Goal: Task Accomplishment & Management: Manage account settings

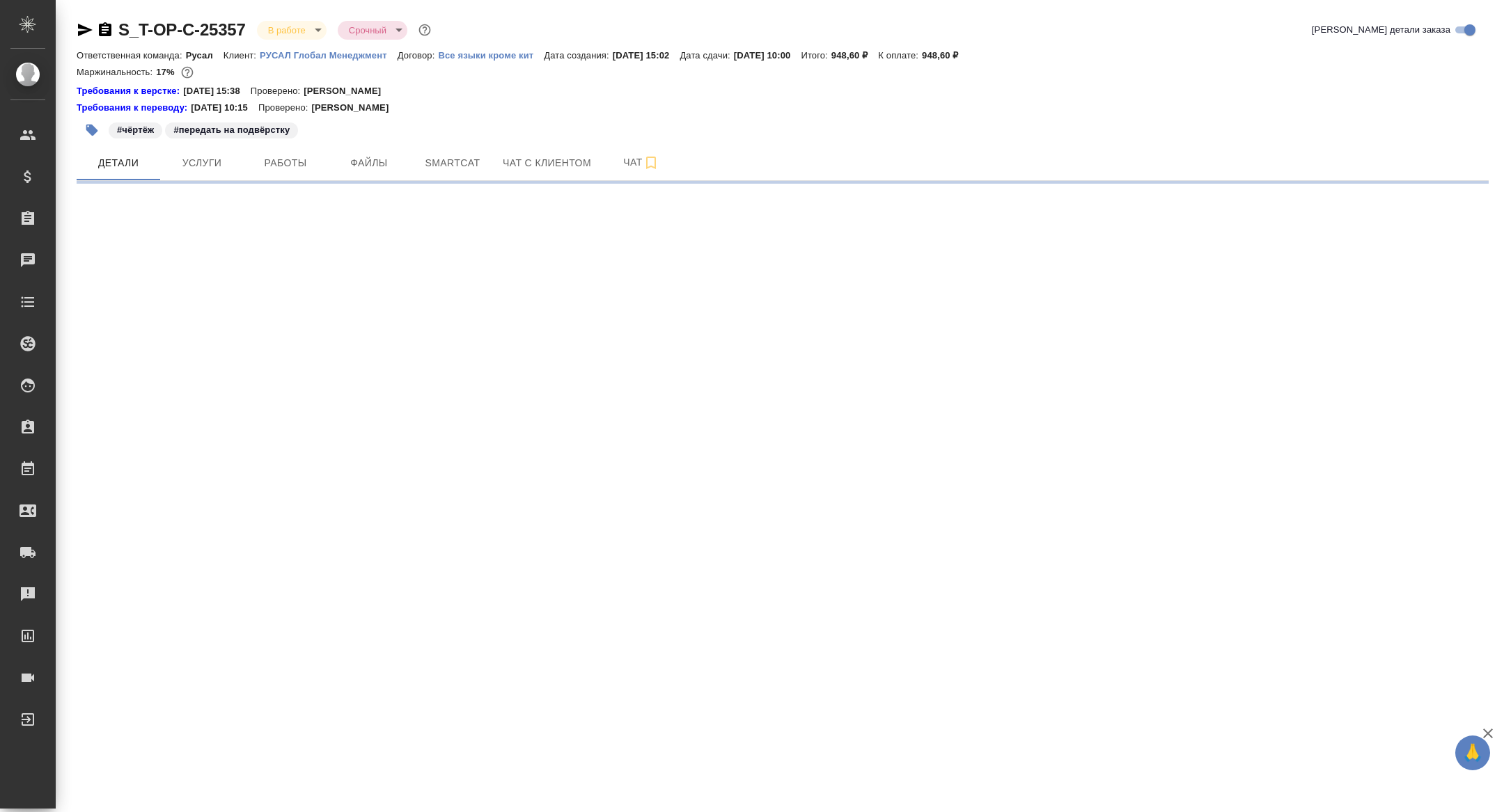
select select "RU"
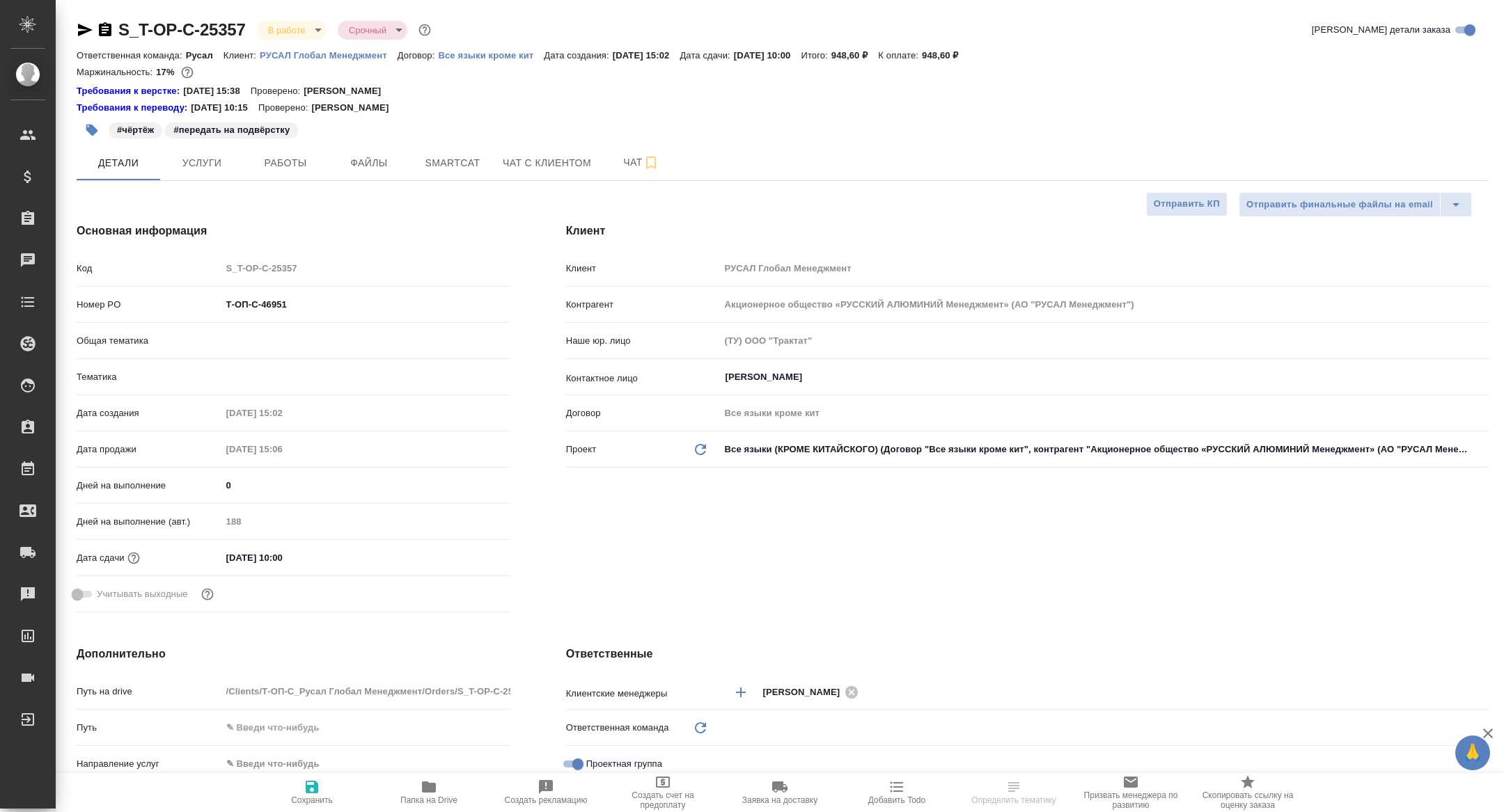
type textarea "x"
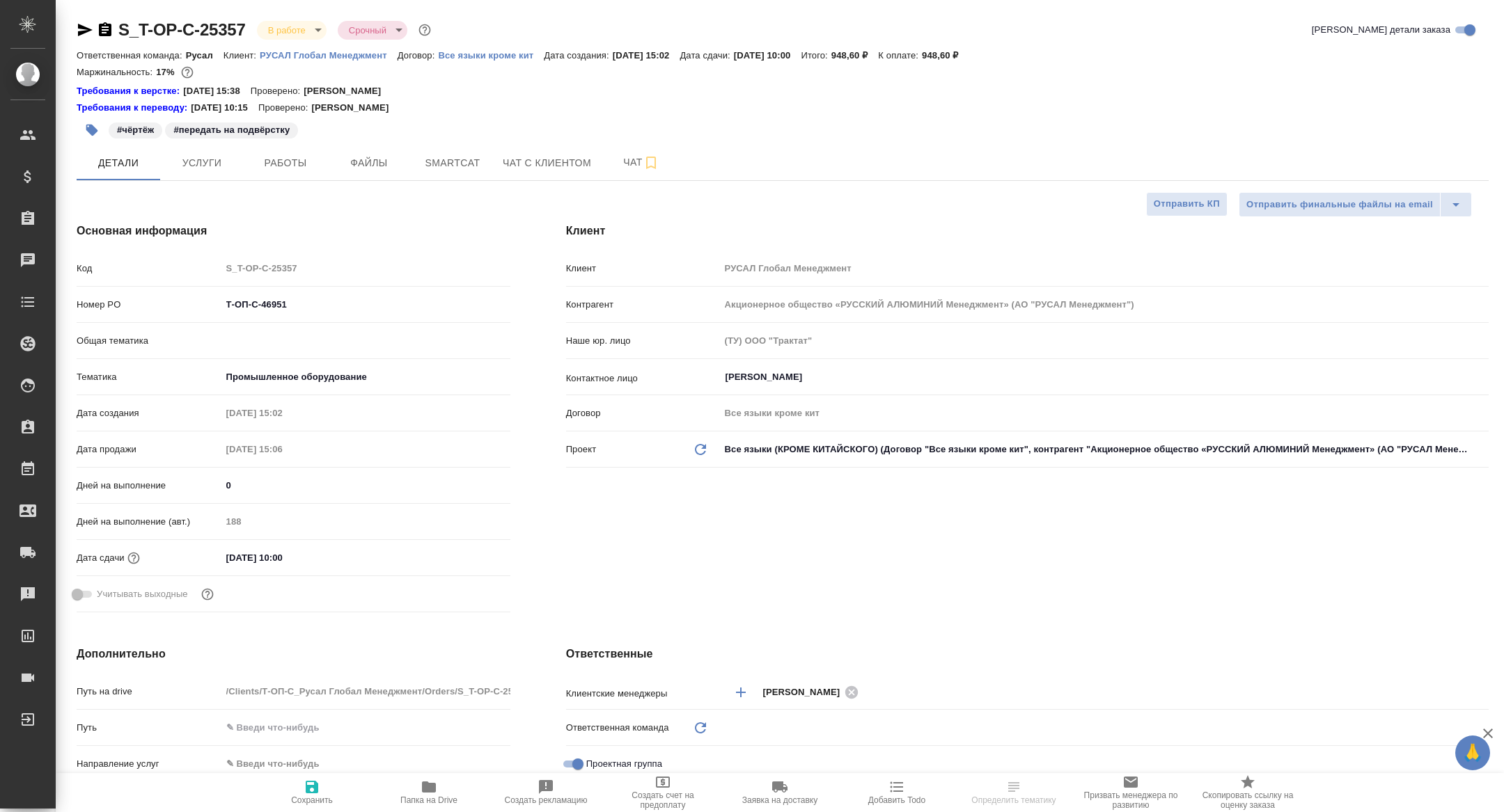
type textarea "x"
type input "Русал"
type input "[PERSON_NAME]"
click at [640, 154] on span "Чат" at bounding box center [641, 163] width 67 height 18
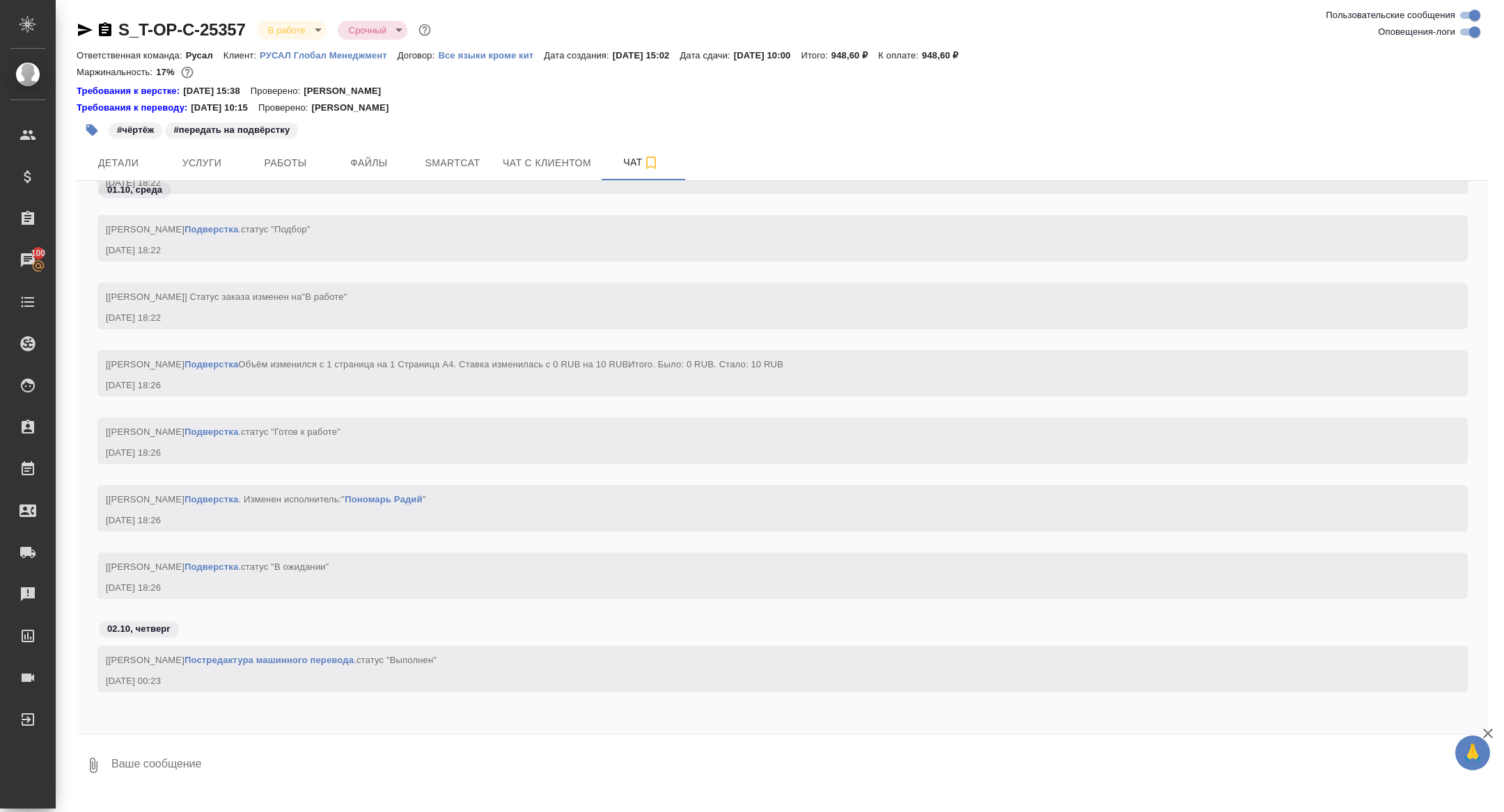
scroll to position [6871, 0]
click at [283, 160] on span "Работы" at bounding box center [286, 163] width 67 height 18
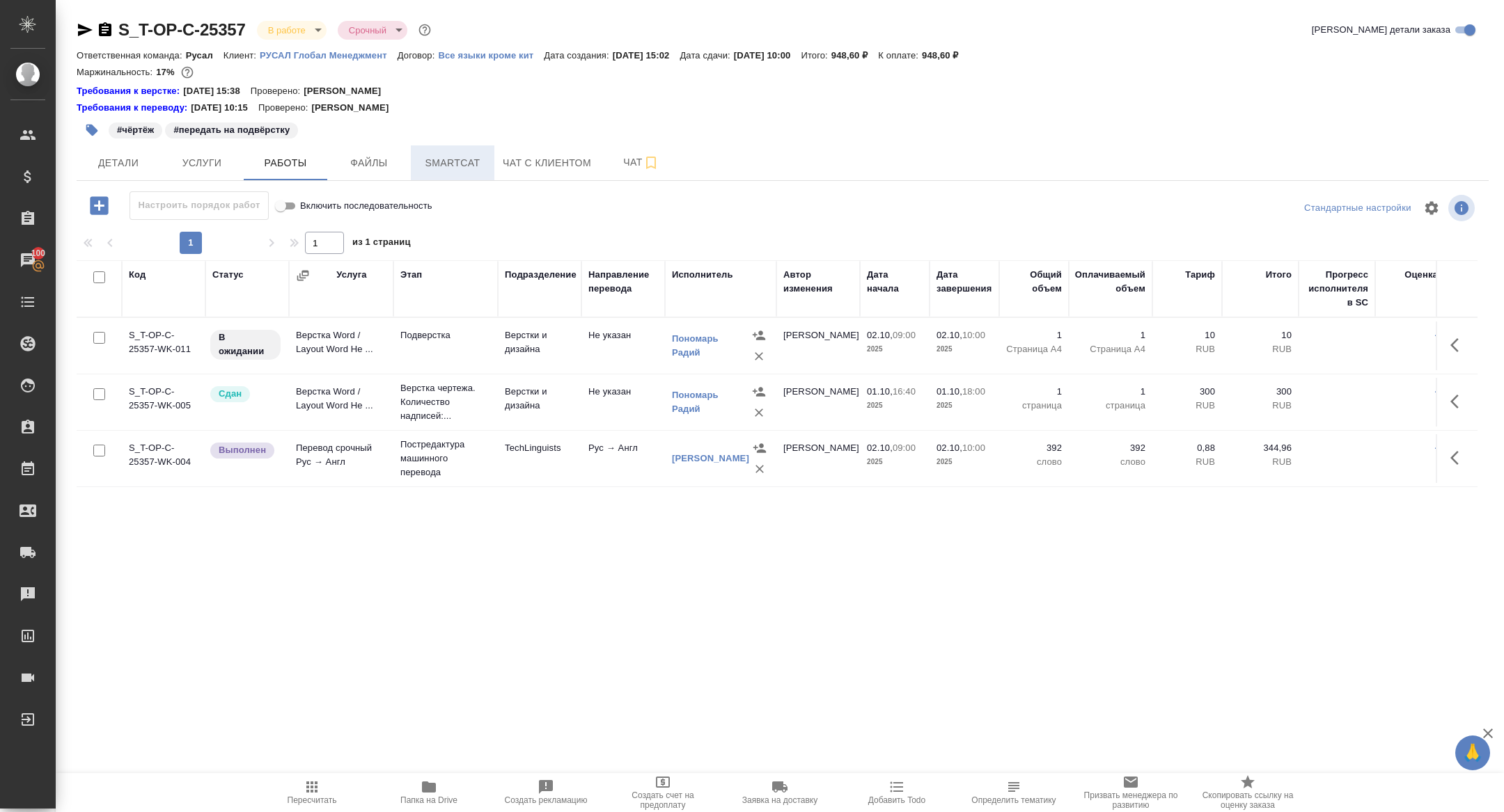
click at [438, 169] on span "Smartcat" at bounding box center [453, 163] width 67 height 18
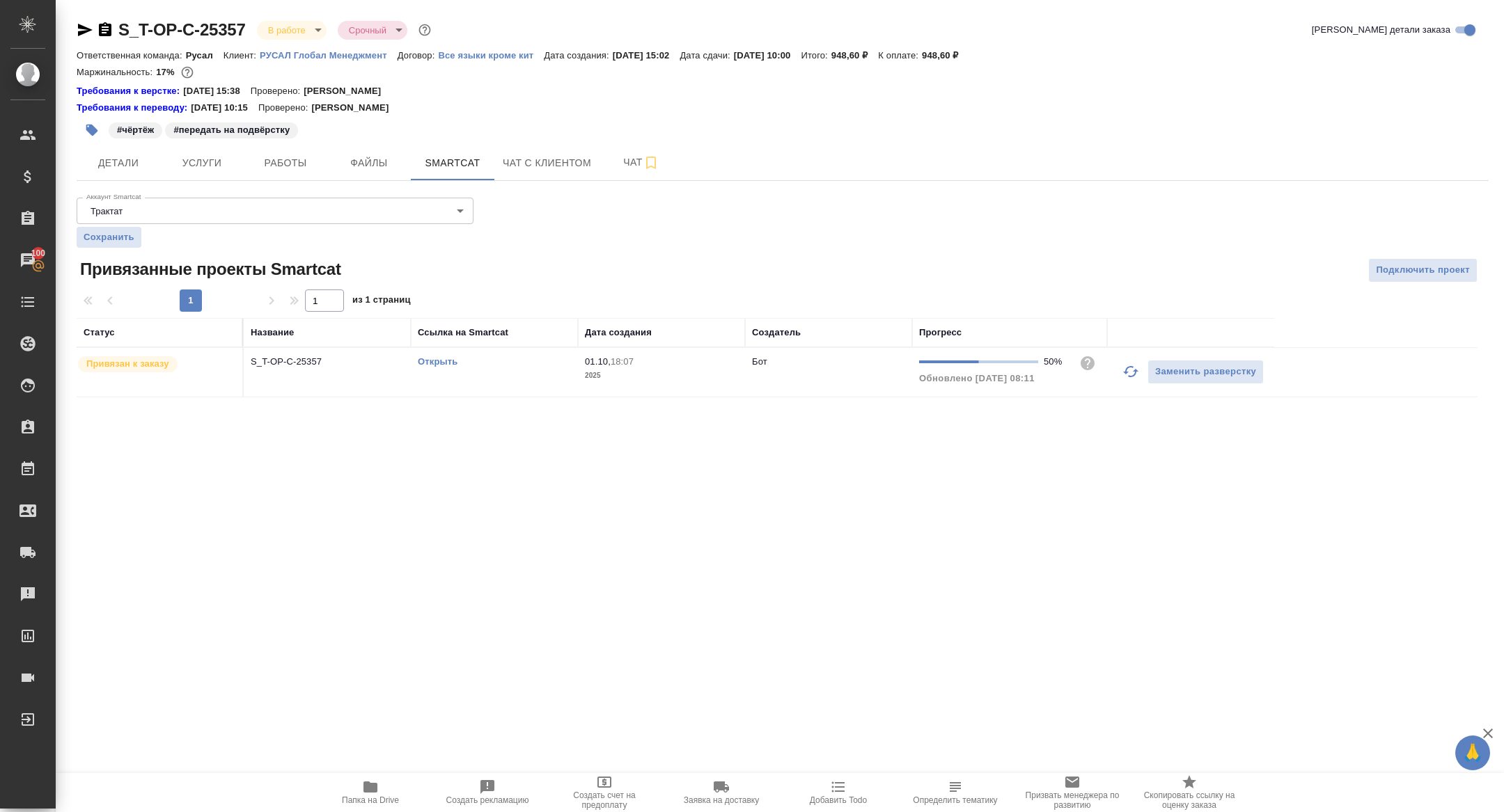
click at [436, 356] on link "Открыть" at bounding box center [437, 361] width 39 height 10
click at [373, 779] on icon "button" at bounding box center [371, 788] width 17 height 17
click at [288, 158] on span "Работы" at bounding box center [286, 163] width 67 height 18
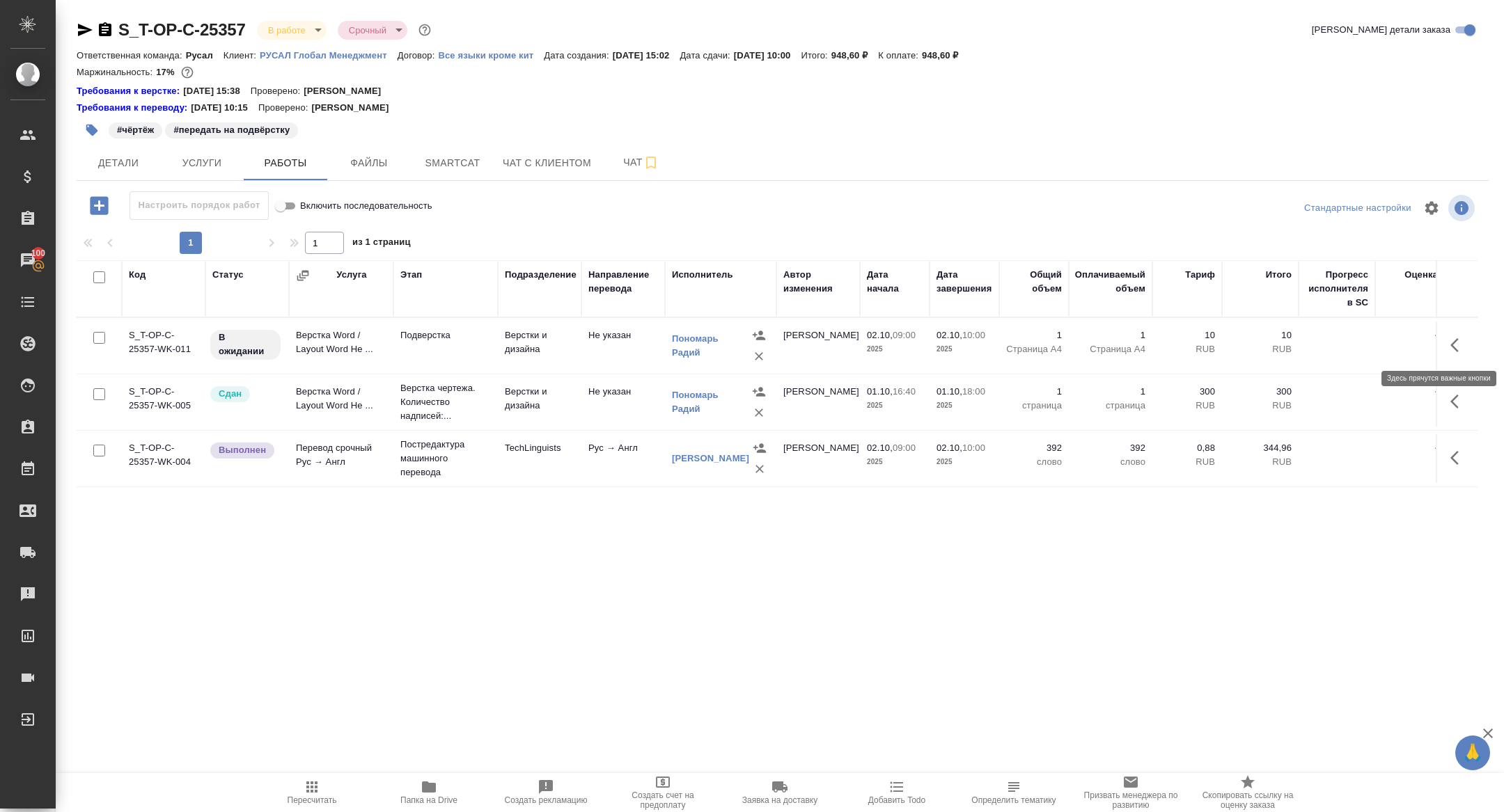
click at [1445, 346] on button "button" at bounding box center [1459, 345] width 34 height 34
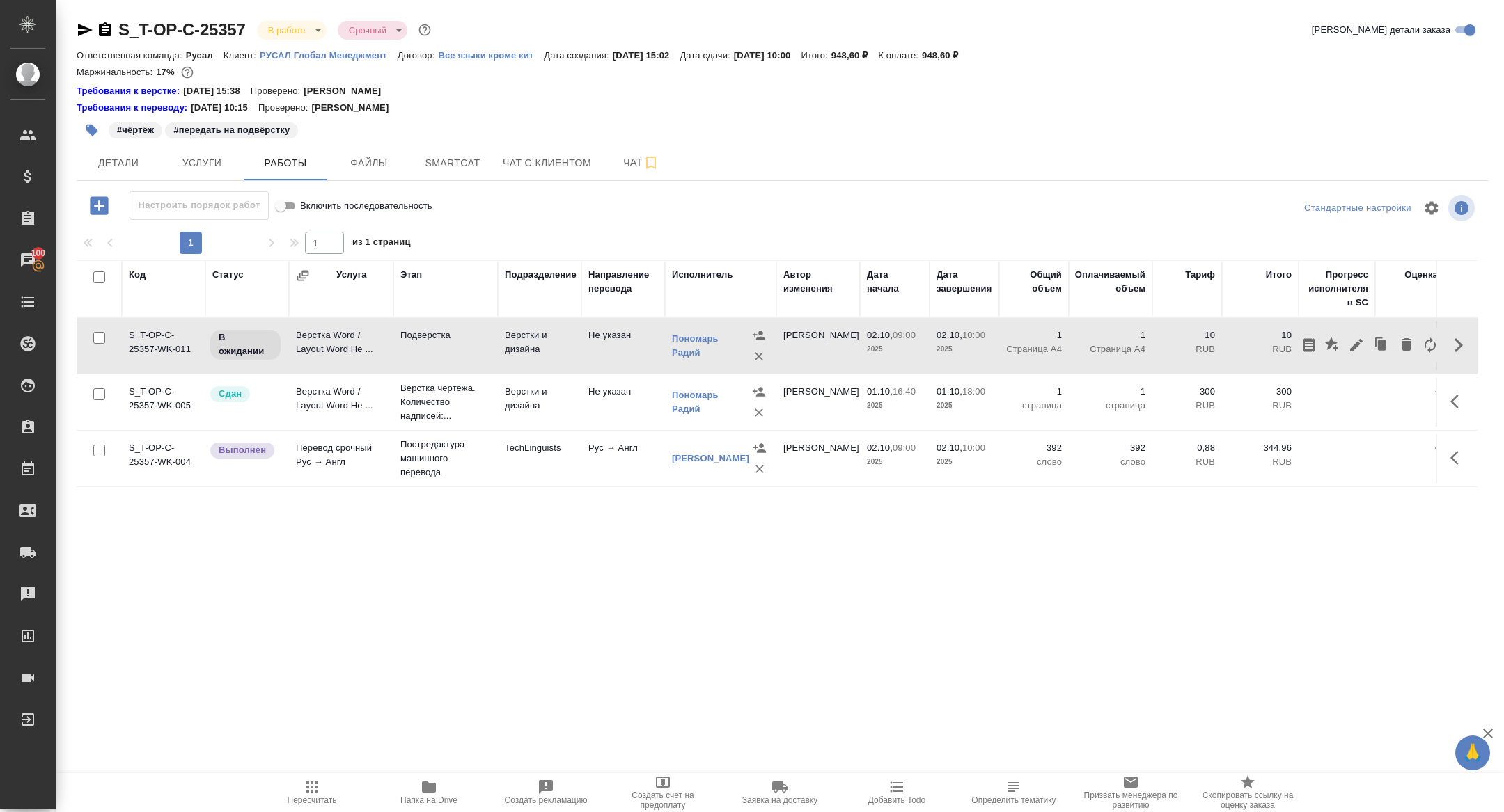
click at [1345, 337] on div at bounding box center [1370, 345] width 145 height 34
click at [1354, 344] on icon "button" at bounding box center [1356, 345] width 13 height 13
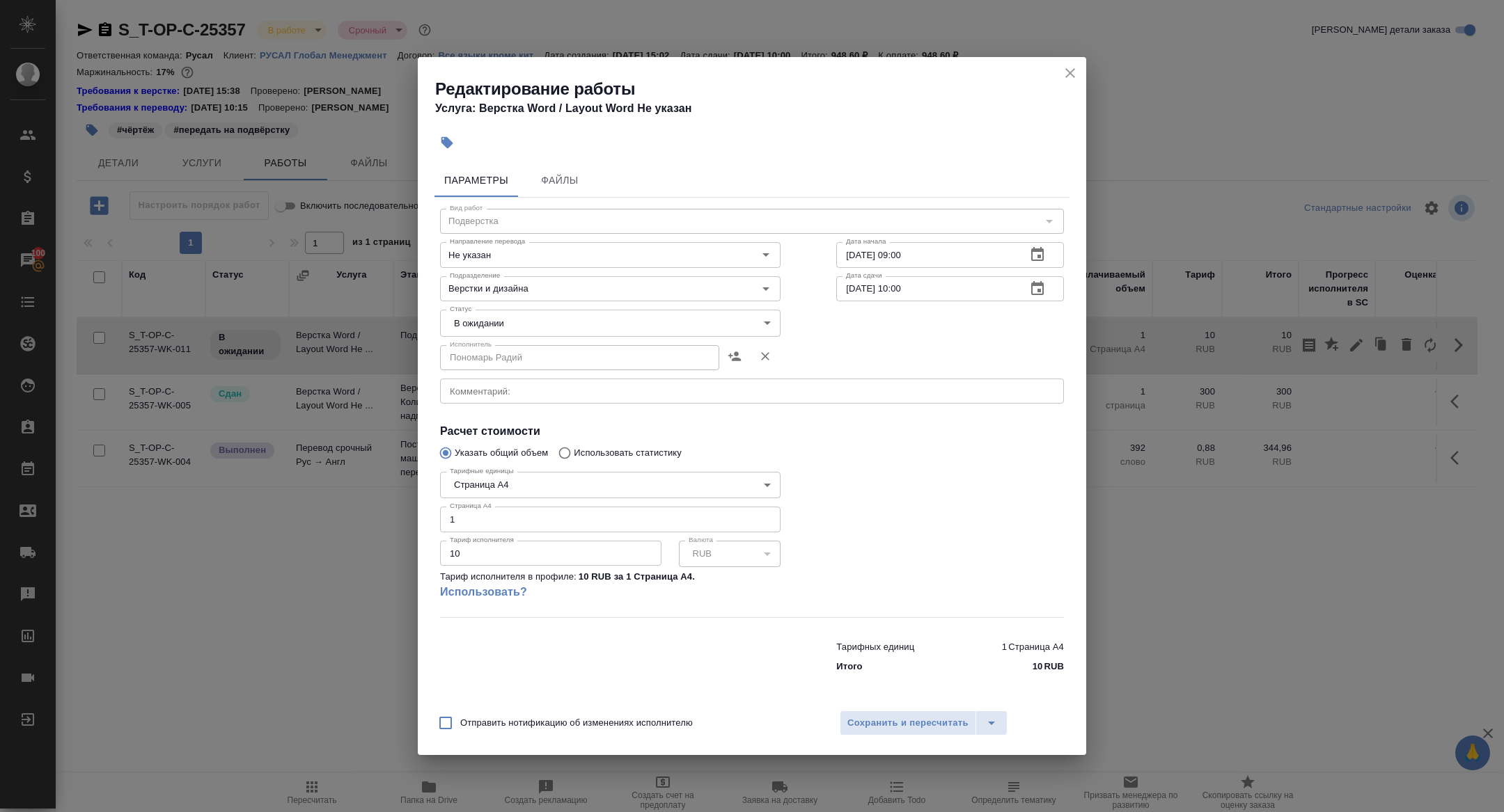
click at [573, 401] on div "x Комментарий:" at bounding box center [752, 391] width 624 height 25
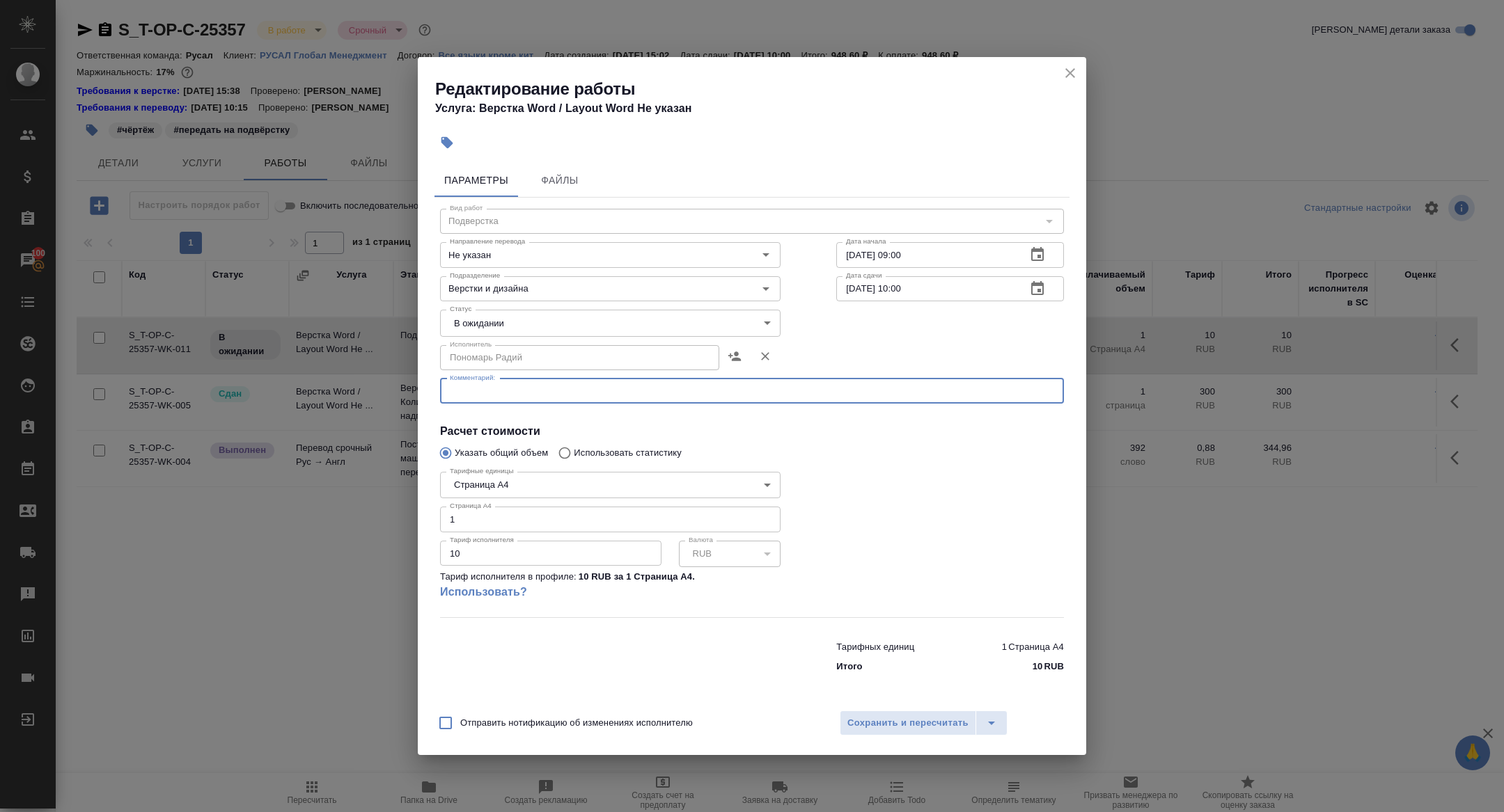
paste textarea "https://drive.awatera.com/f/10565608"
type textarea "https://drive.awatera.com/f/10565608"
click at [485, 318] on body "🙏 .cls-1 fill:#fff; AWATERA Zhuravleva Alexandra Клиенты Спецификации Заказы 10…" at bounding box center [752, 406] width 1504 height 812
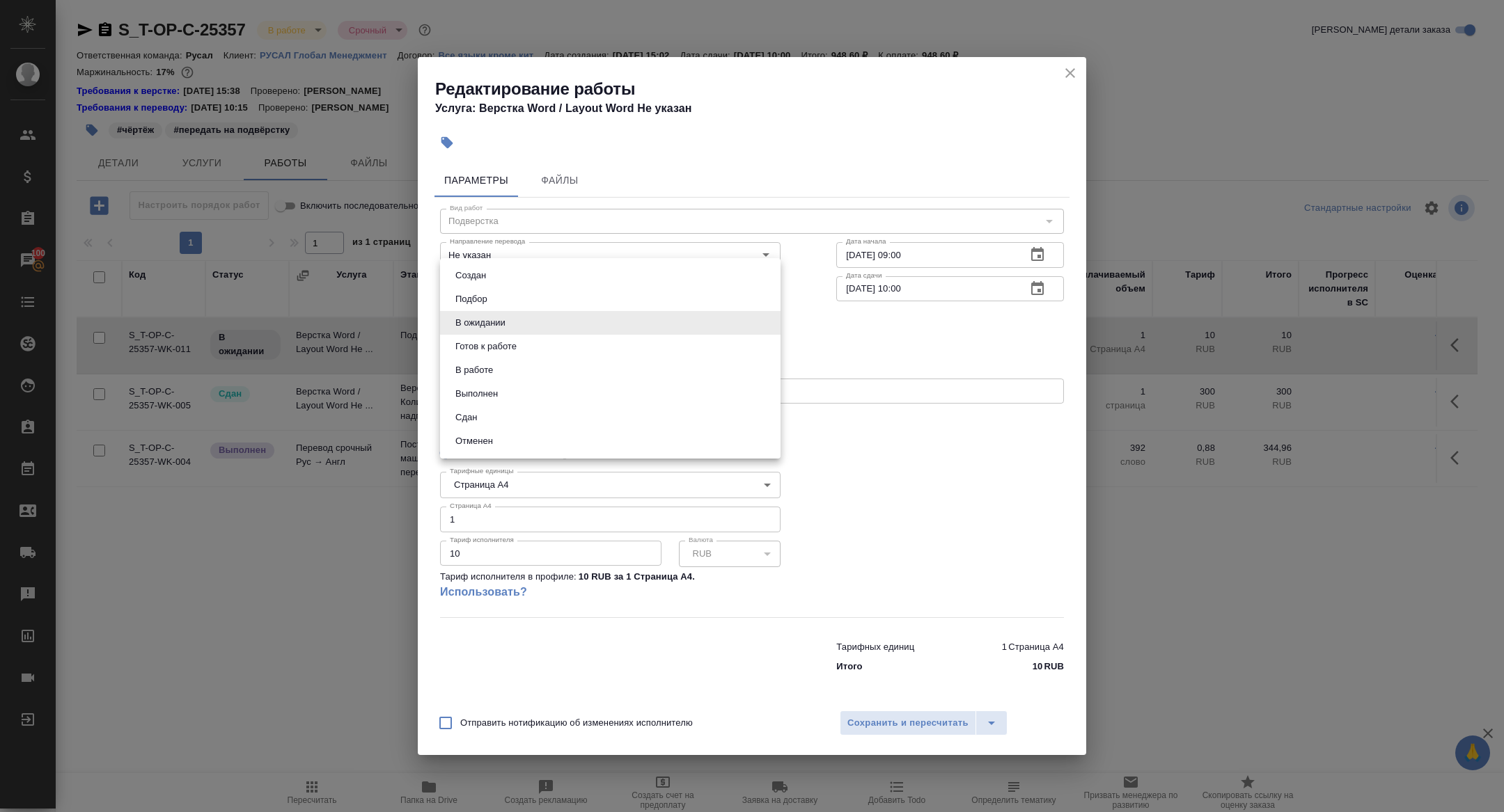
click at [487, 355] on li "Готов к работе" at bounding box center [610, 347] width 340 height 23
type input "readyForWork"
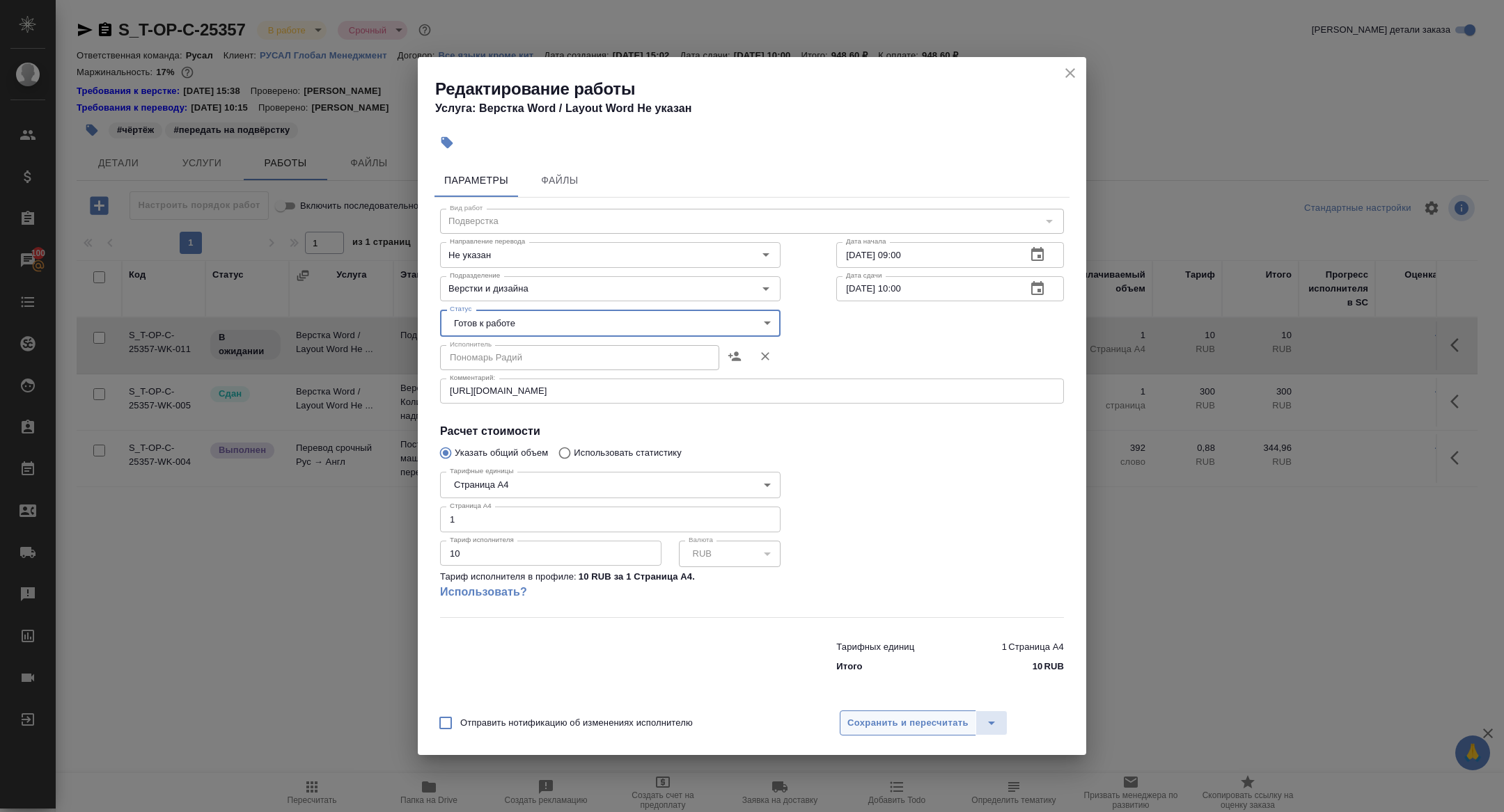
click at [887, 729] on span "Сохранить и пересчитать" at bounding box center [908, 723] width 122 height 16
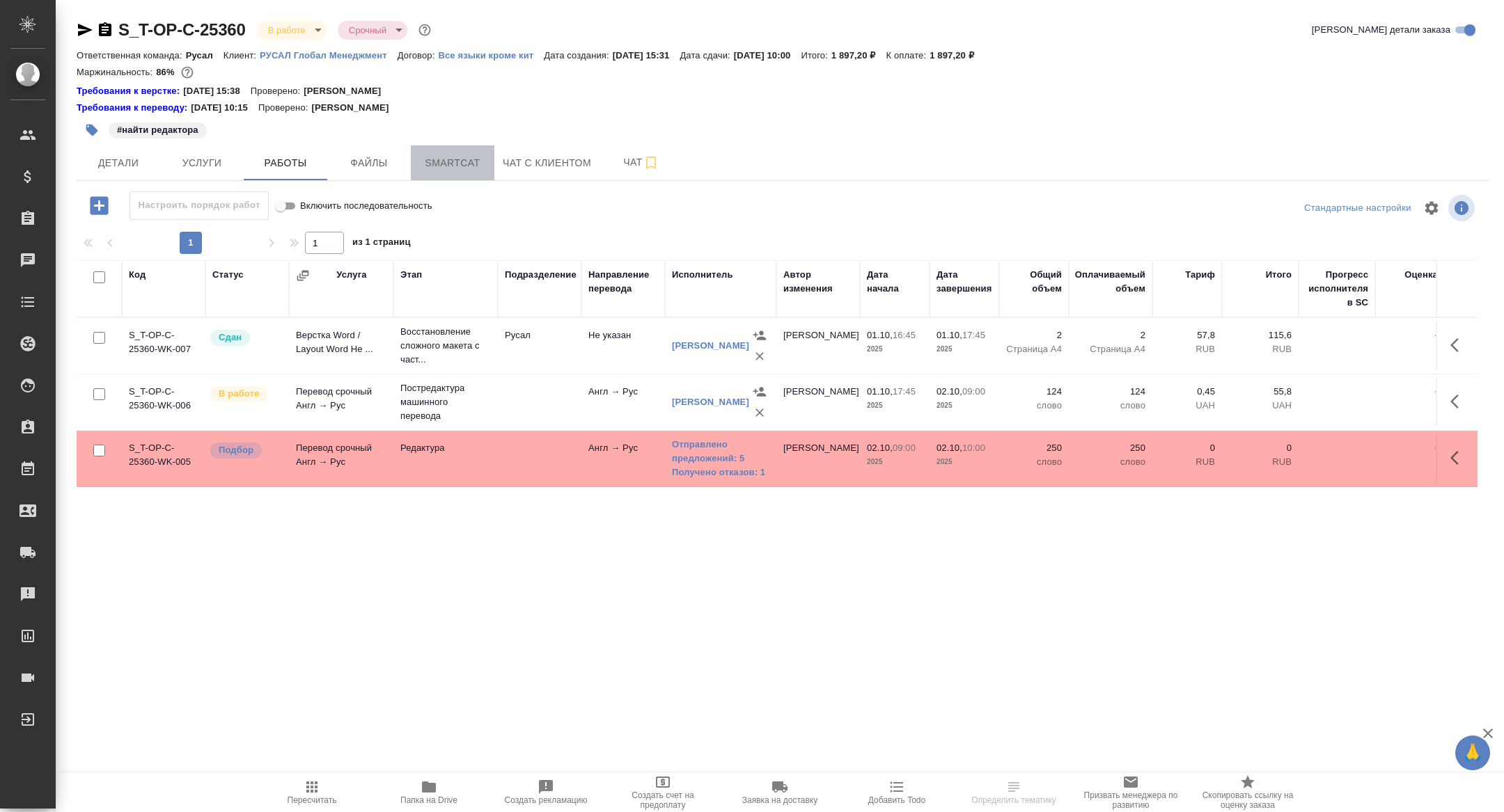
click at [452, 167] on span "Smartcat" at bounding box center [453, 163] width 67 height 18
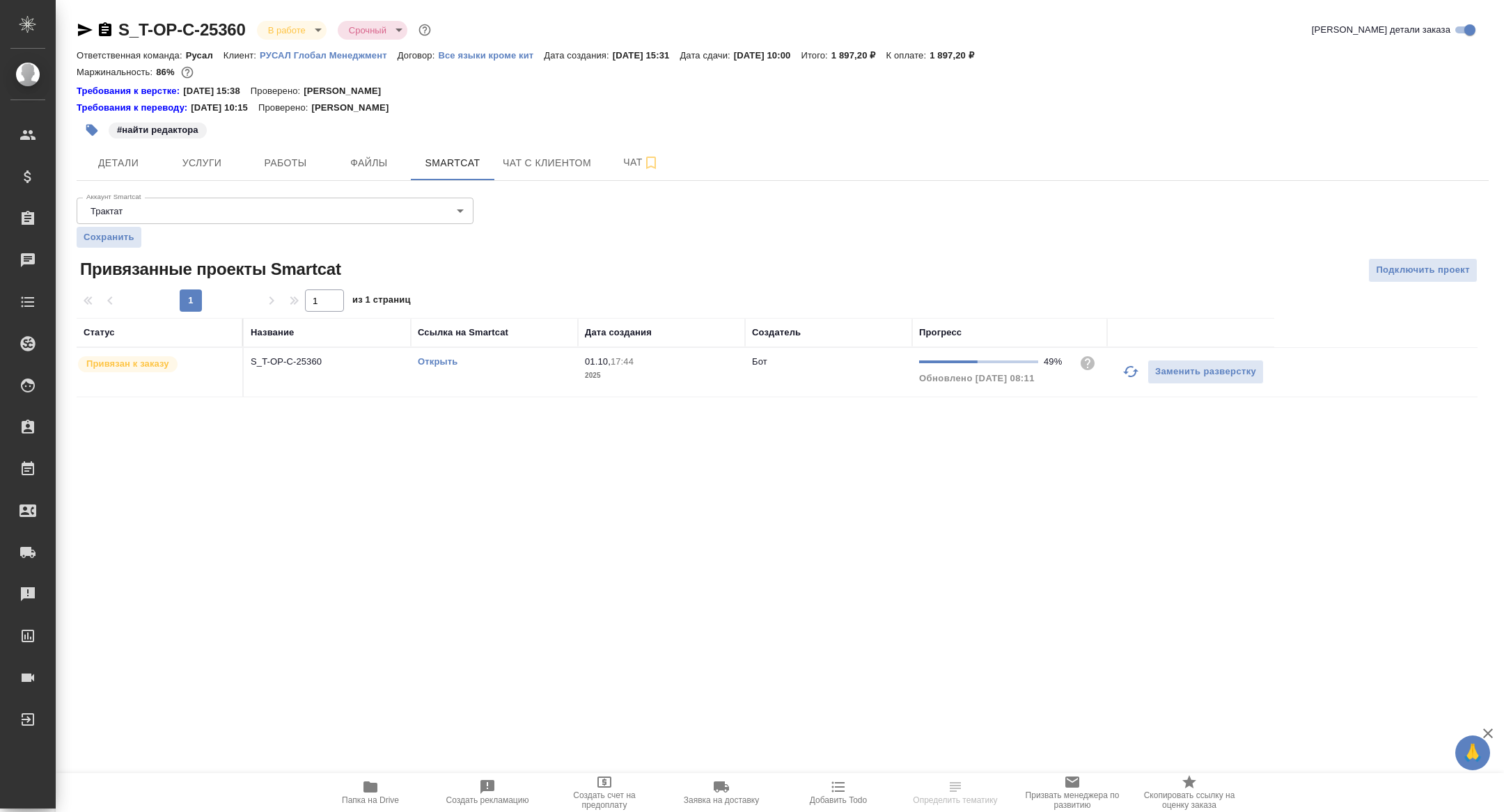
click at [433, 355] on div "Открыть" at bounding box center [494, 362] width 153 height 14
click at [427, 351] on td "Открыть" at bounding box center [494, 372] width 167 height 49
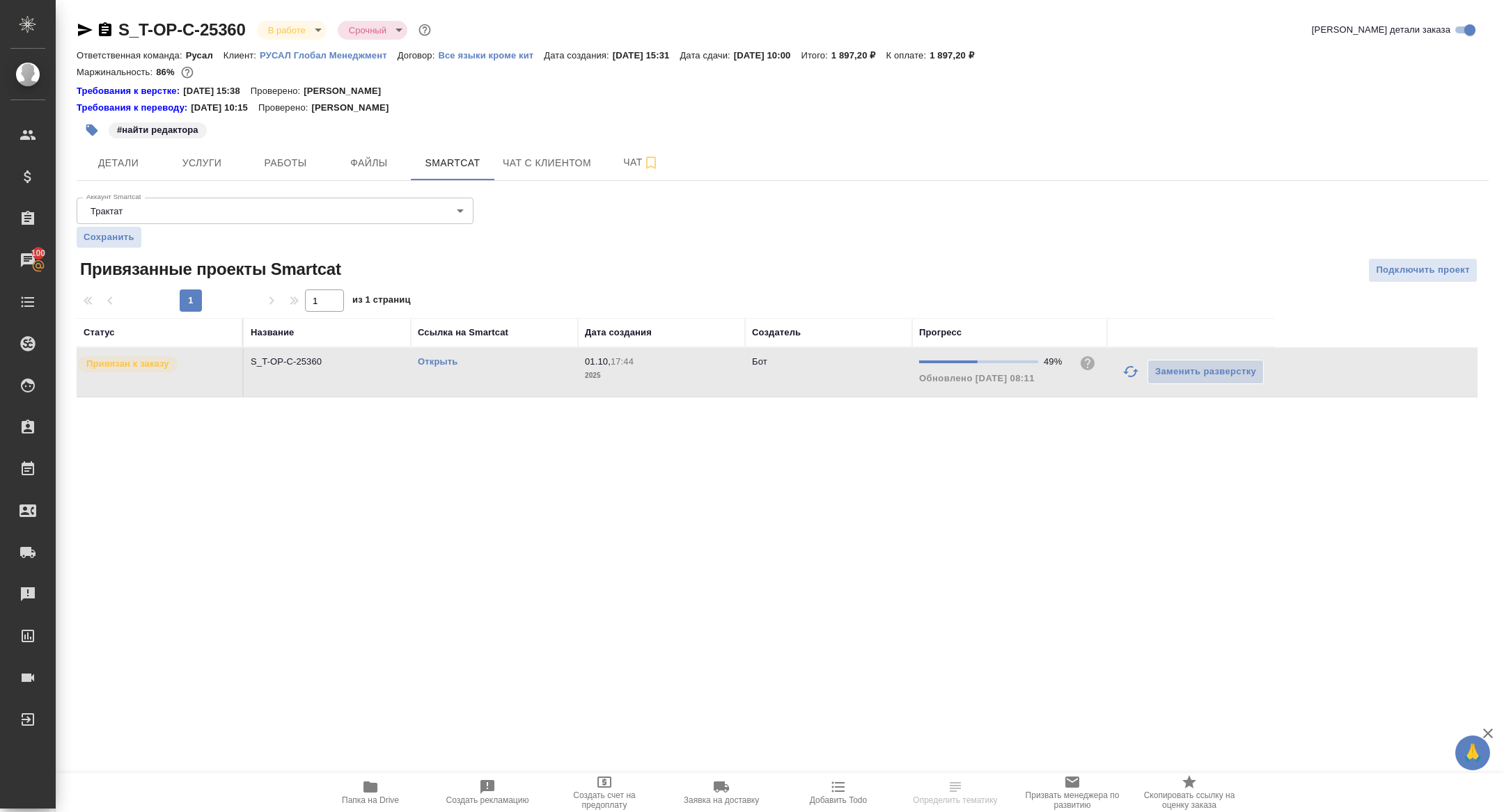
click at [430, 359] on link "Открыть" at bounding box center [437, 361] width 39 height 10
click at [368, 796] on span "Папка на Drive" at bounding box center [371, 800] width 57 height 10
click at [86, 23] on icon "button" at bounding box center [85, 30] width 17 height 17
click at [80, 31] on icon "button" at bounding box center [85, 30] width 17 height 17
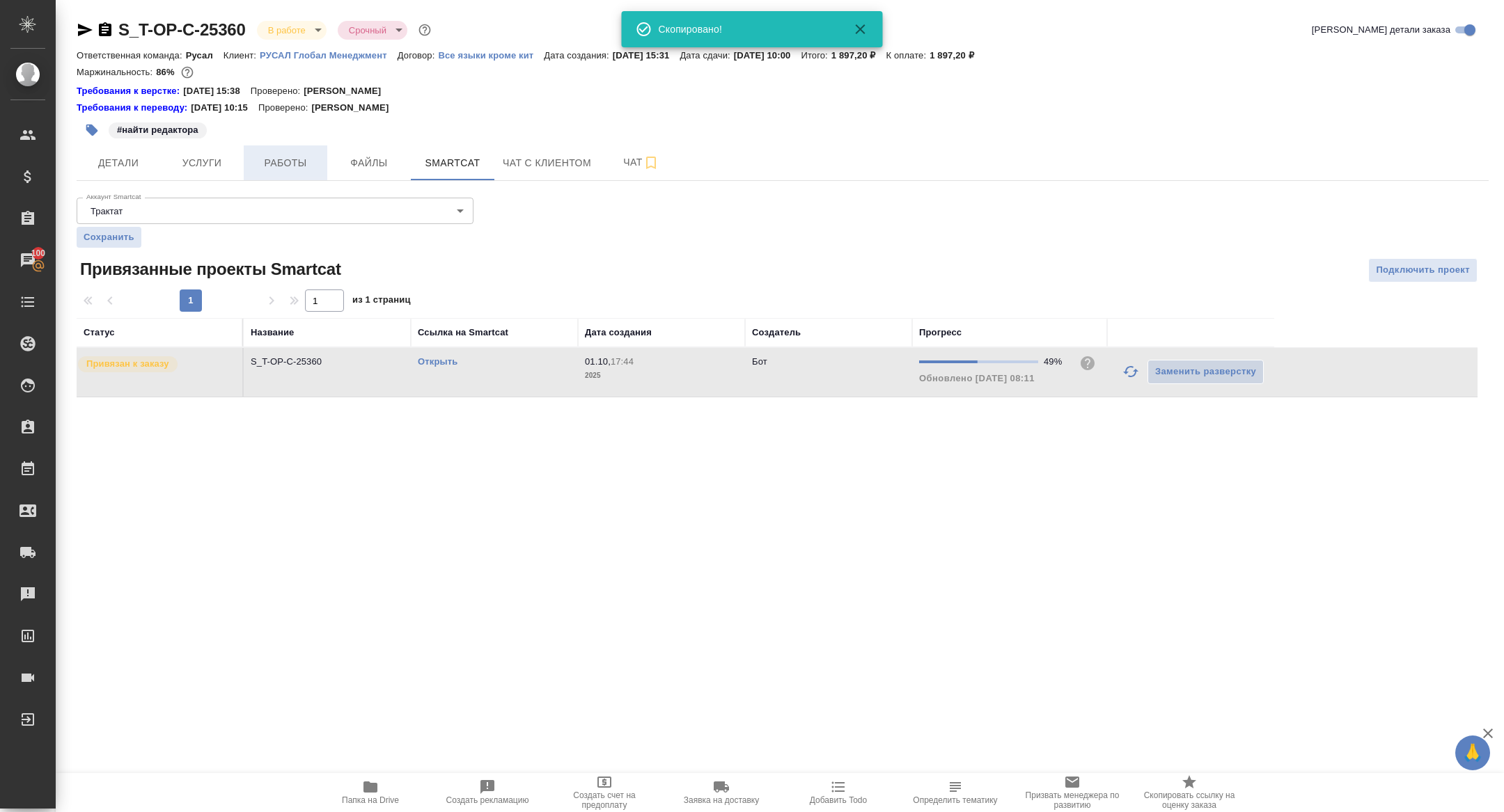
click at [303, 159] on span "Работы" at bounding box center [286, 163] width 67 height 18
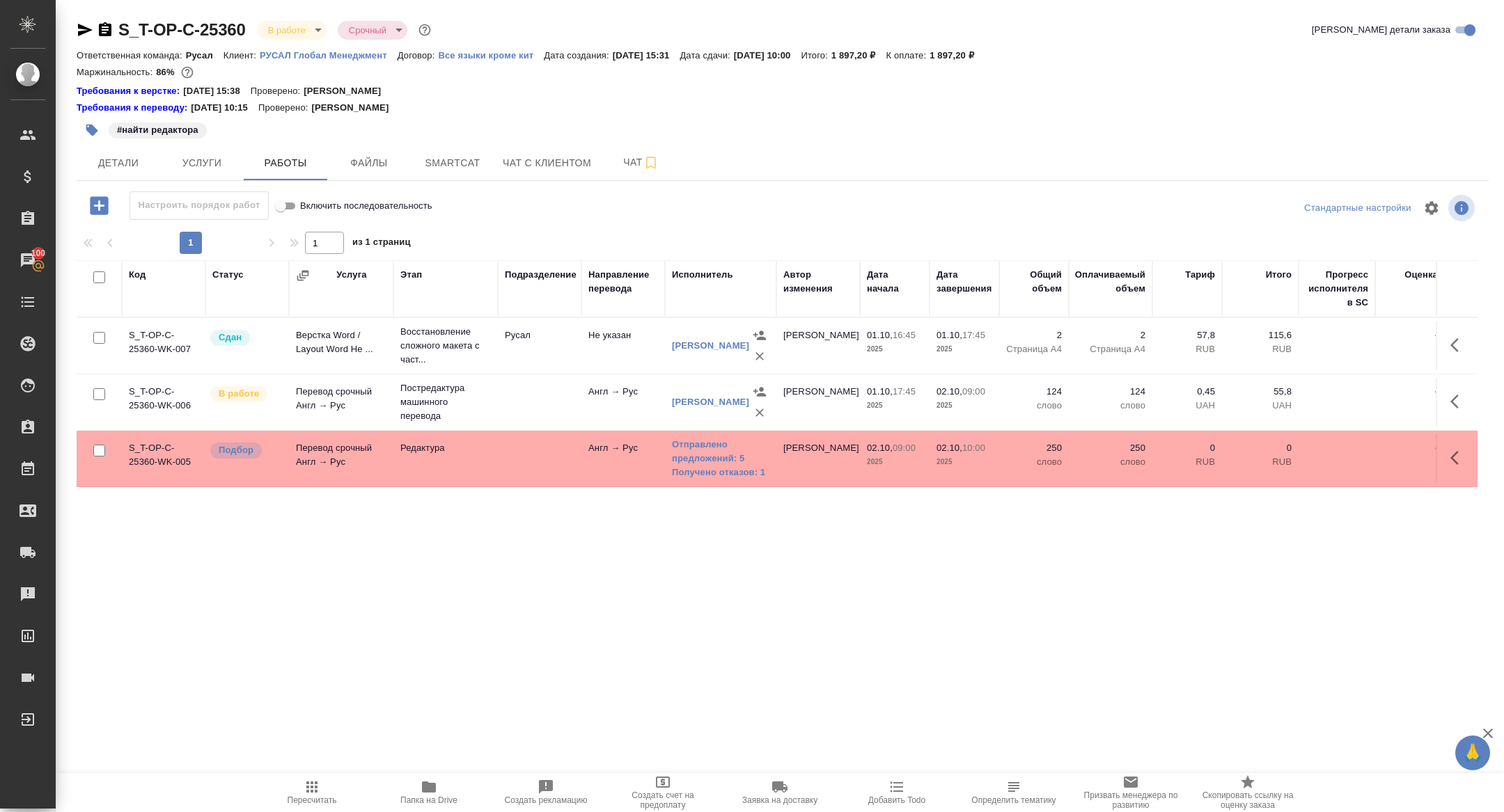
click at [1450, 467] on button "button" at bounding box center [1459, 458] width 34 height 34
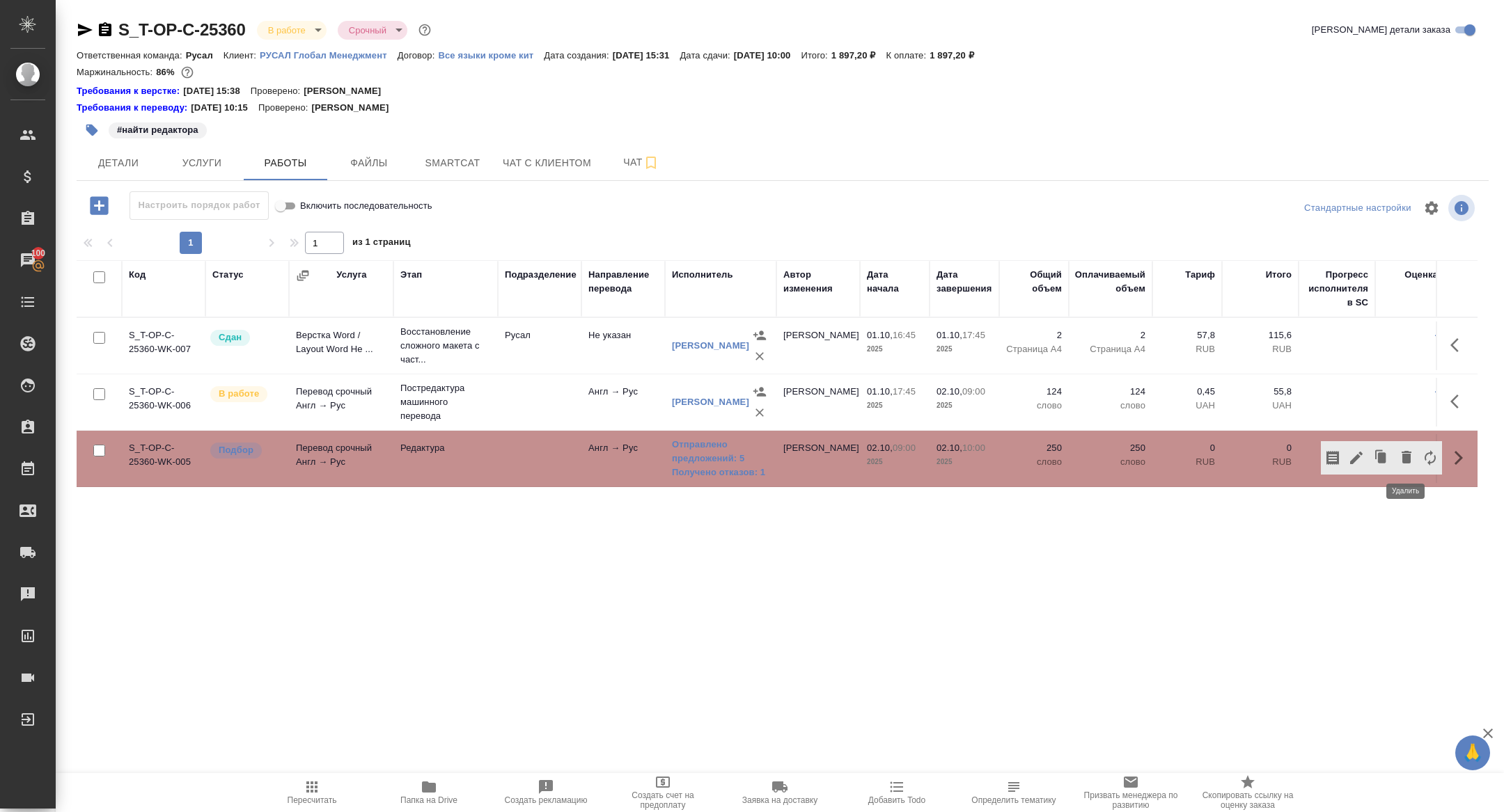
click at [1404, 462] on icon "button" at bounding box center [1407, 457] width 10 height 13
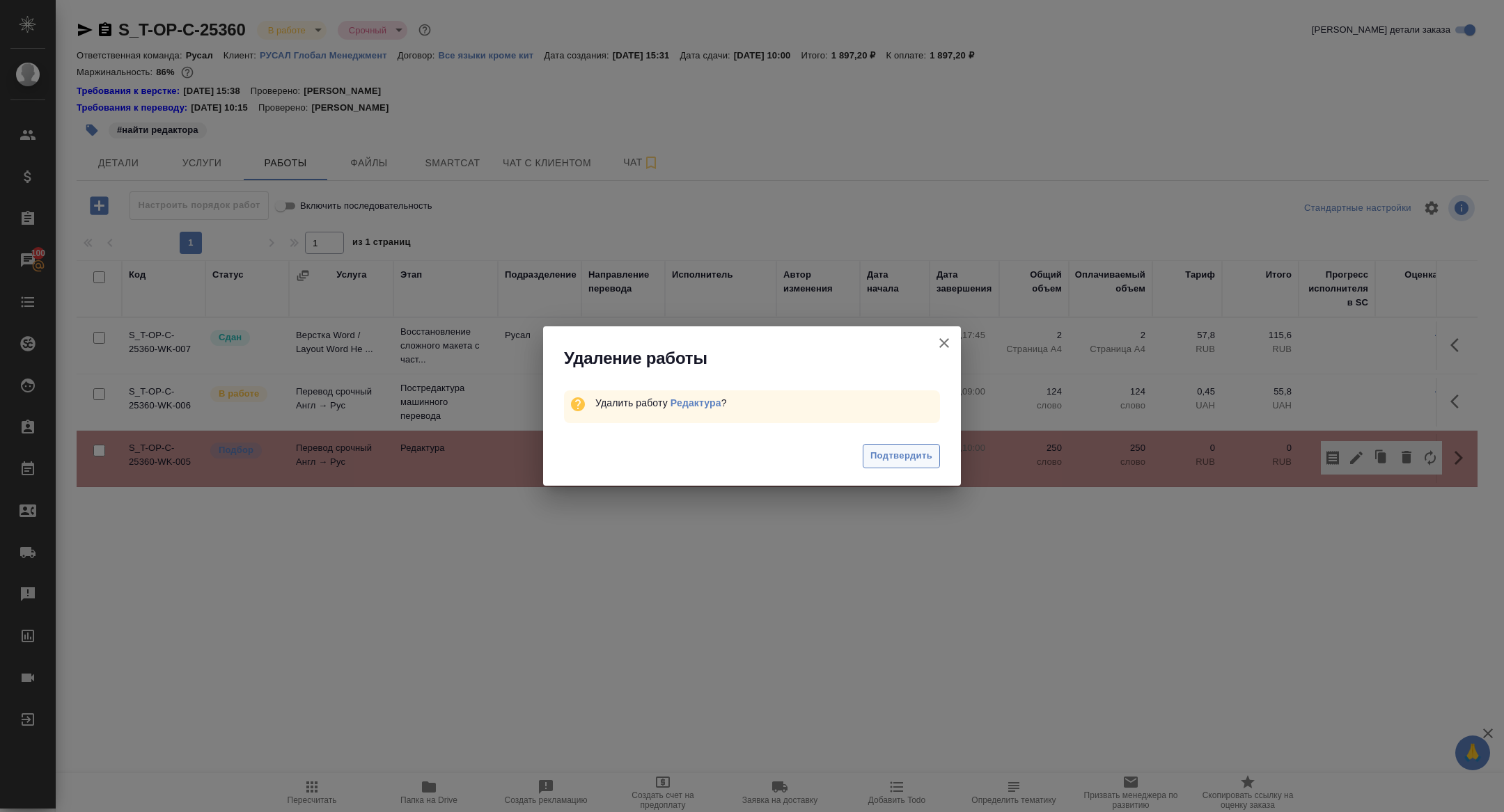
click at [922, 450] on span "Подтвердить" at bounding box center [901, 456] width 62 height 16
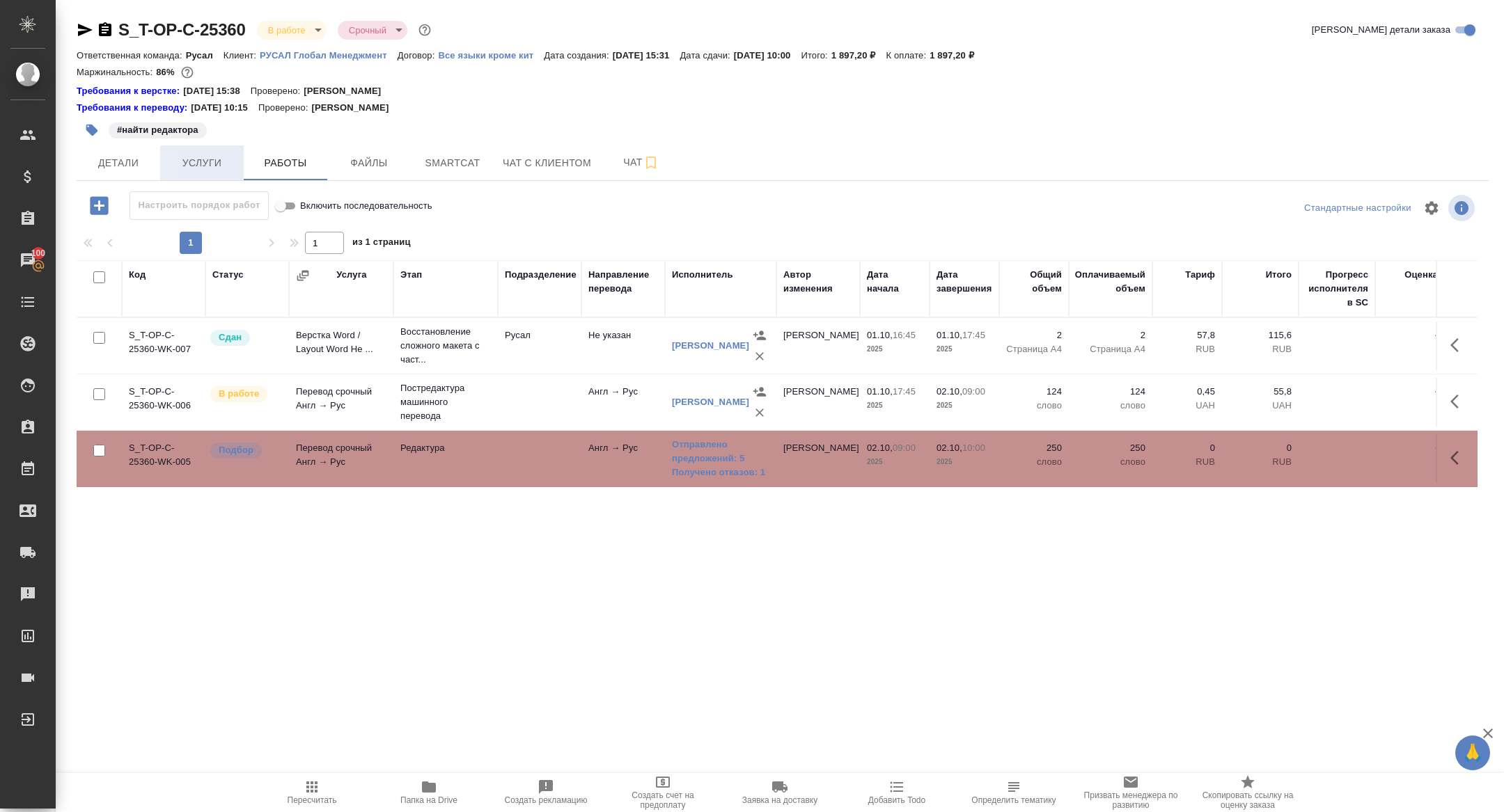
click at [212, 151] on button "Услуги" at bounding box center [202, 163] width 84 height 35
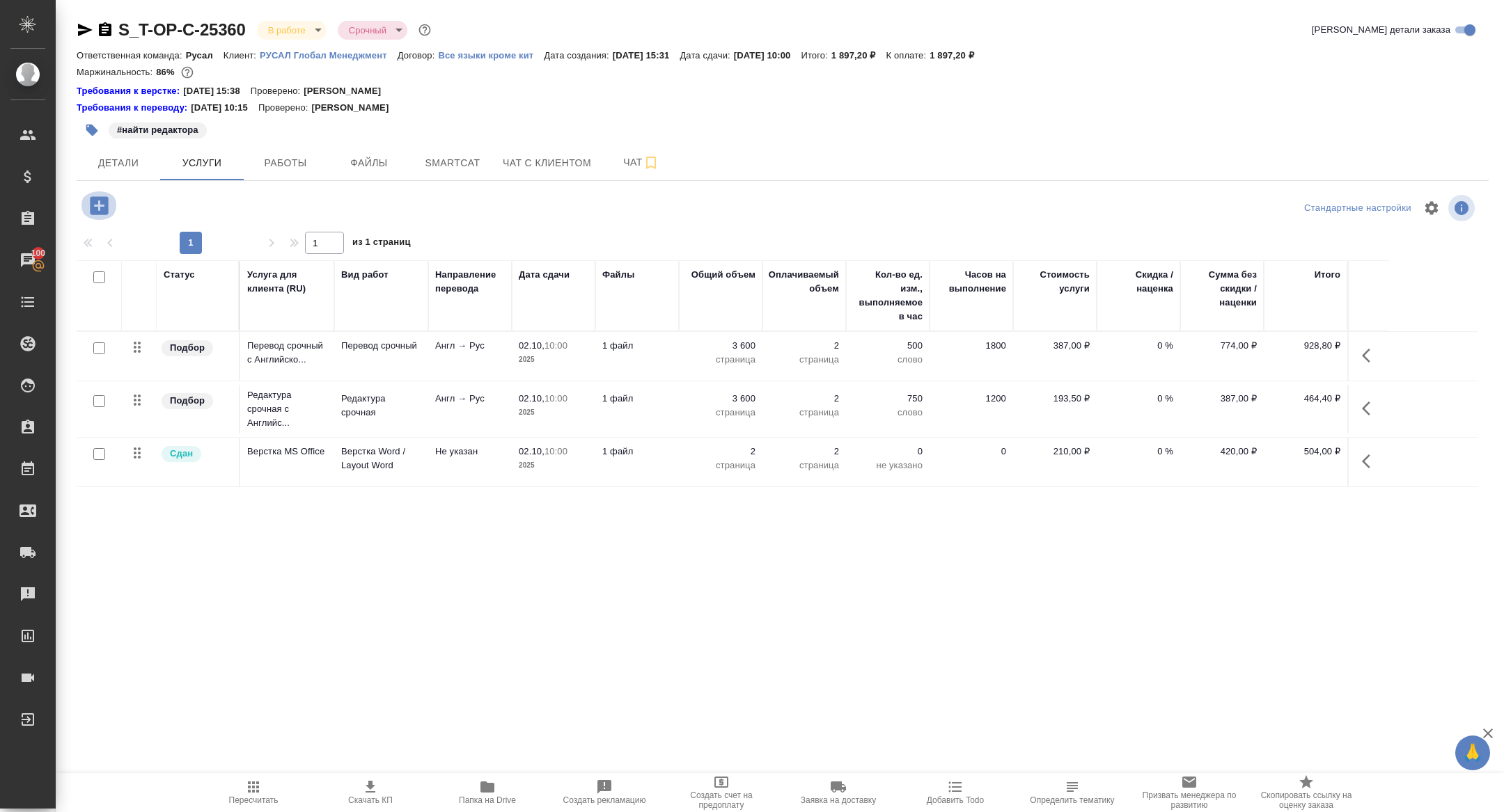
click at [96, 212] on icon "button" at bounding box center [99, 205] width 18 height 18
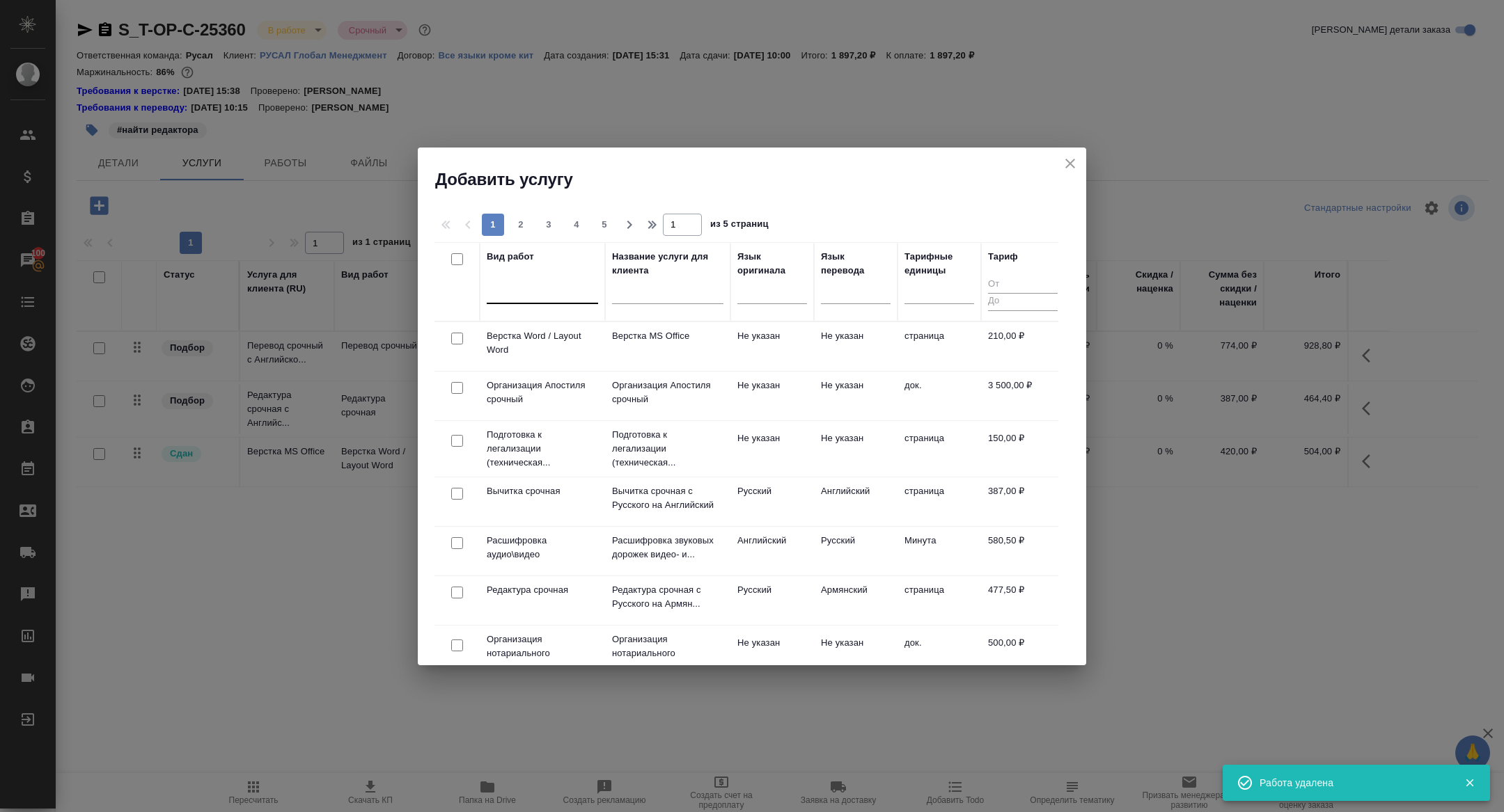
click at [515, 289] on div at bounding box center [542, 290] width 112 height 20
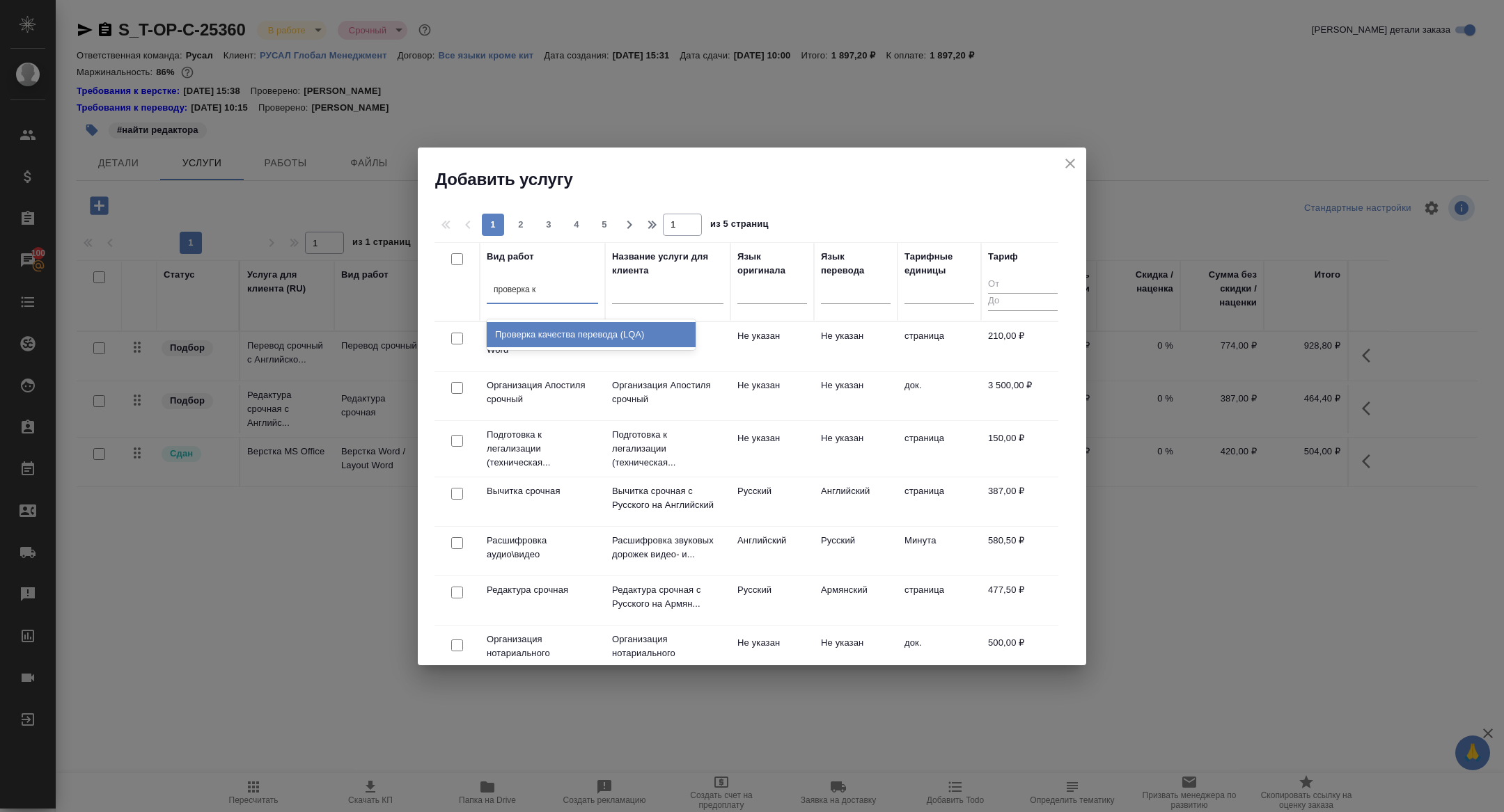
type input "проверка ка"
click at [569, 335] on div "Проверка качества перевода (LQA)" at bounding box center [591, 335] width 209 height 25
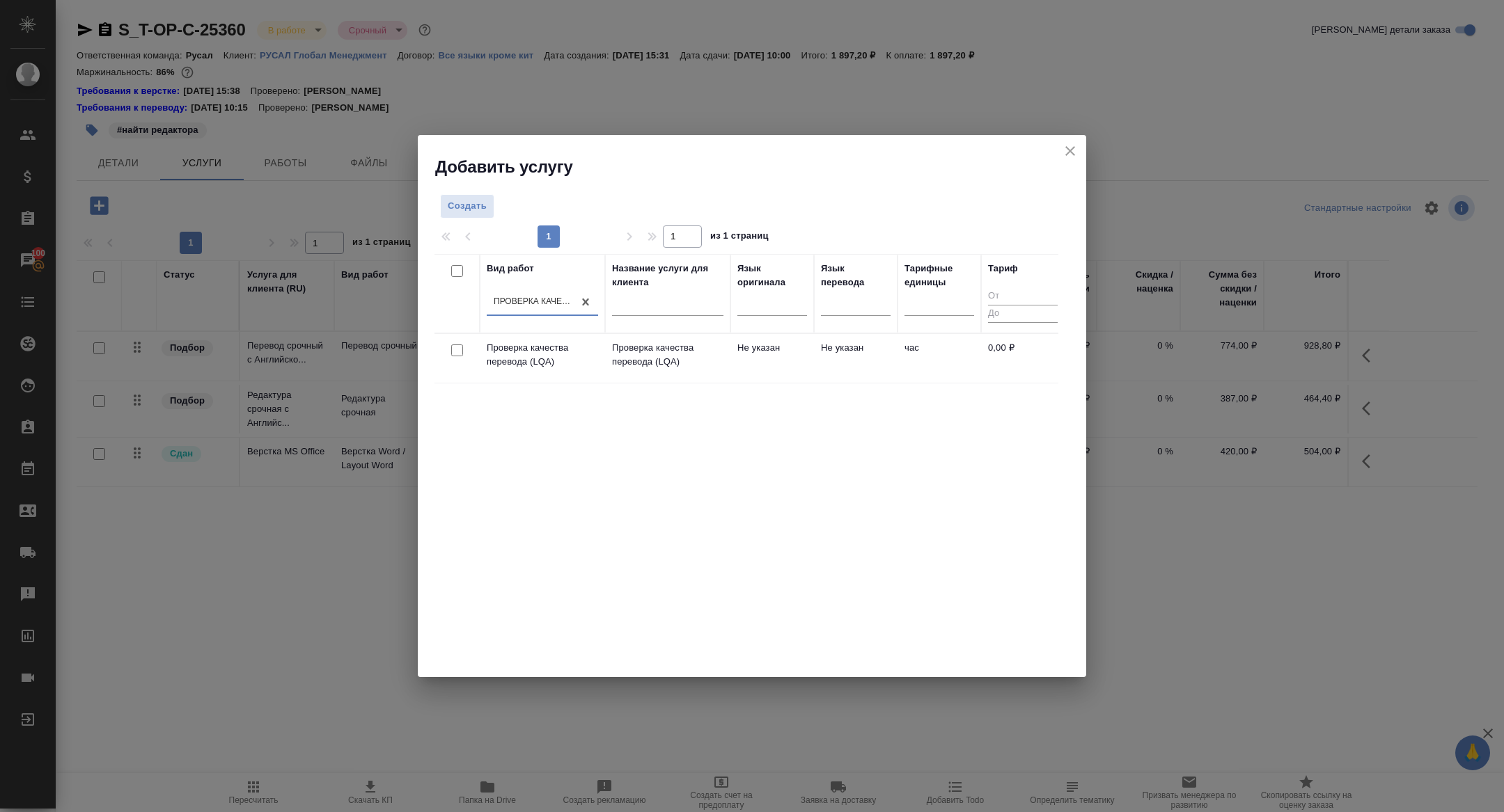
click at [569, 335] on td "Проверка качества перевода (LQA)" at bounding box center [542, 359] width 126 height 49
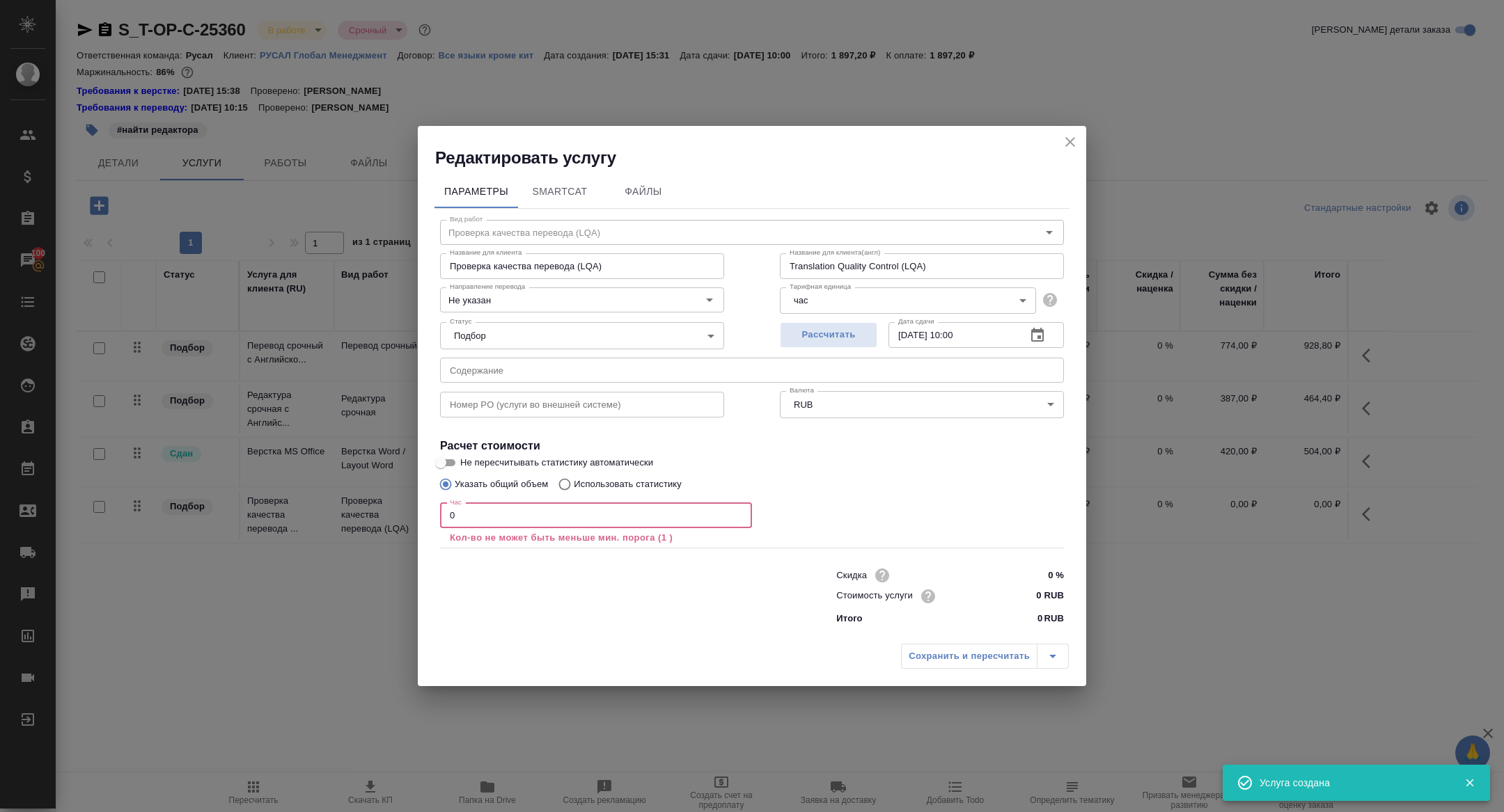
drag, startPoint x: 490, startPoint y: 516, endPoint x: 368, endPoint y: 505, distance: 122.5
click at [368, 505] on div "Редактировать услугу Параметры SmartCat Файлы Вид работ Проверка качества перев…" at bounding box center [752, 406] width 1504 height 812
type input "0"
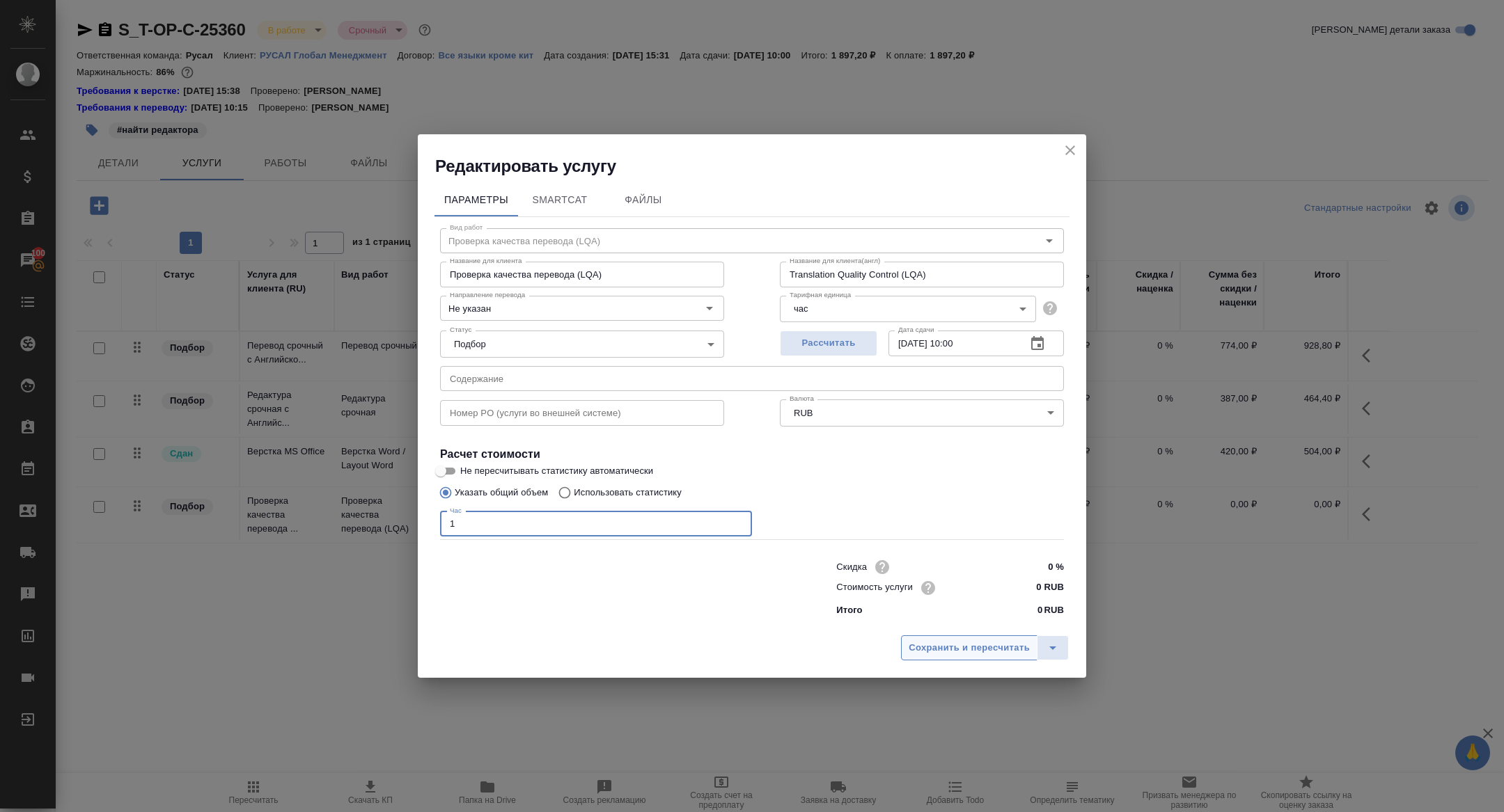
type input "1"
click at [976, 659] on button "Сохранить и пересчитать" at bounding box center [969, 648] width 137 height 25
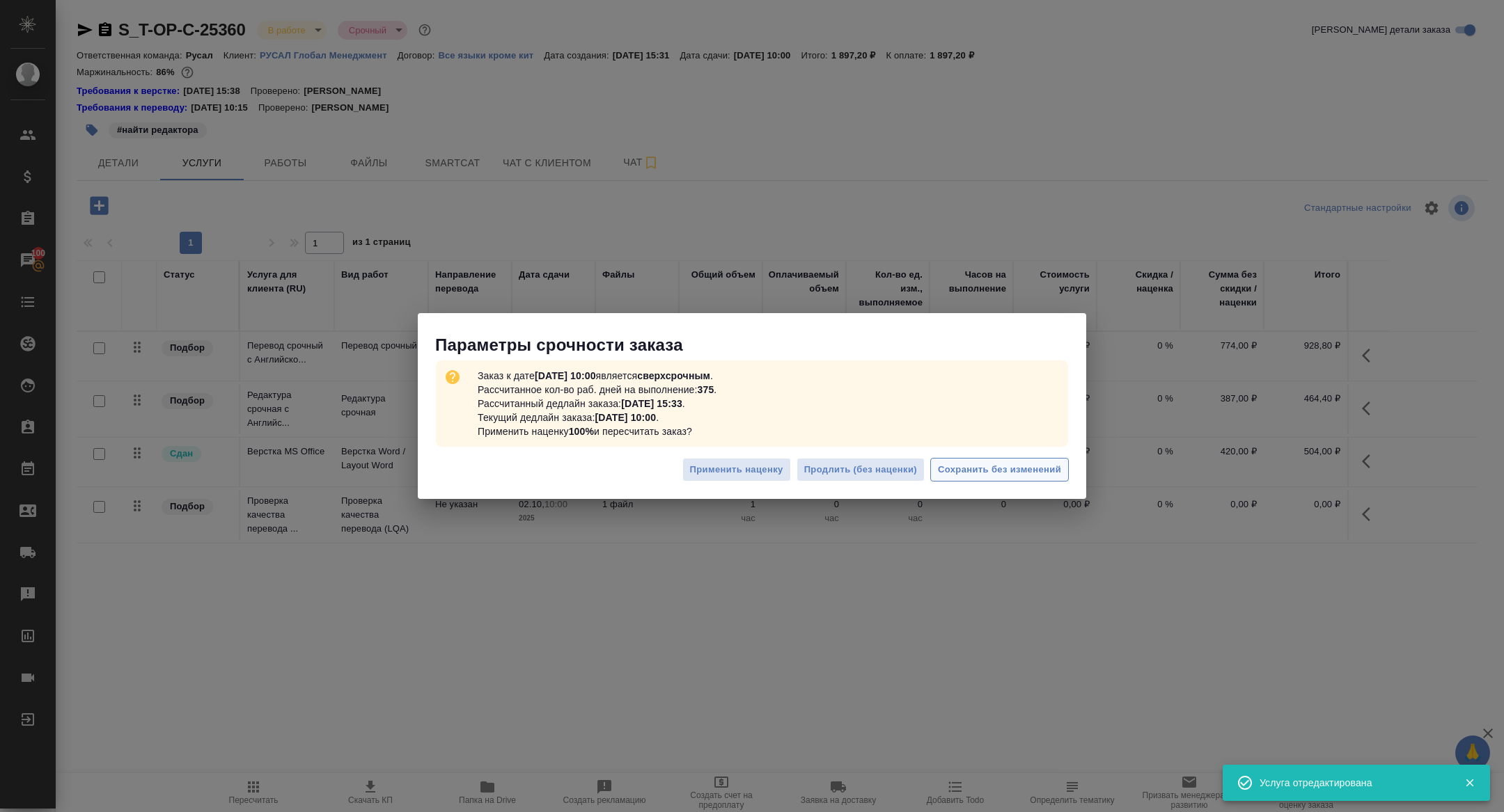
click at [989, 459] on button "Сохранить без изменений" at bounding box center [999, 470] width 138 height 24
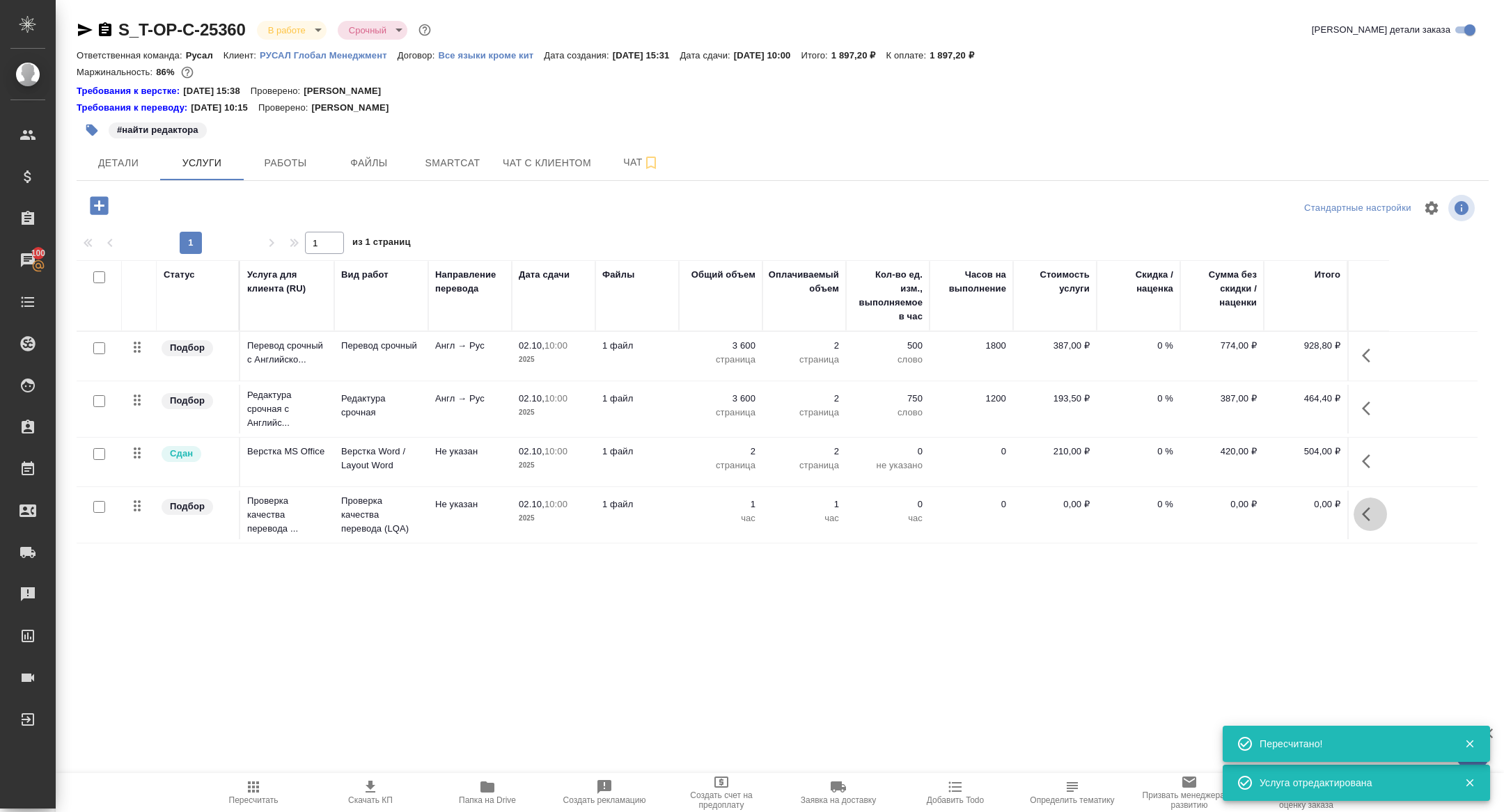
click at [1368, 508] on icon "button" at bounding box center [1367, 515] width 8 height 14
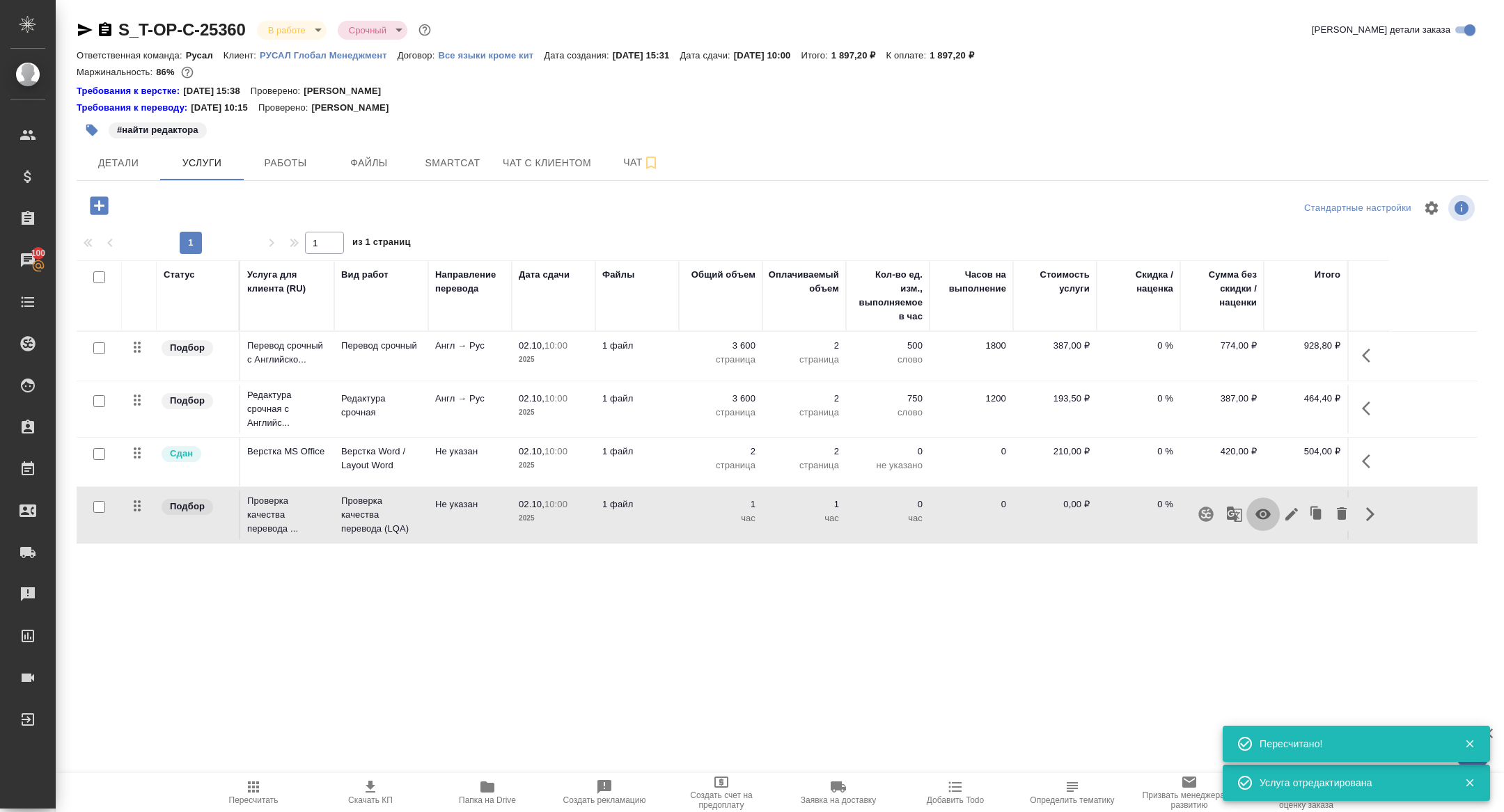
click at [1260, 521] on icon "button" at bounding box center [1263, 515] width 17 height 17
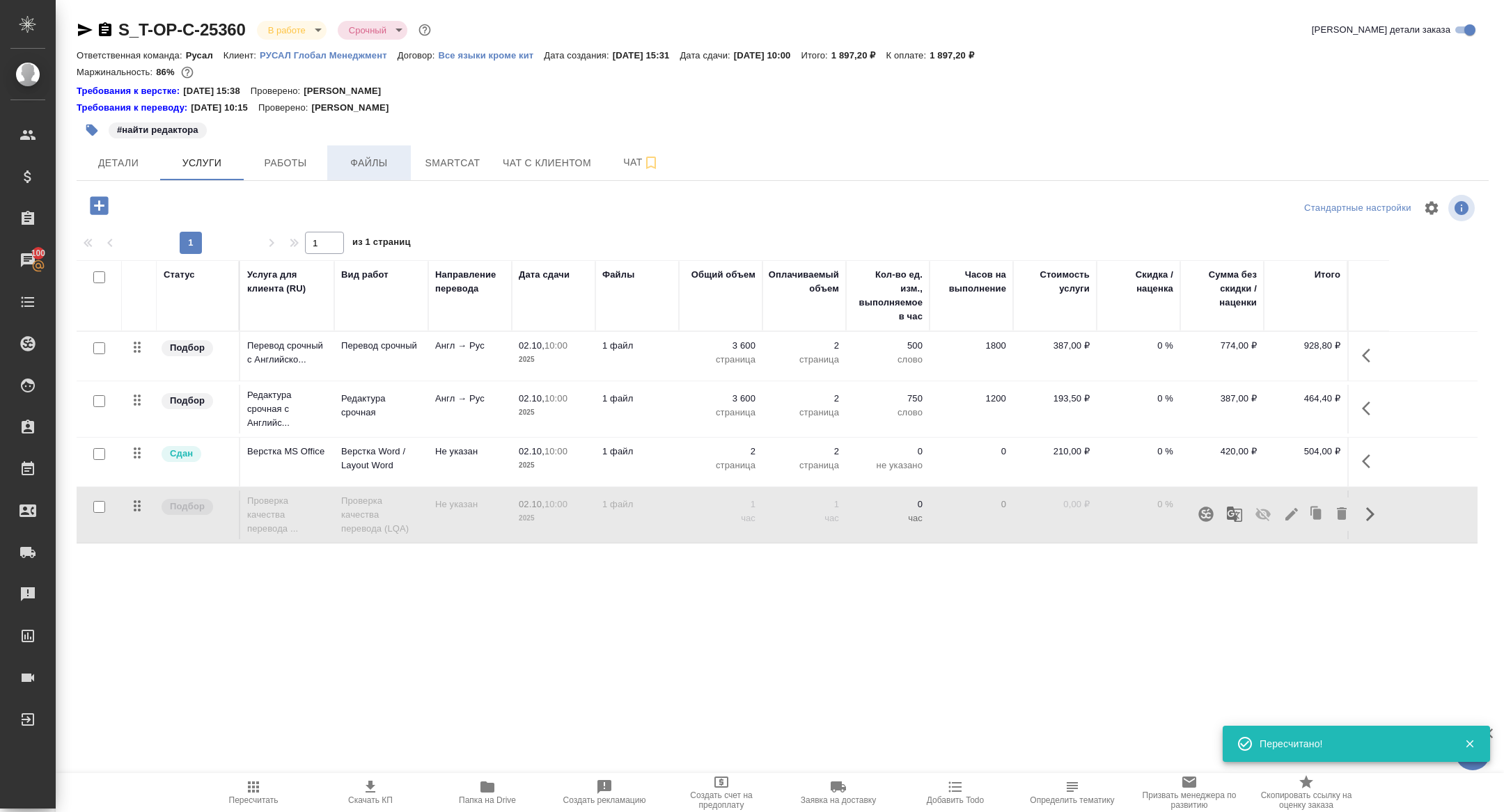
click at [353, 169] on span "Файлы" at bounding box center [369, 163] width 67 height 18
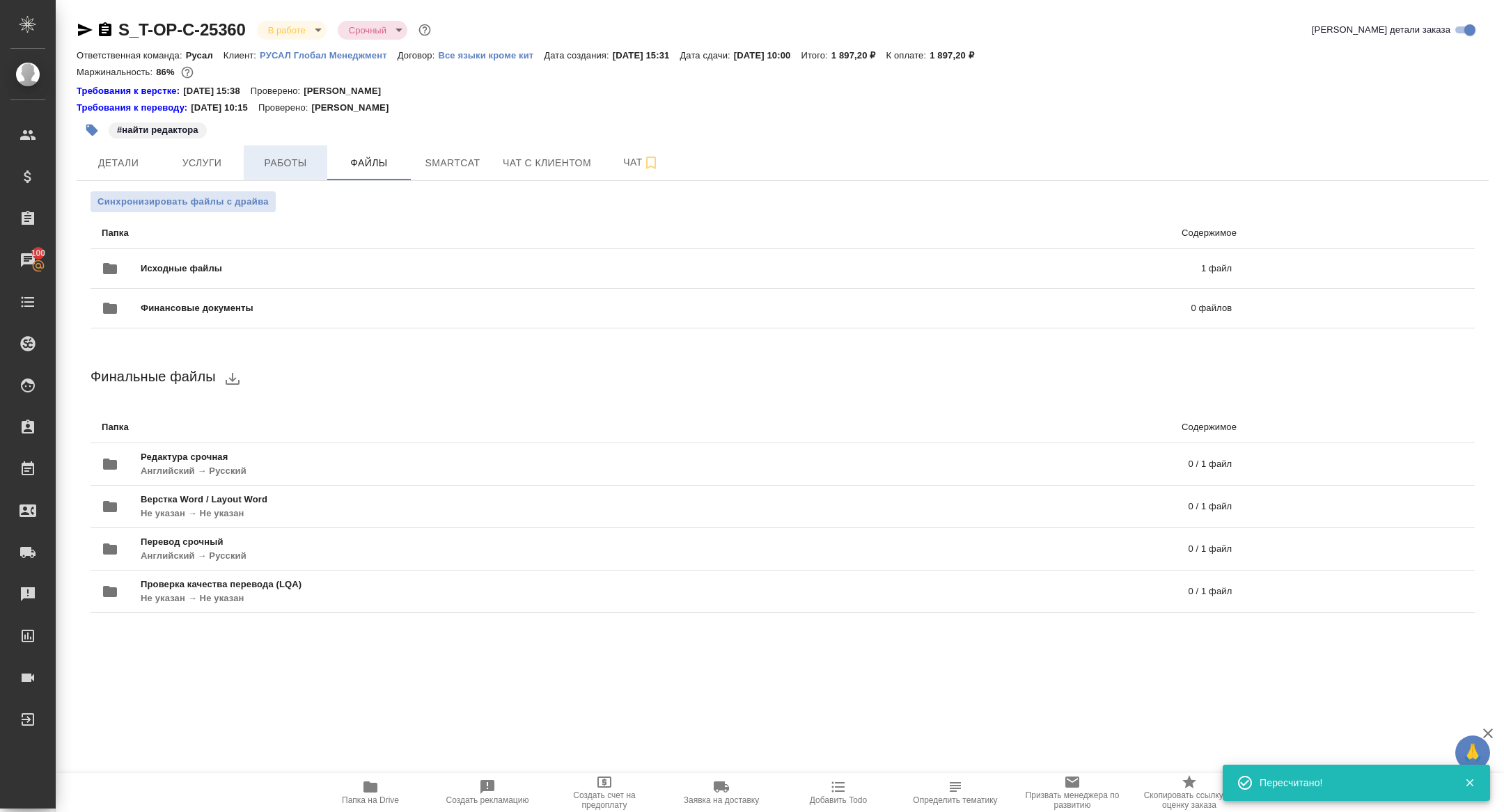
click at [282, 148] on button "Работы" at bounding box center [286, 163] width 84 height 35
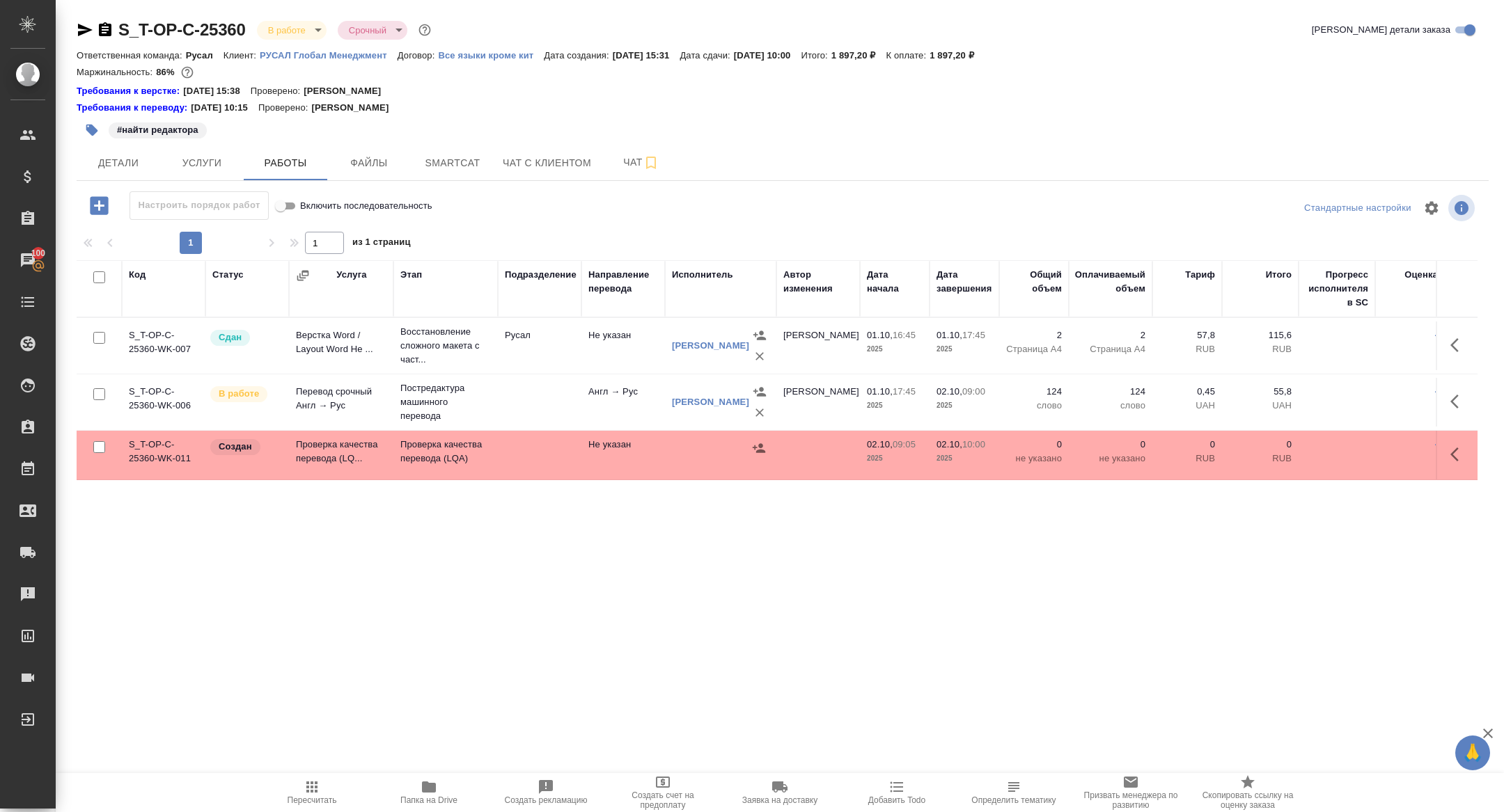
click at [1464, 458] on icon "button" at bounding box center [1459, 454] width 17 height 17
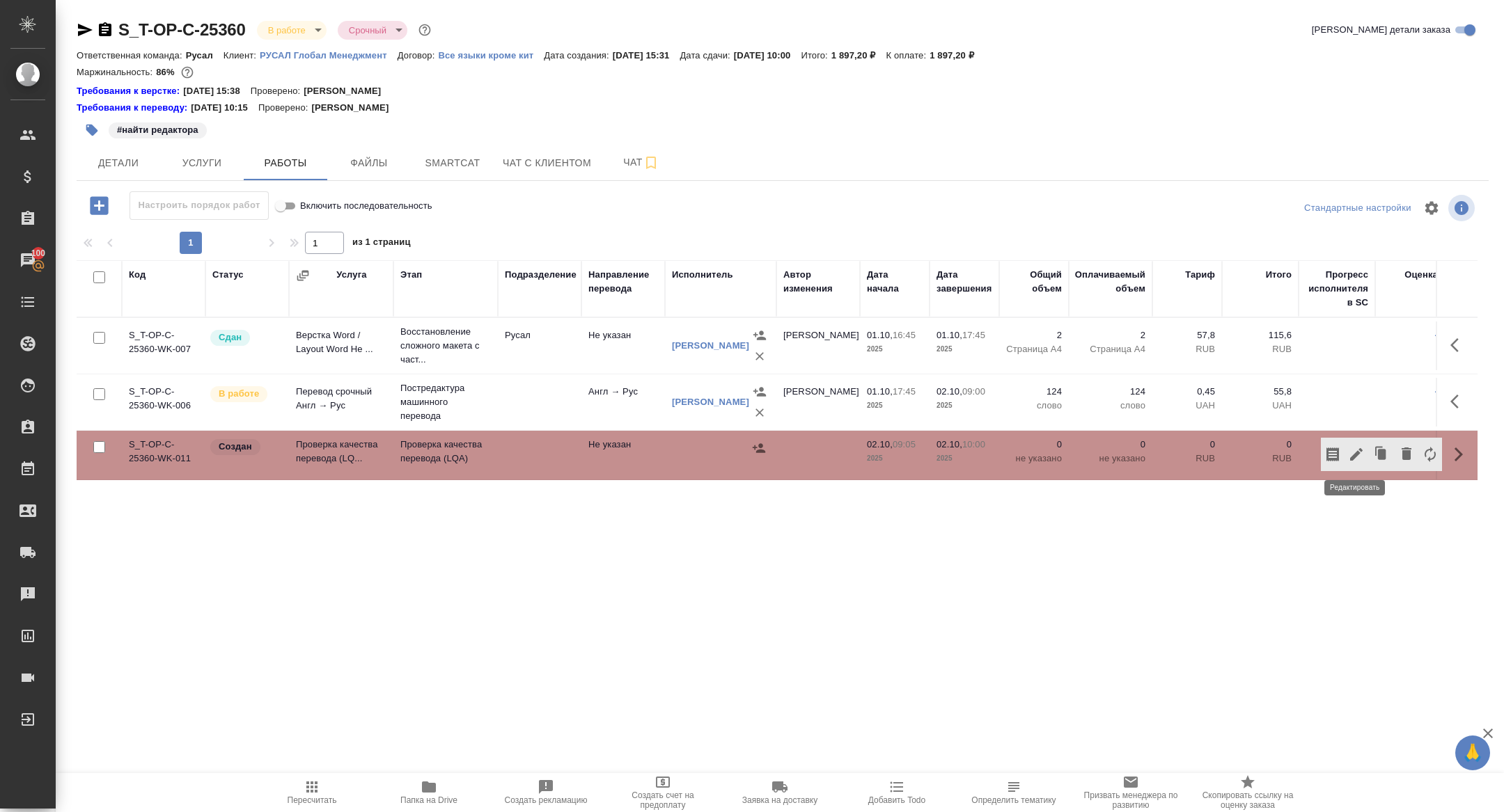
click at [1355, 455] on icon "button" at bounding box center [1356, 454] width 13 height 13
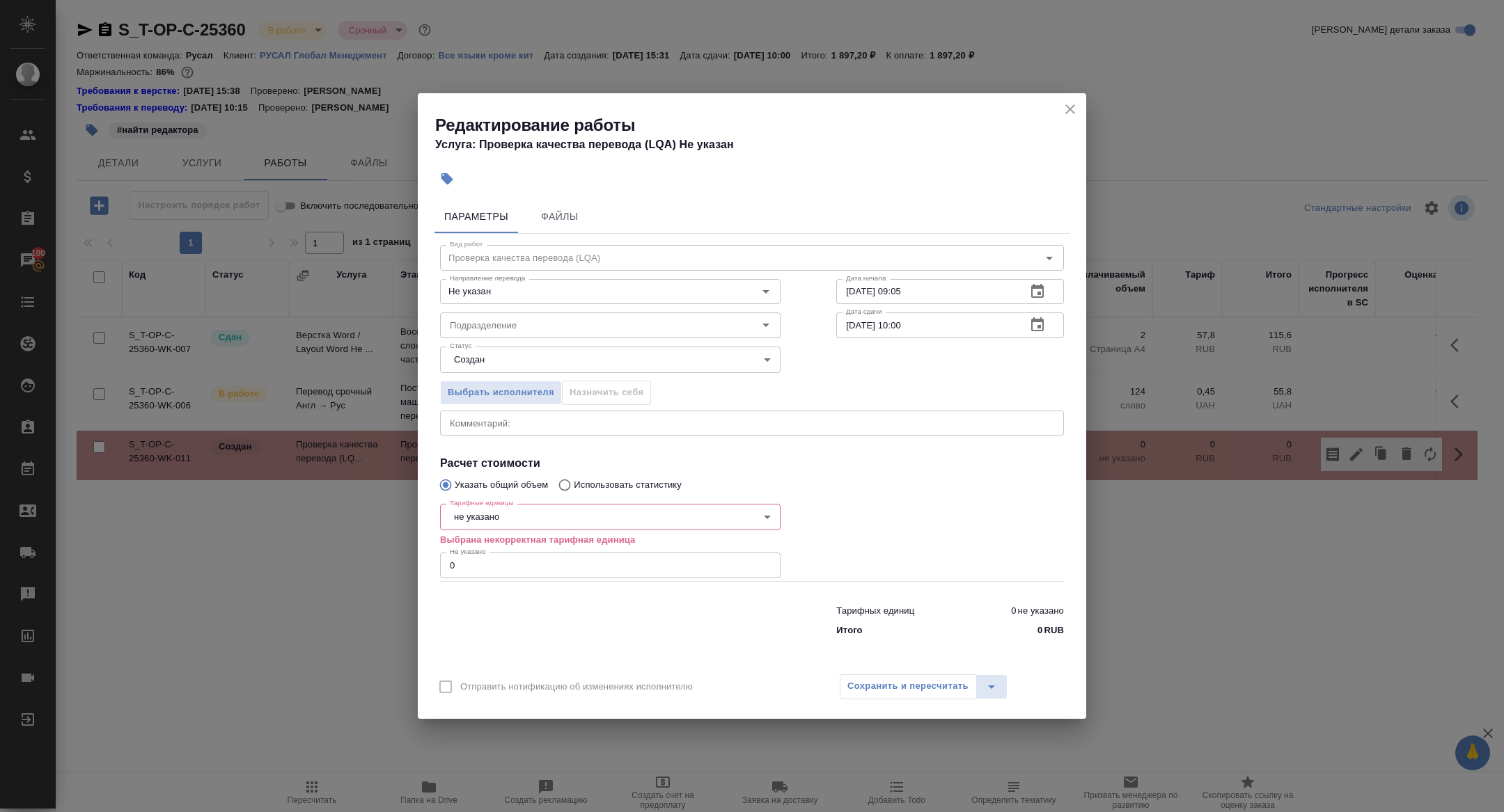
click at [501, 525] on body "🙏 .cls-1 fill:#fff; AWATERA Zhuravleva Alexandra Клиенты Спецификации Заказы 10…" at bounding box center [752, 406] width 1504 height 812
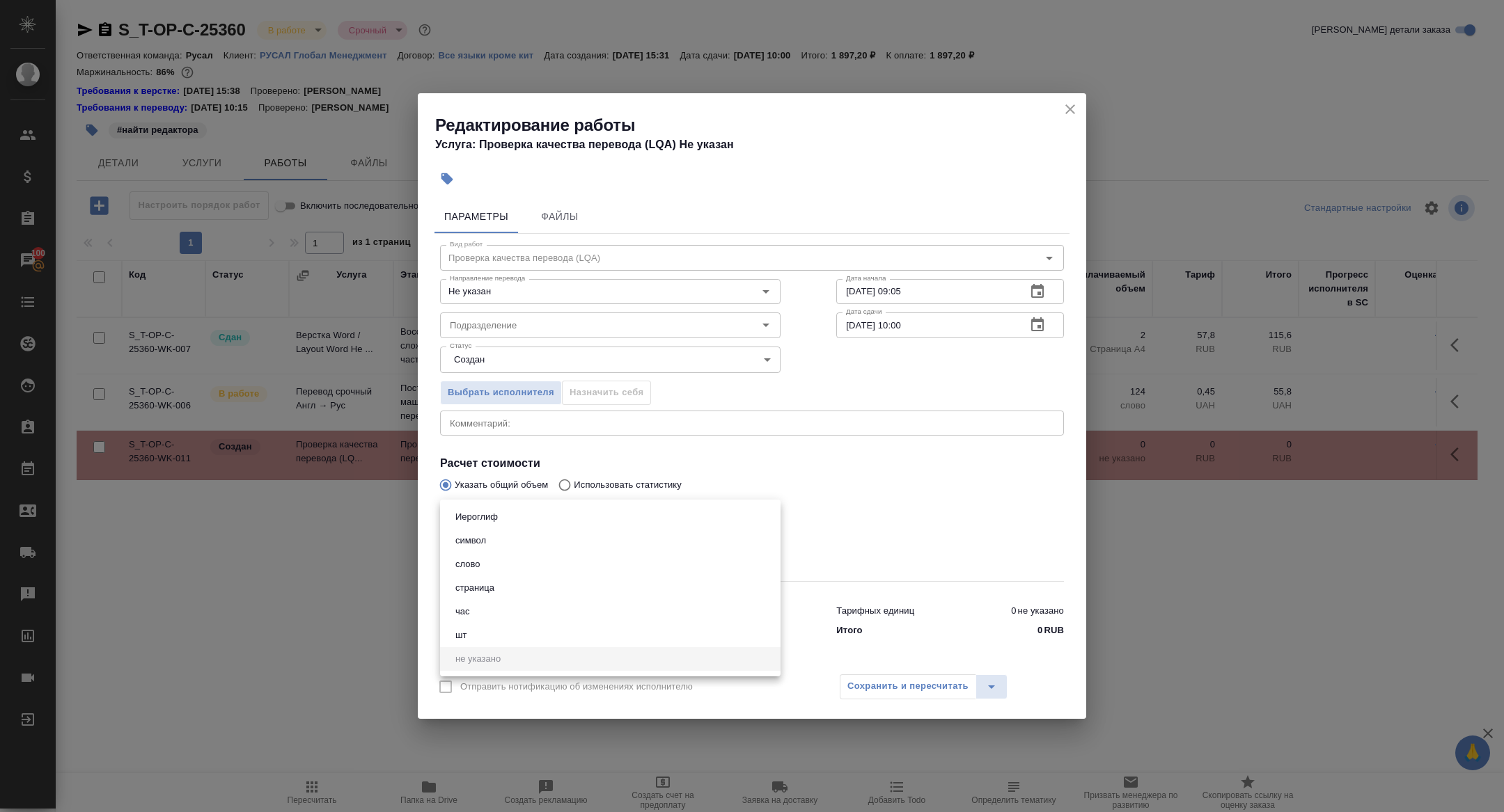
click at [487, 619] on li "час" at bounding box center [610, 612] width 340 height 23
type input "5a8b1489cc6b4906c91bfd93"
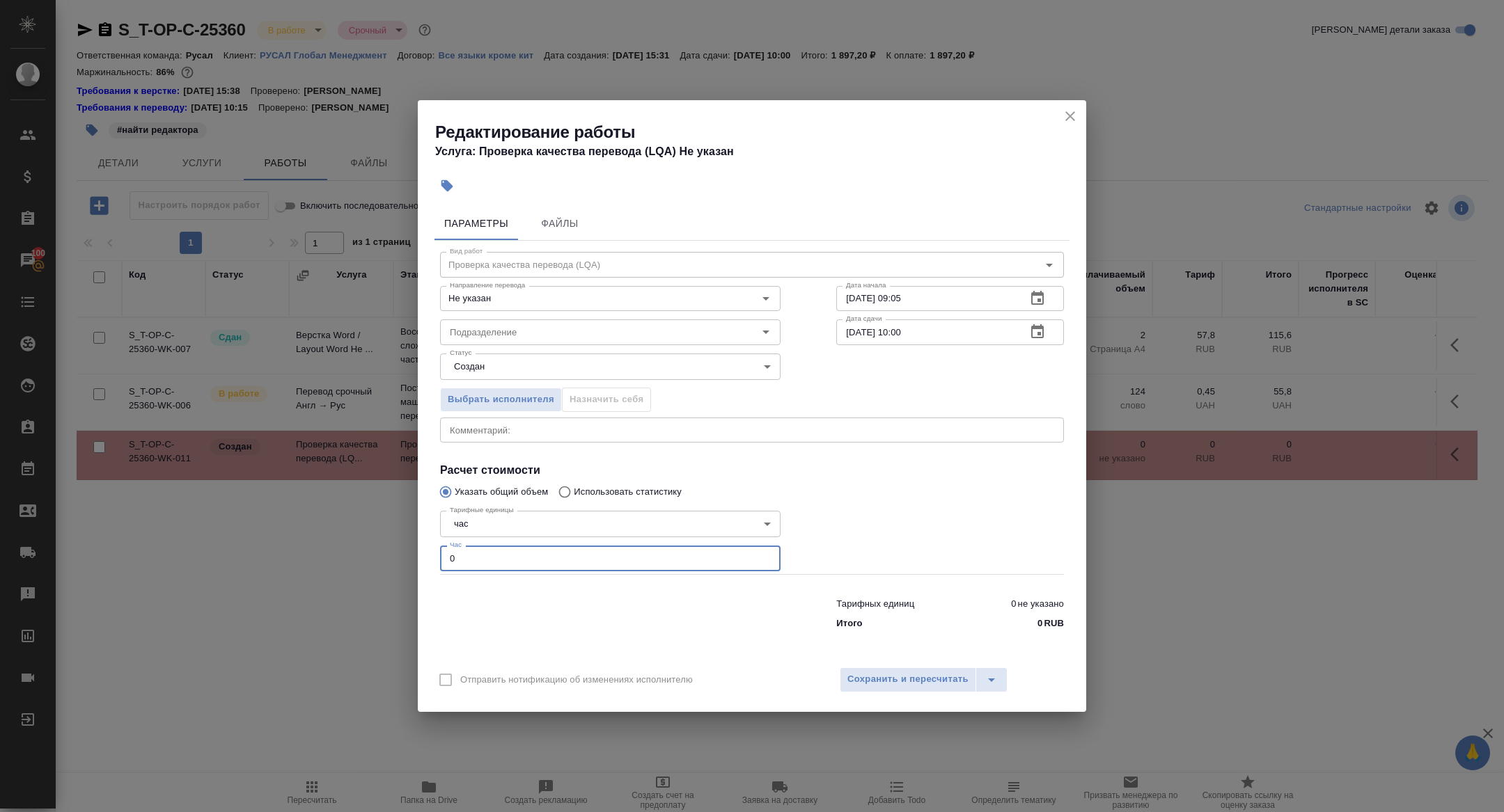
drag, startPoint x: 462, startPoint y: 566, endPoint x: 402, endPoint y: 530, distance: 70.0
click at [402, 532] on div "Редактирование работы Услуга: Проверка качества перевода (LQA) Не указан Параме…" at bounding box center [752, 406] width 1504 height 812
type input "0.5"
click at [903, 685] on span "Сохранить и пересчитать" at bounding box center [908, 680] width 122 height 16
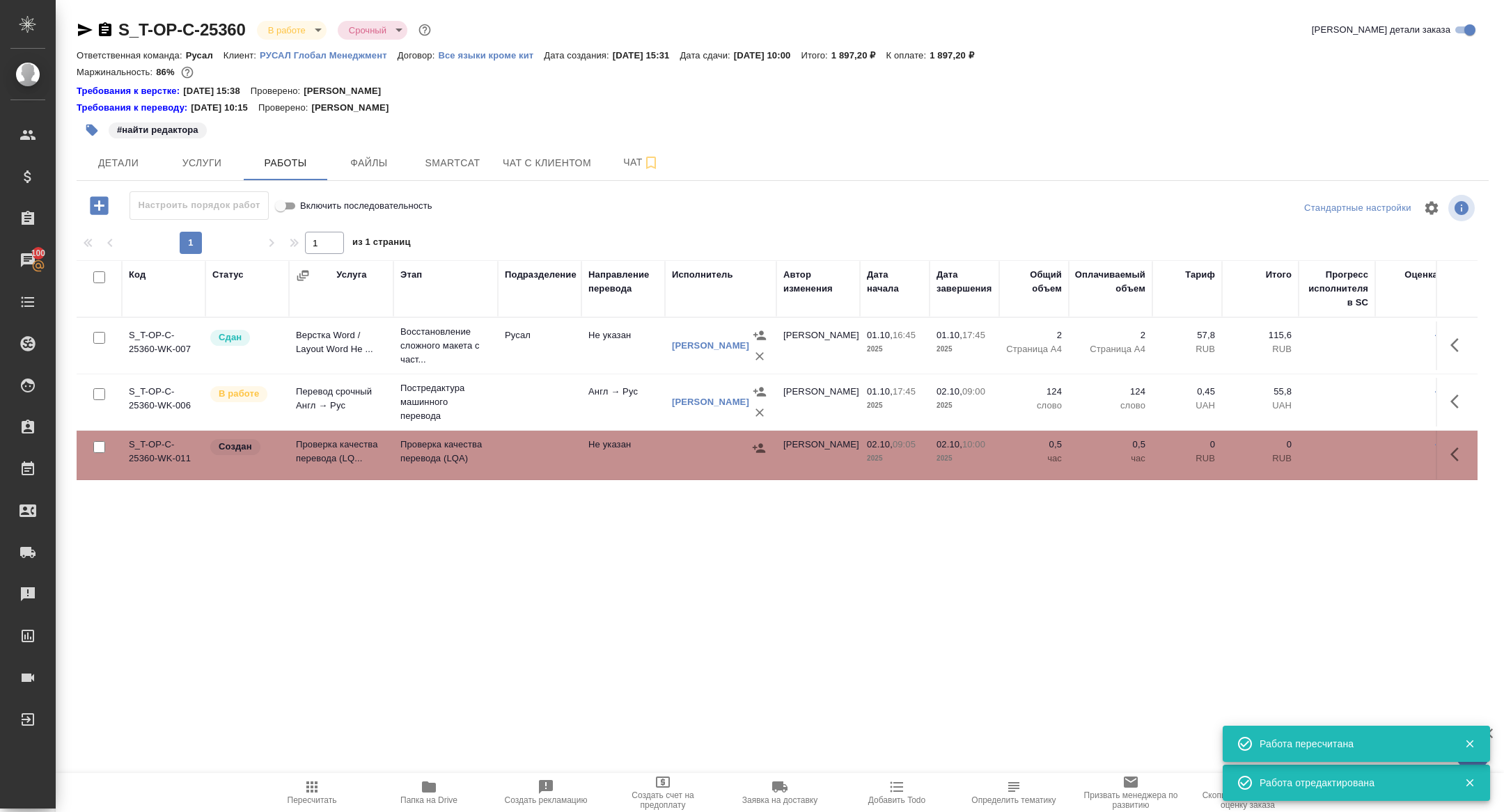
click at [273, 457] on td "Создан" at bounding box center [247, 455] width 84 height 49
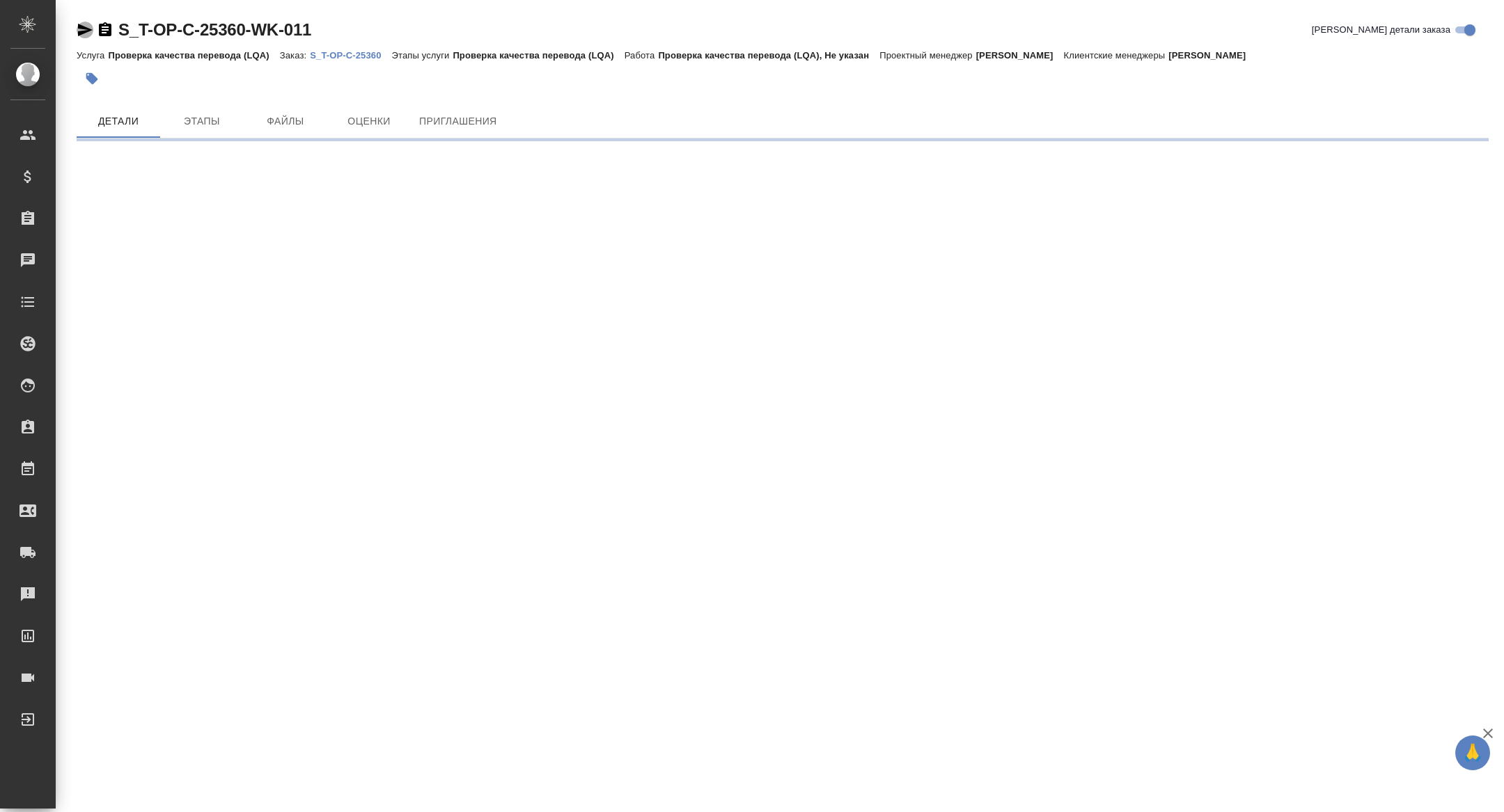
click at [86, 32] on icon "button" at bounding box center [85, 29] width 14 height 13
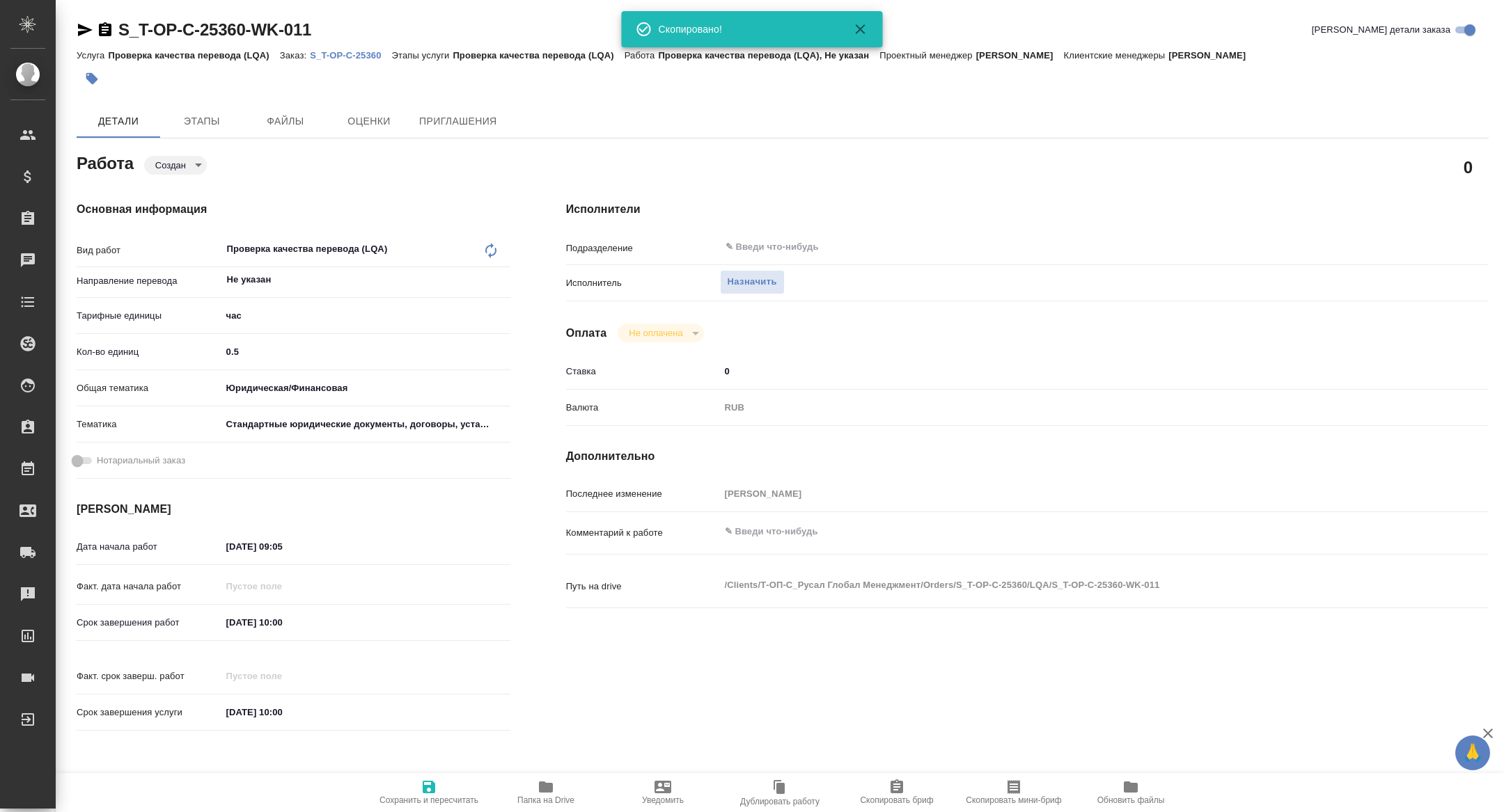
type textarea "x"
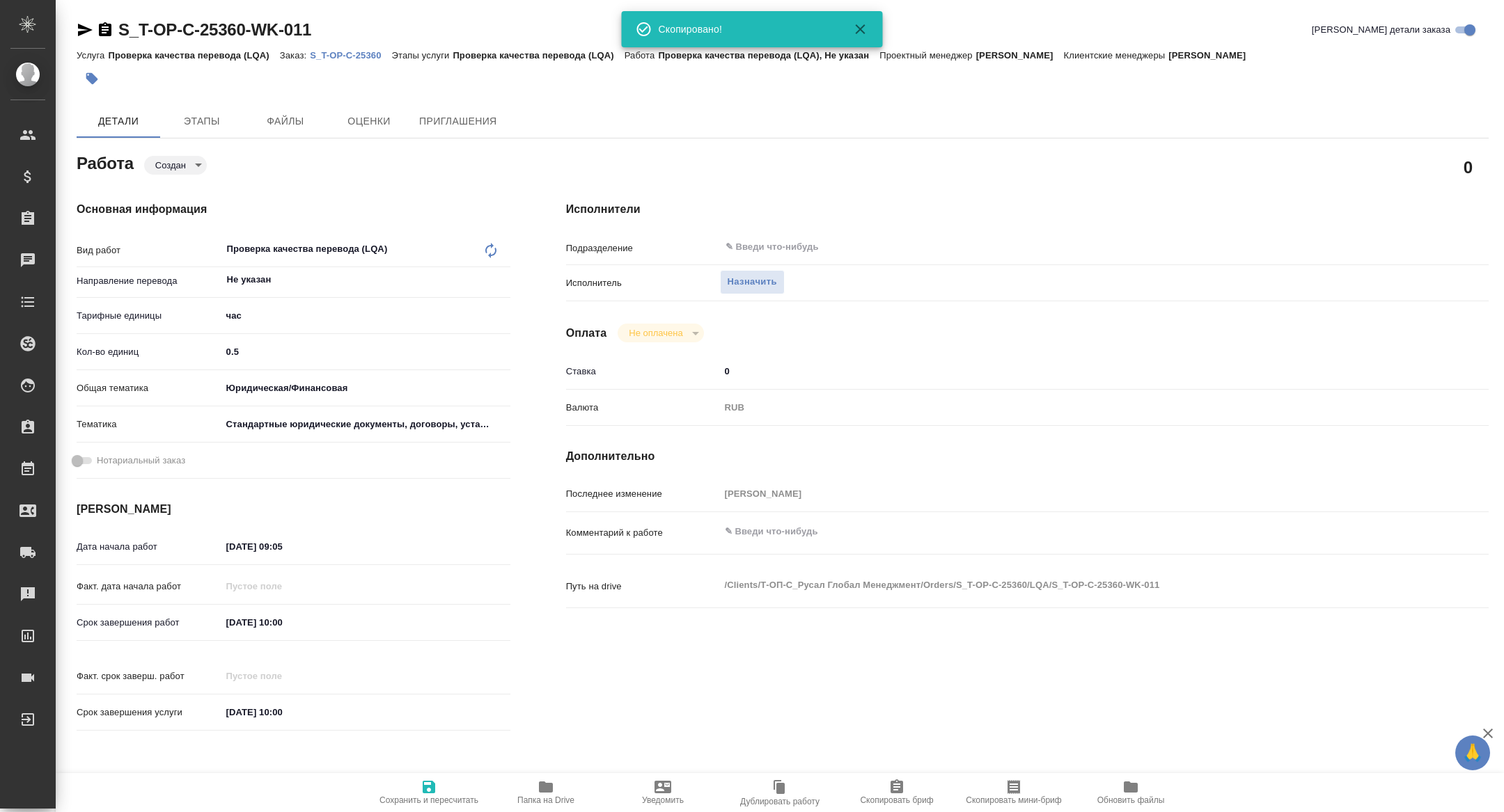
type textarea "x"
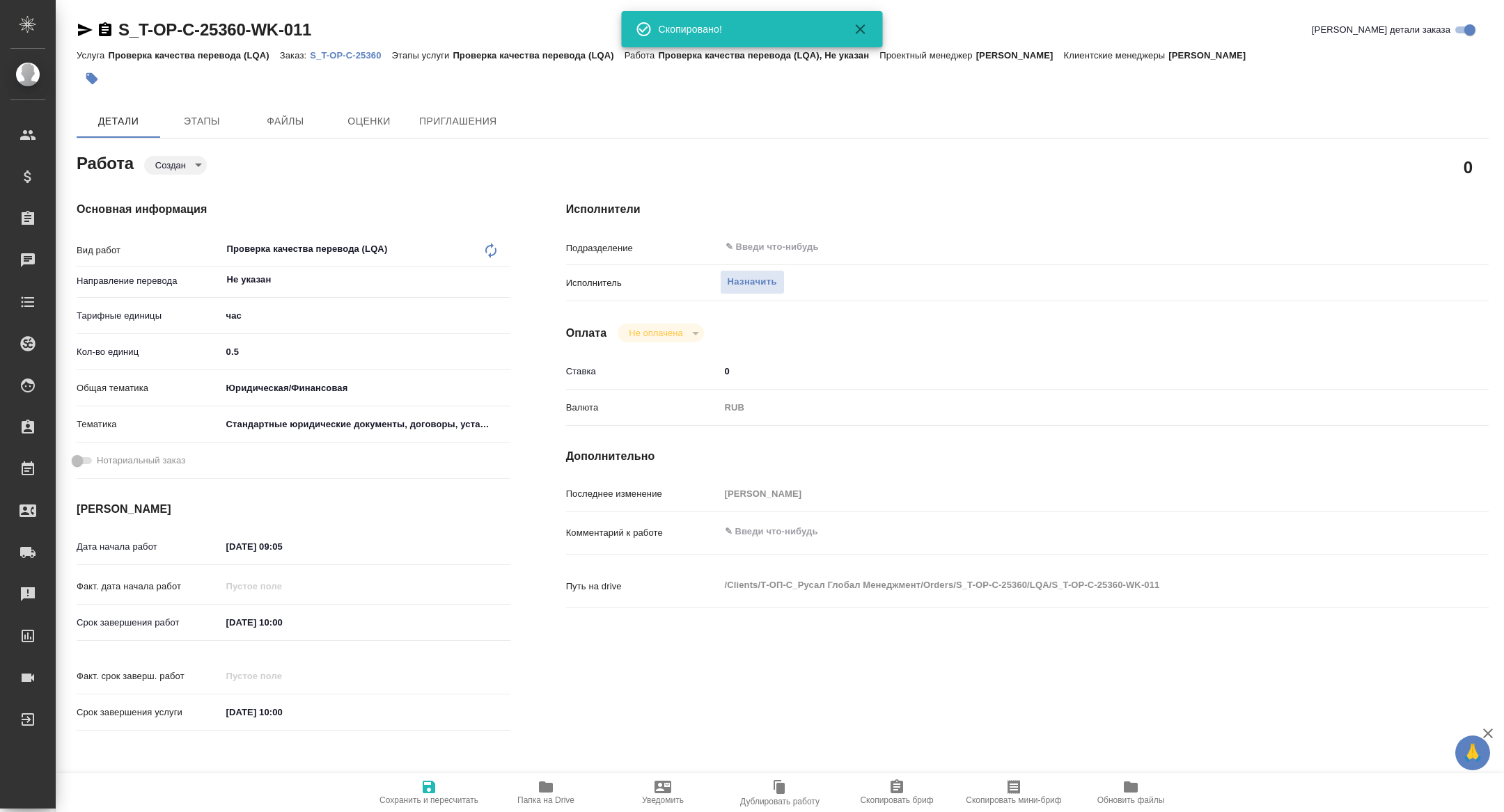
type textarea "x"
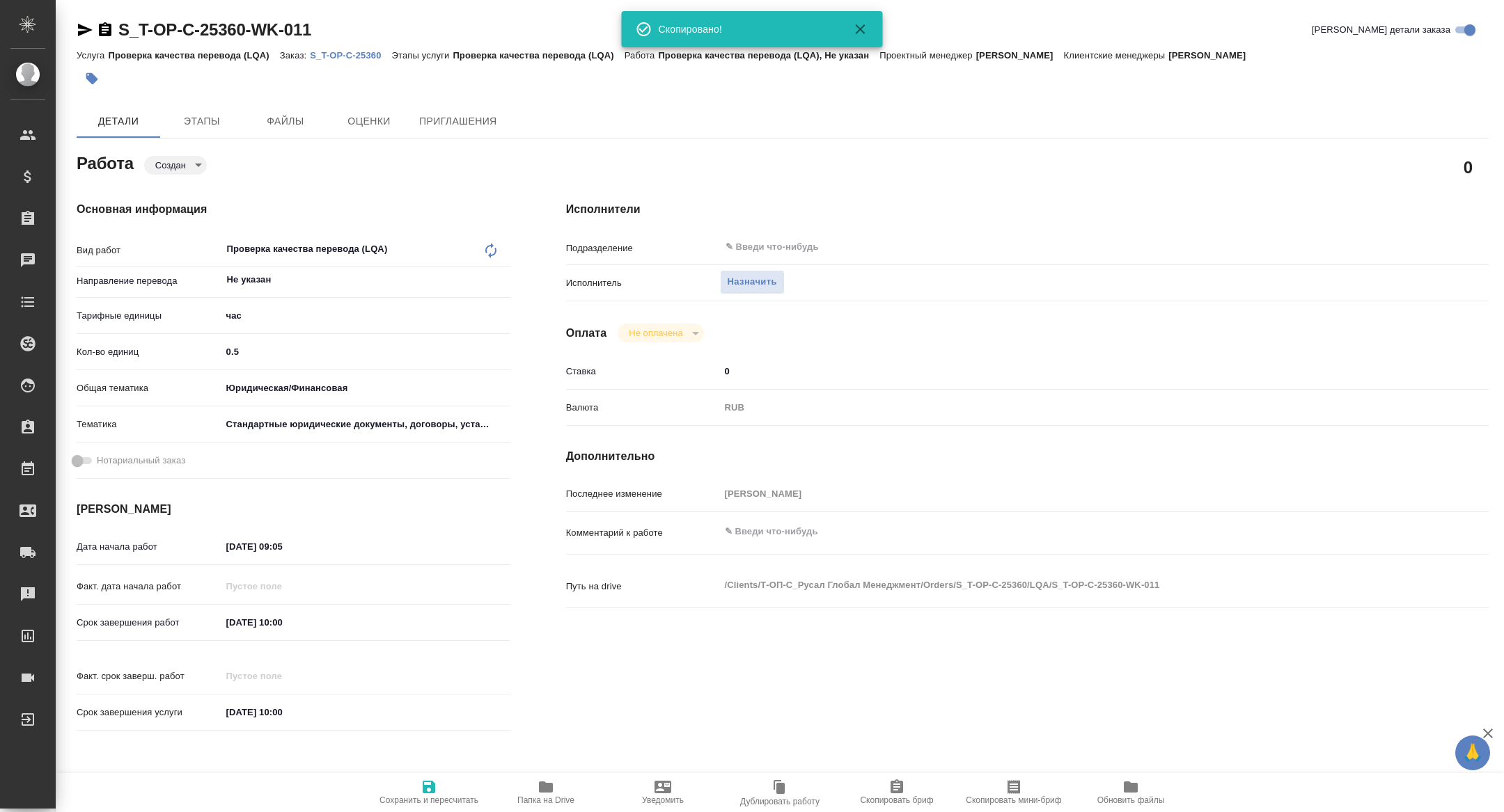
type textarea "x"
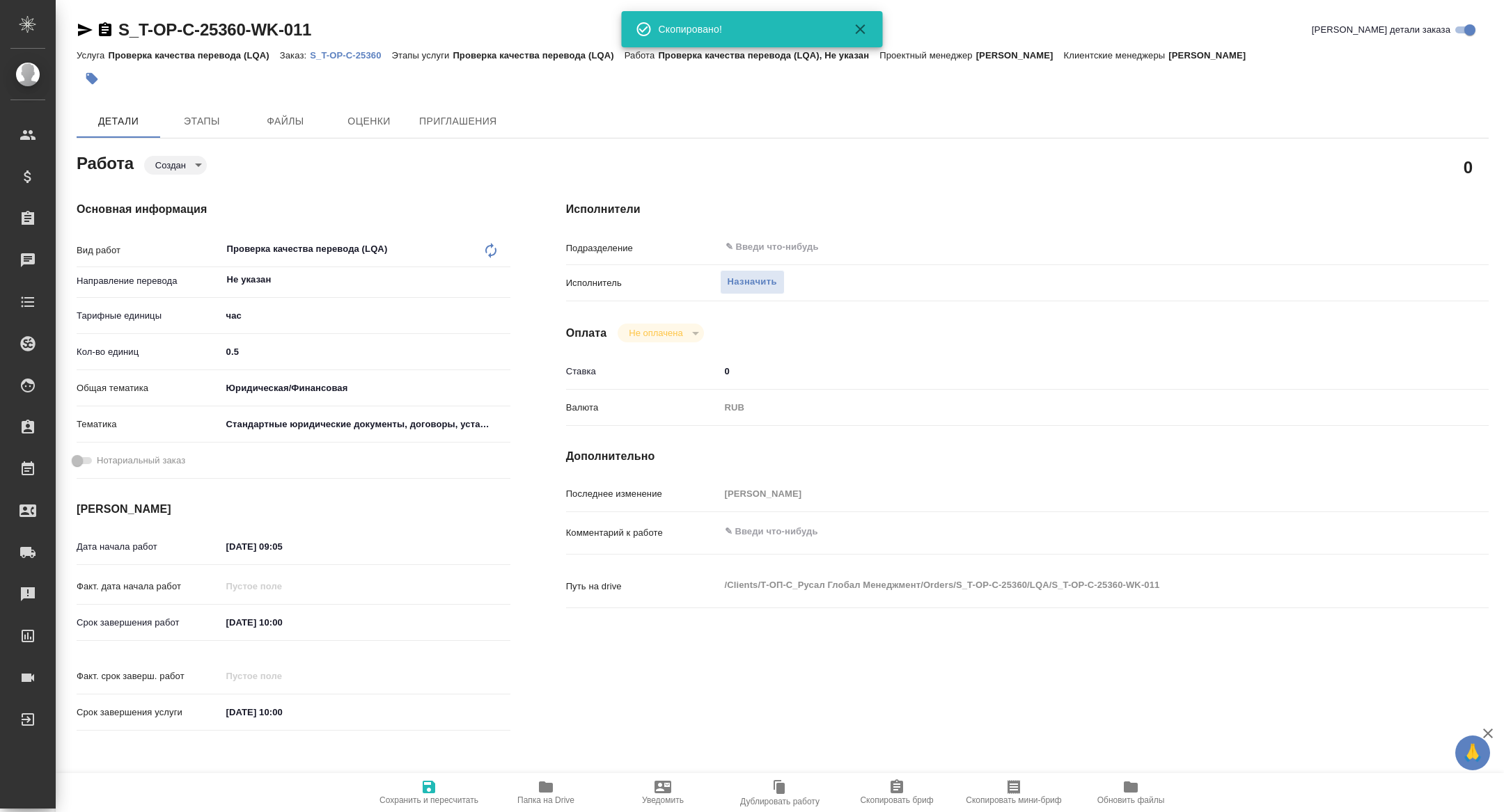
type textarea "x"
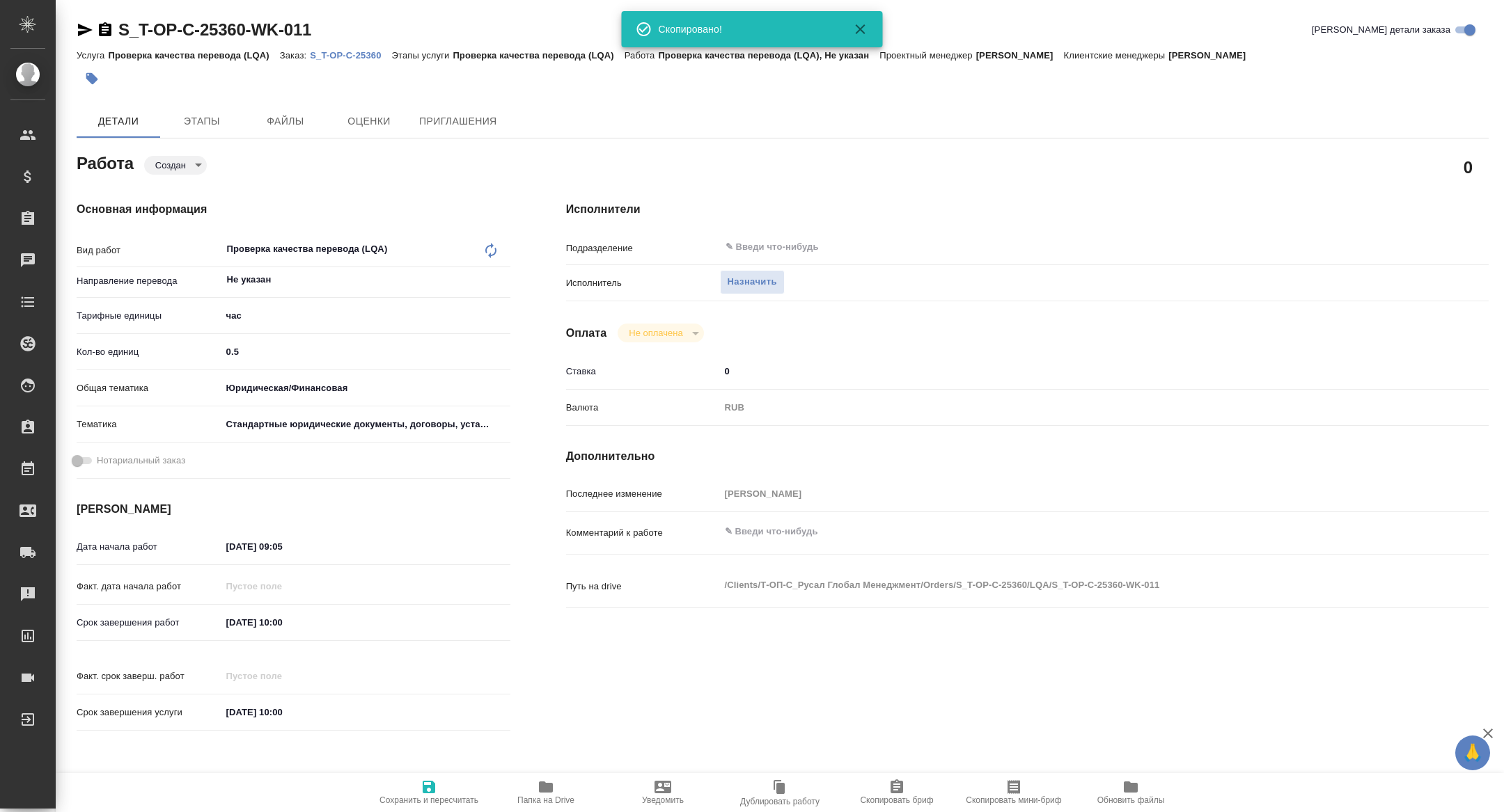
type textarea "x"
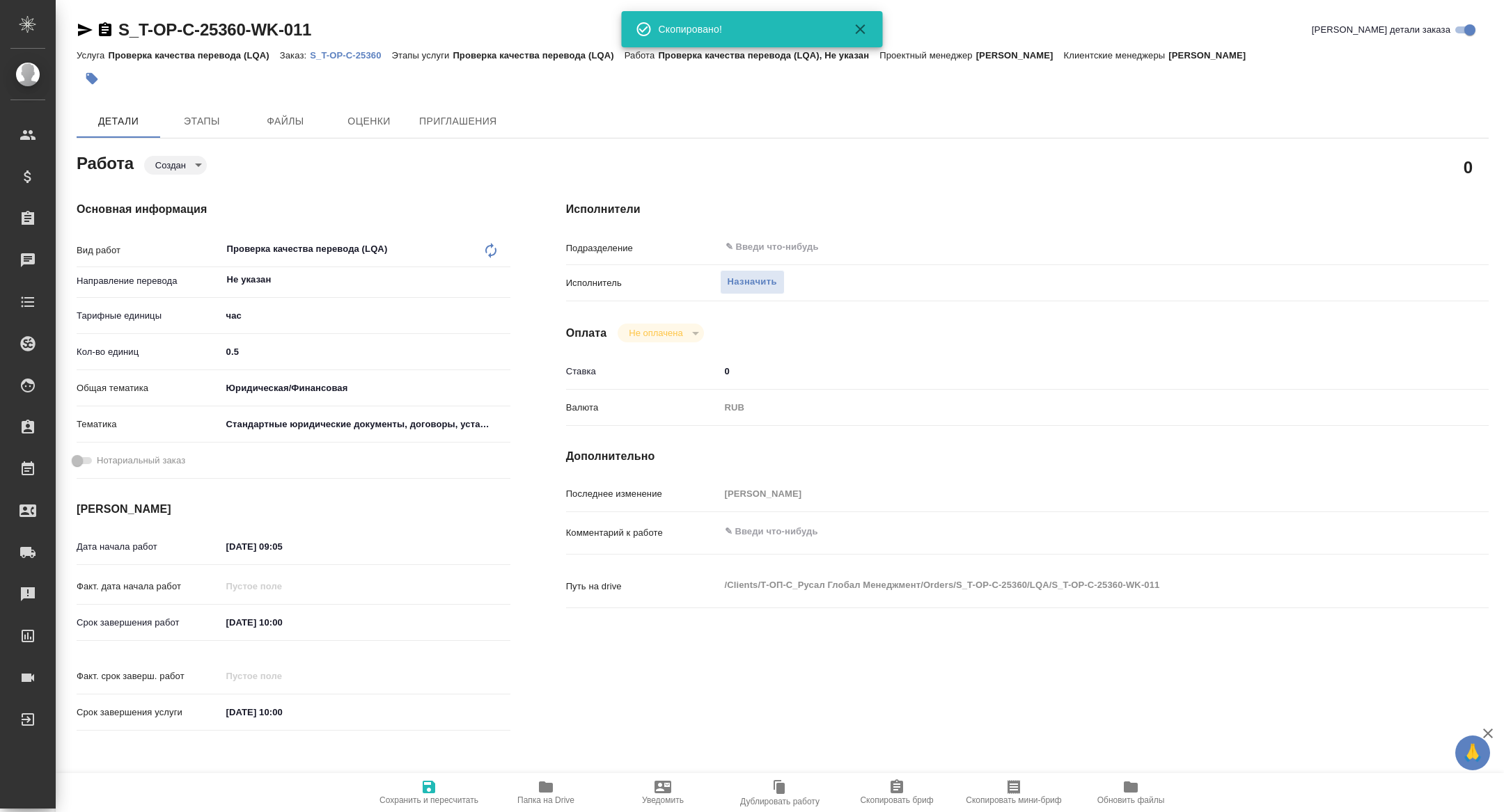
type textarea "x"
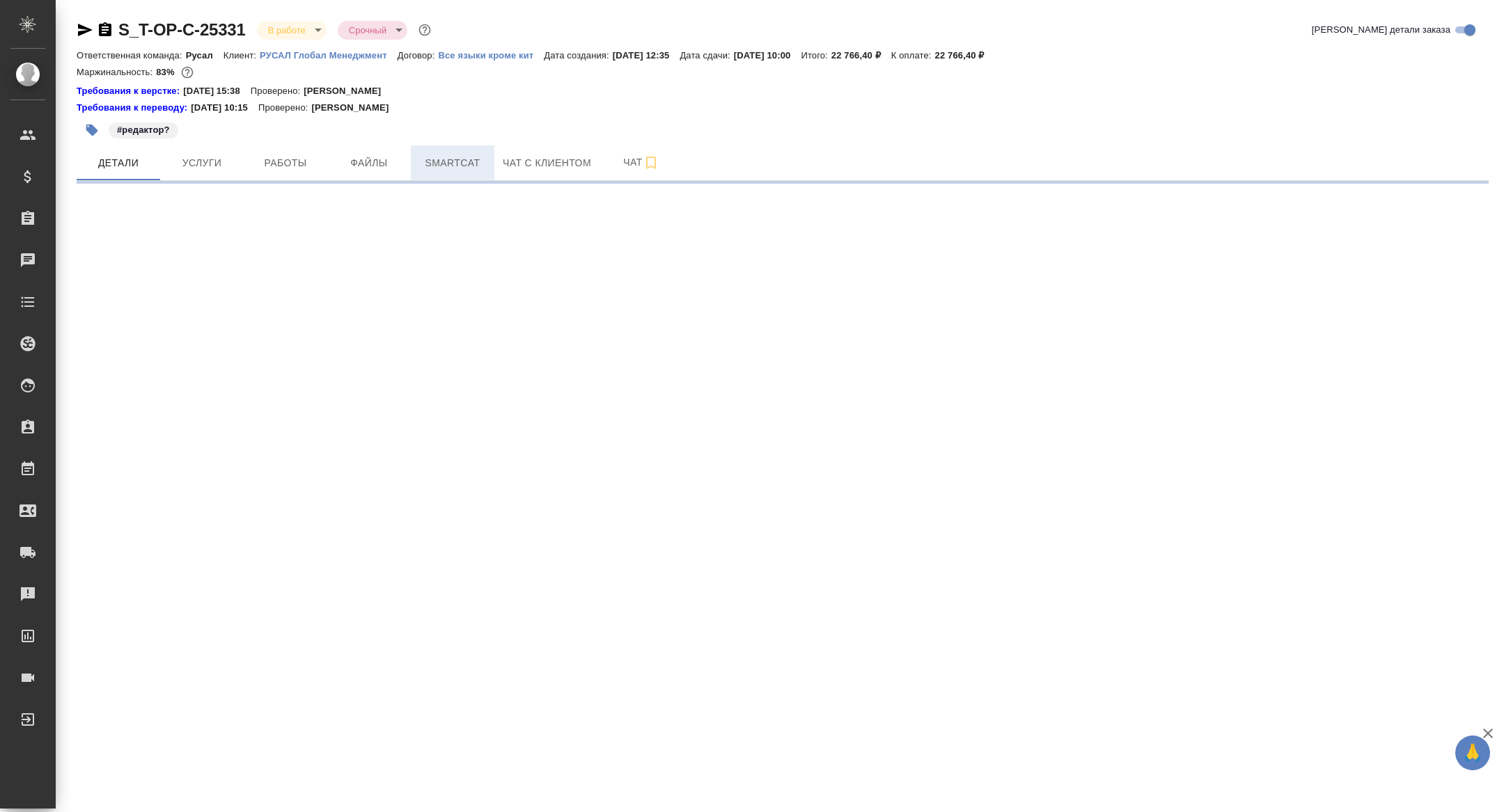
select select "RU"
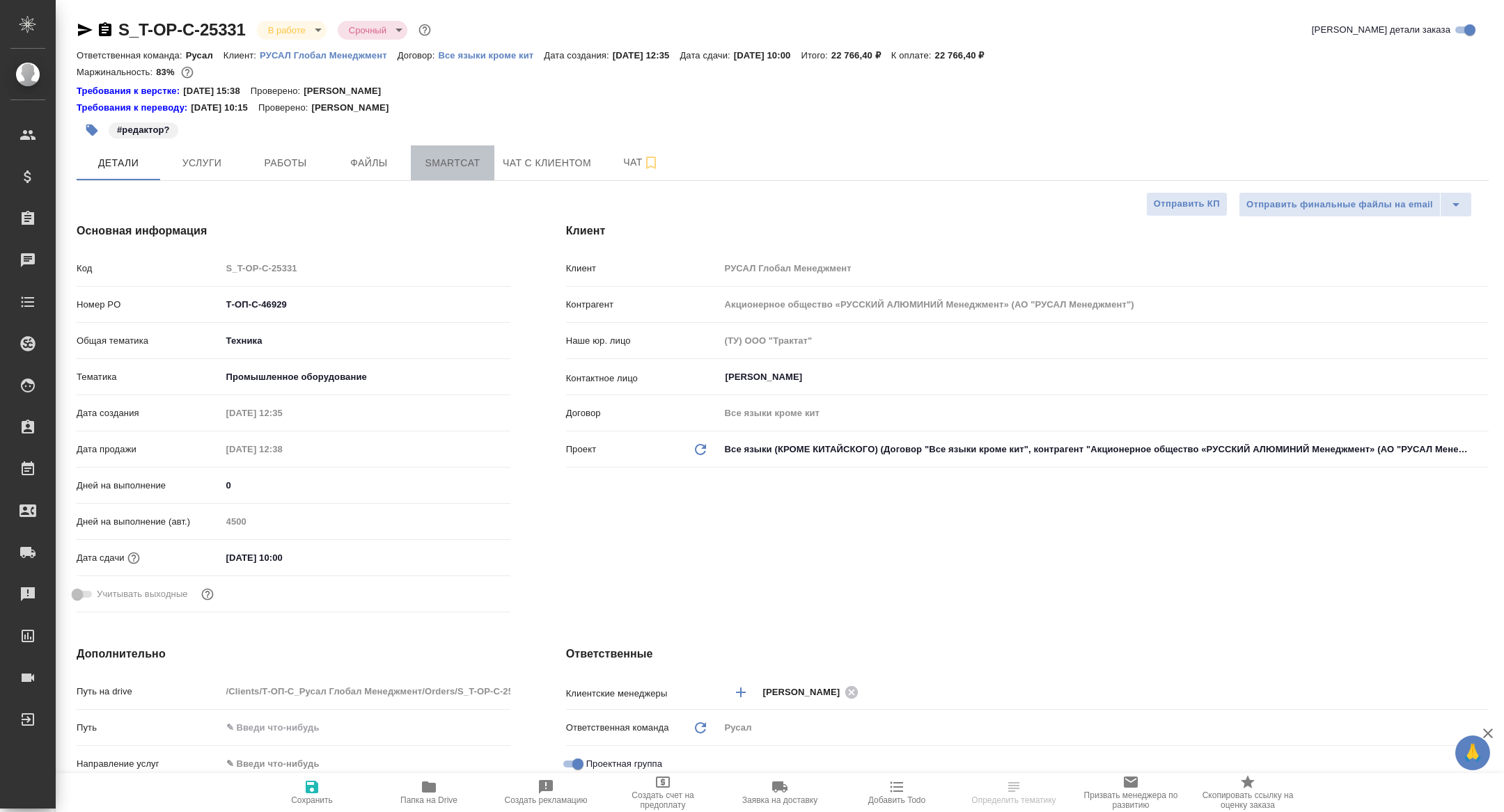
click at [445, 161] on span "Smartcat" at bounding box center [453, 163] width 67 height 18
type textarea "x"
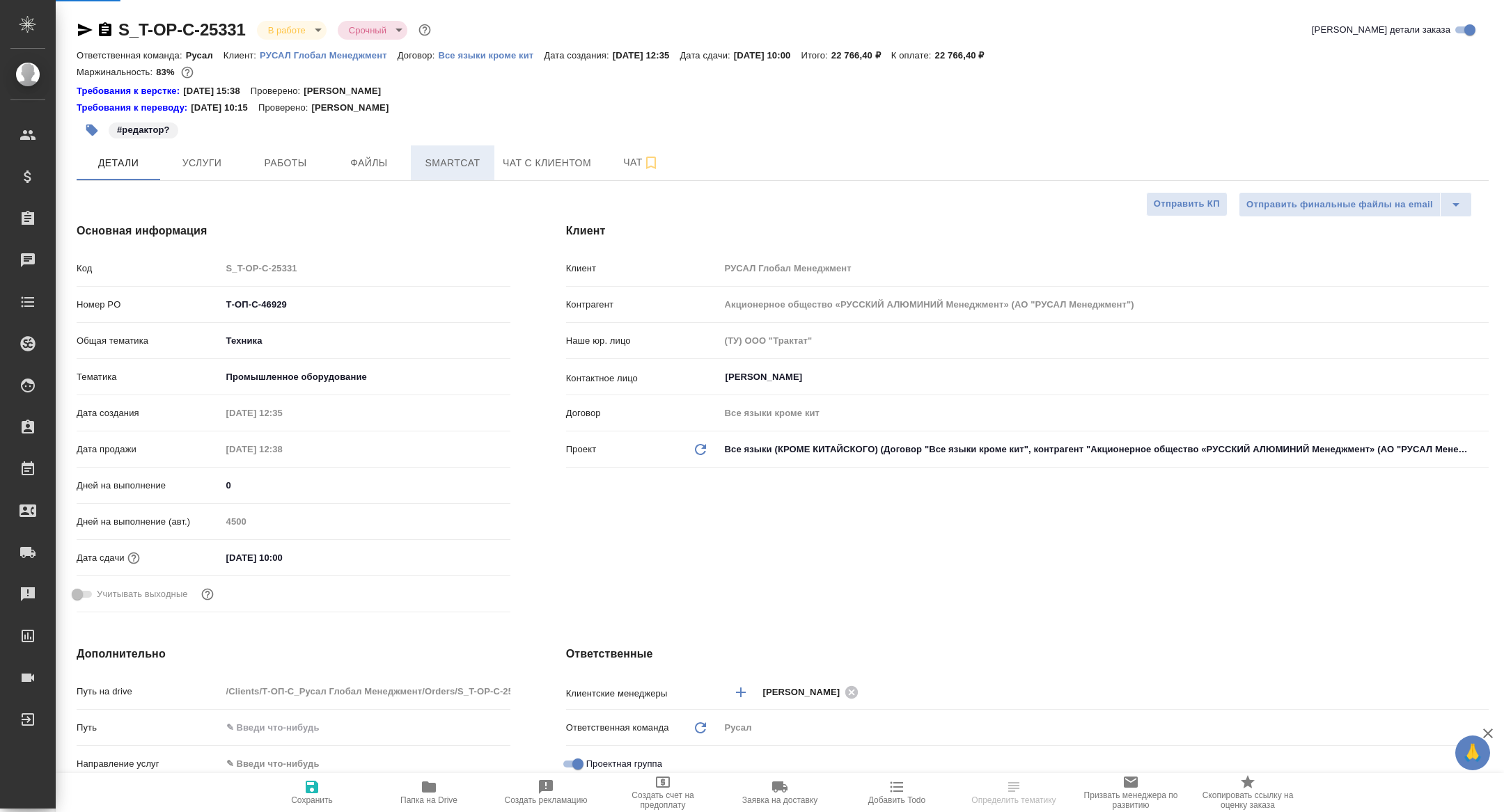
type textarea "x"
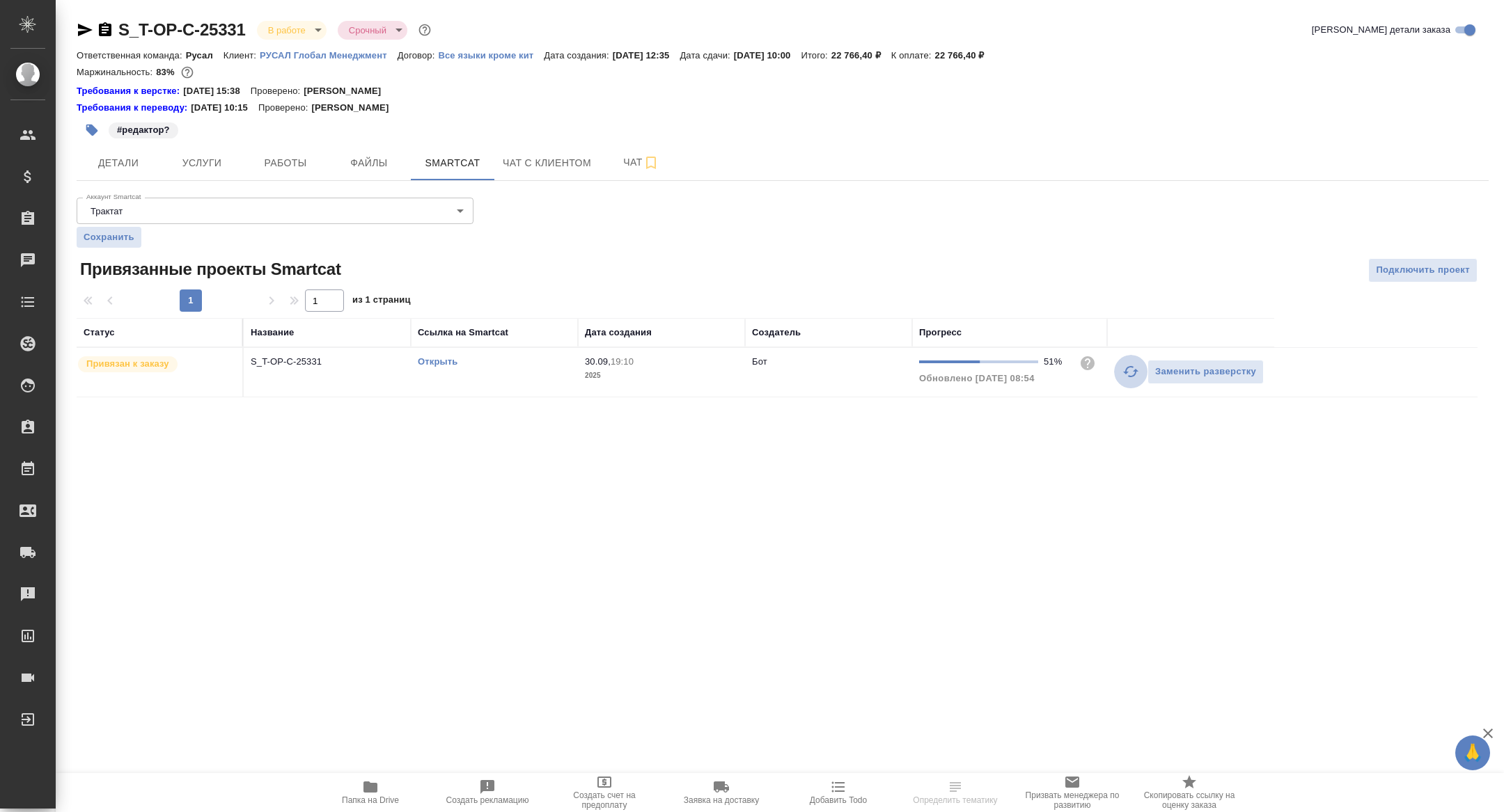
click at [1120, 370] on button "button" at bounding box center [1131, 372] width 34 height 34
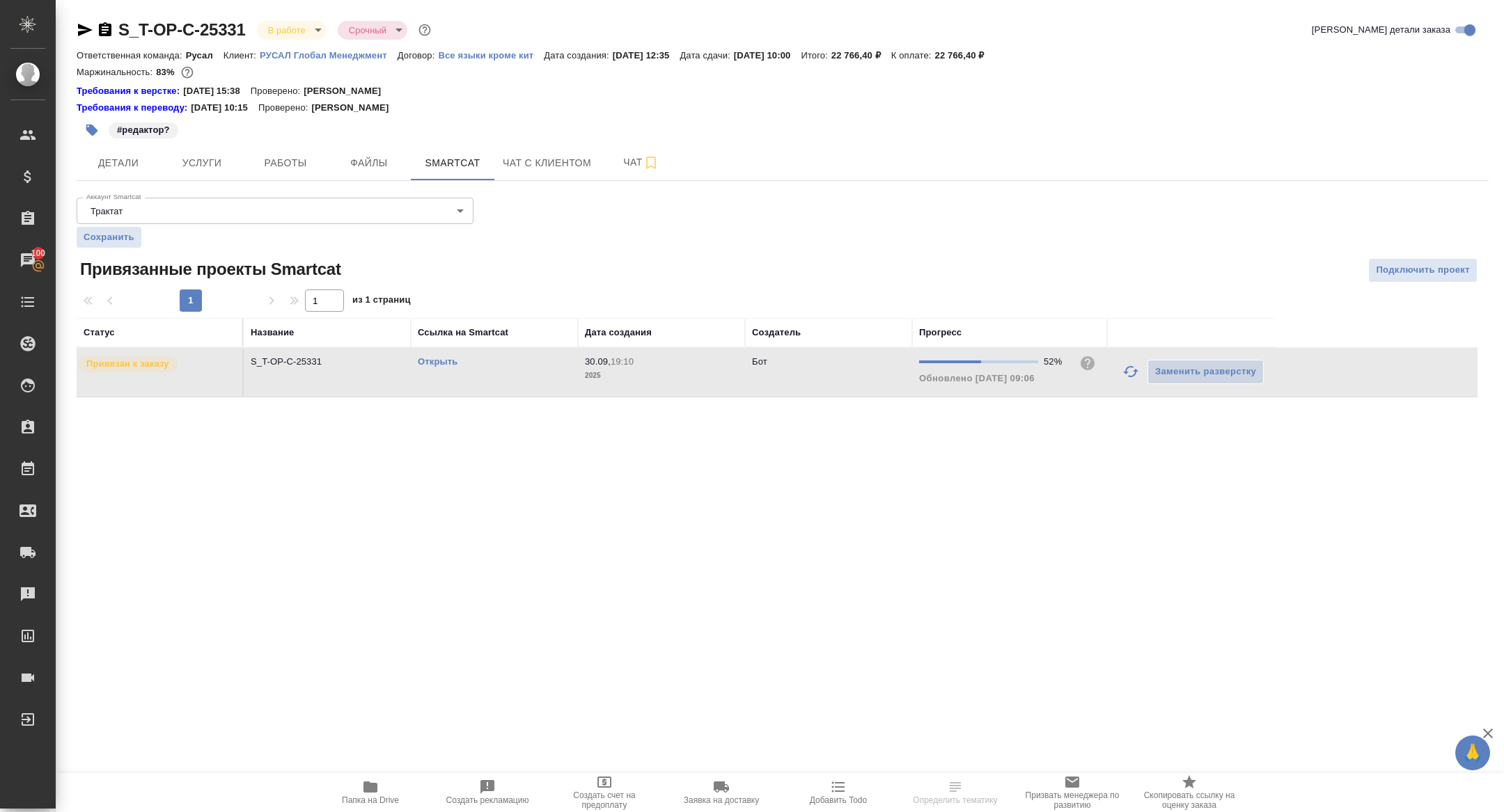
click at [442, 359] on link "Открыть" at bounding box center [437, 361] width 39 height 10
click at [80, 26] on icon "button" at bounding box center [85, 29] width 14 height 13
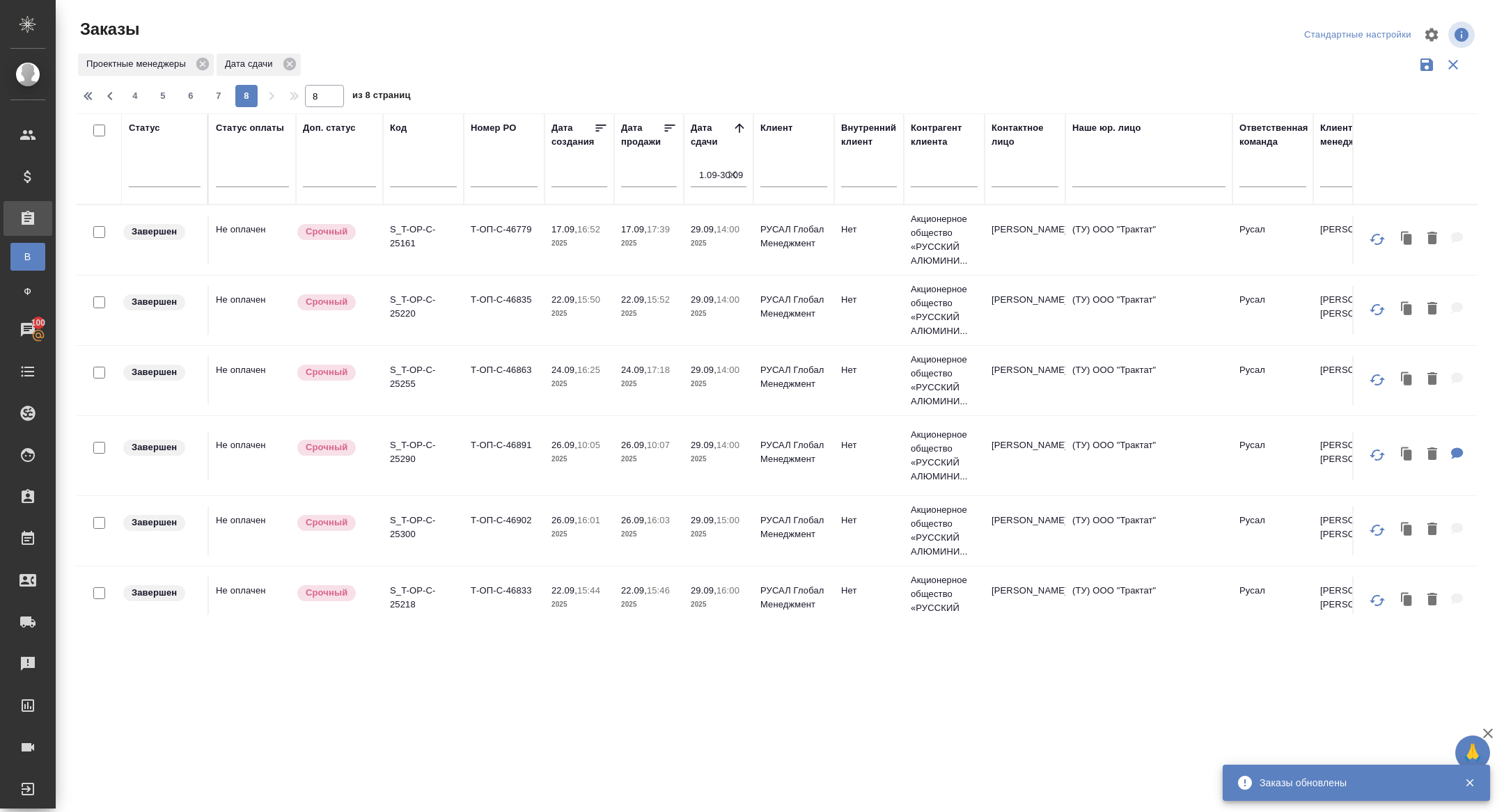
click at [734, 177] on icon "button" at bounding box center [733, 174] width 14 height 14
select select "8"
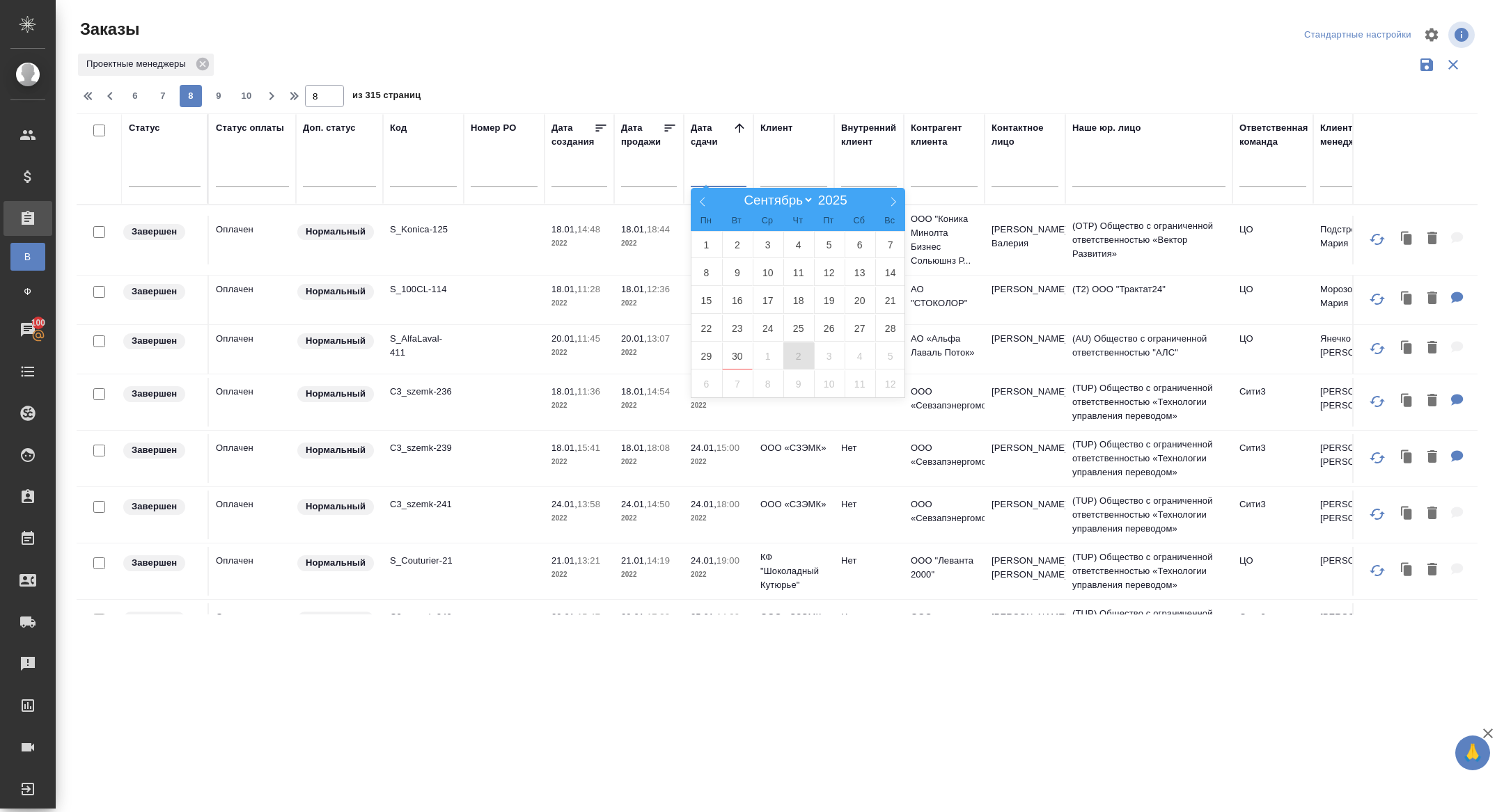
click at [802, 359] on span "2" at bounding box center [799, 356] width 31 height 27
type div "2025-10-01T21:00:00.000Z"
click at [837, 359] on span "3" at bounding box center [829, 356] width 31 height 27
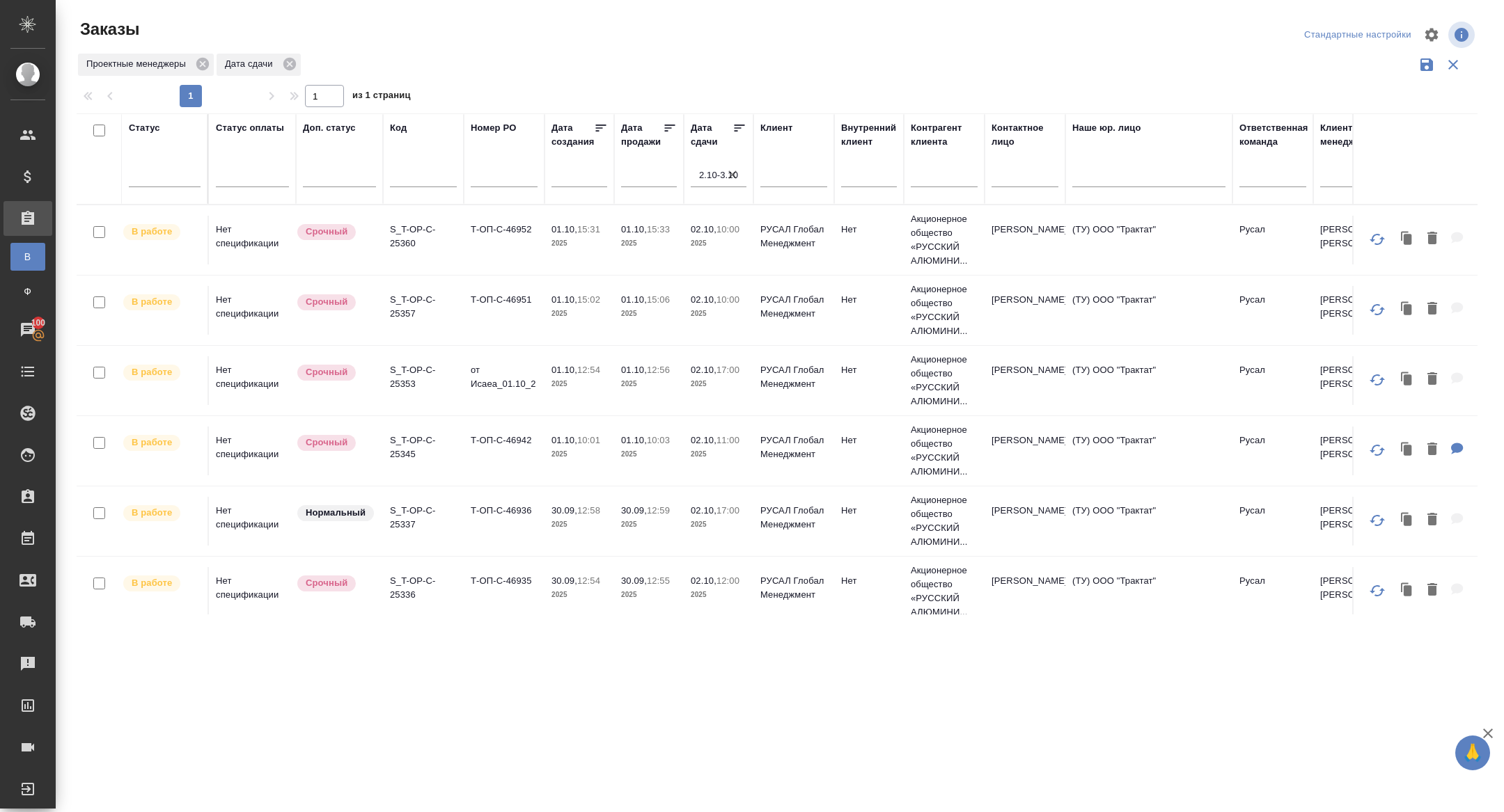
click at [739, 131] on icon at bounding box center [739, 128] width 14 height 14
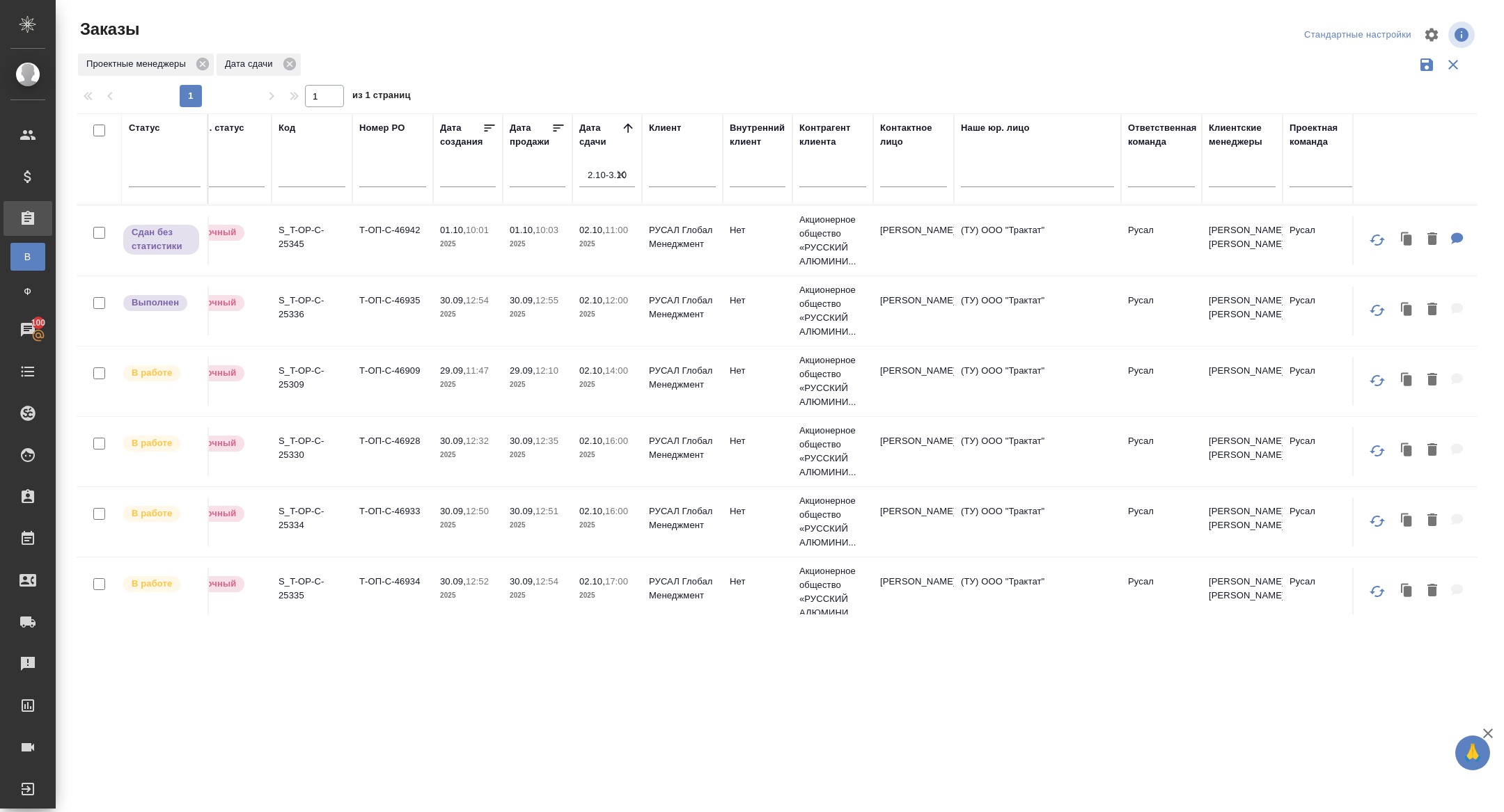
scroll to position [281, 0]
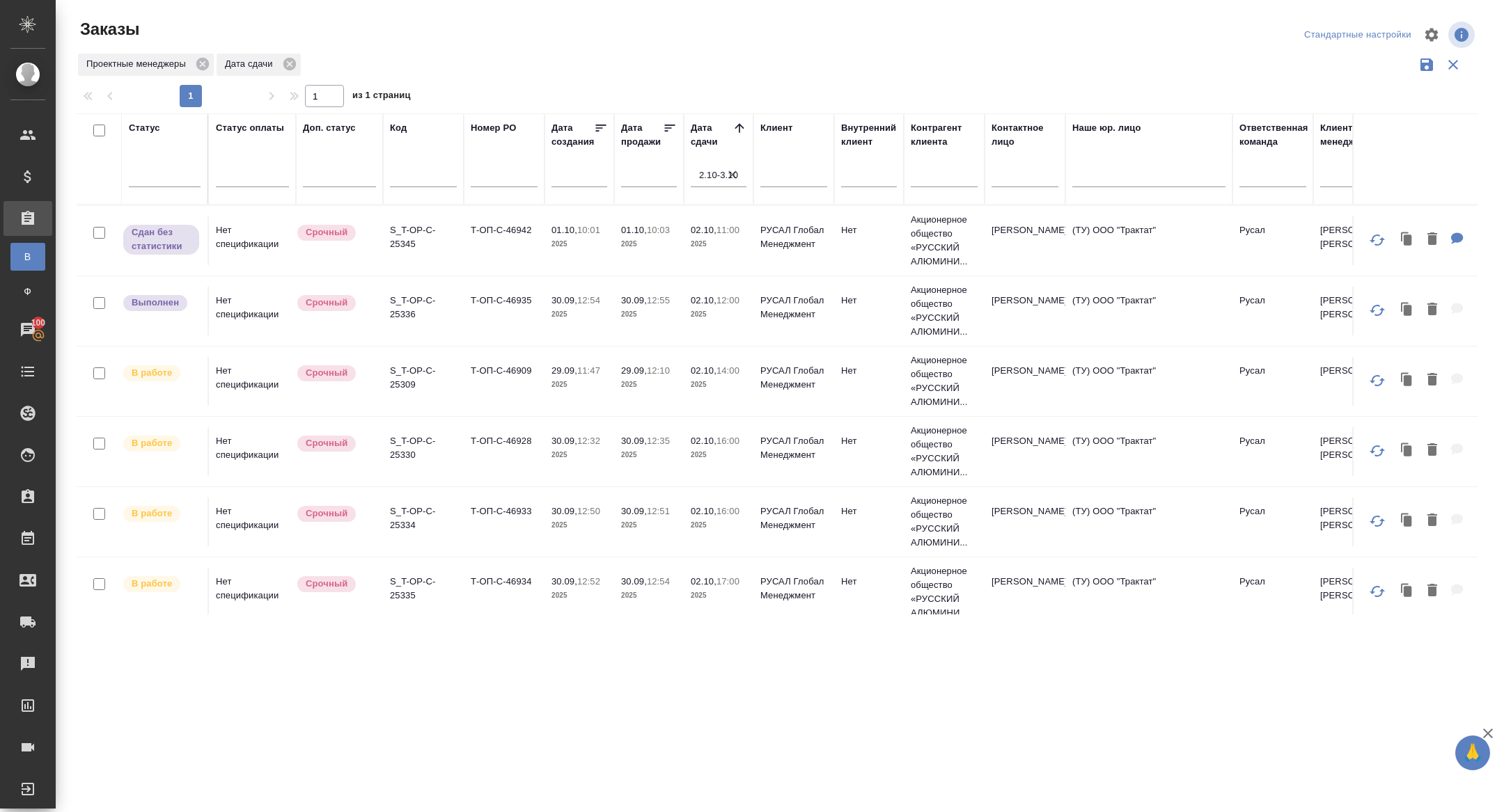
click at [405, 374] on p "S_T-OP-C-25309" at bounding box center [423, 377] width 67 height 28
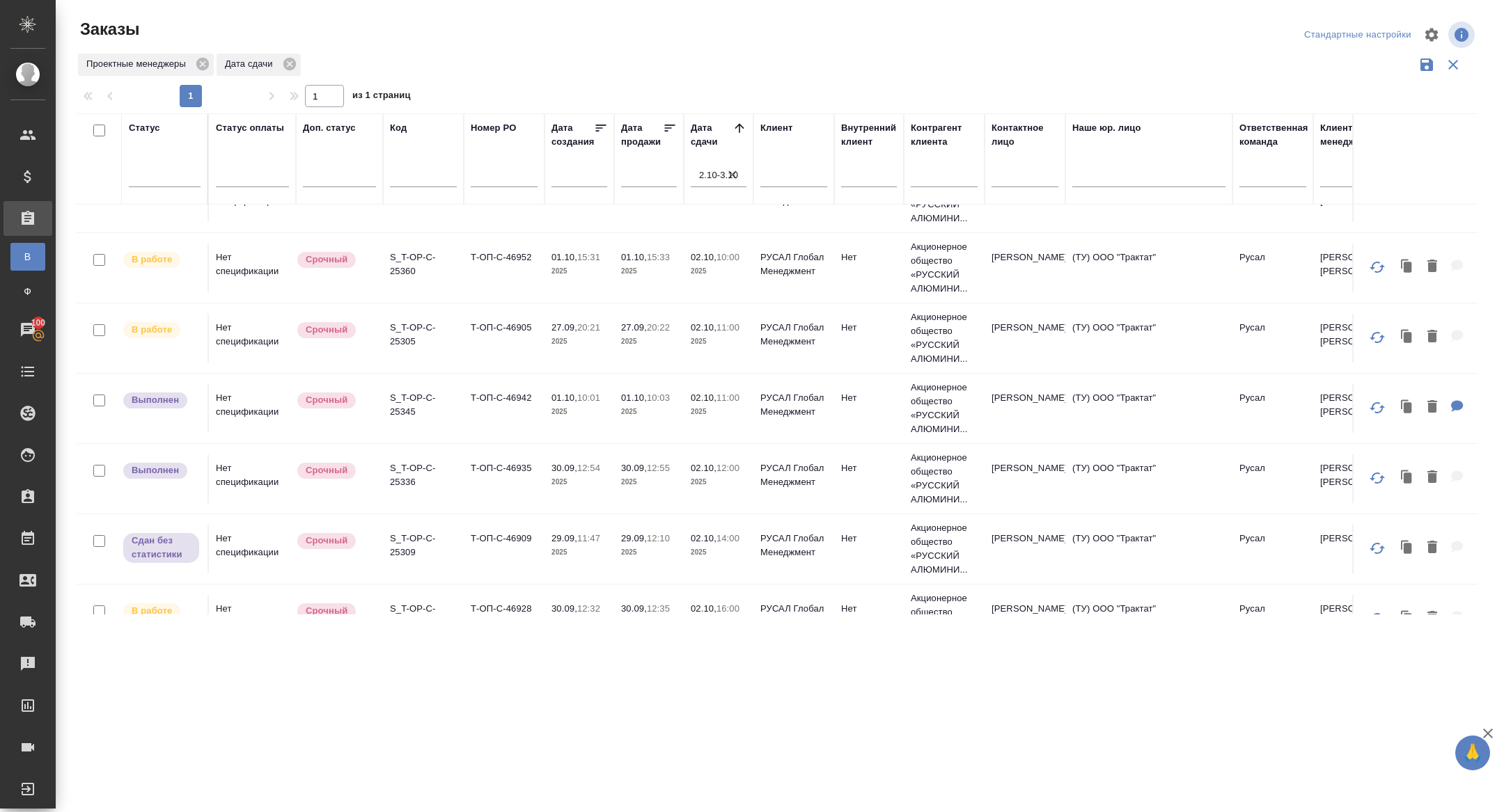
scroll to position [113, 0]
click at [412, 467] on p "S_T-OP-C-25336" at bounding box center [423, 474] width 67 height 28
click at [405, 552] on p "S_T-OP-C-25309" at bounding box center [423, 545] width 67 height 28
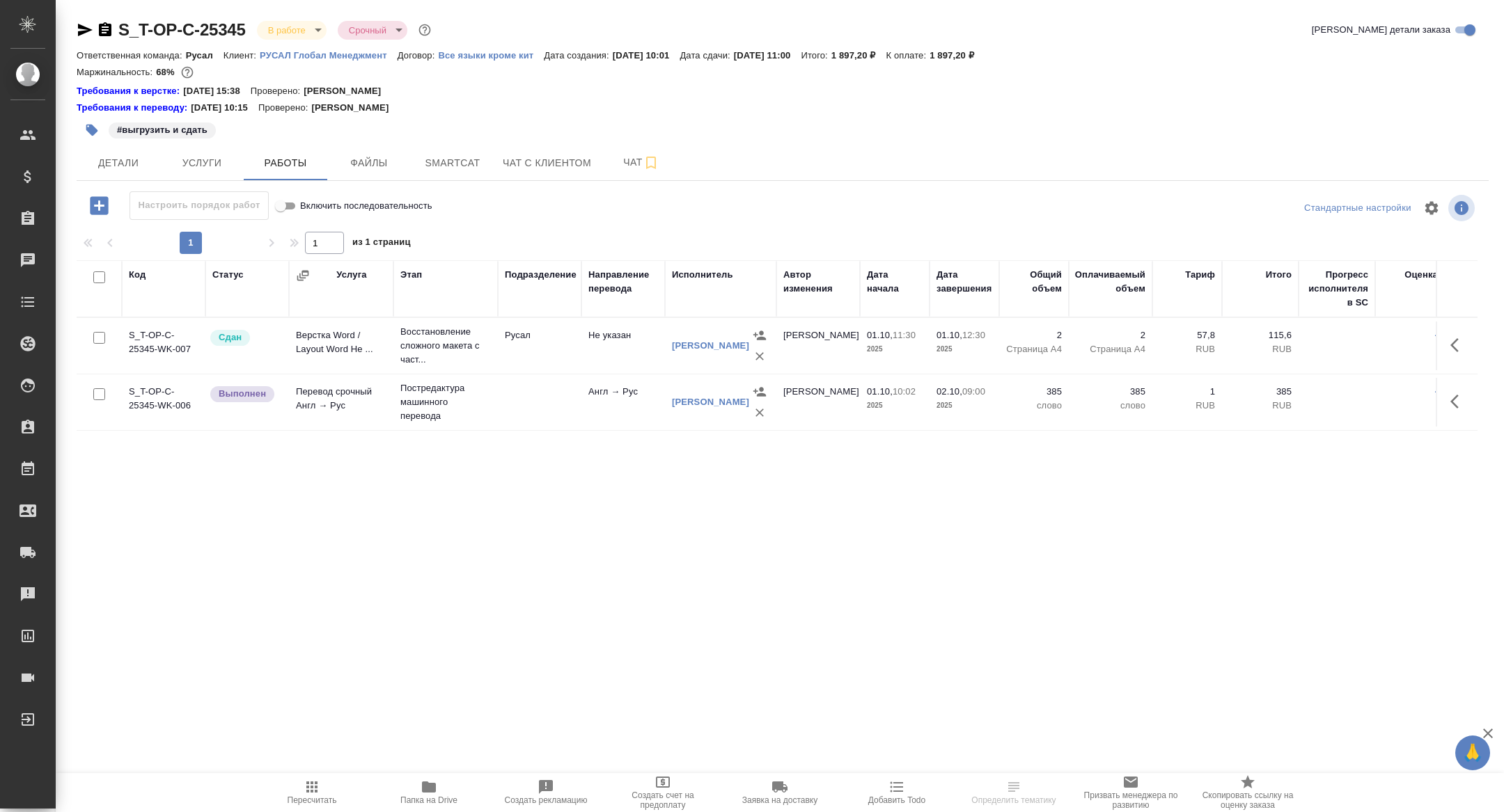
click at [446, 812] on button "Папка на Drive" at bounding box center [429, 793] width 117 height 39
click at [135, 148] on button "Детали" at bounding box center [118, 163] width 84 height 35
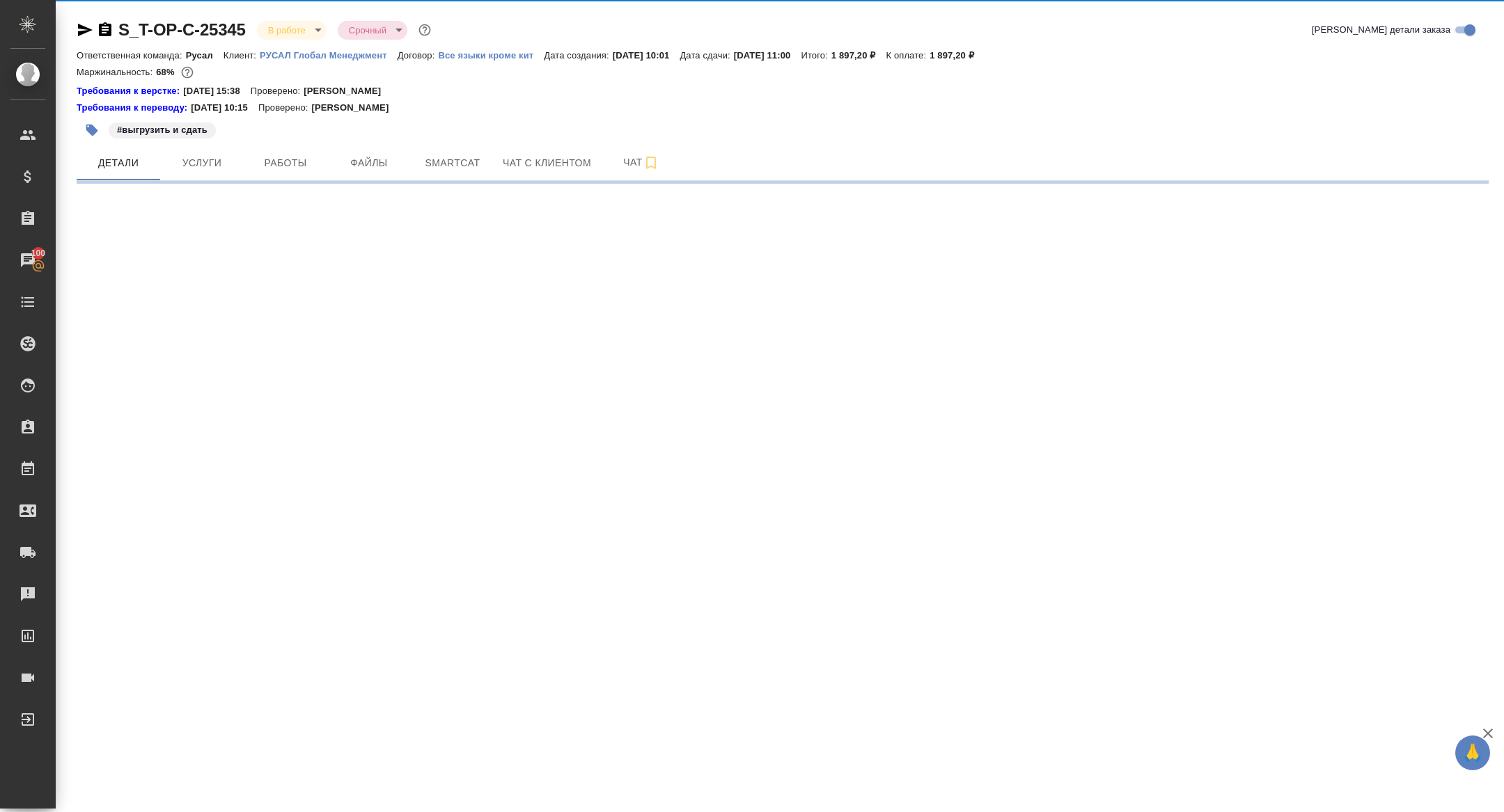
select select "RU"
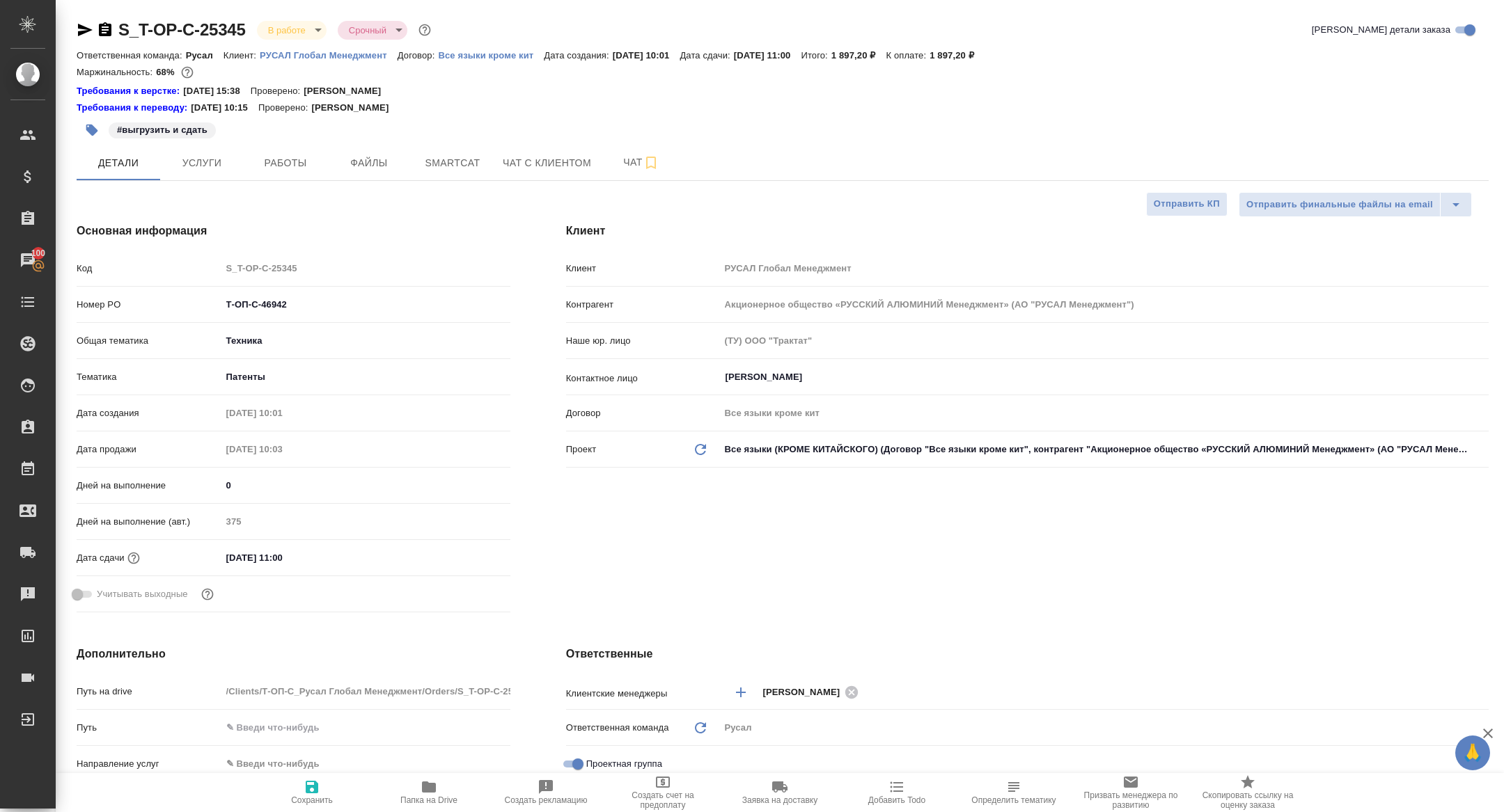
type textarea "x"
drag, startPoint x: 309, startPoint y: 304, endPoint x: 117, endPoint y: 293, distance: 192.3
click at [117, 293] on div "Номер PO Т-ОП-С-46942" at bounding box center [293, 304] width 434 height 24
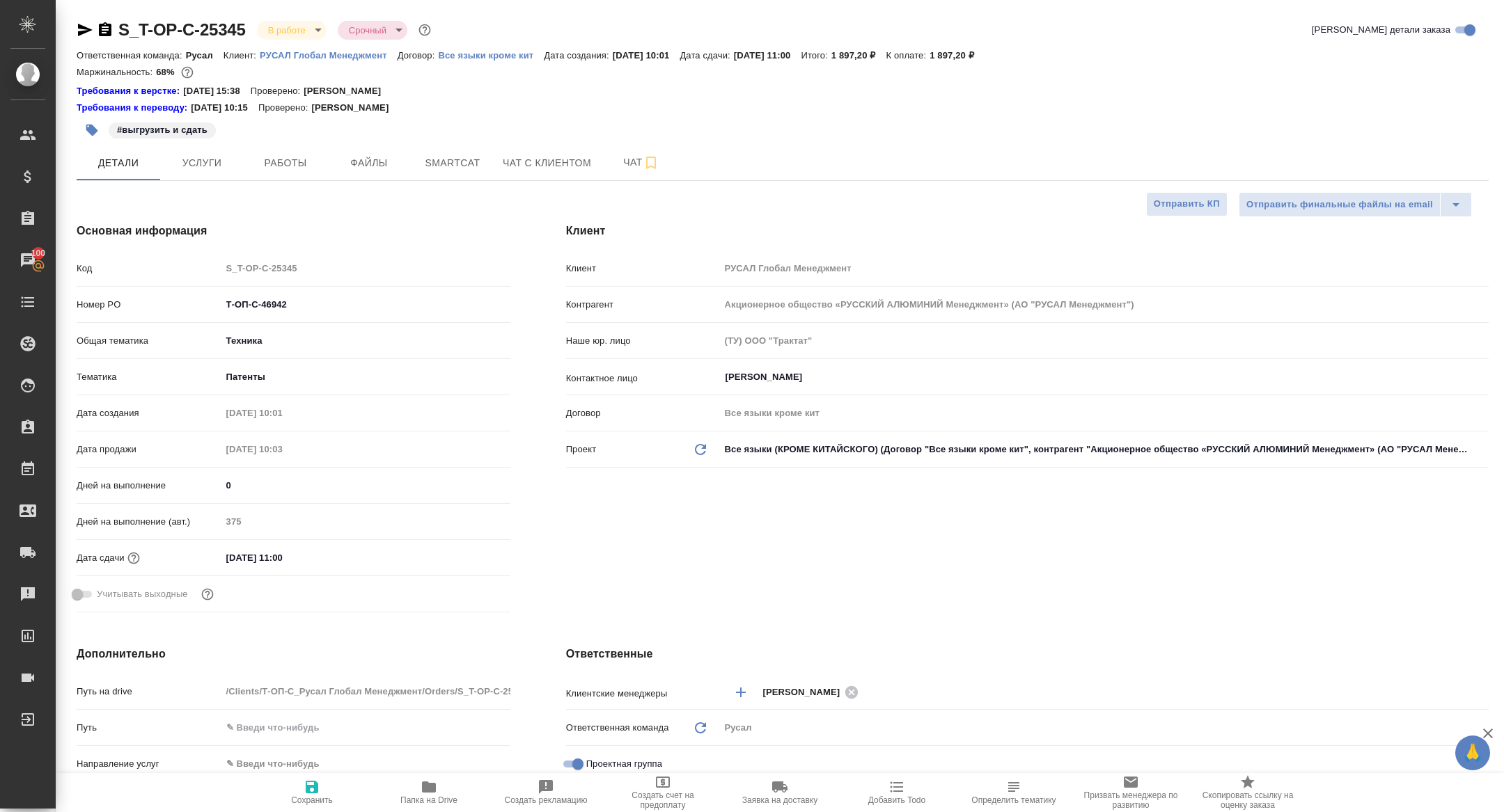
type textarea "x"
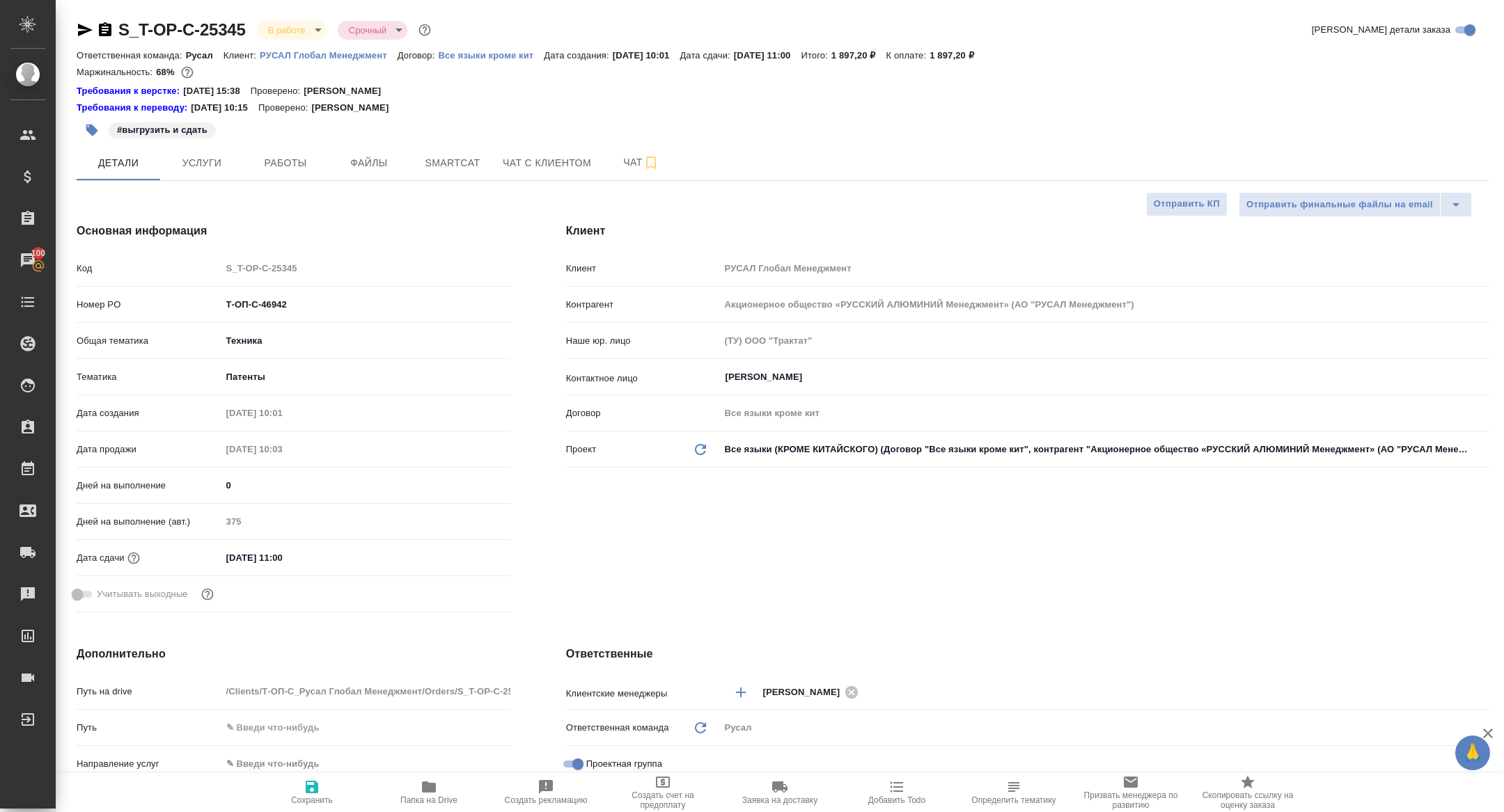
type textarea "x"
click at [299, 35] on body "🙏 .cls-1 fill:#fff; AWATERA Zhuravleva Alexandra Клиенты Спецификации Заказы 10…" at bounding box center [752, 406] width 1504 height 812
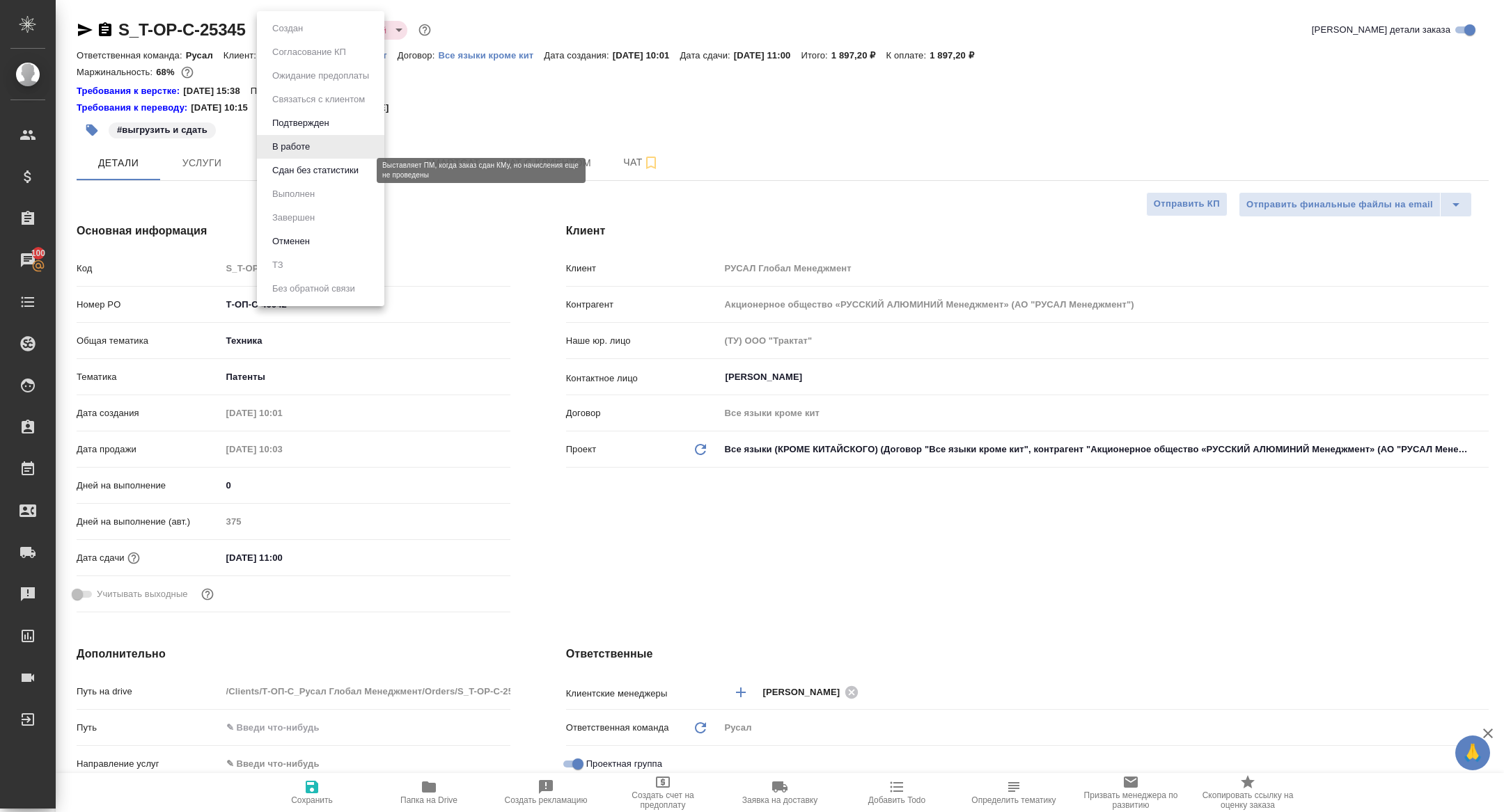
click at [307, 171] on button "Сдан без статистики" at bounding box center [315, 170] width 95 height 15
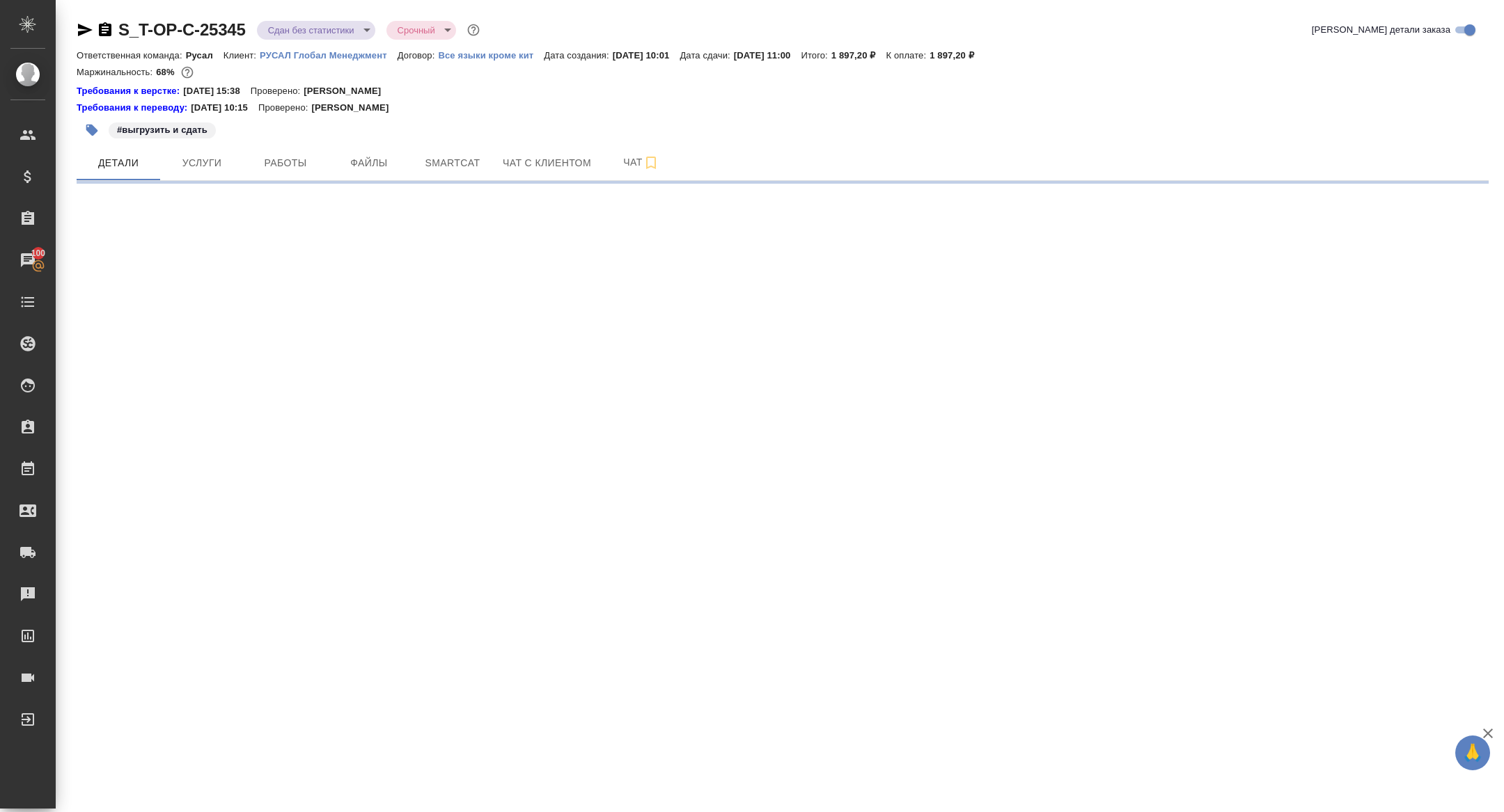
select select "RU"
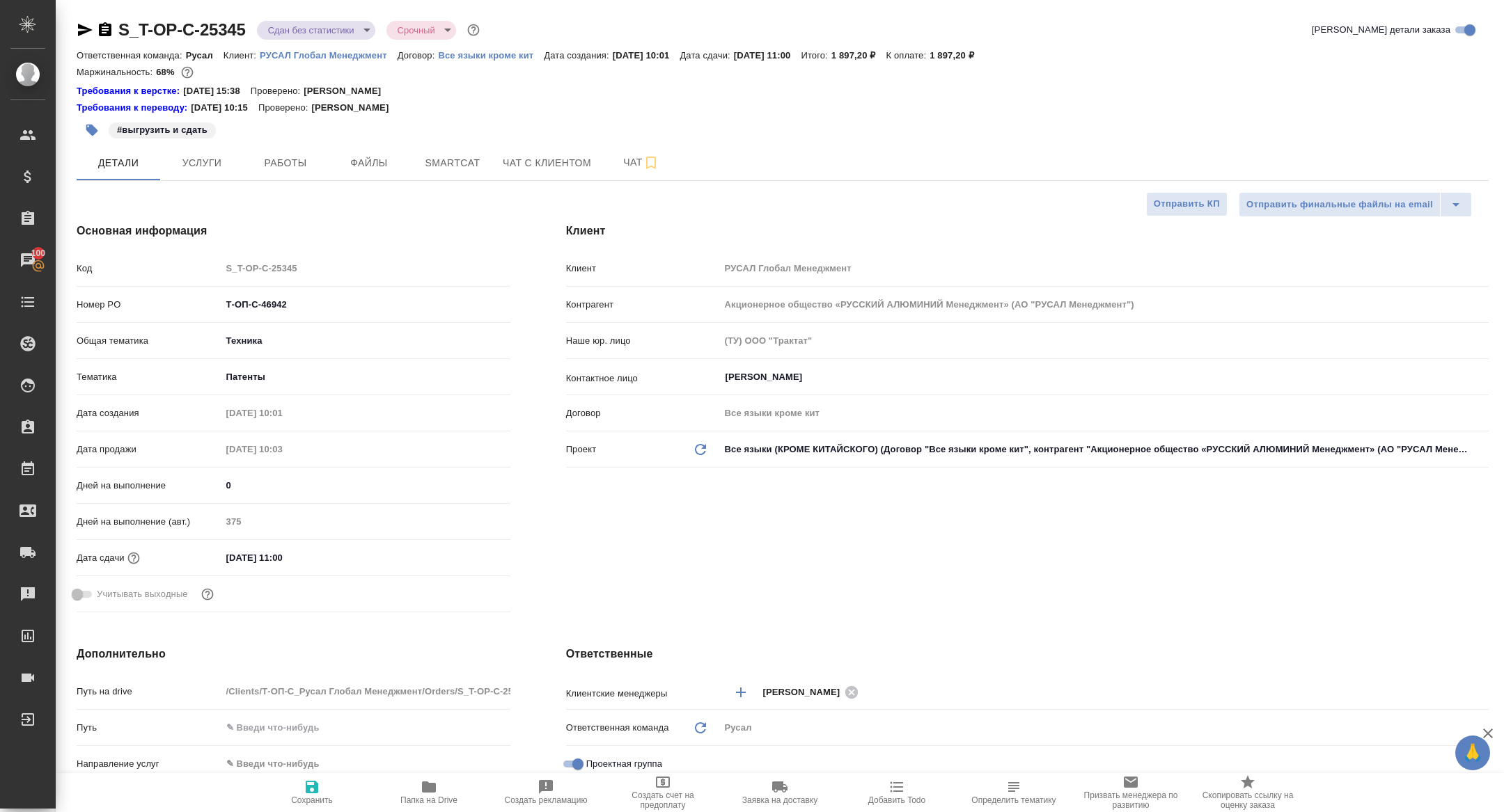
type textarea "x"
click at [275, 180] on hr at bounding box center [782, 180] width 1413 height 1
click at [252, 158] on span "Работы" at bounding box center [286, 163] width 67 height 18
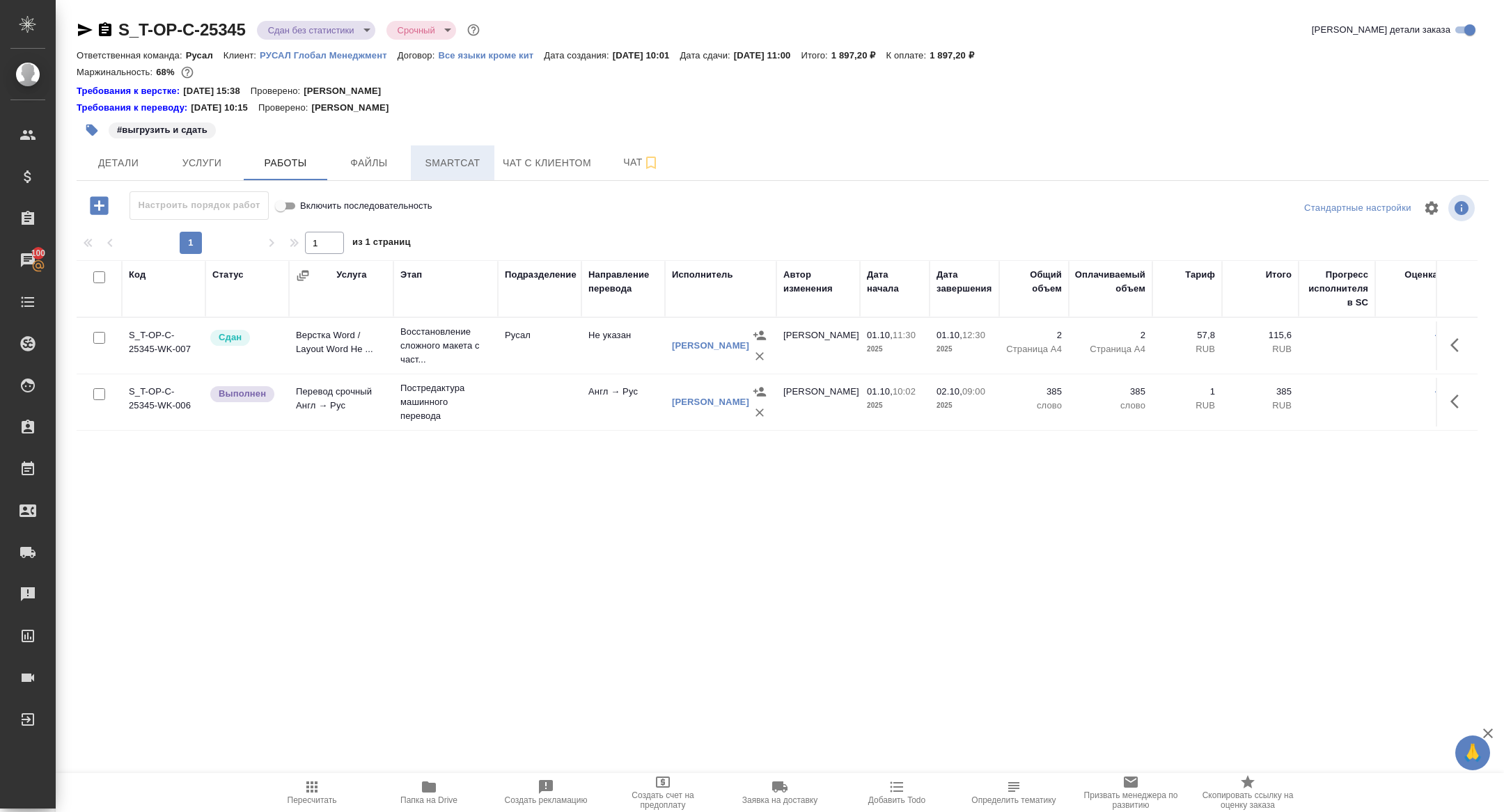
click at [464, 154] on span "Smartcat" at bounding box center [453, 163] width 67 height 18
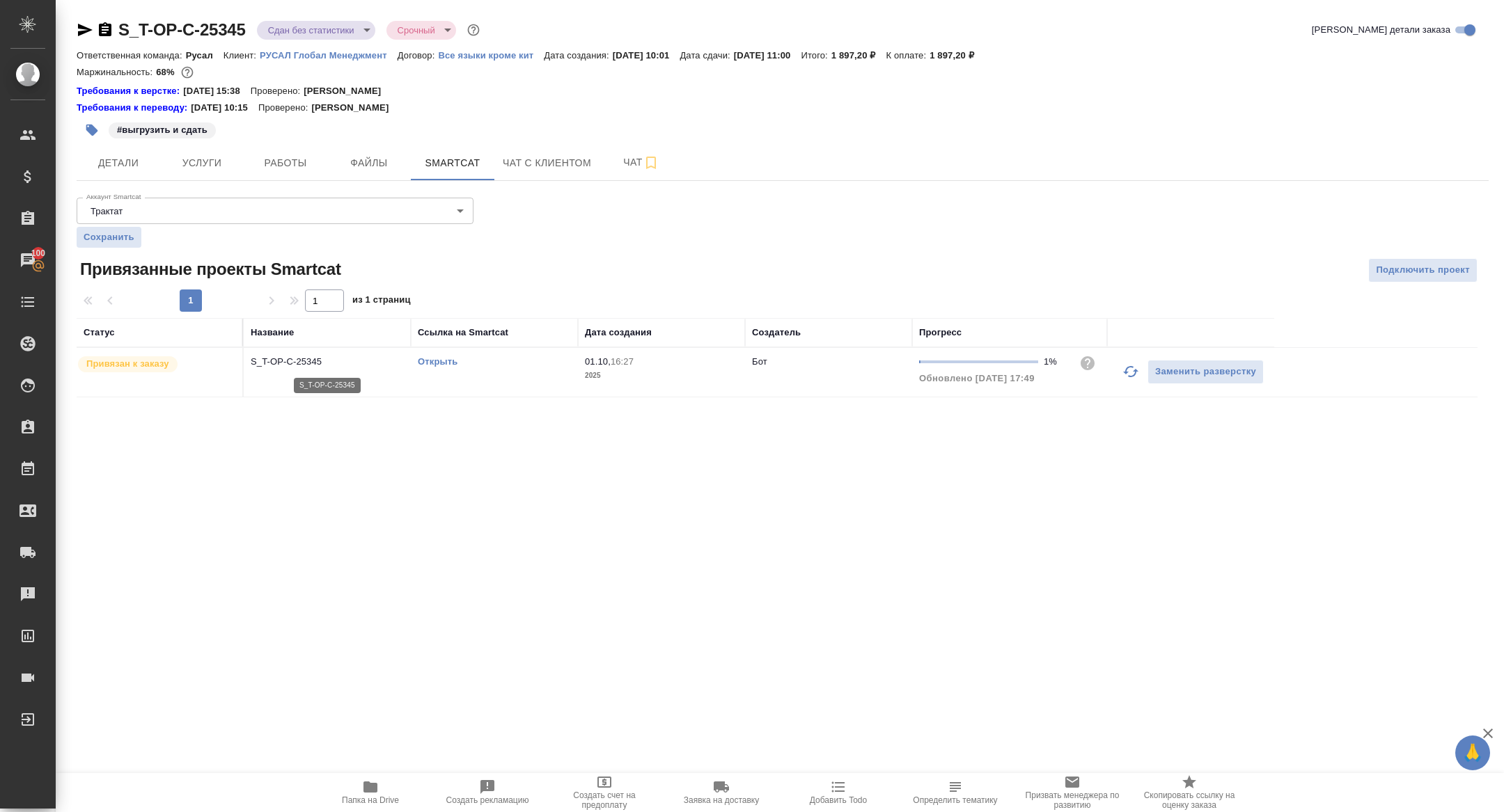
click at [313, 361] on p "S_T-OP-C-25345" at bounding box center [327, 362] width 153 height 14
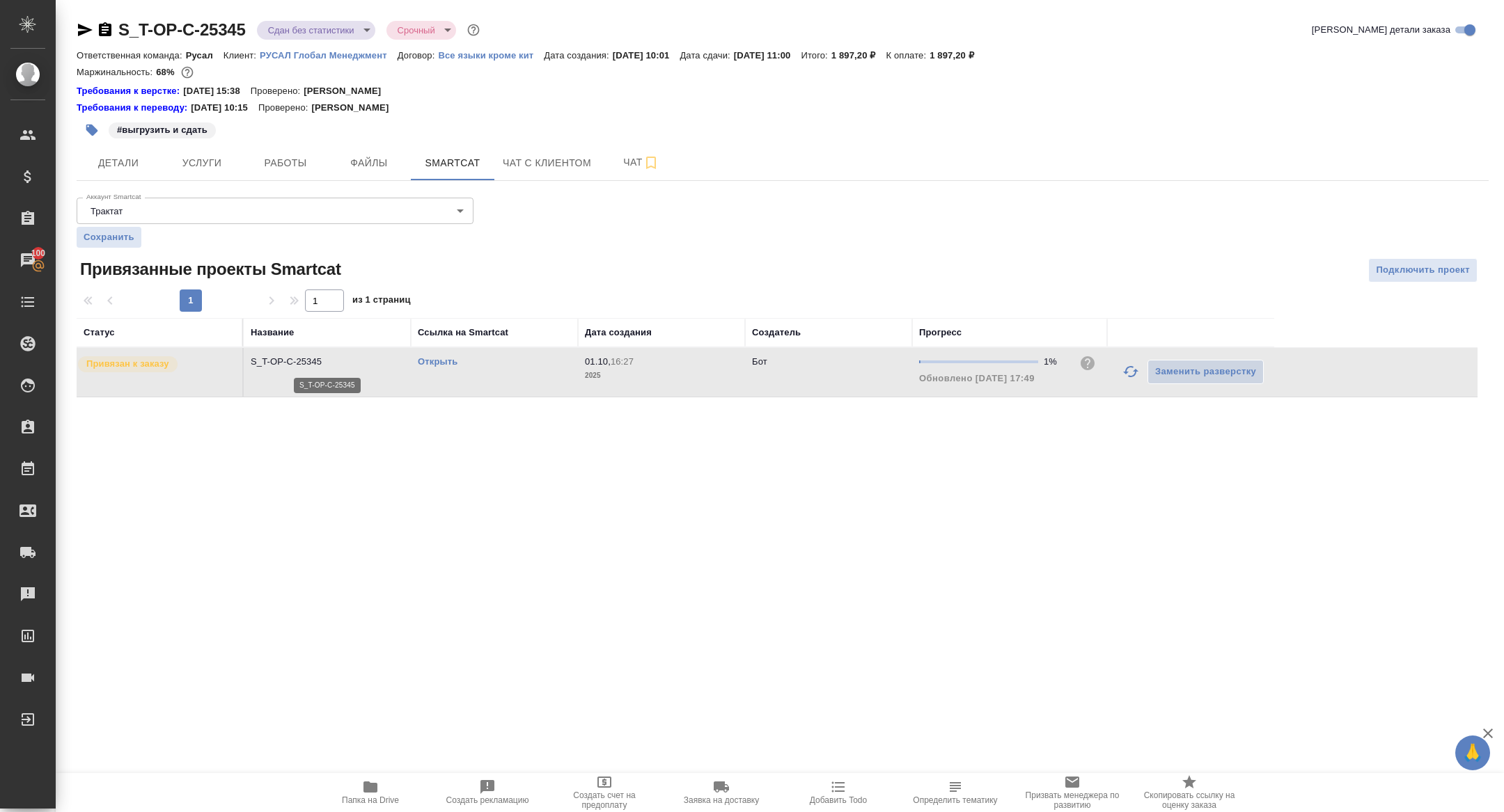
click at [313, 361] on p "S_T-OP-C-25345" at bounding box center [327, 362] width 153 height 14
click at [287, 184] on div "S_T-OP-C-25345 Сдан без статистики distributed Срочный urgent Кратко детали зак…" at bounding box center [782, 216] width 1428 height 433
click at [280, 172] on button "Работы" at bounding box center [286, 163] width 84 height 35
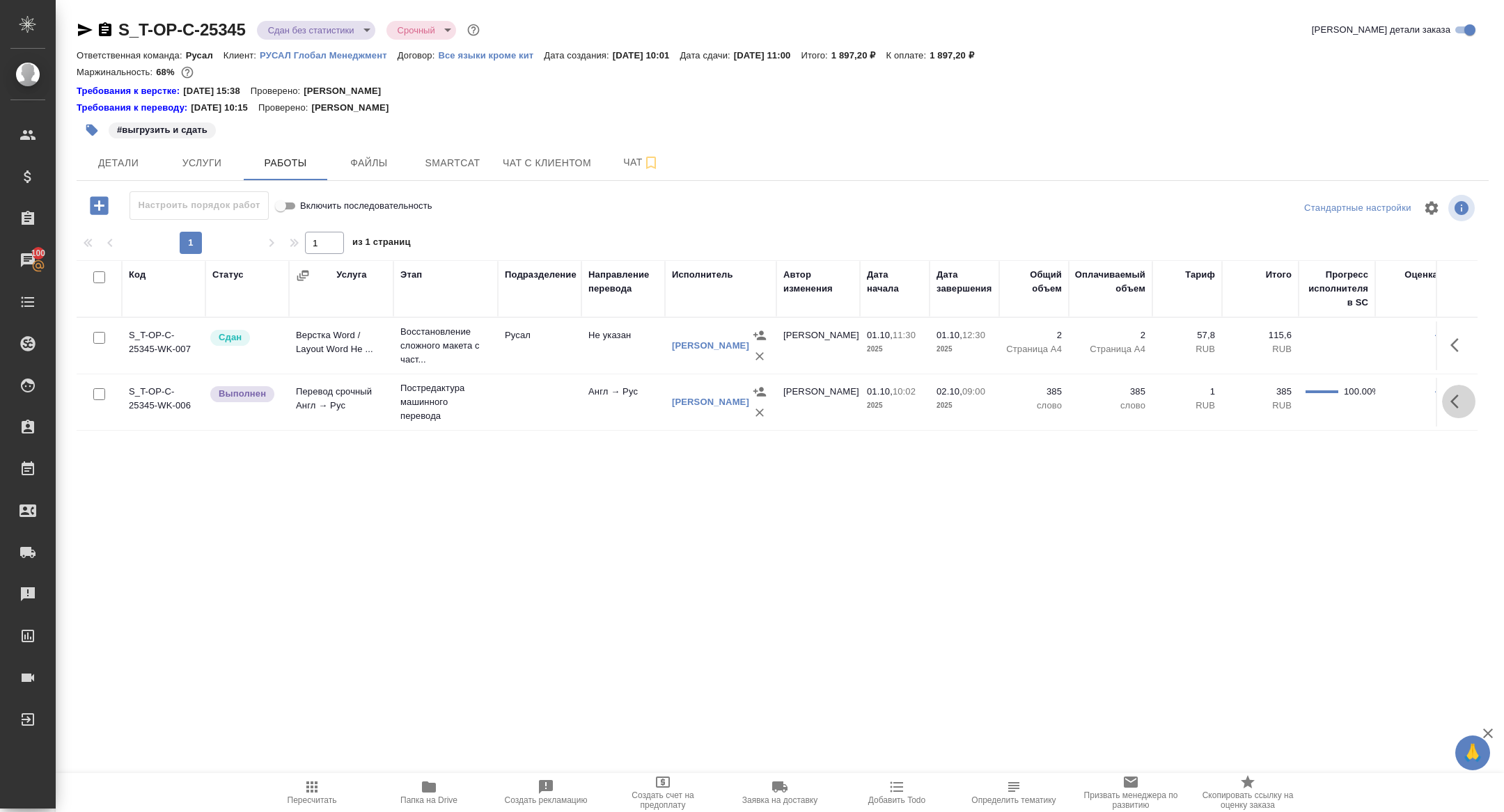
click at [1458, 405] on icon "button" at bounding box center [1455, 401] width 8 height 14
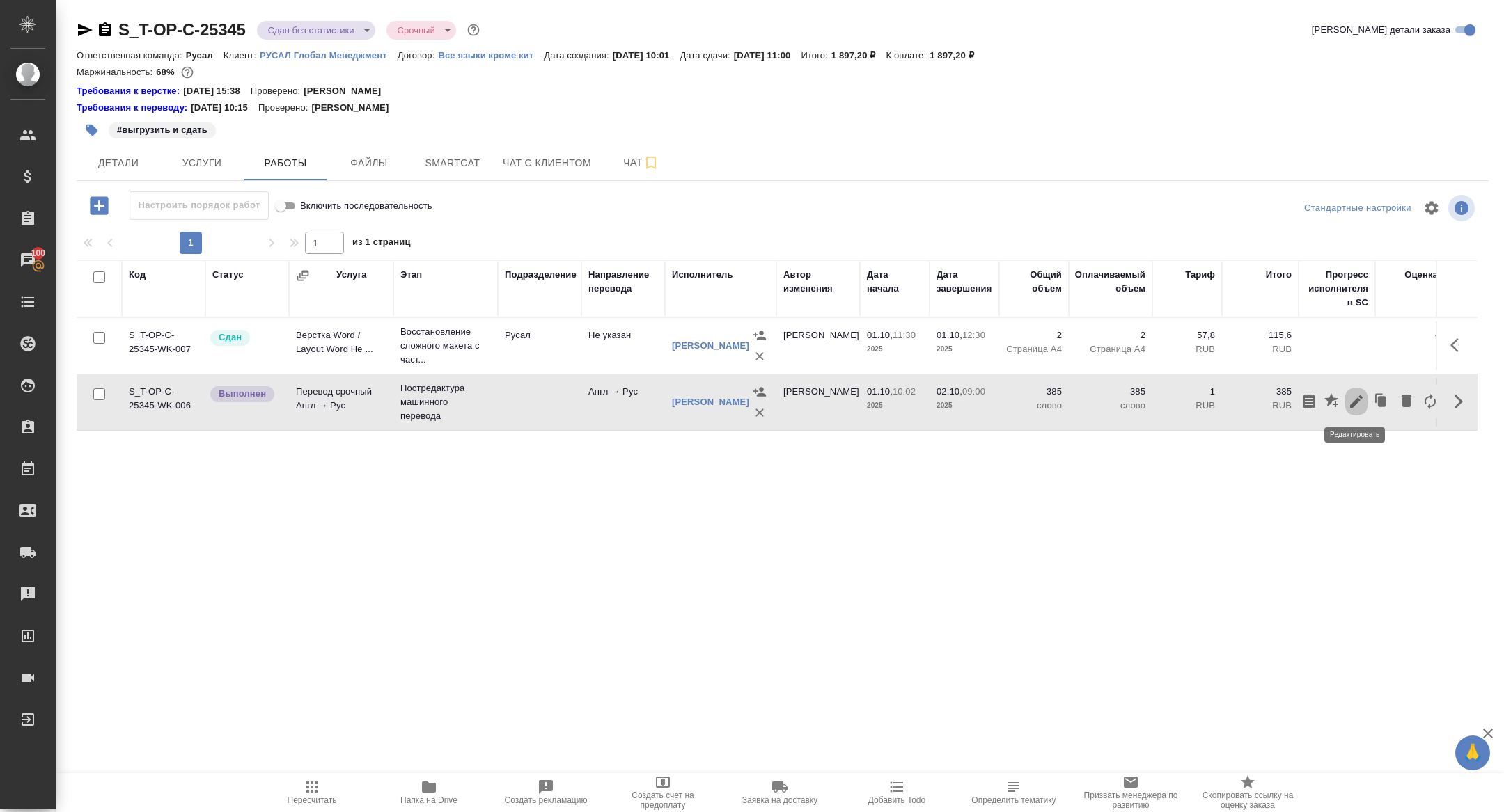
click at [1354, 403] on icon "button" at bounding box center [1356, 401] width 13 height 13
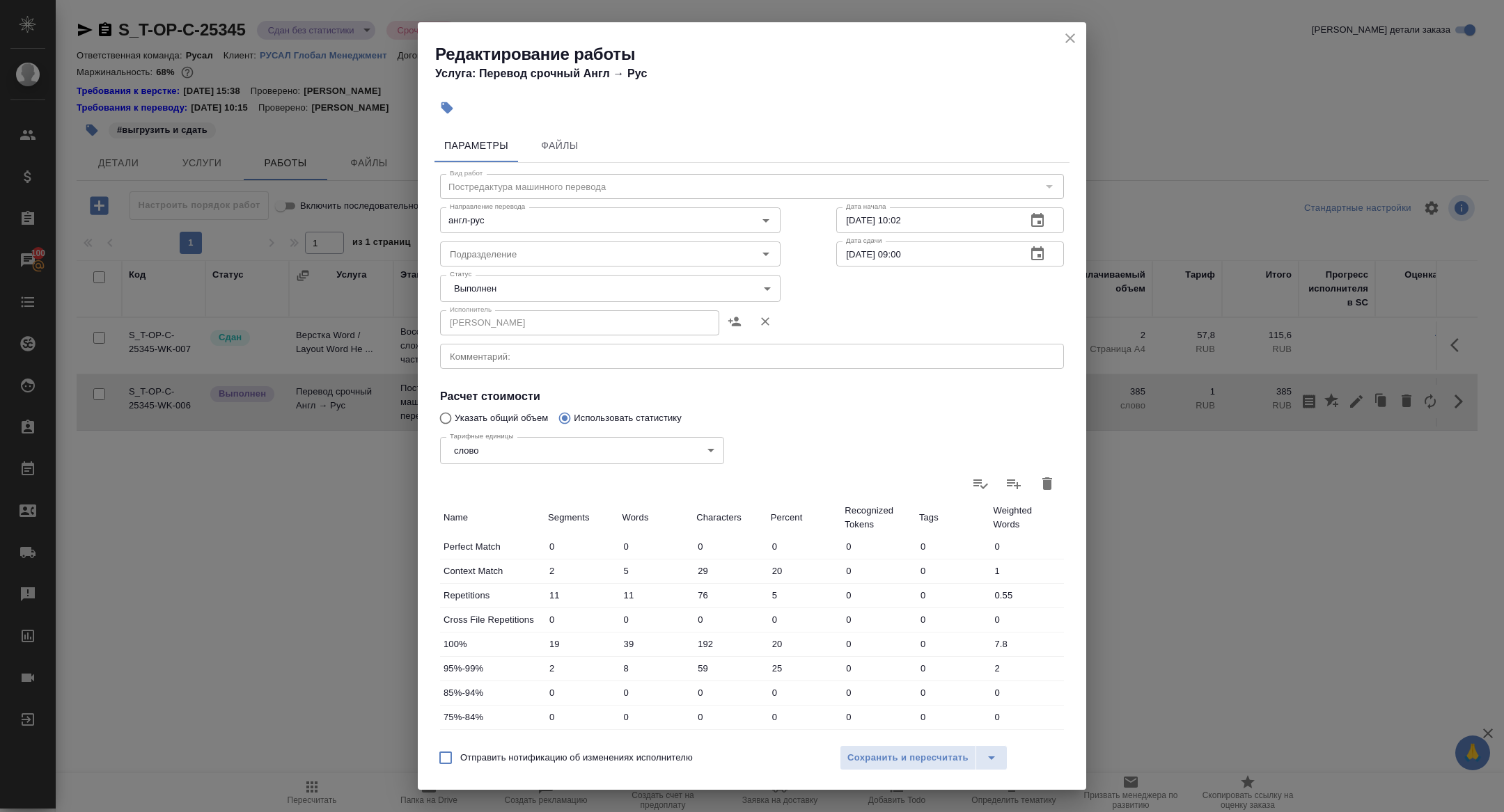
click at [523, 285] on body "🙏 .cls-1 fill:#fff; AWATERA Zhuravleva Alexandra Клиенты Спецификации Заказы 10…" at bounding box center [752, 406] width 1504 height 812
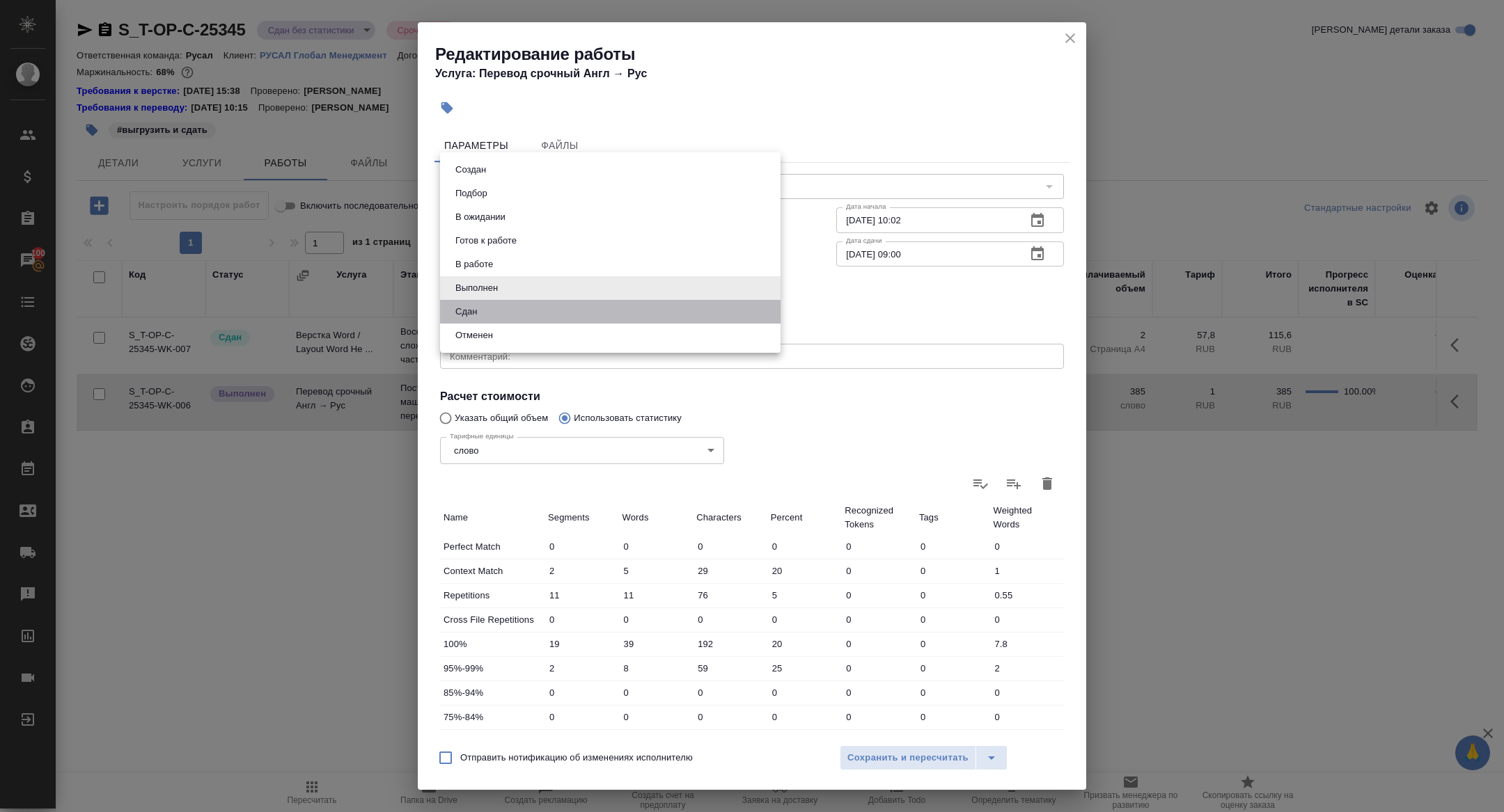
click at [483, 304] on li "Сдан" at bounding box center [610, 312] width 340 height 23
type input "closed"
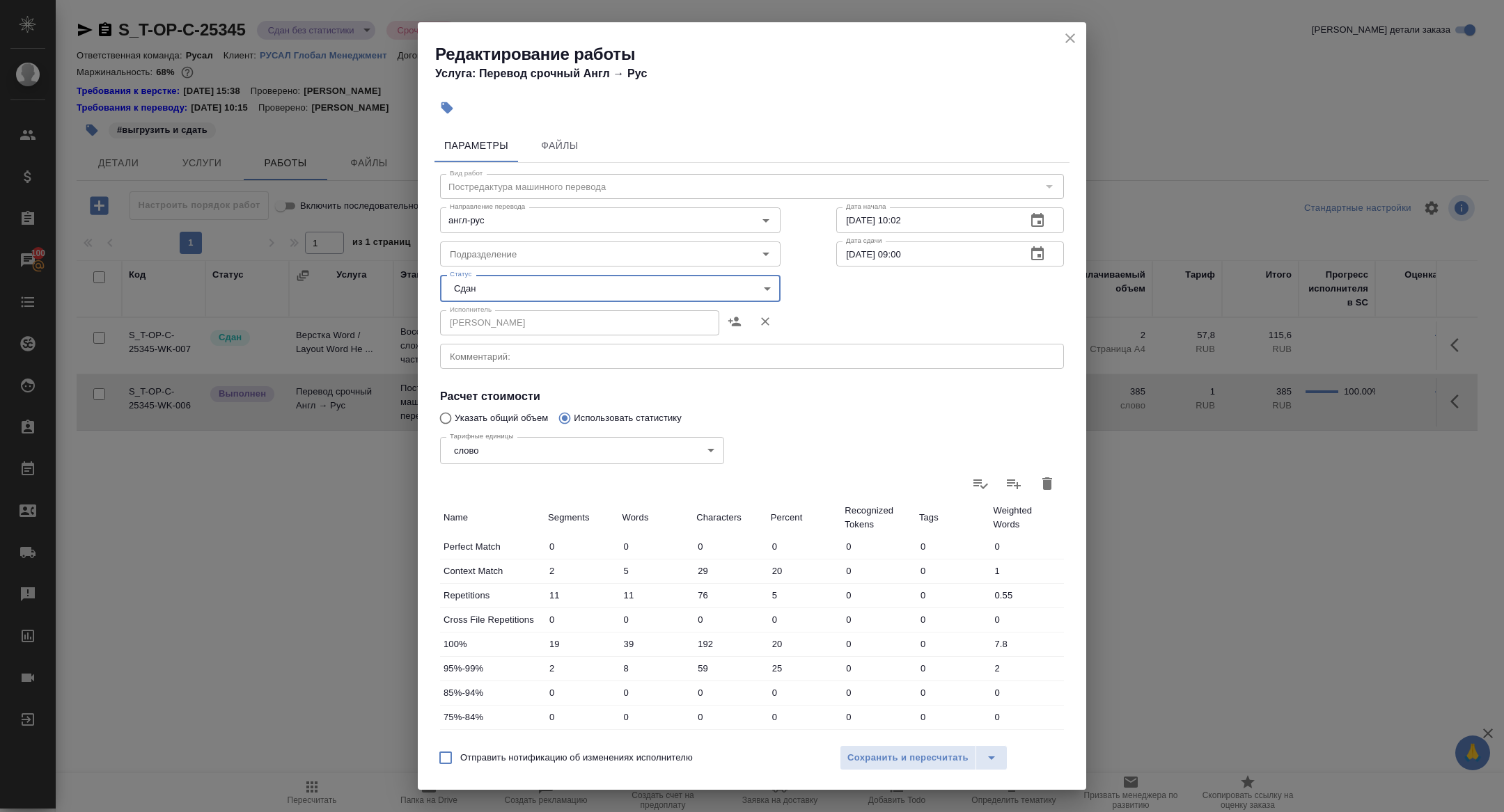
click at [886, 779] on div "Отправить нотификацию об изменениях исполнителю Сохранить и пересчитать" at bounding box center [751, 763] width 668 height 54
click at [874, 763] on span "Сохранить и пересчитать" at bounding box center [908, 758] width 122 height 16
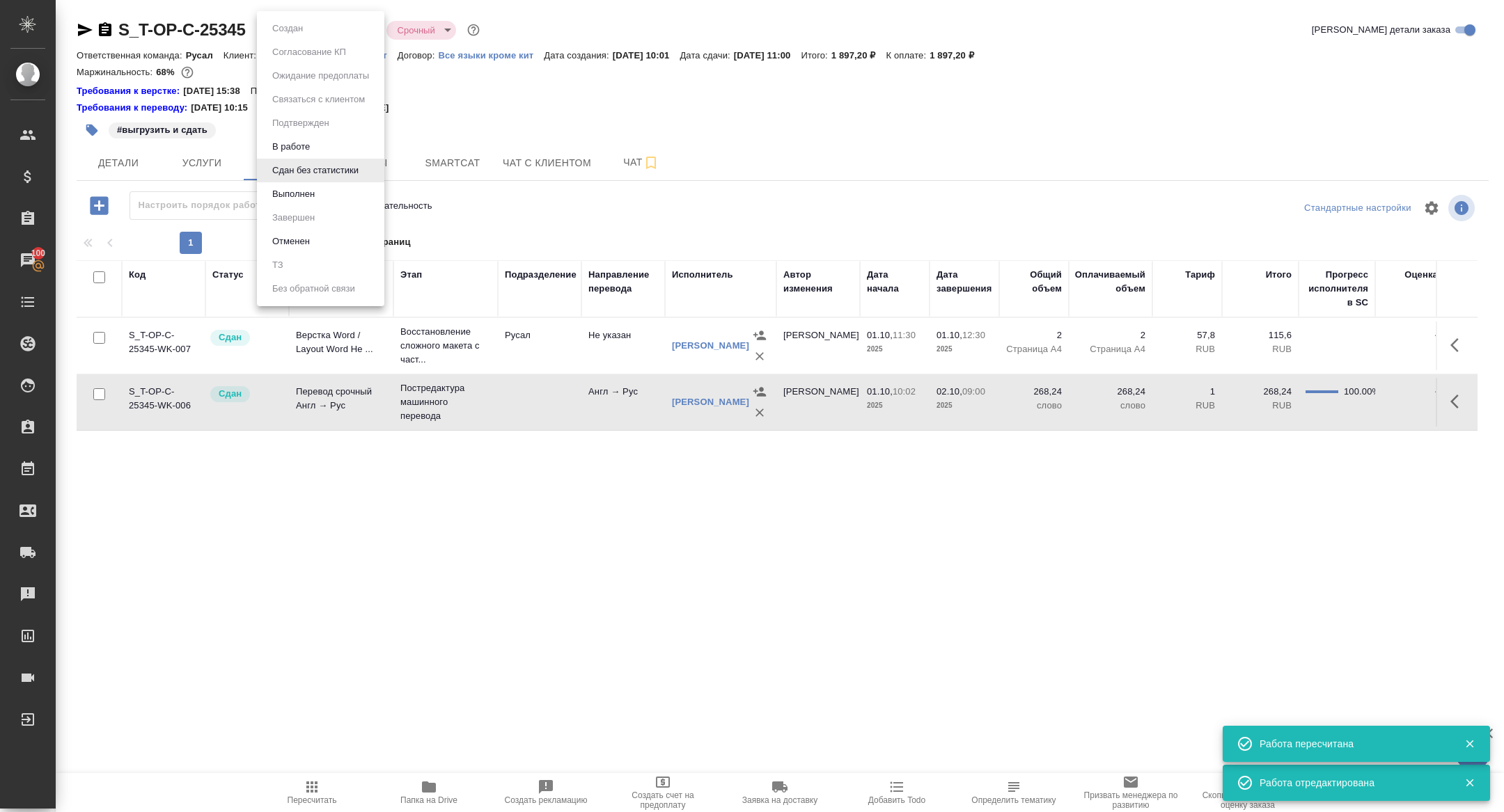
click at [267, 33] on body "🙏 .cls-1 fill:#fff; AWATERA Zhuravleva Alexandra Клиенты Спецификации Заказы 10…" at bounding box center [752, 406] width 1504 height 812
click at [297, 199] on button "Выполнен" at bounding box center [293, 194] width 51 height 15
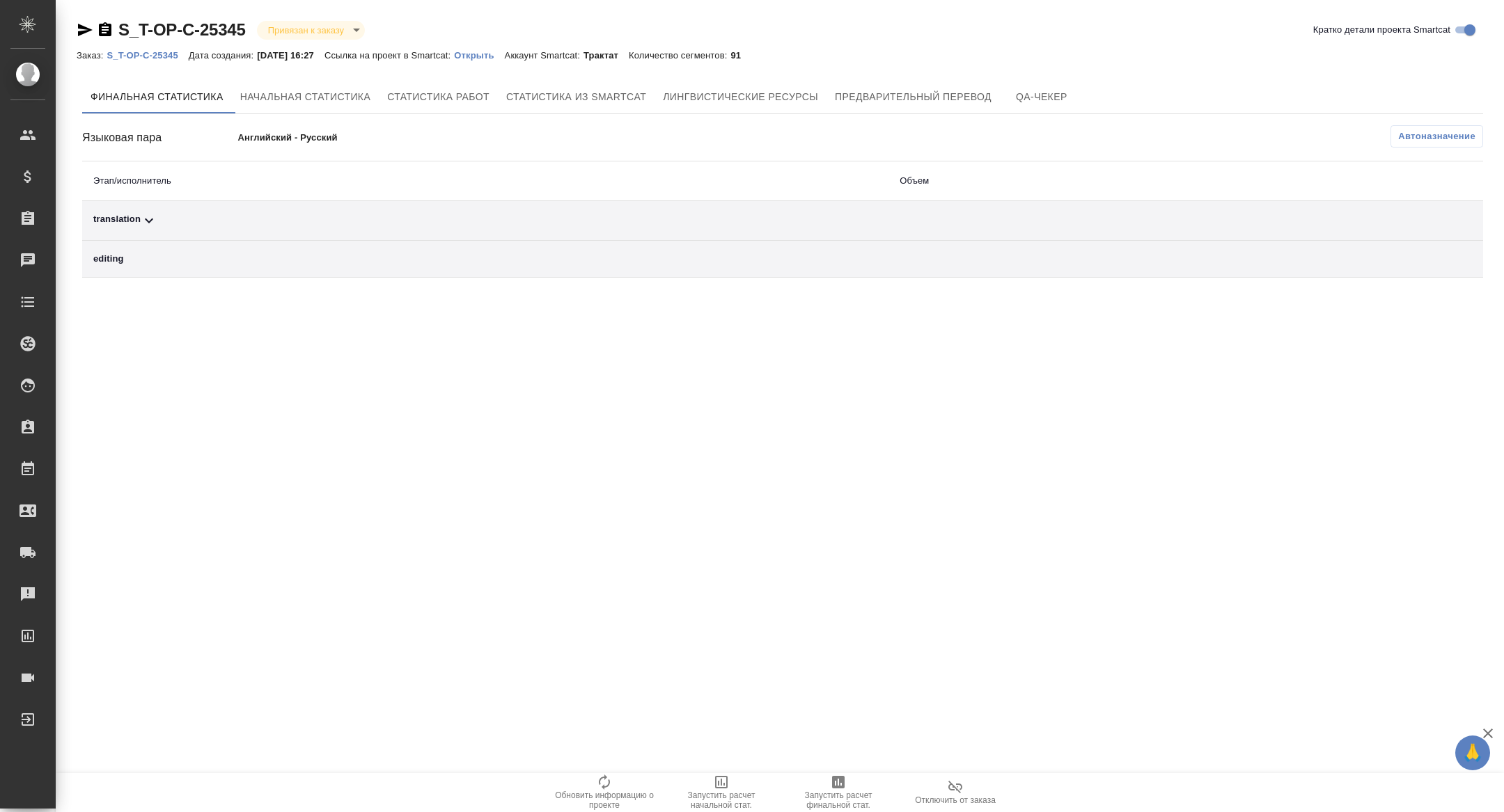
click at [1466, 150] on div "Языковая пара Английский - Русский Автоназначение Этап/исполнитель Объем transl…" at bounding box center [782, 202] width 1401 height 153
click at [1456, 109] on div "Финальная статистика Начальная статистика Статистика работ Статистика из Smartc…" at bounding box center [782, 97] width 1401 height 34
click at [1456, 134] on span "Автоназначение" at bounding box center [1437, 137] width 77 height 14
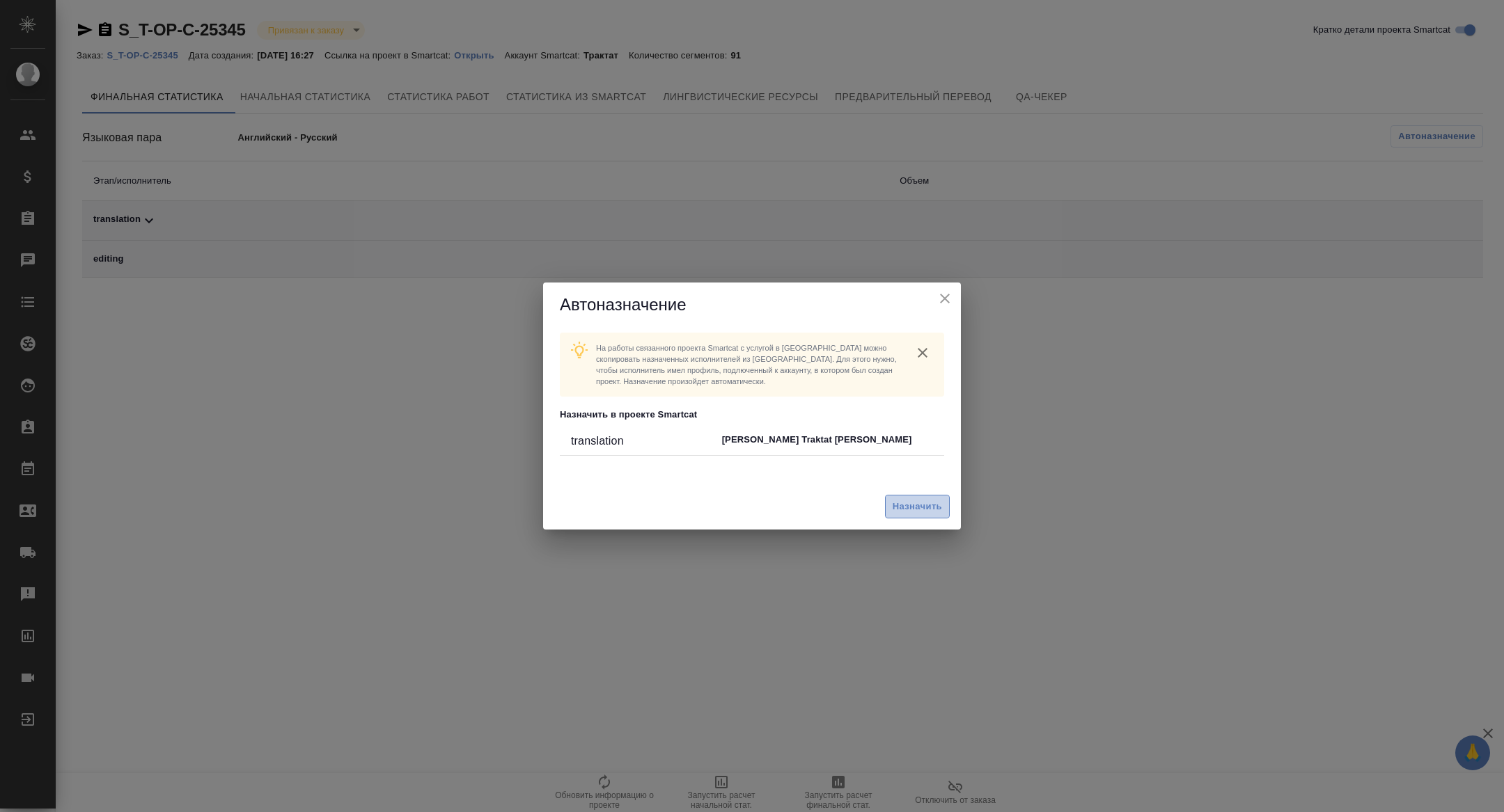
click at [907, 508] on span "Назначить" at bounding box center [917, 507] width 49 height 16
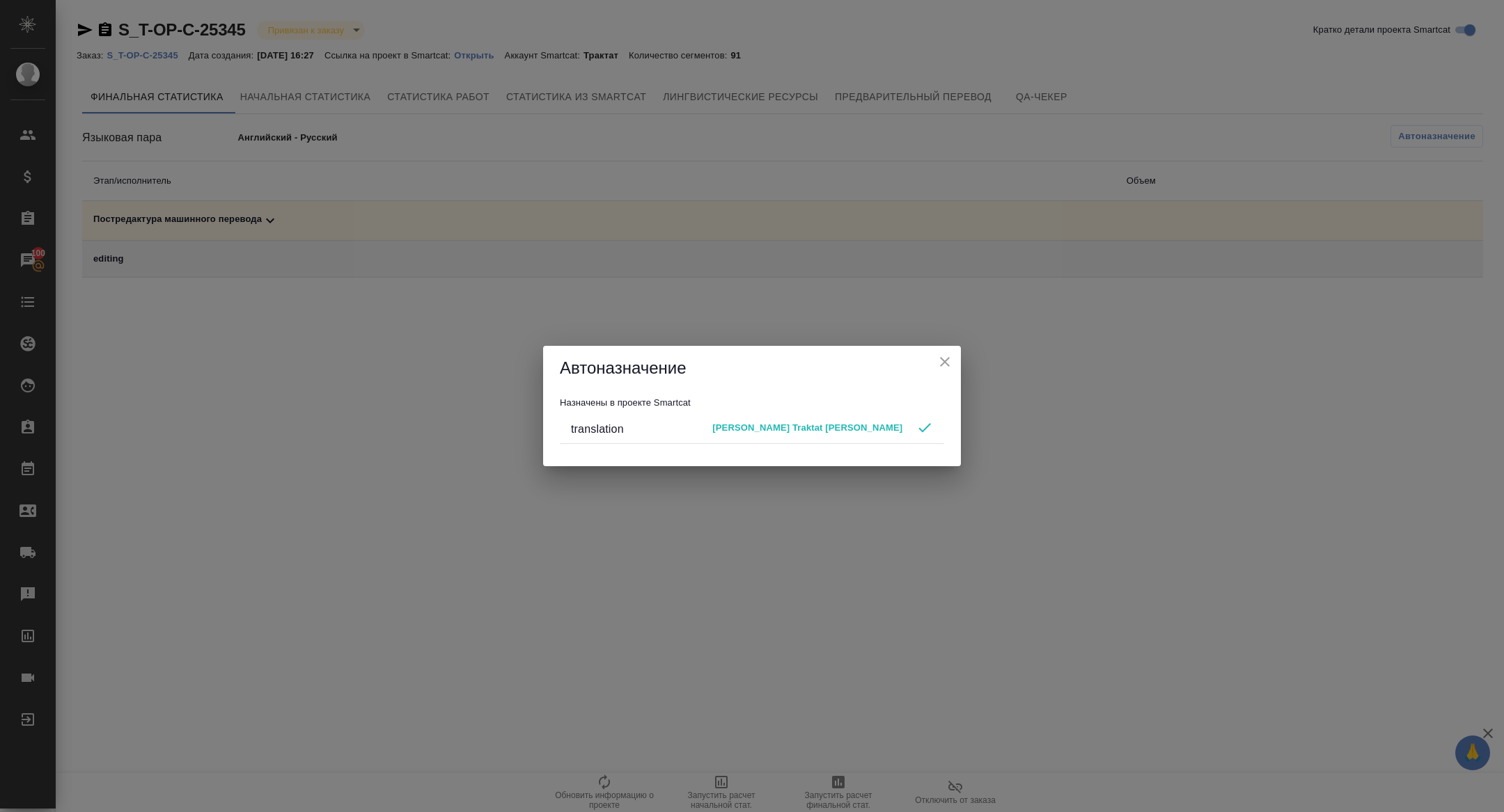
click at [949, 364] on icon "close" at bounding box center [945, 362] width 17 height 17
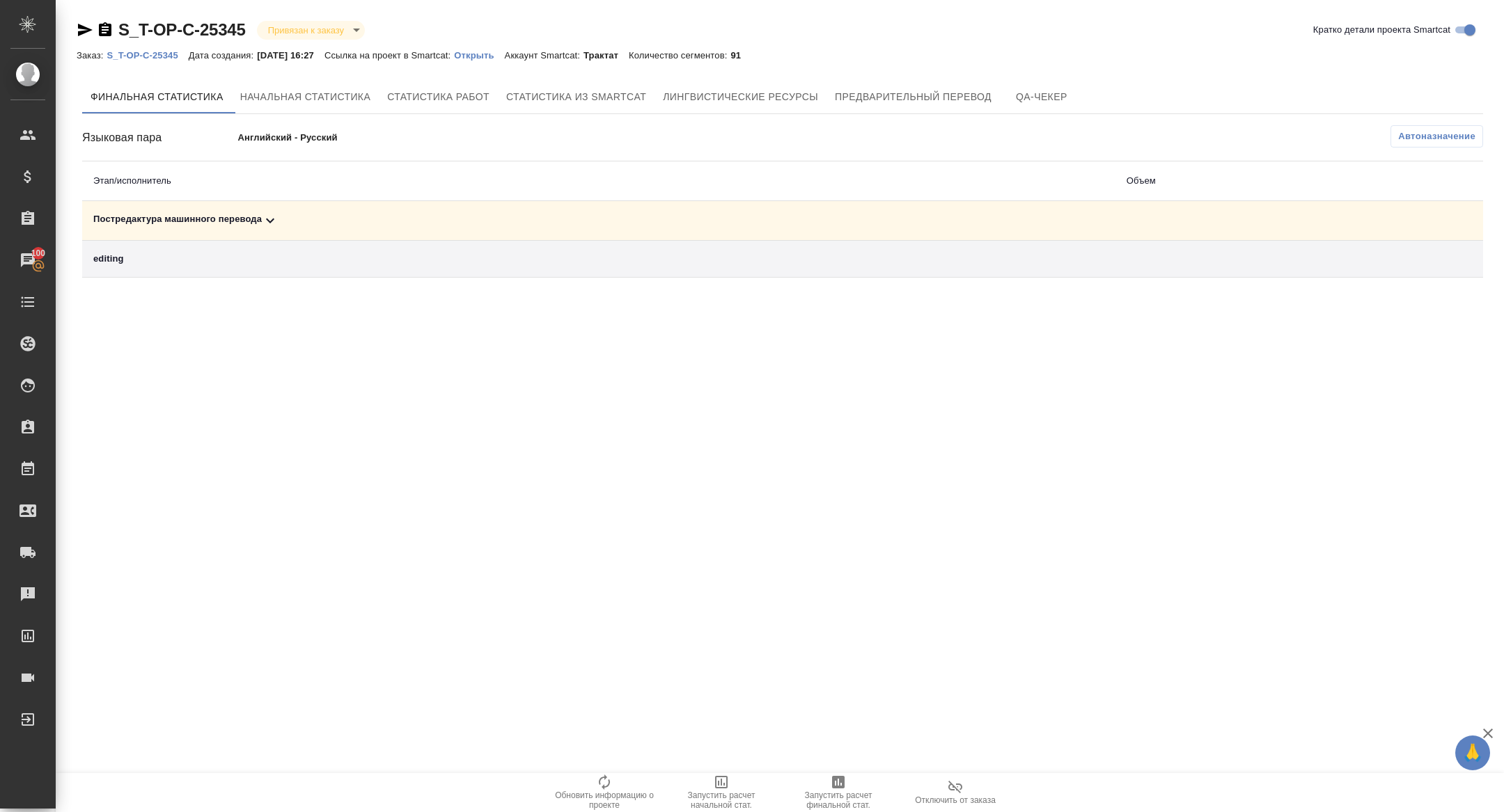
click at [858, 218] on div "Постредактура машинного перевода" at bounding box center [599, 220] width 1011 height 17
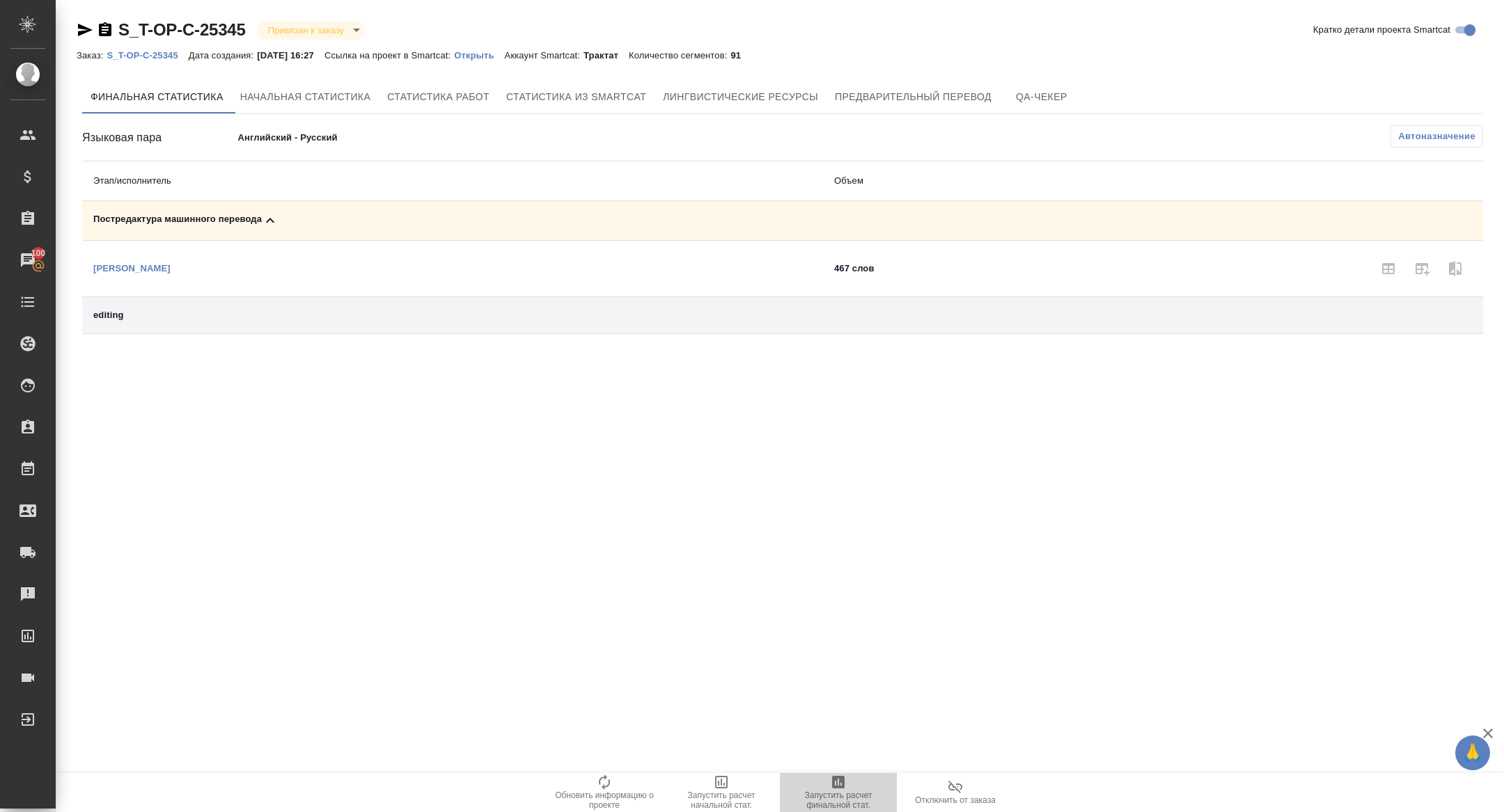
click at [843, 799] on span "Запустить расчет финальной стат." at bounding box center [838, 800] width 101 height 19
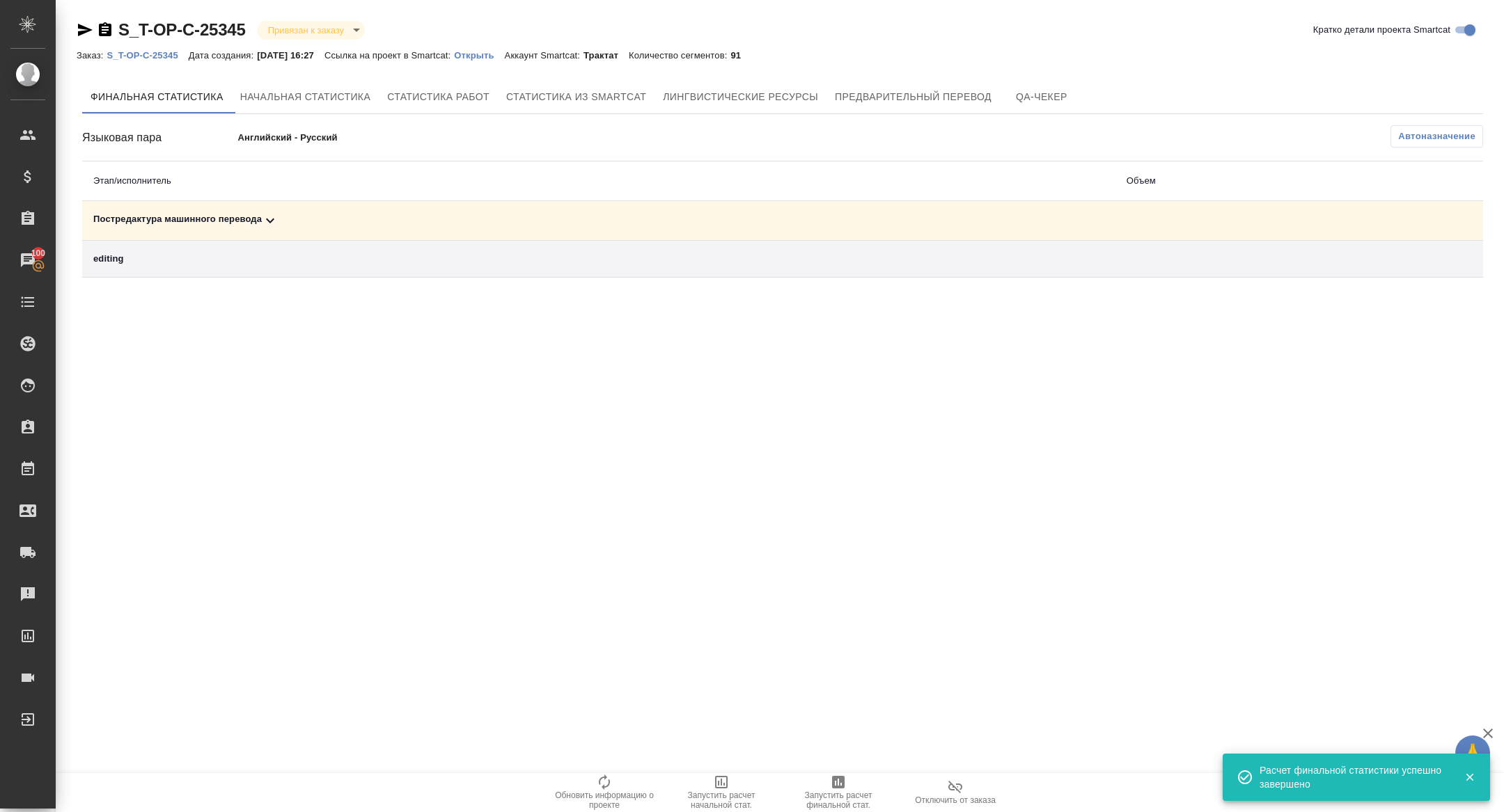
click at [275, 216] on icon at bounding box center [270, 220] width 17 height 17
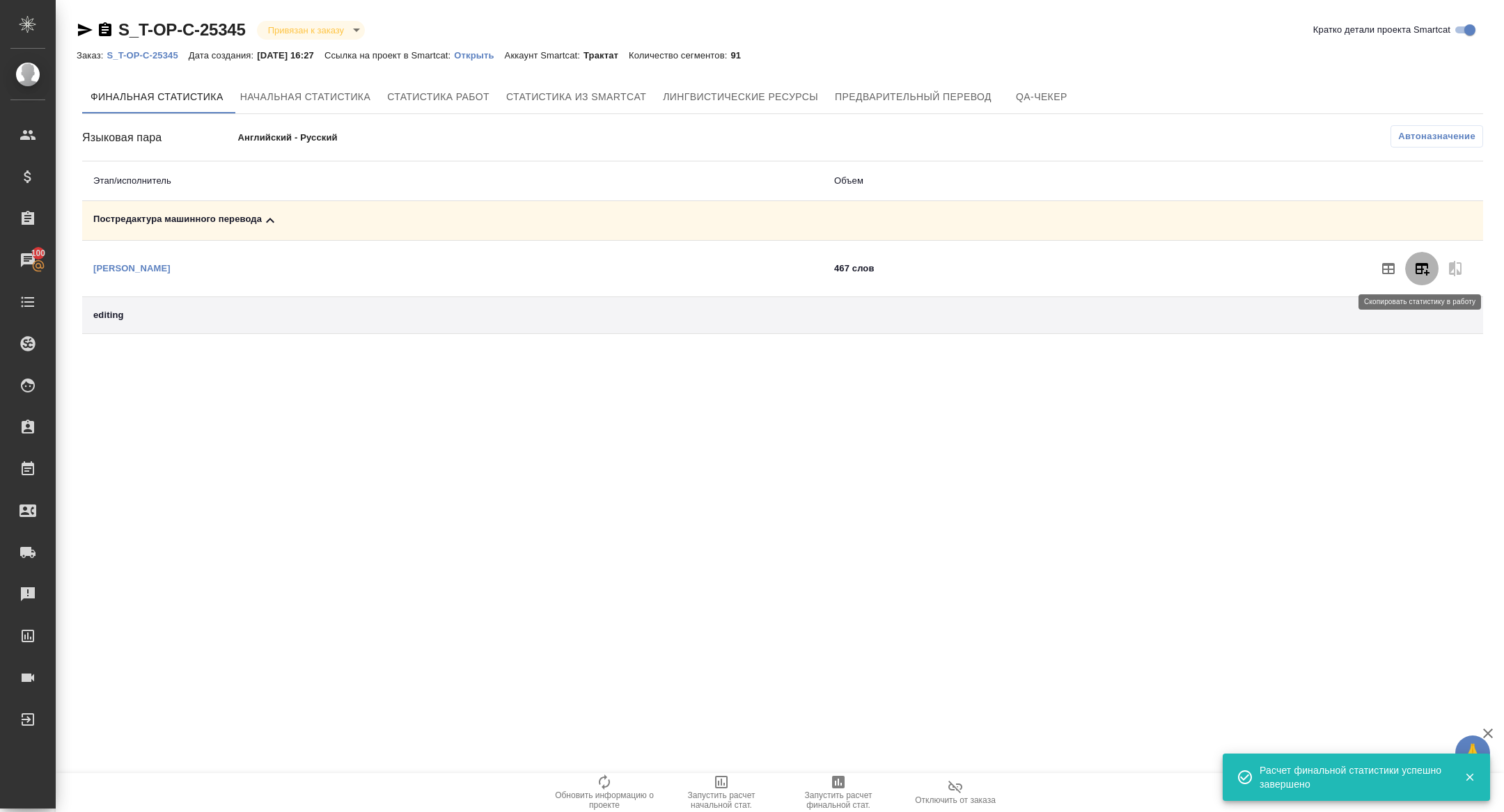
click at [1425, 265] on icon "button" at bounding box center [1423, 269] width 14 height 13
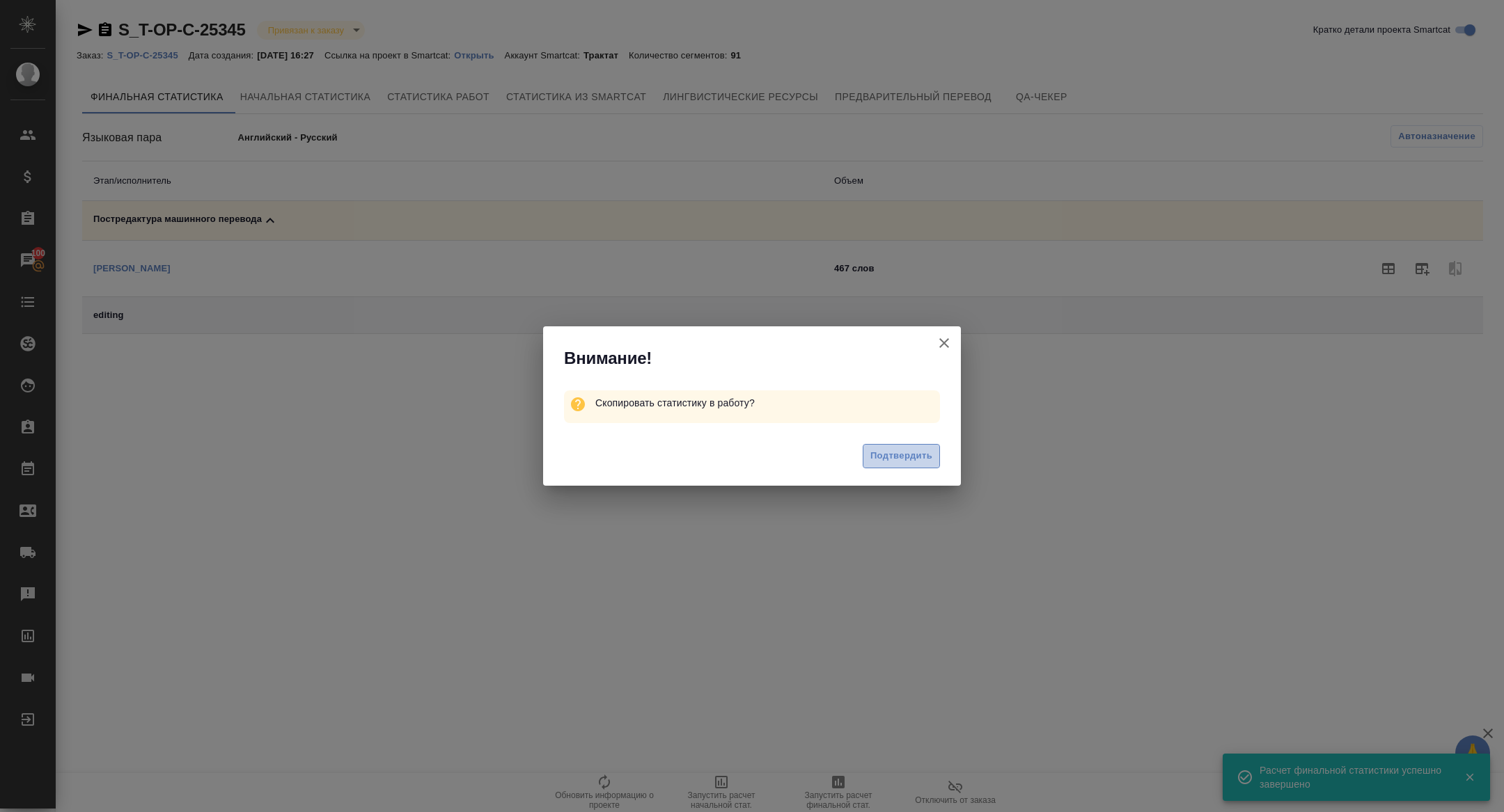
click at [899, 461] on span "Подтвердить" at bounding box center [901, 456] width 62 height 16
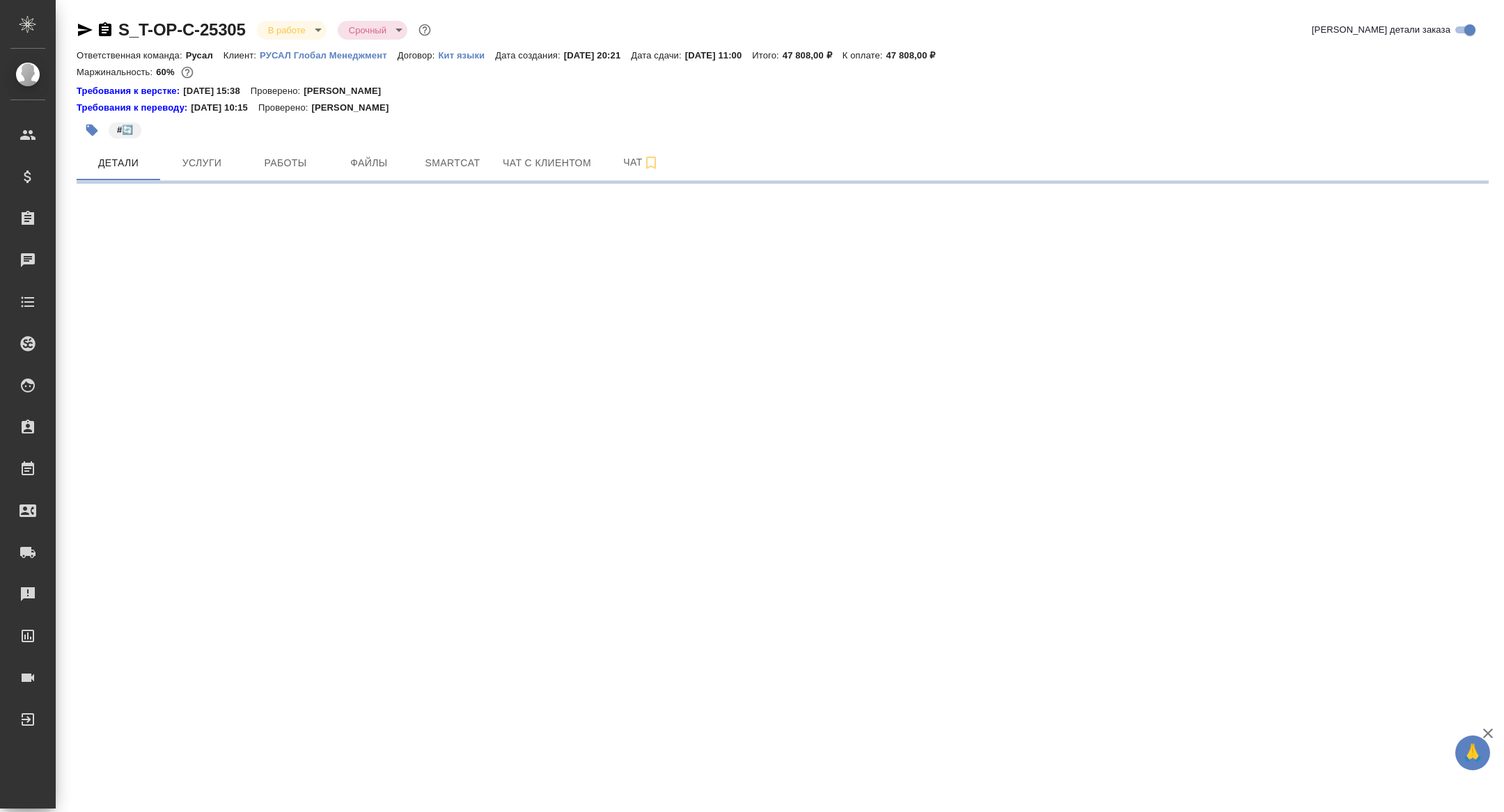
select select "RU"
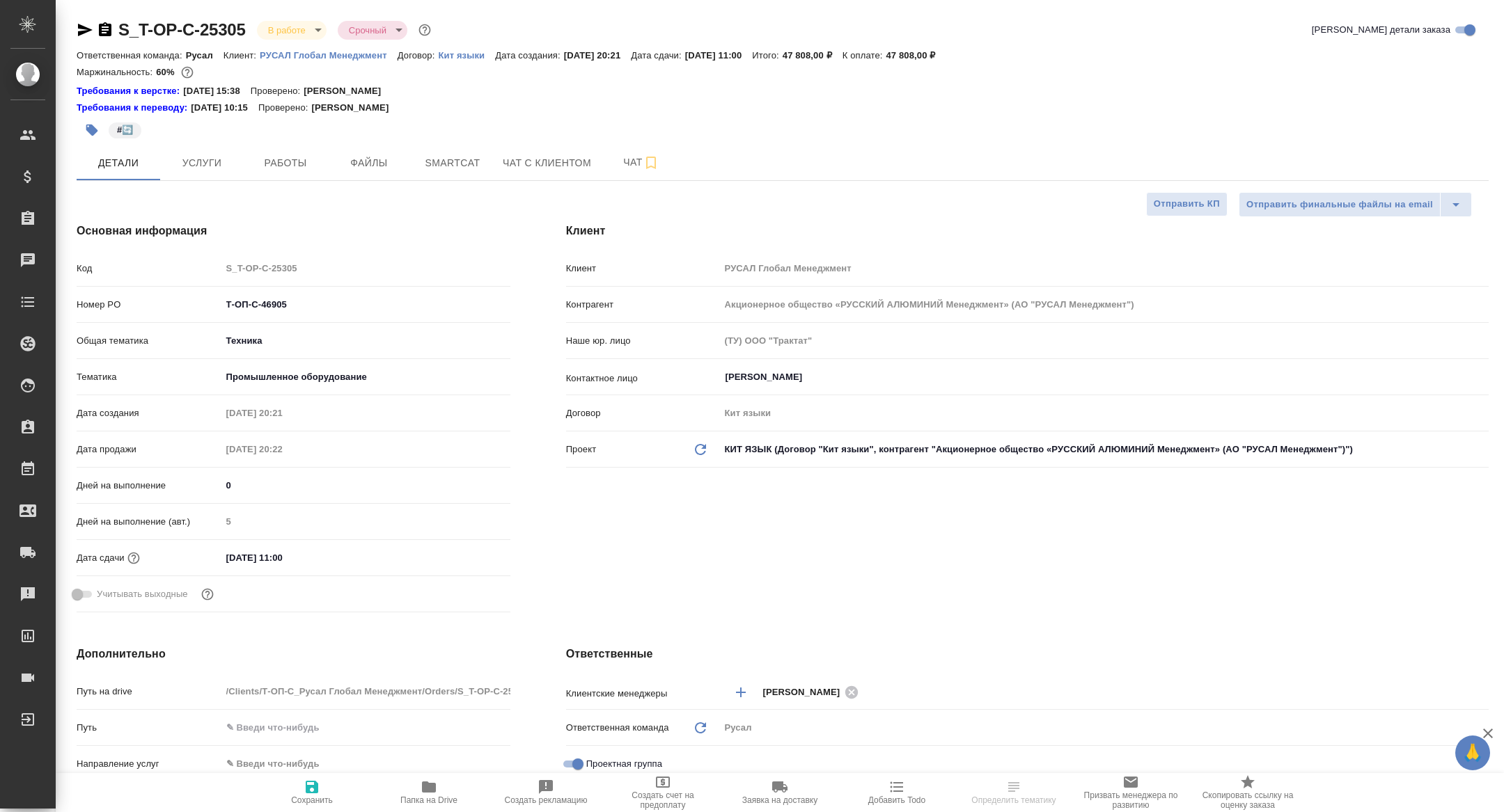
type textarea "x"
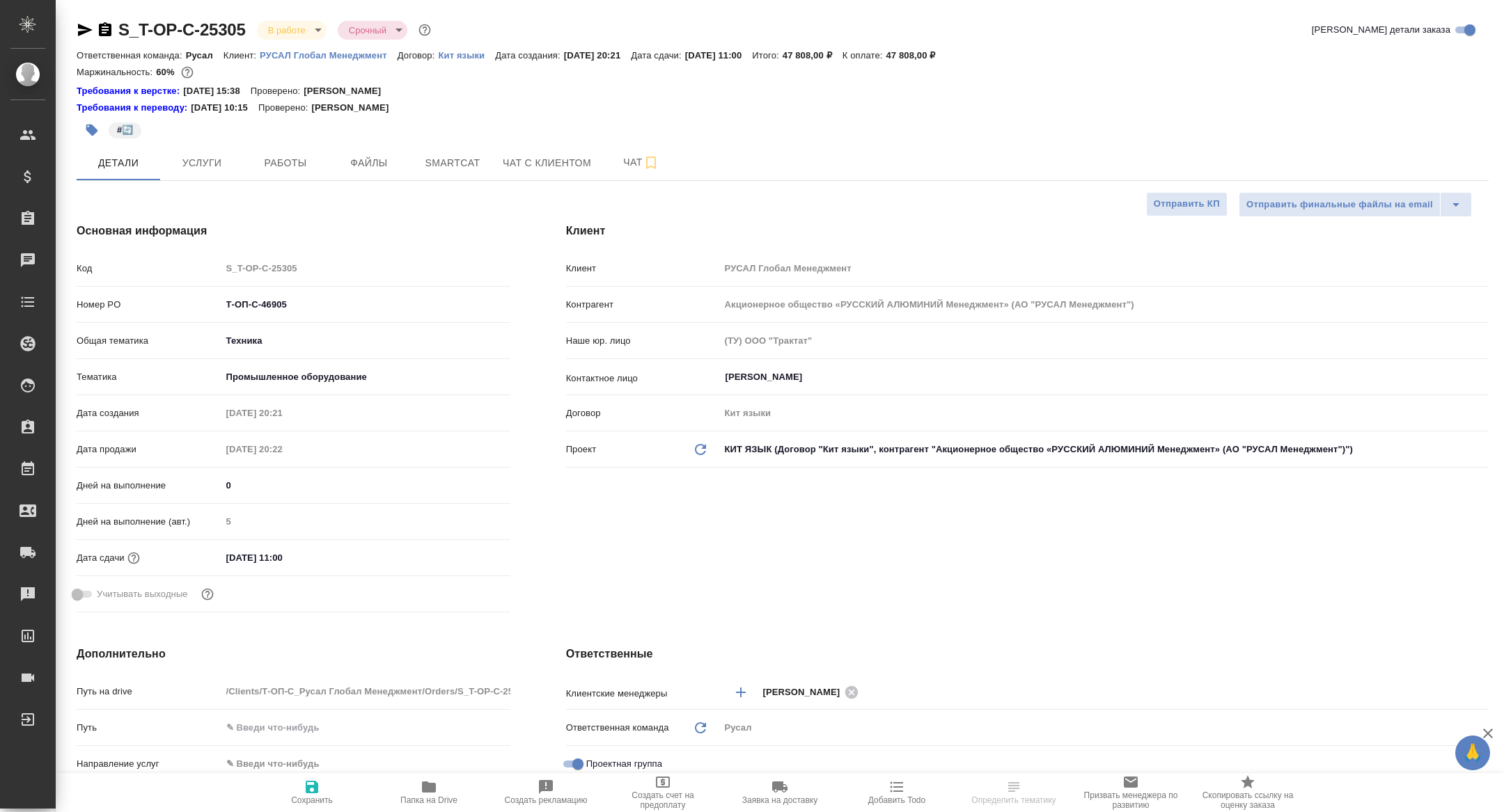
type textarea "x"
click at [289, 160] on span "Работы" at bounding box center [286, 163] width 67 height 18
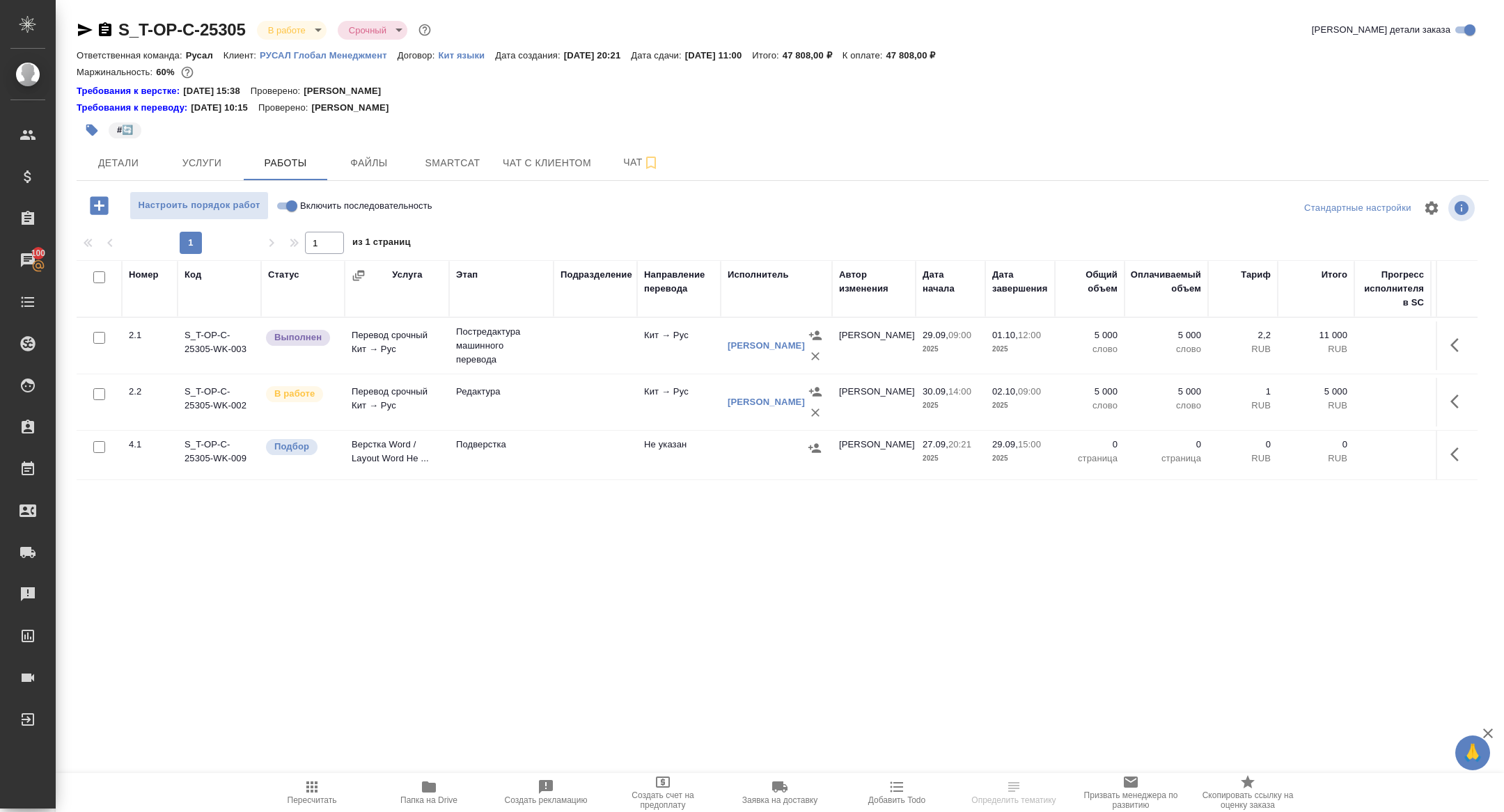
click at [446, 183] on div "S_T-OP-C-25305 В работе inProgress Срочный urgent Кратко детали заказа Ответств…" at bounding box center [782, 304] width 1428 height 609
click at [446, 177] on button "Smartcat" at bounding box center [453, 163] width 84 height 35
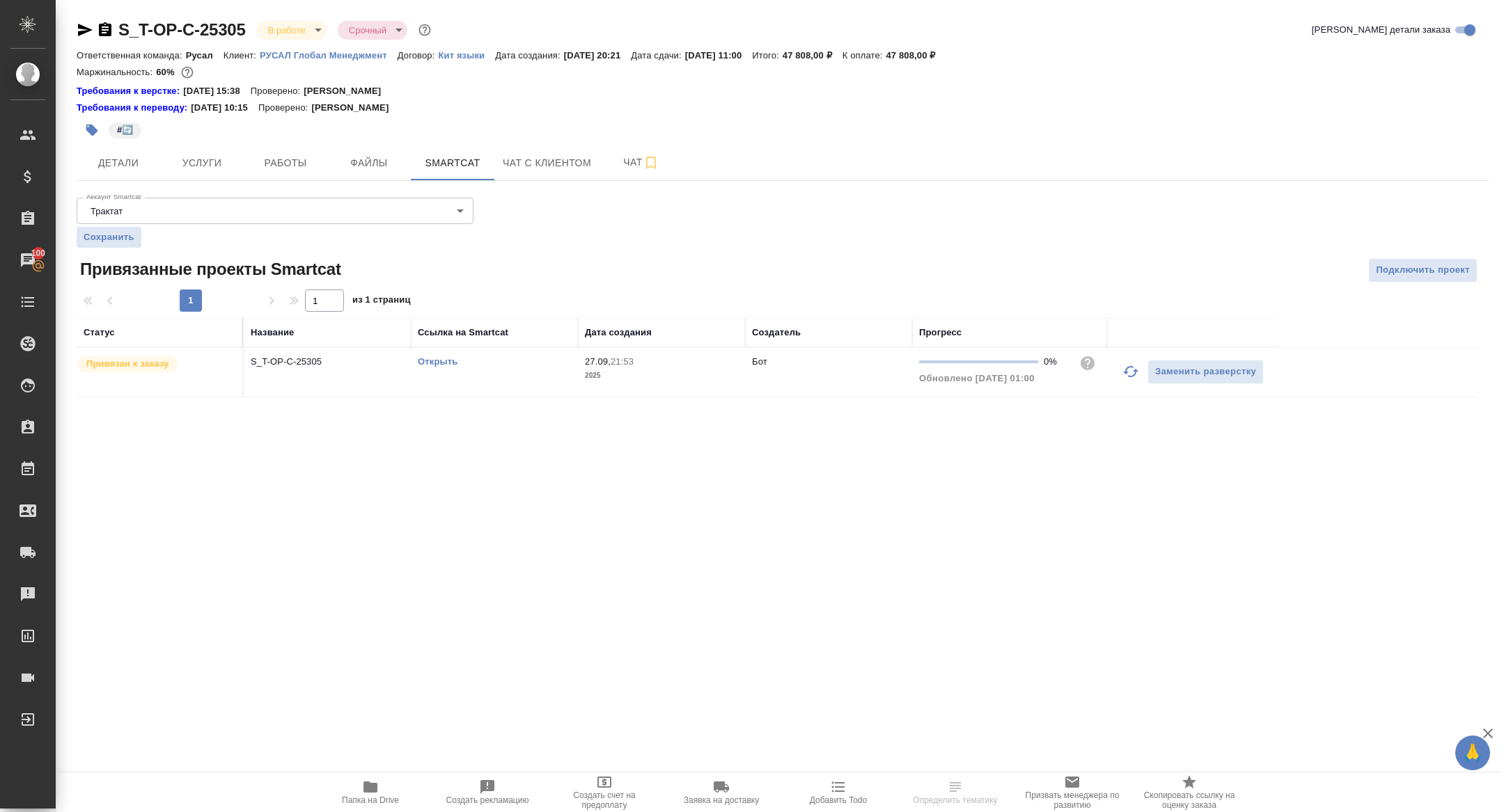
click at [438, 358] on link "Открыть" at bounding box center [437, 361] width 39 height 10
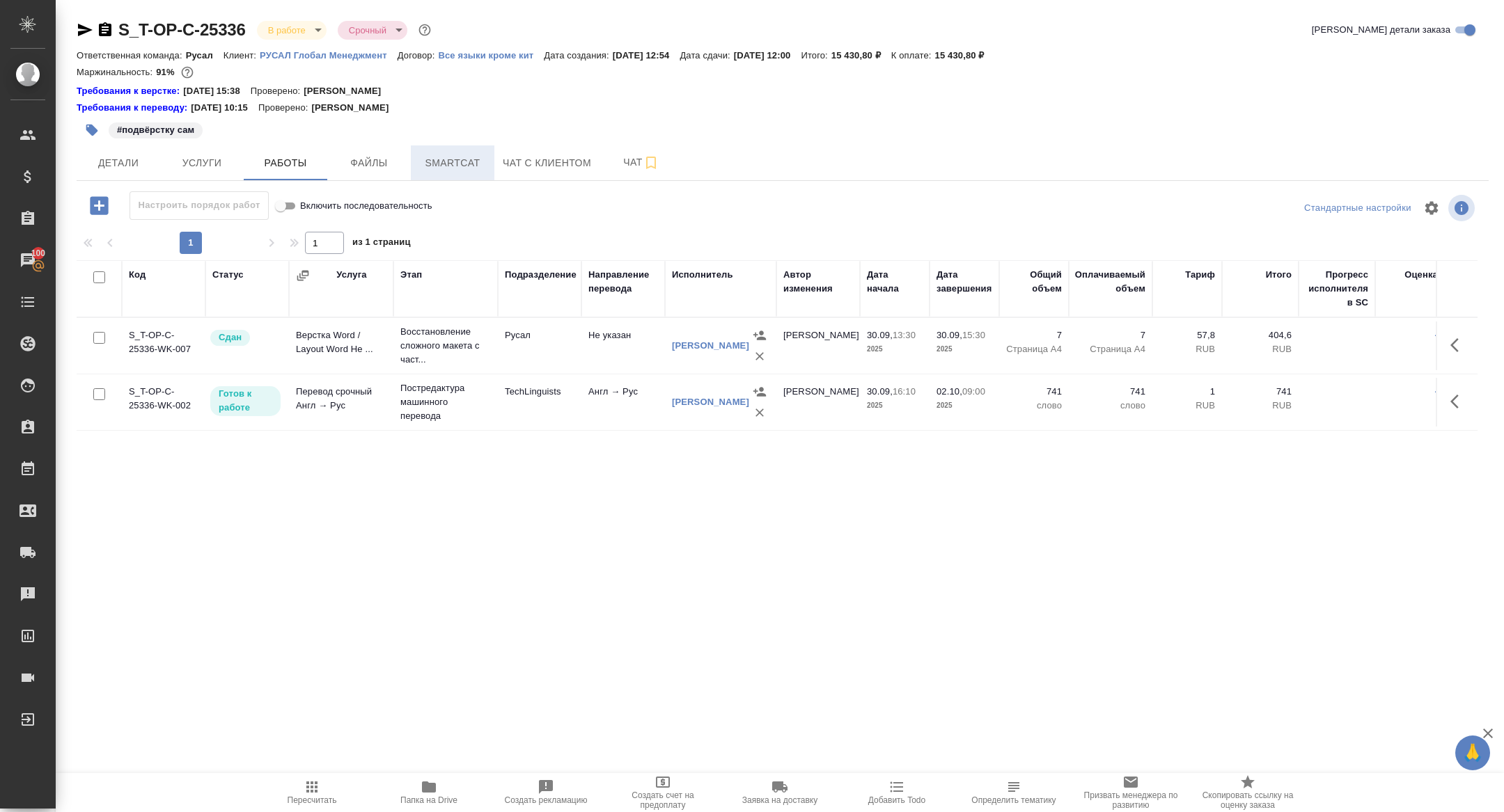
click at [449, 171] on button "Smartcat" at bounding box center [453, 163] width 84 height 35
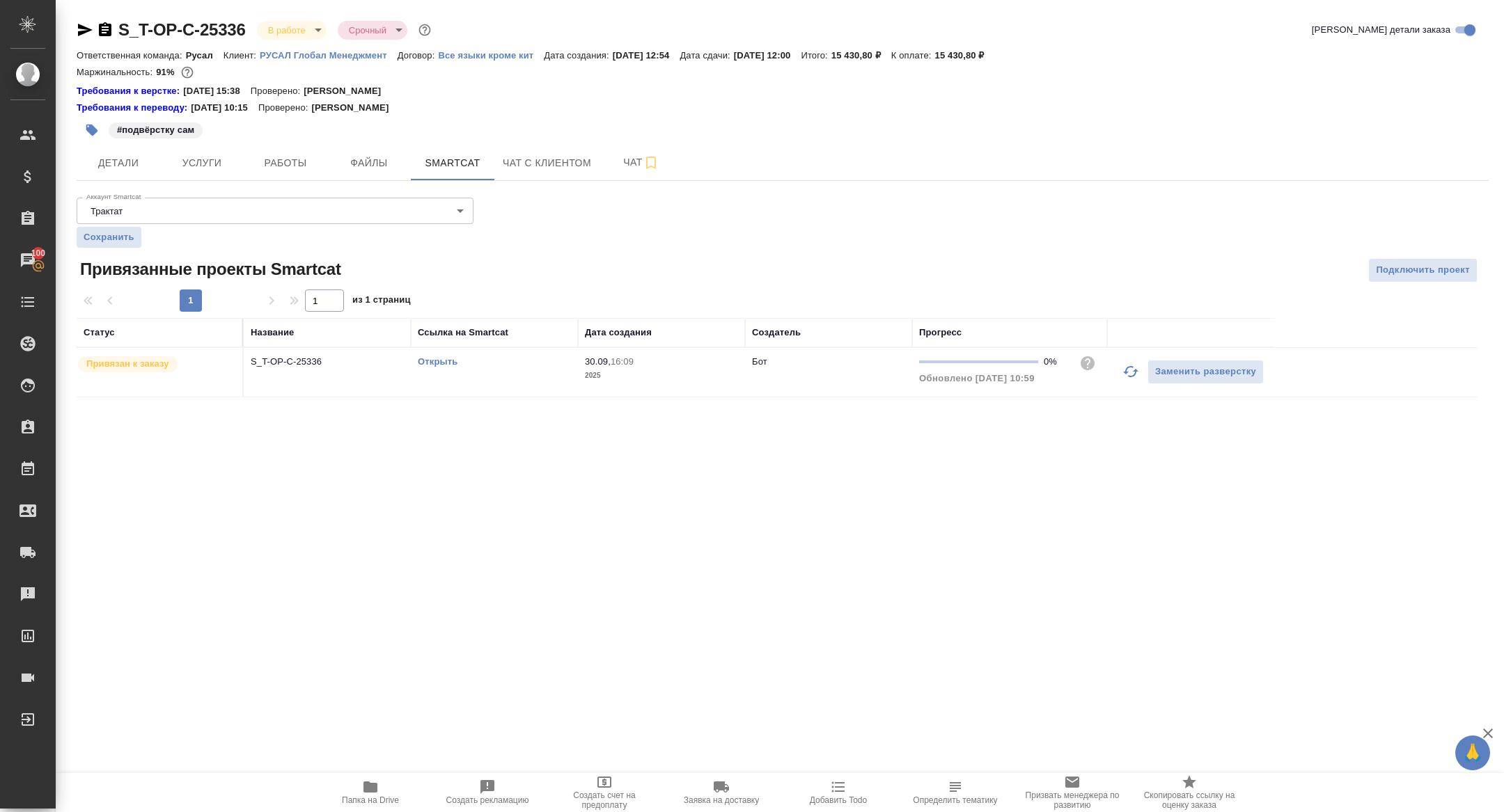
click at [433, 361] on link "Открыть" at bounding box center [437, 361] width 39 height 10
click at [386, 809] on button "Папка на Drive" at bounding box center [371, 793] width 117 height 39
click at [122, 167] on span "Детали" at bounding box center [118, 163] width 67 height 18
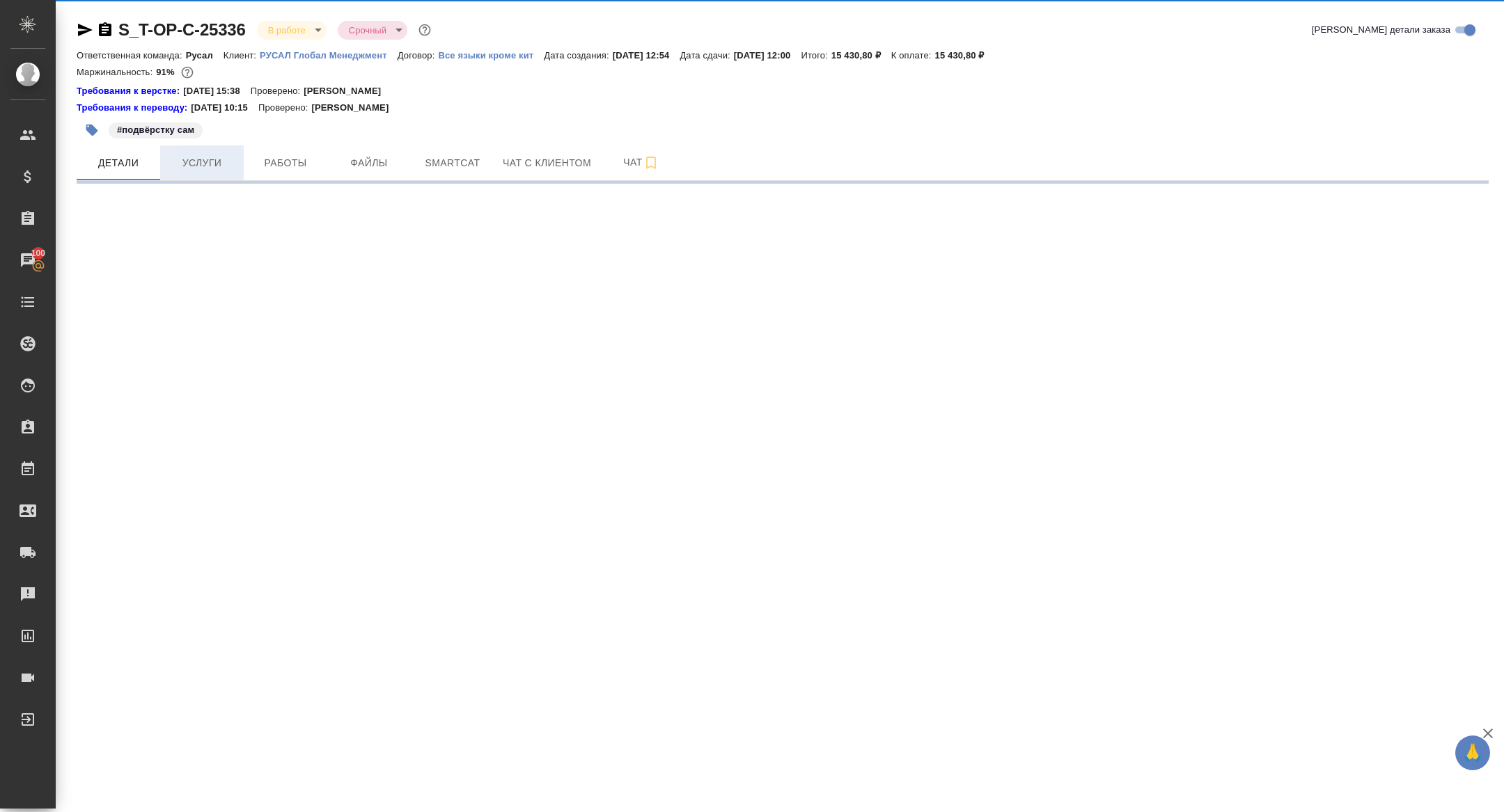
select select "RU"
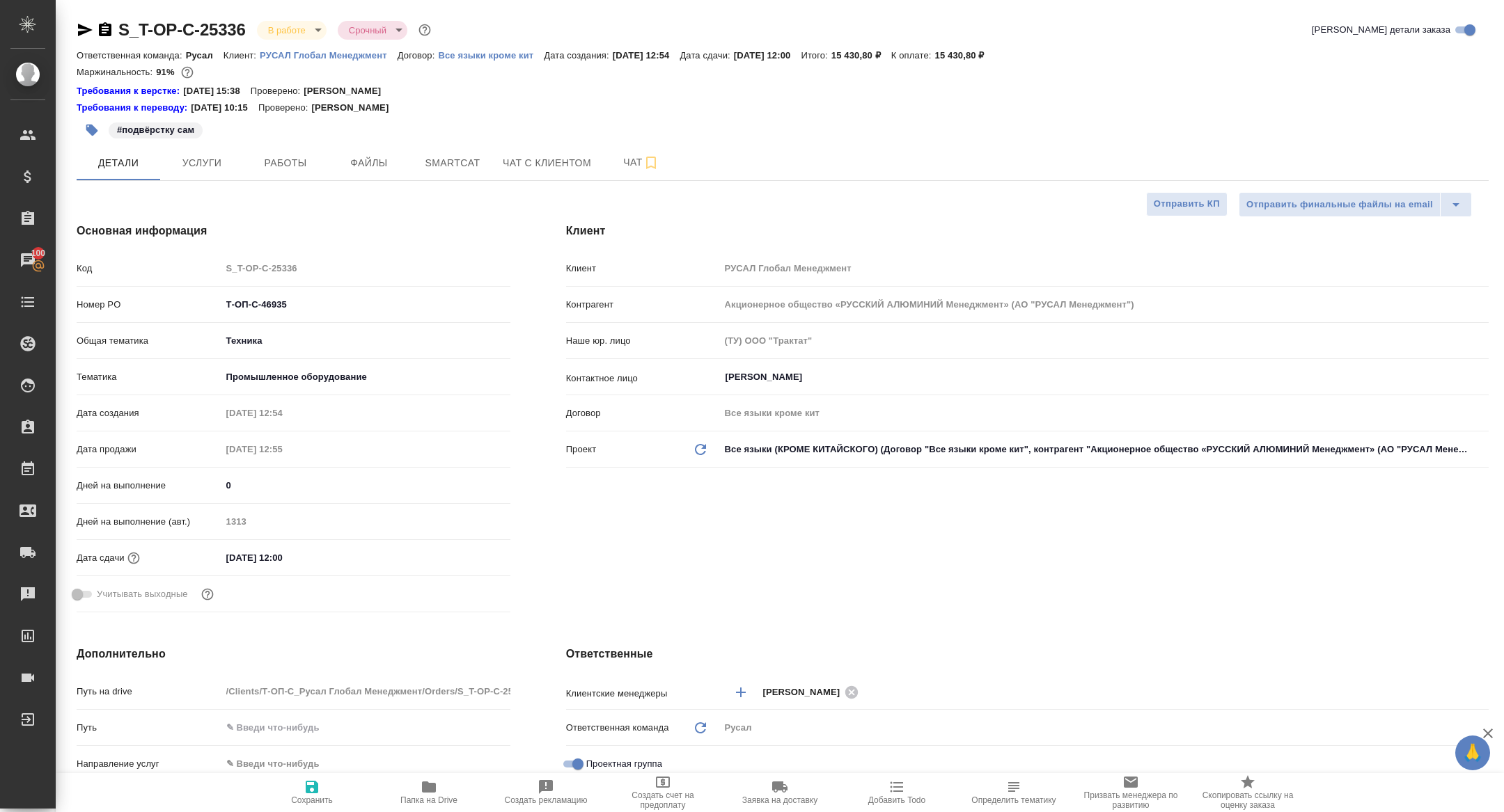
type textarea "x"
drag, startPoint x: 314, startPoint y: 311, endPoint x: 65, endPoint y: 289, distance: 250.0
click at [75, 292] on div "Основная информация Код S_T-OP-C-25336 Номер PO Т-ОП-С-46935 Общая тематика Тех…" at bounding box center [293, 421] width 490 height 451
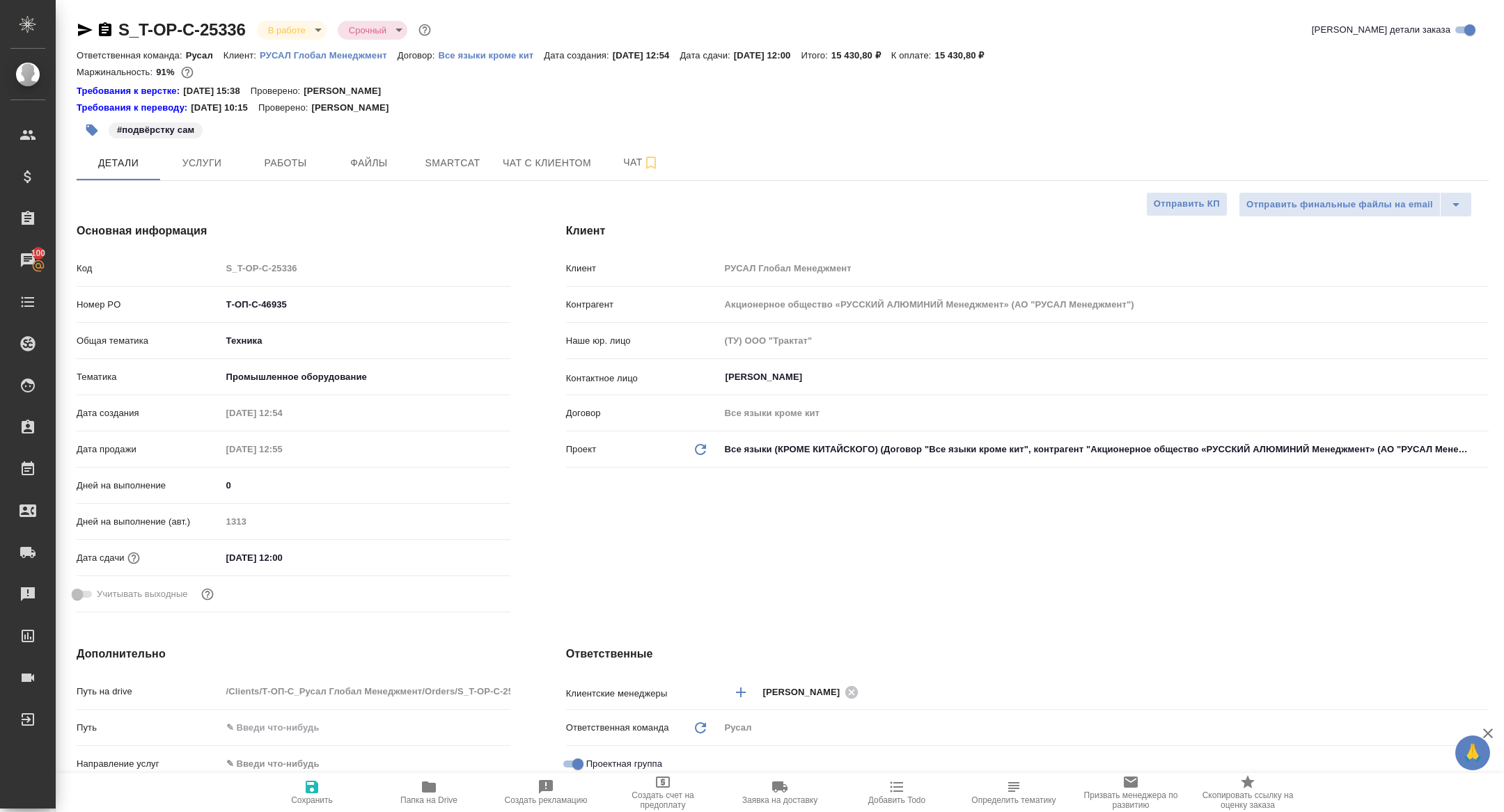
type textarea "x"
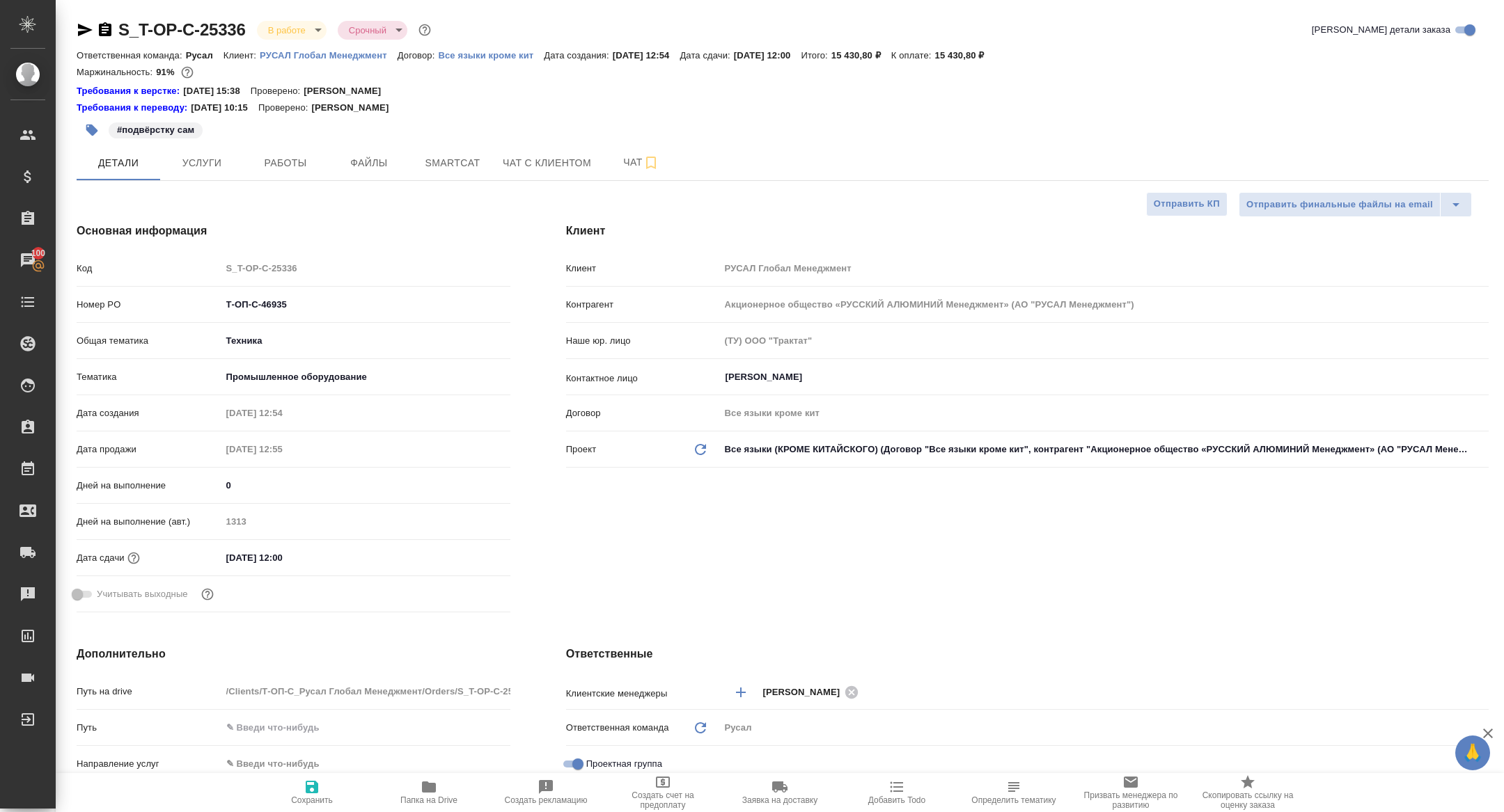
type textarea "x"
click at [286, 23] on body "🙏 .cls-1 fill:#fff; AWATERA Zhuravleva Alexandra Клиенты Спецификации Заказы 10…" at bounding box center [752, 406] width 1504 height 812
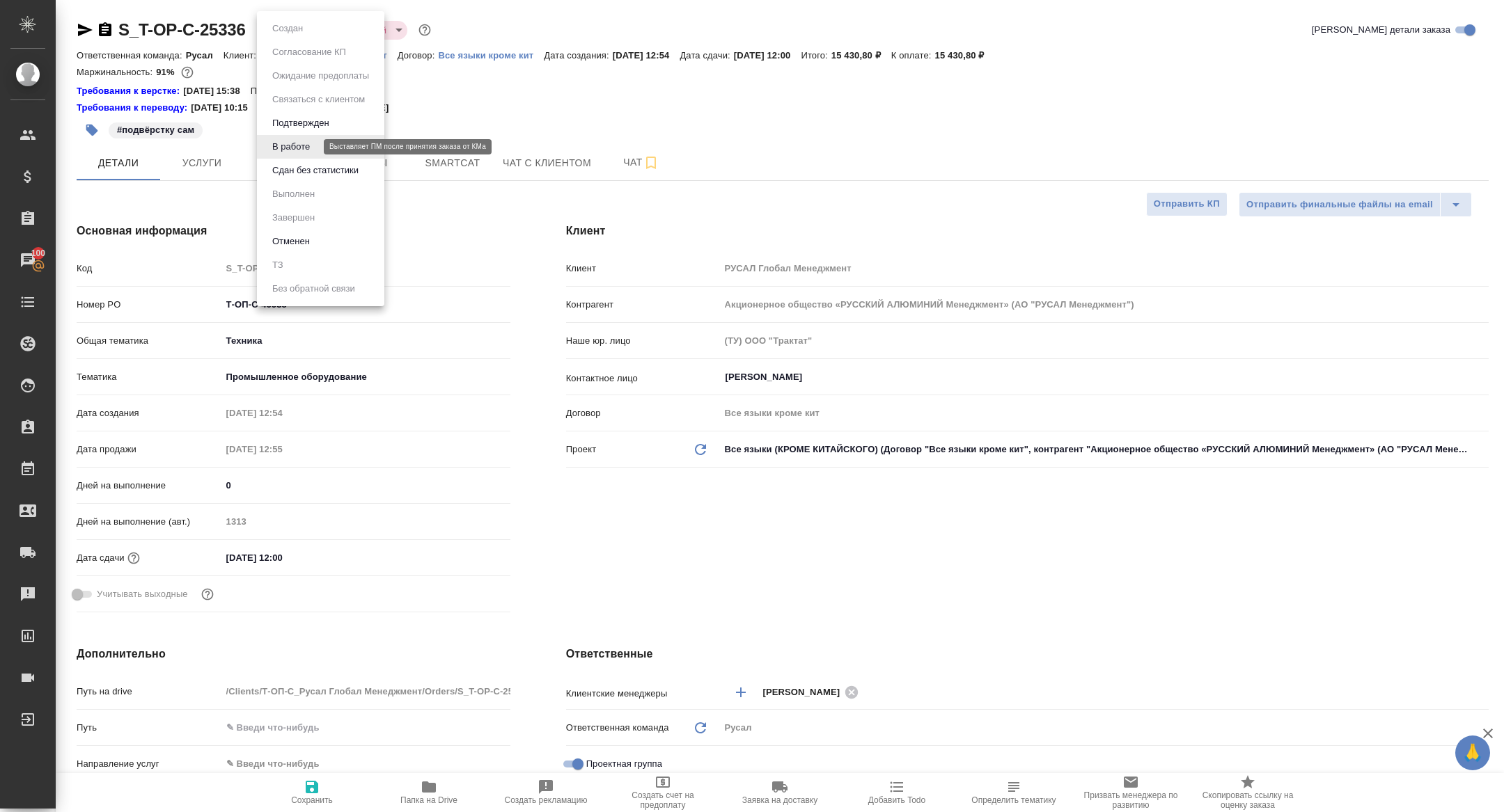
click at [286, 163] on button "Сдан без статистики" at bounding box center [315, 170] width 95 height 15
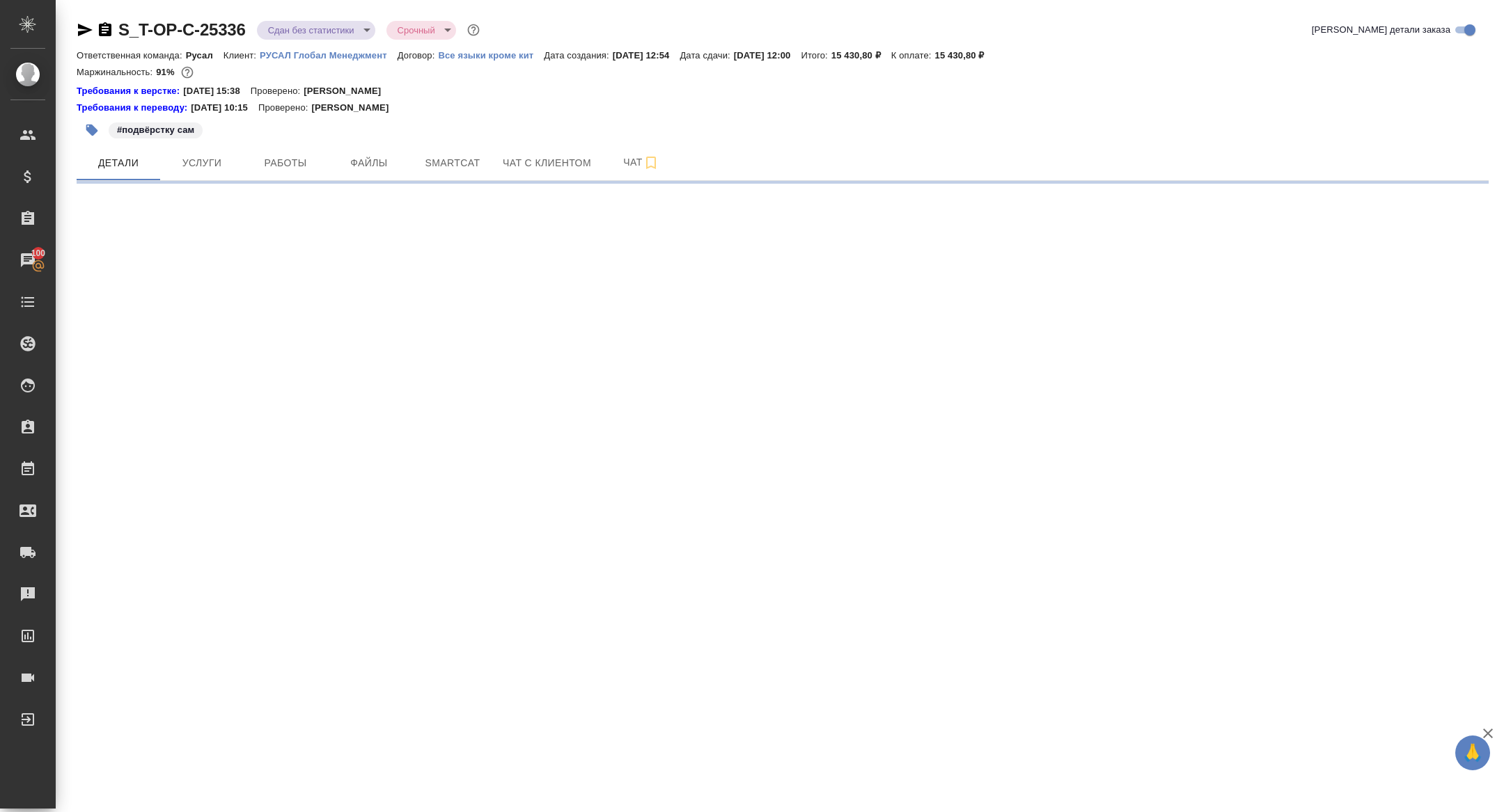
select select "RU"
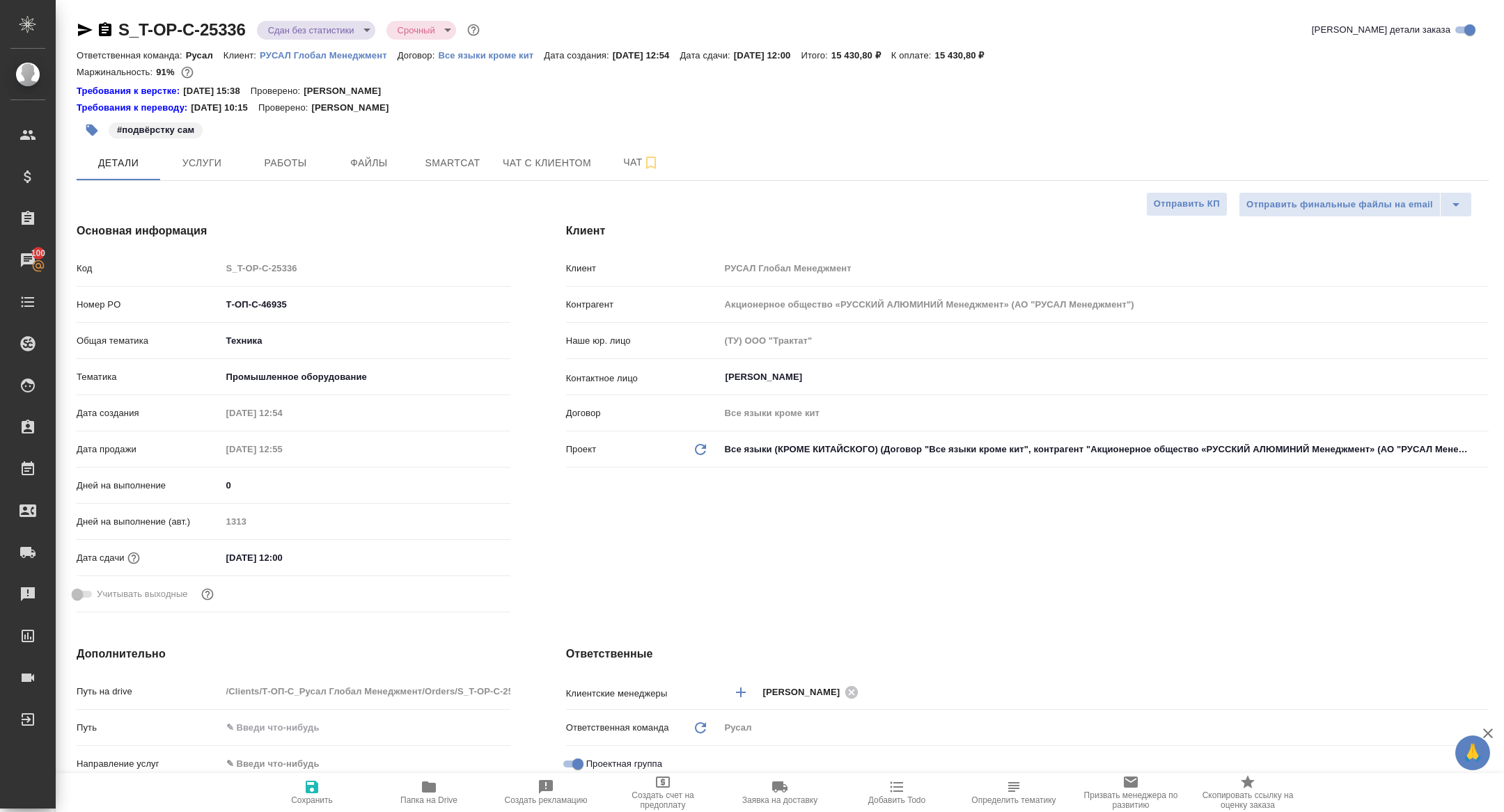
type textarea "x"
click at [298, 166] on span "Работы" at bounding box center [286, 163] width 67 height 18
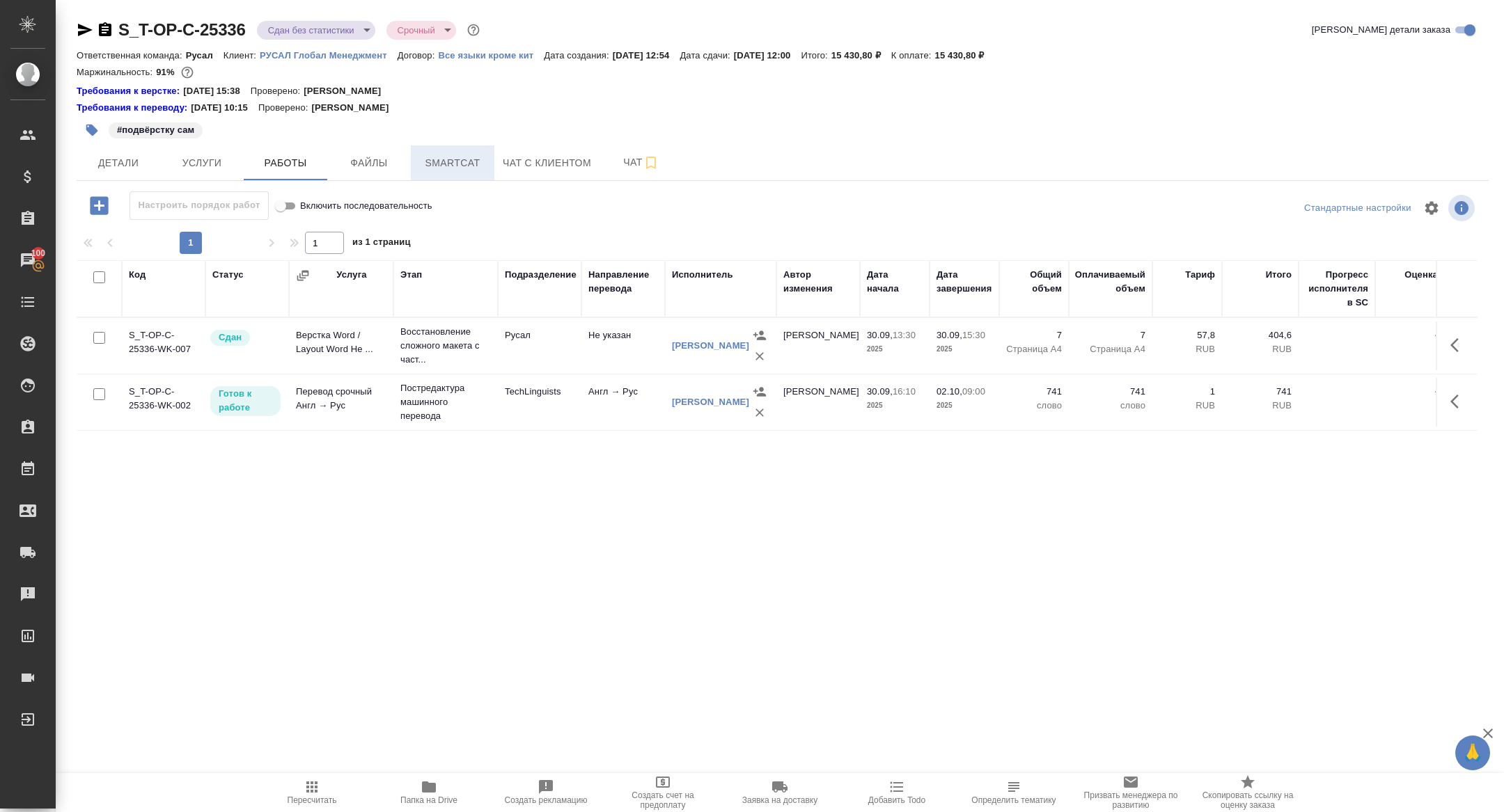
click at [457, 164] on span "Smartcat" at bounding box center [453, 163] width 67 height 18
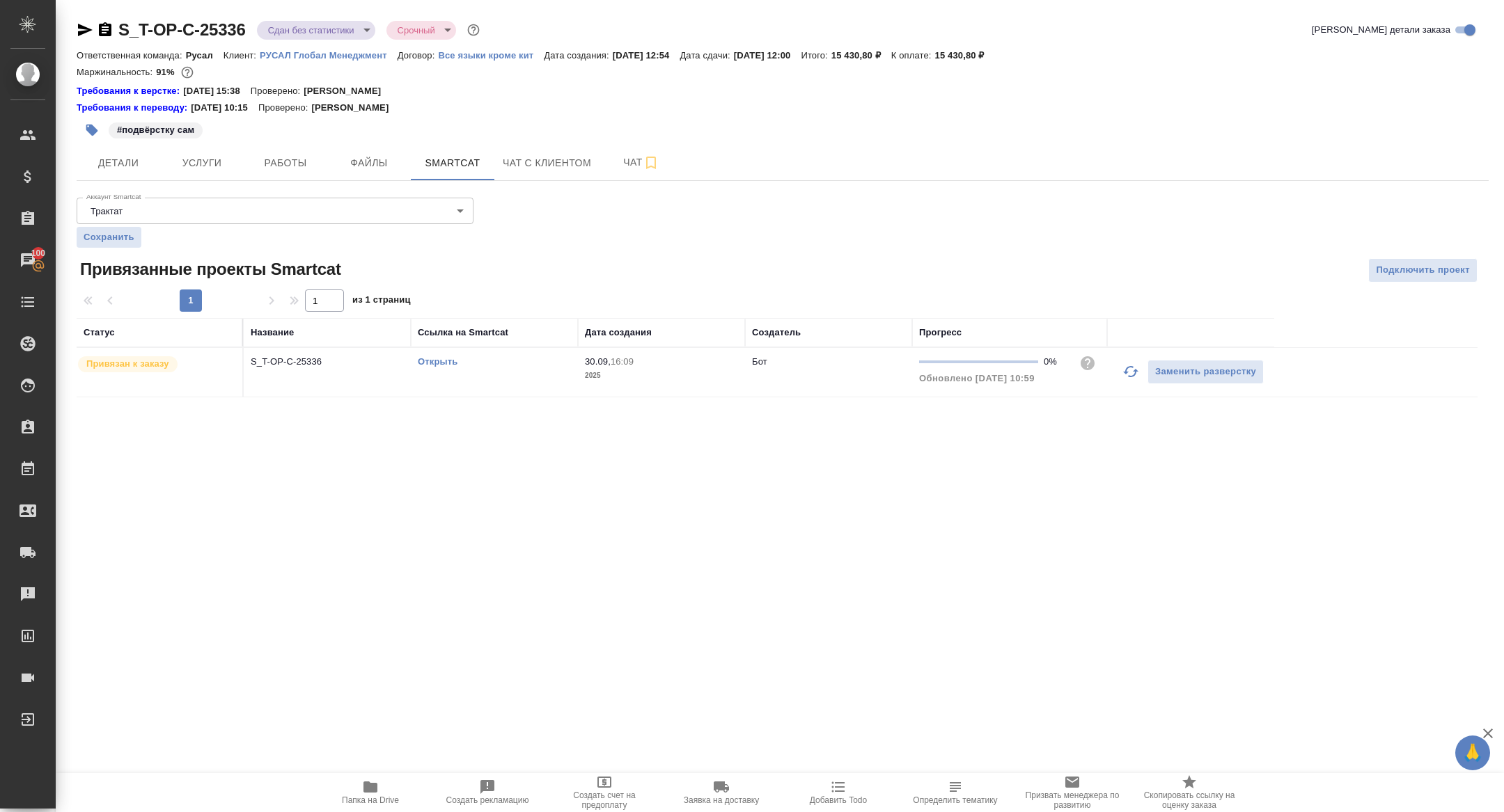
click at [293, 362] on p "S_T-OP-C-25336" at bounding box center [327, 362] width 153 height 14
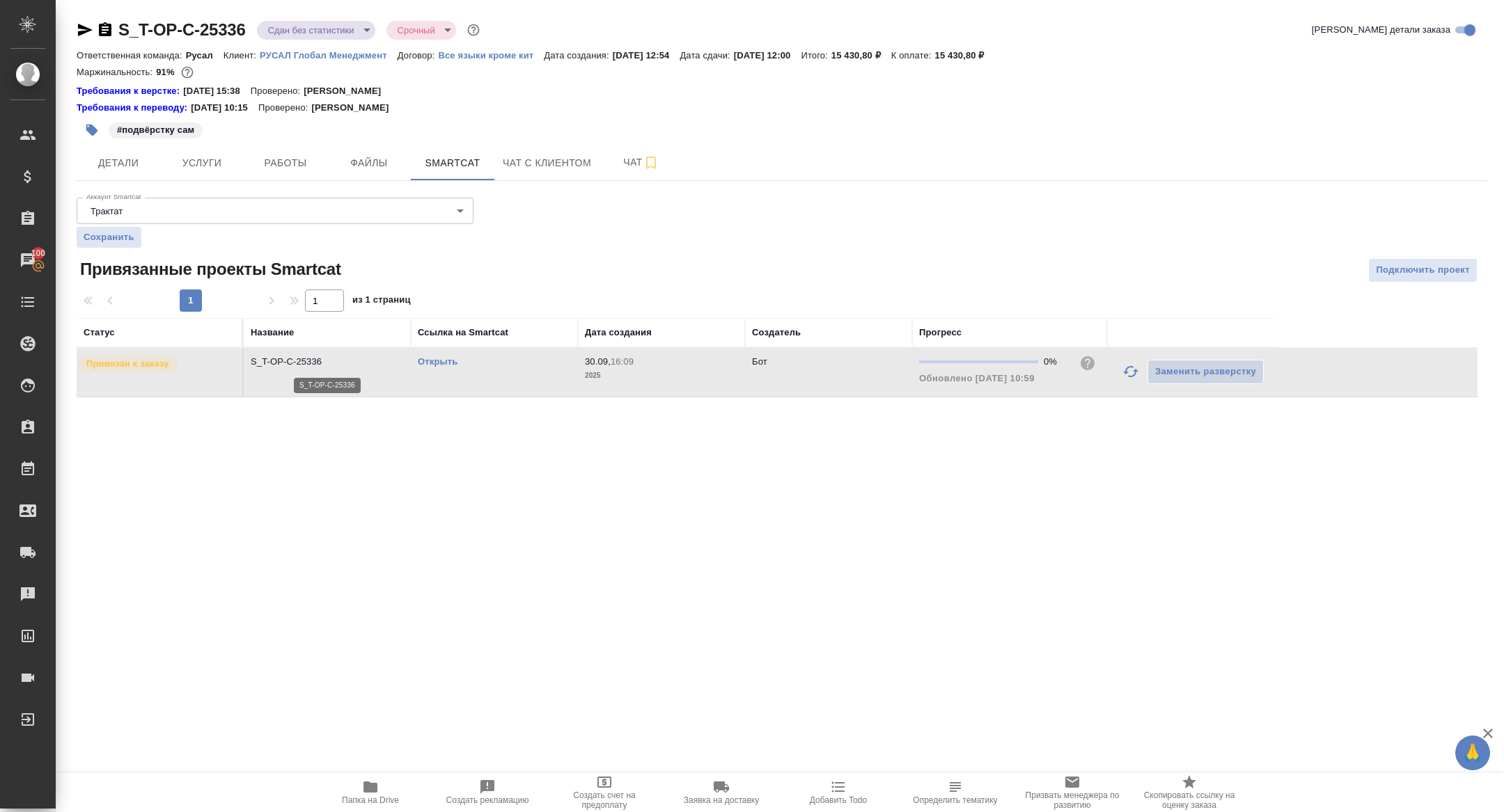
click at [293, 362] on p "S_T-OP-C-25336" at bounding box center [327, 362] width 153 height 14
click at [279, 161] on span "Работы" at bounding box center [286, 163] width 67 height 18
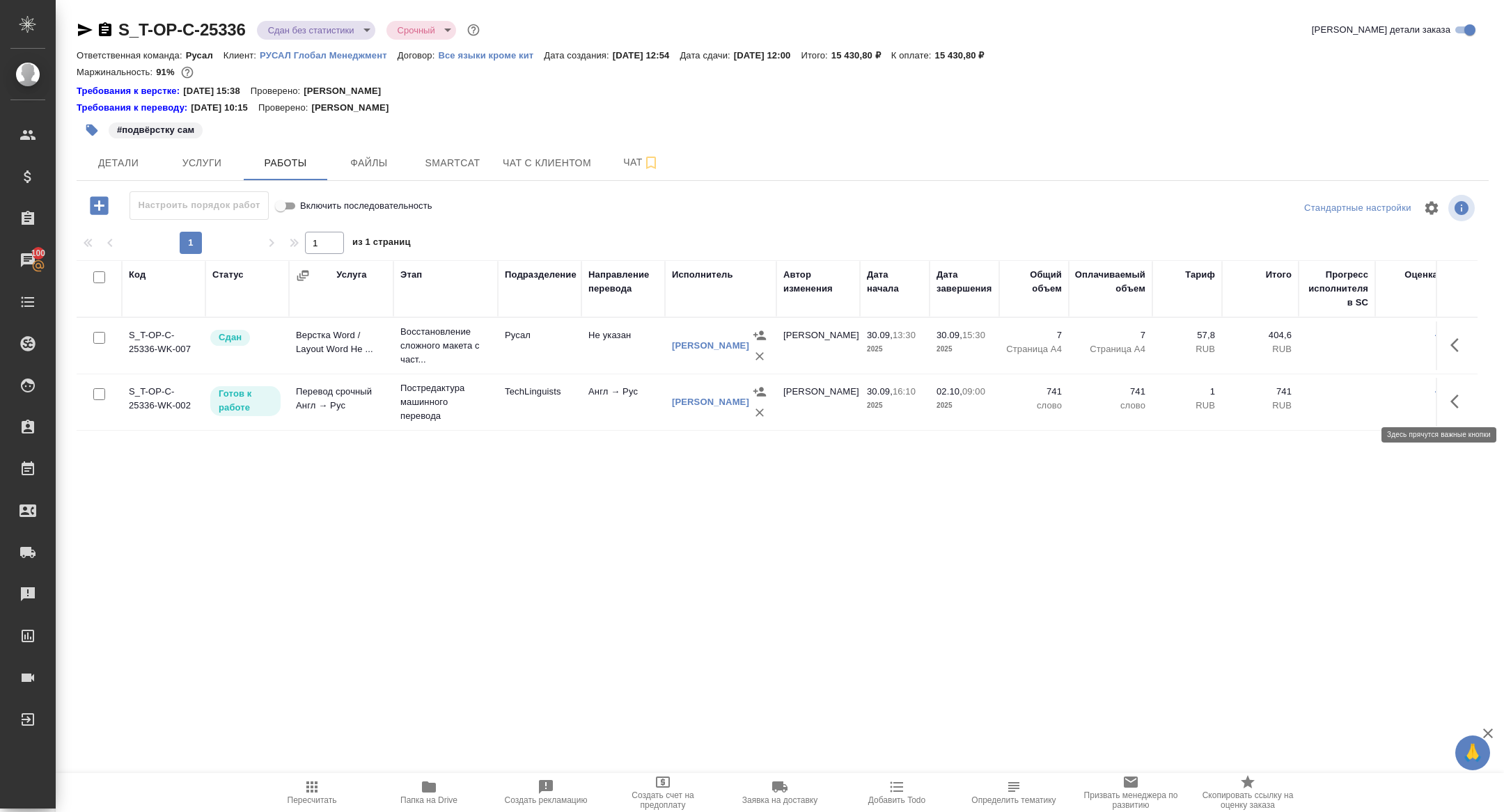
click at [1460, 405] on icon "button" at bounding box center [1459, 401] width 17 height 17
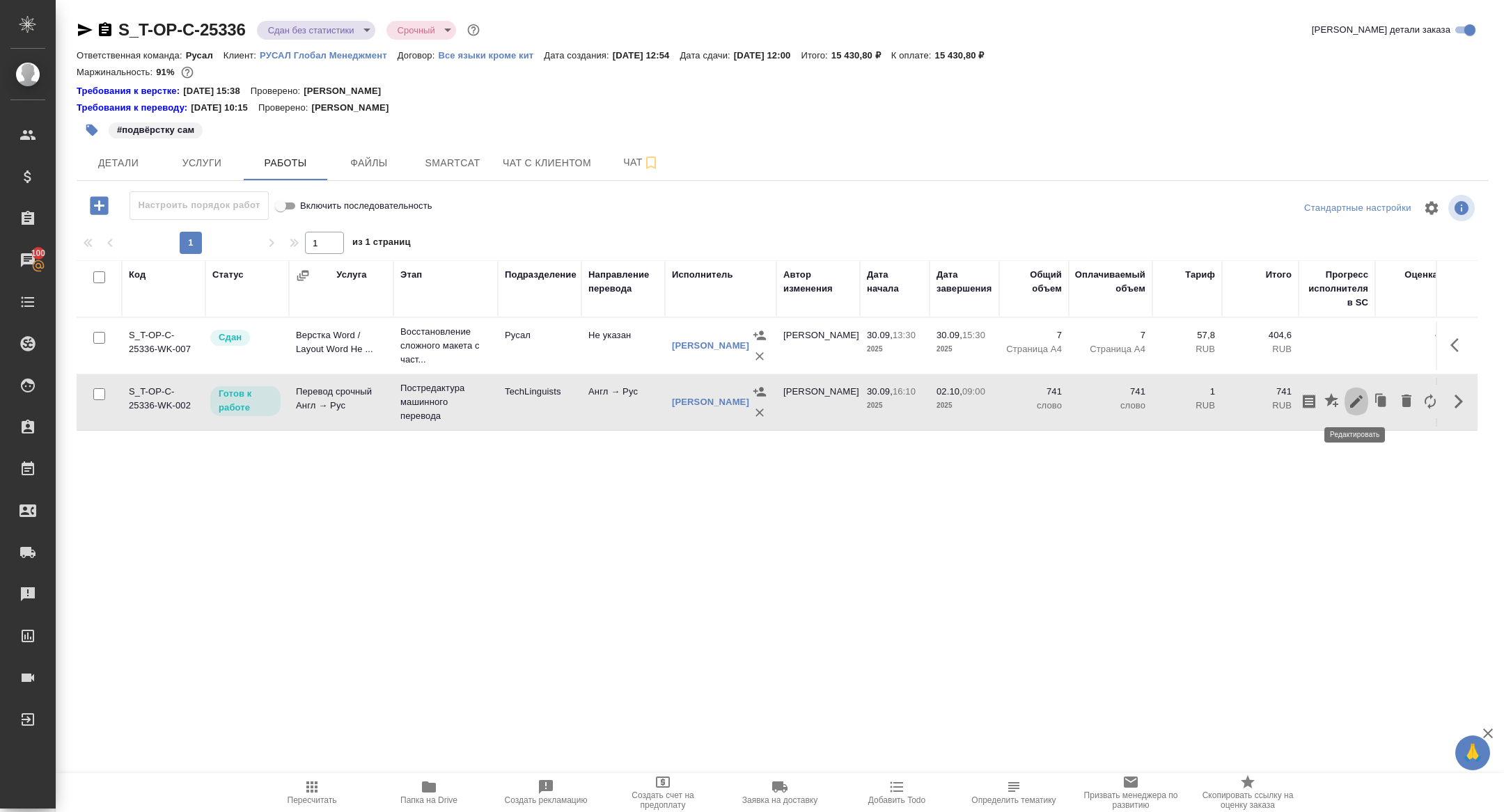
click at [1356, 401] on icon "button" at bounding box center [1356, 401] width 13 height 13
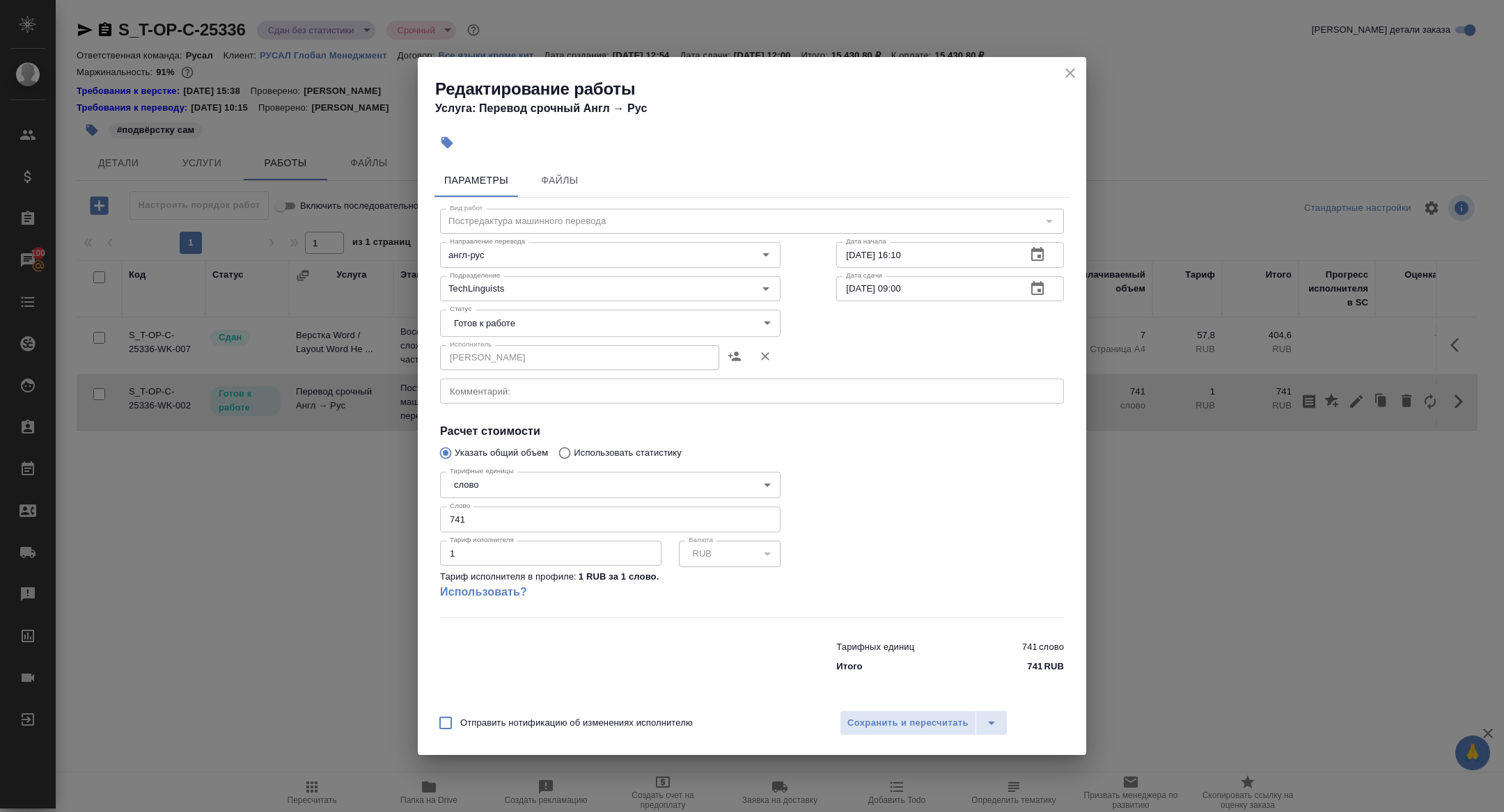
click at [482, 516] on input "741" at bounding box center [610, 520] width 340 height 25
type input "700"
click at [500, 323] on body "🙏 .cls-1 fill:#fff; AWATERA Zhuravleva Alexandra Клиенты Спецификации Заказы 10…" at bounding box center [752, 406] width 1504 height 812
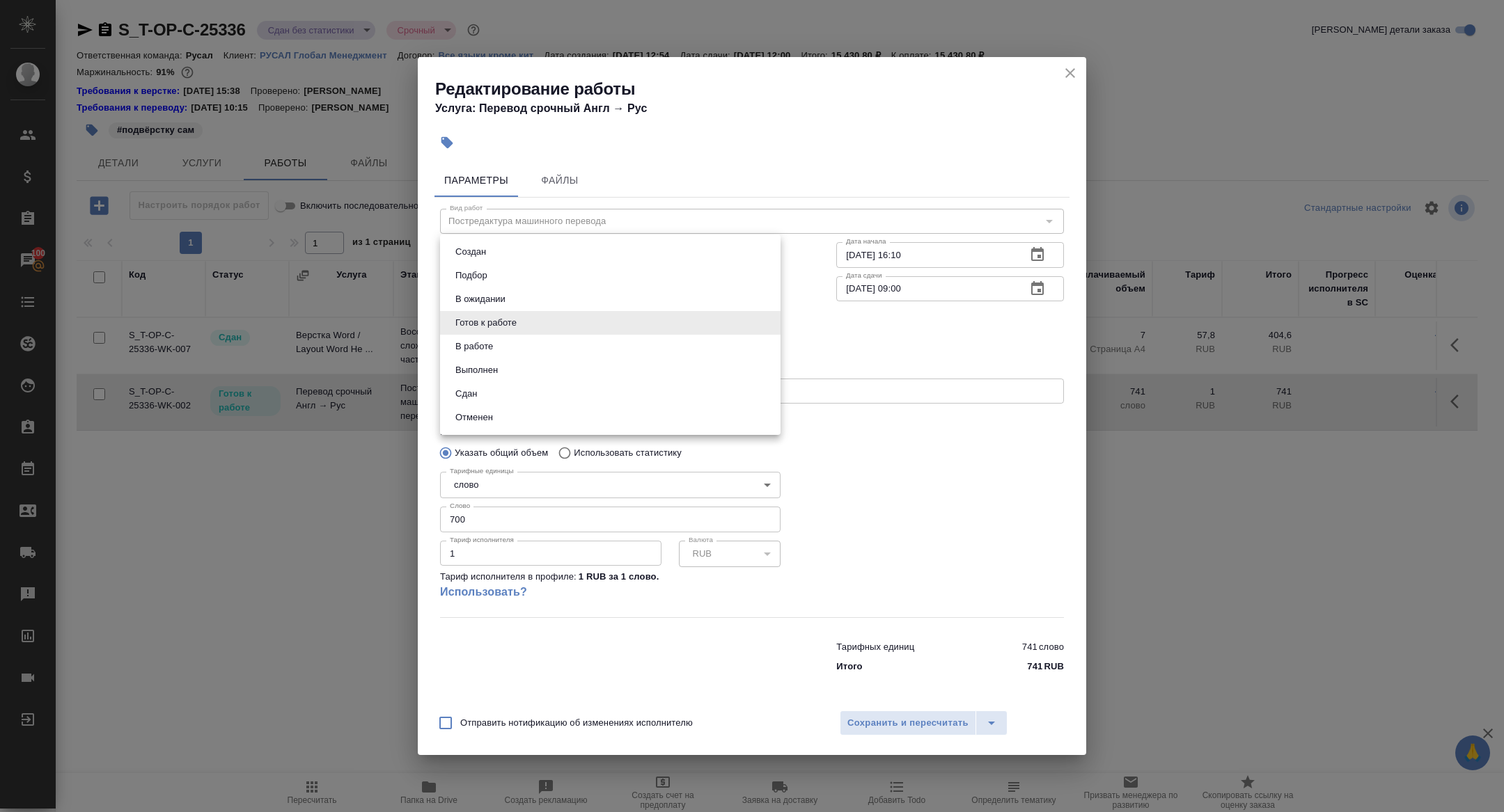
click at [491, 385] on li "Сдан" at bounding box center [610, 394] width 340 height 23
type input "closed"
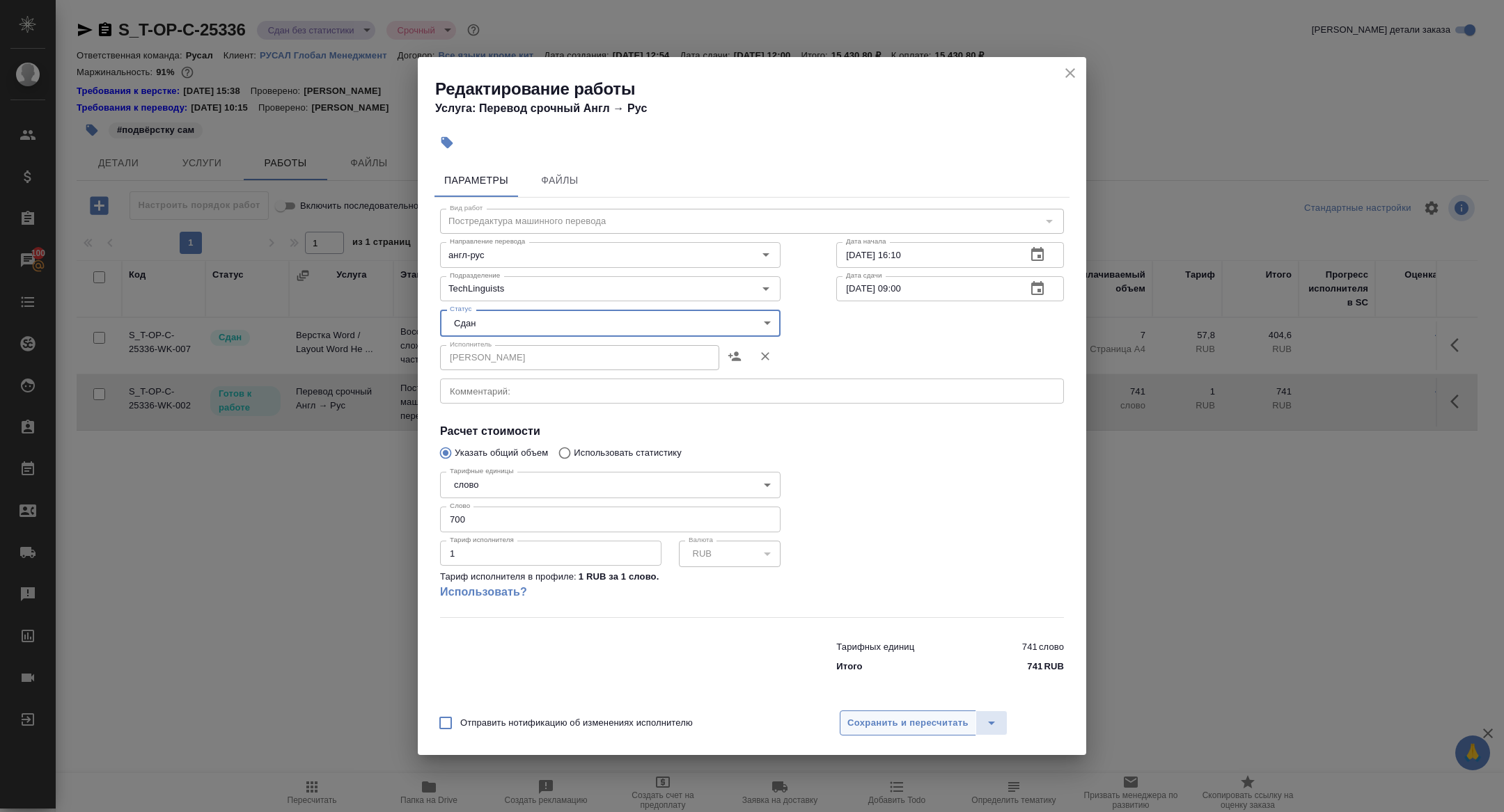
click at [873, 732] on button "Сохранить и пересчитать" at bounding box center [908, 723] width 137 height 25
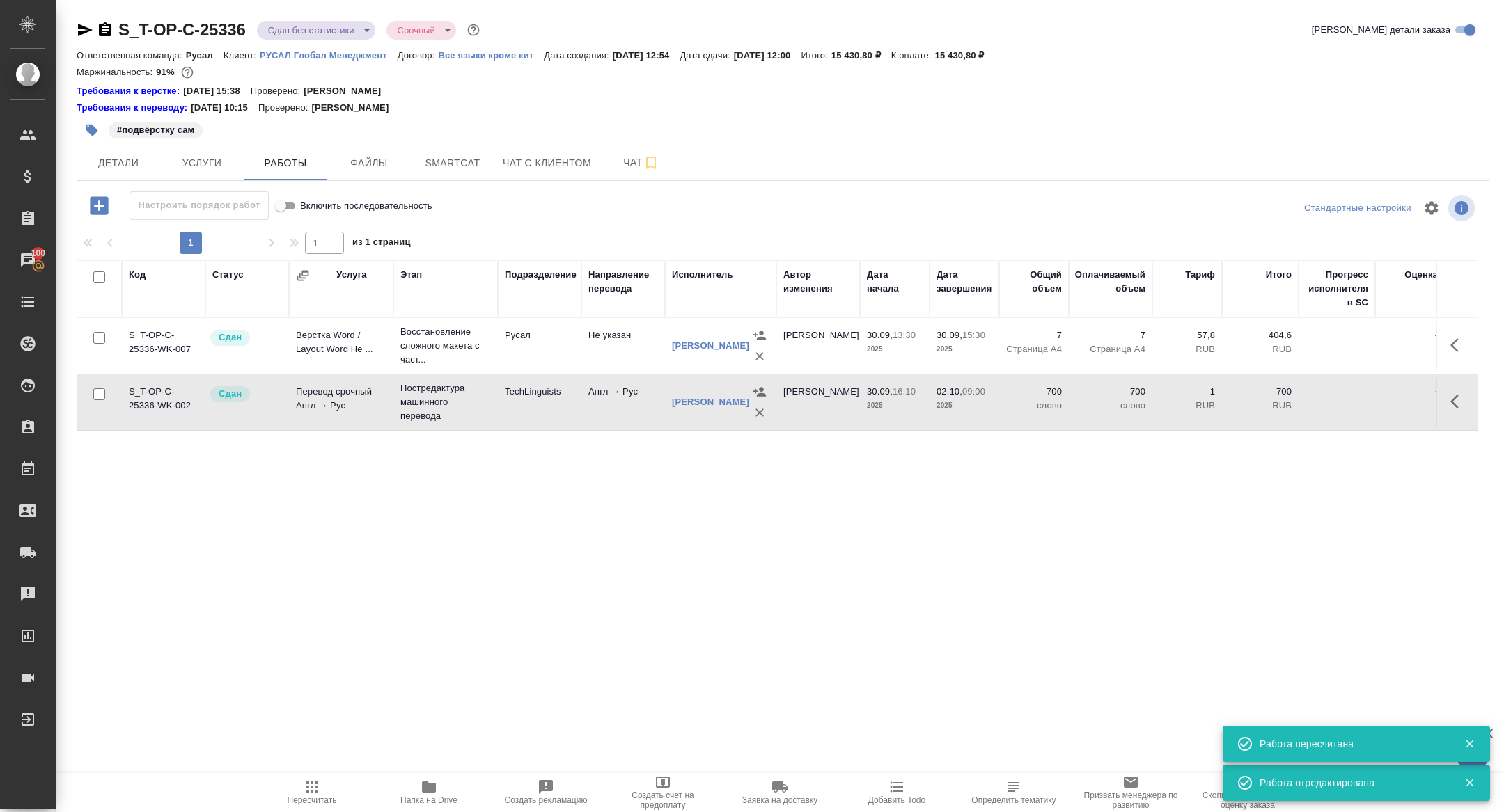
click at [288, 34] on body "🙏 .cls-1 fill:#fff; AWATERA Zhuravleva Alexandra Клиенты Спецификации Заказы 10…" at bounding box center [752, 406] width 1504 height 812
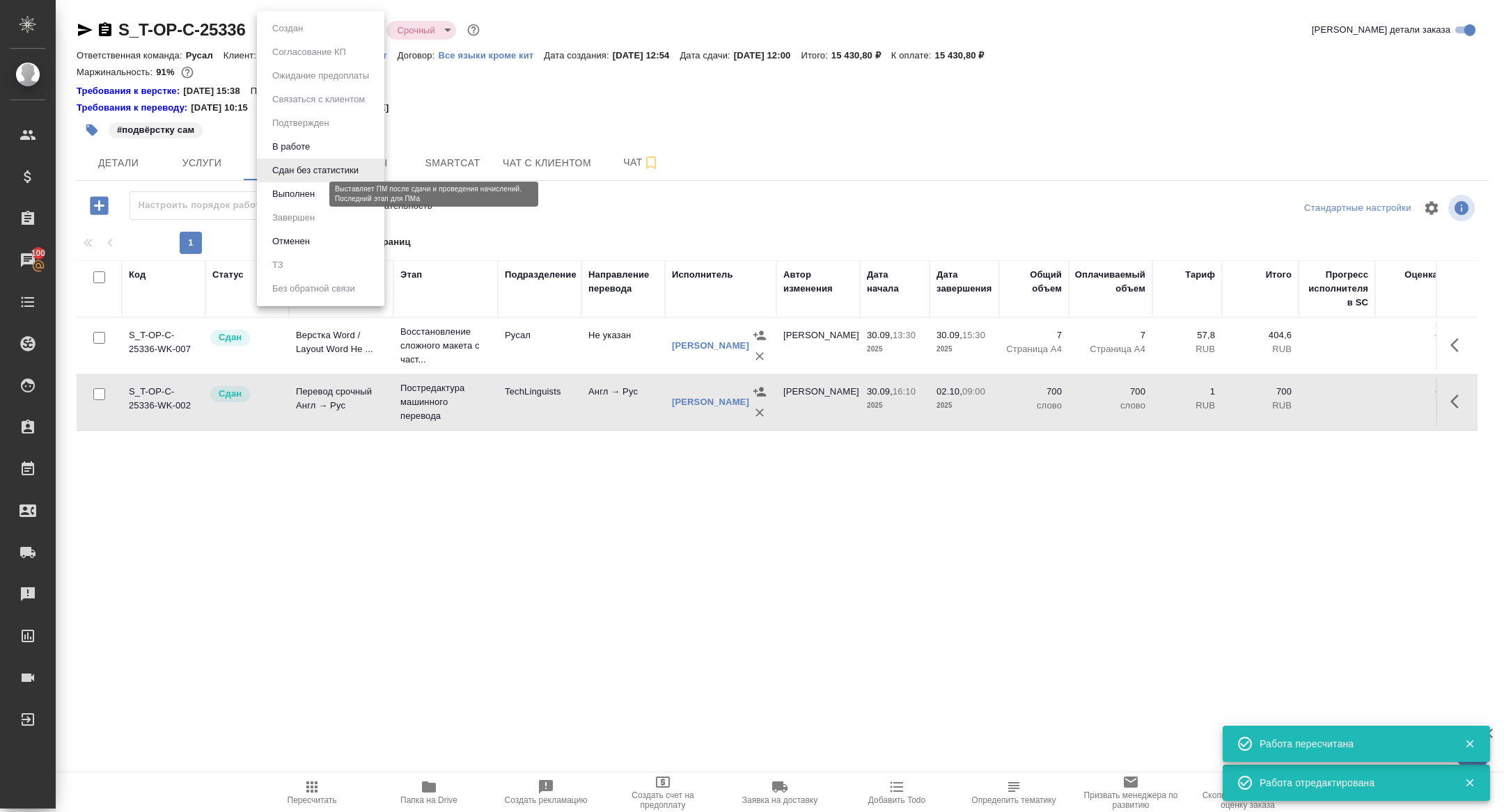
click at [273, 192] on button "Выполнен" at bounding box center [293, 194] width 51 height 15
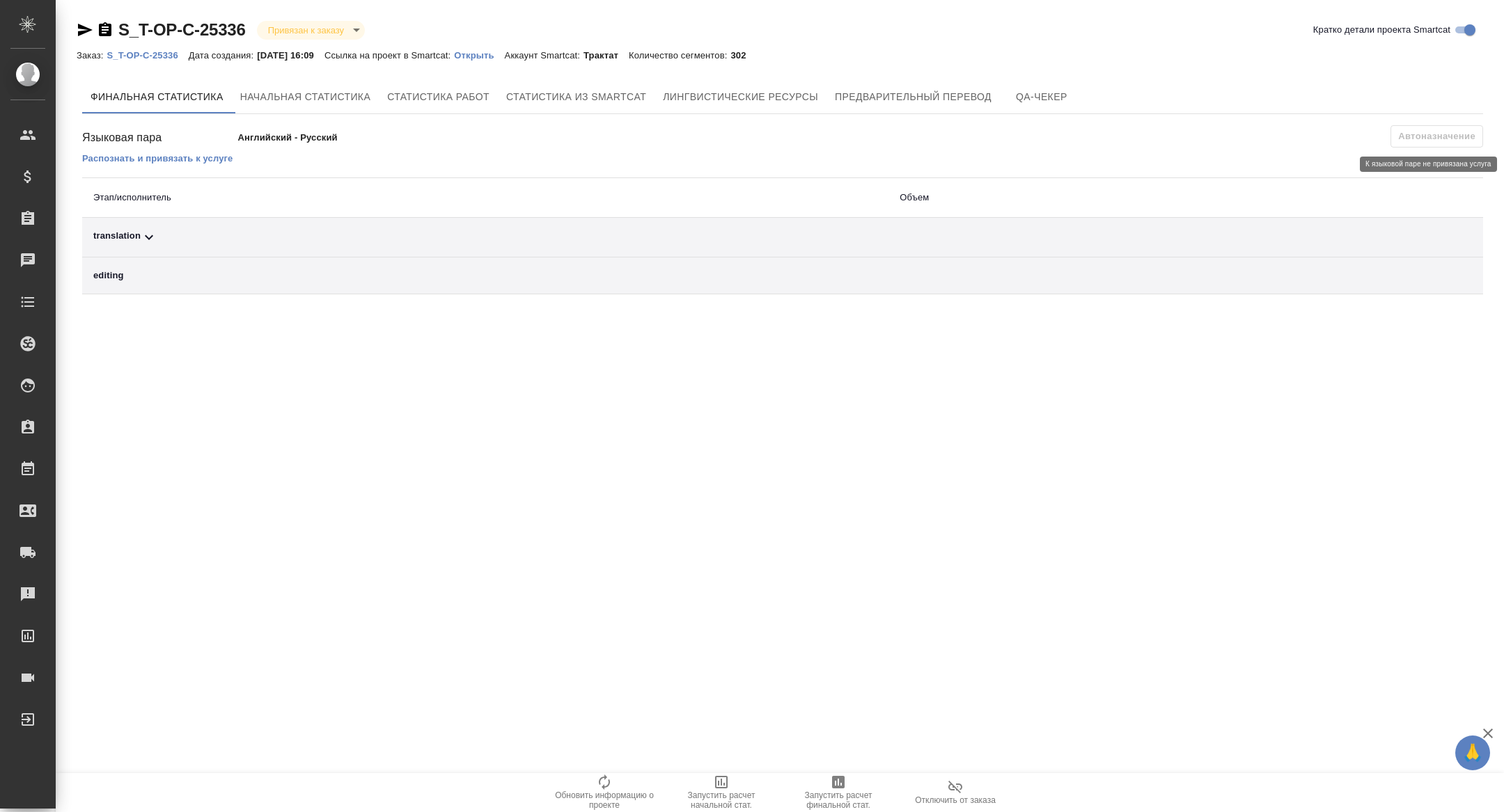
click at [1413, 135] on span "Автоназначение" at bounding box center [1437, 137] width 92 height 23
click at [158, 160] on p "Распознать и привязать к услуге" at bounding box center [157, 158] width 150 height 10
click at [495, 57] on p "Открыть" at bounding box center [480, 55] width 50 height 10
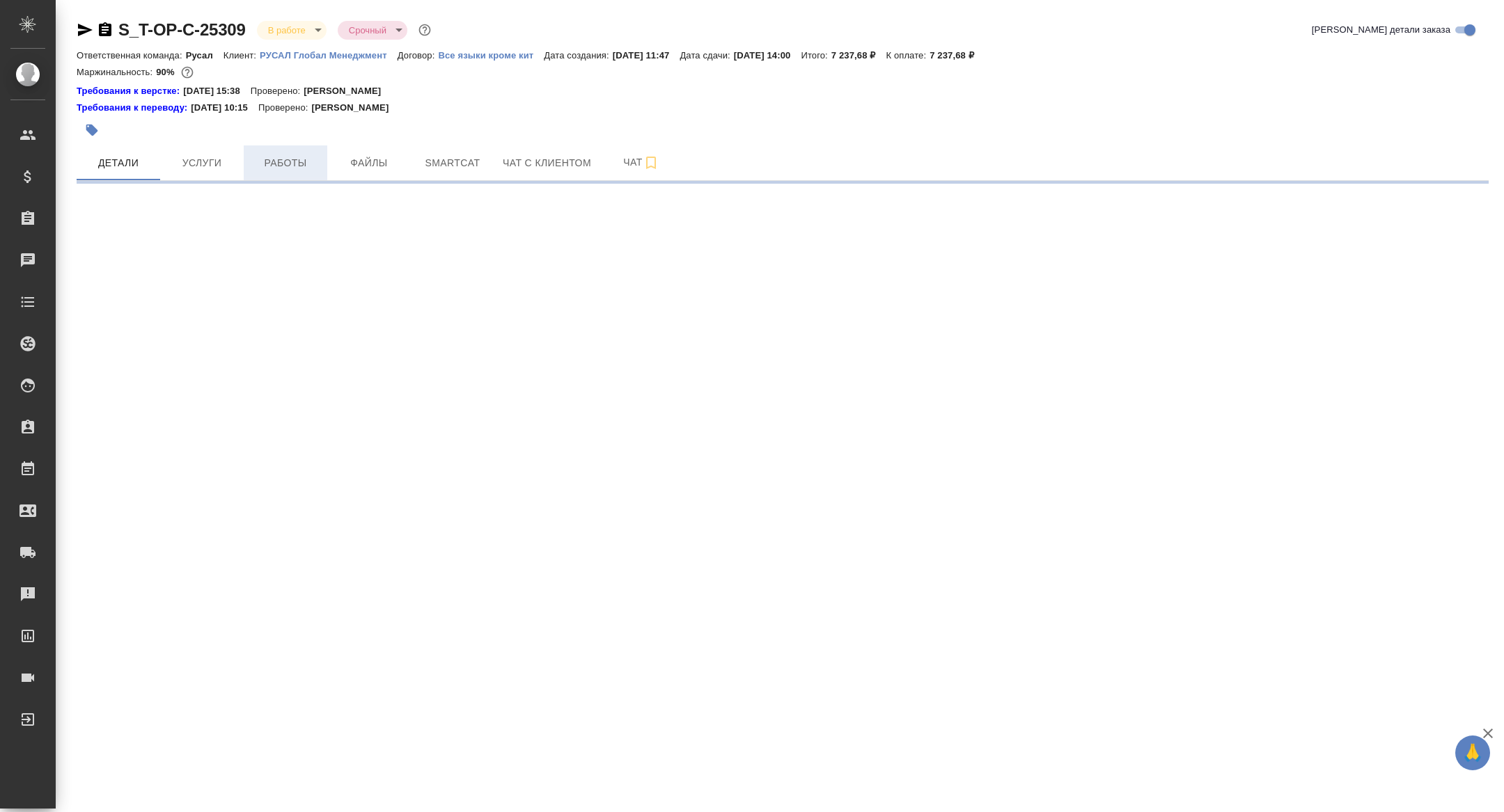
select select "RU"
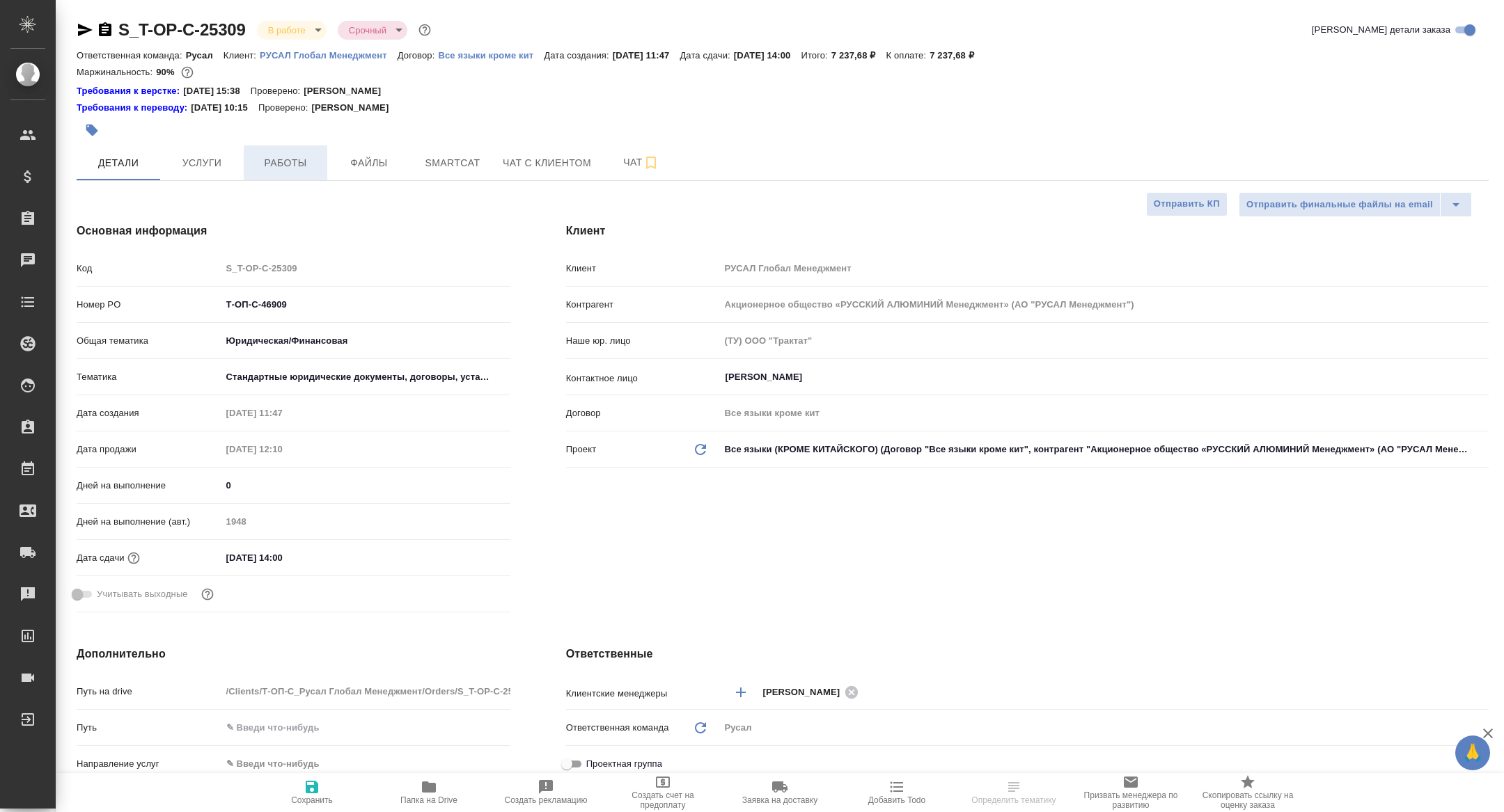
type textarea "x"
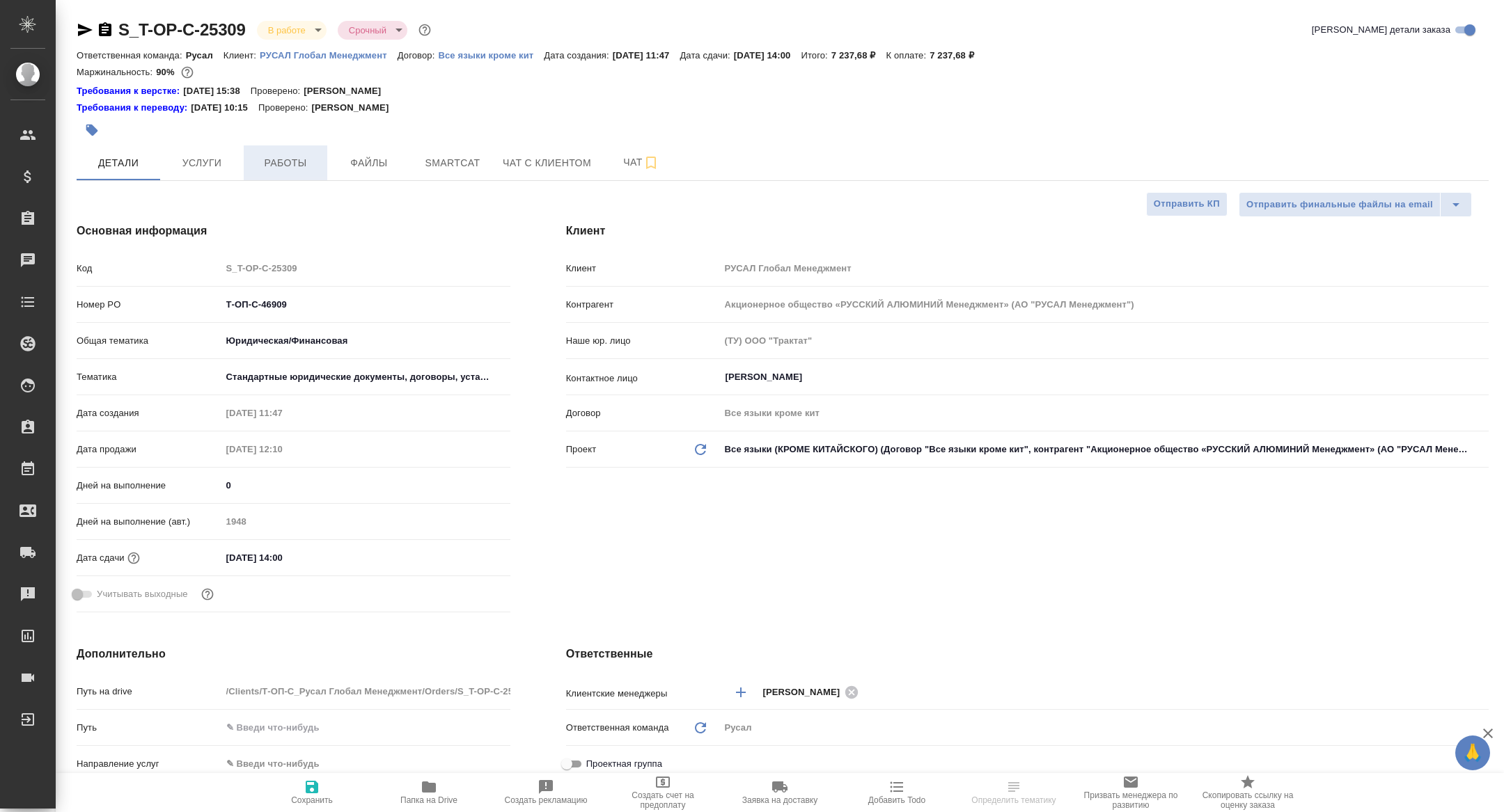
type textarea "x"
click at [289, 154] on span "Работы" at bounding box center [286, 163] width 67 height 18
type textarea "x"
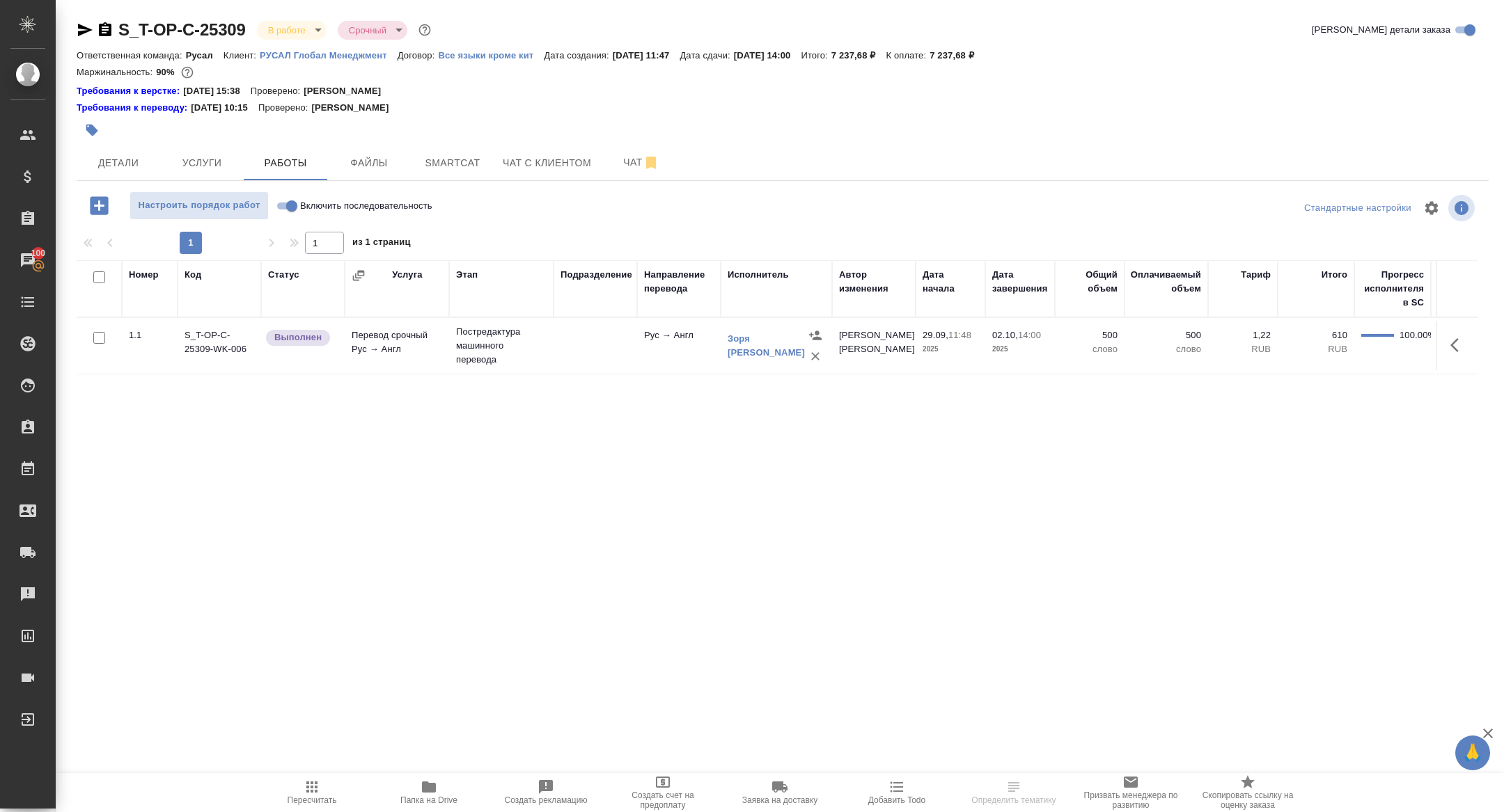
click at [435, 790] on icon "button" at bounding box center [428, 787] width 14 height 11
click at [307, 174] on button "Работы" at bounding box center [286, 163] width 84 height 35
click at [617, 161] on span "Чат" at bounding box center [641, 163] width 67 height 18
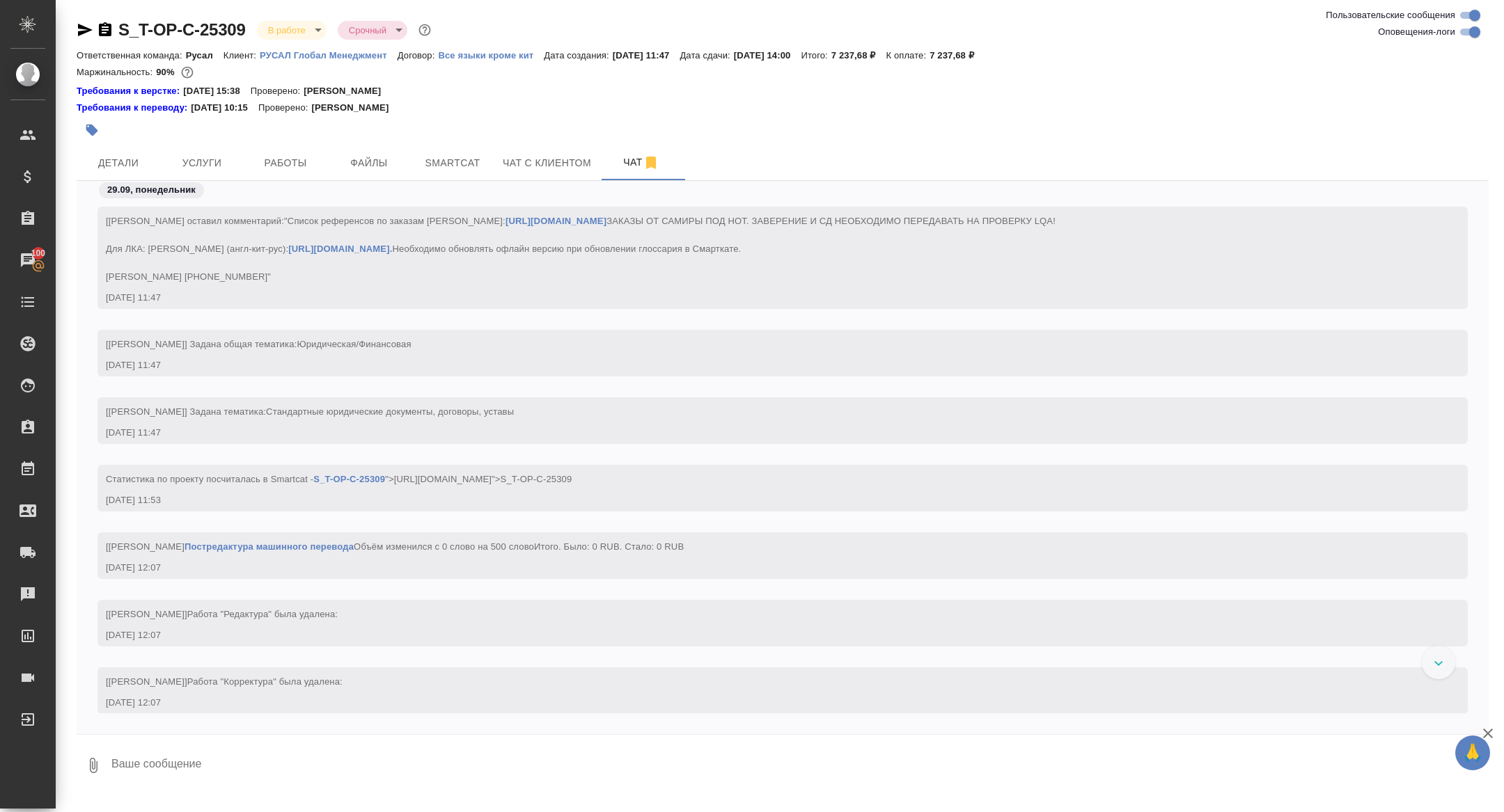
click at [137, 143] on div at bounding box center [547, 130] width 941 height 31
click at [137, 147] on button "Детали" at bounding box center [118, 163] width 84 height 35
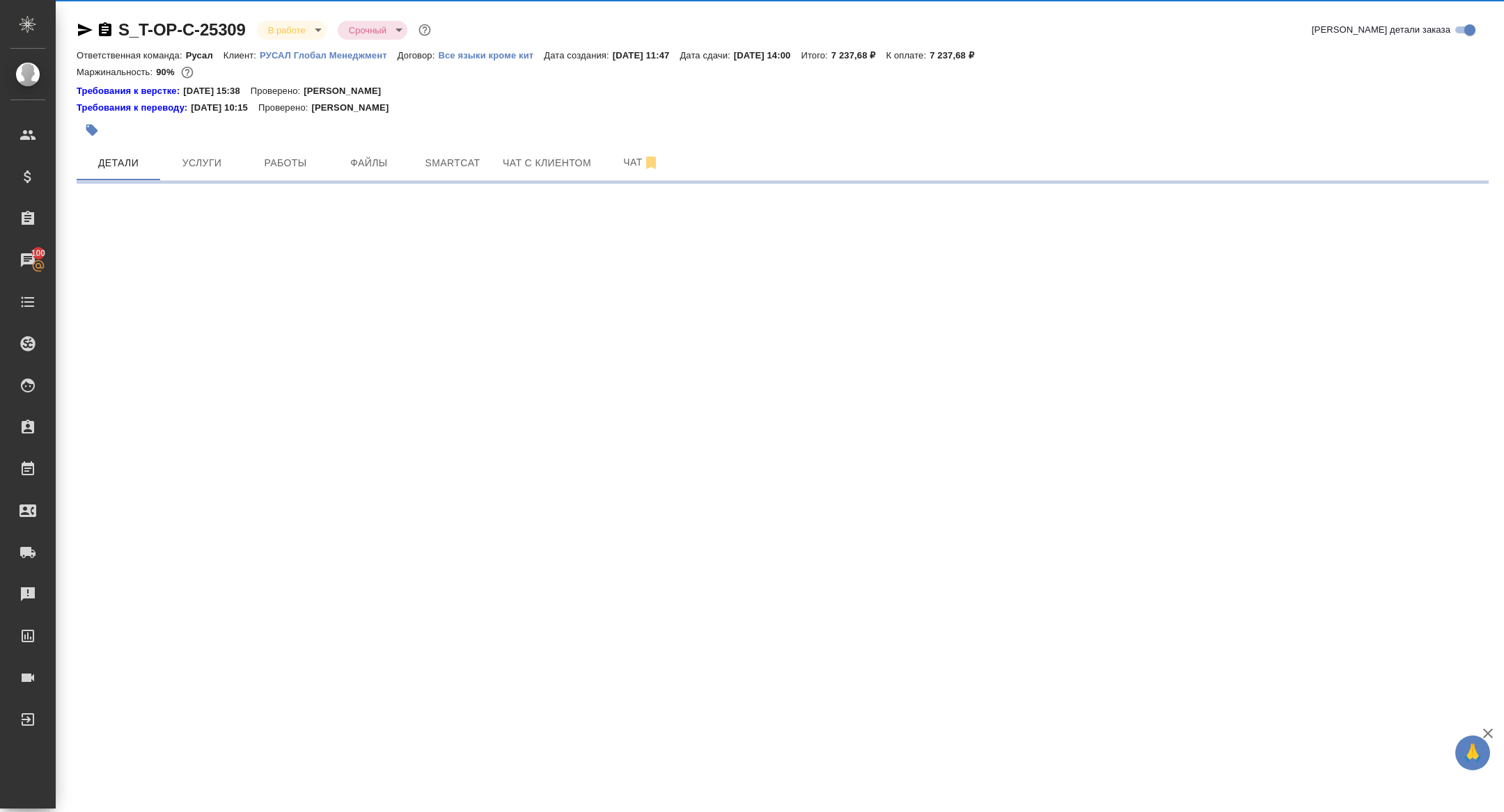
select select "RU"
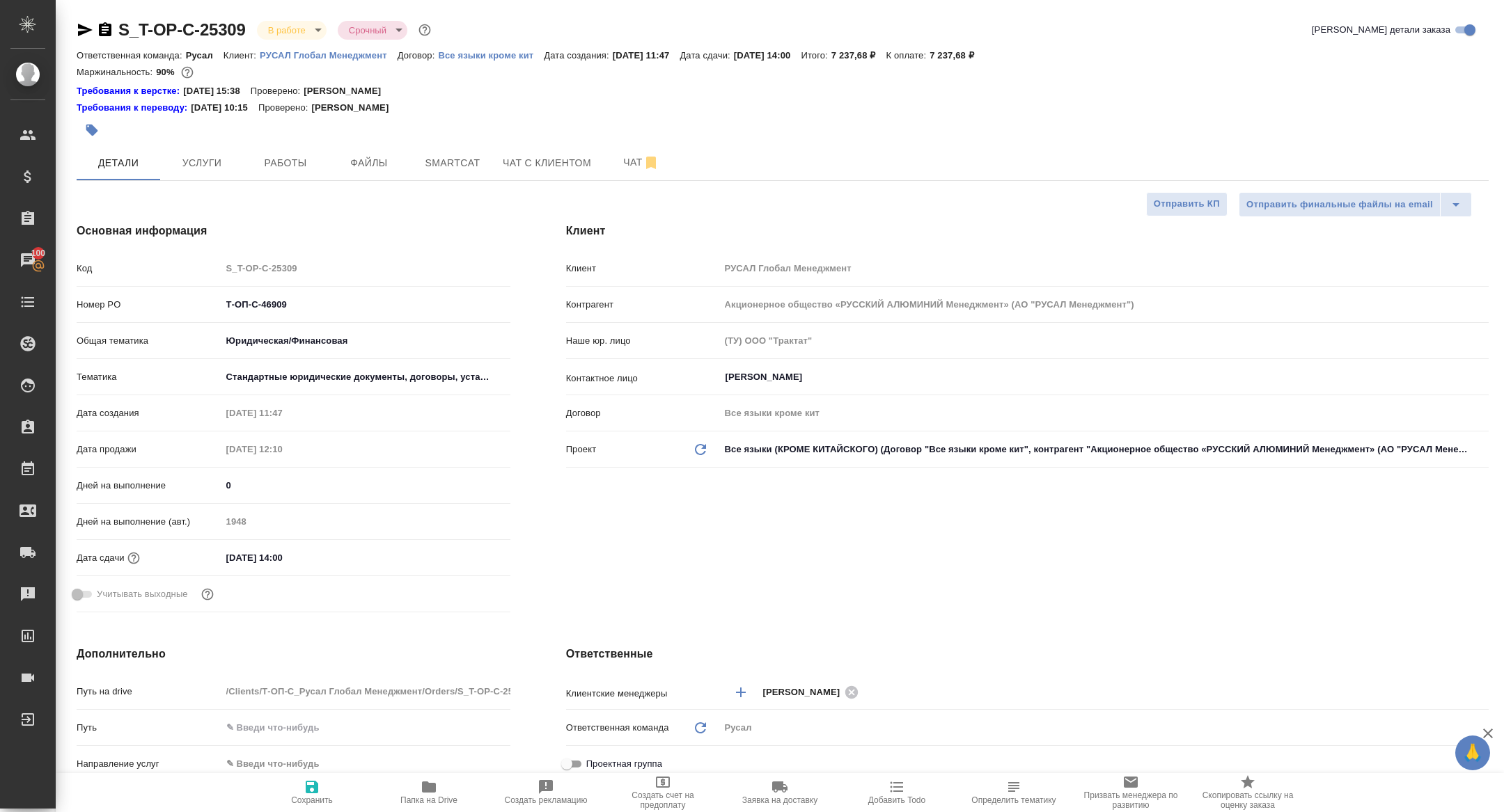
type textarea "x"
drag, startPoint x: 326, startPoint y: 298, endPoint x: 119, endPoint y: 298, distance: 207.0
click at [120, 298] on div "Номер PO Т-ОП-С-46909" at bounding box center [293, 304] width 434 height 24
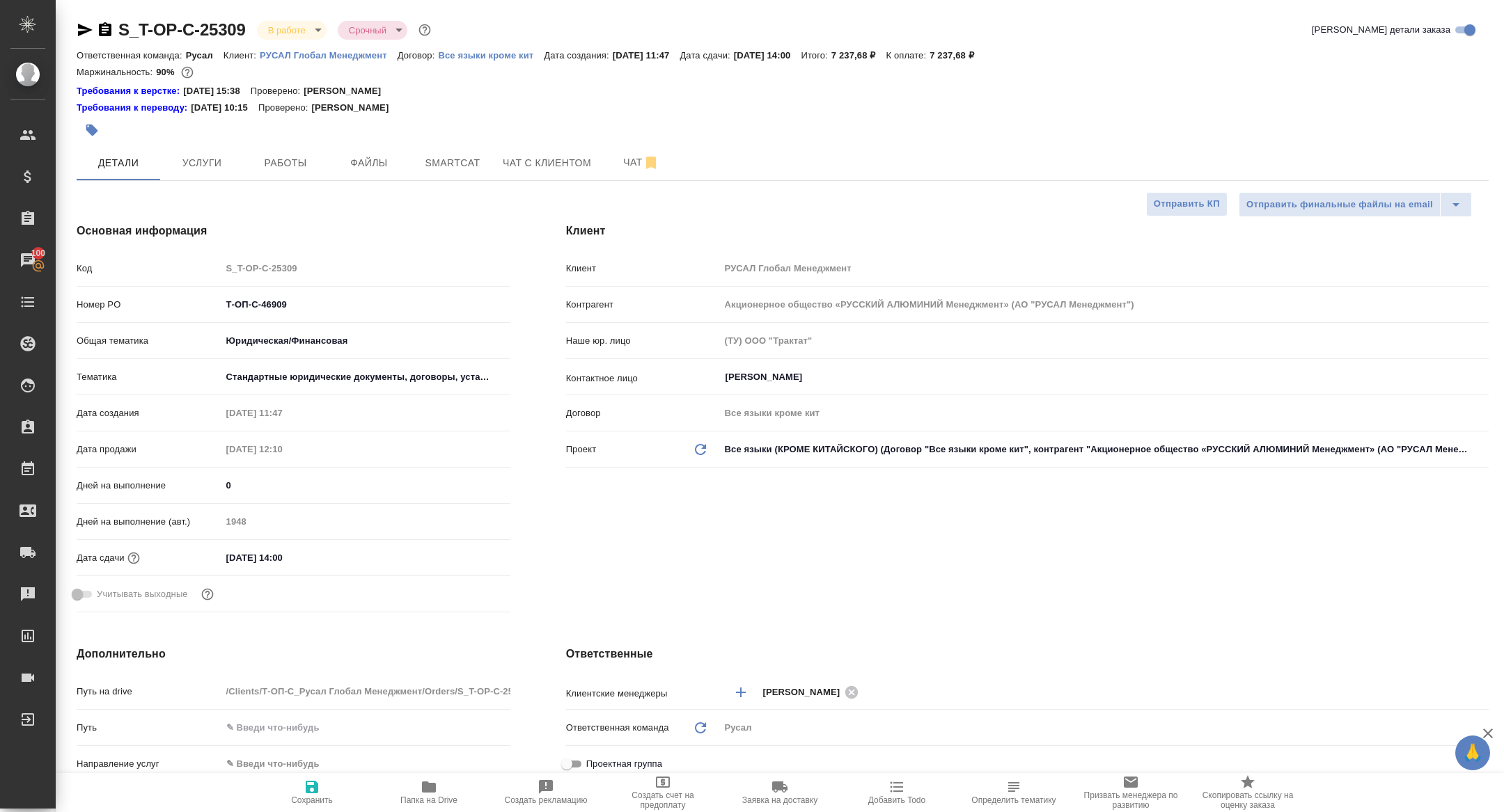
type textarea "x"
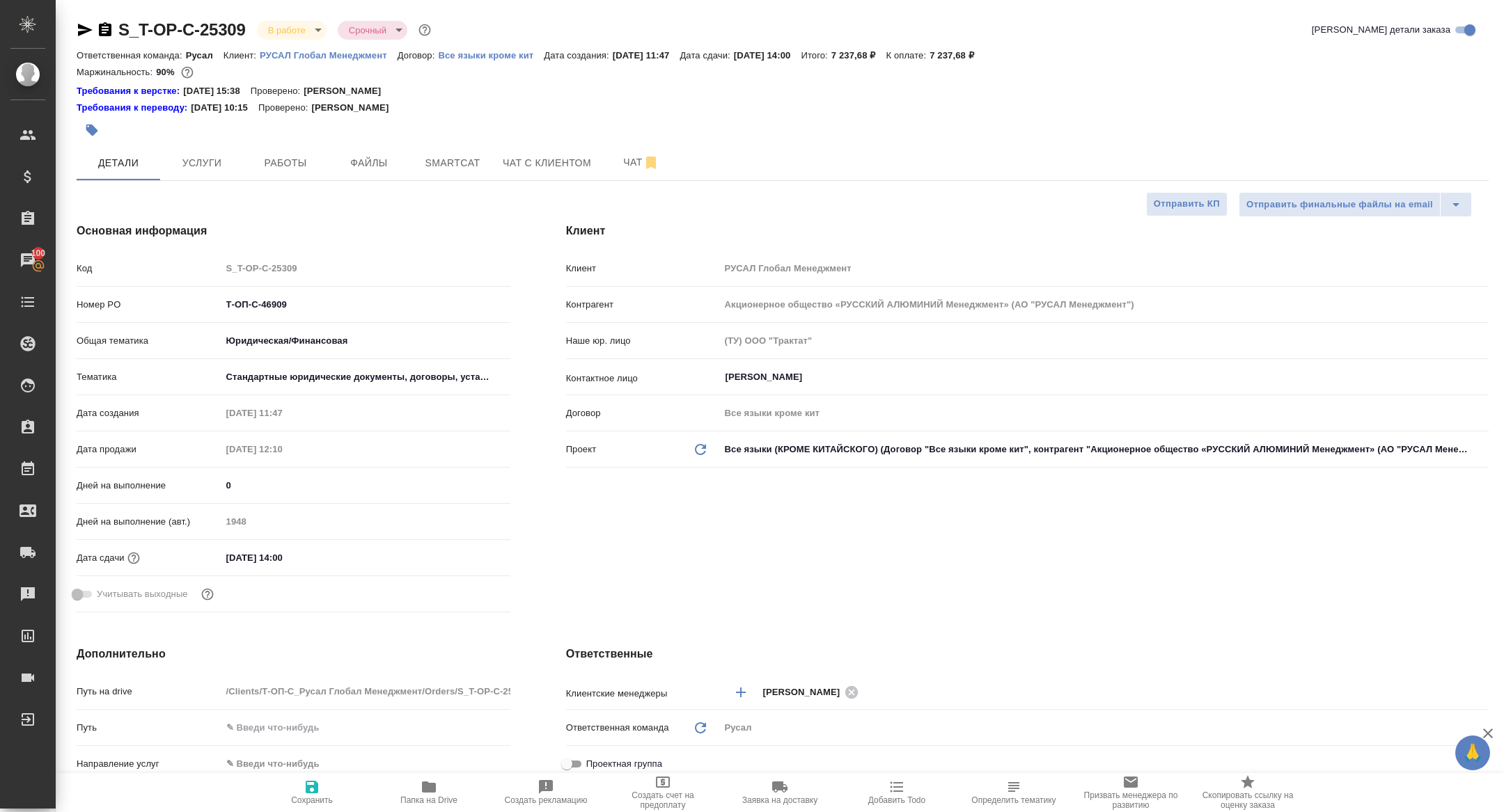
type textarea "x"
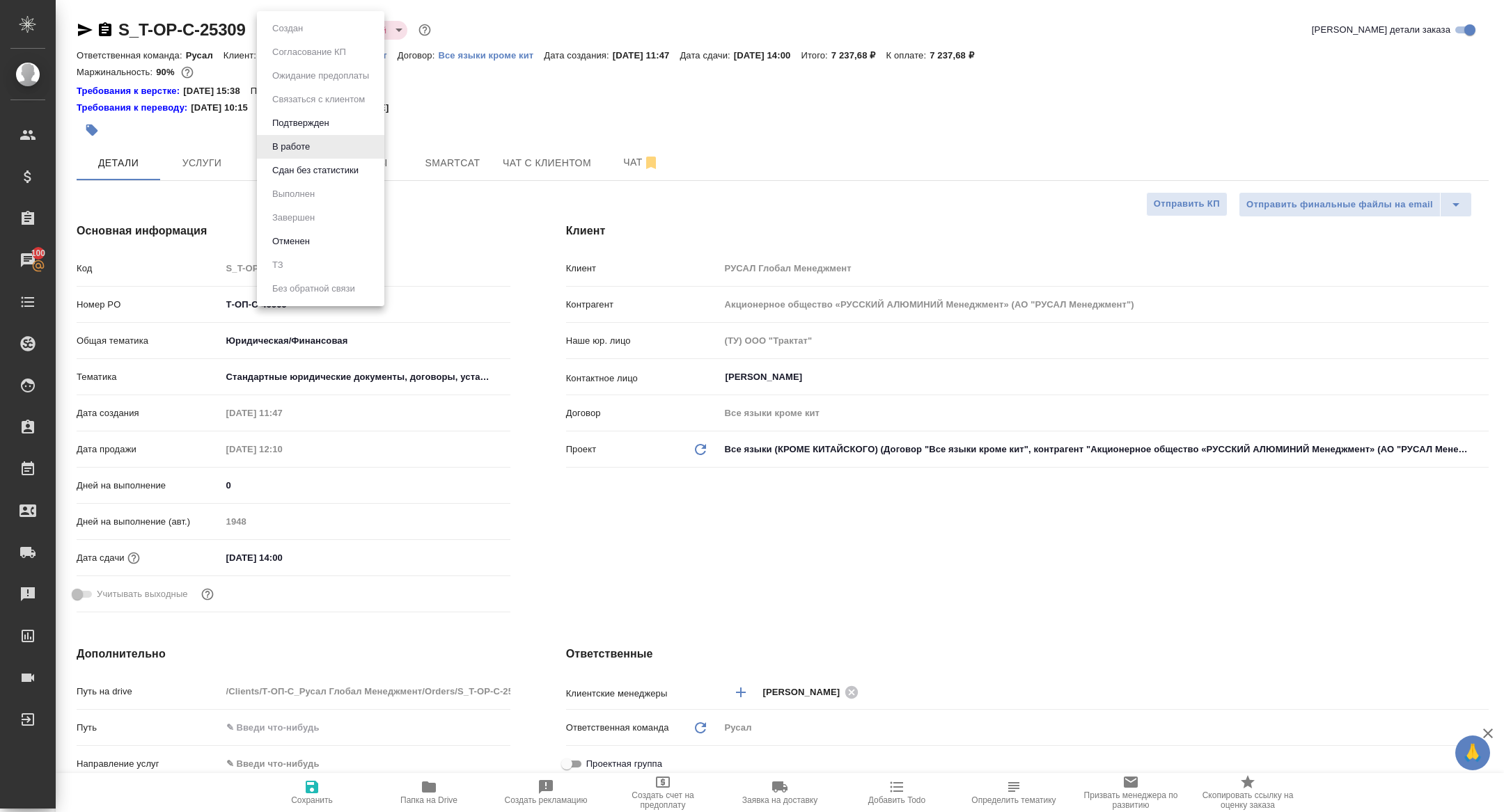
click at [294, 29] on body "🙏 .cls-1 fill:#fff; AWATERA Zhuravleva Alexandra Клиенты Спецификации Заказы 10…" at bounding box center [752, 406] width 1504 height 812
click at [296, 175] on button "Сдан без статистики" at bounding box center [315, 170] width 95 height 15
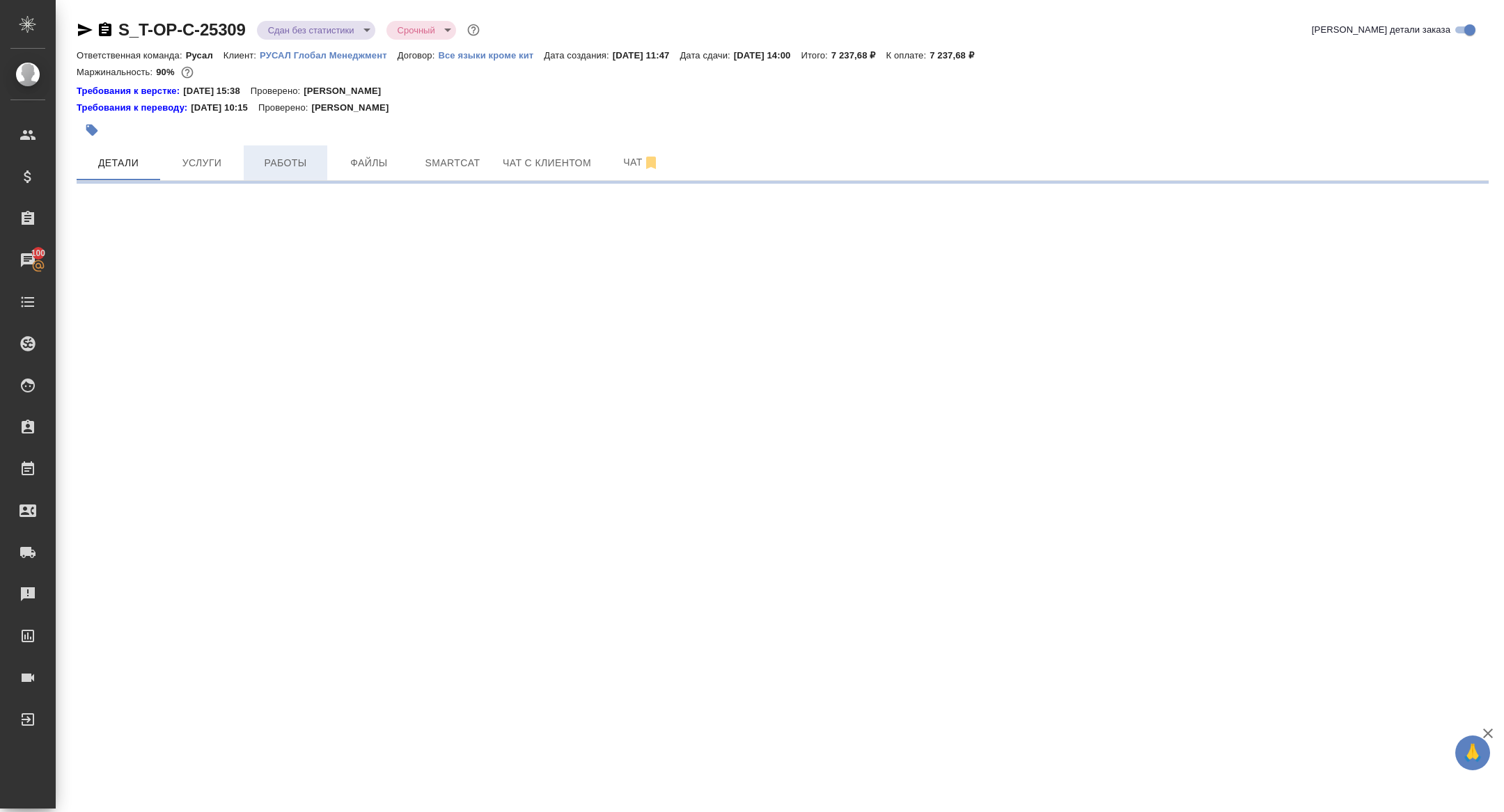
select select "RU"
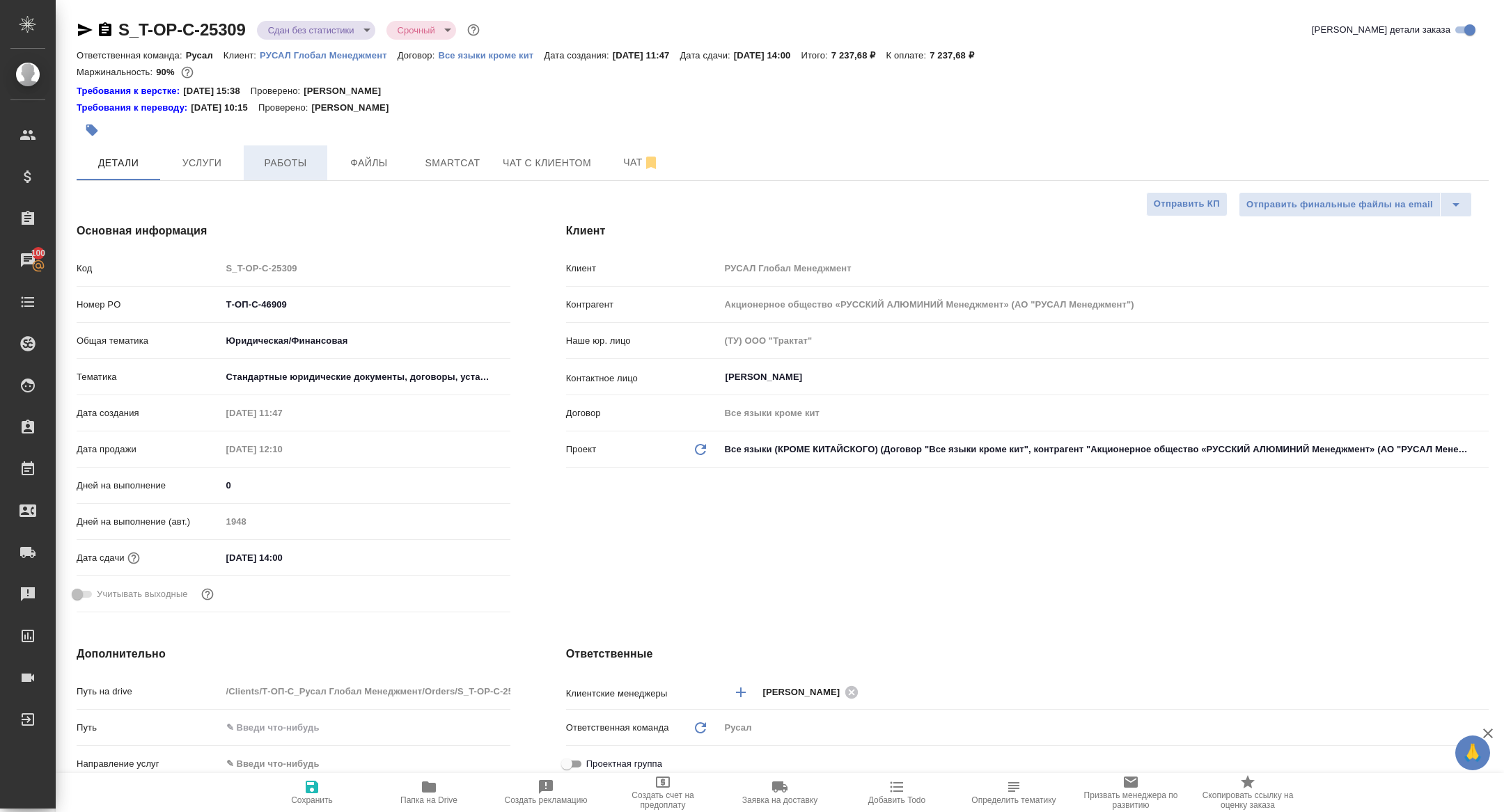
type textarea "x"
click at [281, 163] on span "Работы" at bounding box center [286, 163] width 67 height 18
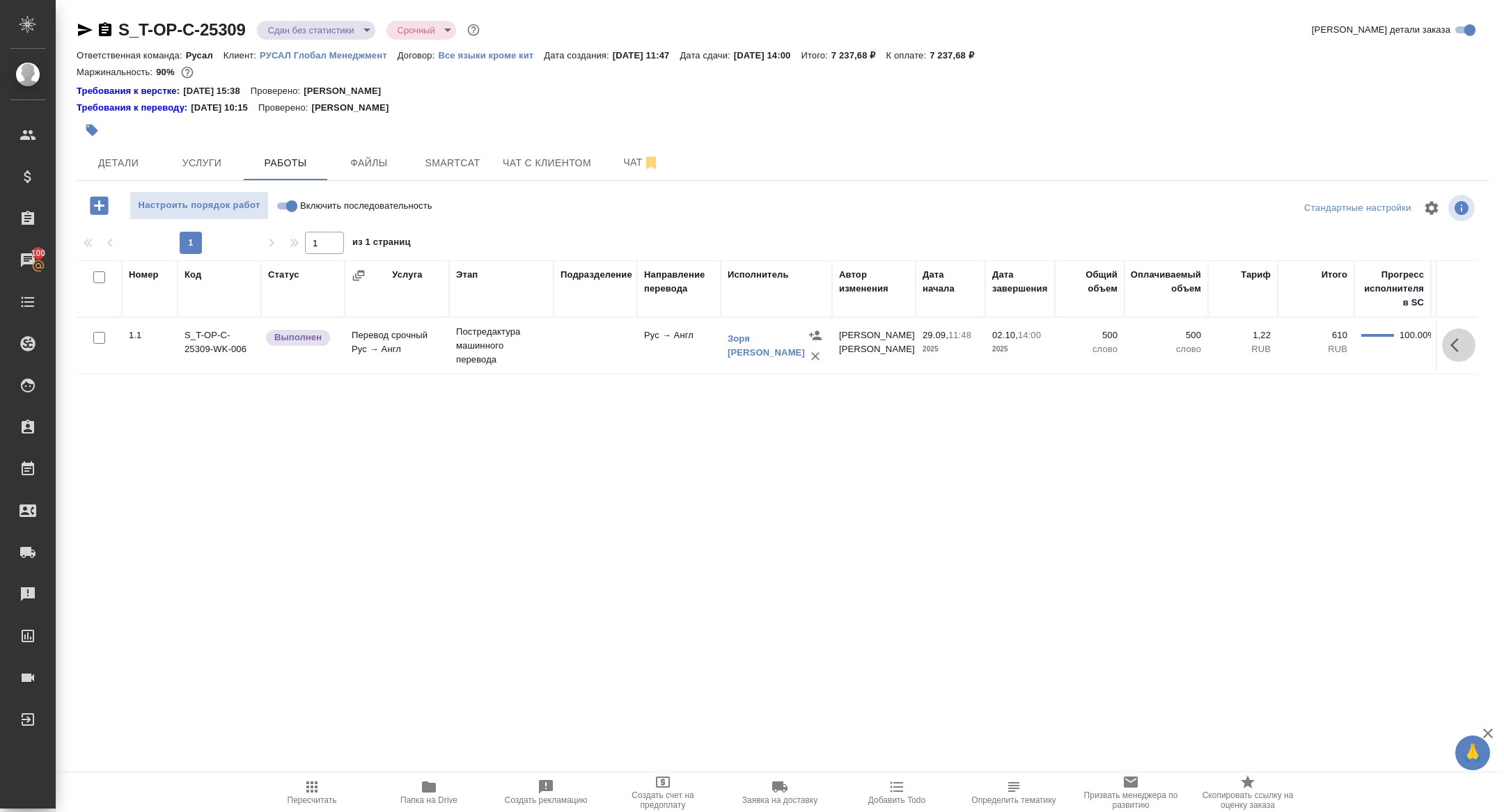
click at [1455, 347] on icon "button" at bounding box center [1455, 345] width 8 height 14
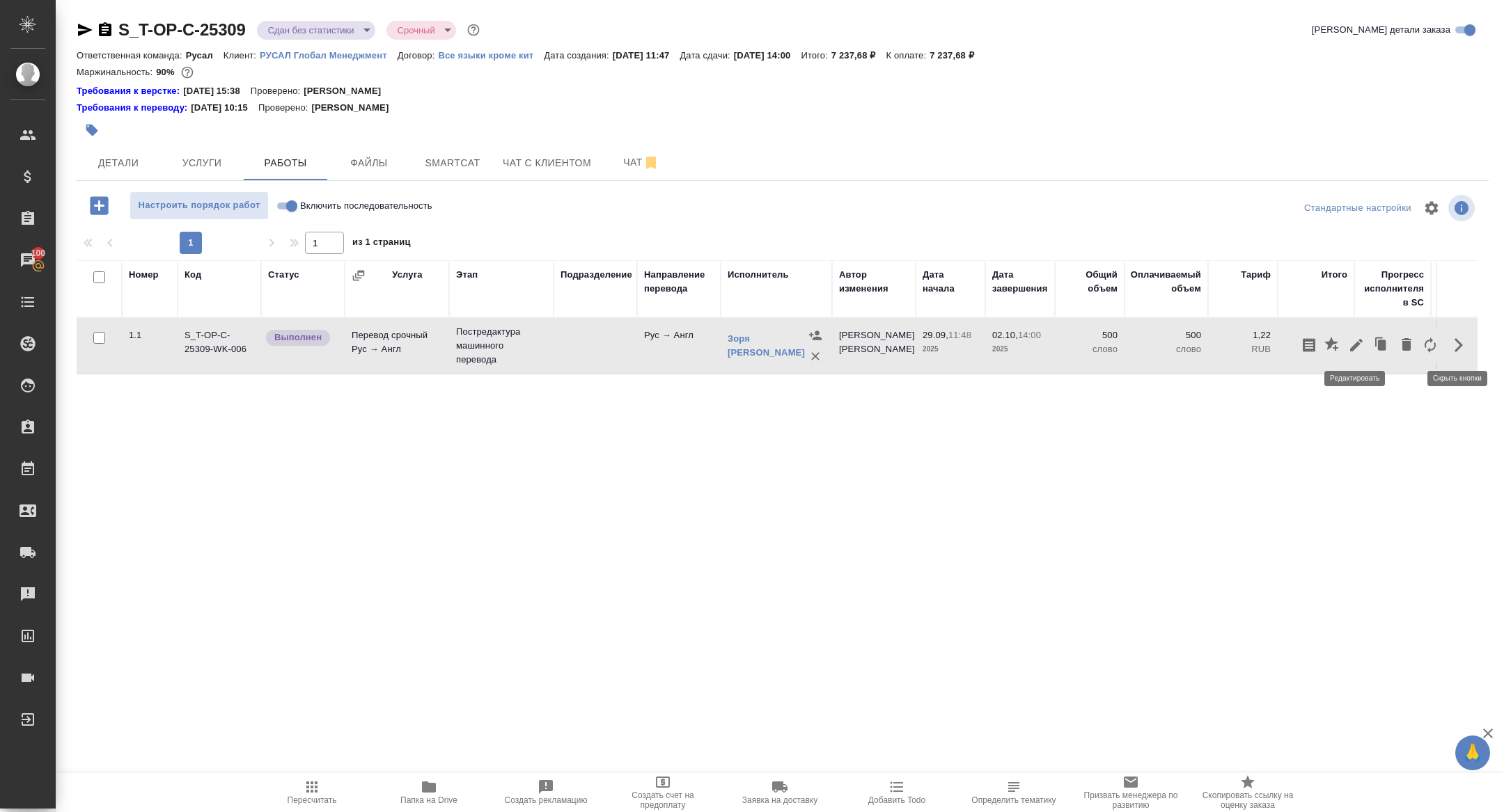
click at [1348, 332] on button "button" at bounding box center [1356, 345] width 23 height 34
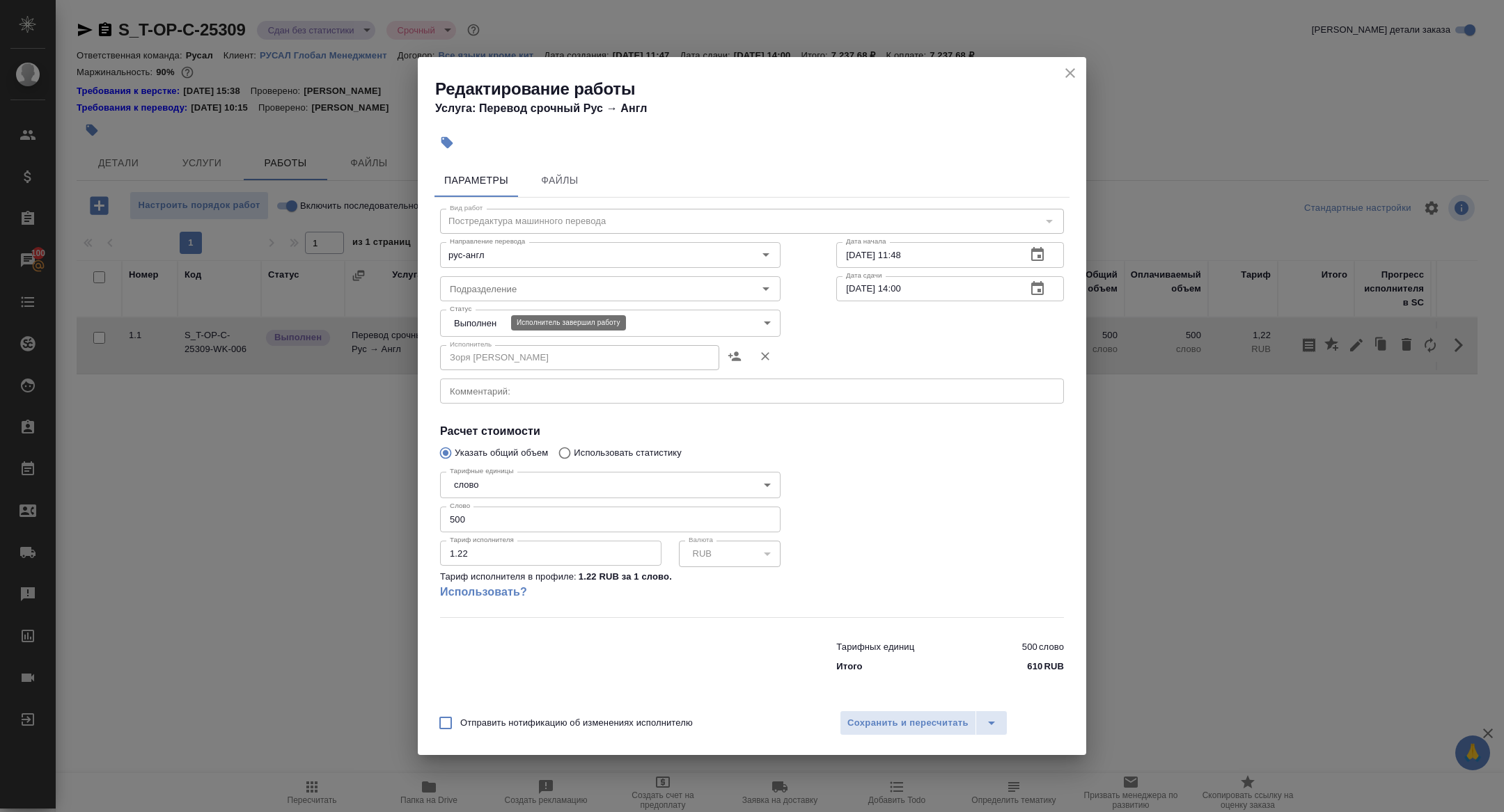
click at [475, 323] on body "🙏 .cls-1 fill:#fff; AWATERA Zhuravleva Alexandra Клиенты Спецификации Заказы 10…" at bounding box center [752, 406] width 1504 height 812
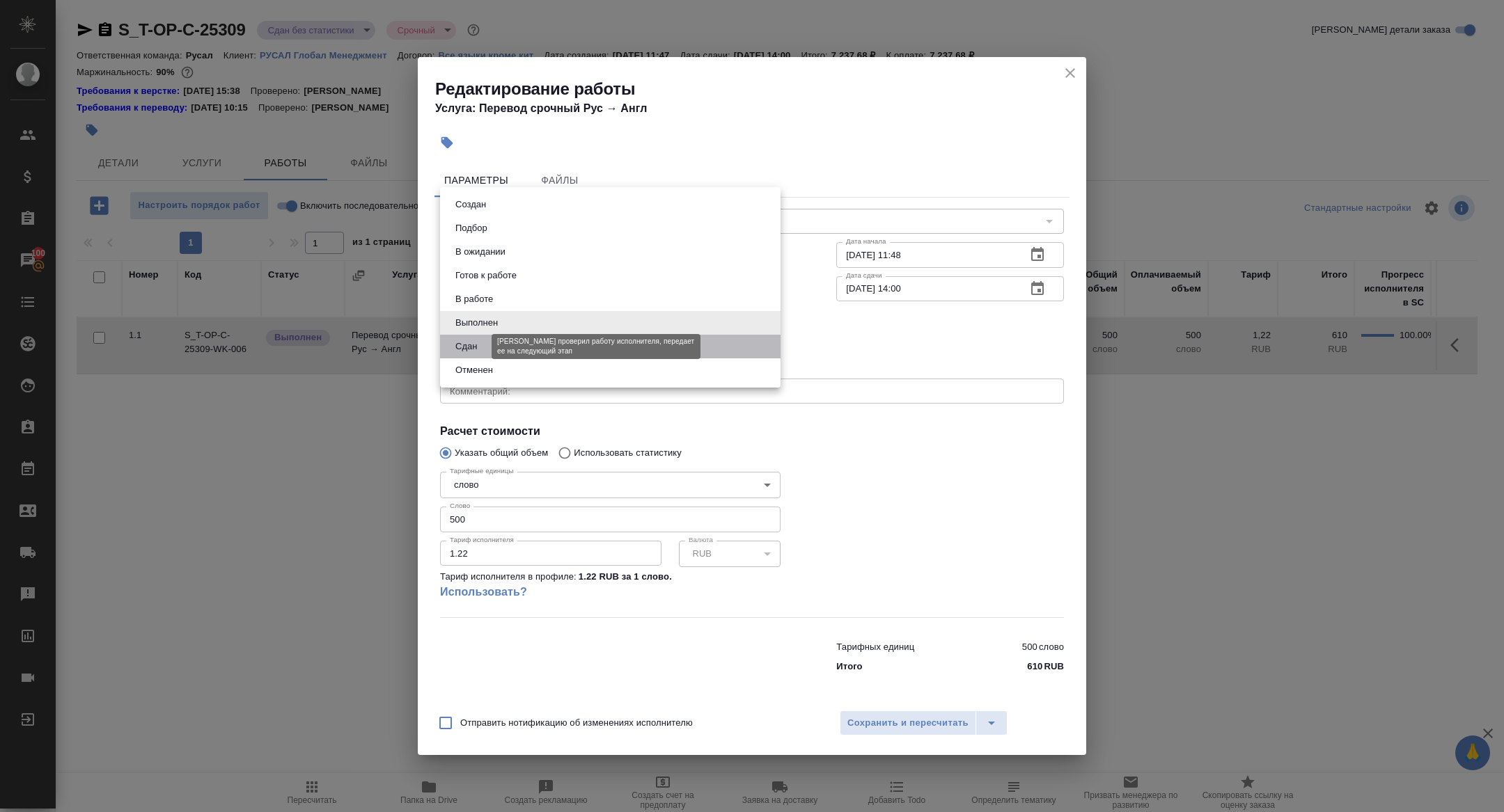
click at [462, 339] on button "Сдан" at bounding box center [466, 347] width 30 height 15
type input "closed"
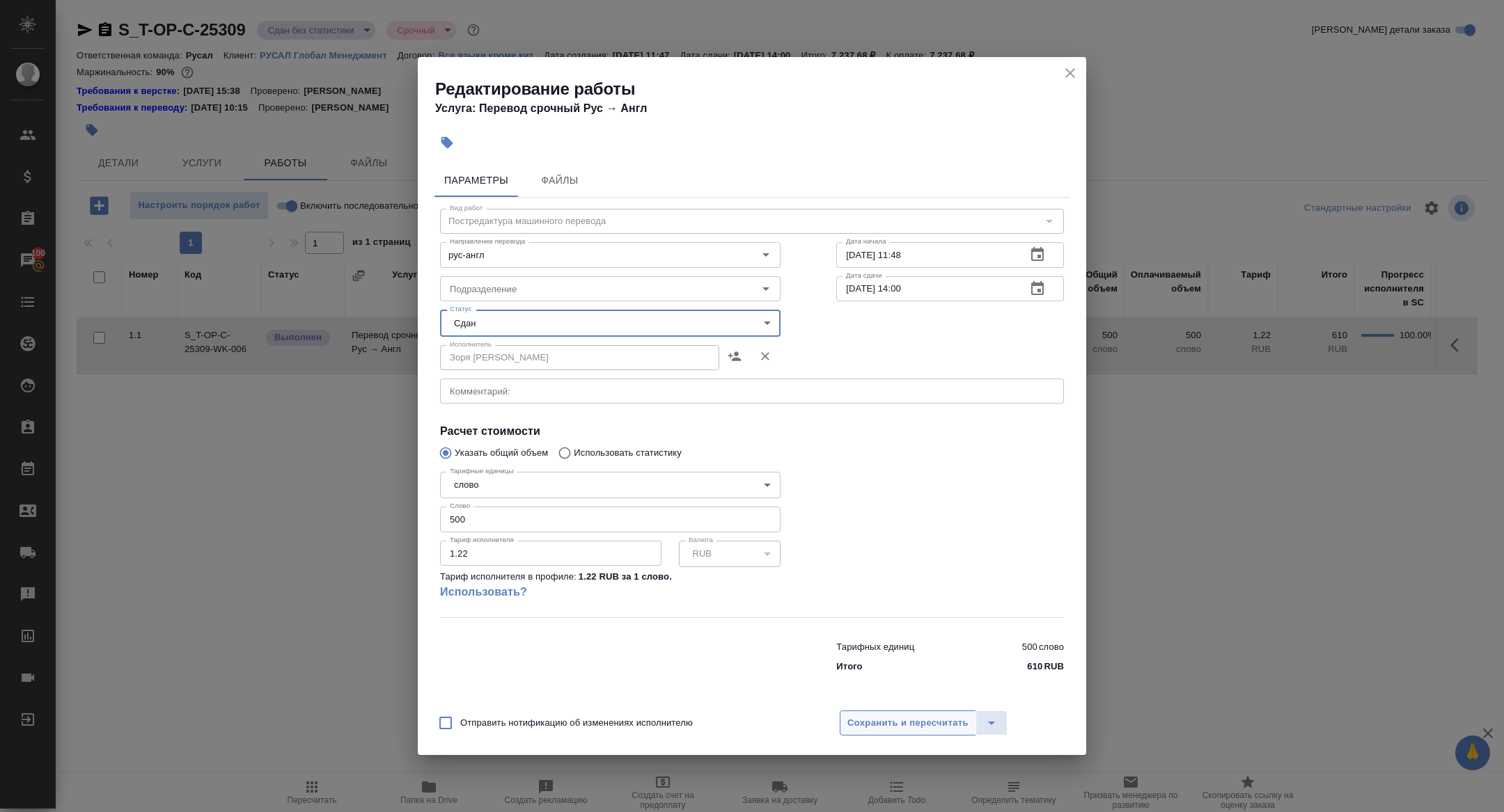
click at [890, 719] on span "Сохранить и пересчитать" at bounding box center [908, 723] width 122 height 16
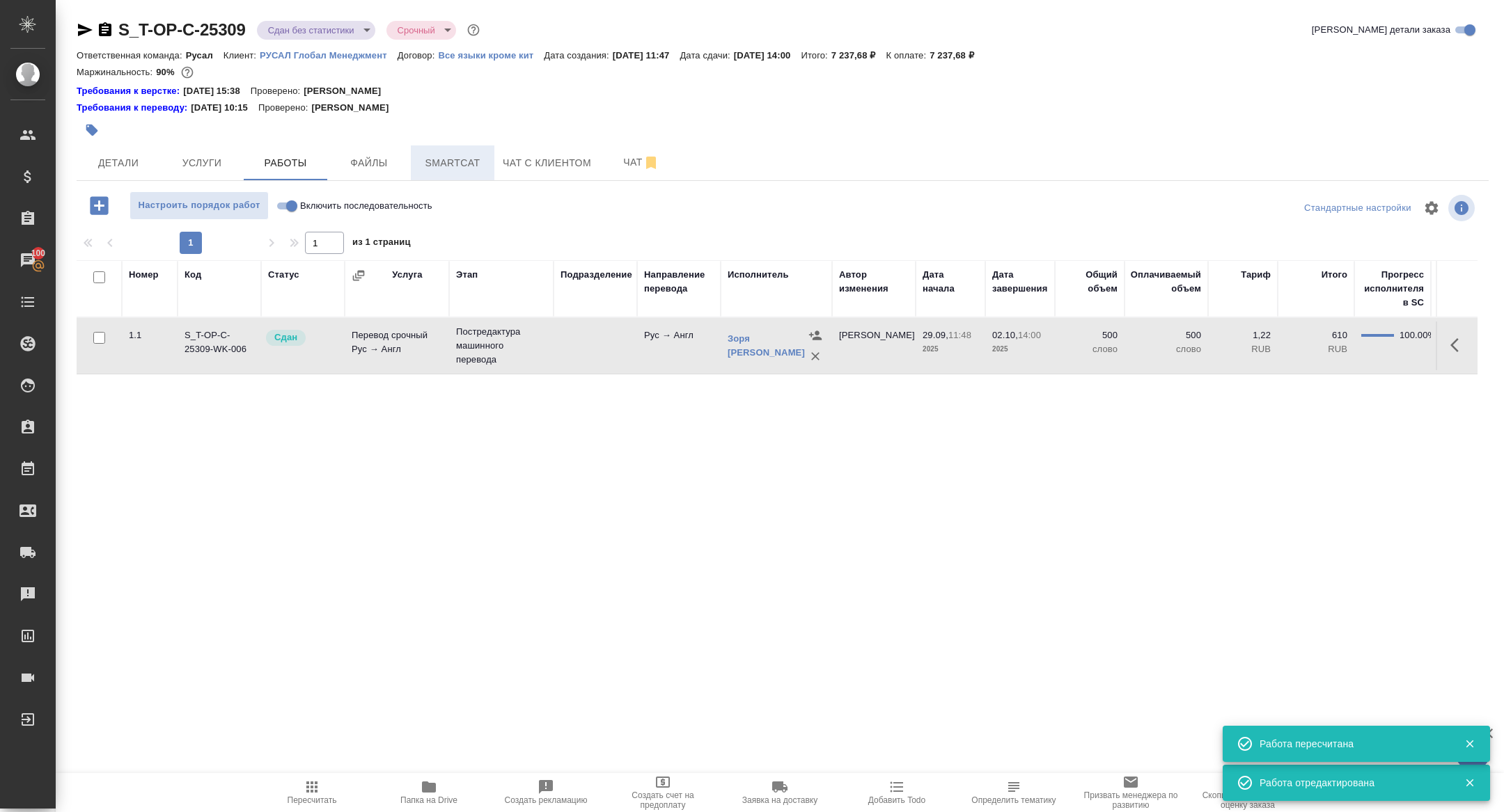
click at [426, 147] on button "Smartcat" at bounding box center [453, 163] width 84 height 35
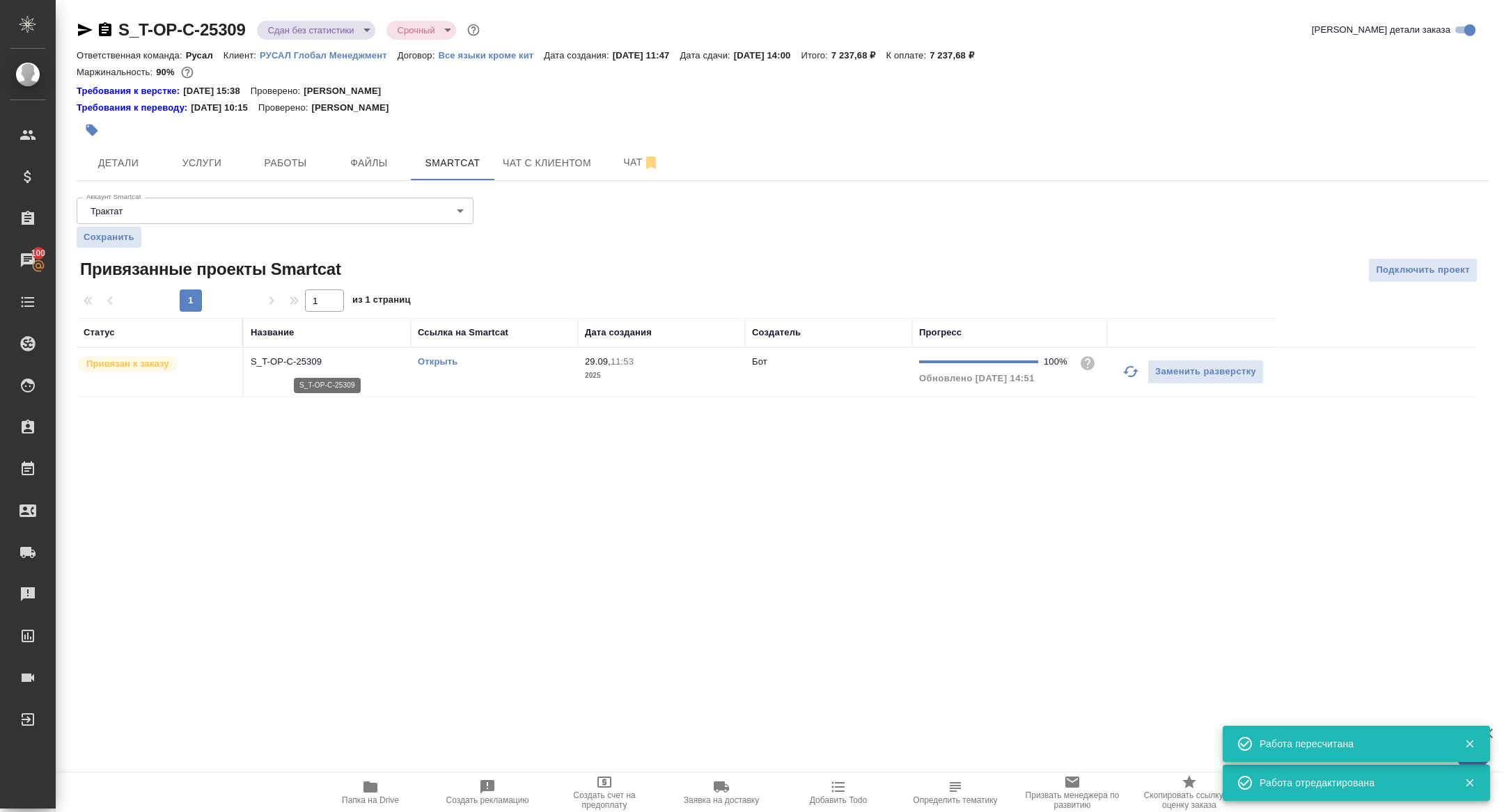
click at [276, 359] on p "S_T-OP-C-25309" at bounding box center [327, 362] width 153 height 14
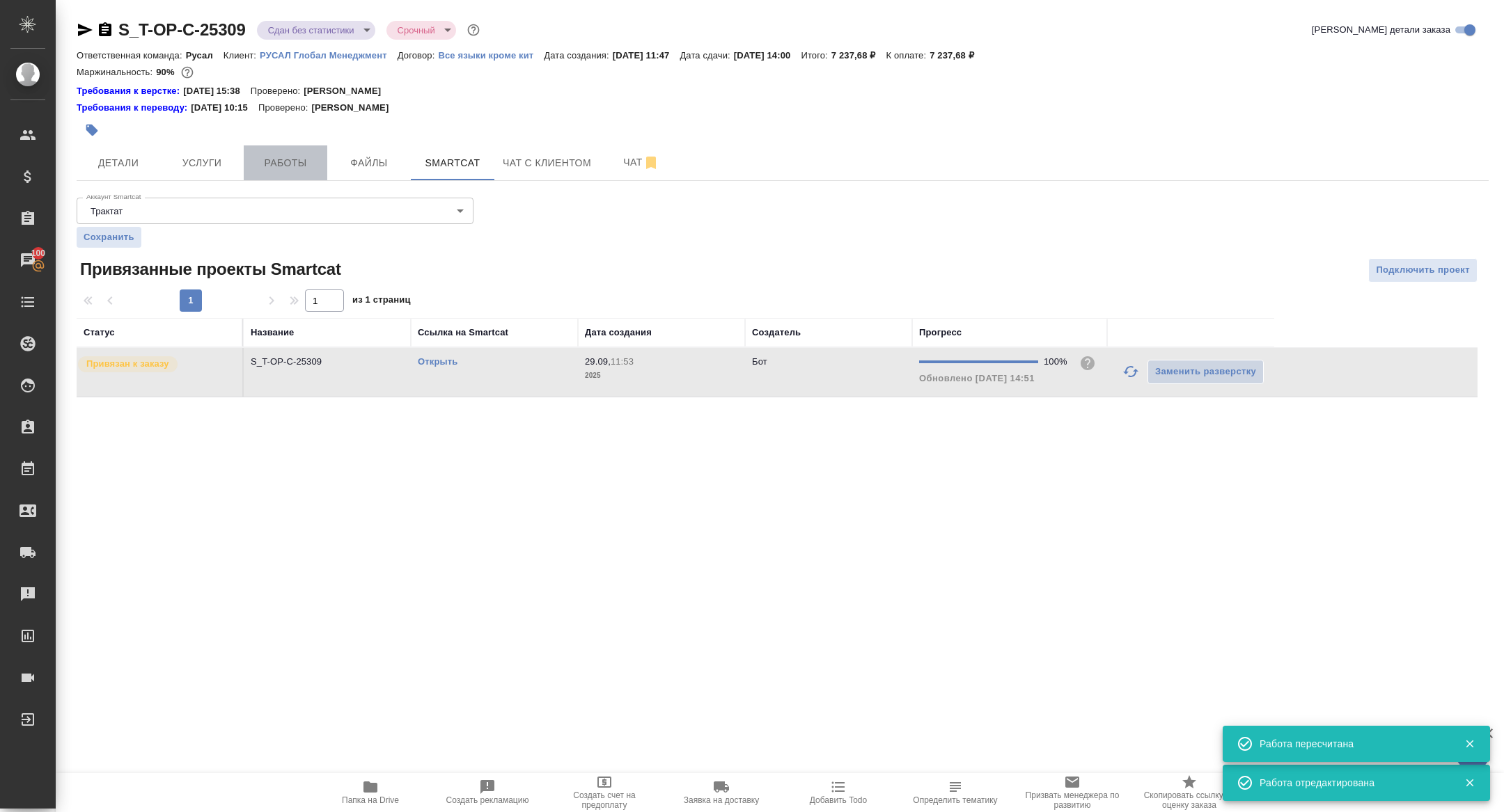
click at [282, 164] on span "Работы" at bounding box center [286, 163] width 67 height 18
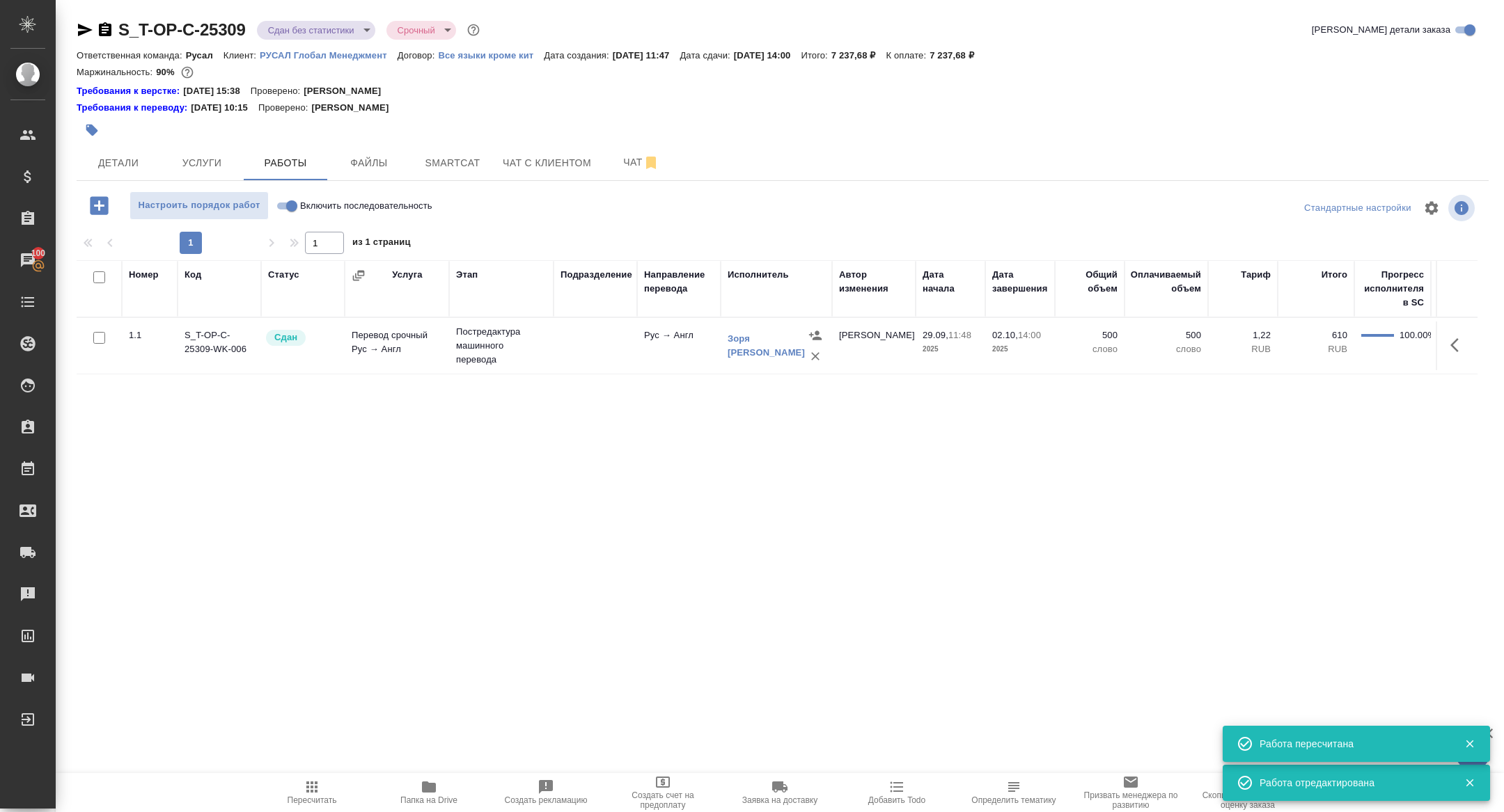
click at [1448, 344] on button "button" at bounding box center [1459, 345] width 34 height 34
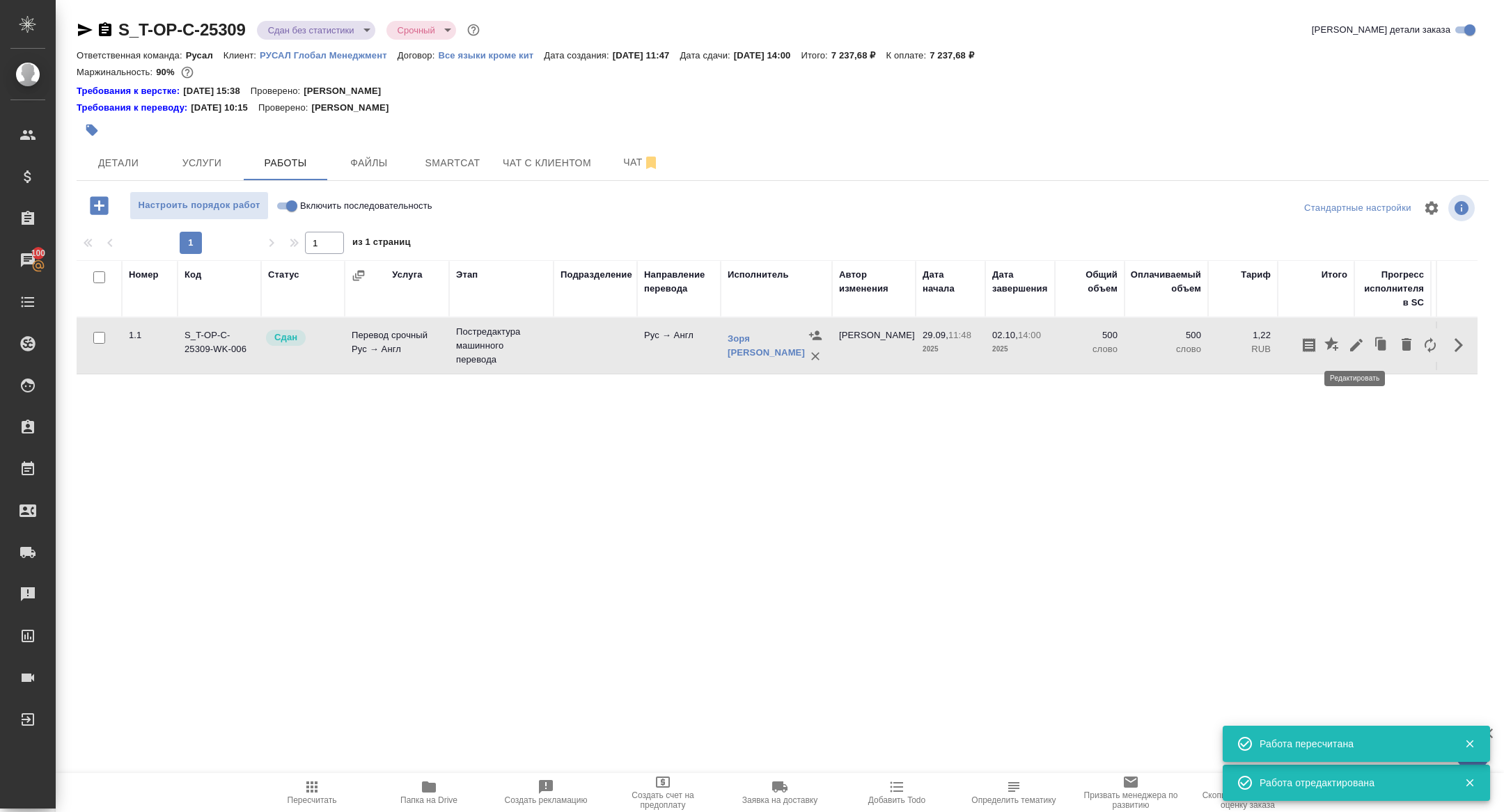
click at [1356, 348] on icon "button" at bounding box center [1356, 345] width 17 height 17
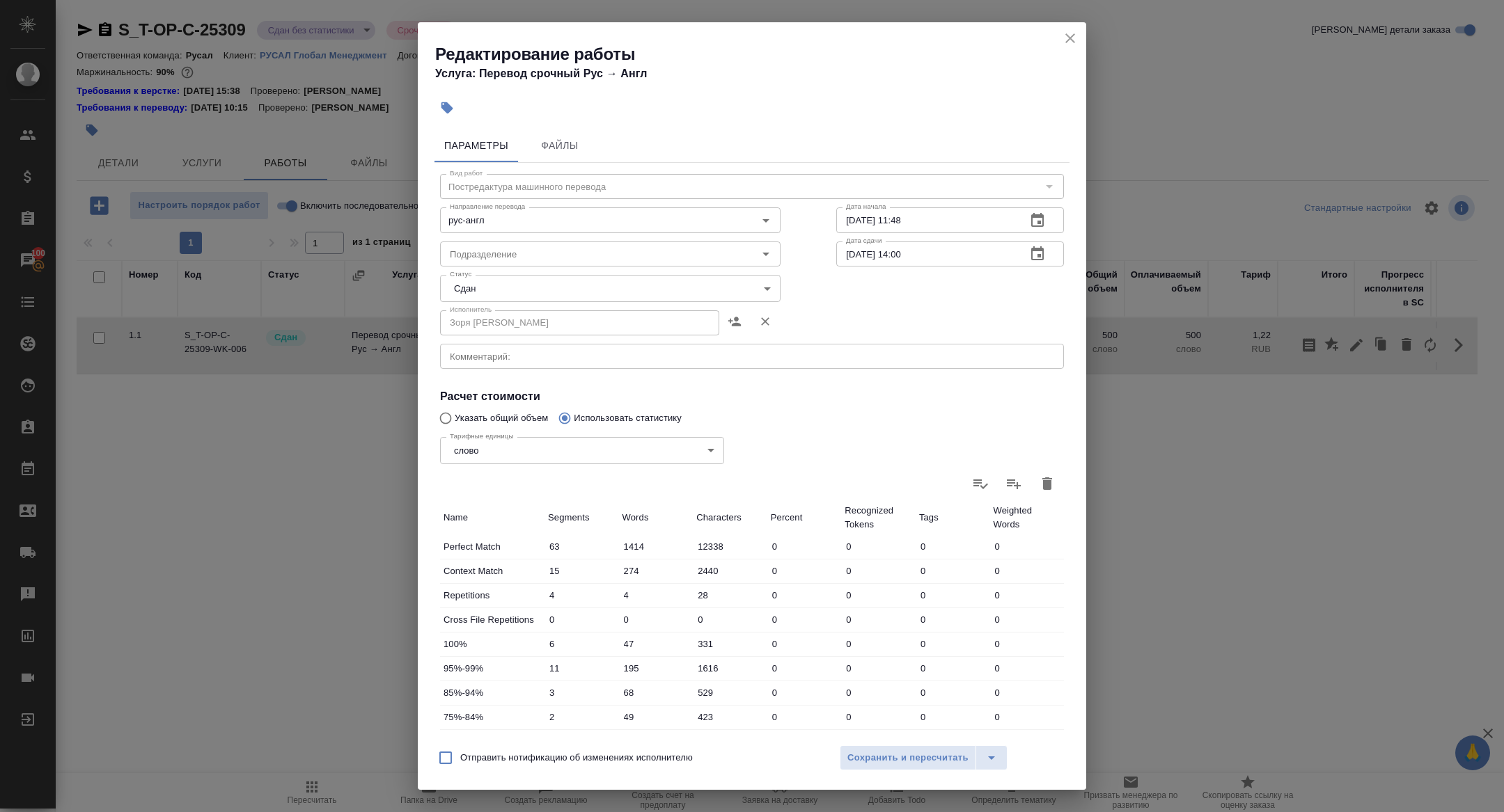
click at [480, 290] on body "🙏 .cls-1 fill:#fff; AWATERA Zhuravleva Alexandra Клиенты Спецификации Заказы 10…" at bounding box center [752, 406] width 1504 height 812
click at [472, 300] on li "Отменен" at bounding box center [610, 312] width 340 height 23
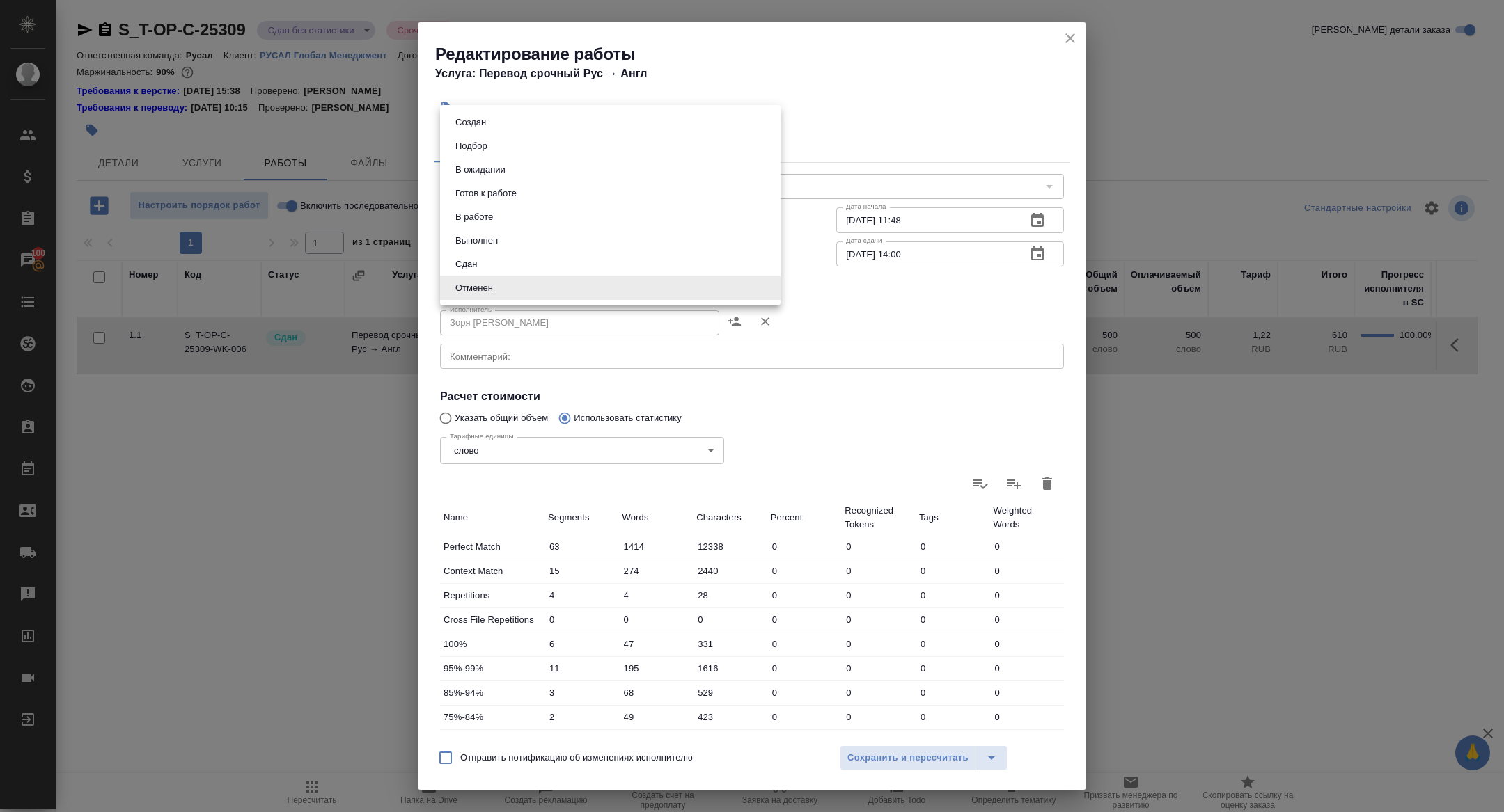
click at [485, 286] on body "🙏 .cls-1 fill:#fff; AWATERA Zhuravleva Alexandra Клиенты Спецификации Заказы 10…" at bounding box center [752, 406] width 1504 height 812
click at [471, 260] on button "Сдан" at bounding box center [466, 265] width 30 height 15
type input "closed"
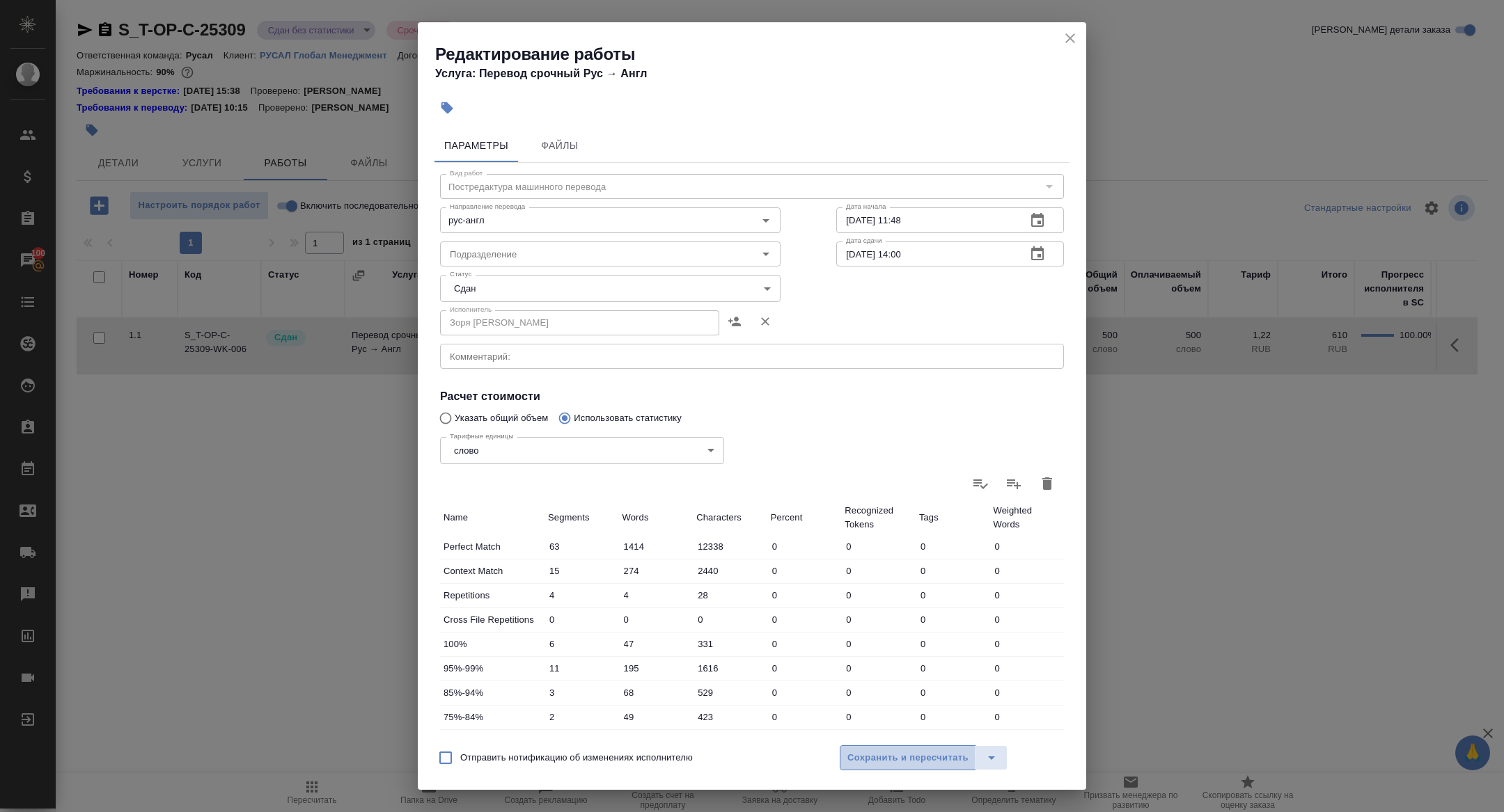
click at [880, 754] on span "Сохранить и пересчитать" at bounding box center [908, 758] width 122 height 16
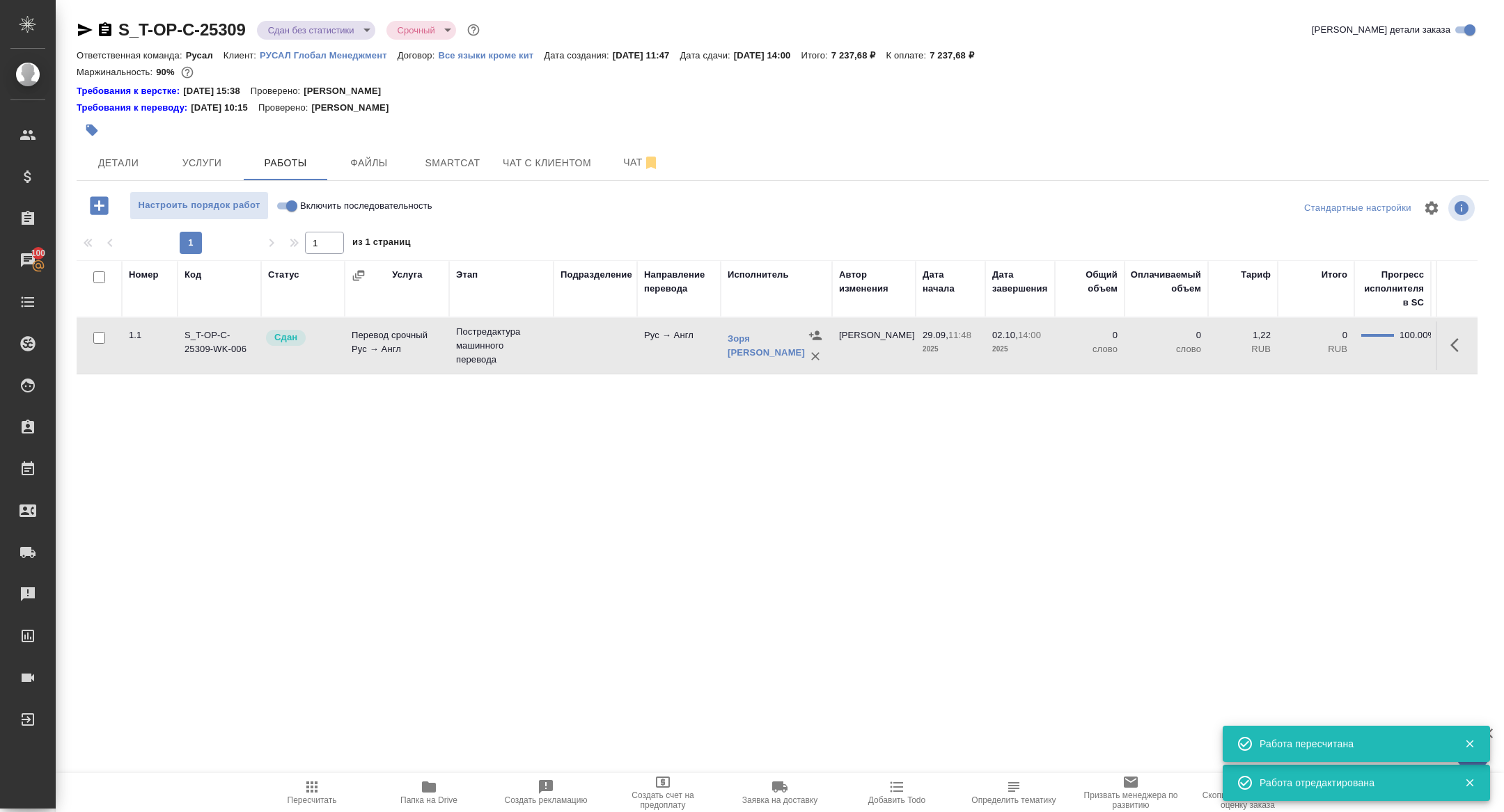
click at [1471, 350] on button "button" at bounding box center [1459, 345] width 34 height 34
click at [1355, 344] on icon "button" at bounding box center [1356, 345] width 13 height 13
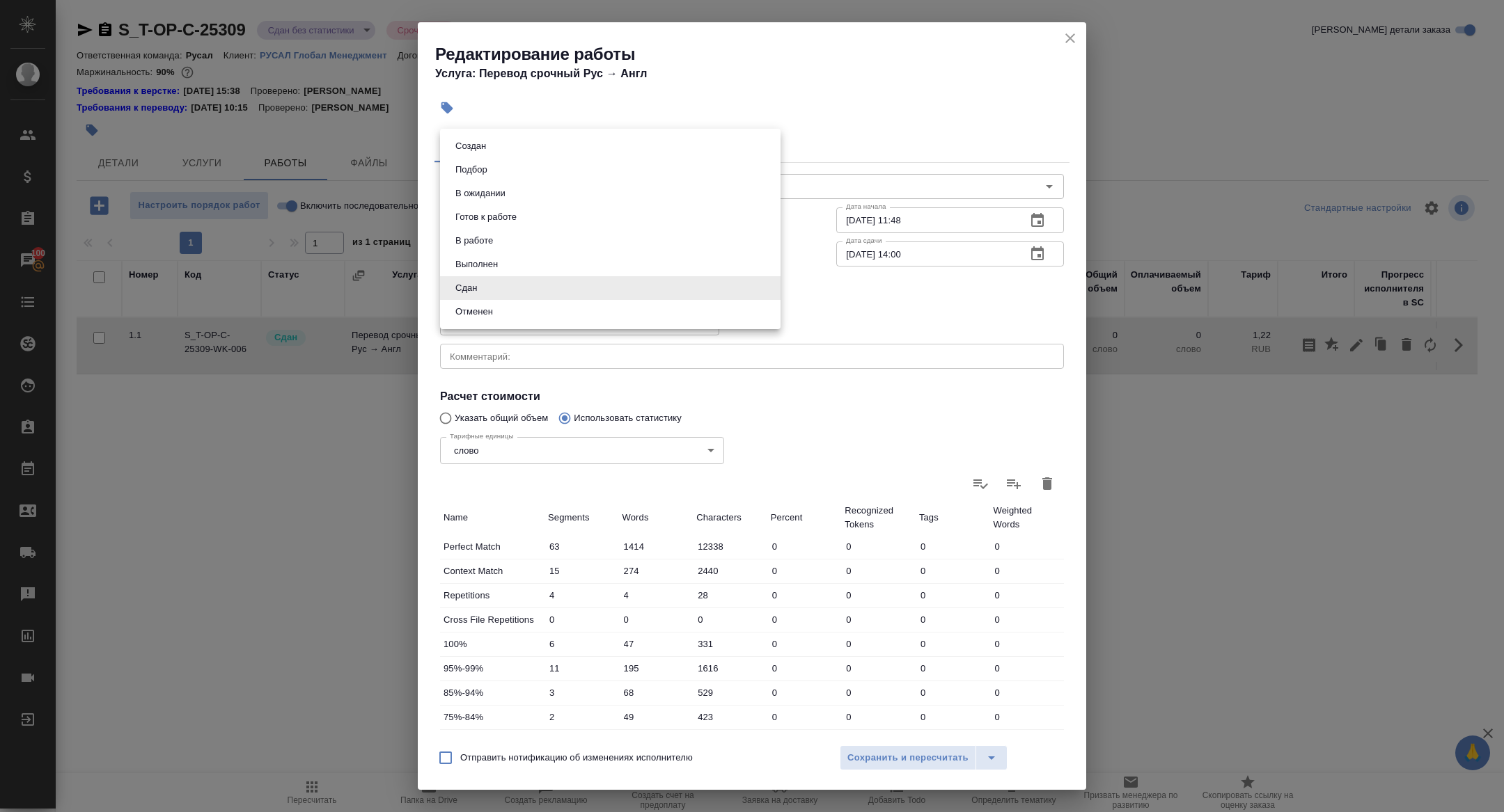
click at [563, 290] on body "🙏 .cls-1 fill:#fff; AWATERA Zhuravleva Alexandra Клиенты Спецификации Заказы 10…" at bounding box center [752, 406] width 1504 height 812
click at [892, 775] on div at bounding box center [752, 406] width 1504 height 812
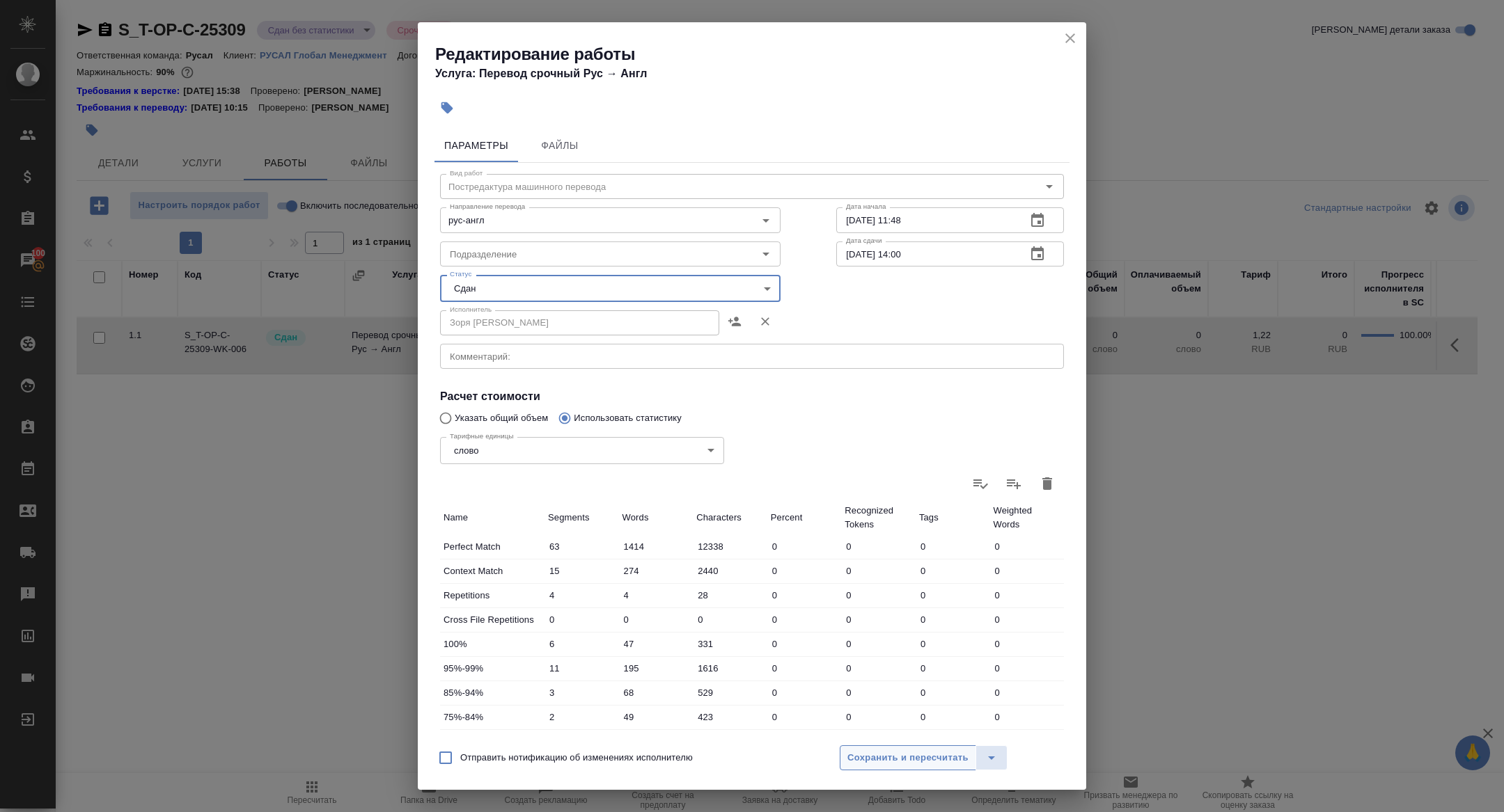
click at [883, 762] on span "Сохранить и пересчитать" at bounding box center [908, 758] width 122 height 16
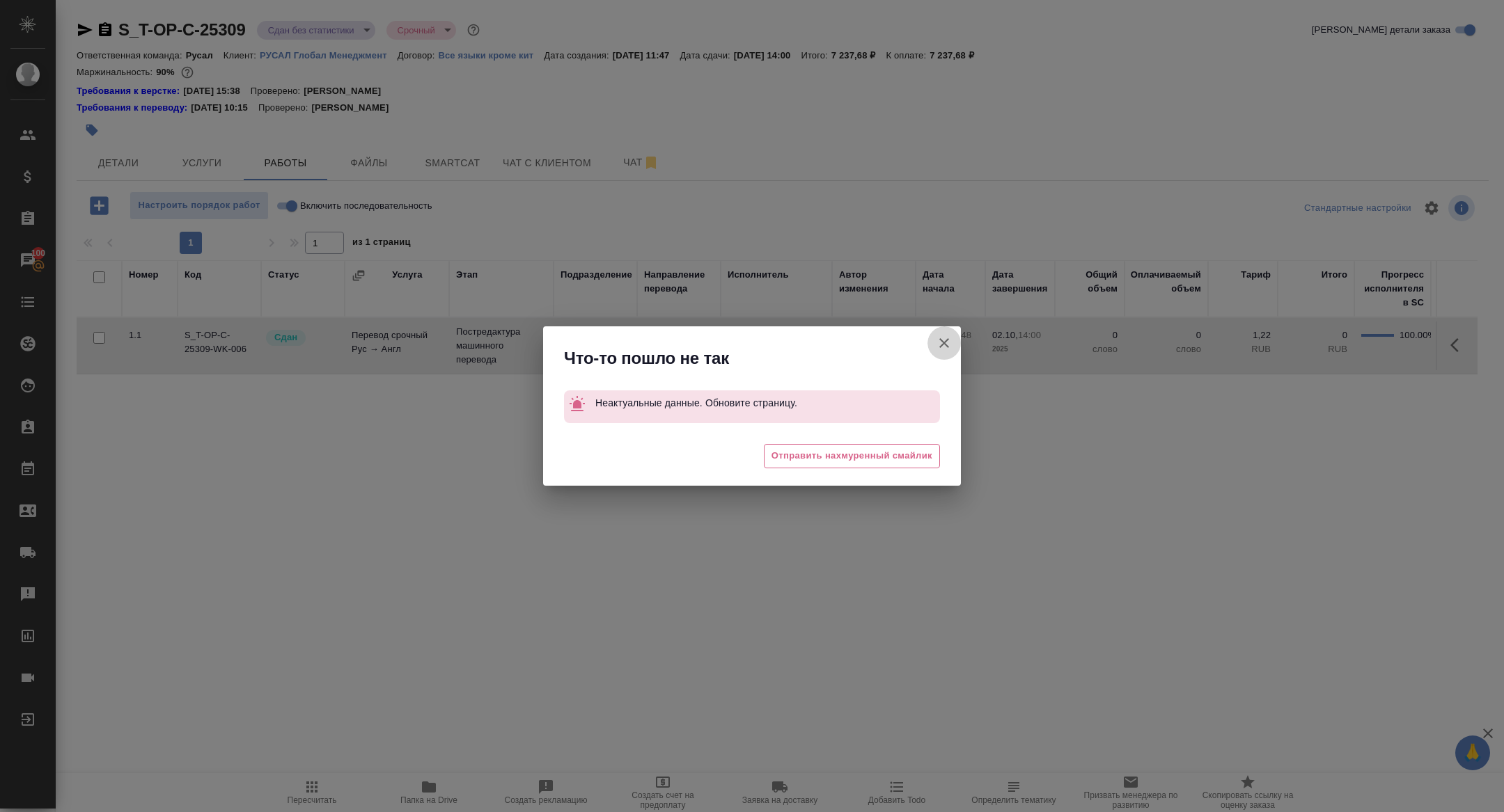
click at [948, 348] on icon "button" at bounding box center [944, 344] width 17 height 17
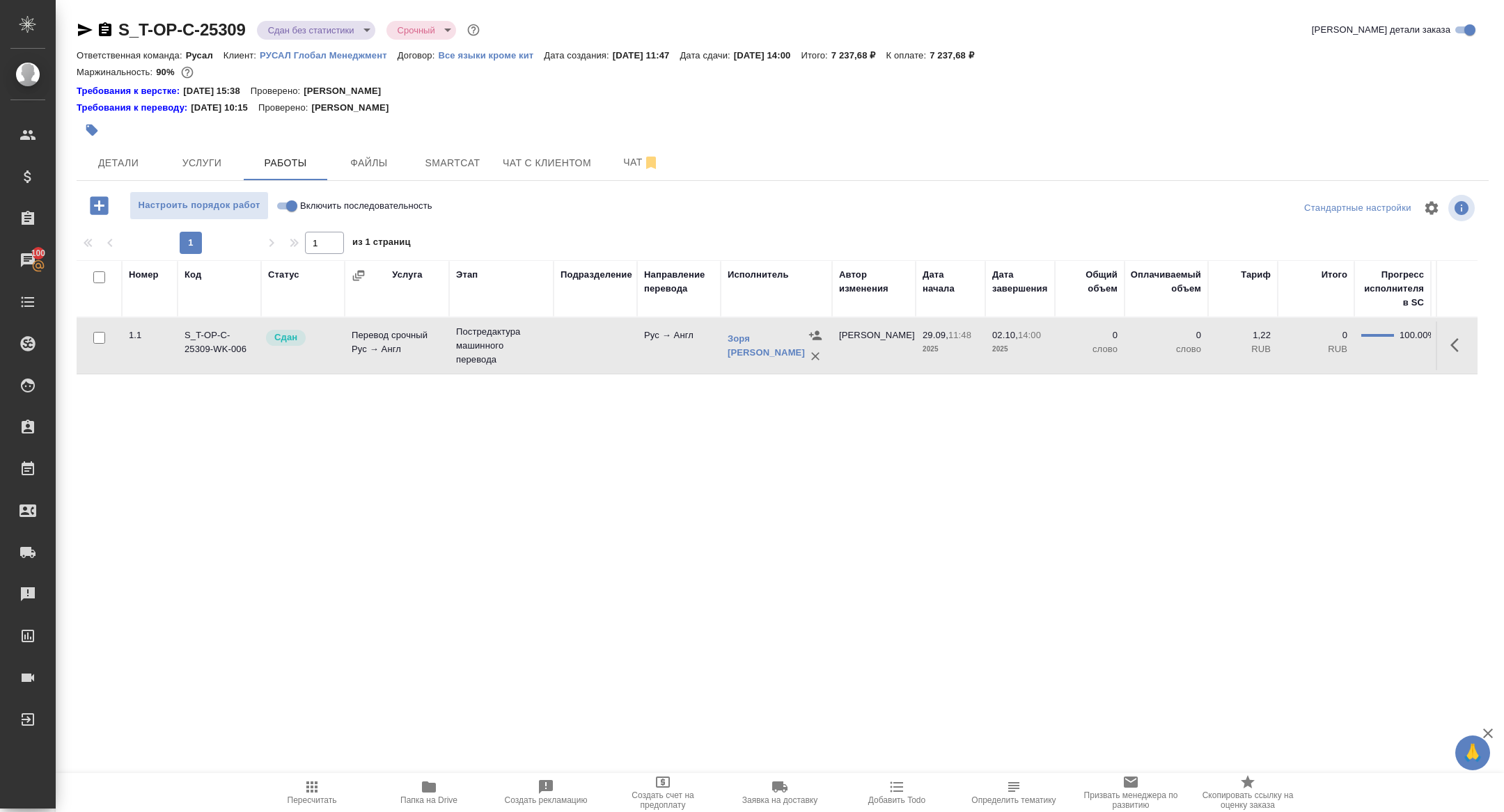
click at [1459, 344] on icon "button" at bounding box center [1459, 345] width 17 height 17
click at [1348, 335] on button "button" at bounding box center [1356, 345] width 23 height 34
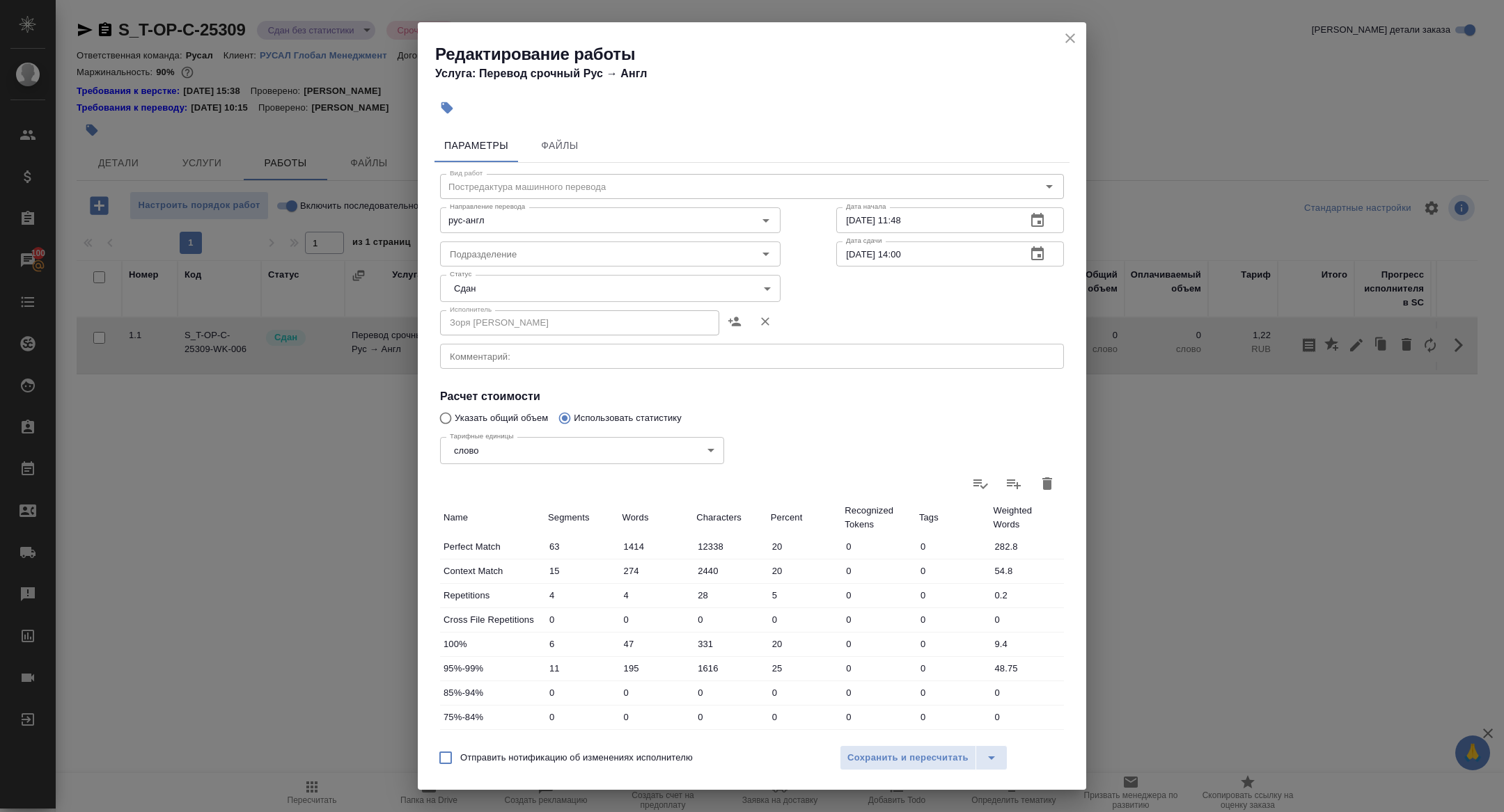
click at [460, 280] on body "🙏 .cls-1 fill:#fff; AWATERA Zhuravleva Alexandra Клиенты Спецификации Заказы 10…" at bounding box center [752, 406] width 1504 height 812
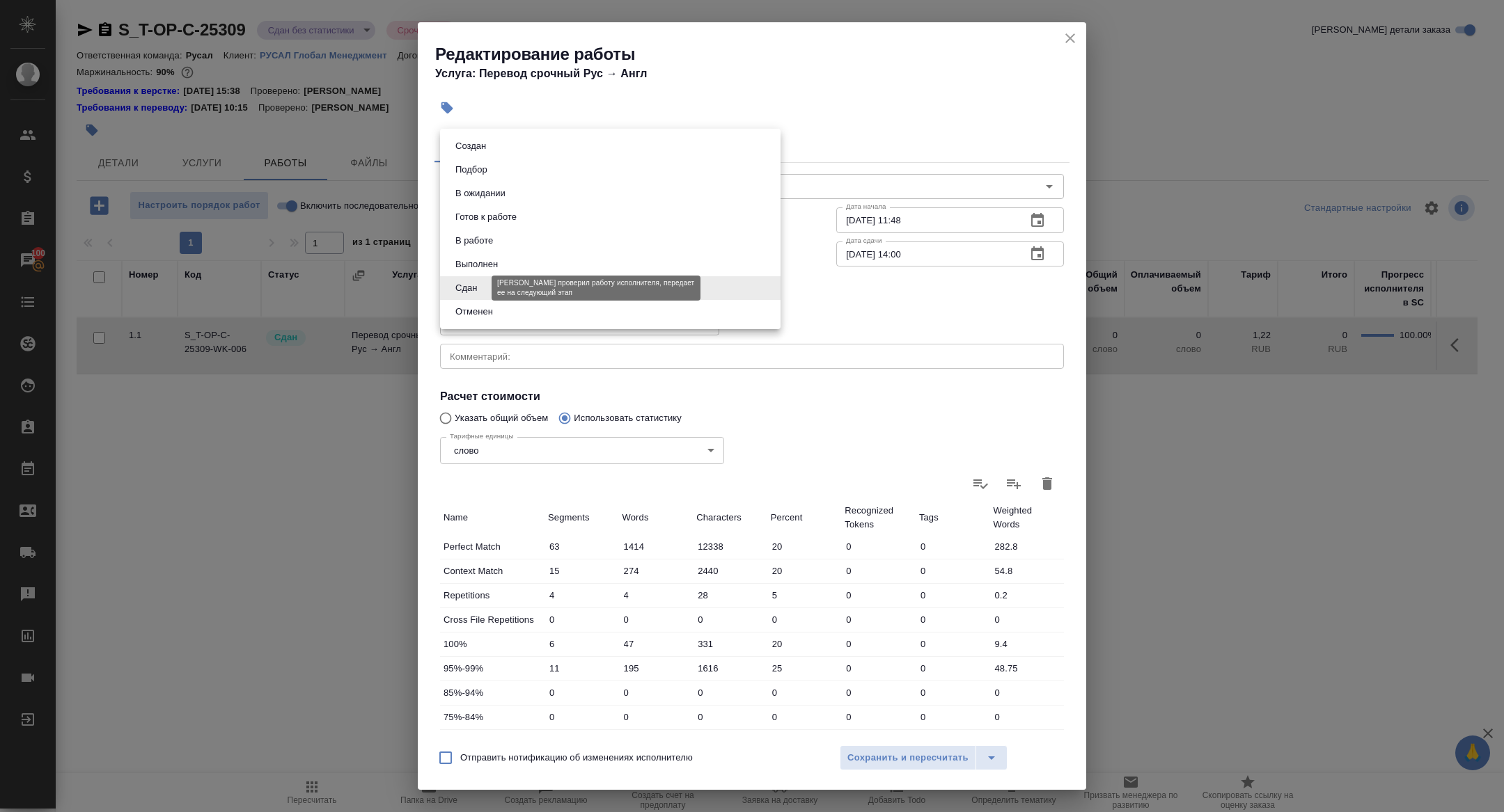
click at [463, 290] on button "Сдан" at bounding box center [466, 288] width 30 height 15
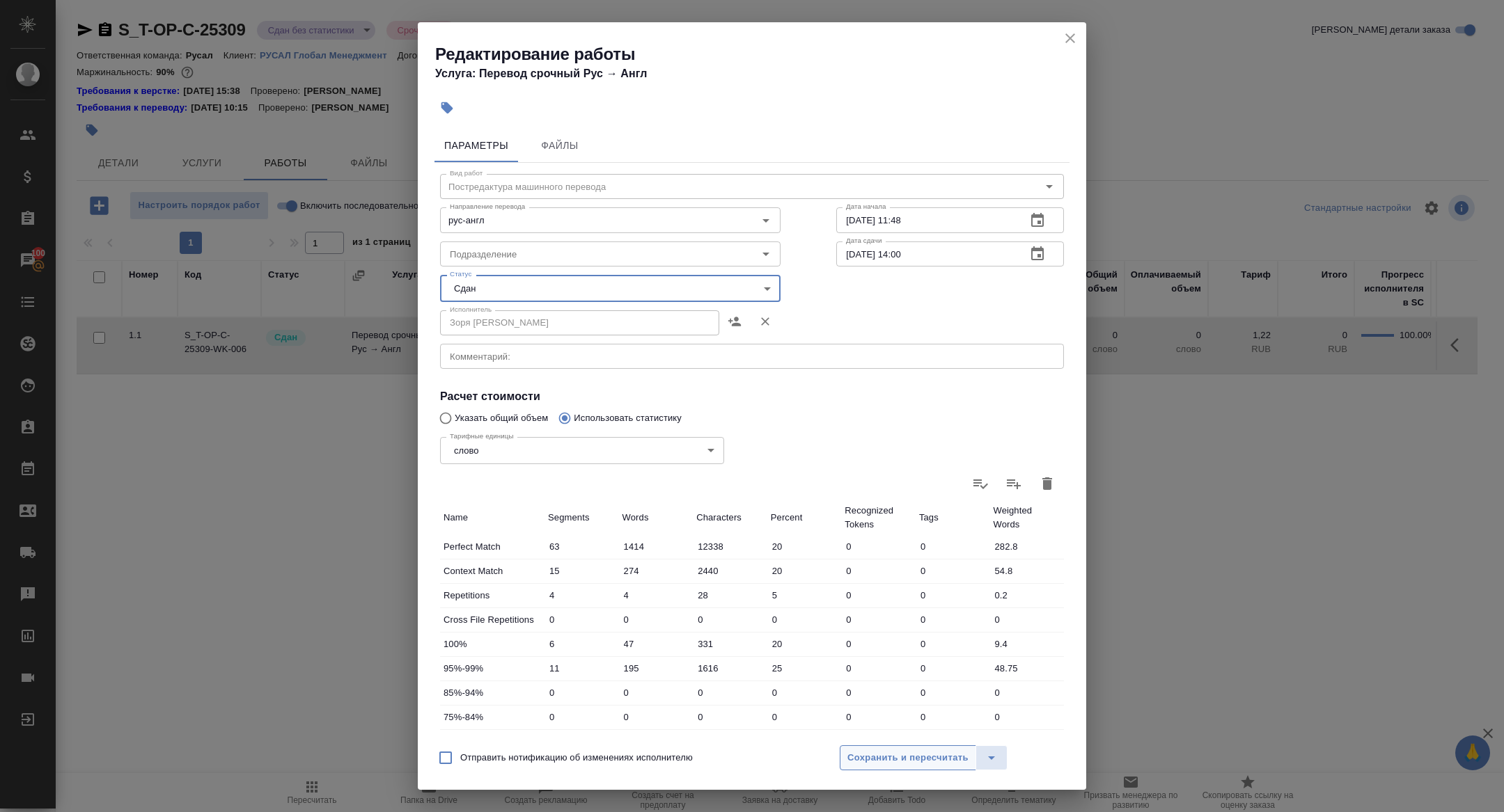
click at [866, 748] on button "Сохранить и пересчитать" at bounding box center [908, 758] width 137 height 25
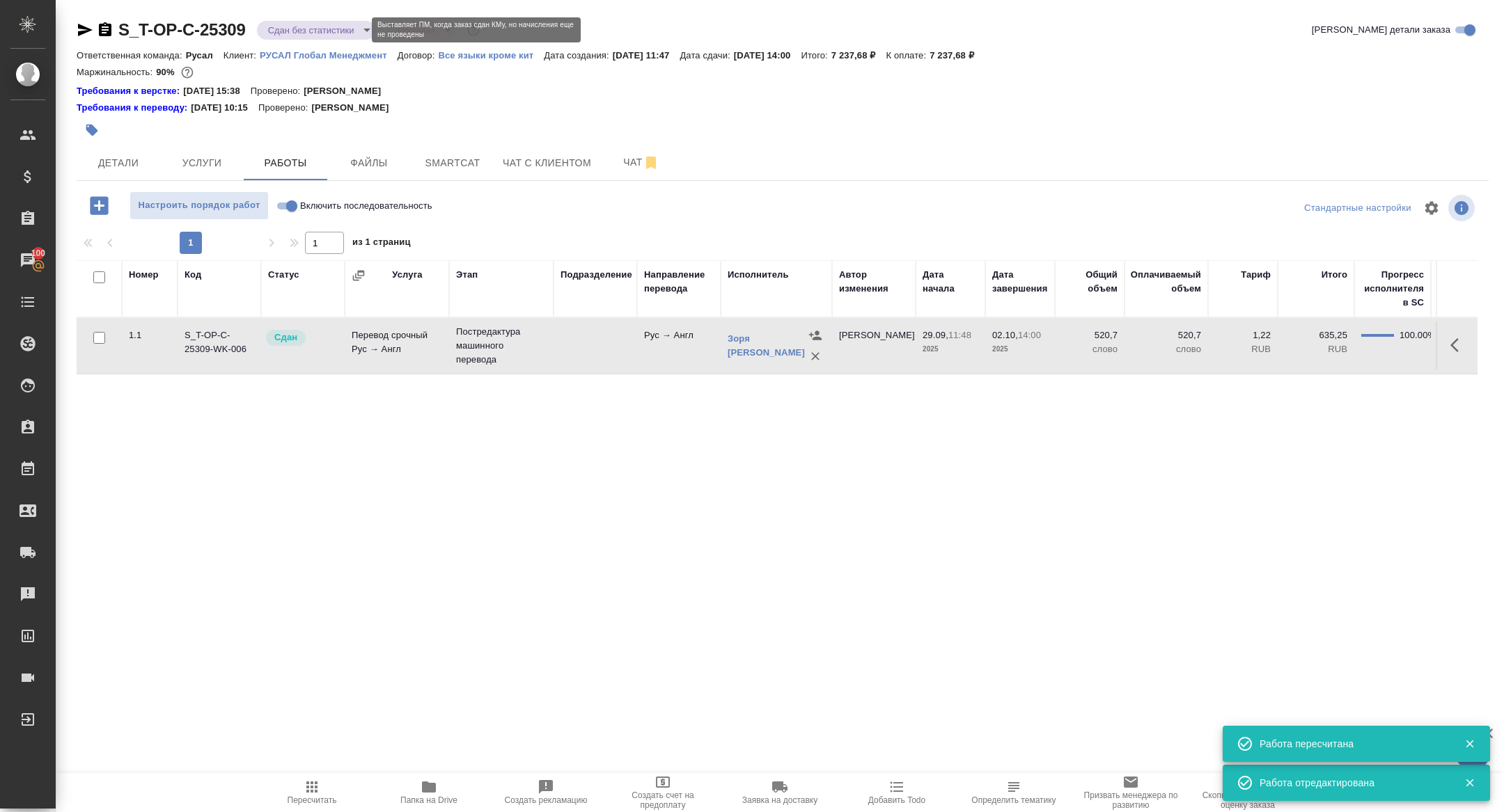
click at [272, 31] on body "🙏 .cls-1 fill:#fff; AWATERA Zhuravleva Alexandra Клиенты Спецификации Заказы 10…" at bounding box center [752, 406] width 1504 height 812
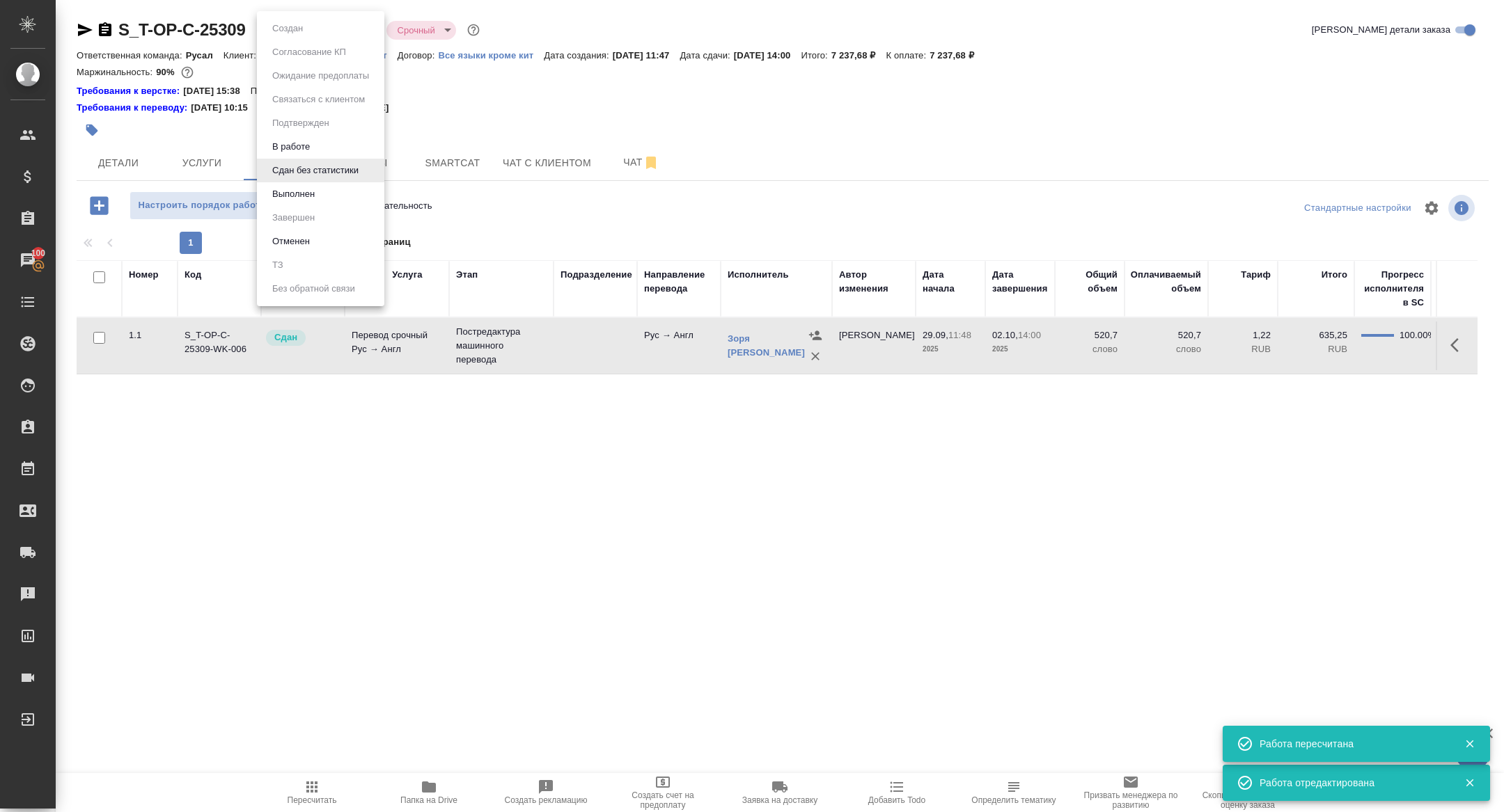
click at [310, 183] on li "Выполнен" at bounding box center [321, 194] width 127 height 23
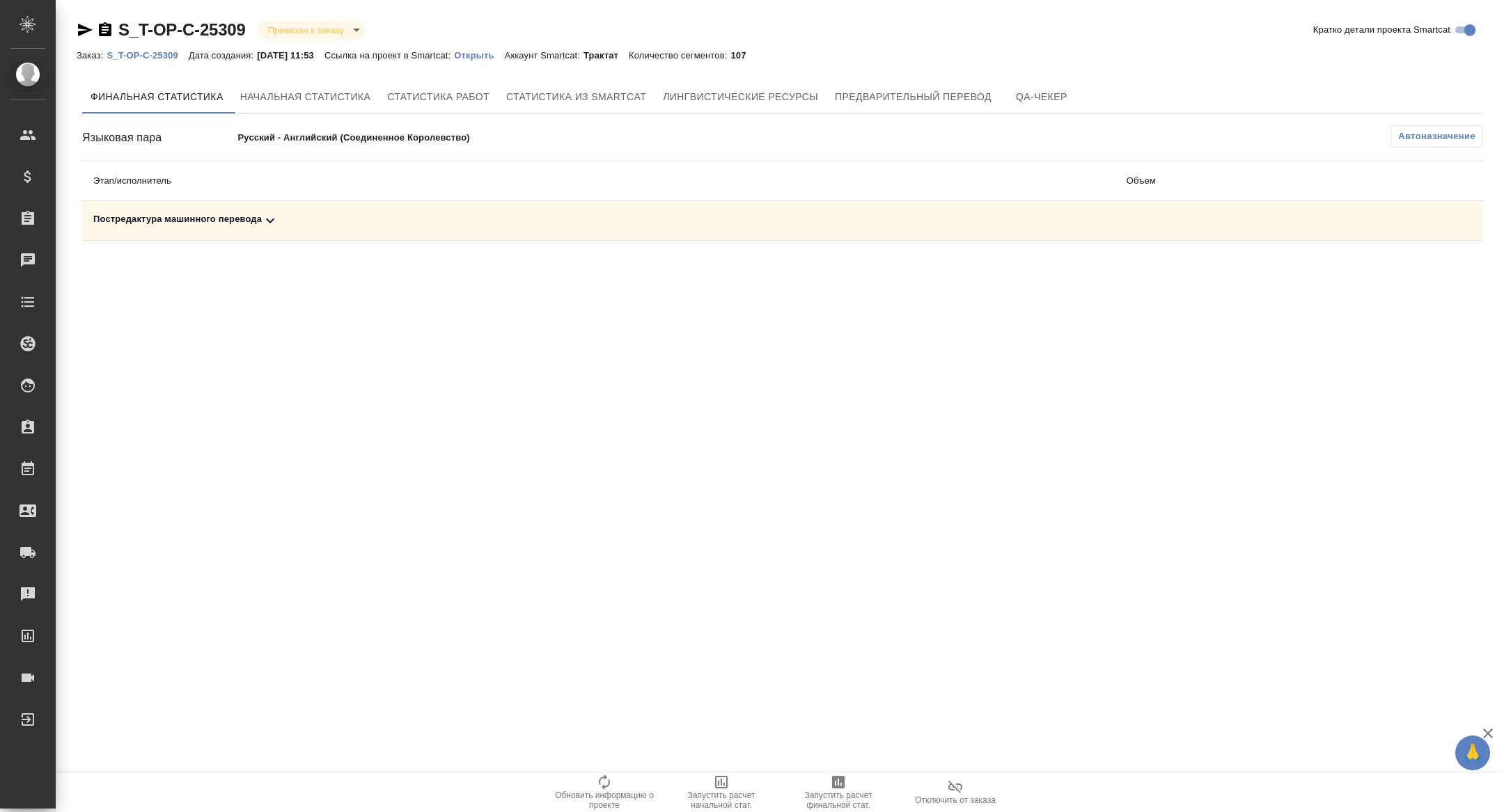
click at [254, 249] on div "S_T-OP-C-25309 Привязан к заказу linkedToOrder Кратко детали проекта Smartcat З…" at bounding box center [782, 132] width 1428 height 265
click at [254, 211] on td "Постредактура машинного перевода" at bounding box center [599, 220] width 1034 height 39
click at [278, 217] on icon at bounding box center [270, 220] width 17 height 17
click at [1425, 261] on icon "button" at bounding box center [1422, 269] width 17 height 17
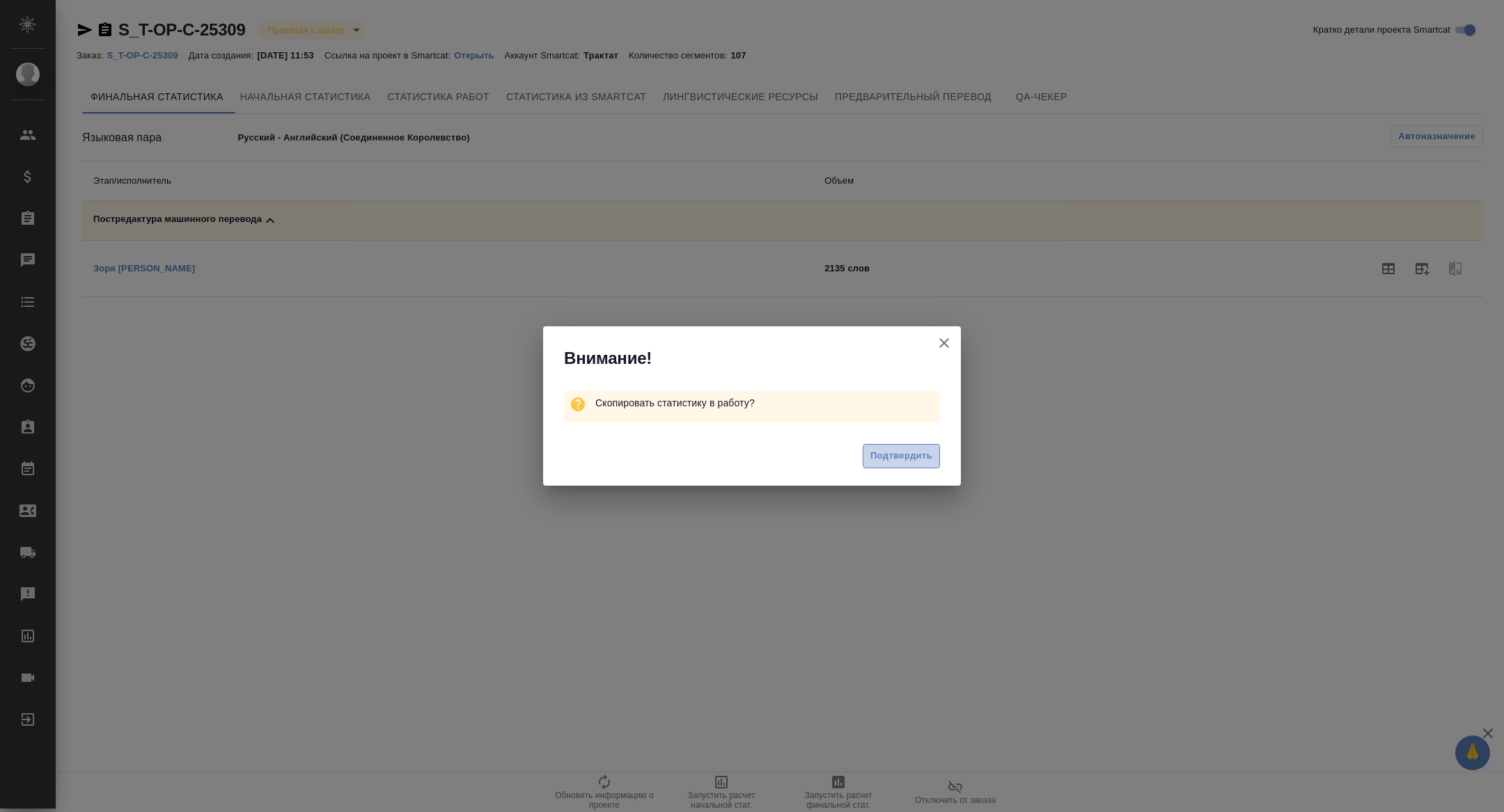
click at [870, 449] on span "Подтвердить" at bounding box center [901, 456] width 62 height 16
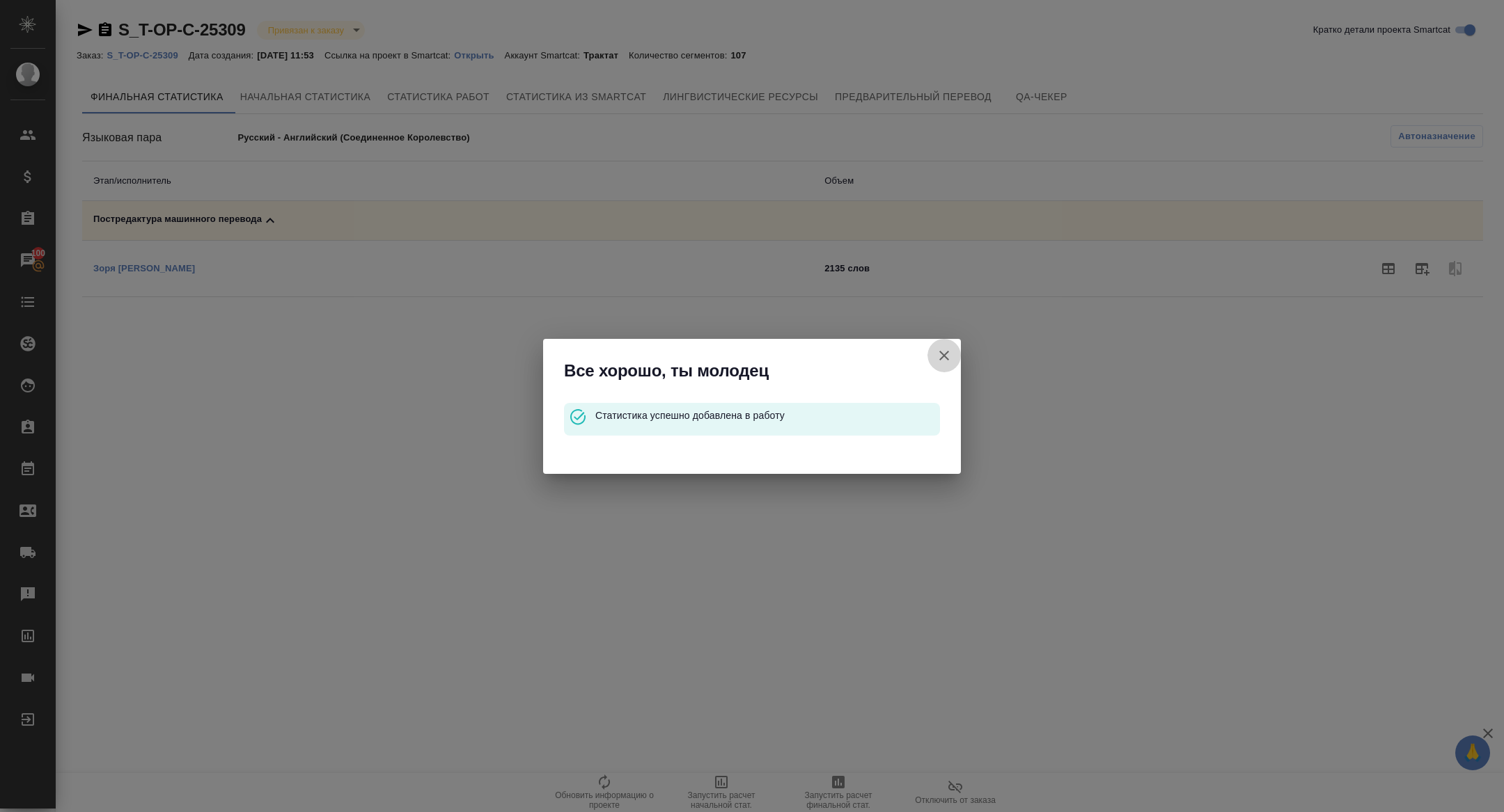
click at [941, 352] on icon "button" at bounding box center [945, 356] width 10 height 10
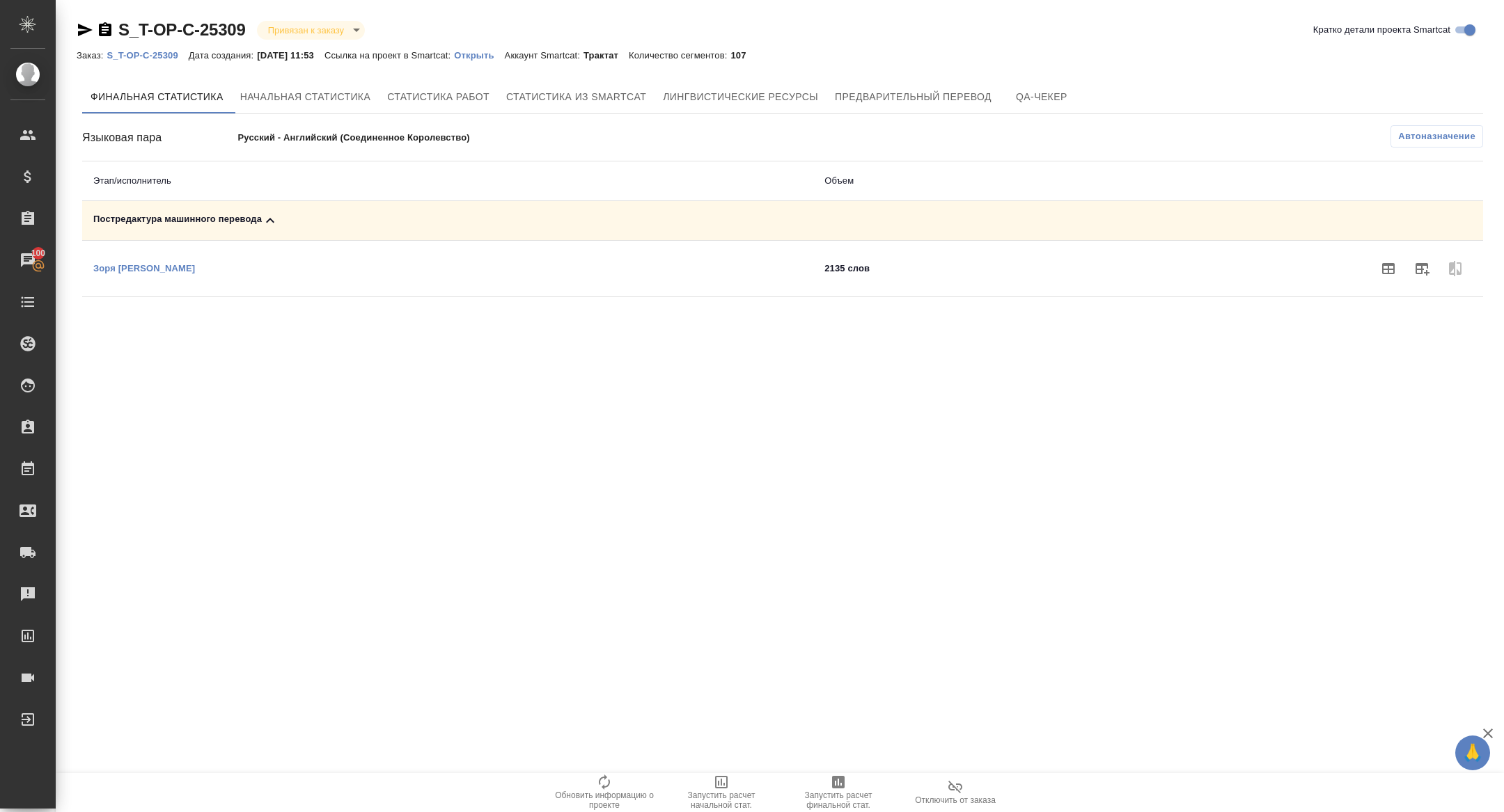
click at [1457, 139] on span "Автоназначение" at bounding box center [1437, 137] width 77 height 14
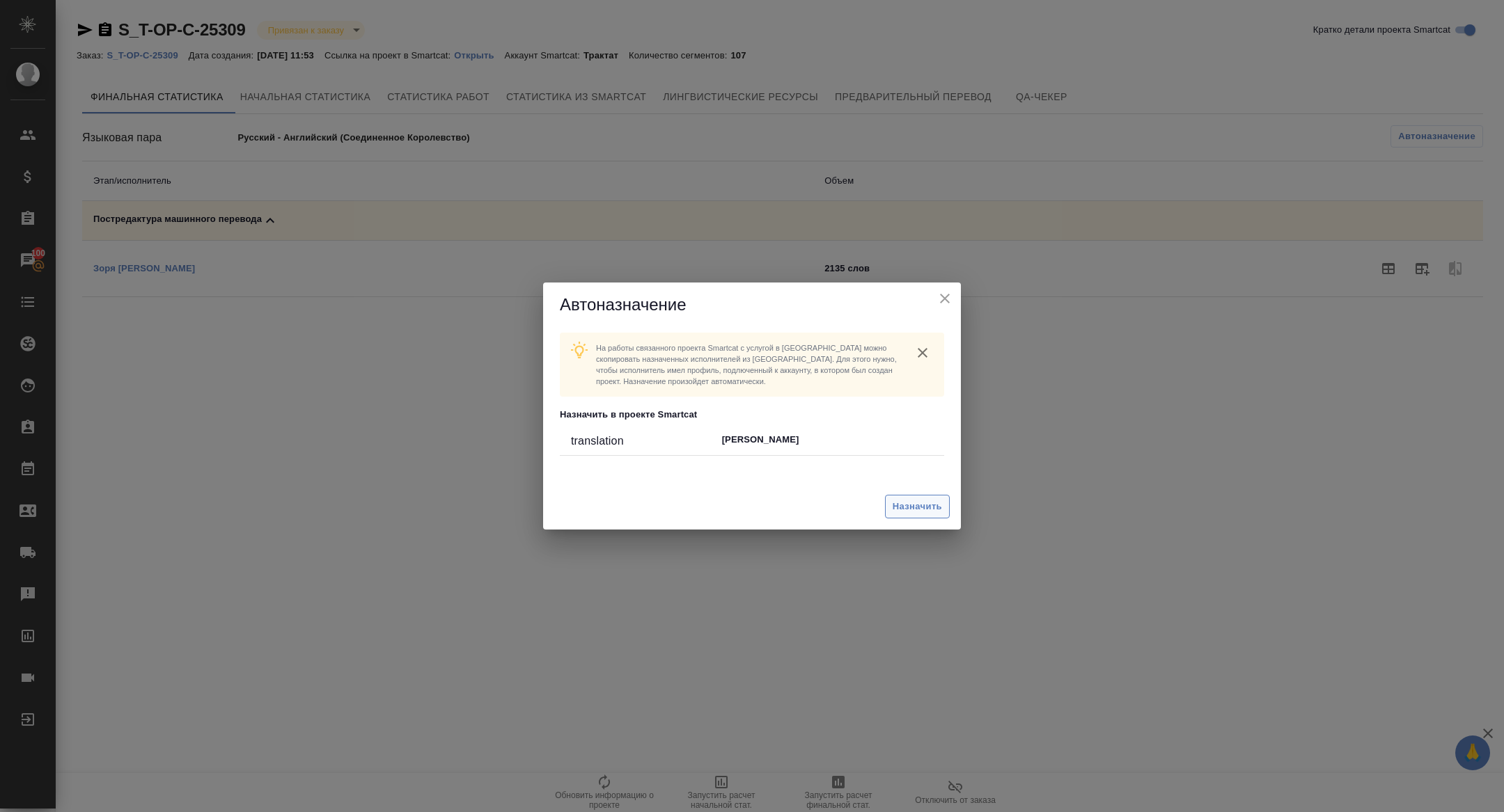
click at [918, 501] on span "Назначить" at bounding box center [917, 507] width 49 height 16
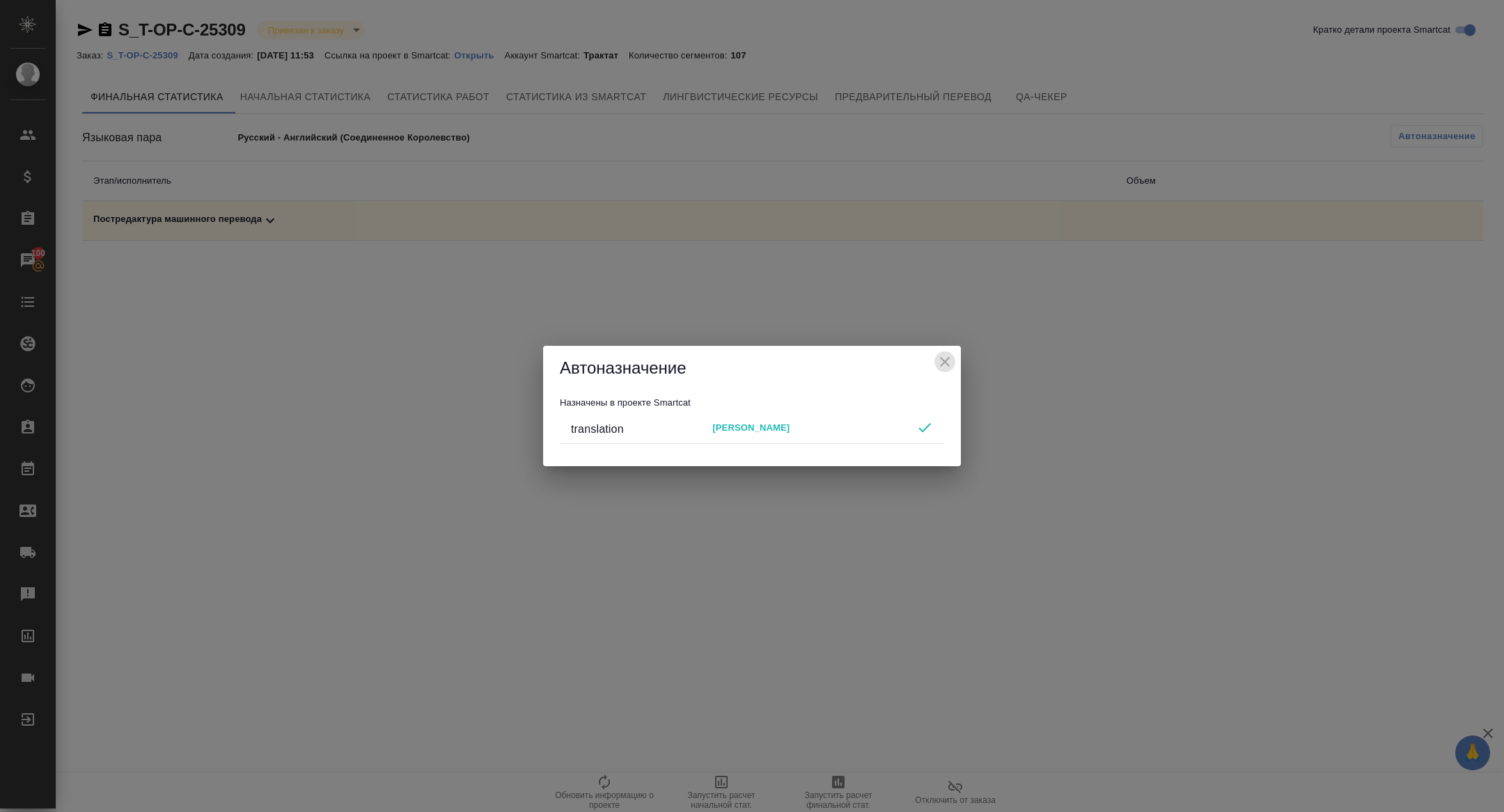
click at [944, 358] on icon "close" at bounding box center [945, 362] width 17 height 17
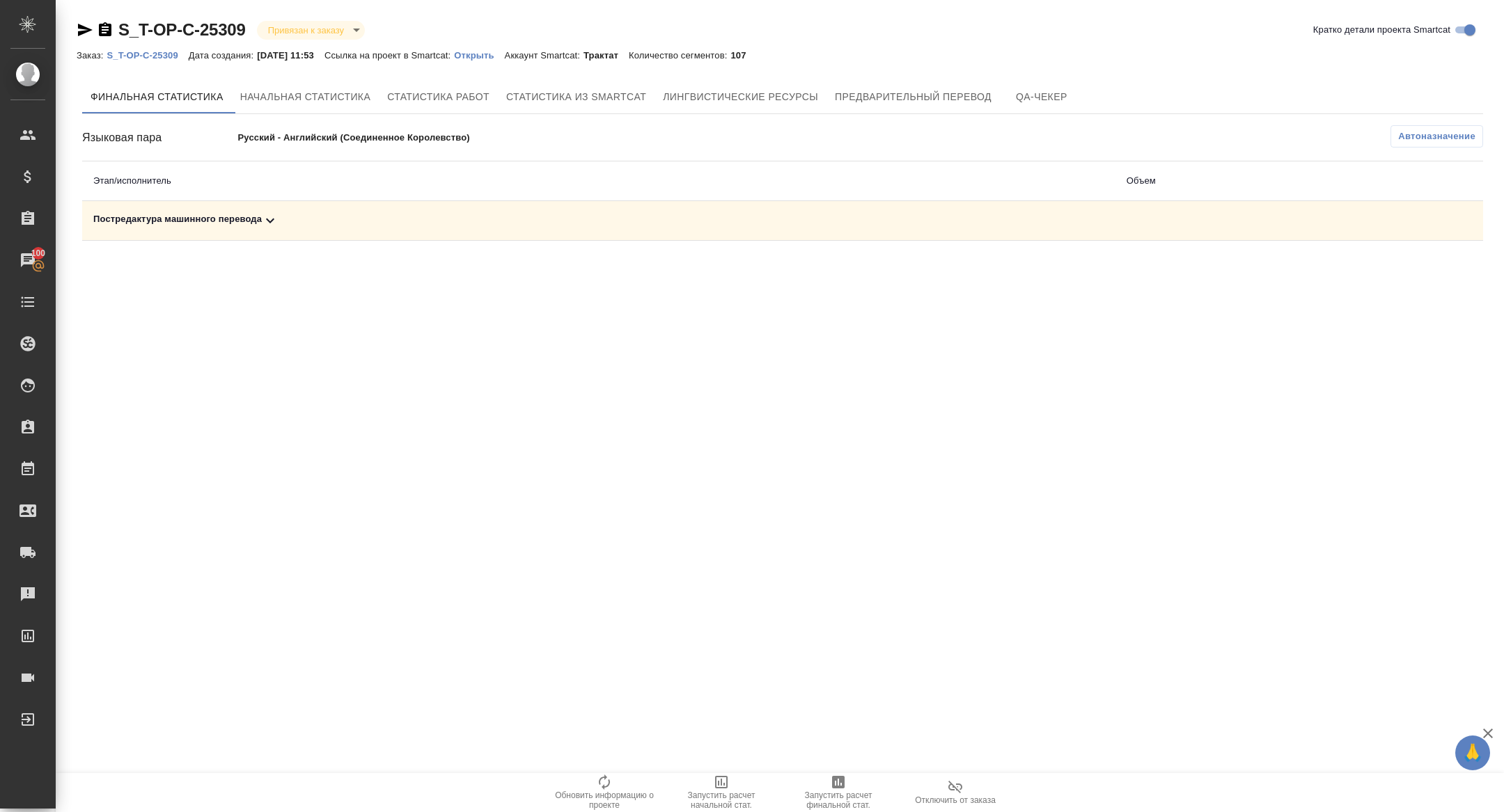
click at [873, 221] on div "Постредактура машинного перевода" at bounding box center [599, 220] width 1011 height 17
click at [850, 802] on span "Запустить расчет финальной стат." at bounding box center [838, 800] width 101 height 19
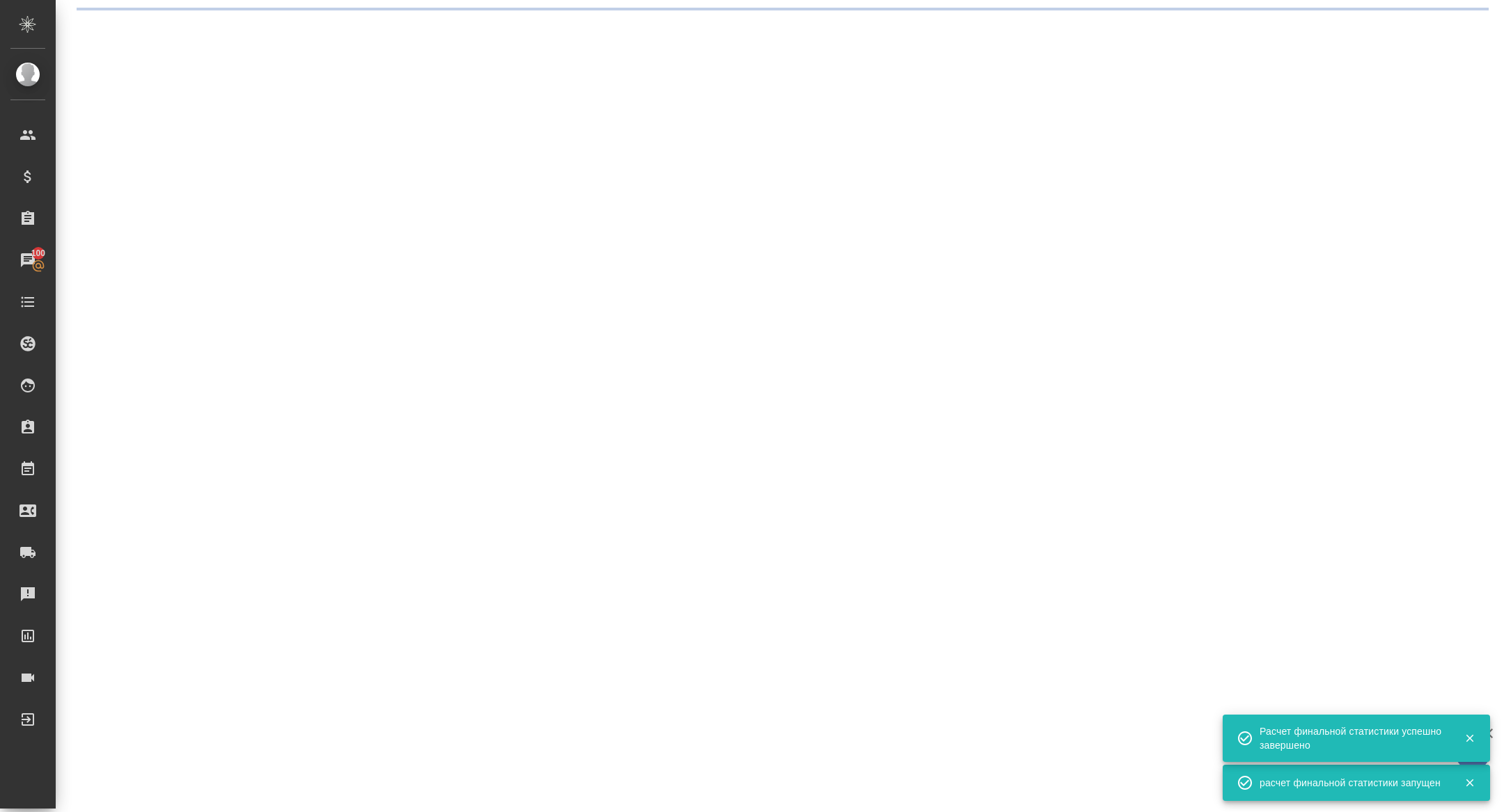
click at [389, 222] on div ".cls-1 fill:#fff; AWATERA [PERSON_NAME] Спецификации Заказы 100 Чаты Todo Проек…" at bounding box center [752, 406] width 1504 height 812
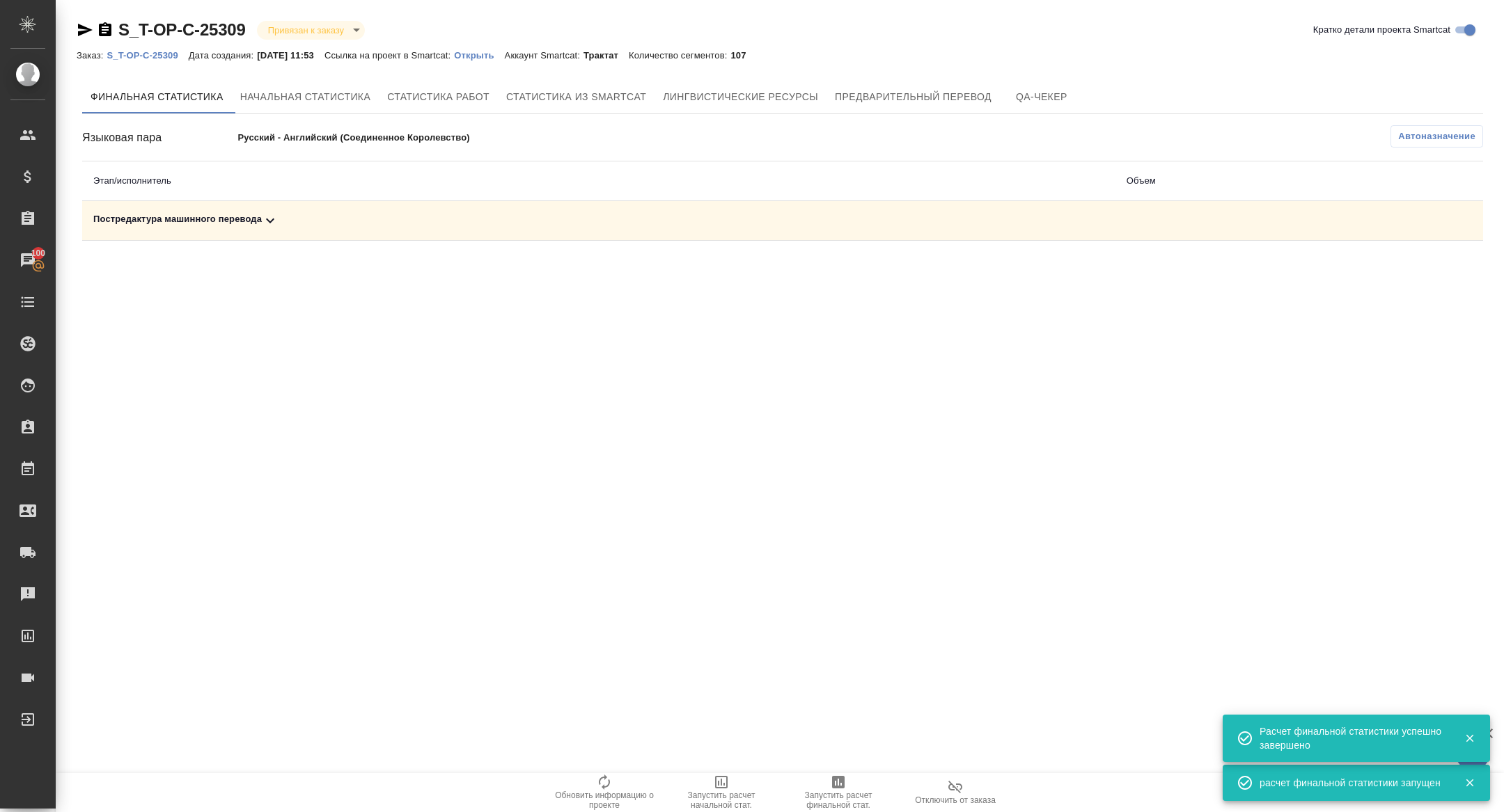
click at [365, 212] on div "Постредактура машинного перевода" at bounding box center [599, 220] width 1011 height 17
click at [1419, 265] on icon "button" at bounding box center [1423, 269] width 14 height 13
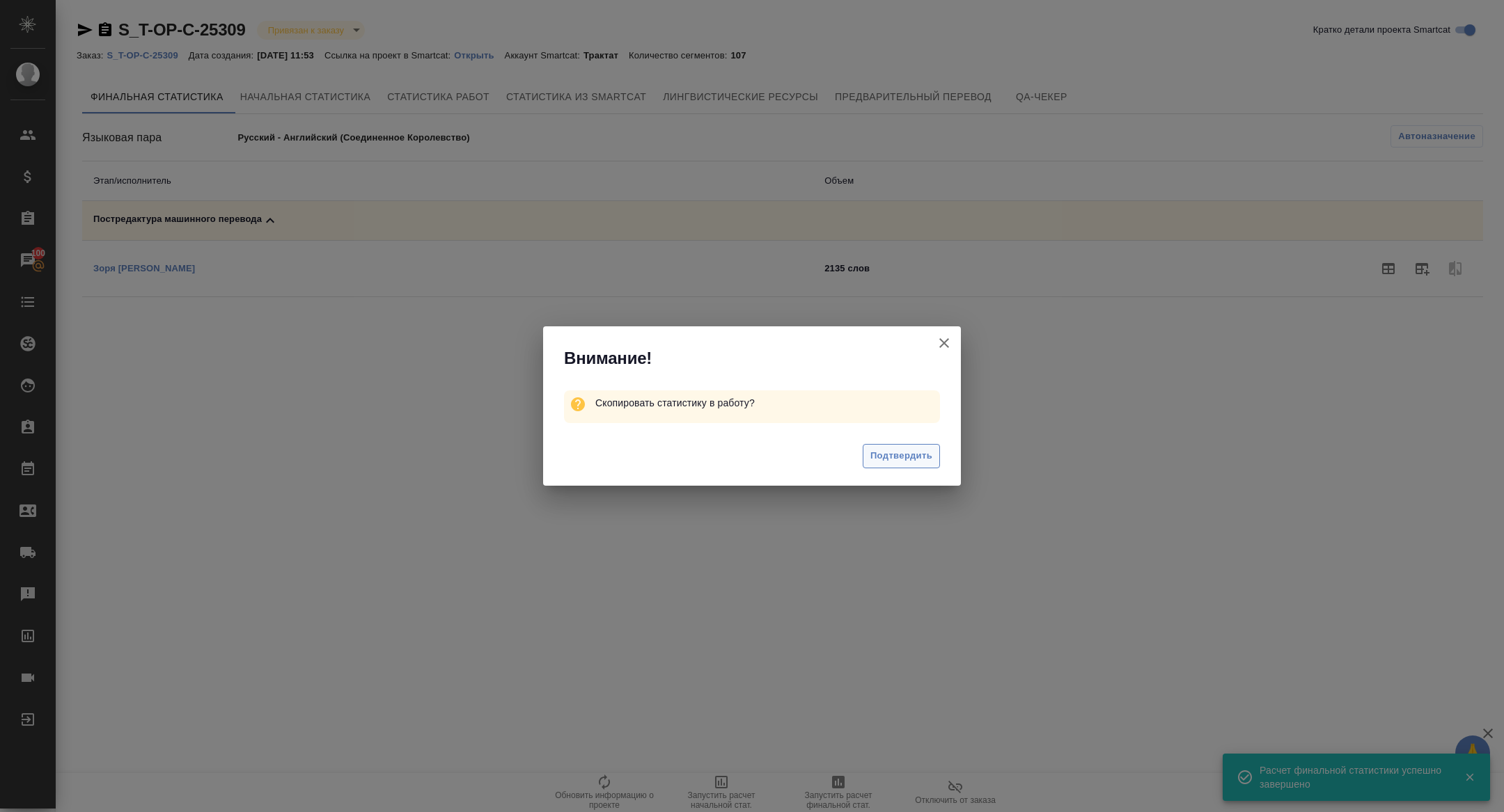
click at [918, 459] on span "Подтвердить" at bounding box center [901, 456] width 62 height 16
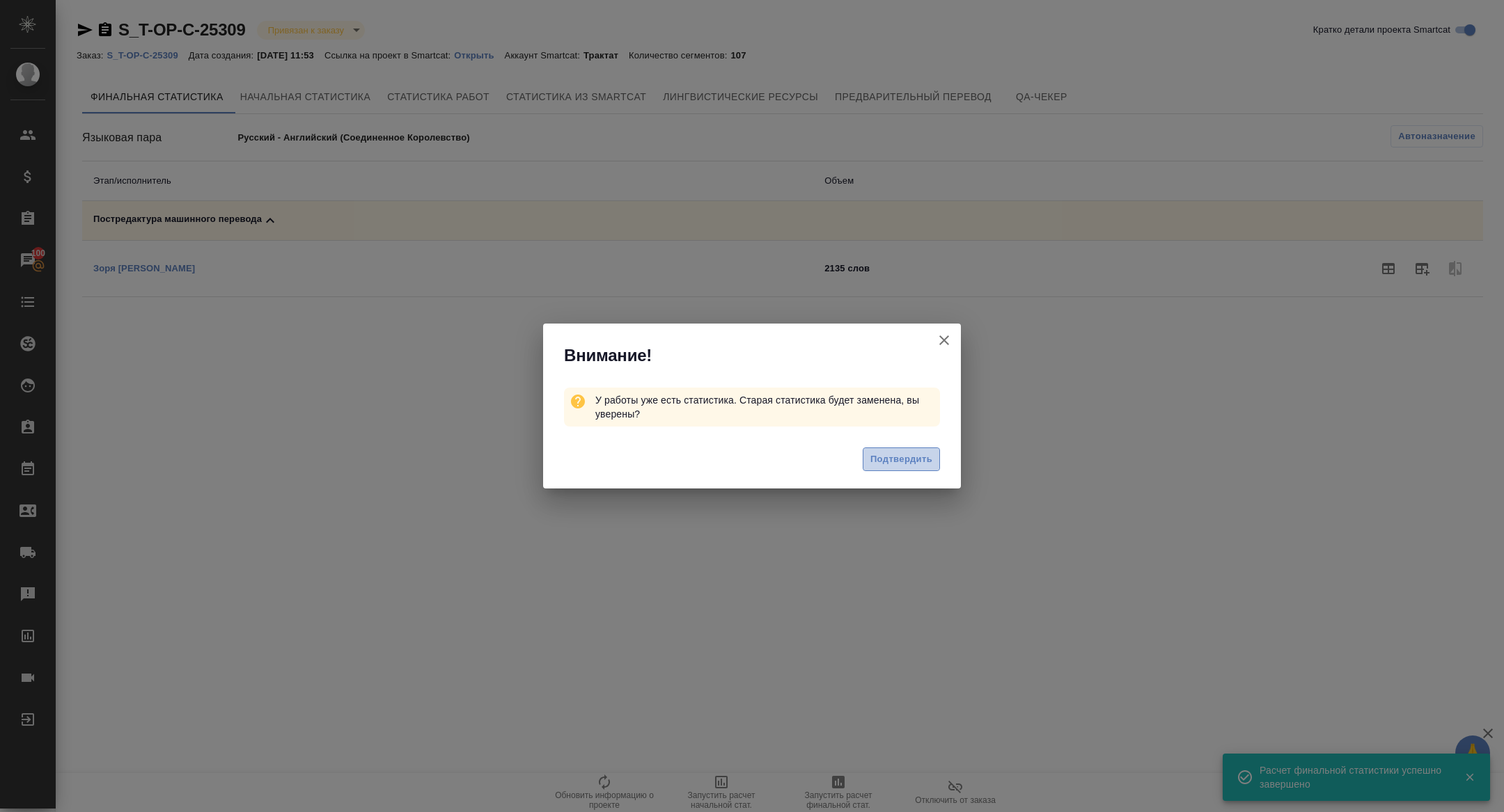
click at [910, 452] on span "Подтвердить" at bounding box center [901, 459] width 62 height 16
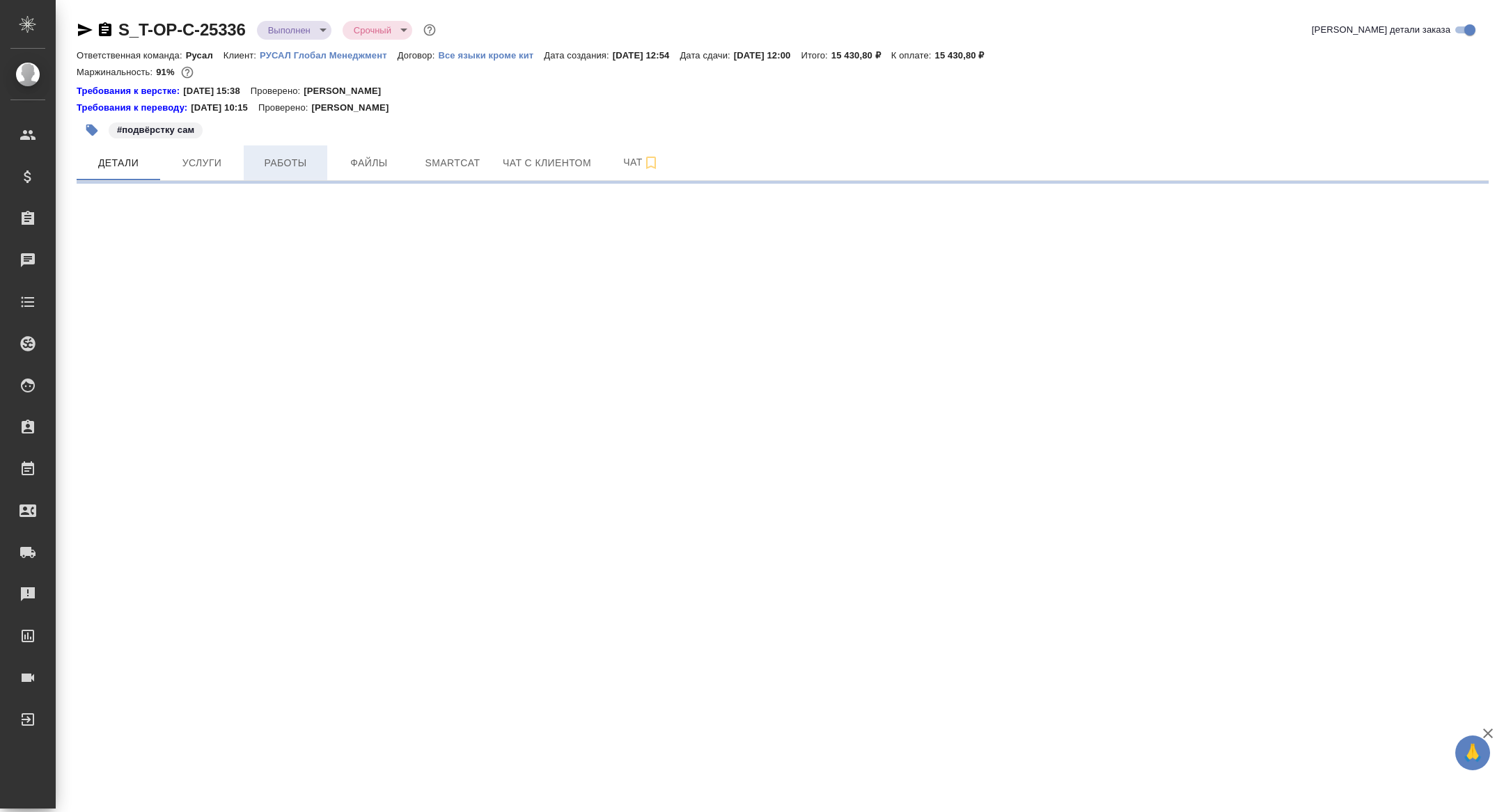
click at [289, 154] on span "Работы" at bounding box center [286, 163] width 67 height 18
select select "RU"
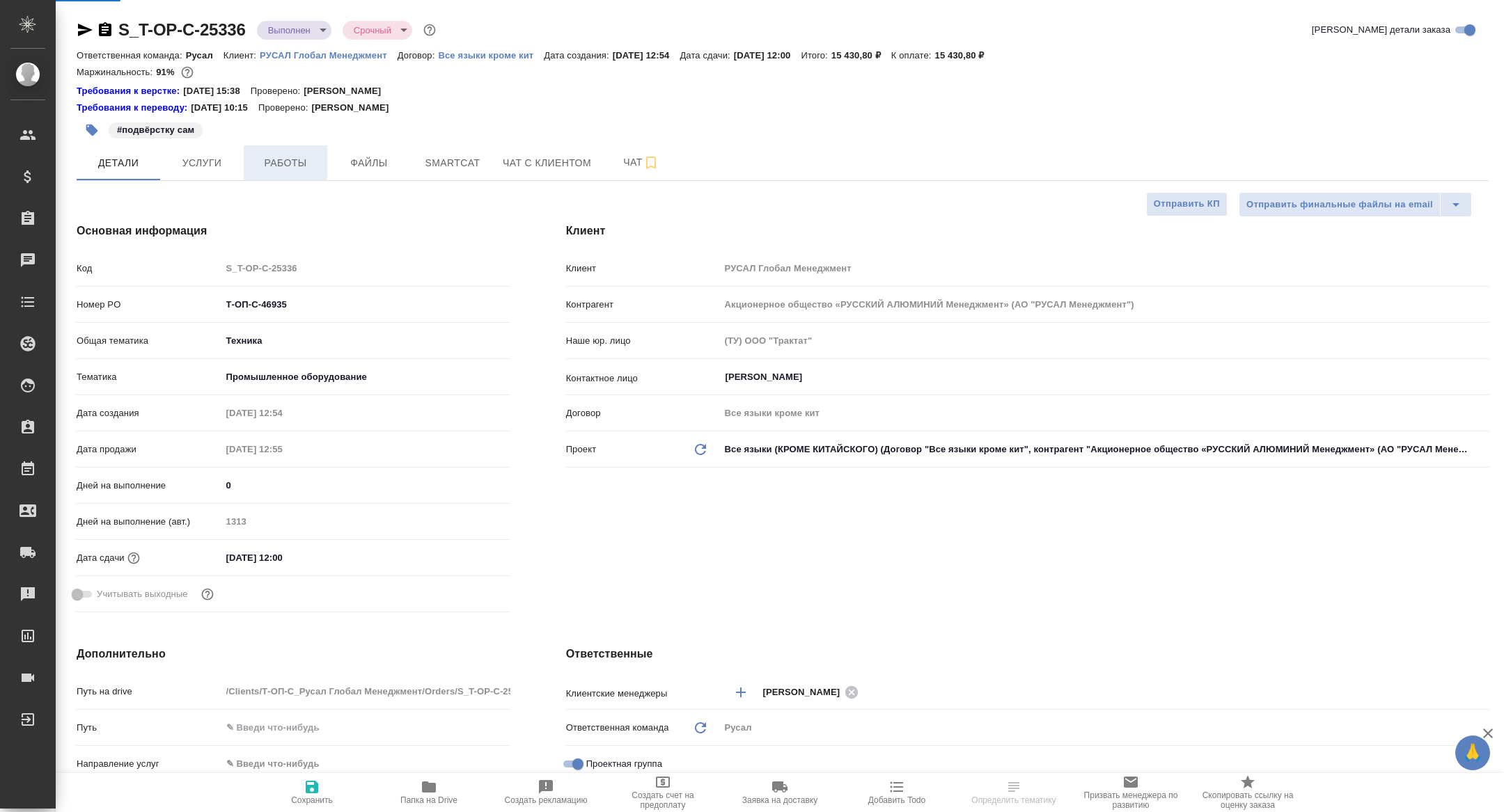
type textarea "x"
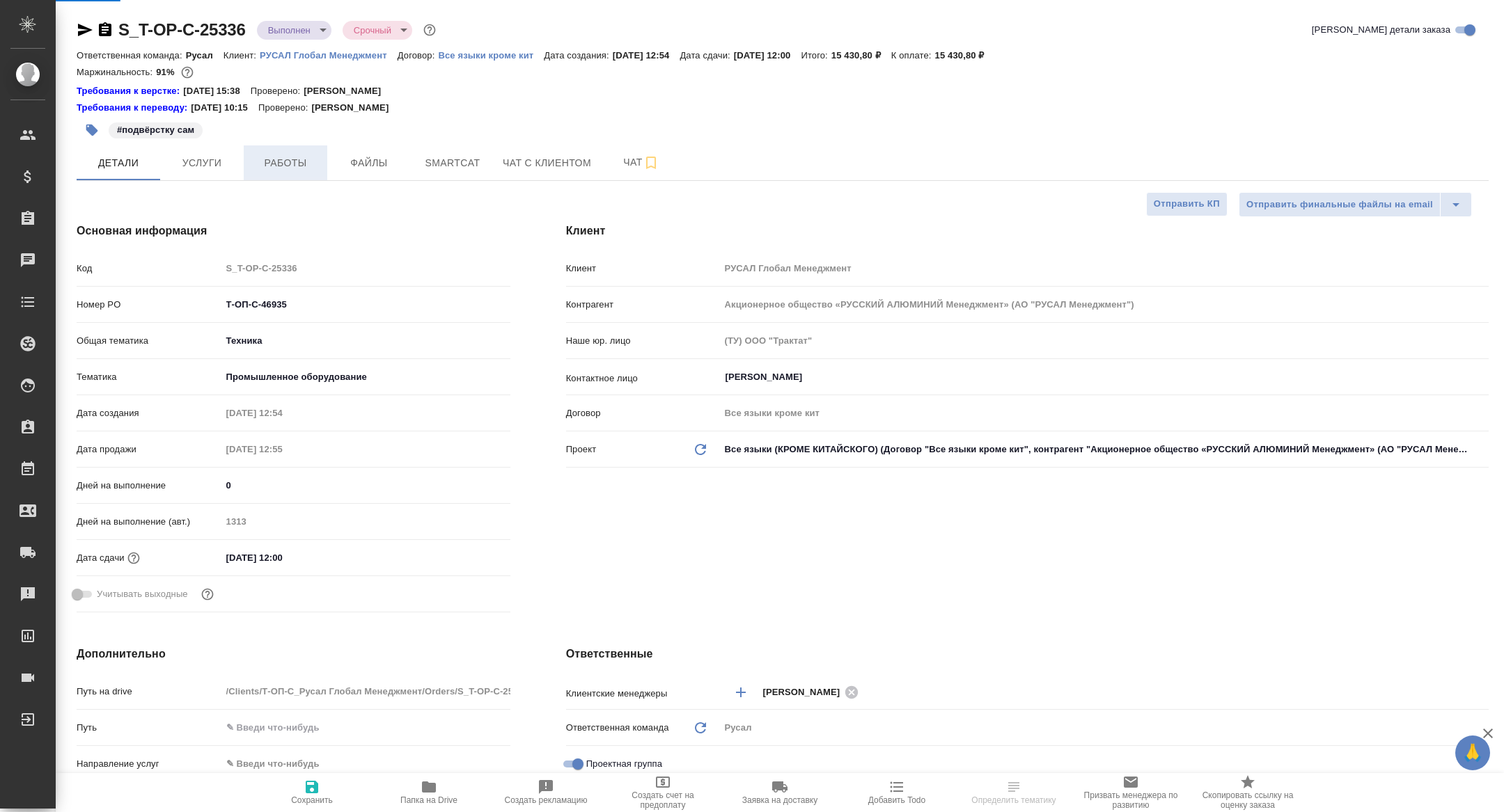
type textarea "x"
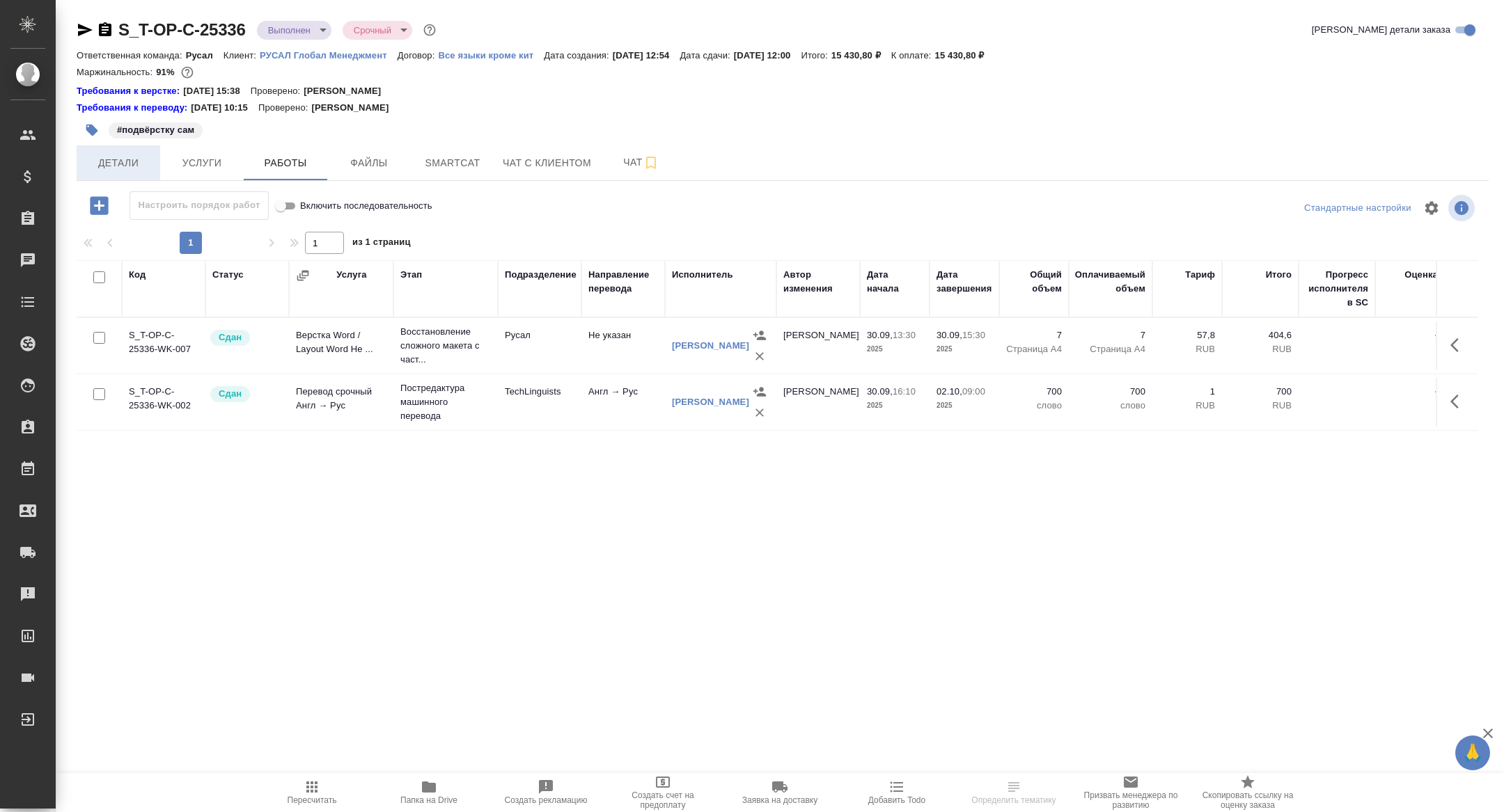
click at [134, 153] on button "Детали" at bounding box center [118, 163] width 84 height 35
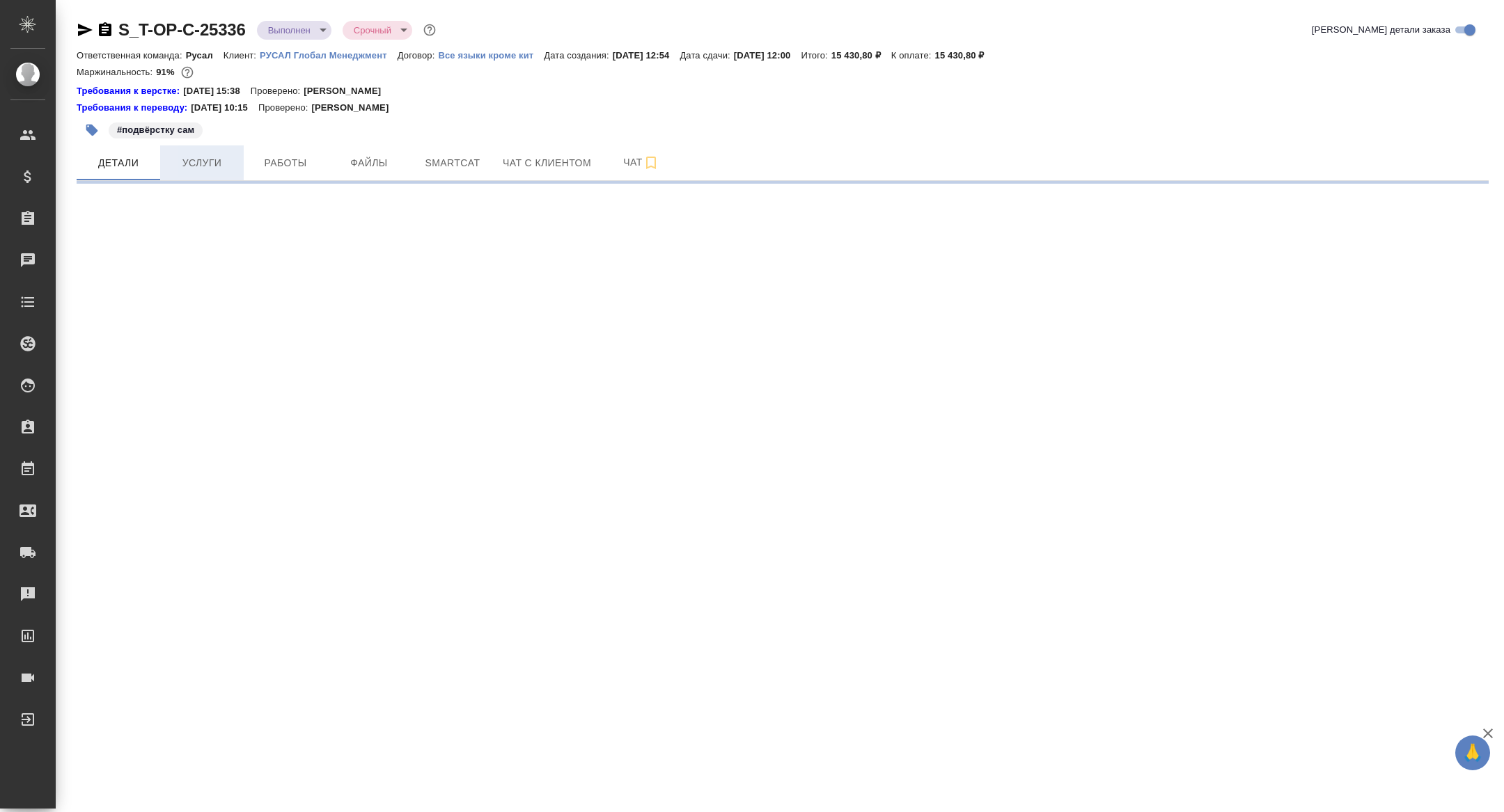
select select "RU"
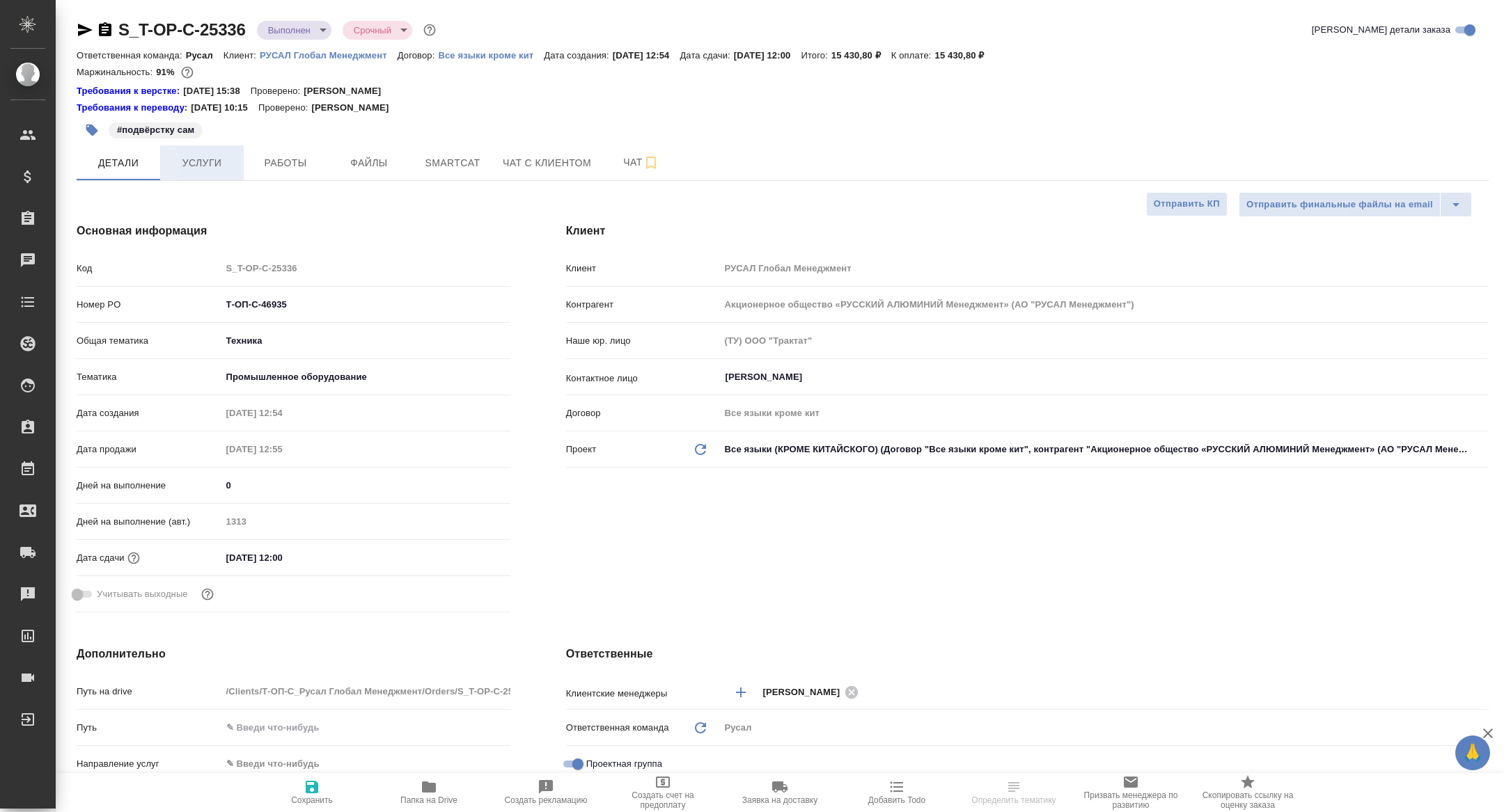
type textarea "x"
click at [183, 158] on span "Услуги" at bounding box center [202, 163] width 67 height 18
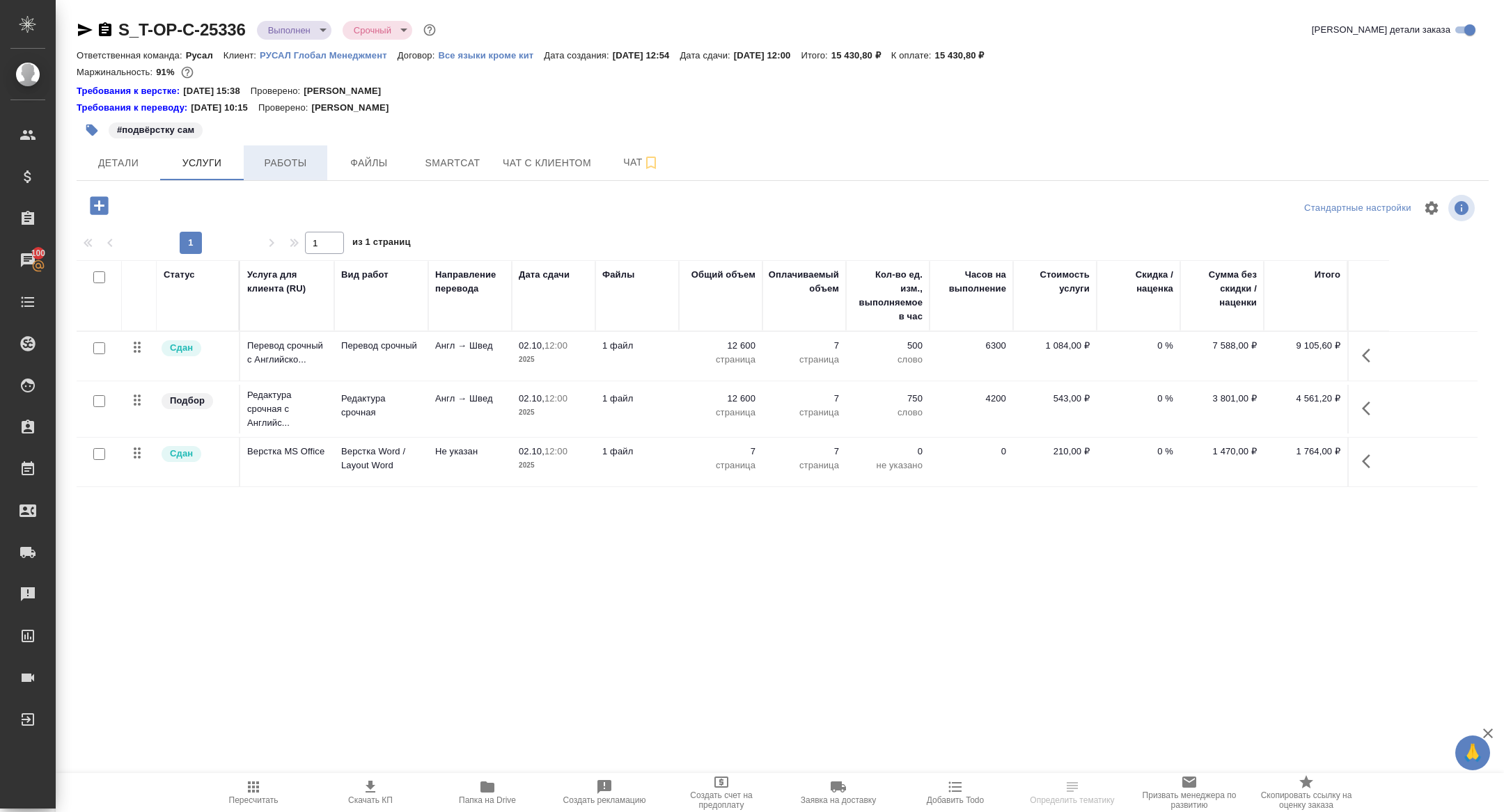
click at [272, 152] on button "Работы" at bounding box center [286, 163] width 84 height 35
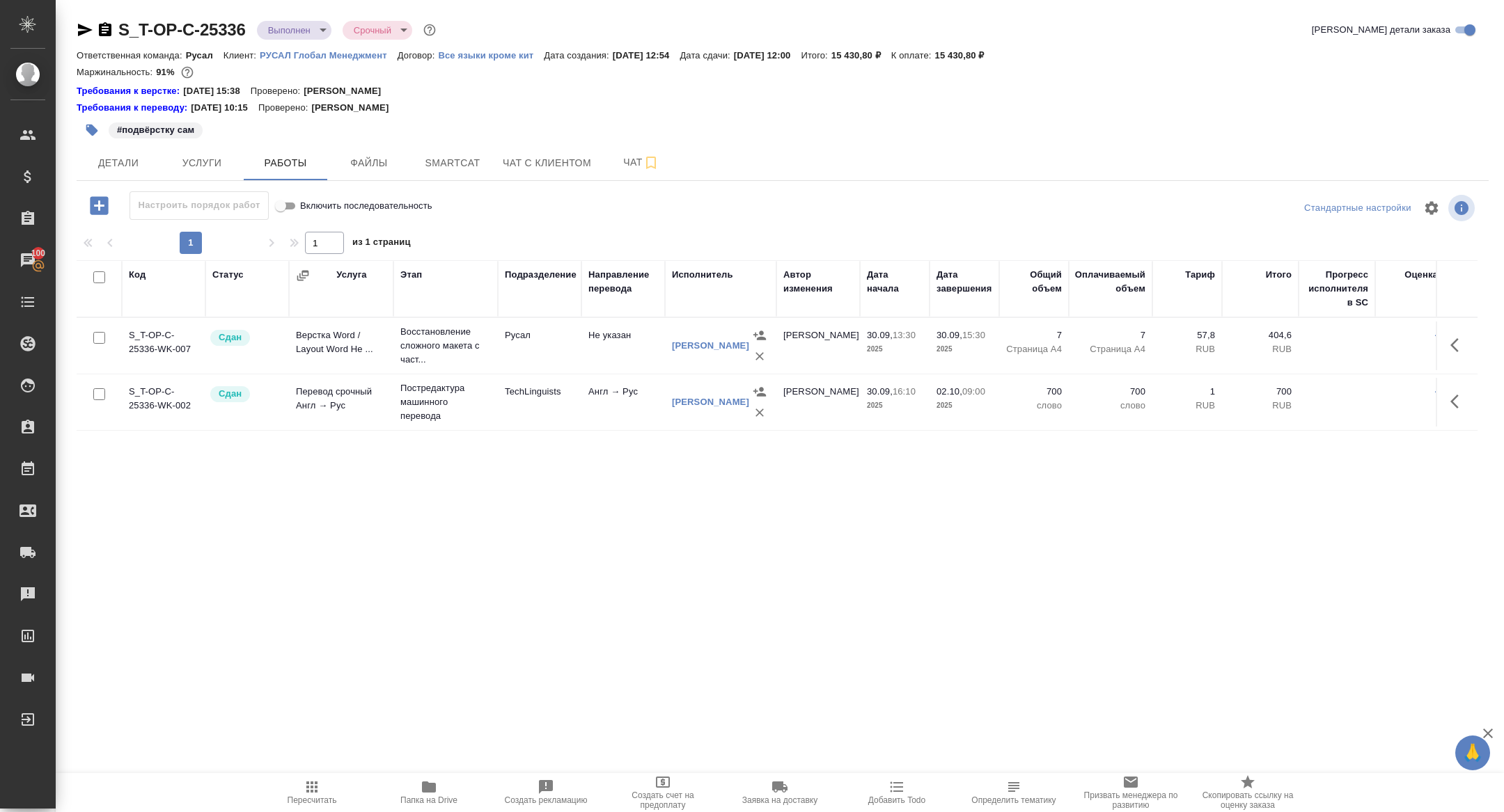
click at [107, 39] on div "S_T-OP-C-25336 Выполнен completed Срочный urgent" at bounding box center [257, 29] width 362 height 23
click at [107, 35] on icon "button" at bounding box center [105, 30] width 17 height 17
click at [111, 172] on button "Детали" at bounding box center [118, 163] width 84 height 35
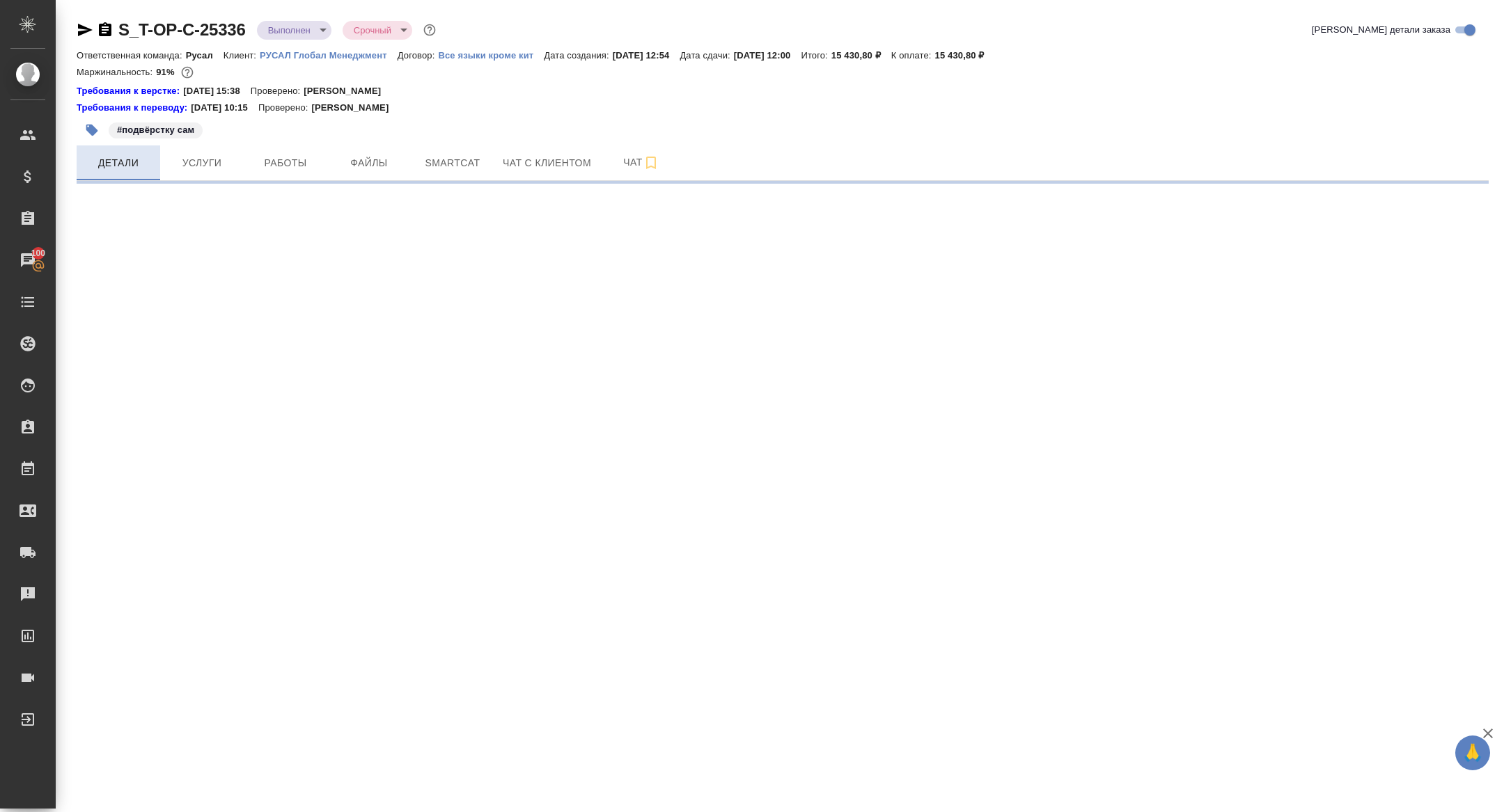
select select "RU"
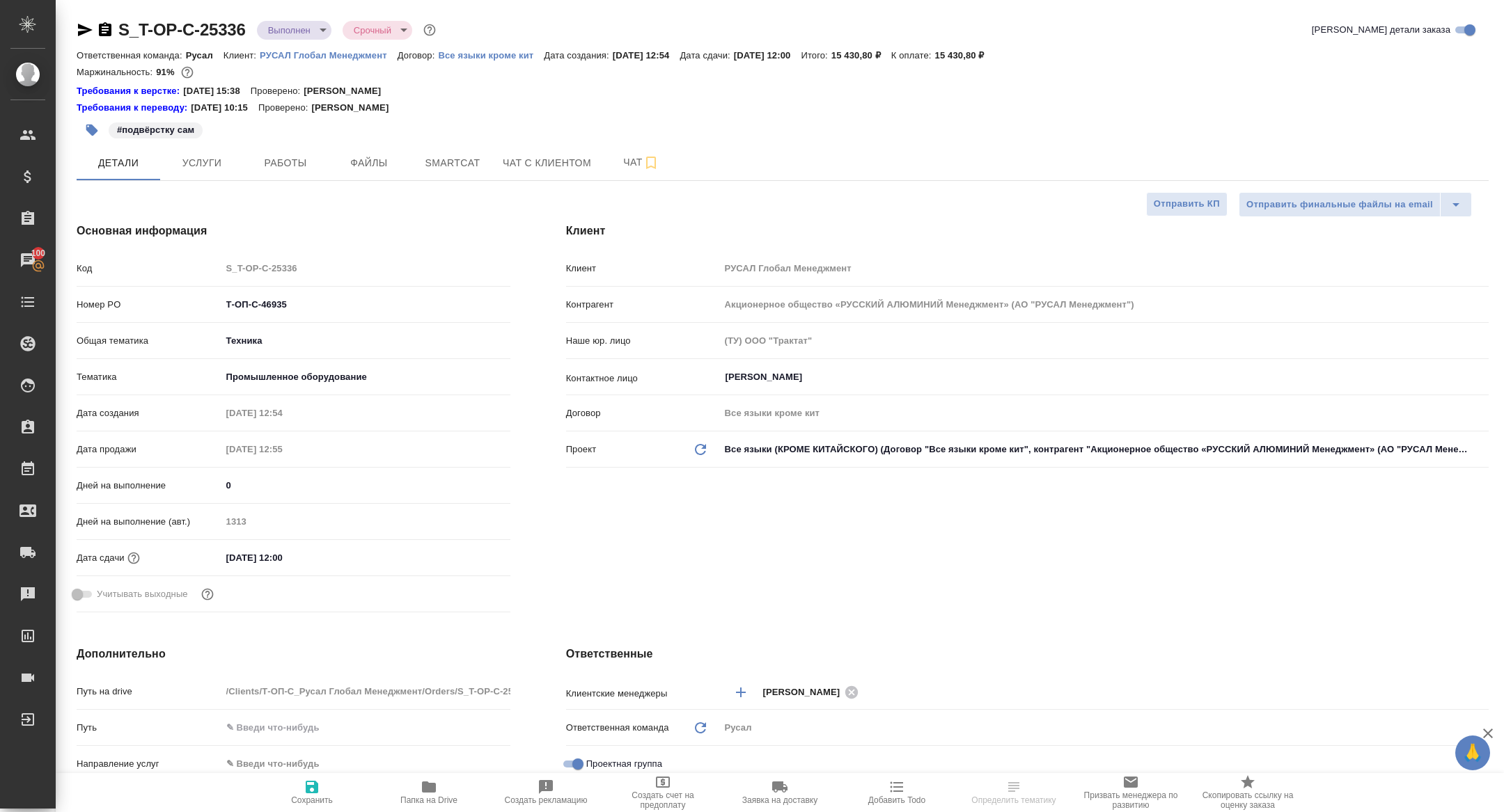
type textarea "x"
click at [303, 550] on input "[DATE] 12:00" at bounding box center [283, 558] width 122 height 20
click at [478, 559] on icon "button" at bounding box center [470, 557] width 17 height 17
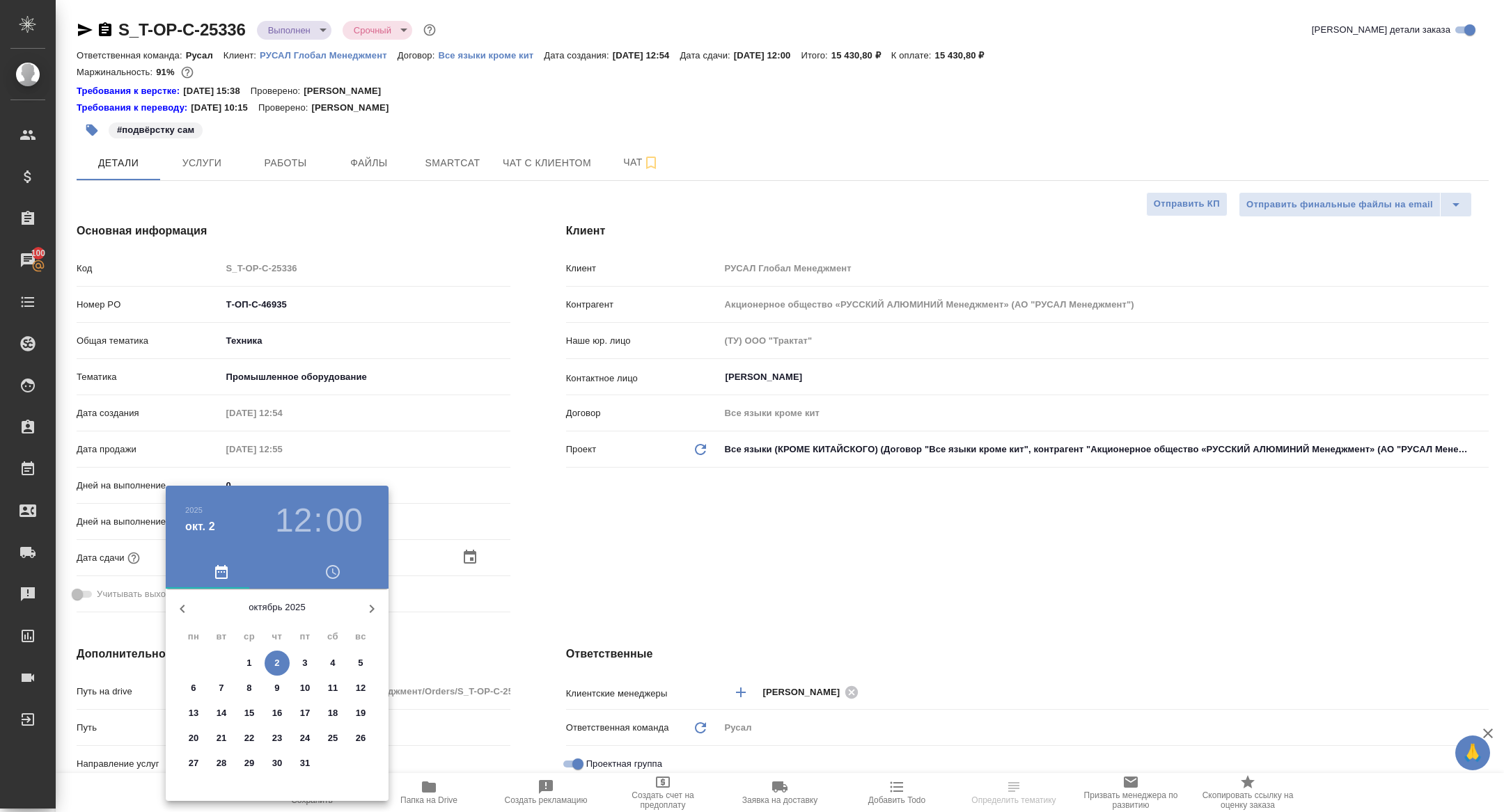
click at [278, 504] on h3 "12" at bounding box center [293, 520] width 37 height 39
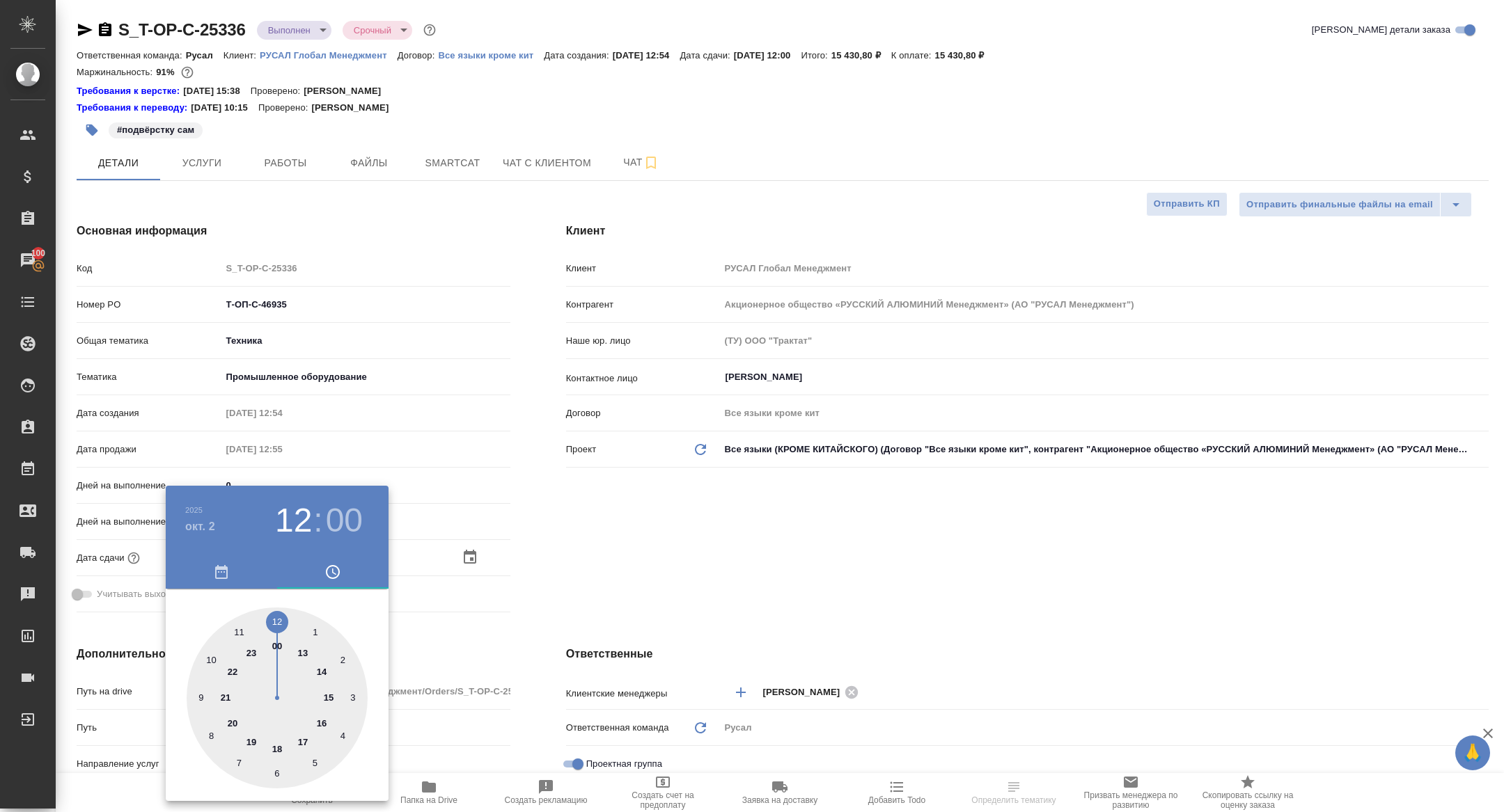
click at [303, 657] on div at bounding box center [277, 698] width 181 height 181
type input "[DATE] 13:00"
type textarea "x"
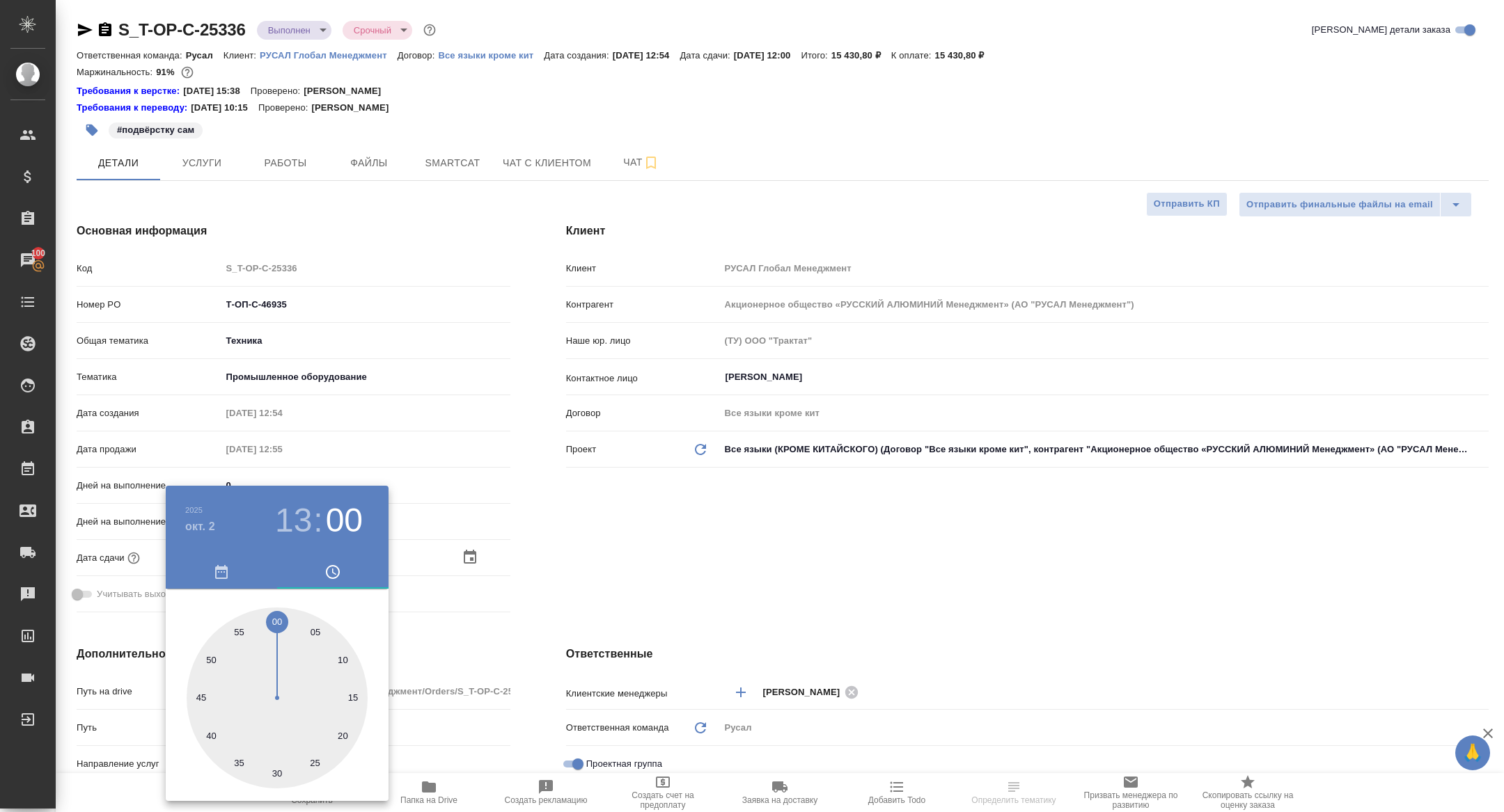
click at [472, 575] on div ".cls-1 fill:#fff; AWATERA [PERSON_NAME] Спецификации Заказы 100 Чаты Todo Проек…" at bounding box center [752, 406] width 1504 height 812
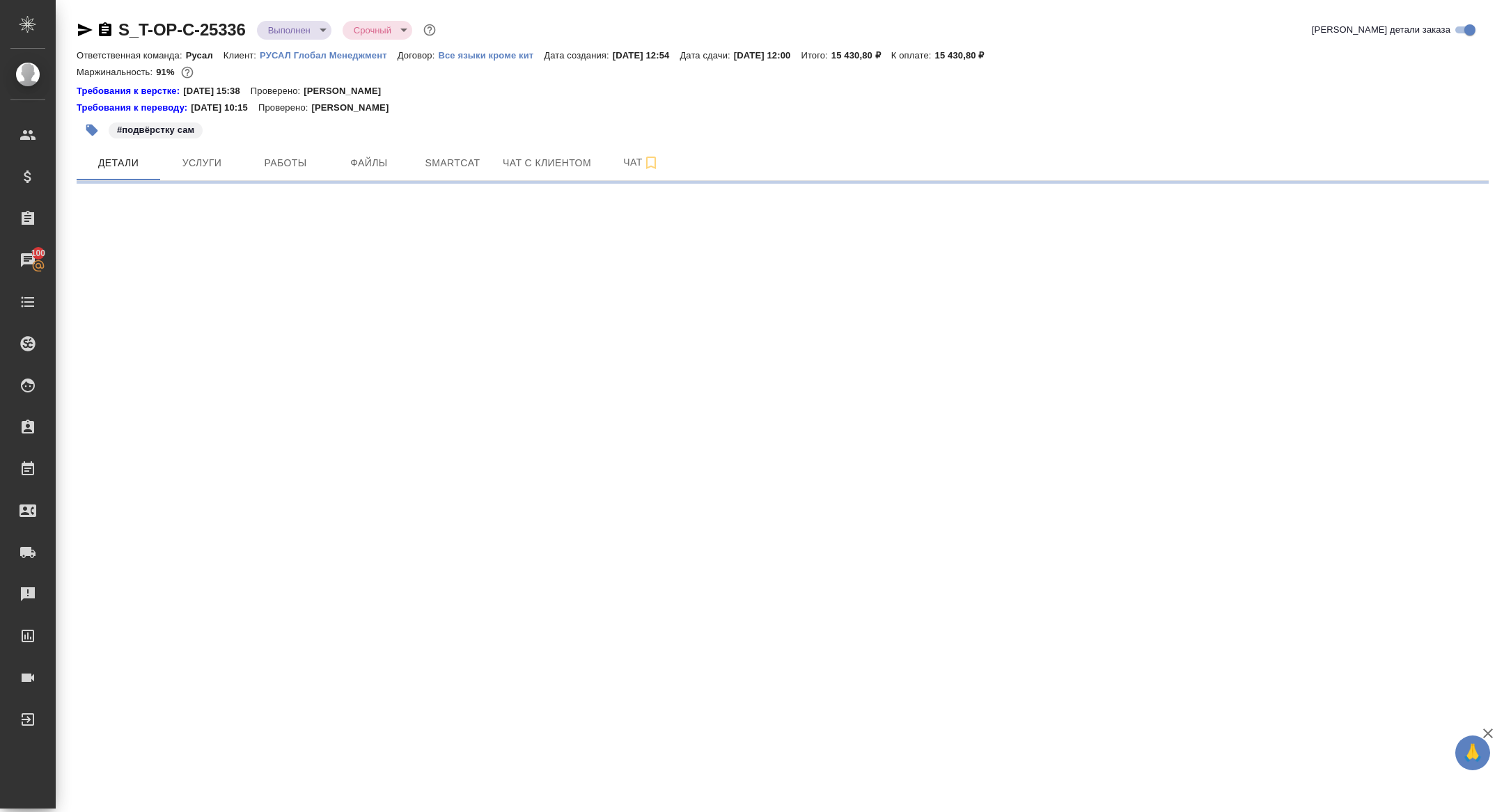
select select "RU"
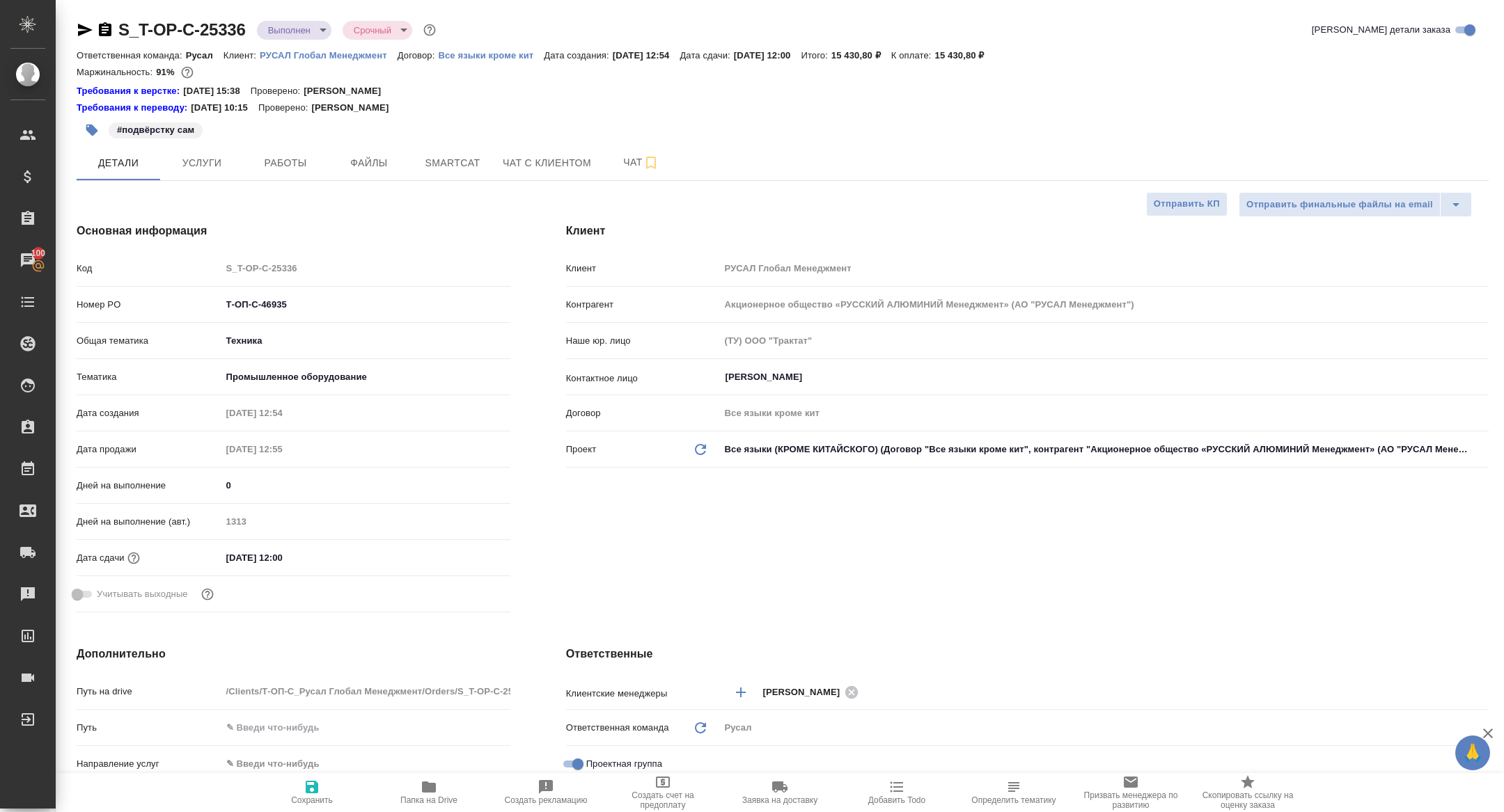
type textarea "x"
click at [294, 566] on input "[DATE] 12:00" at bounding box center [283, 558] width 122 height 20
click at [294, 566] on input "[DATE] 12:00" at bounding box center [283, 558] width 122 height 20
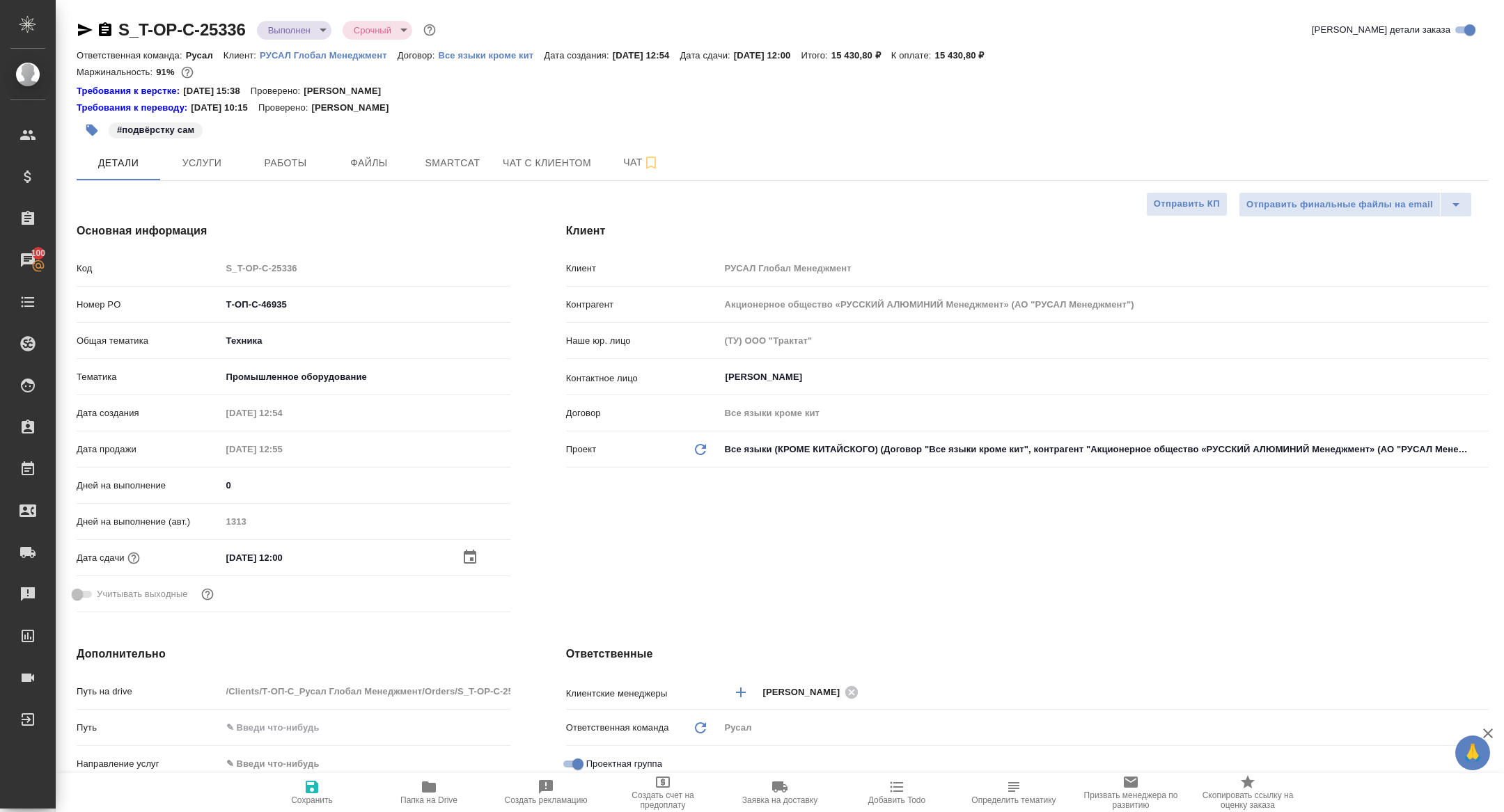
click at [459, 551] on div "[DATE] 12:00" at bounding box center [366, 558] width 289 height 20
click at [468, 551] on icon "button" at bounding box center [469, 556] width 13 height 14
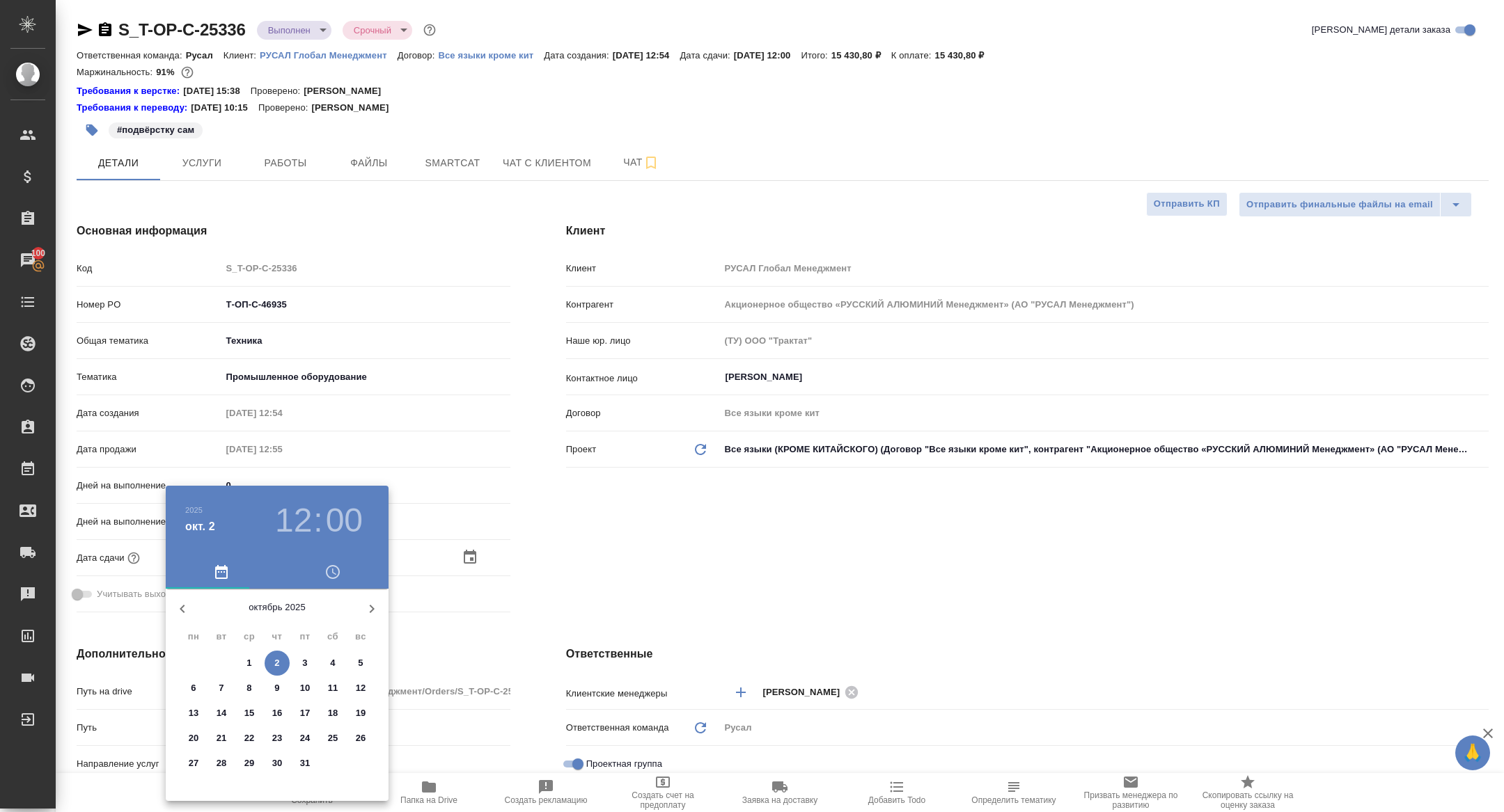
click at [280, 512] on h3 "12" at bounding box center [293, 520] width 37 height 39
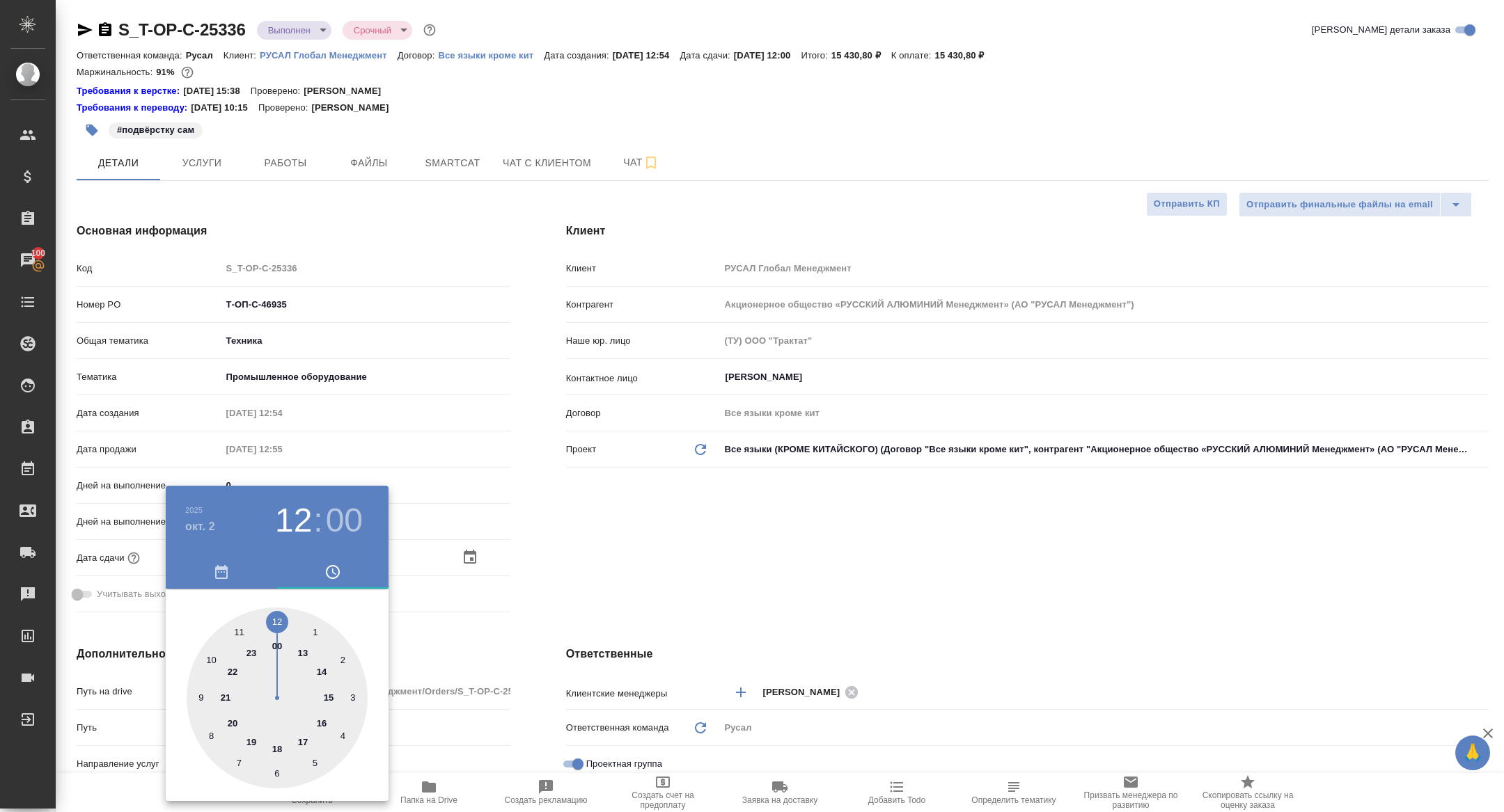
click at [305, 652] on div at bounding box center [277, 698] width 181 height 181
type input "[DATE] 13:00"
type textarea "x"
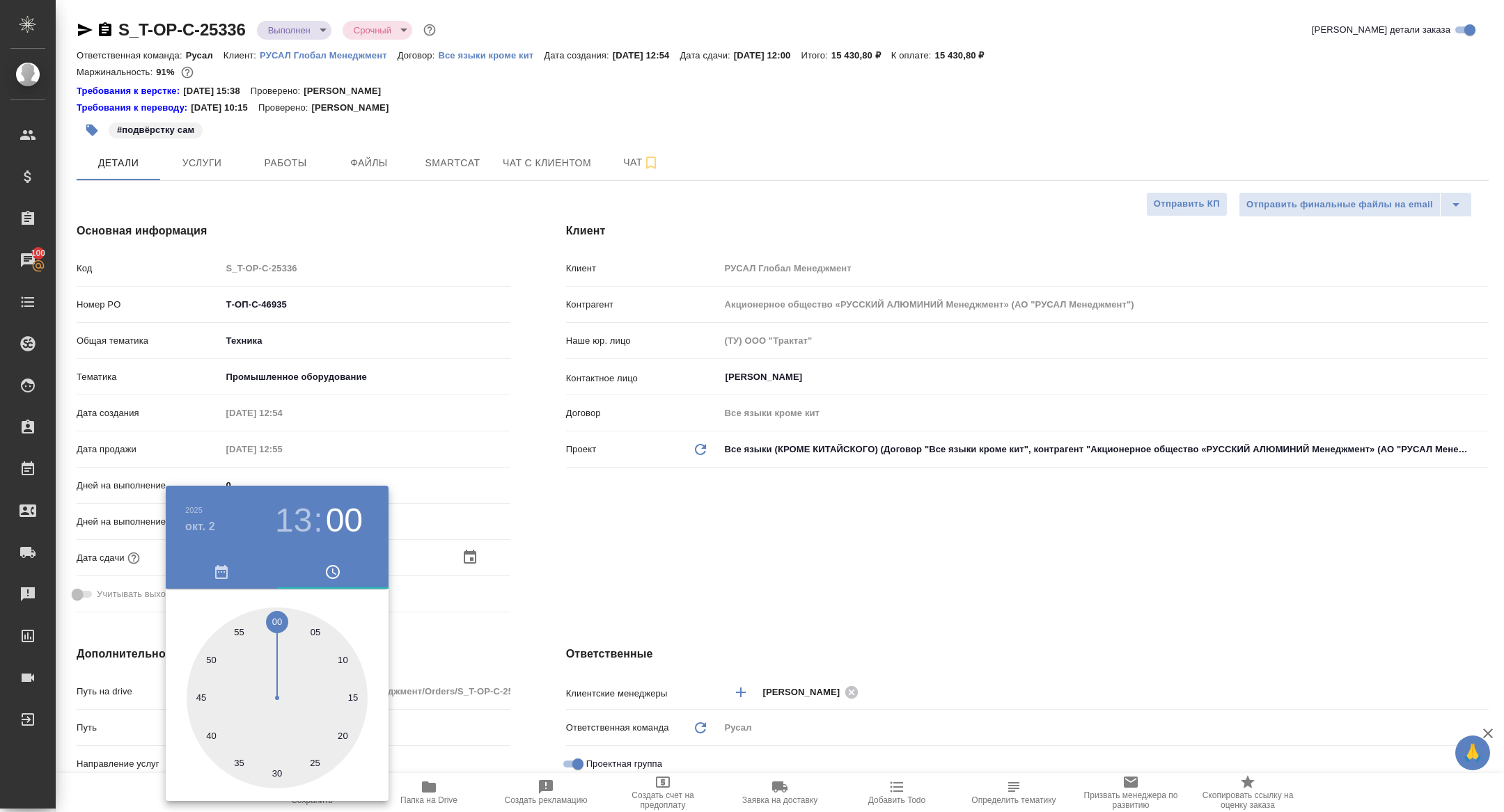
click at [513, 553] on div at bounding box center [752, 406] width 1504 height 812
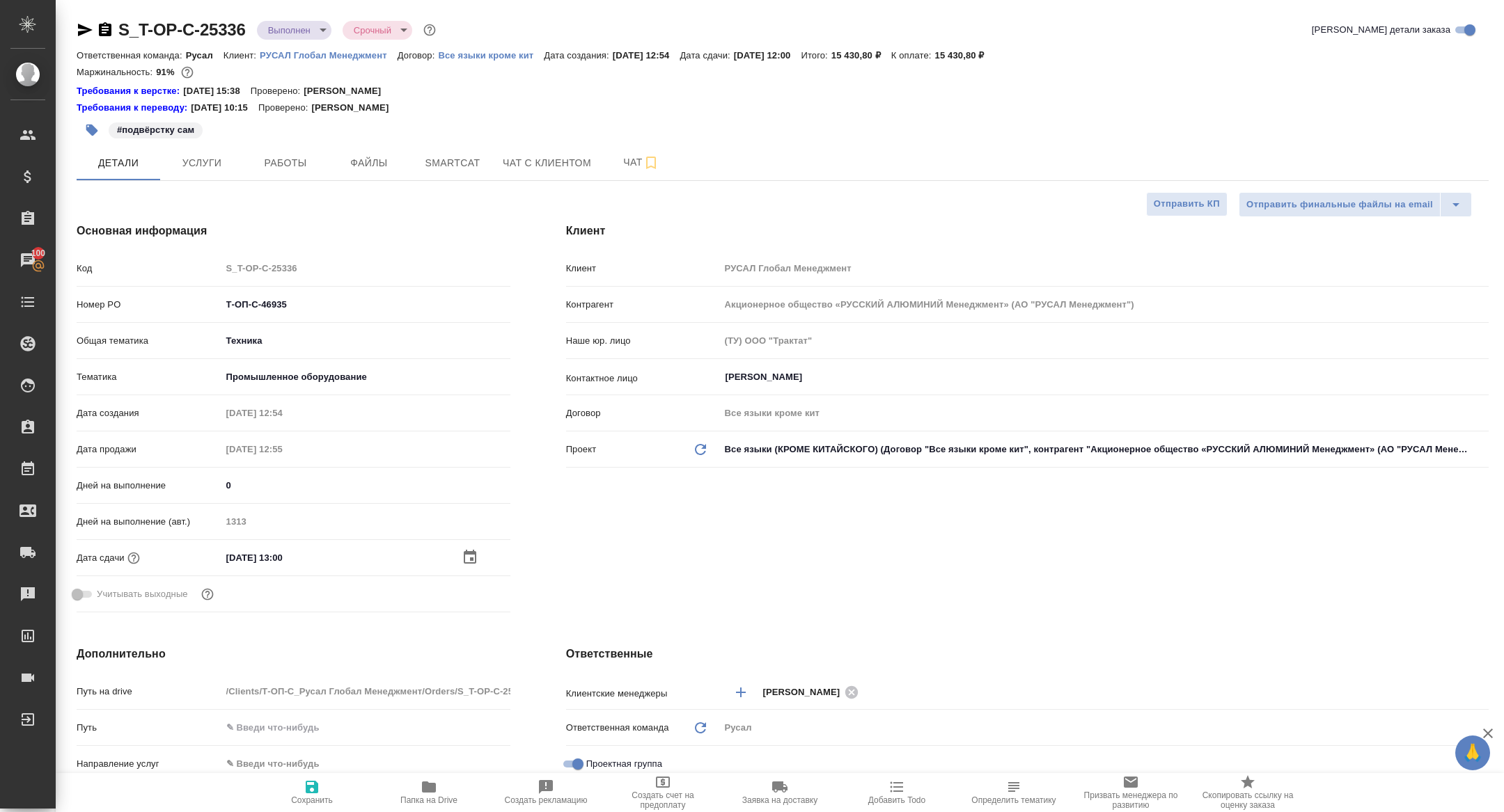
click at [298, 800] on span "Сохранить" at bounding box center [312, 800] width 42 height 10
type textarea "x"
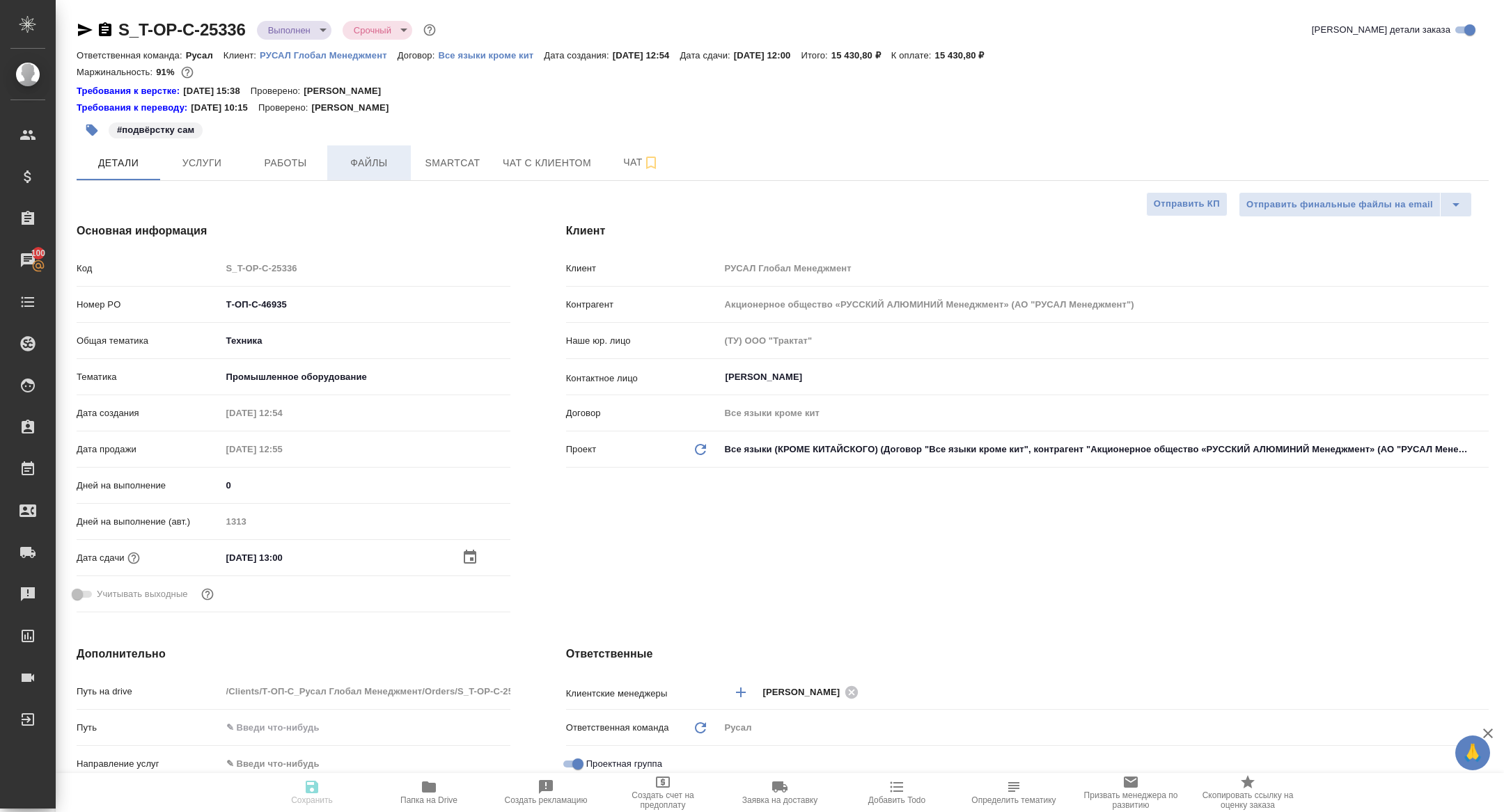
type textarea "x"
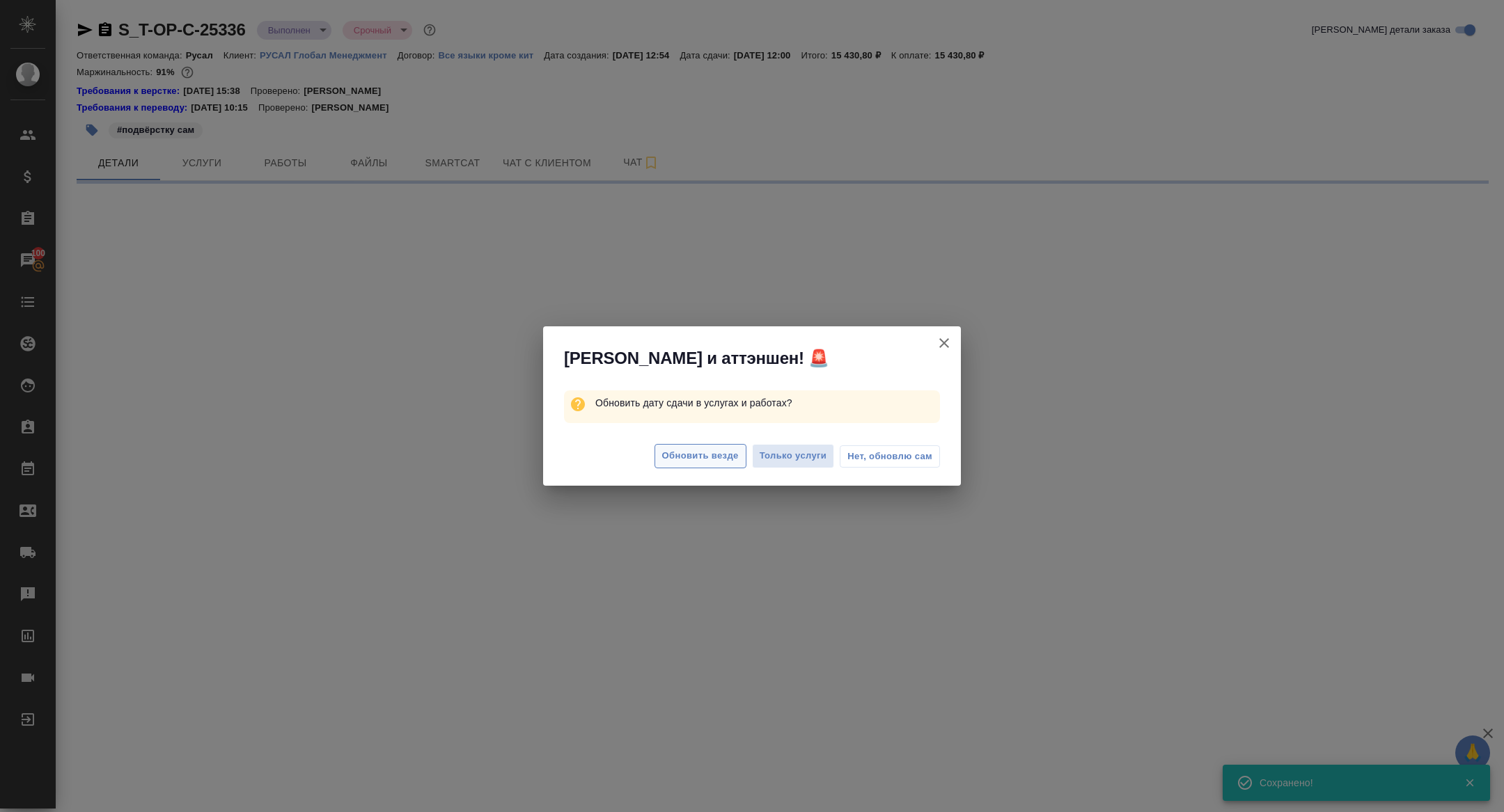
select select "RU"
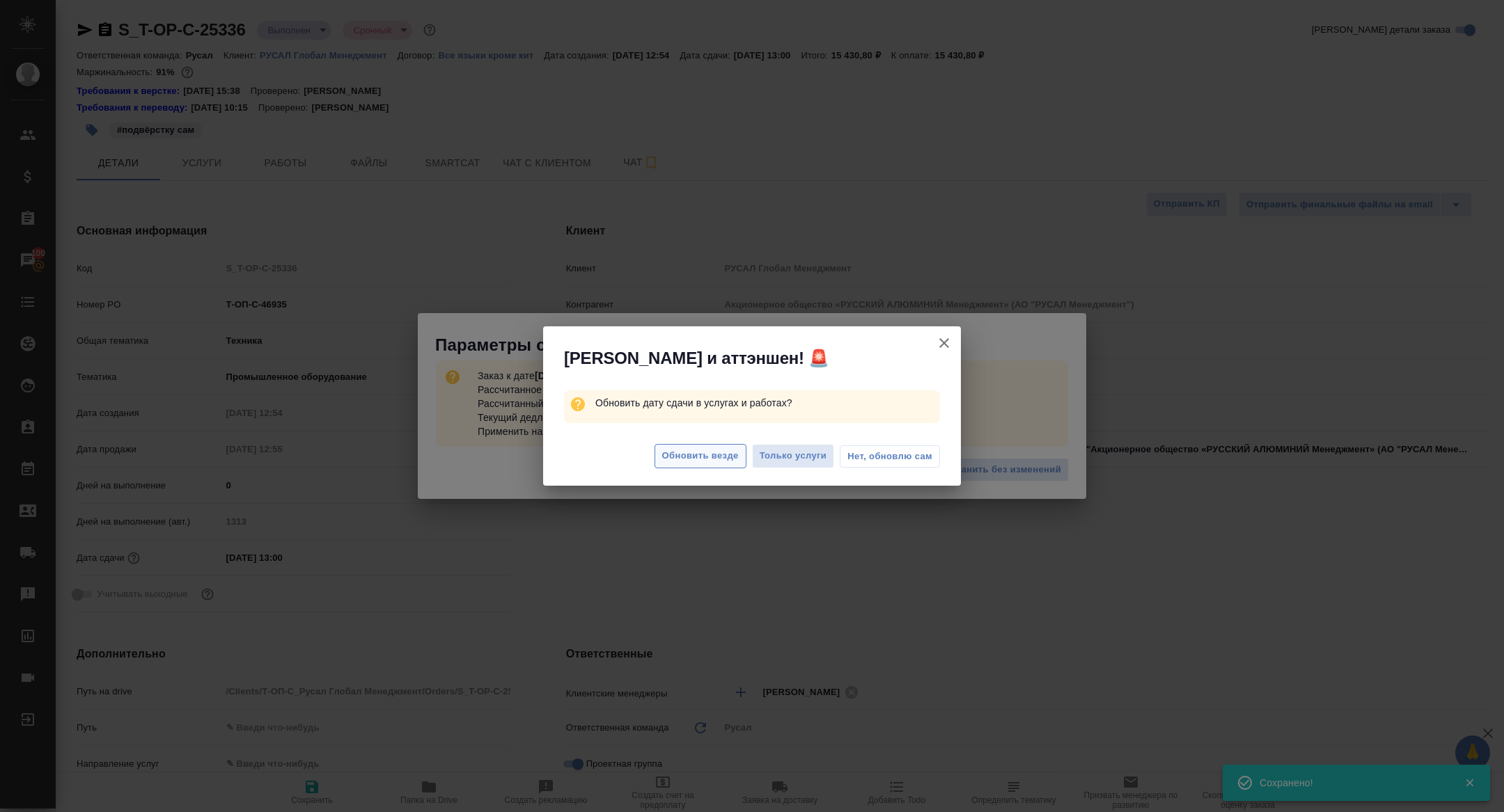
type textarea "x"
click at [722, 458] on span "Обновить везде" at bounding box center [700, 456] width 76 height 16
type textarea "x"
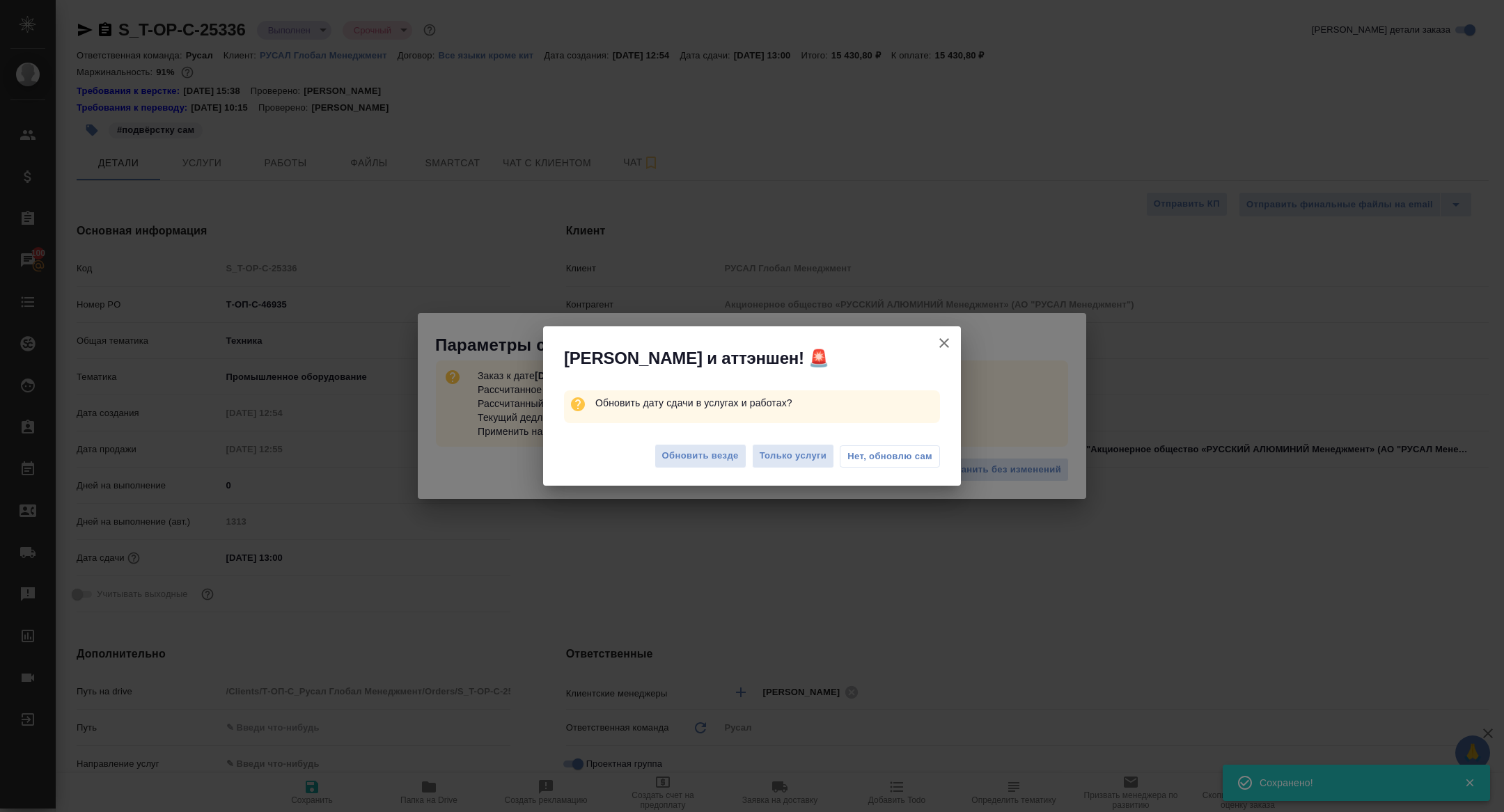
type textarea "x"
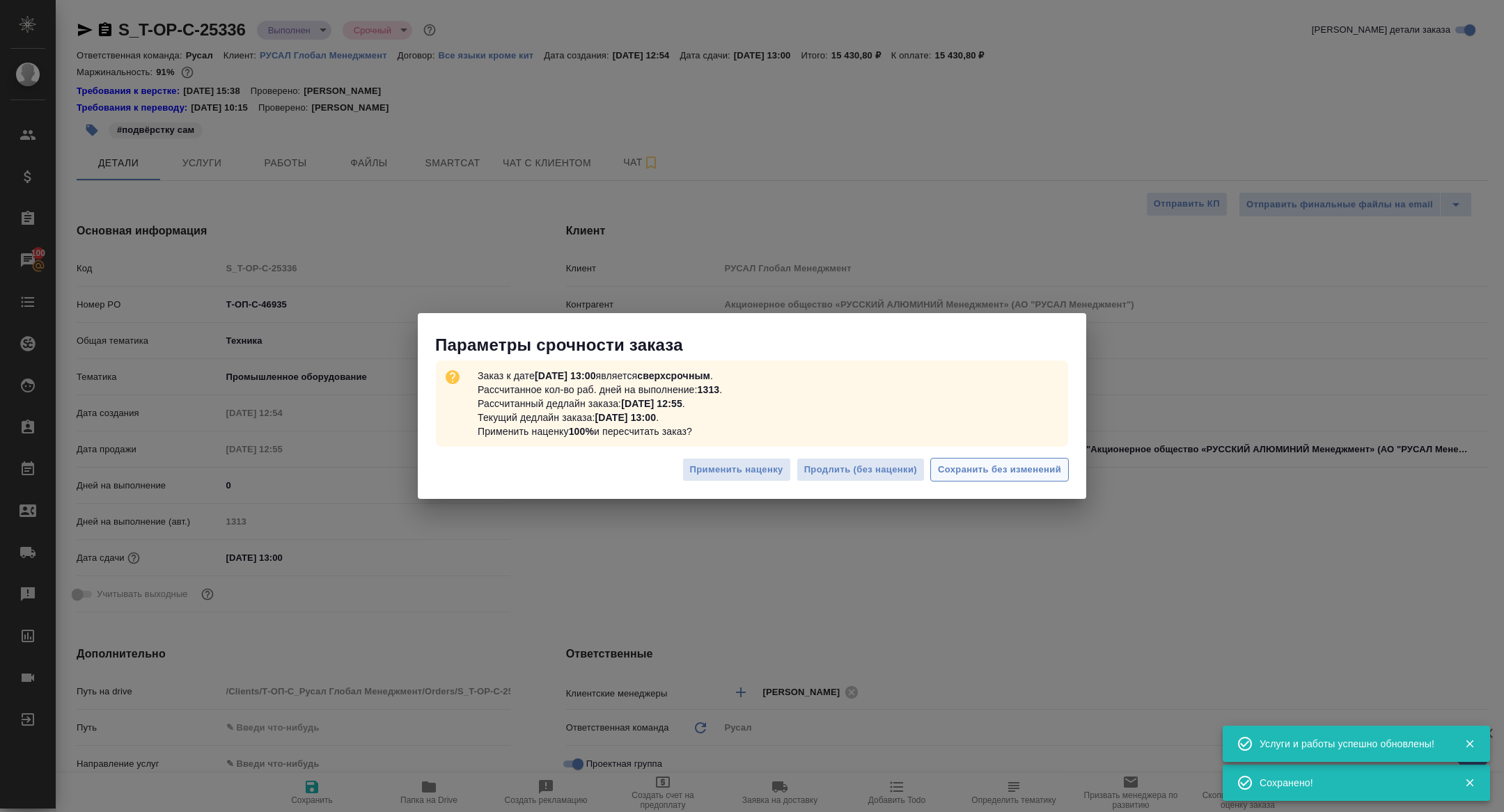
click at [1008, 471] on span "Сохранить без изменений" at bounding box center [999, 470] width 123 height 16
type textarea "x"
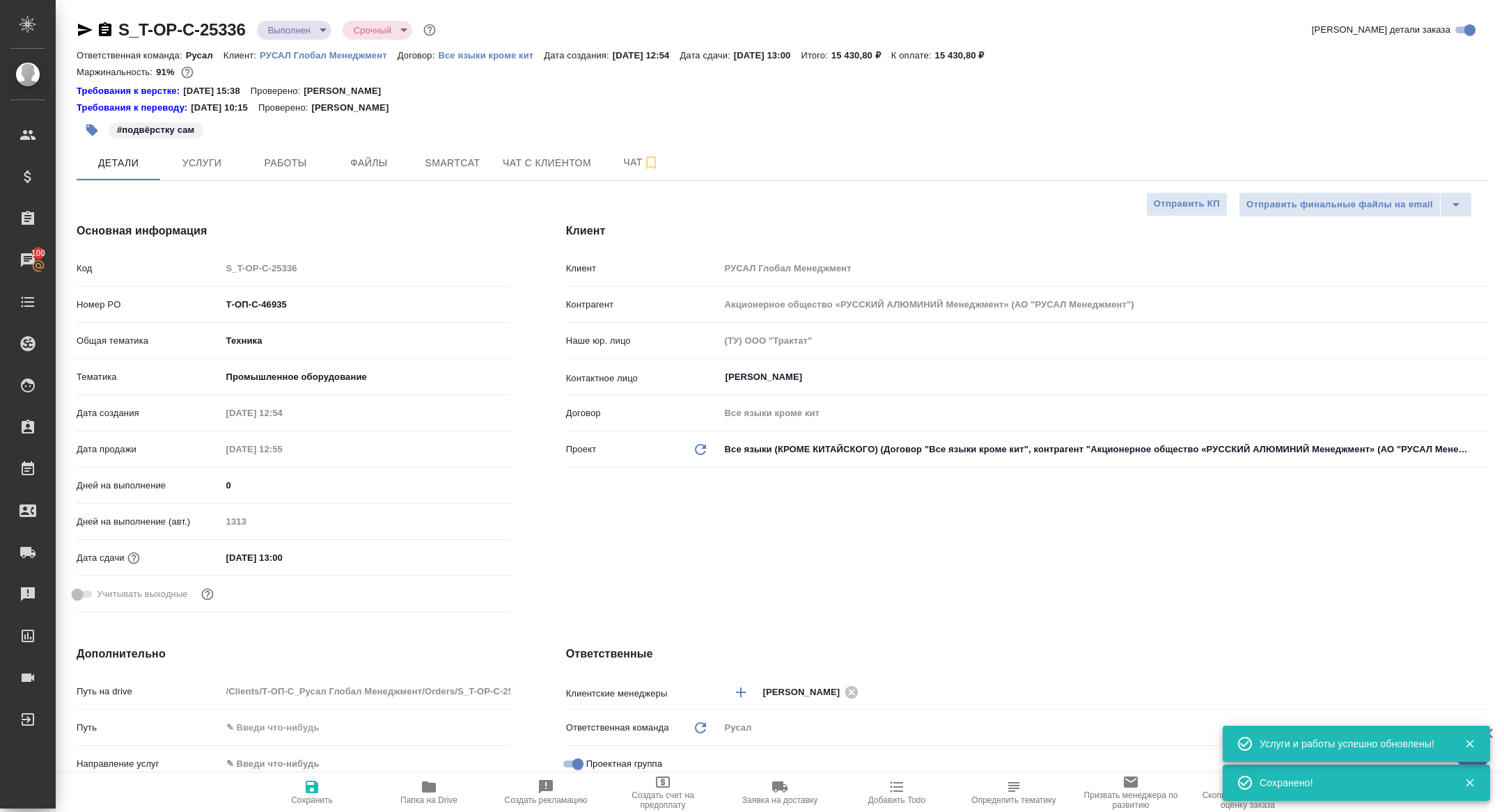
type textarea "x"
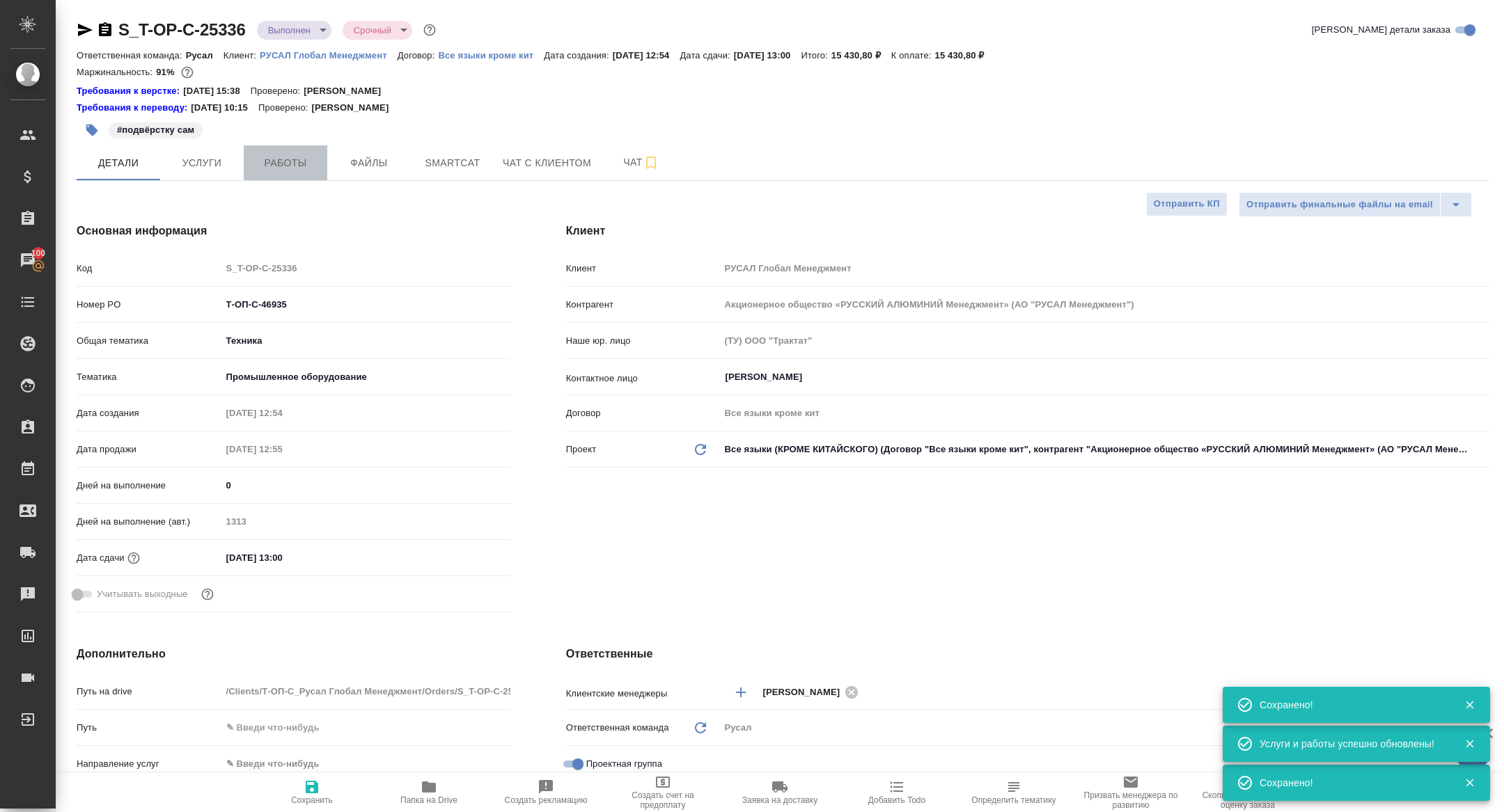
click at [291, 149] on button "Работы" at bounding box center [286, 163] width 84 height 35
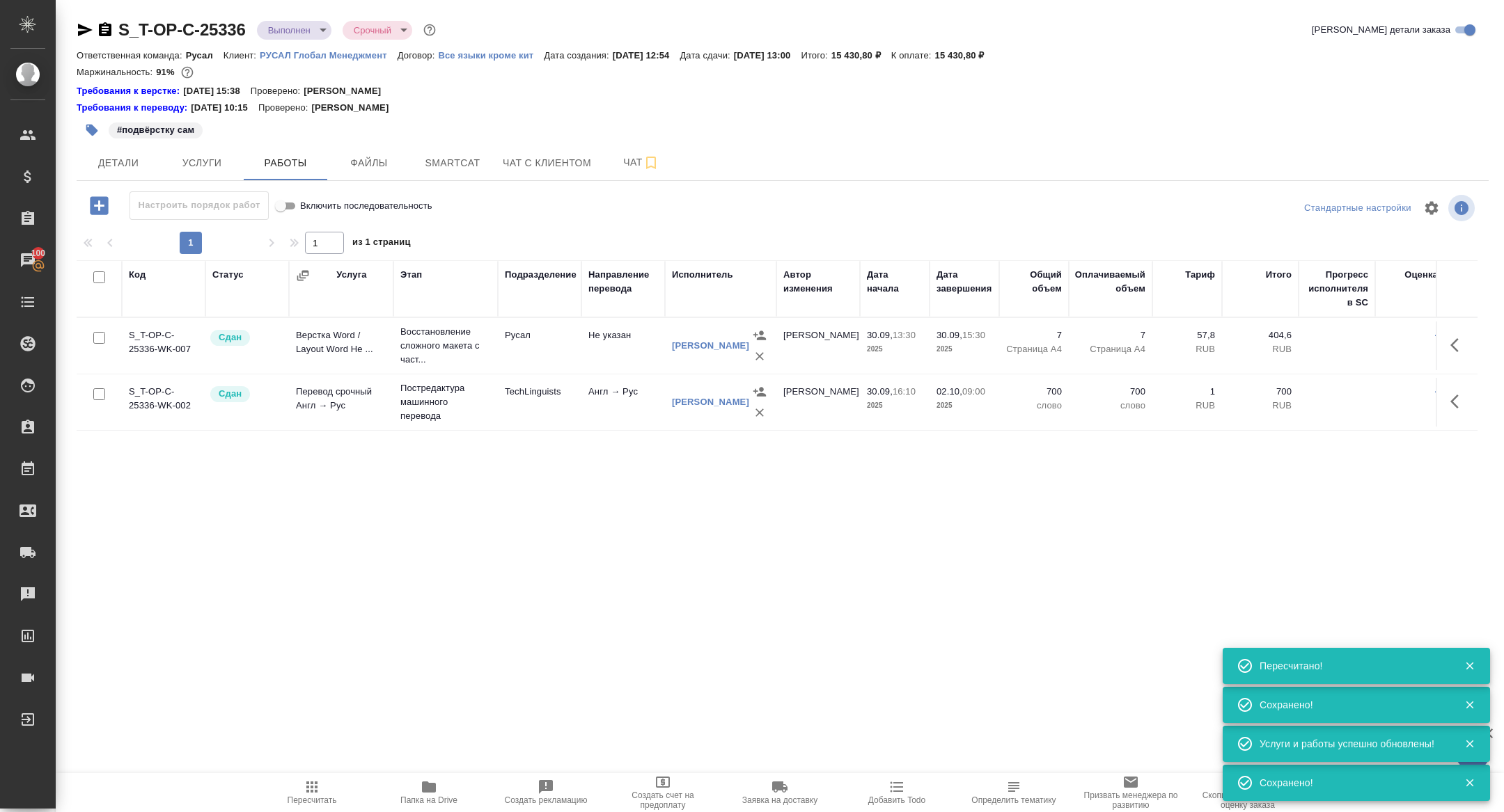
click at [277, 21] on body "🙏 .cls-1 fill:#fff; AWATERA [PERSON_NAME] Спецификации Заказы 100 Чаты Todo Про…" at bounding box center [752, 406] width 1504 height 812
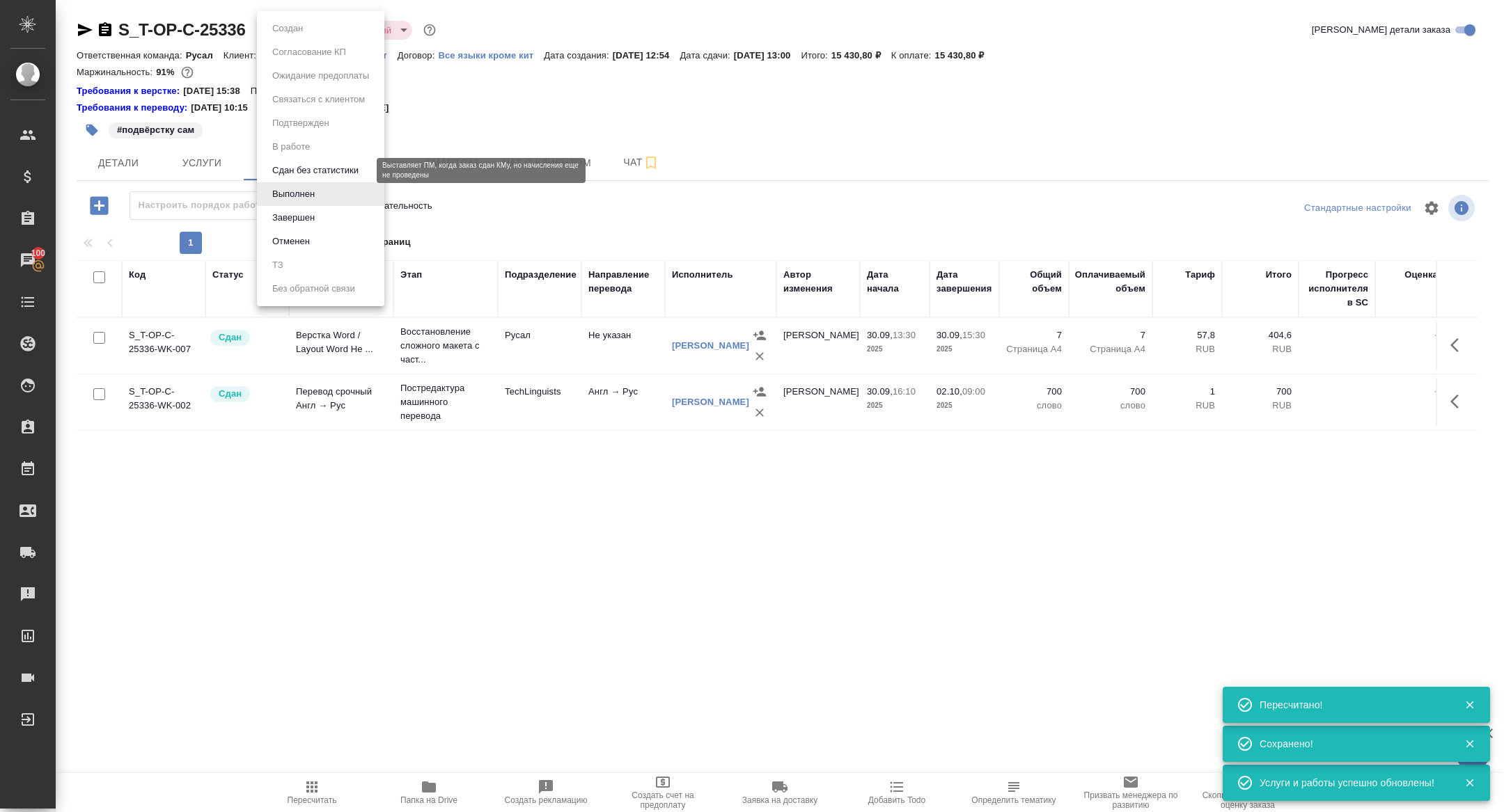
click at [293, 164] on button "Сдан без статистики" at bounding box center [315, 170] width 95 height 15
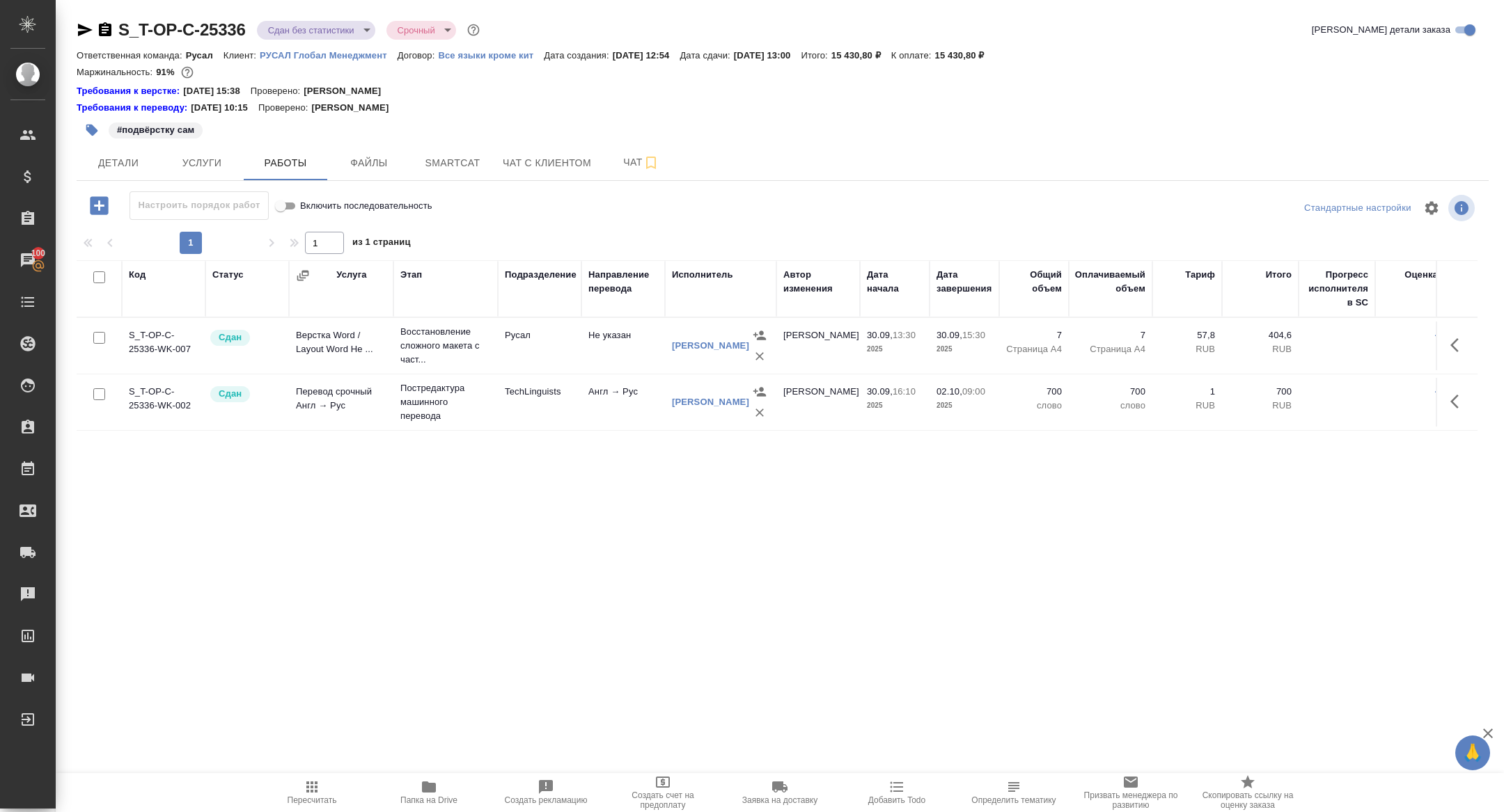
click at [1455, 393] on icon "button" at bounding box center [1459, 401] width 17 height 17
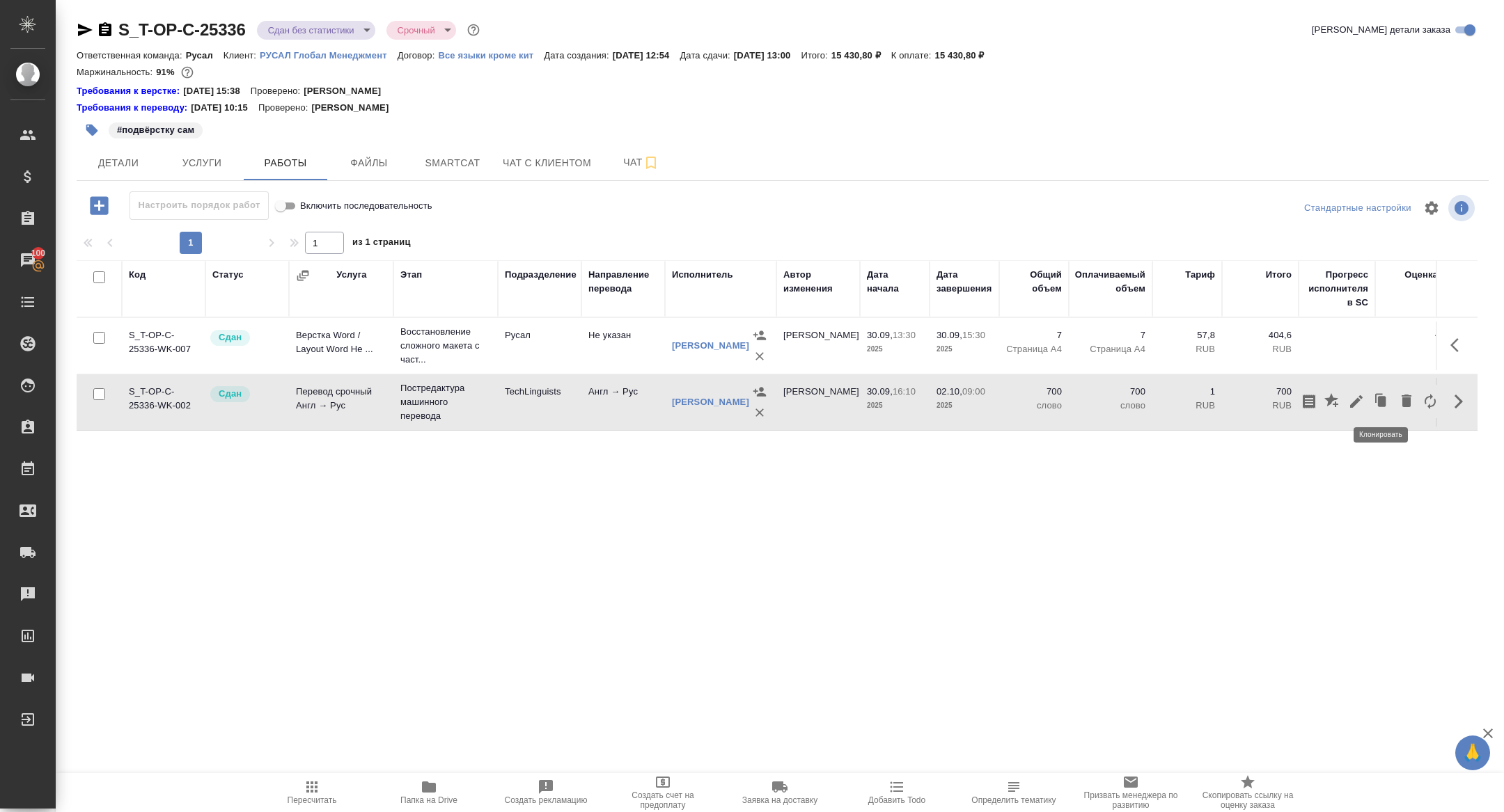
click at [1383, 401] on icon "button" at bounding box center [1382, 401] width 8 height 10
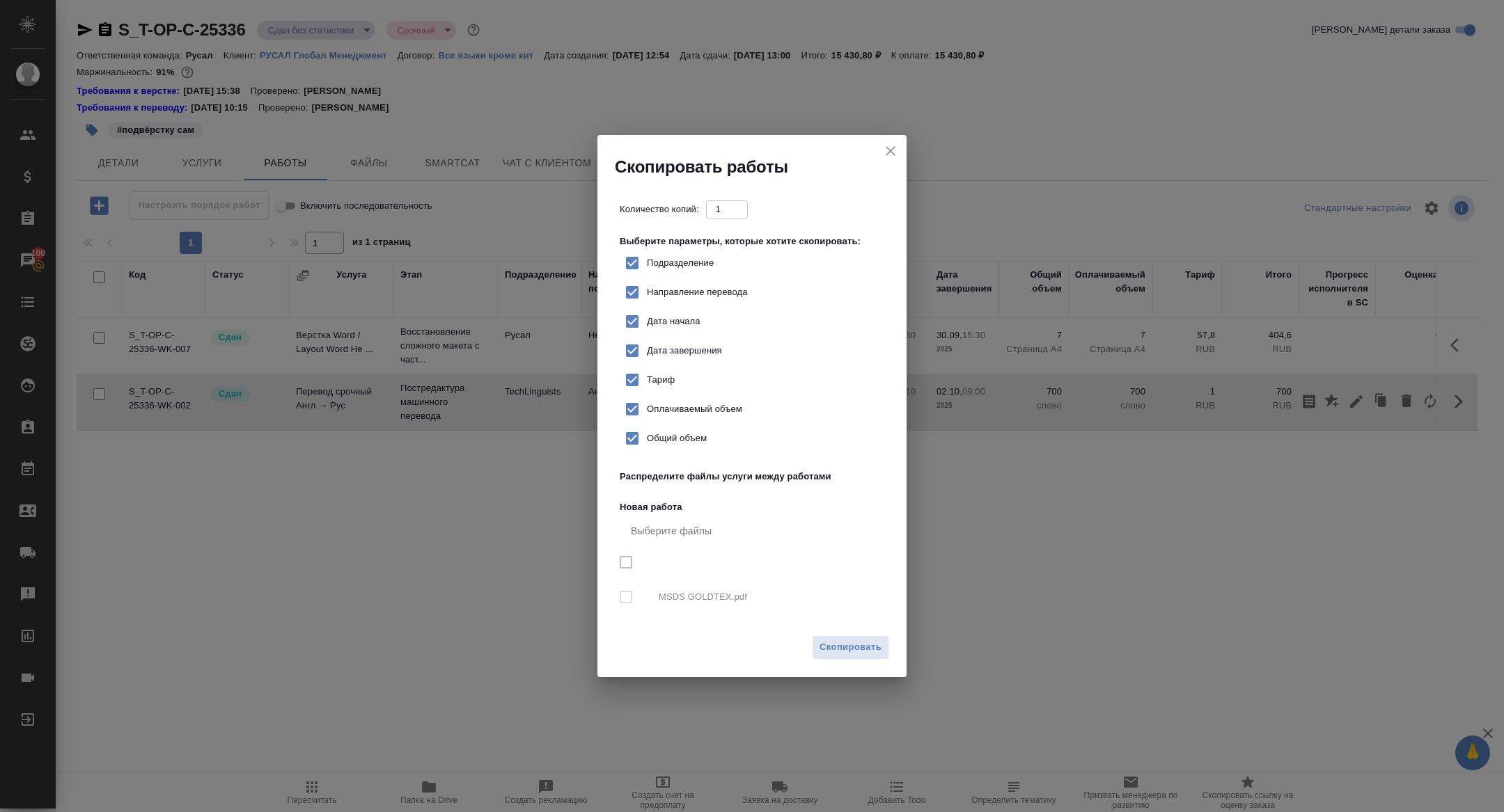
checkbox input "true"
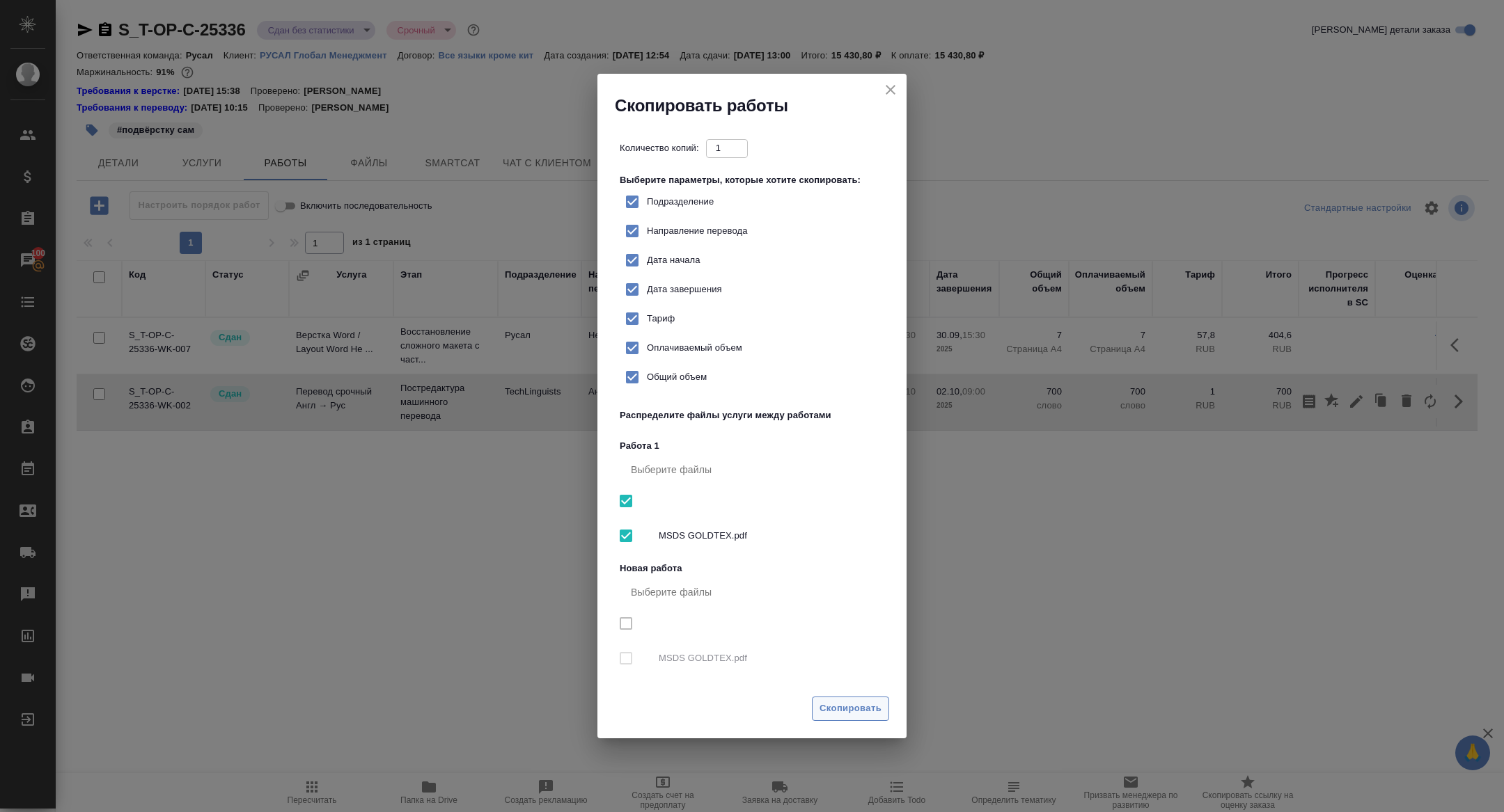
click at [856, 712] on span "Скопировать" at bounding box center [851, 709] width 62 height 16
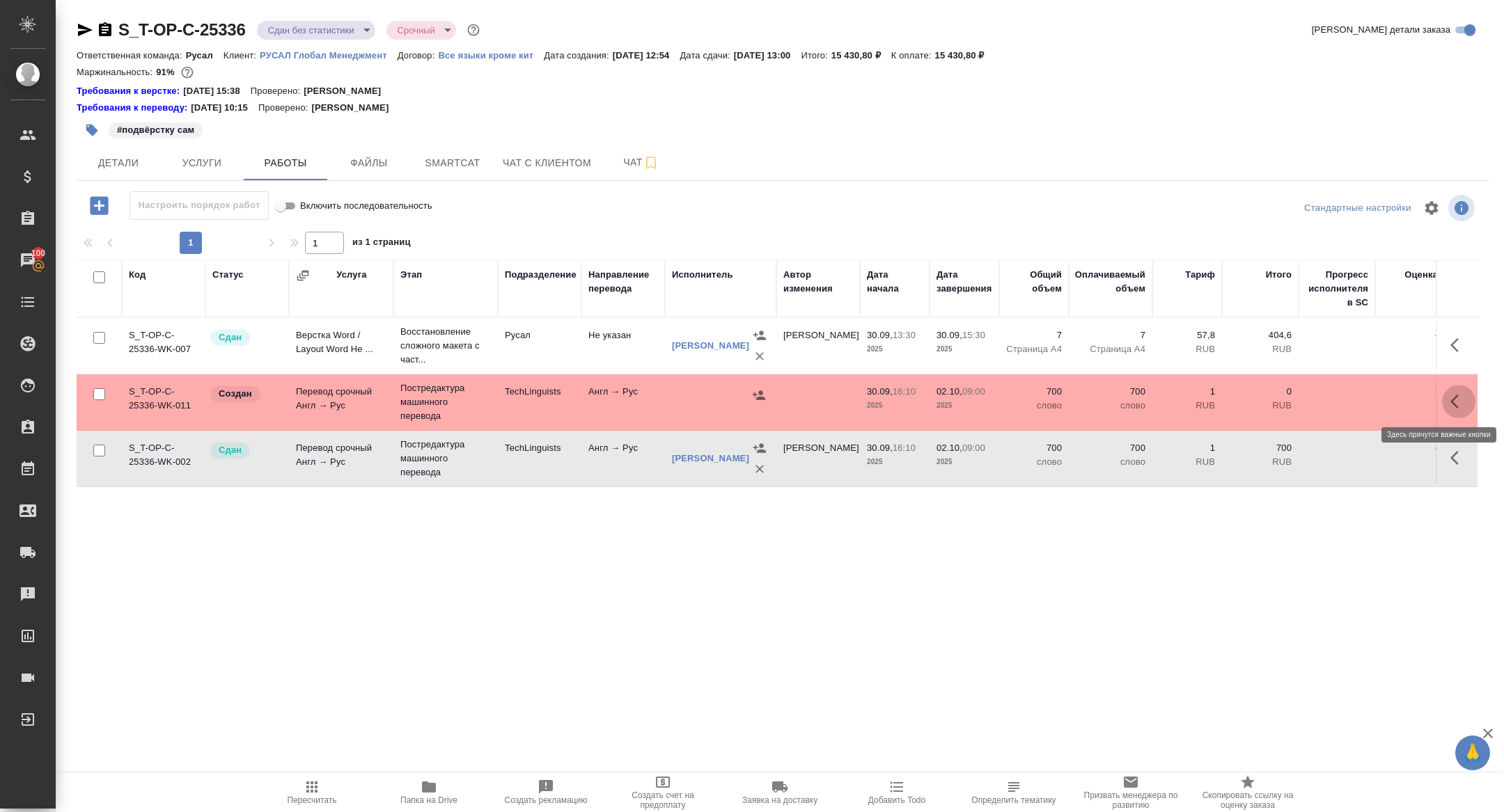
click at [1459, 397] on icon "button" at bounding box center [1459, 401] width 17 height 17
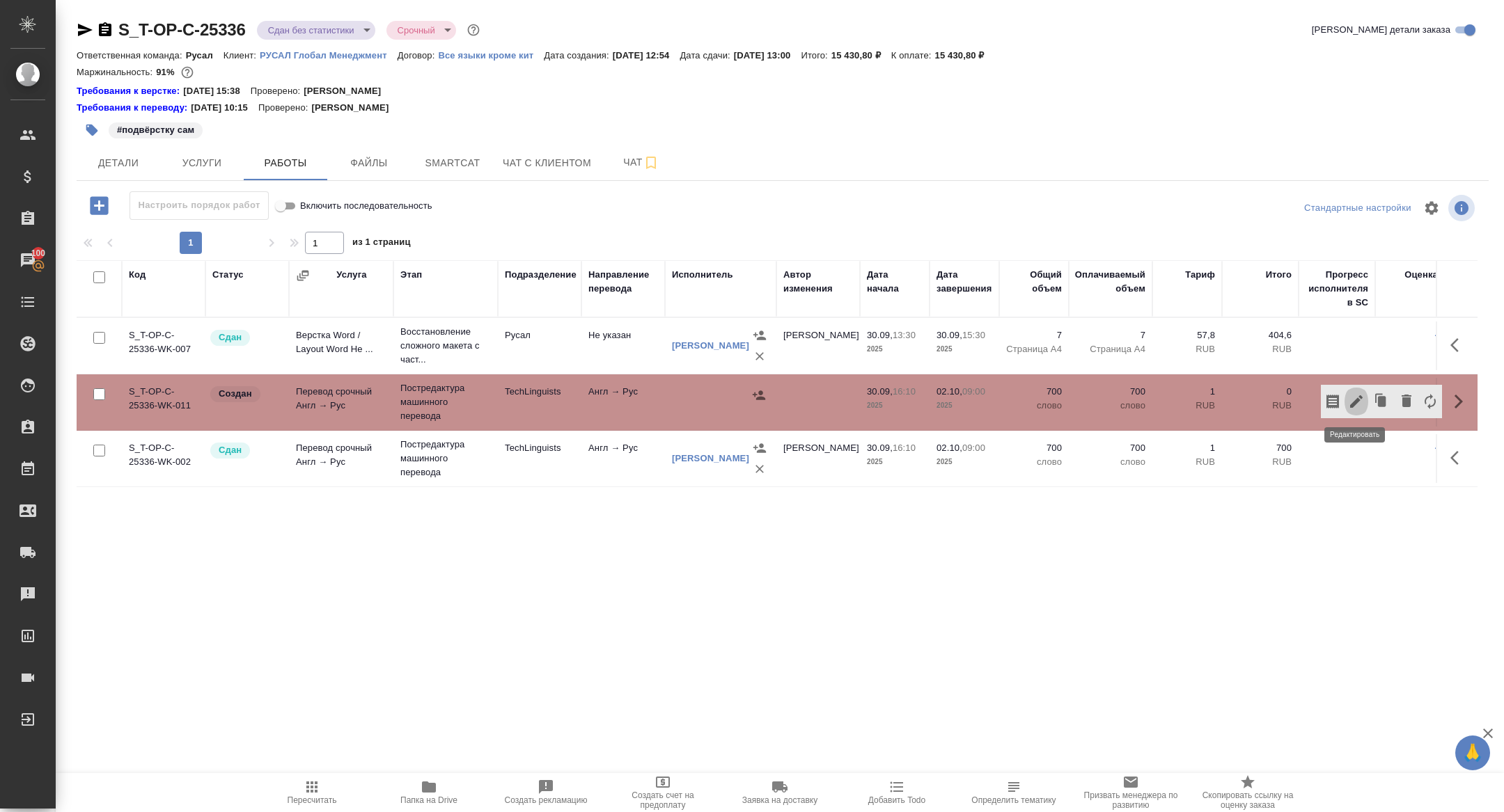
click at [1352, 401] on icon "button" at bounding box center [1356, 401] width 17 height 17
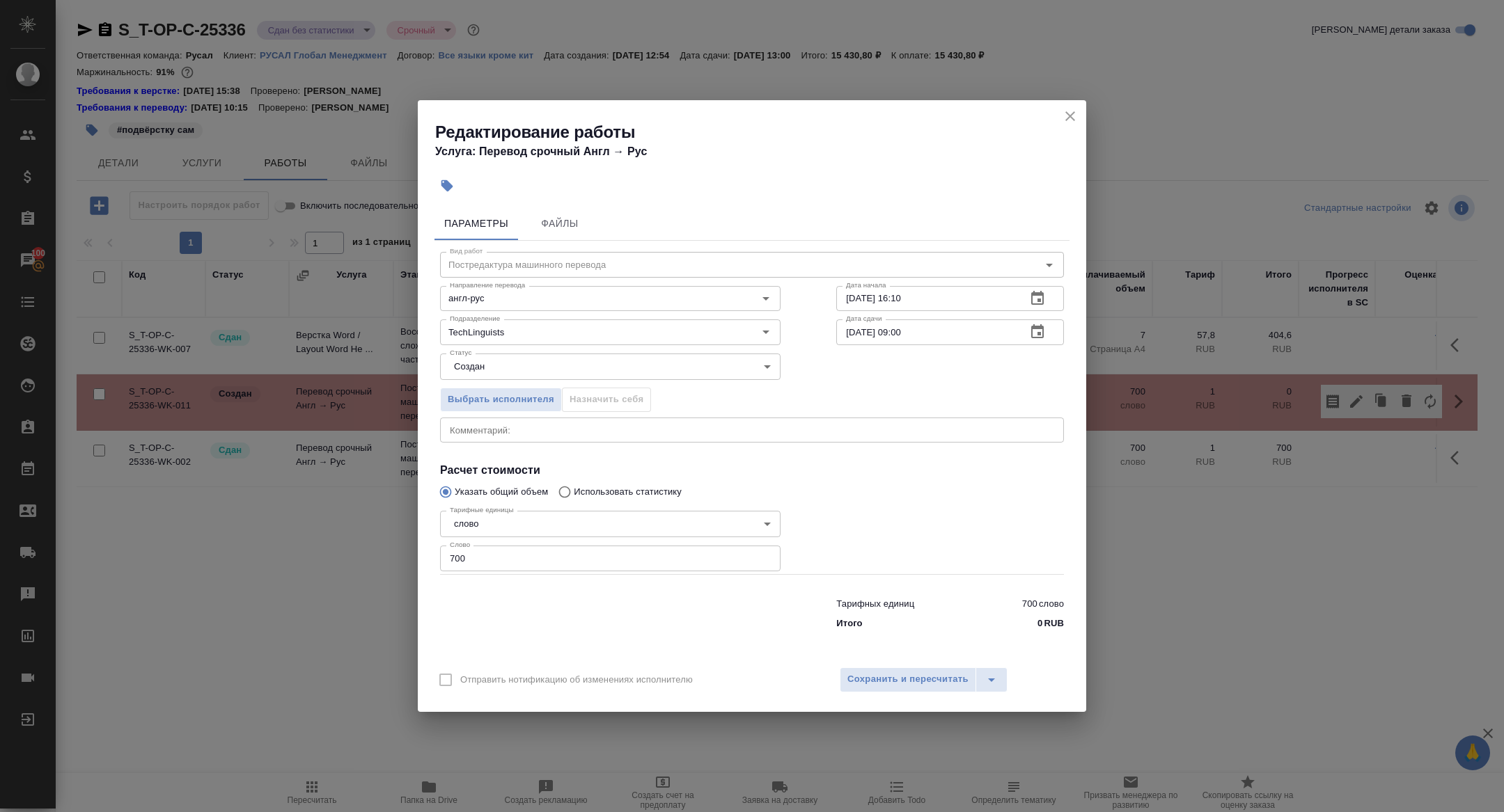
drag, startPoint x: 478, startPoint y: 562, endPoint x: 341, endPoint y: 545, distance: 138.1
click at [344, 546] on div "Редактирование работы Услуга: Перевод срочный Англ → [PERSON_NAME] Файлы Вид ра…" at bounding box center [752, 406] width 1504 height 812
type input "1300"
click at [1043, 323] on button "button" at bounding box center [1038, 332] width 34 height 34
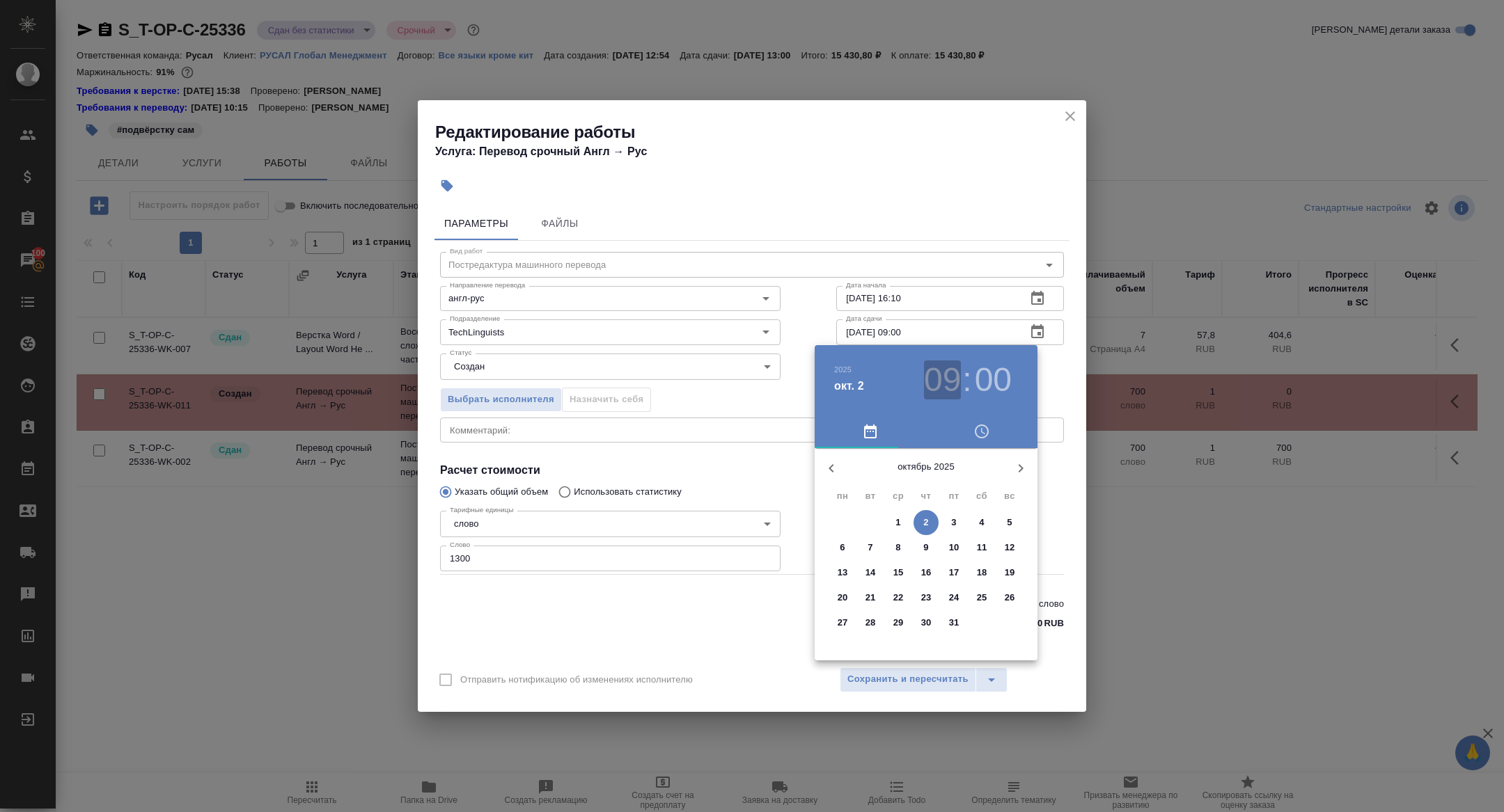
click at [946, 373] on h3 "09" at bounding box center [942, 380] width 37 height 39
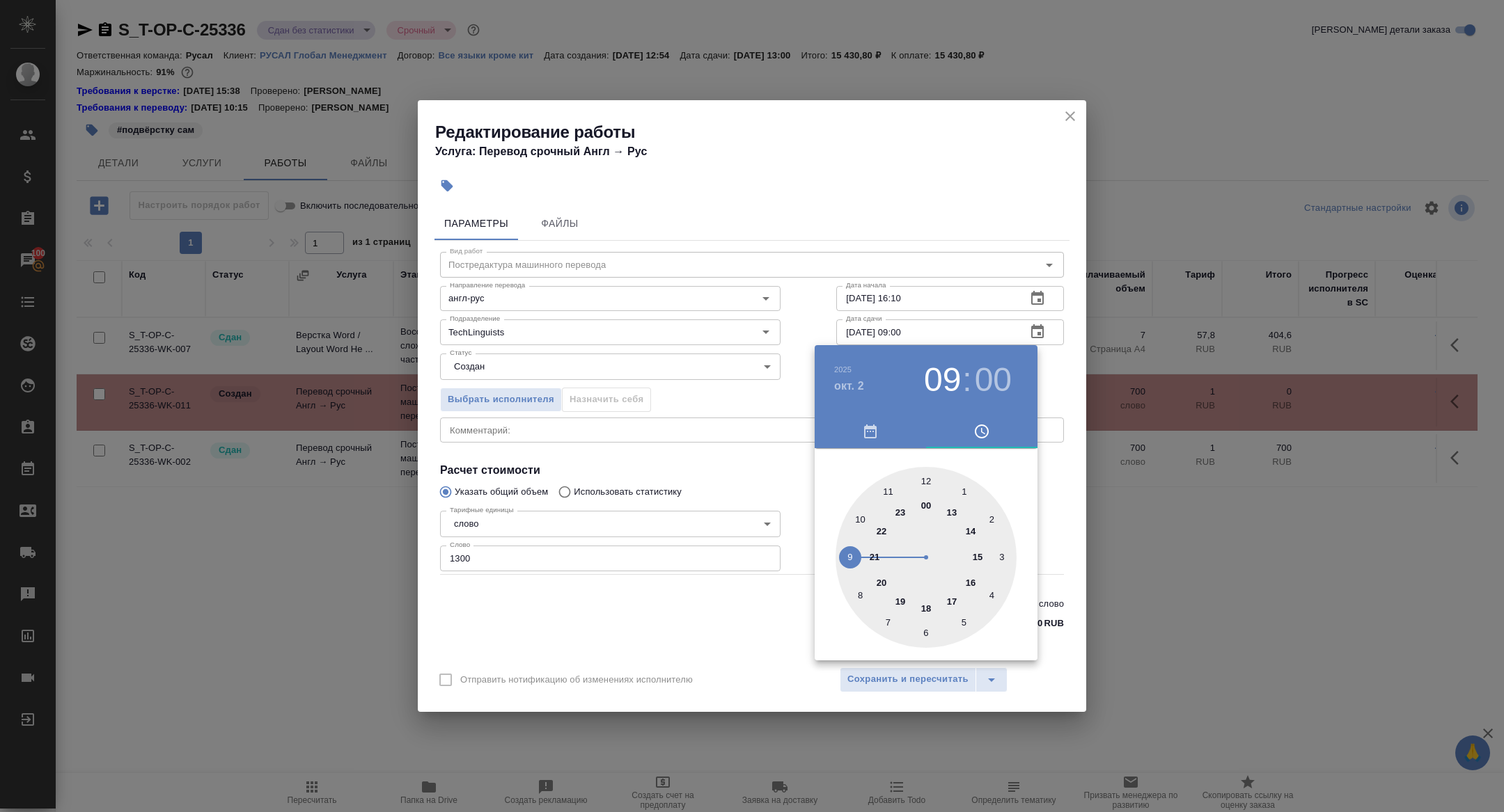
click at [954, 512] on div at bounding box center [926, 557] width 181 height 181
type input "[DATE] 13:00"
click at [699, 397] on div at bounding box center [752, 406] width 1504 height 812
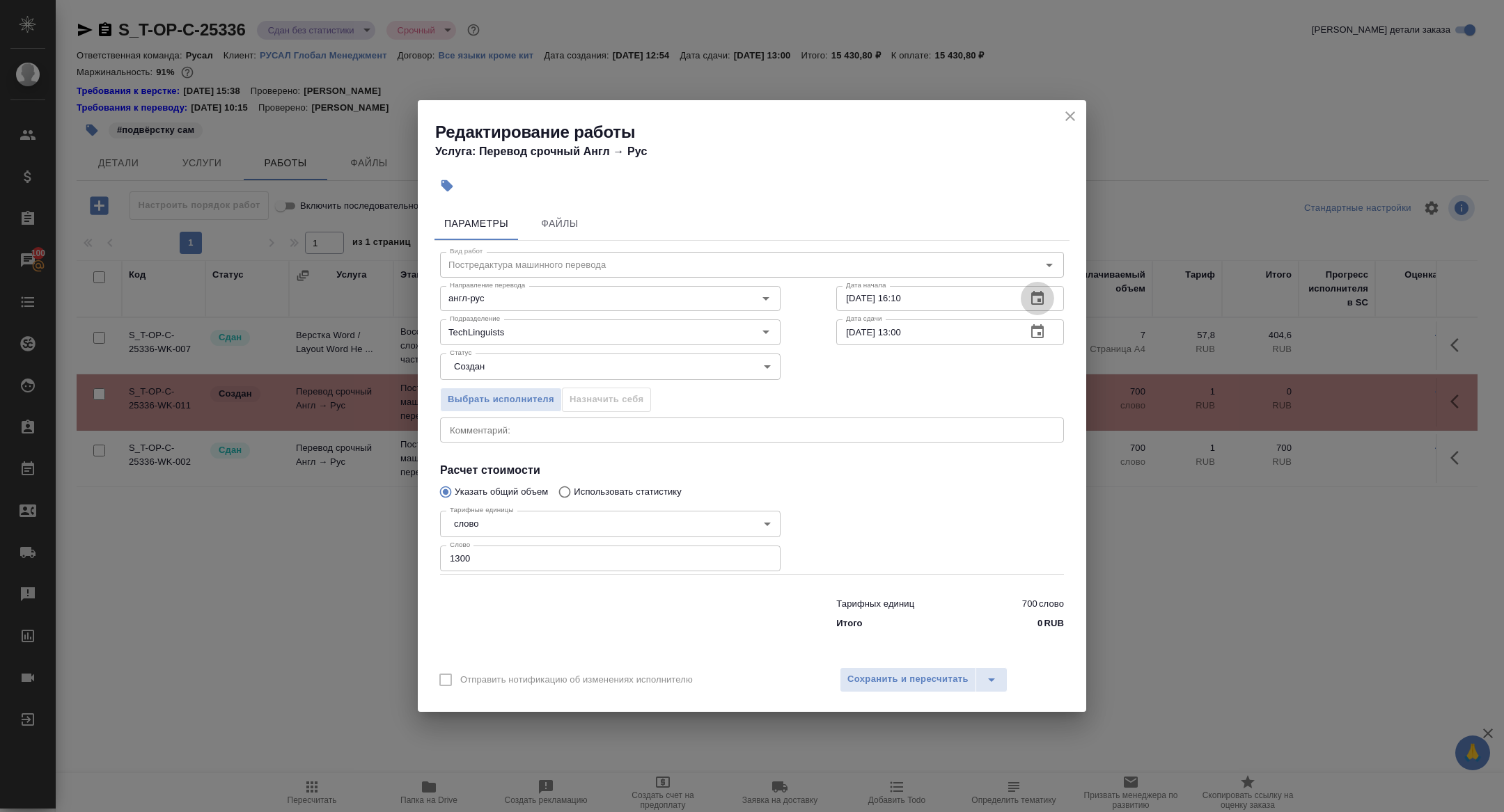
click at [1045, 295] on icon "button" at bounding box center [1038, 298] width 17 height 17
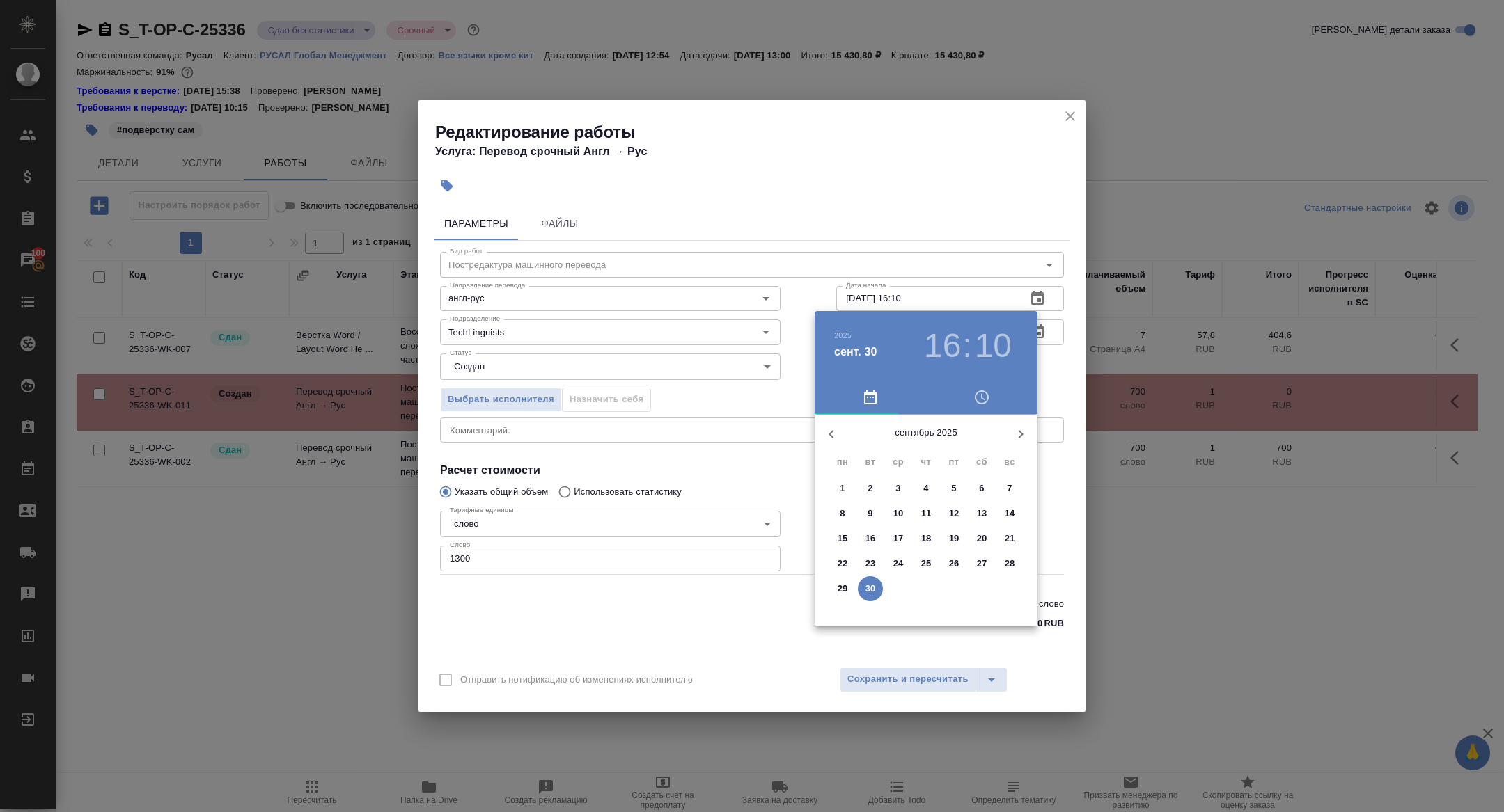
click at [1027, 442] on button "button" at bounding box center [1021, 434] width 34 height 34
click at [930, 486] on span "2" at bounding box center [926, 489] width 25 height 14
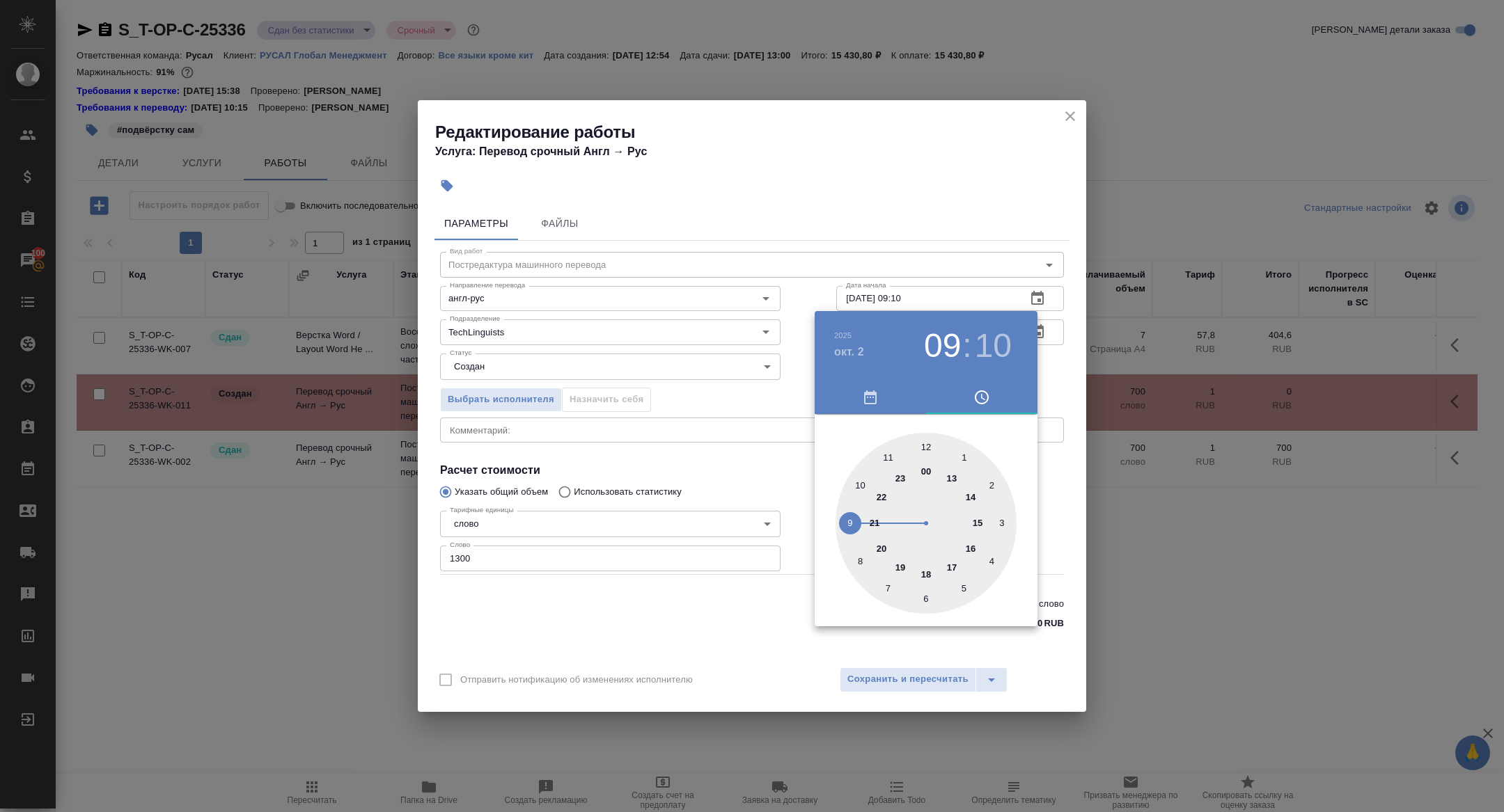
click at [849, 505] on div at bounding box center [926, 524] width 181 height 181
type input "[DATE] 09:00"
drag, startPoint x: 923, startPoint y: 447, endPoint x: 886, endPoint y: 447, distance: 37.0
click at [923, 447] on div at bounding box center [926, 524] width 181 height 181
click at [640, 447] on div at bounding box center [752, 406] width 1504 height 812
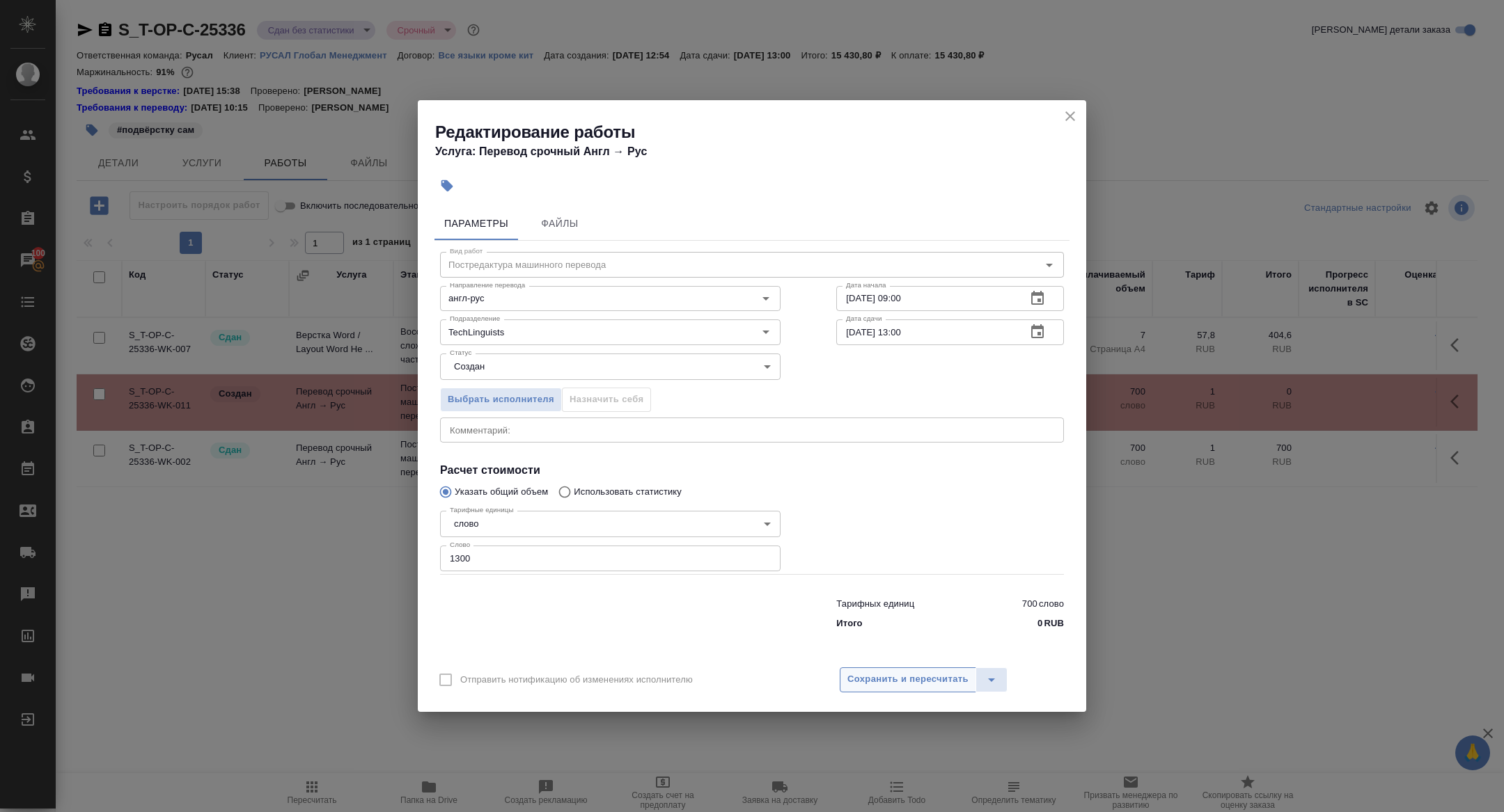
click at [910, 682] on span "Сохранить и пересчитать" at bounding box center [908, 680] width 122 height 16
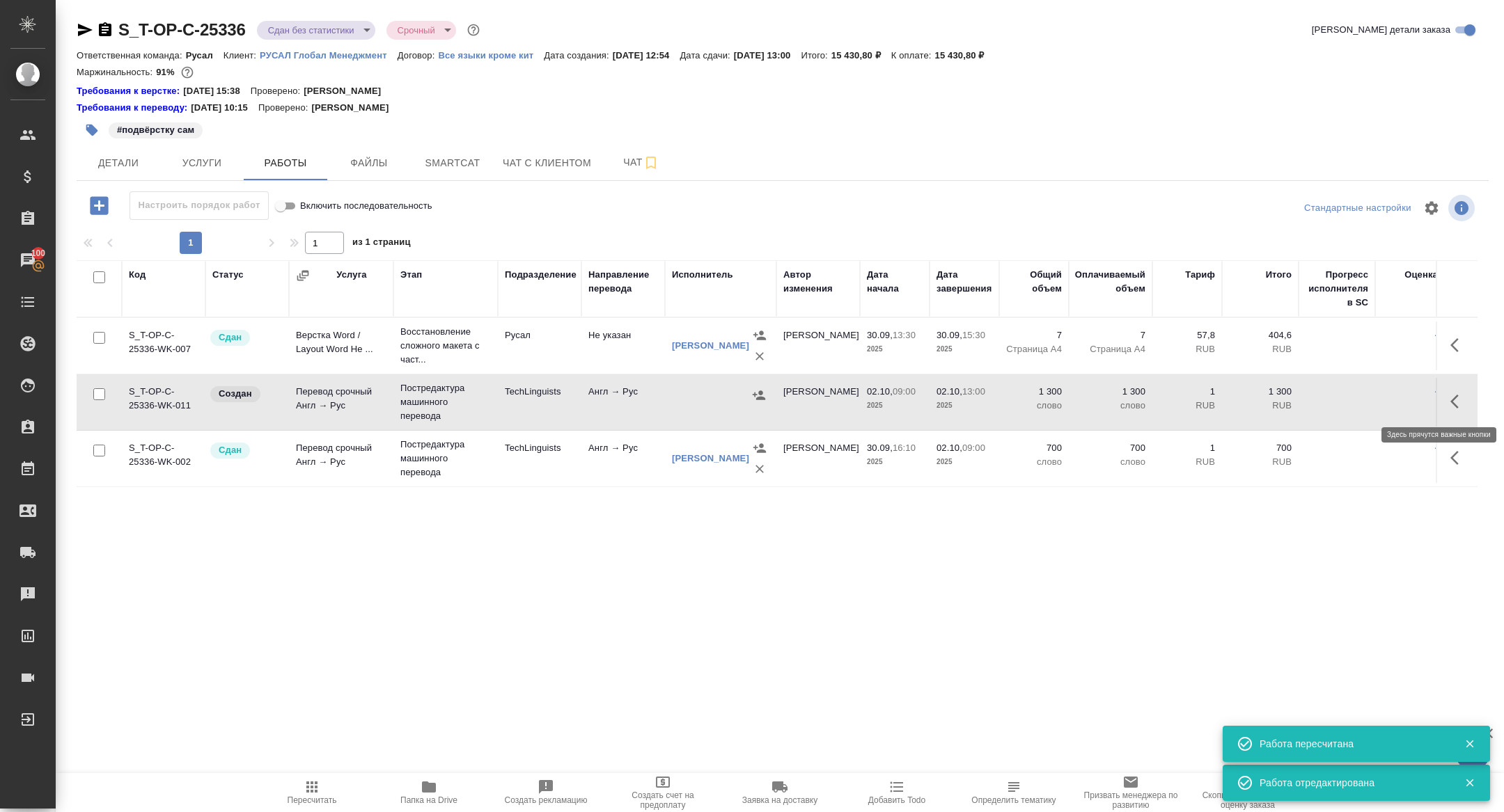
click at [1455, 404] on icon "button" at bounding box center [1455, 401] width 8 height 14
click at [1357, 396] on icon "button" at bounding box center [1356, 401] width 17 height 17
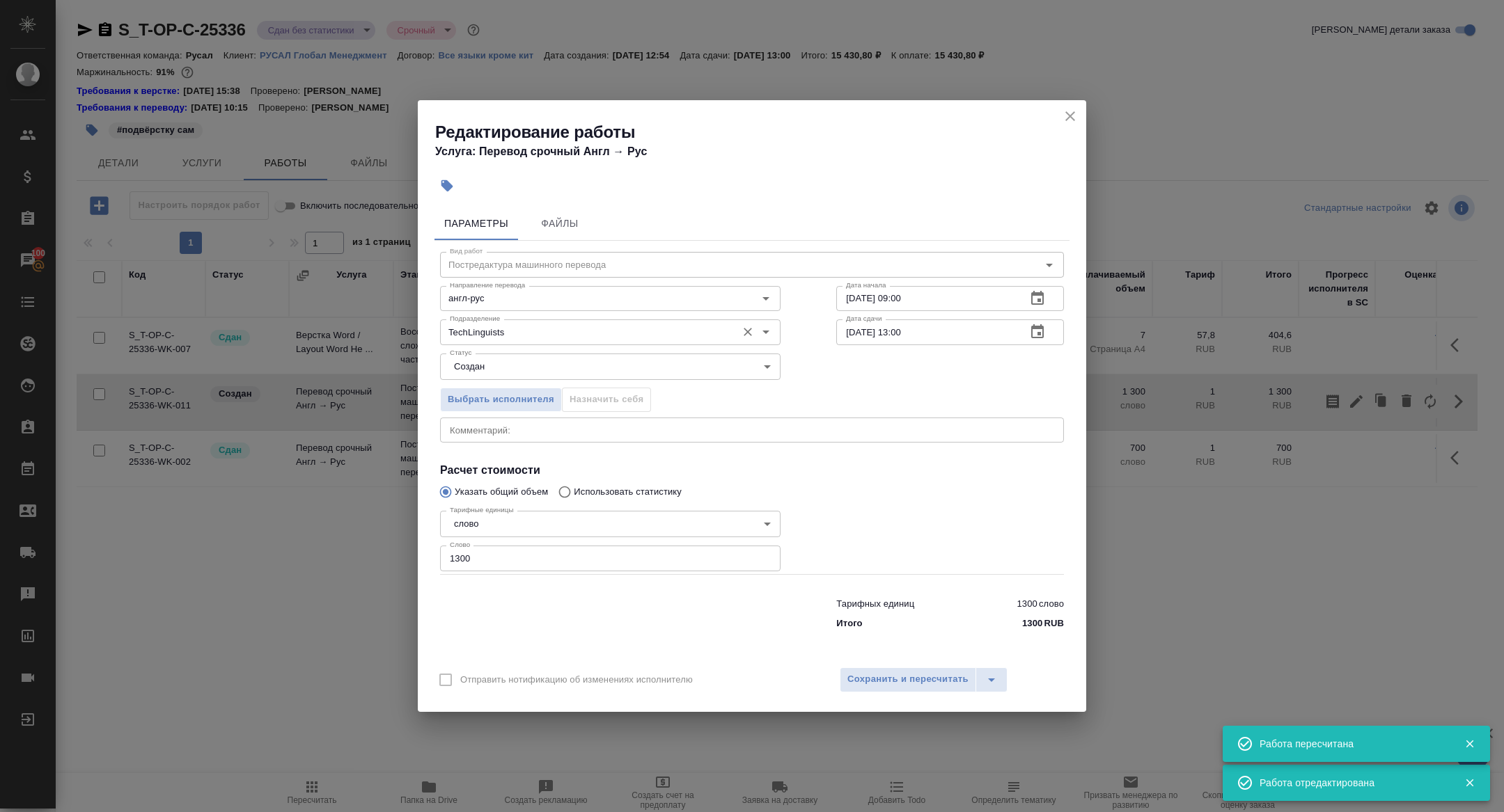
click at [763, 334] on icon "Open" at bounding box center [766, 332] width 17 height 17
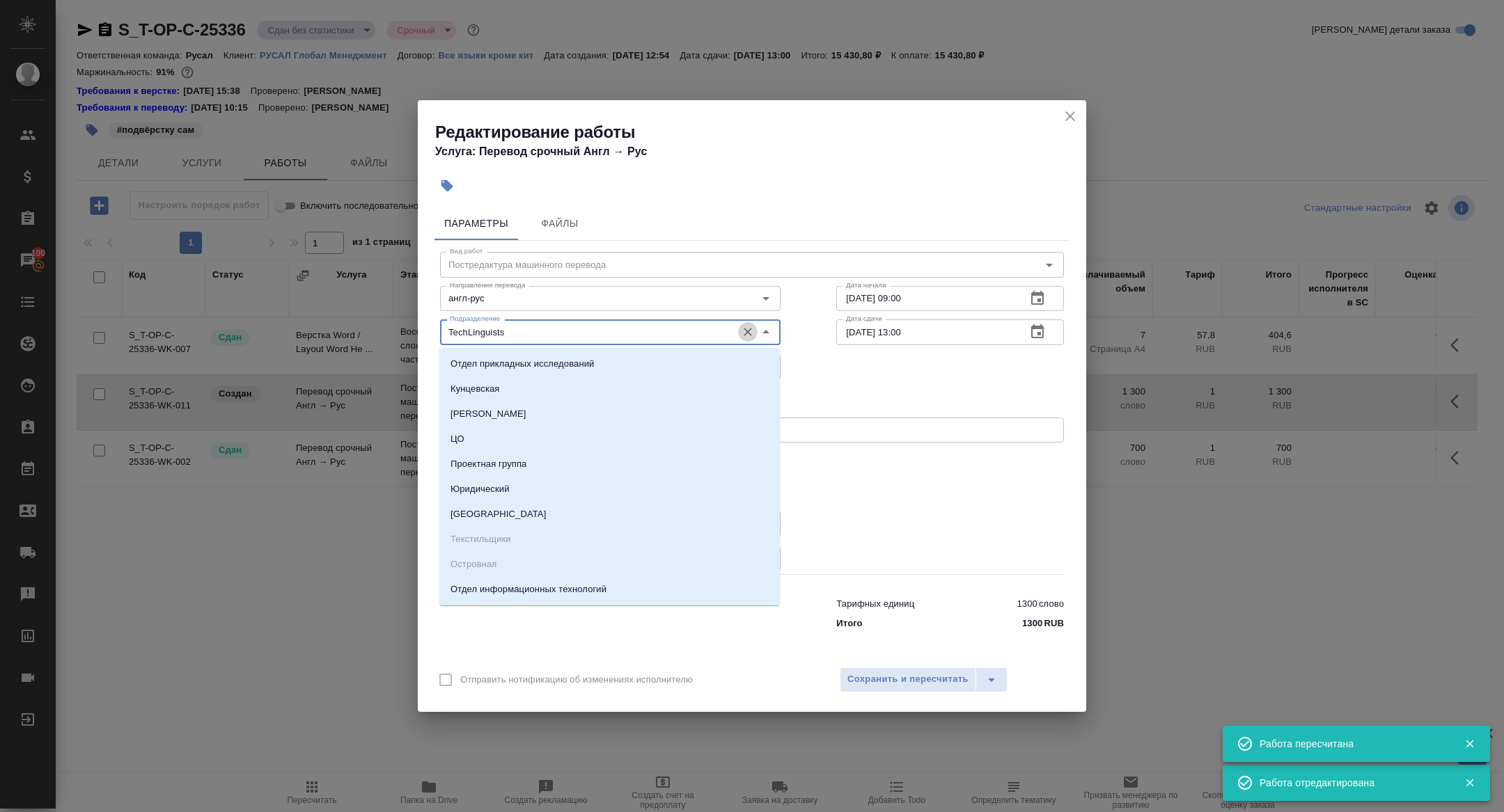
click at [746, 334] on icon "Очистить" at bounding box center [748, 333] width 8 height 8
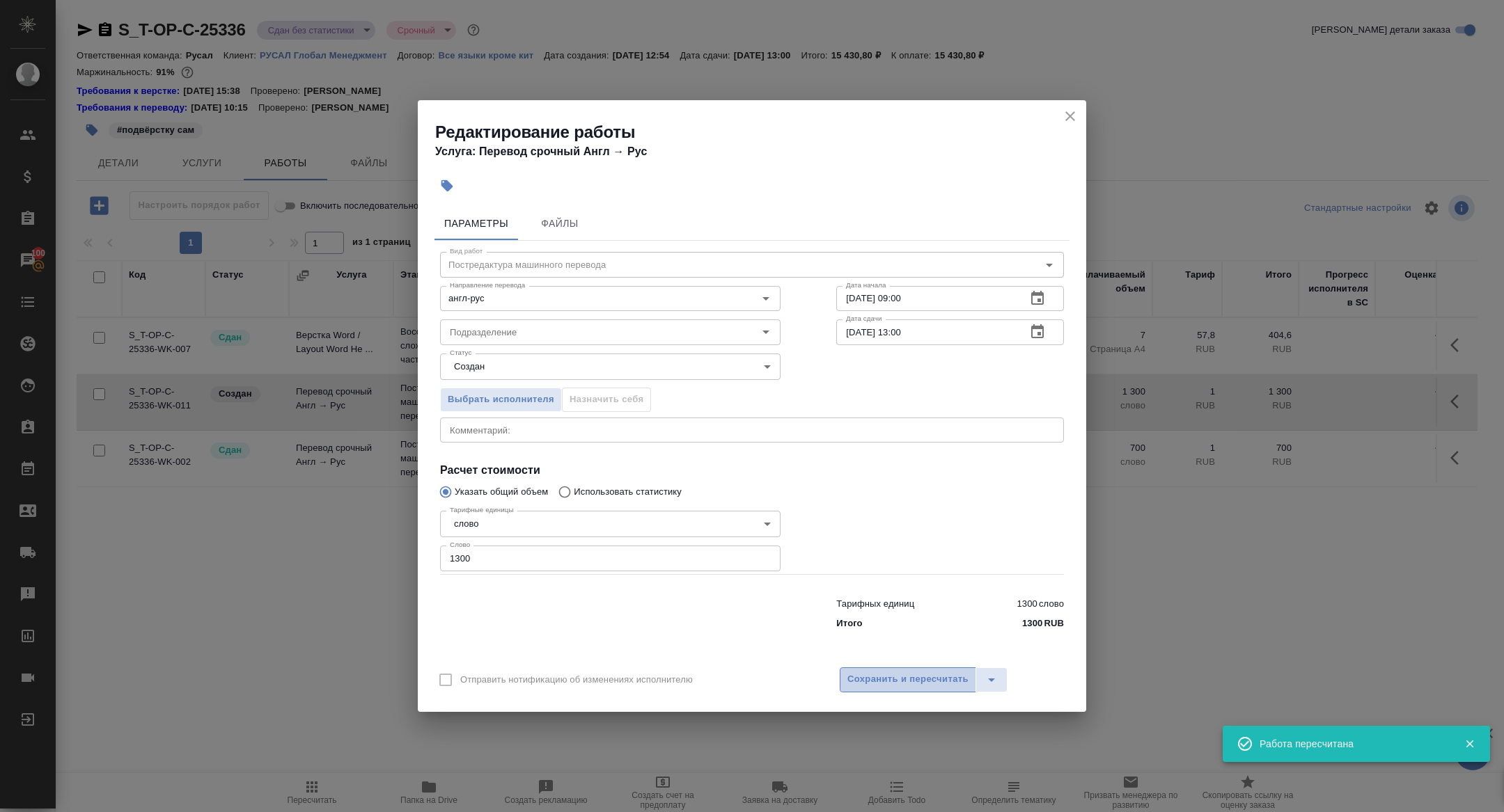
click at [935, 685] on span "Сохранить и пересчитать" at bounding box center [908, 680] width 122 height 16
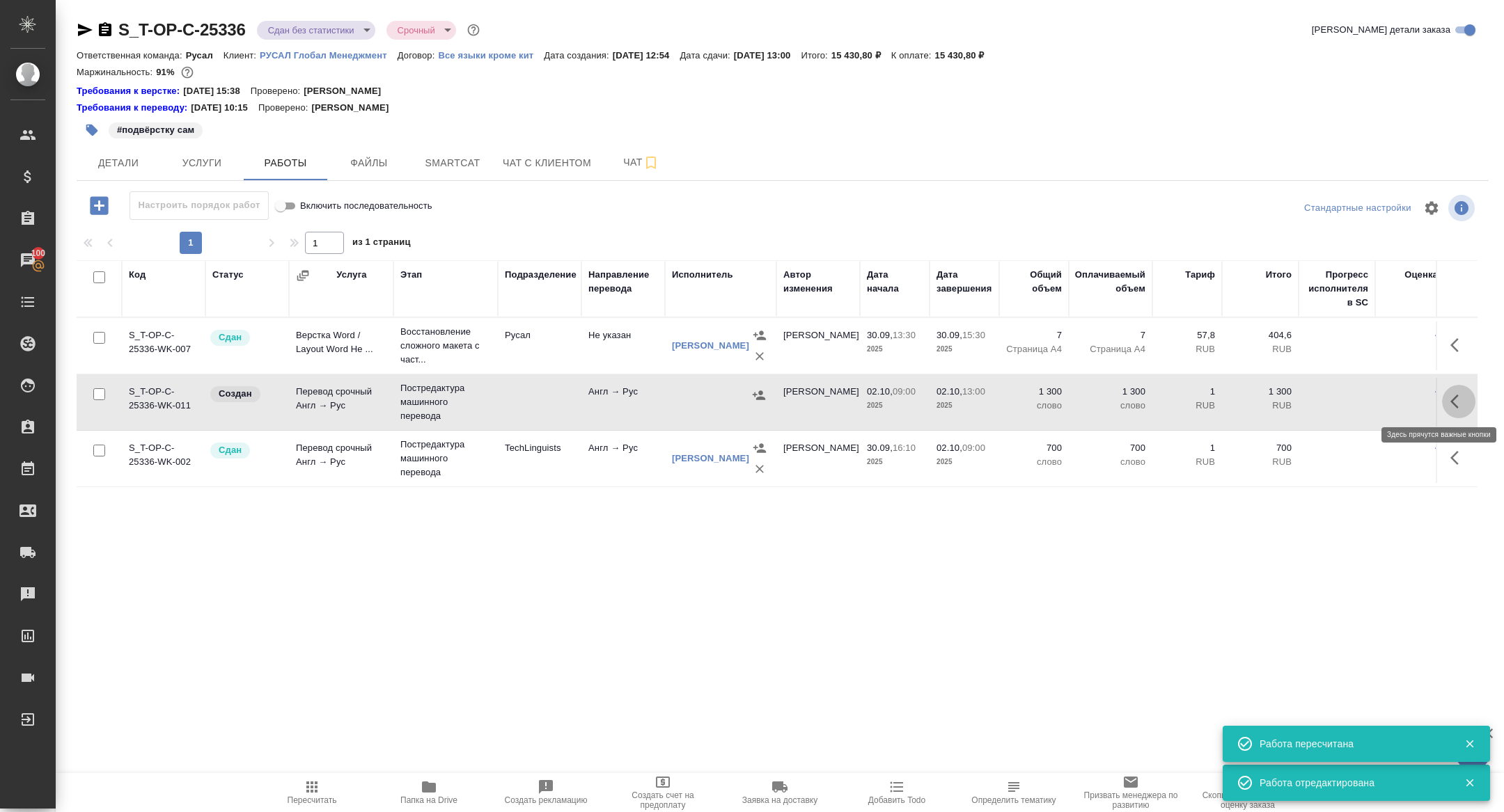
click at [1459, 408] on icon "button" at bounding box center [1459, 401] width 17 height 17
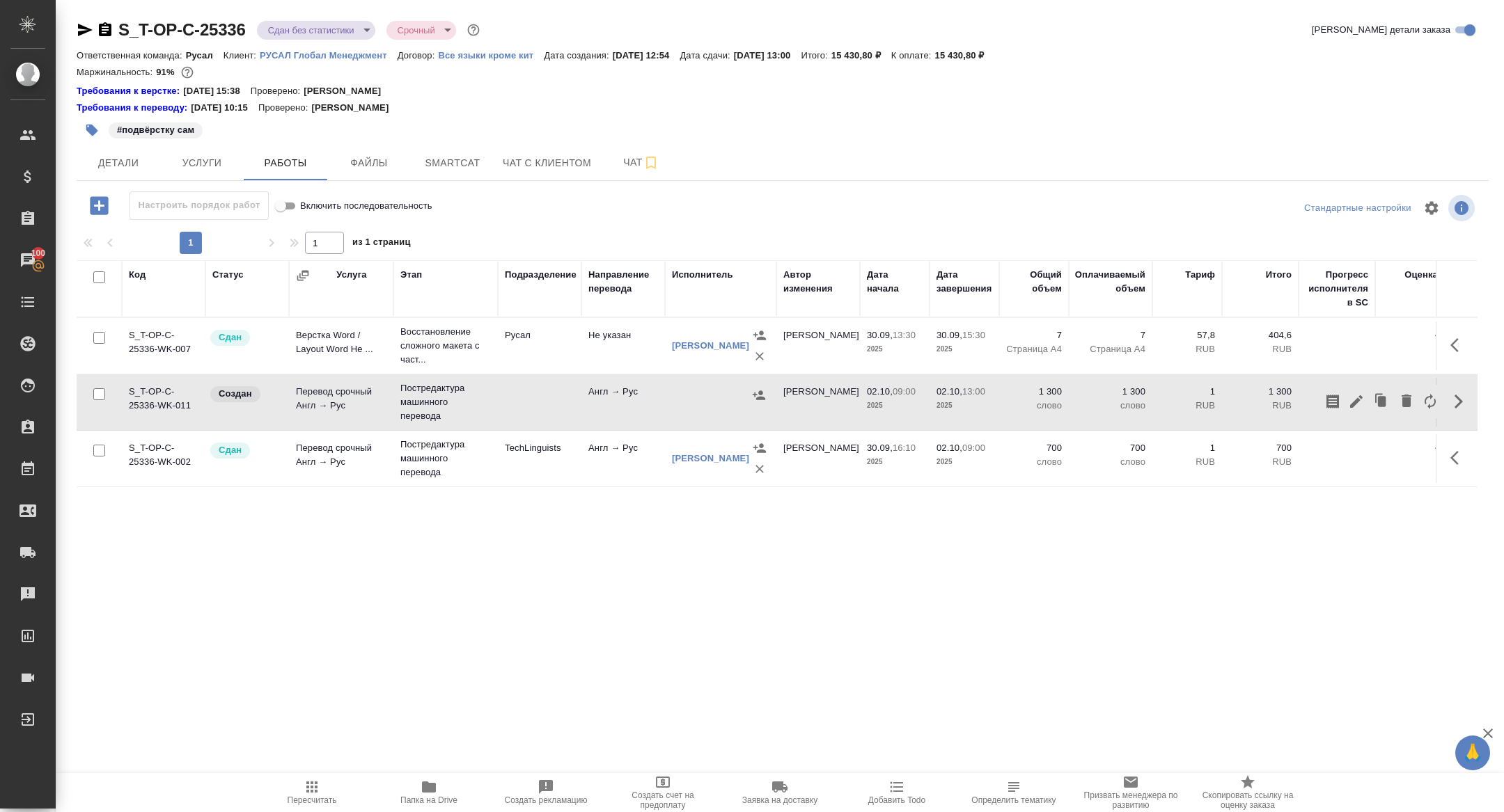
click at [1431, 407] on icon "button" at bounding box center [1430, 401] width 17 height 17
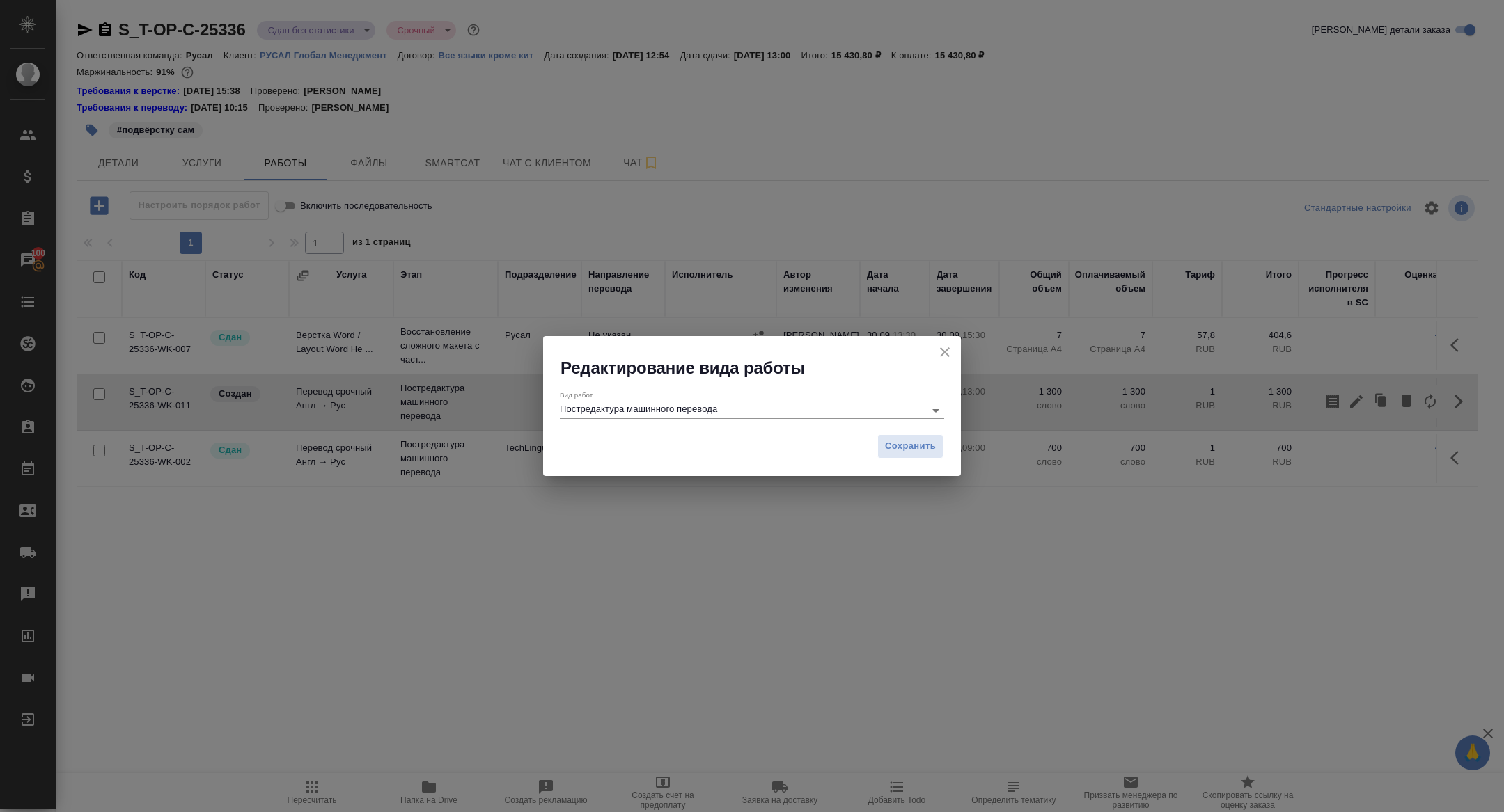
click at [739, 393] on div "Вид работ Постредактура машинного перевода" at bounding box center [752, 405] width 385 height 28
click at [728, 419] on div "Вид работ Постредактура машинного перевода" at bounding box center [752, 403] width 385 height 37
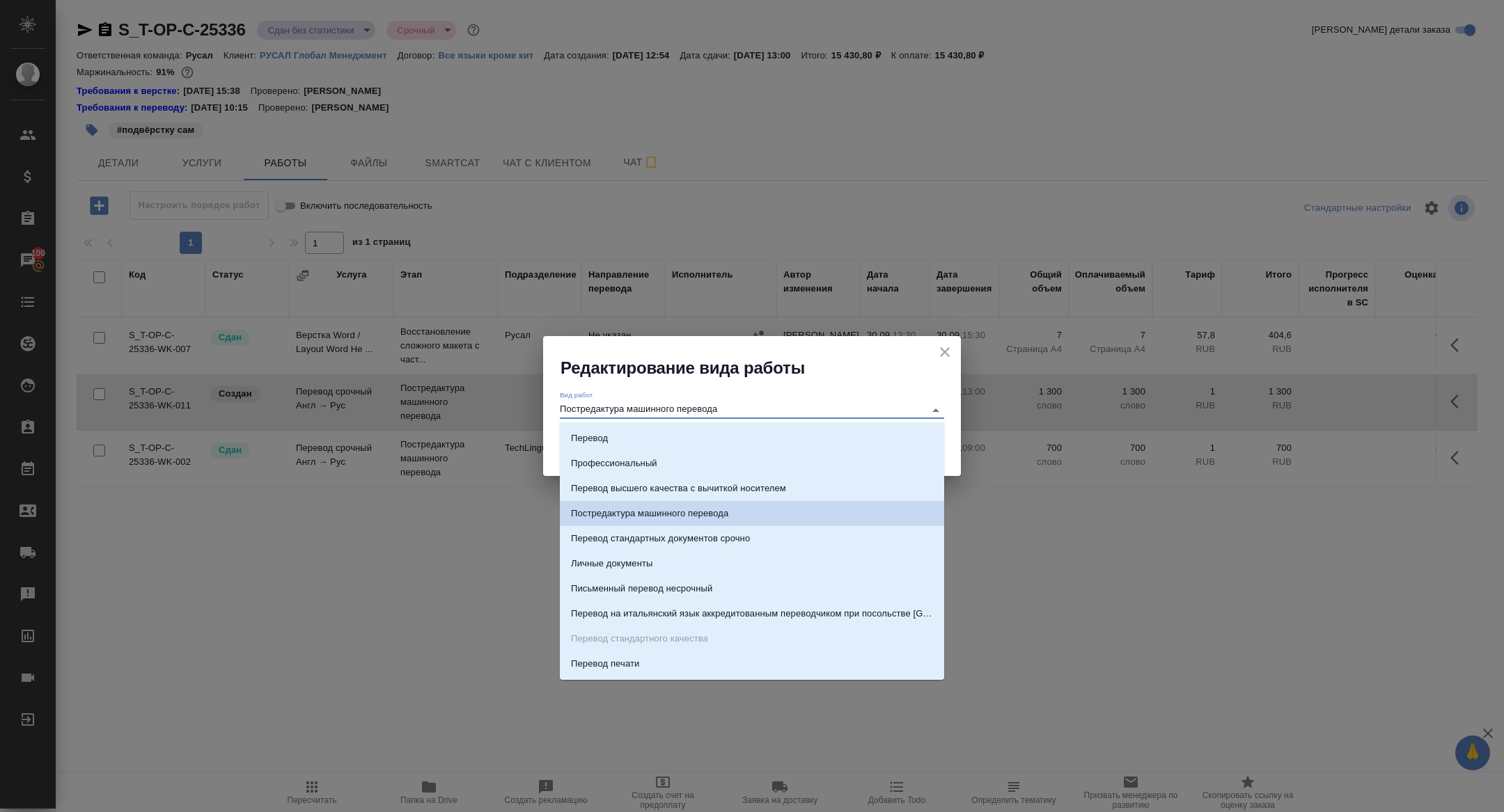
click at [671, 410] on input "Постредактура машинного перевода" at bounding box center [739, 410] width 358 height 17
click at [656, 440] on li "Перевод" at bounding box center [752, 438] width 385 height 25
type input "Перевод"
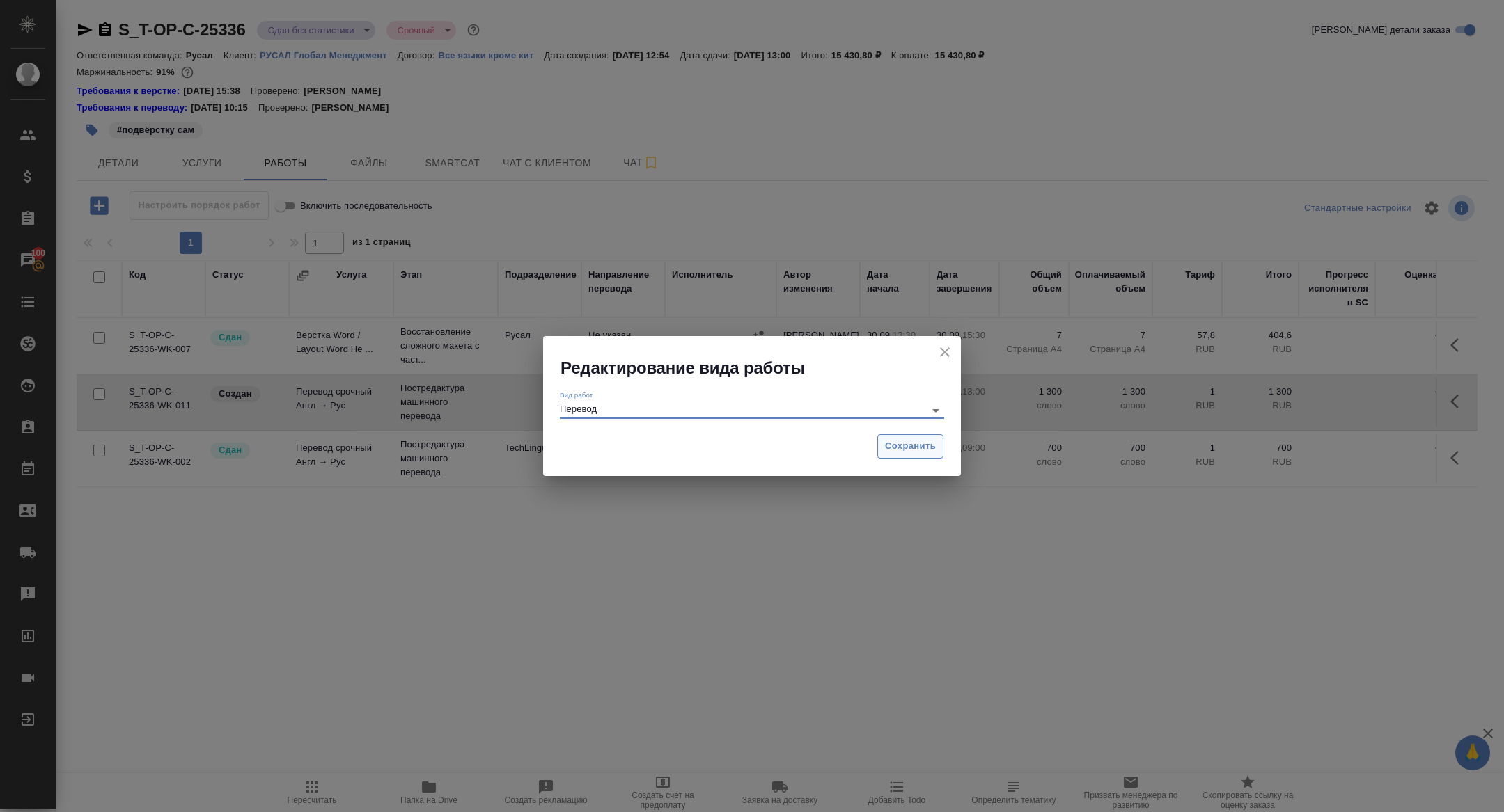
click at [936, 444] on span "Сохранить" at bounding box center [910, 446] width 51 height 16
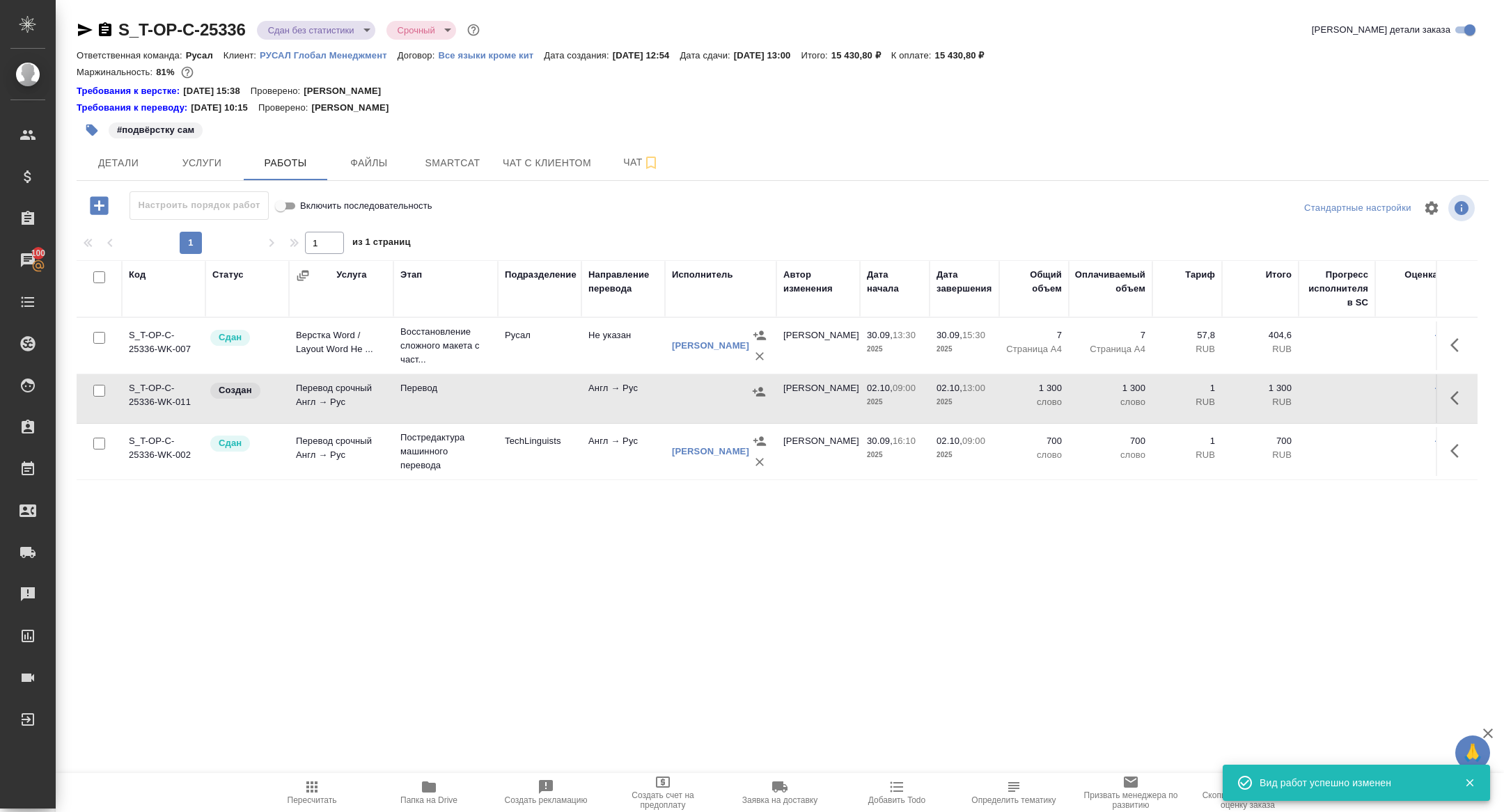
click at [763, 395] on icon "button" at bounding box center [759, 391] width 13 height 9
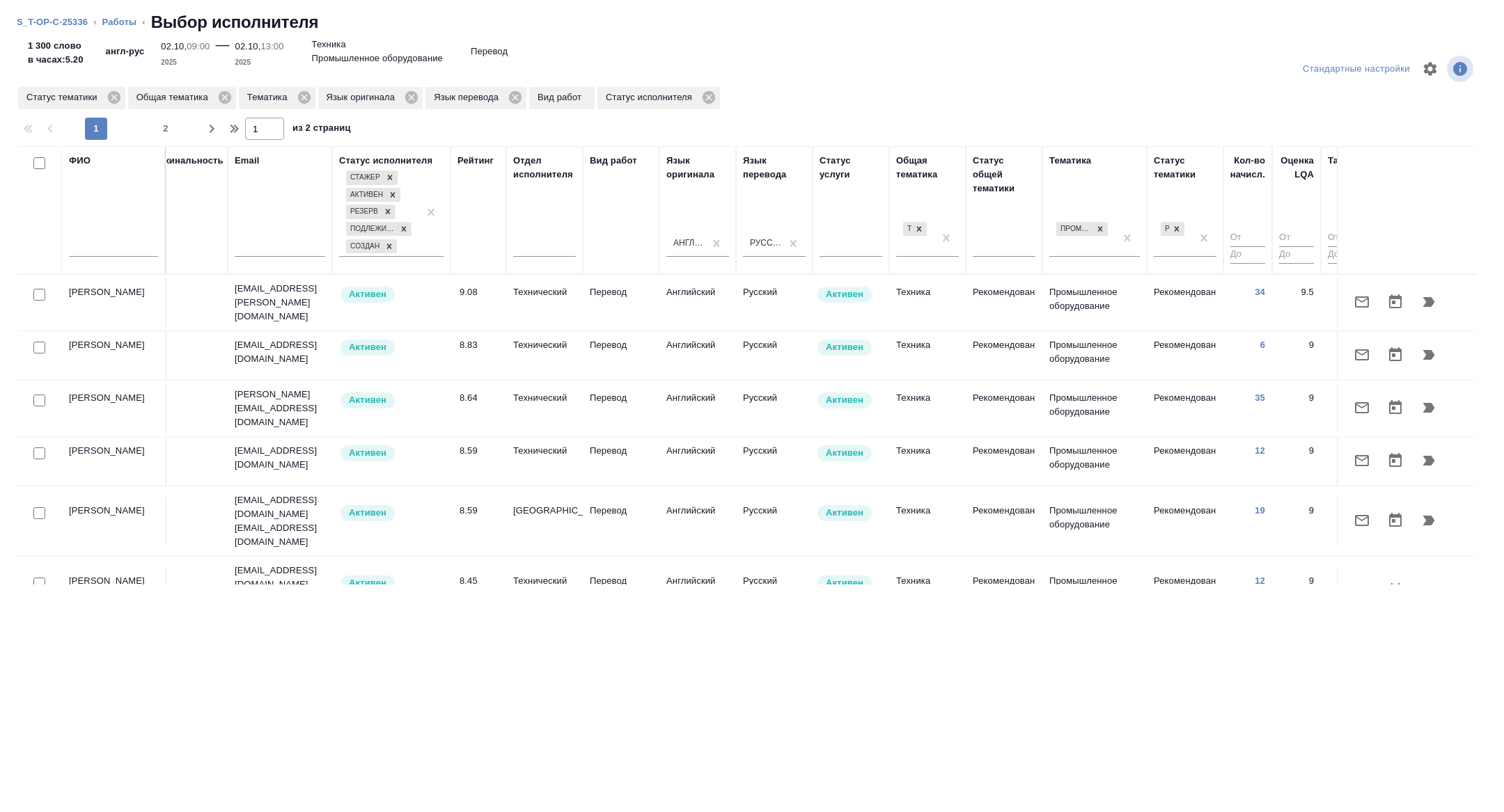
scroll to position [0, 563]
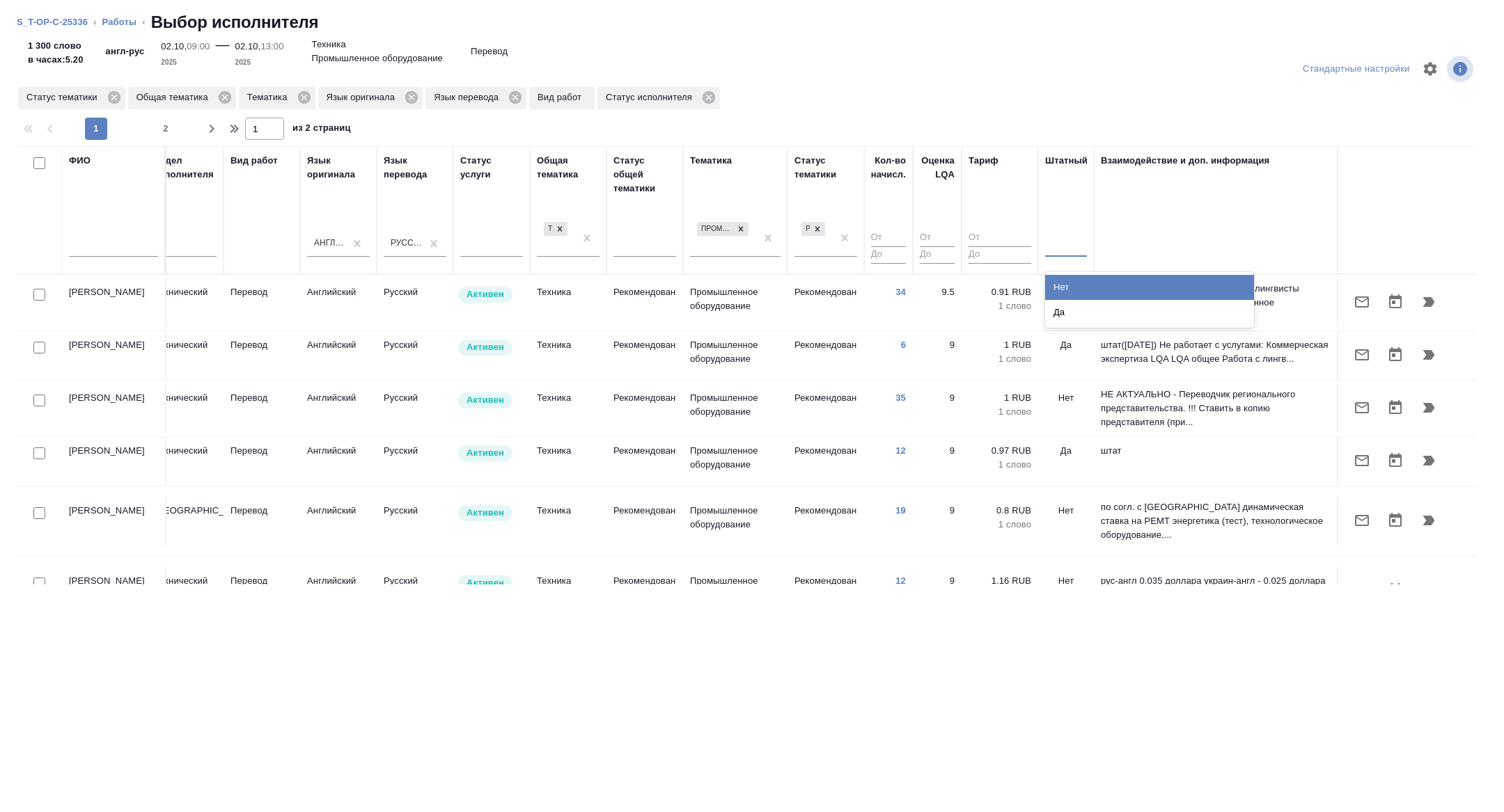
click at [1072, 253] on div at bounding box center [1066, 244] width 42 height 27
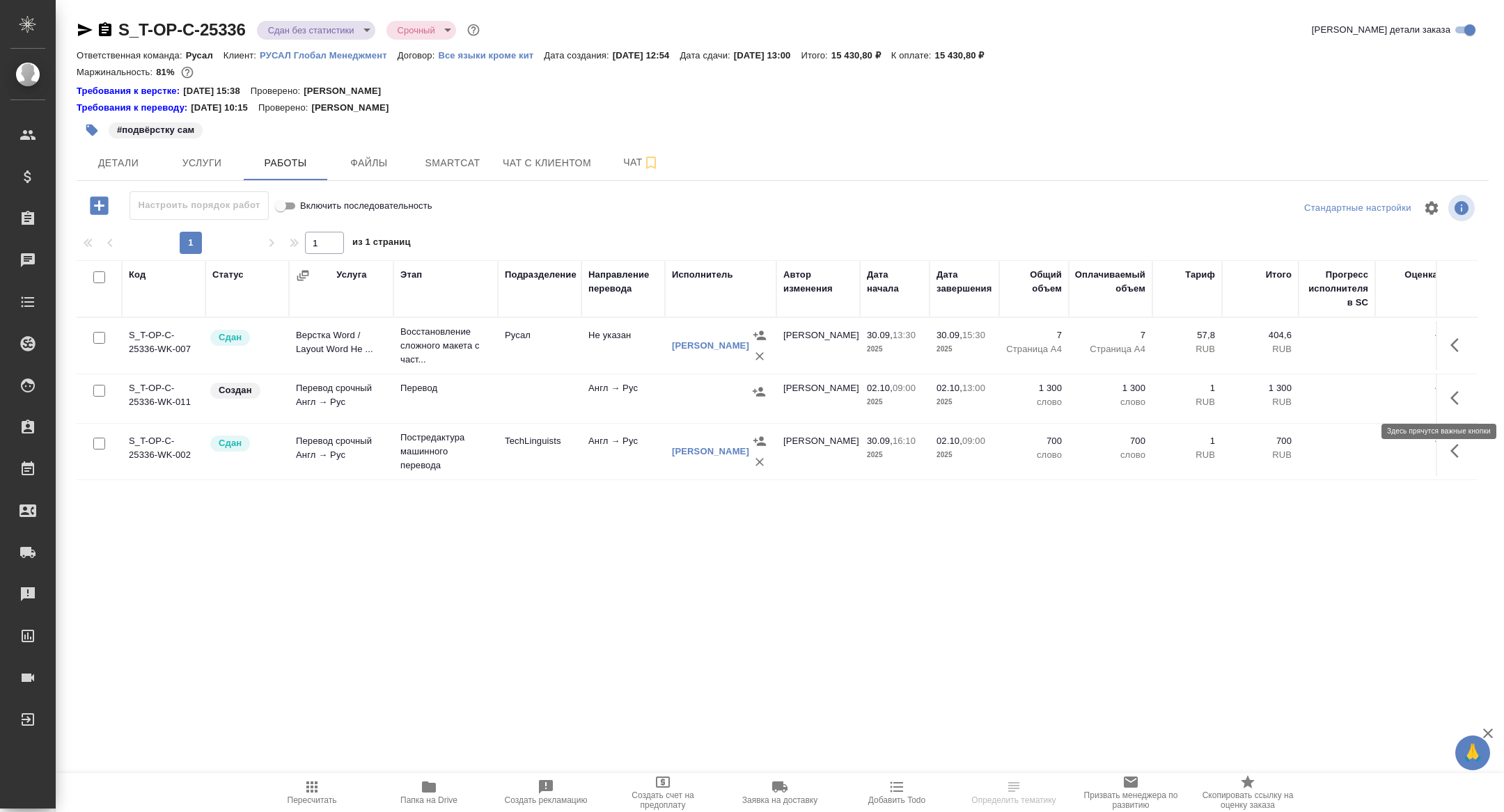
click at [1456, 393] on icon "button" at bounding box center [1455, 398] width 8 height 14
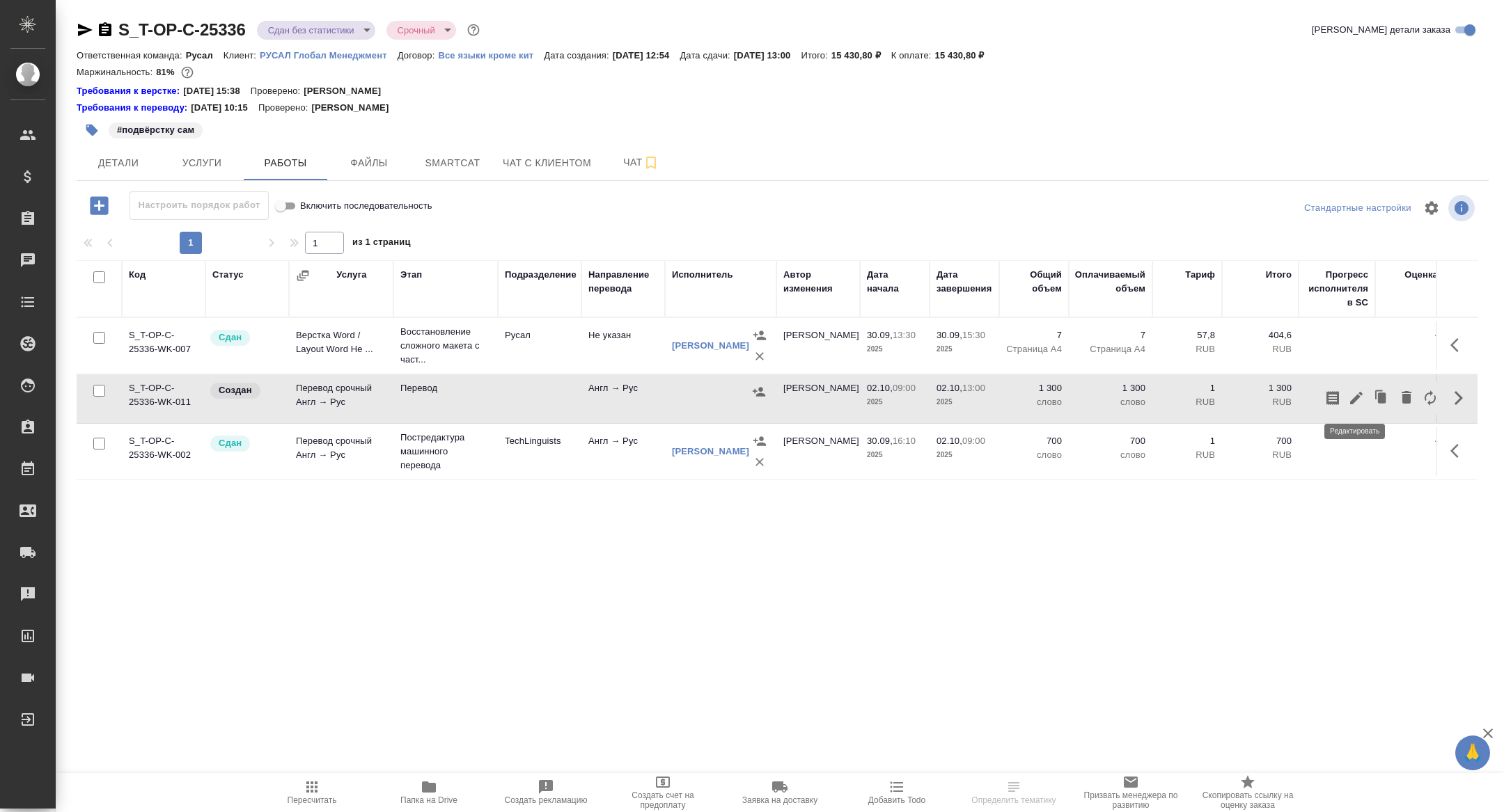
click at [1359, 393] on icon "button" at bounding box center [1356, 398] width 17 height 17
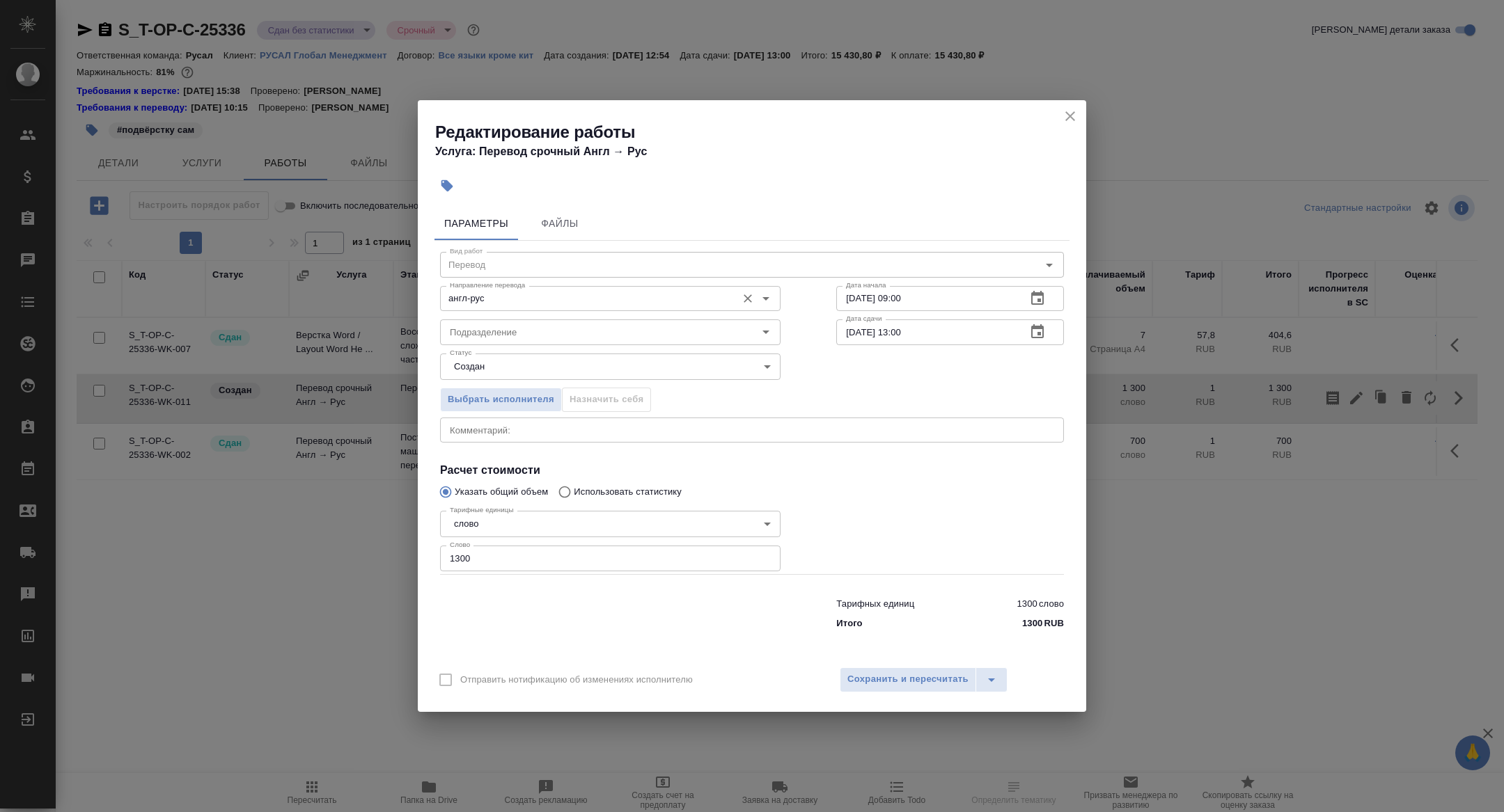
click at [500, 301] on input "англ-рус" at bounding box center [587, 298] width 286 height 17
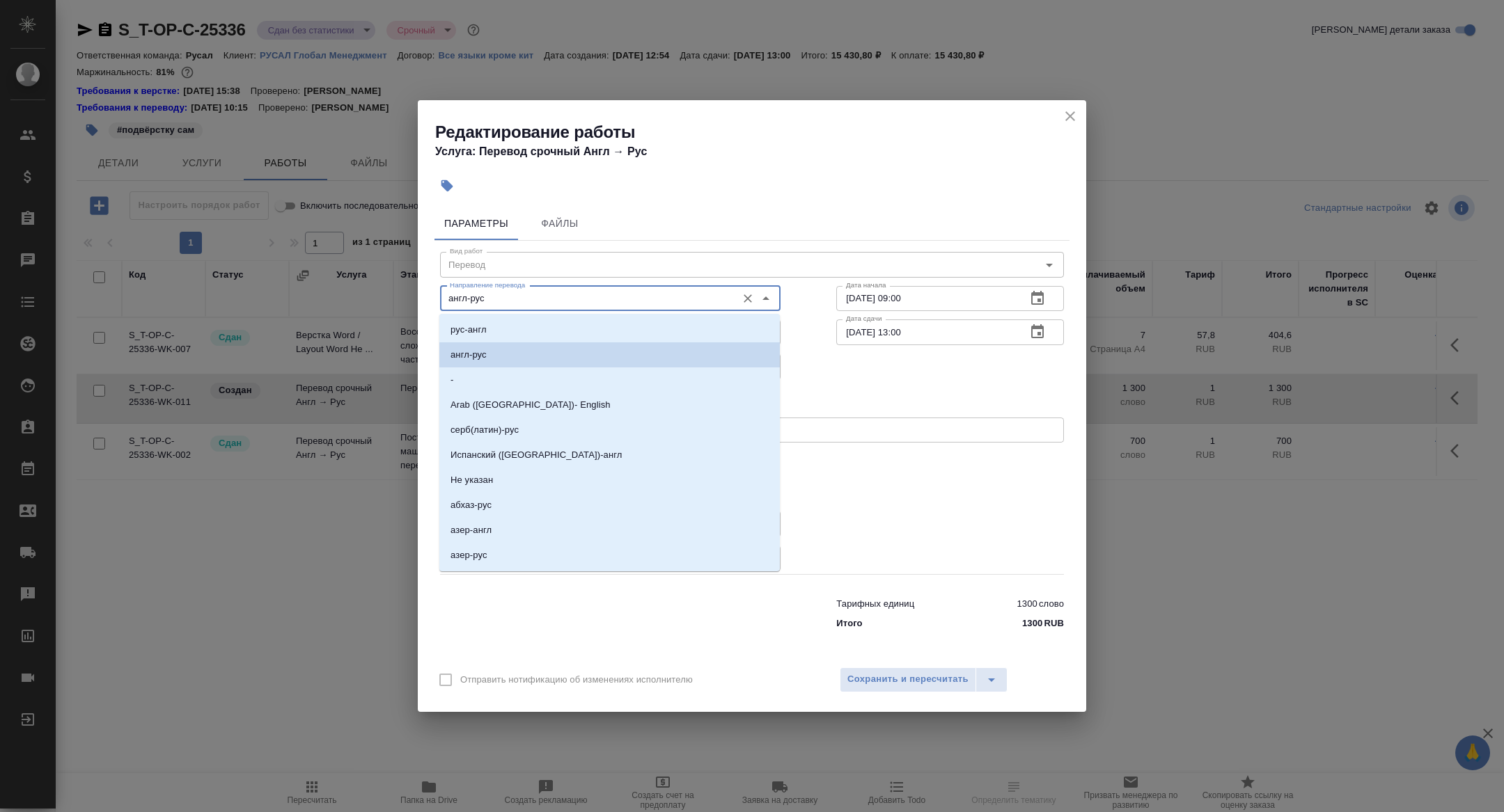
click at [503, 297] on input "англ-рус" at bounding box center [587, 298] width 286 height 17
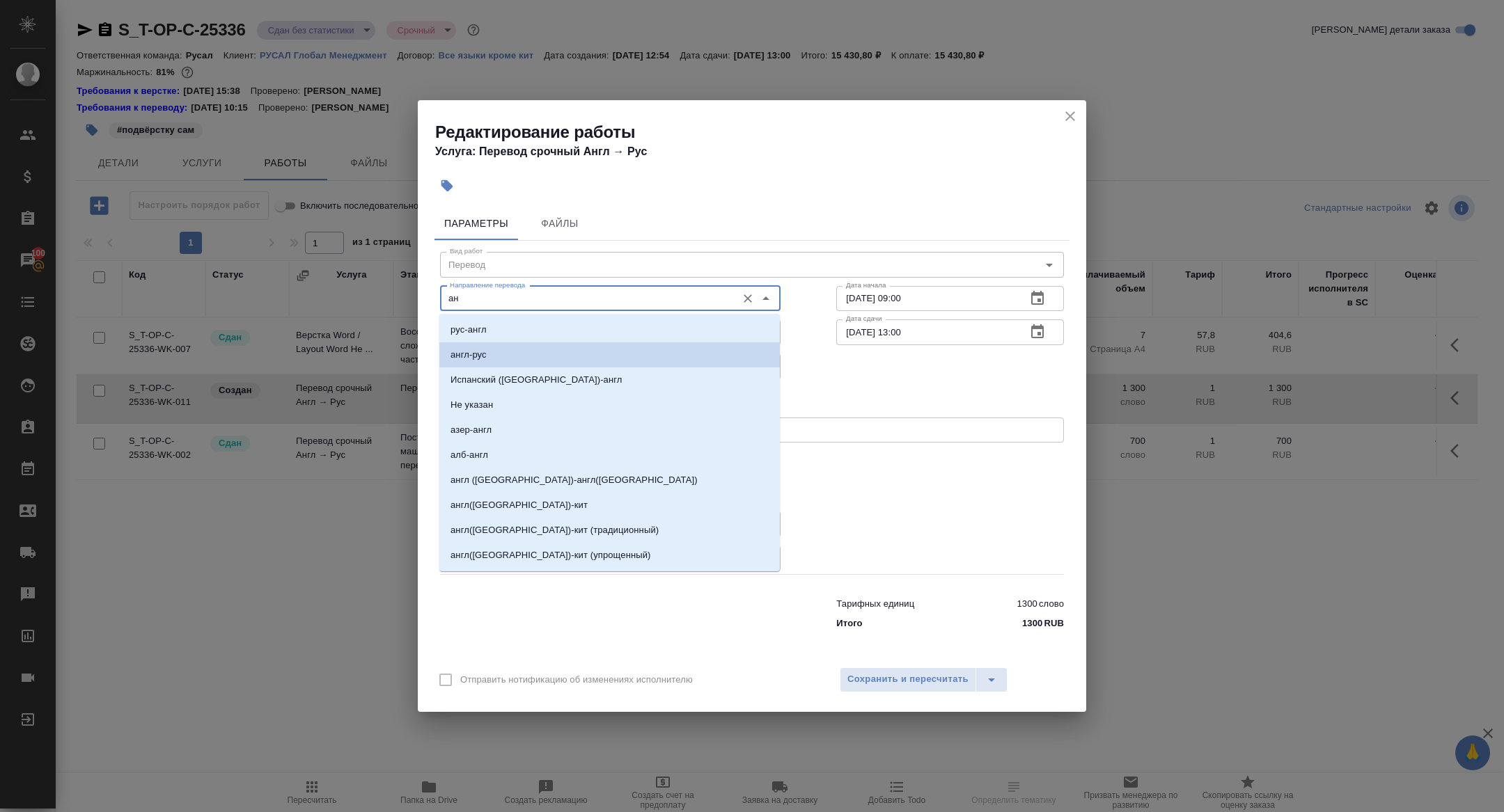
type input "[PERSON_NAME]"
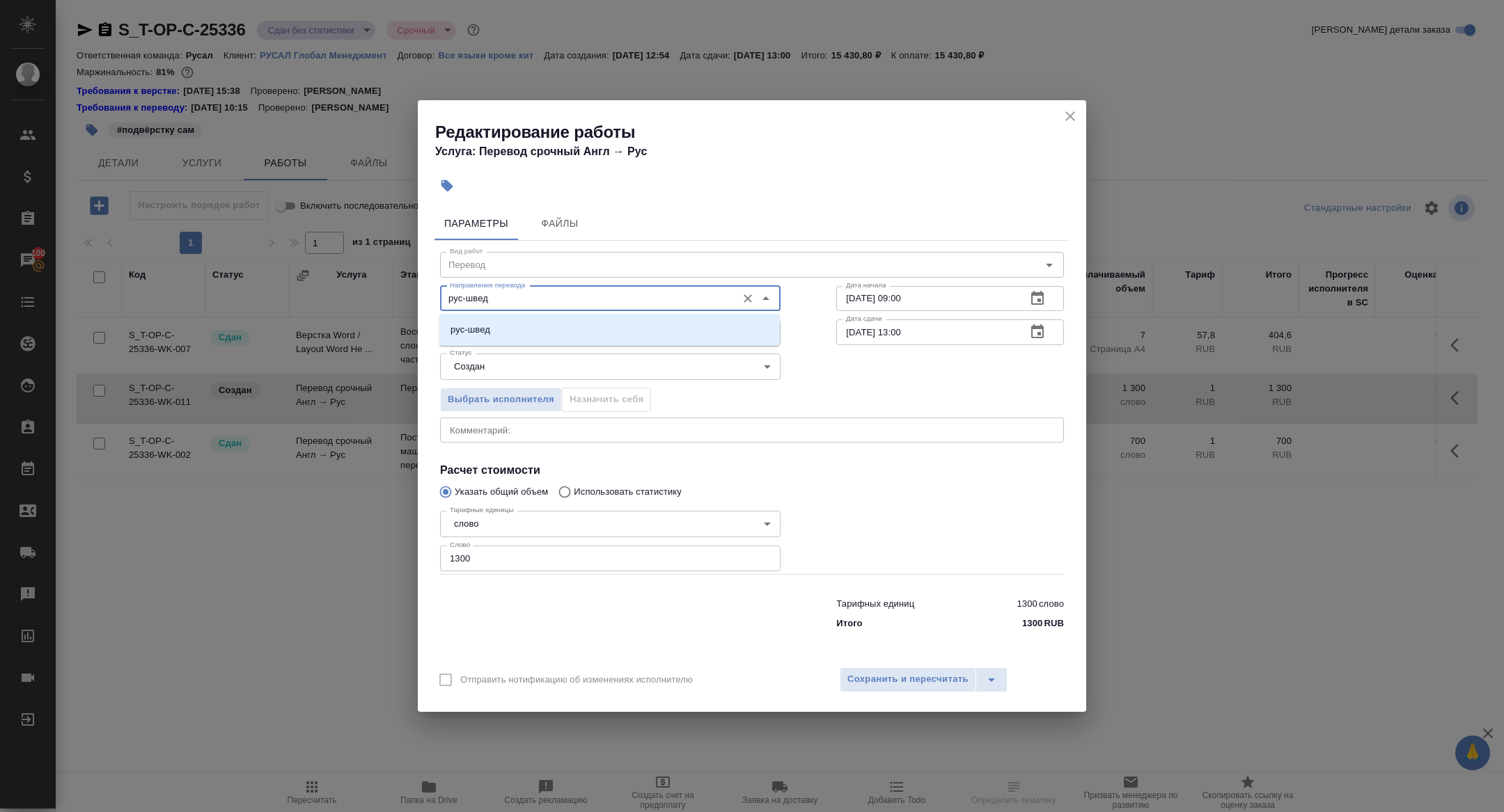
click at [526, 317] on div "рус-швед" at bounding box center [609, 330] width 340 height 32
click at [526, 318] on li "рус-швед" at bounding box center [609, 330] width 340 height 25
type input "рус-швед"
click at [912, 680] on span "Сохранить и пересчитать" at bounding box center [908, 680] width 122 height 16
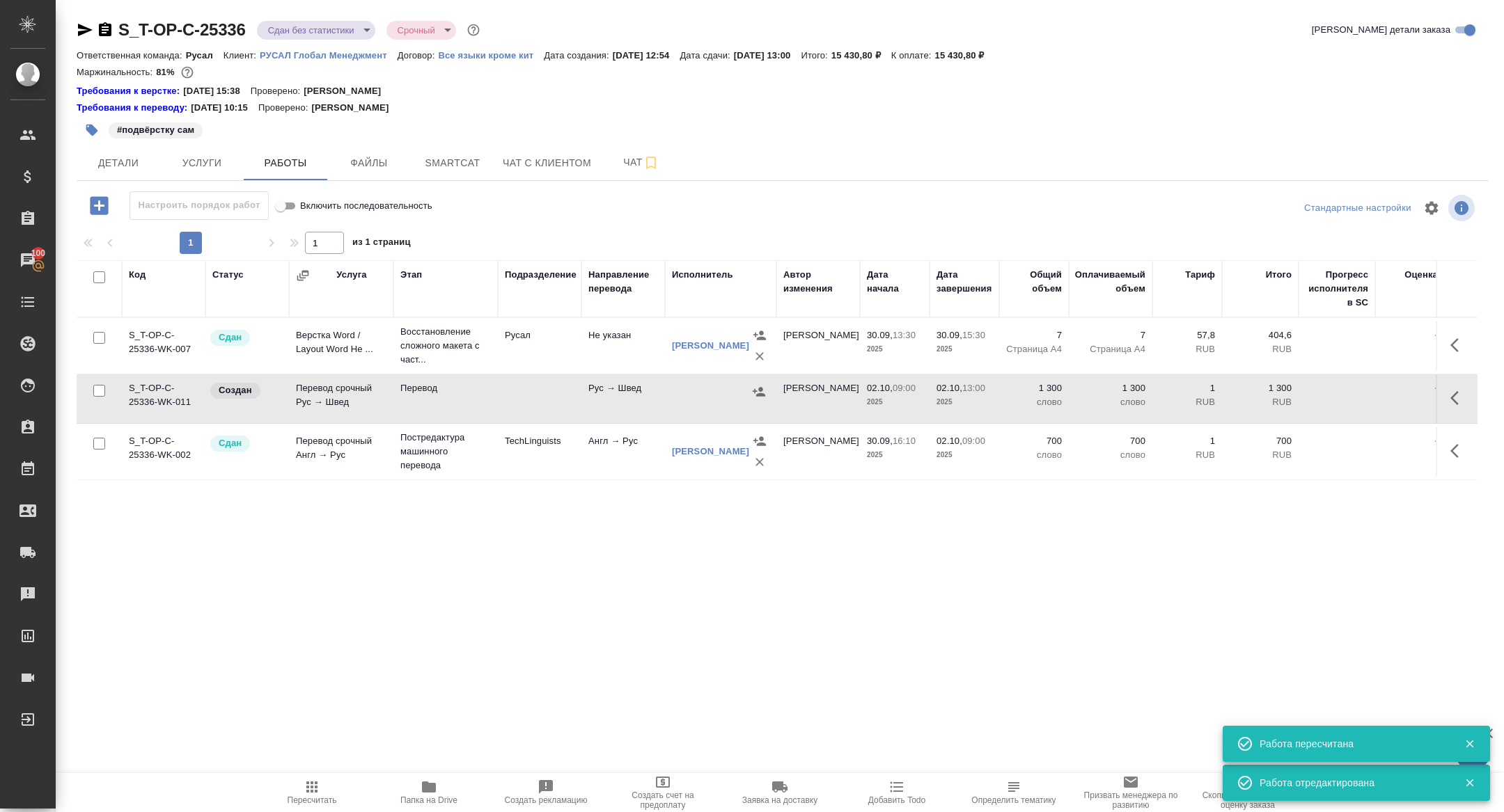
click at [763, 391] on icon "button" at bounding box center [759, 391] width 14 height 14
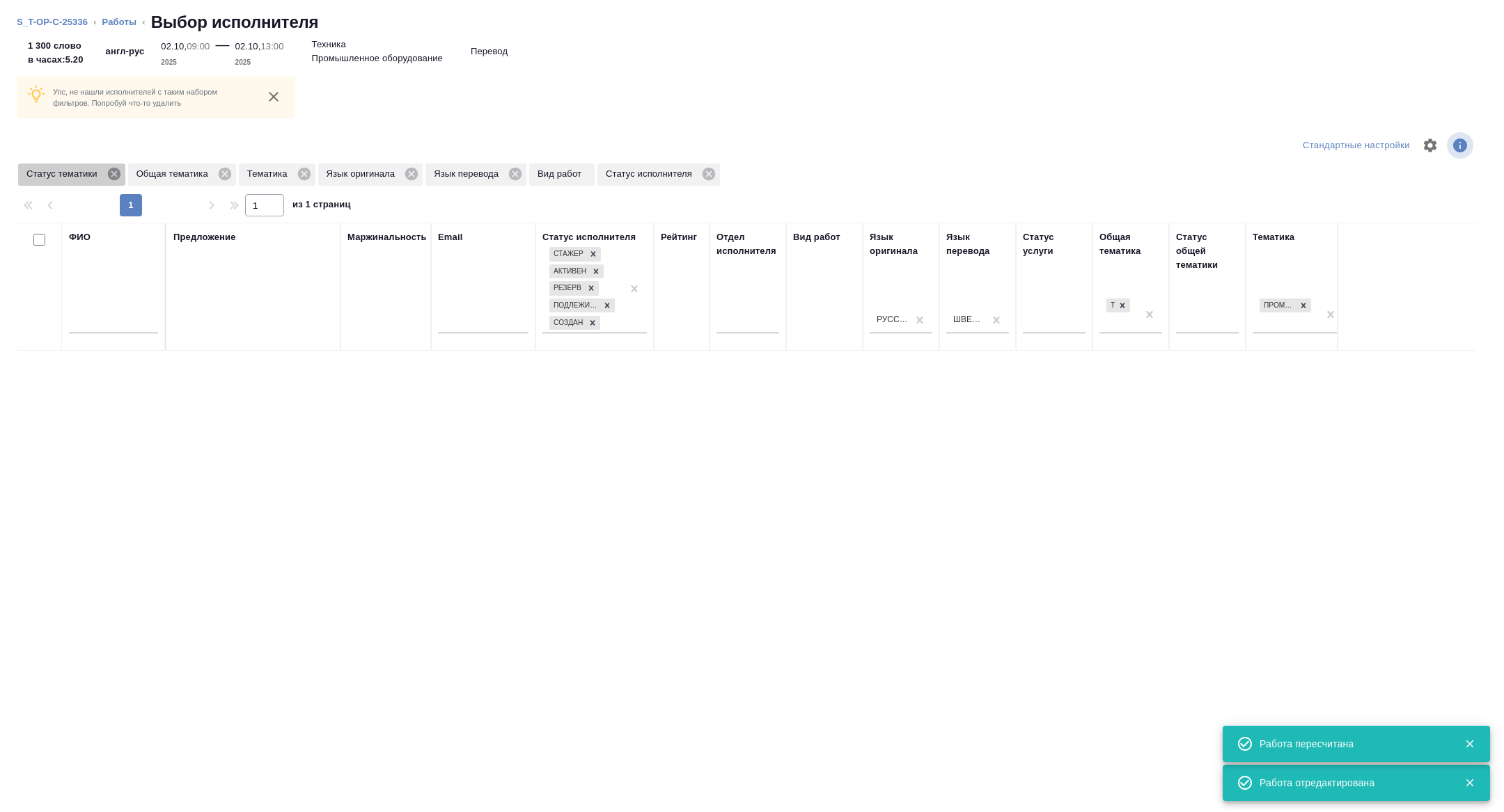
click at [120, 177] on icon at bounding box center [113, 173] width 13 height 13
click at [194, 179] on icon at bounding box center [194, 174] width 15 height 15
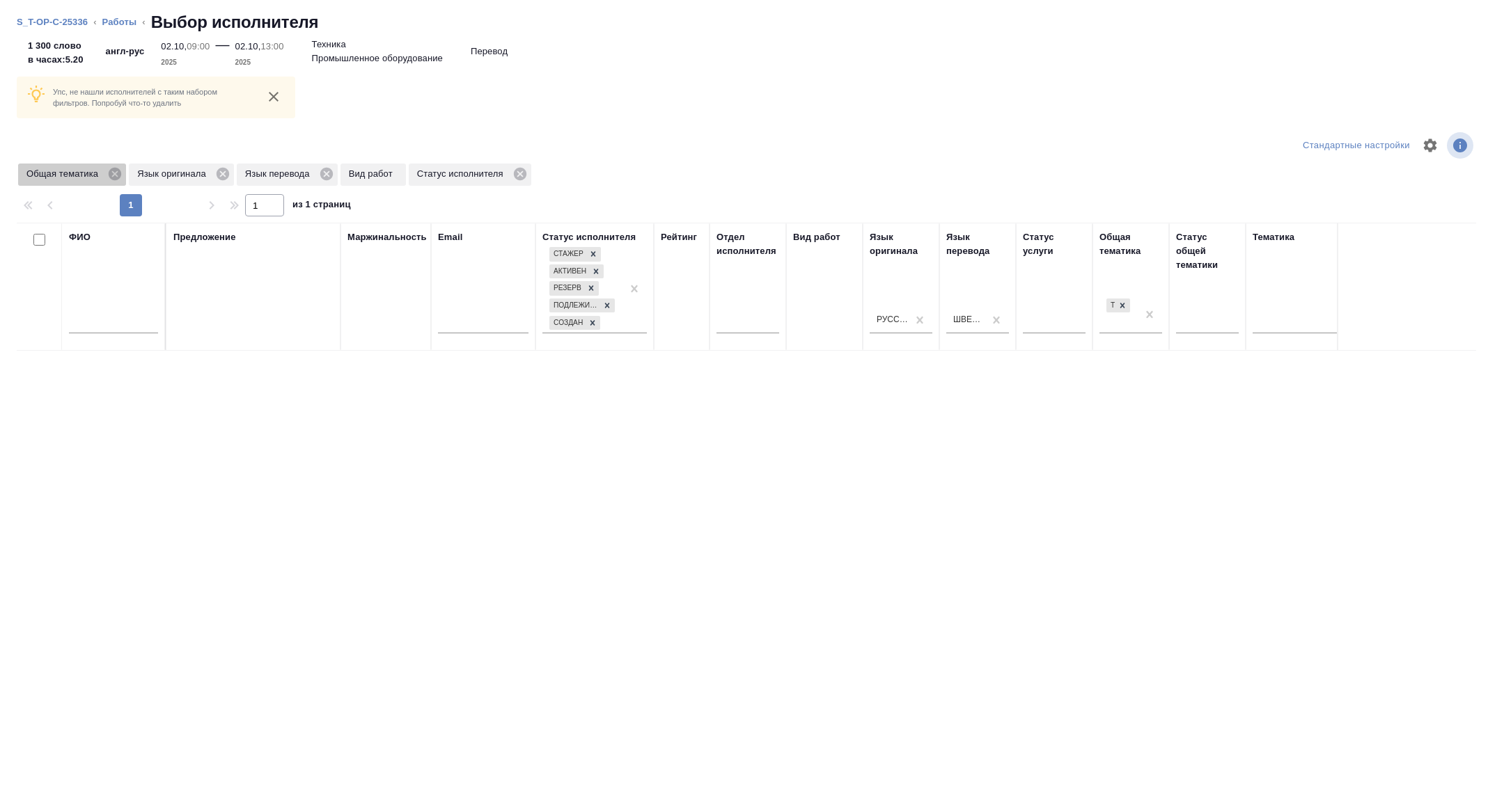
click at [115, 165] on div "Общая тематика" at bounding box center [72, 174] width 108 height 23
click at [120, 178] on icon at bounding box center [115, 173] width 13 height 13
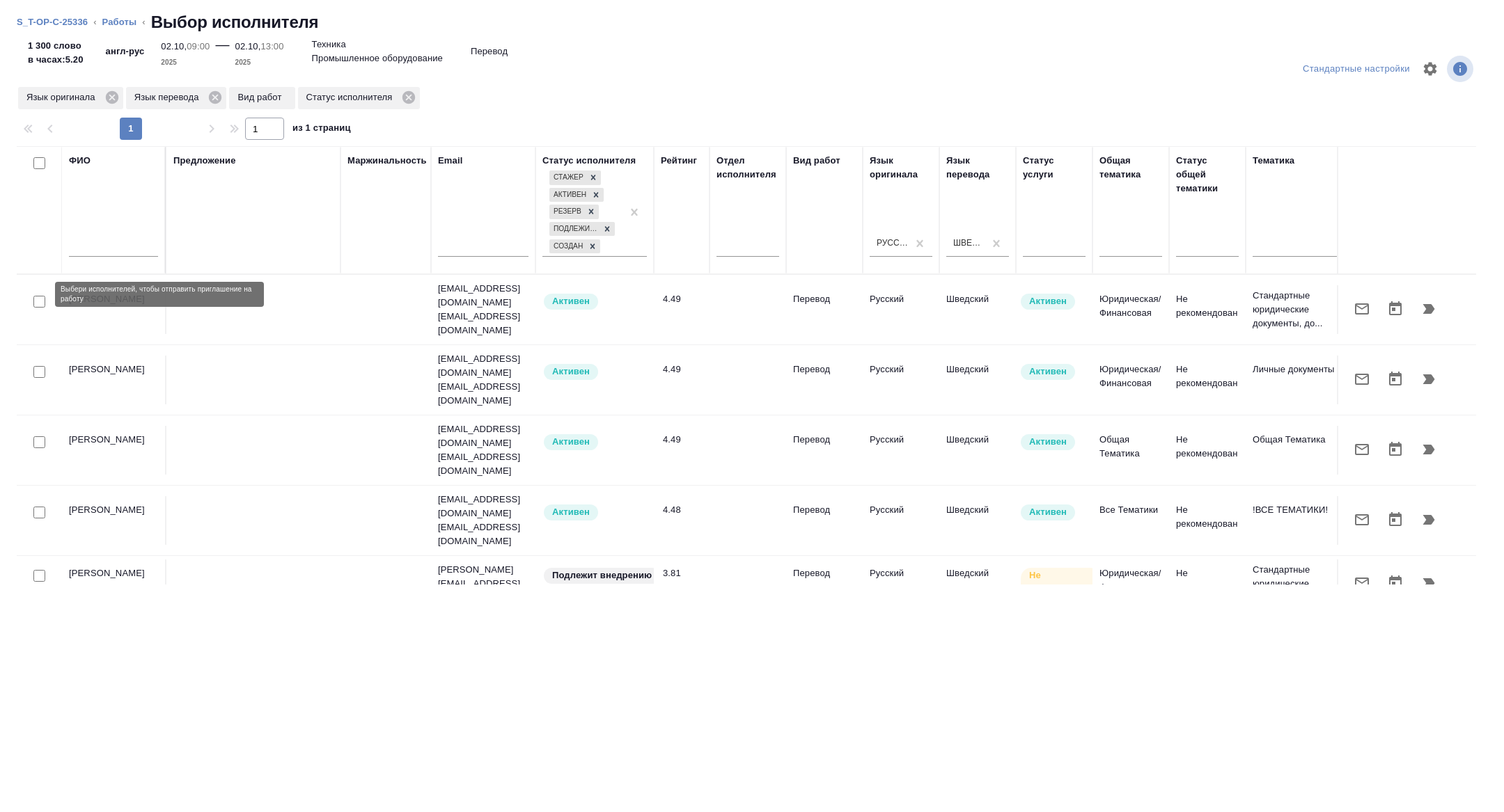
click at [39, 296] on input "checkbox" at bounding box center [39, 302] width 12 height 12
checkbox input "true"
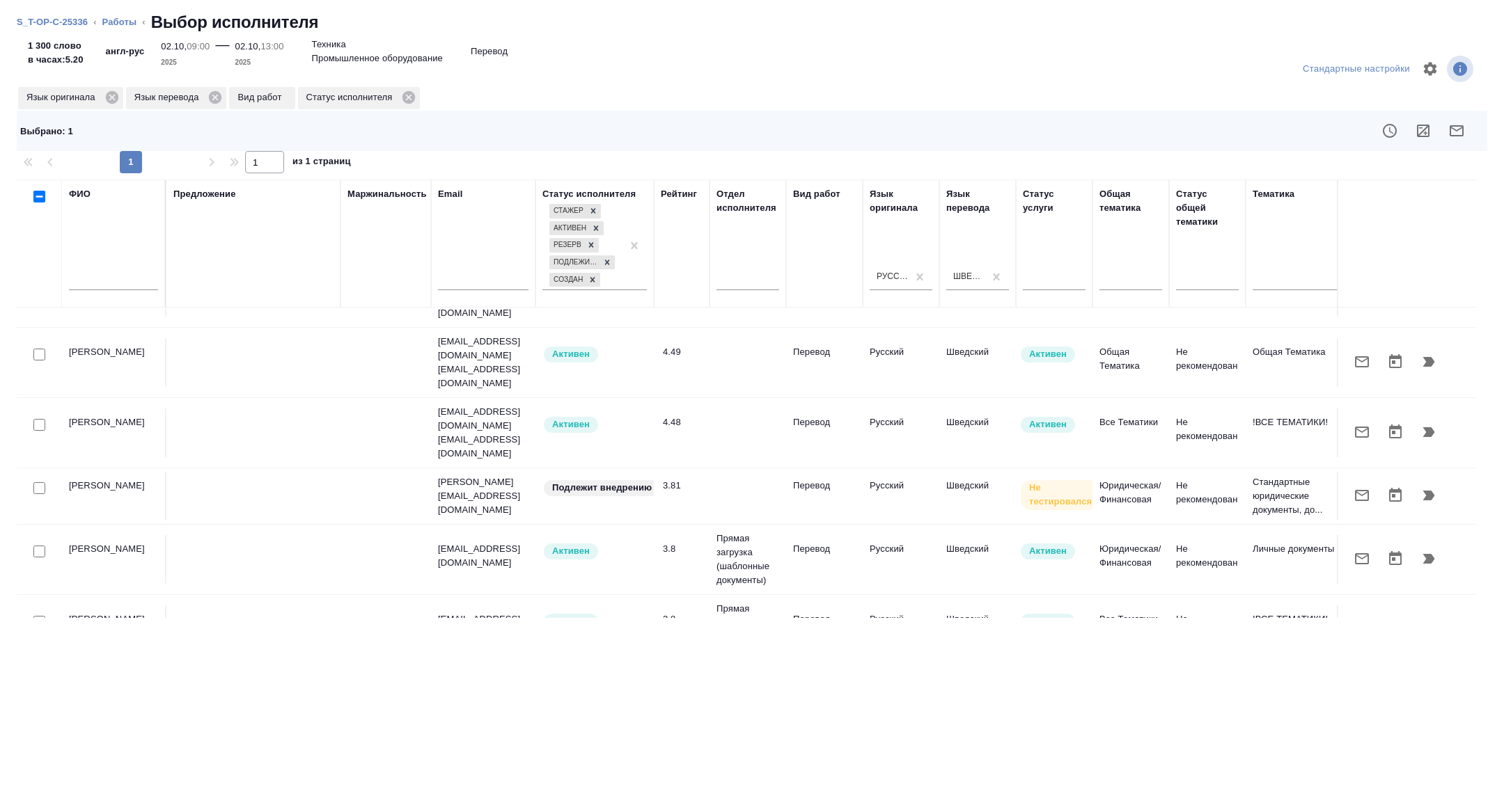
scroll to position [124, 0]
click at [39, 479] on input "checkbox" at bounding box center [39, 485] width 12 height 12
checkbox input "true"
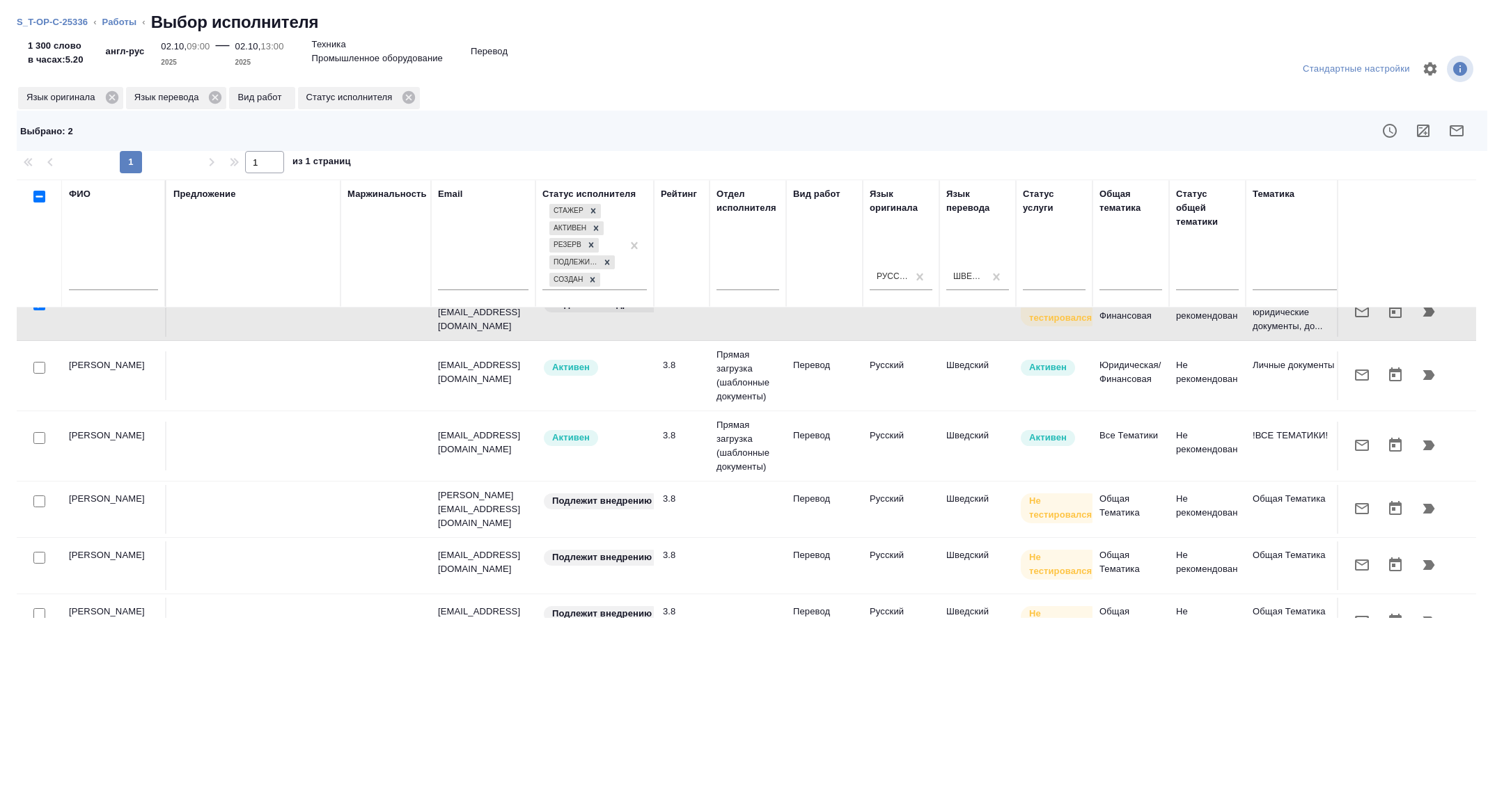
scroll to position [307, 0]
click at [39, 550] on input "checkbox" at bounding box center [39, 556] width 12 height 12
checkbox input "true"
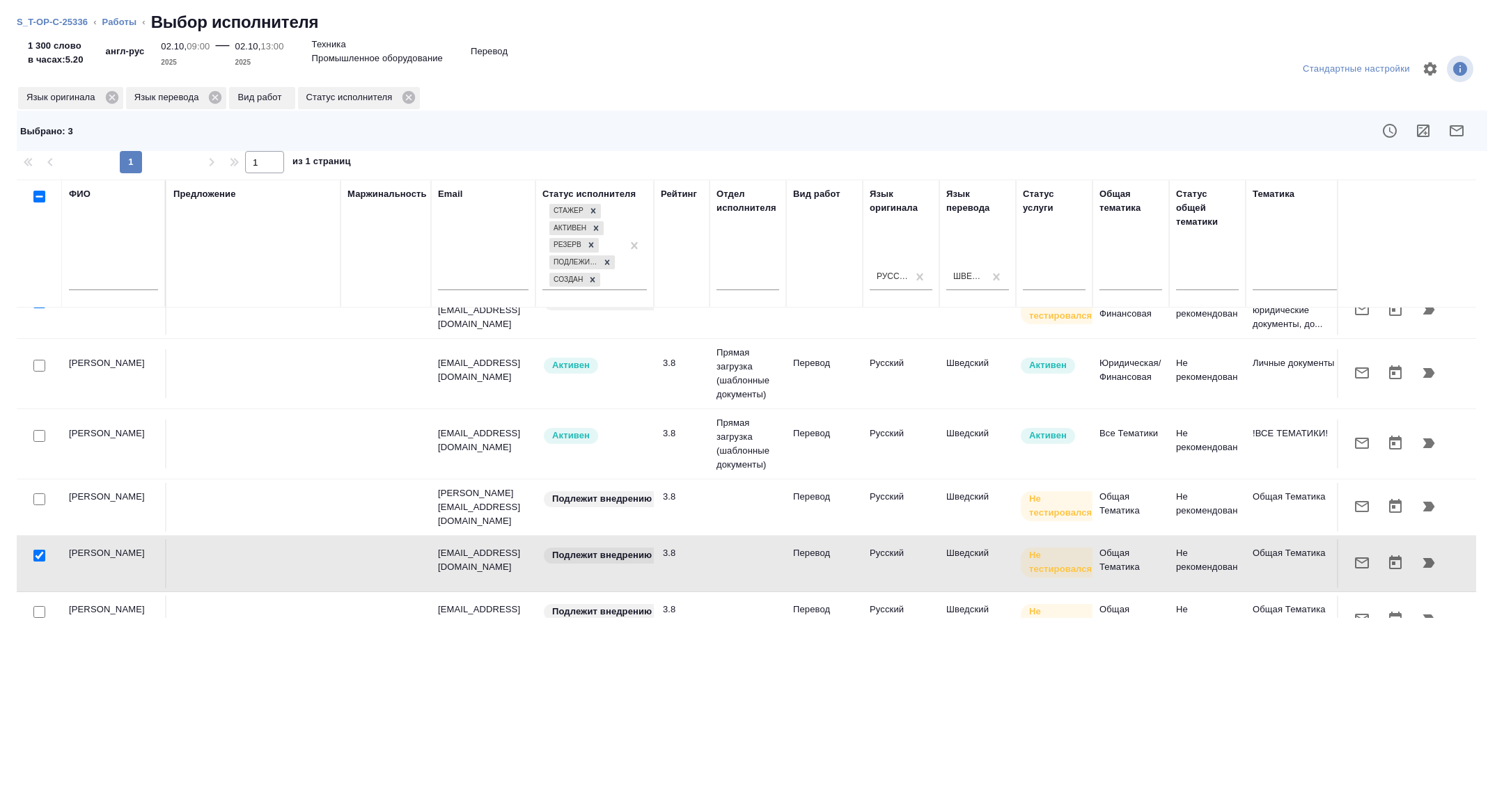
scroll to position [335, 0]
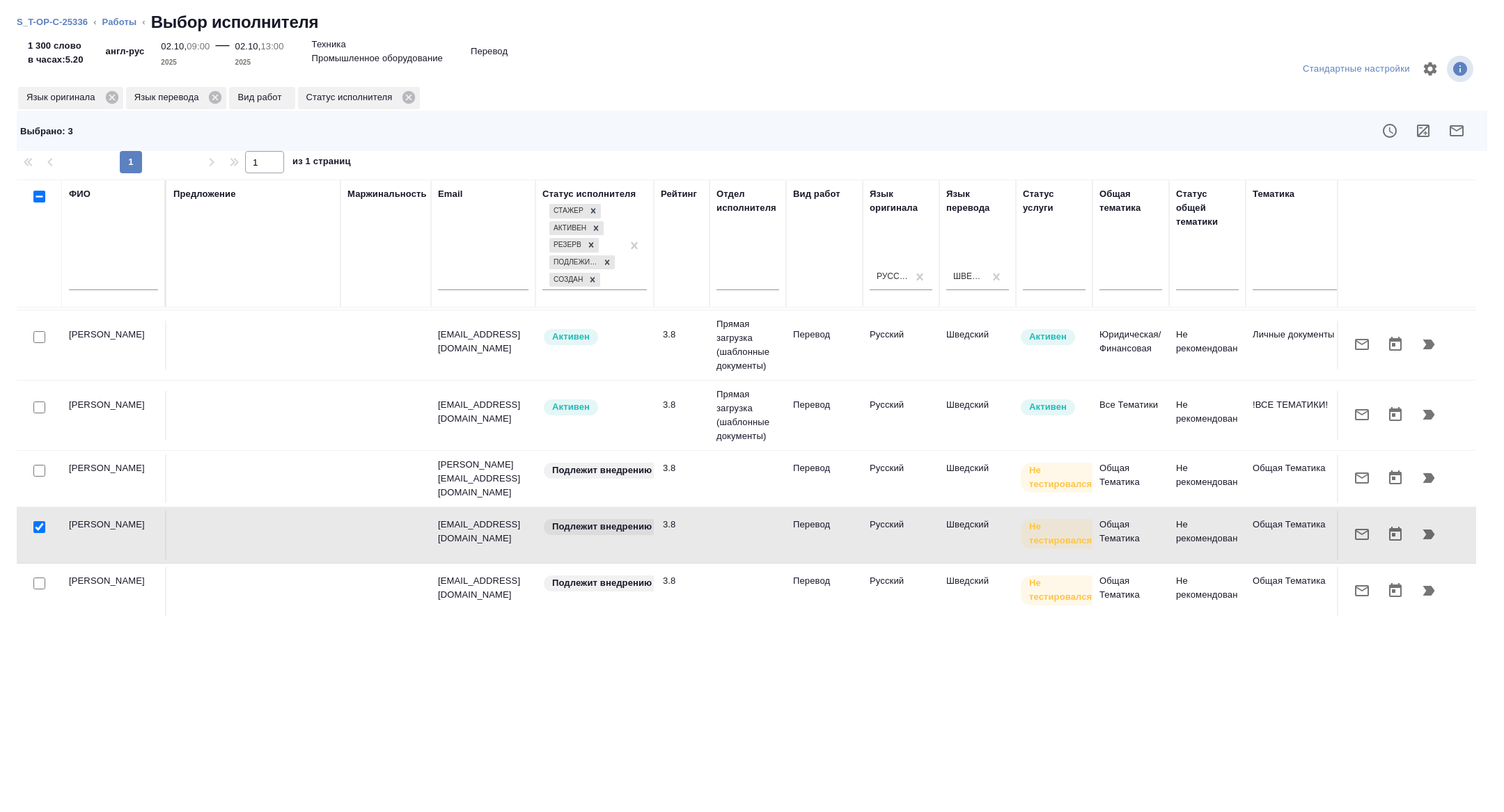
click at [33, 574] on div at bounding box center [39, 583] width 31 height 19
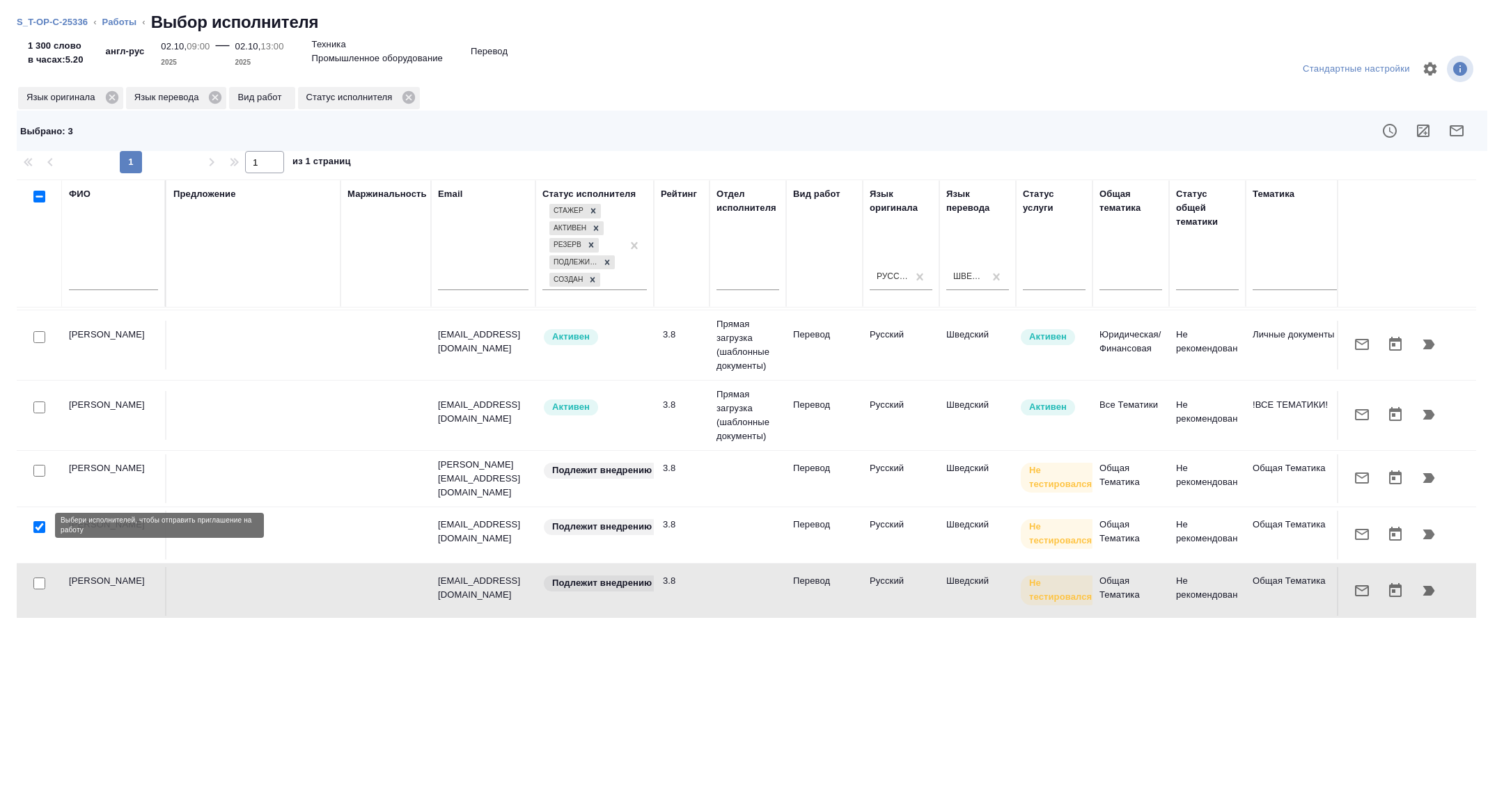
click at [37, 577] on input "checkbox" at bounding box center [39, 583] width 12 height 12
checkbox input "true"
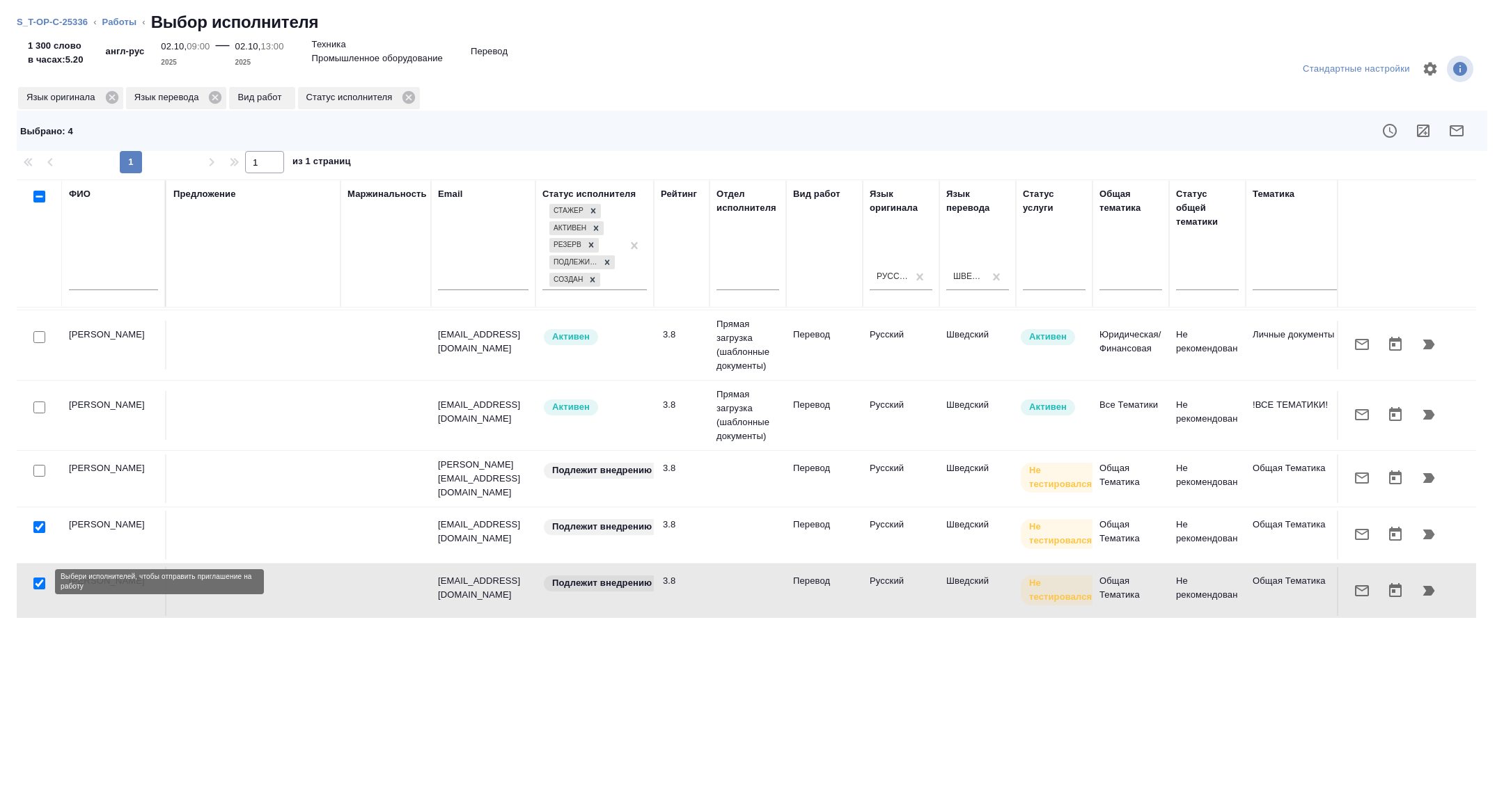
click at [39, 634] on input "checkbox" at bounding box center [39, 640] width 12 height 12
checkbox input "true"
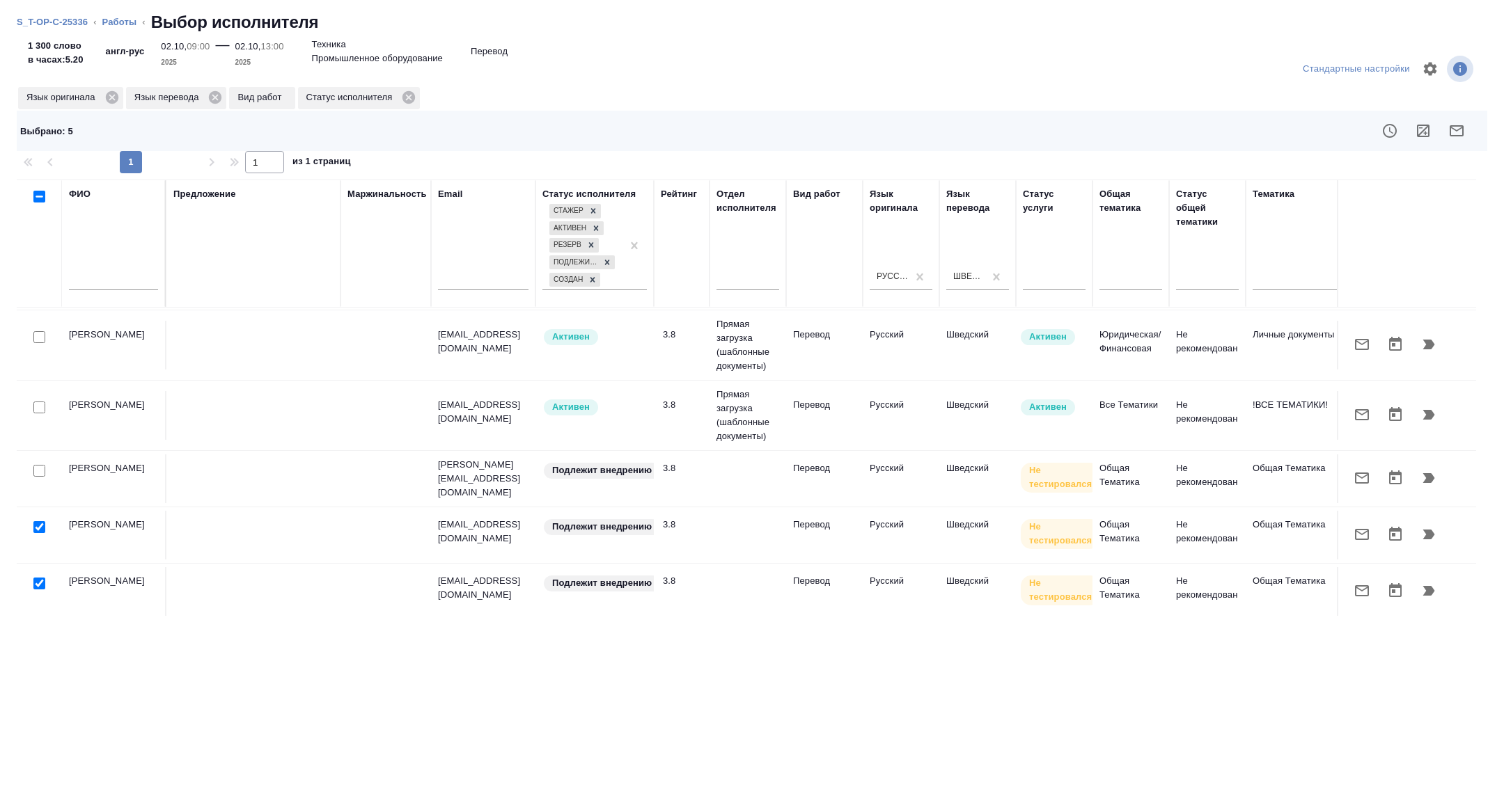
click at [1469, 127] on button "button" at bounding box center [1457, 131] width 34 height 34
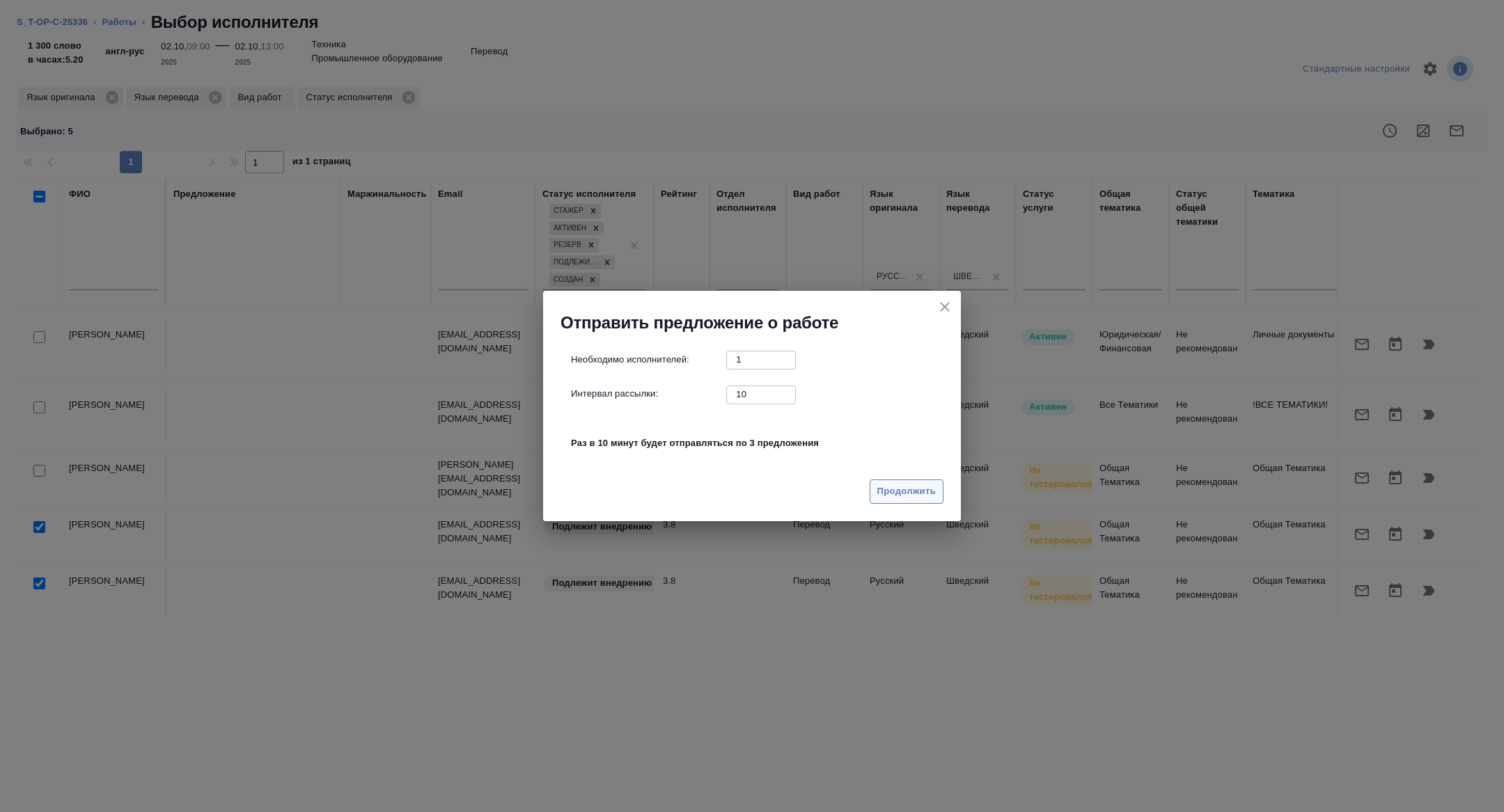
click at [916, 495] on span "Продолжить" at bounding box center [907, 491] width 59 height 16
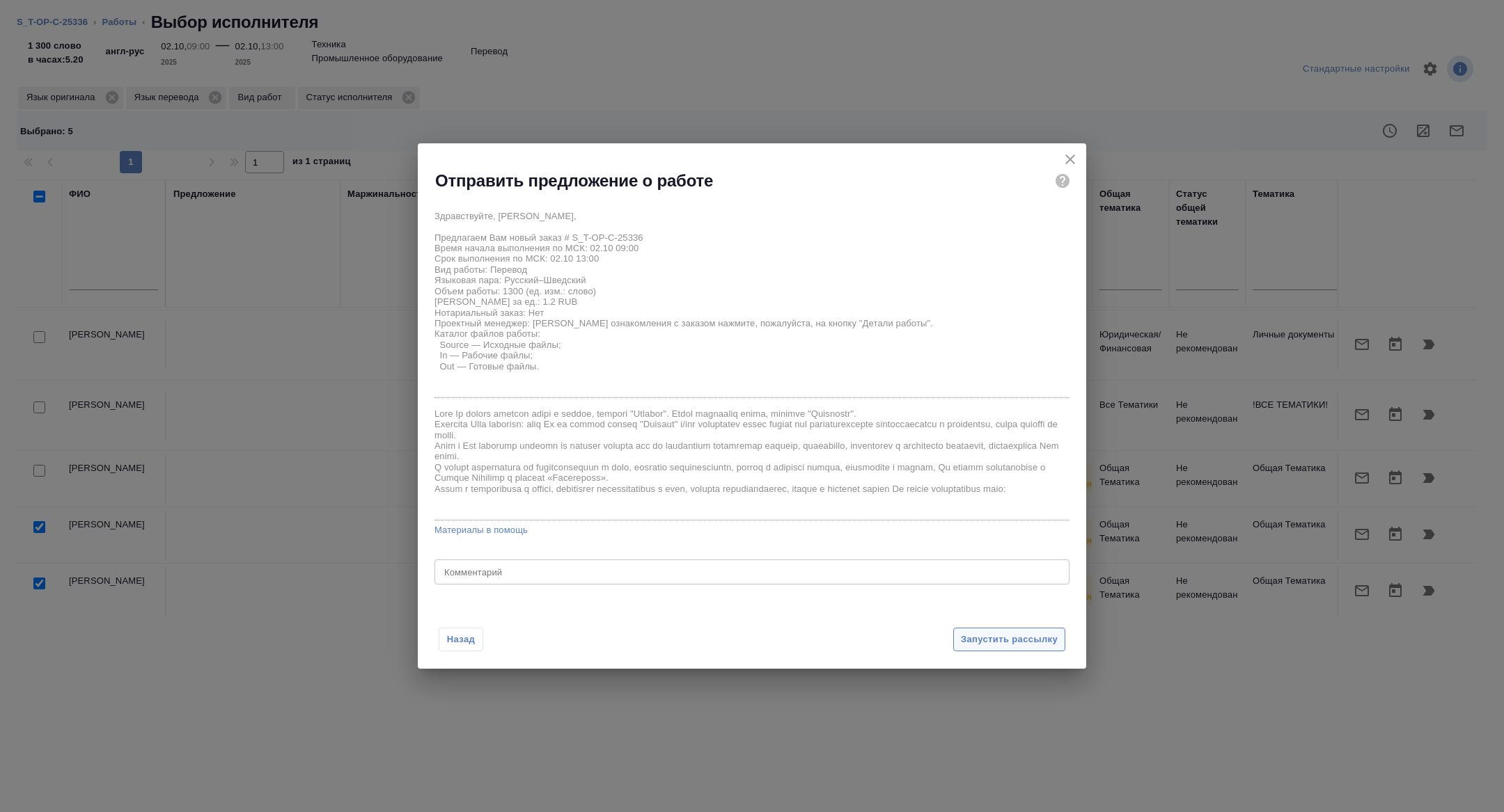
click at [1010, 648] on button "Запустить рассылку" at bounding box center [1009, 639] width 112 height 24
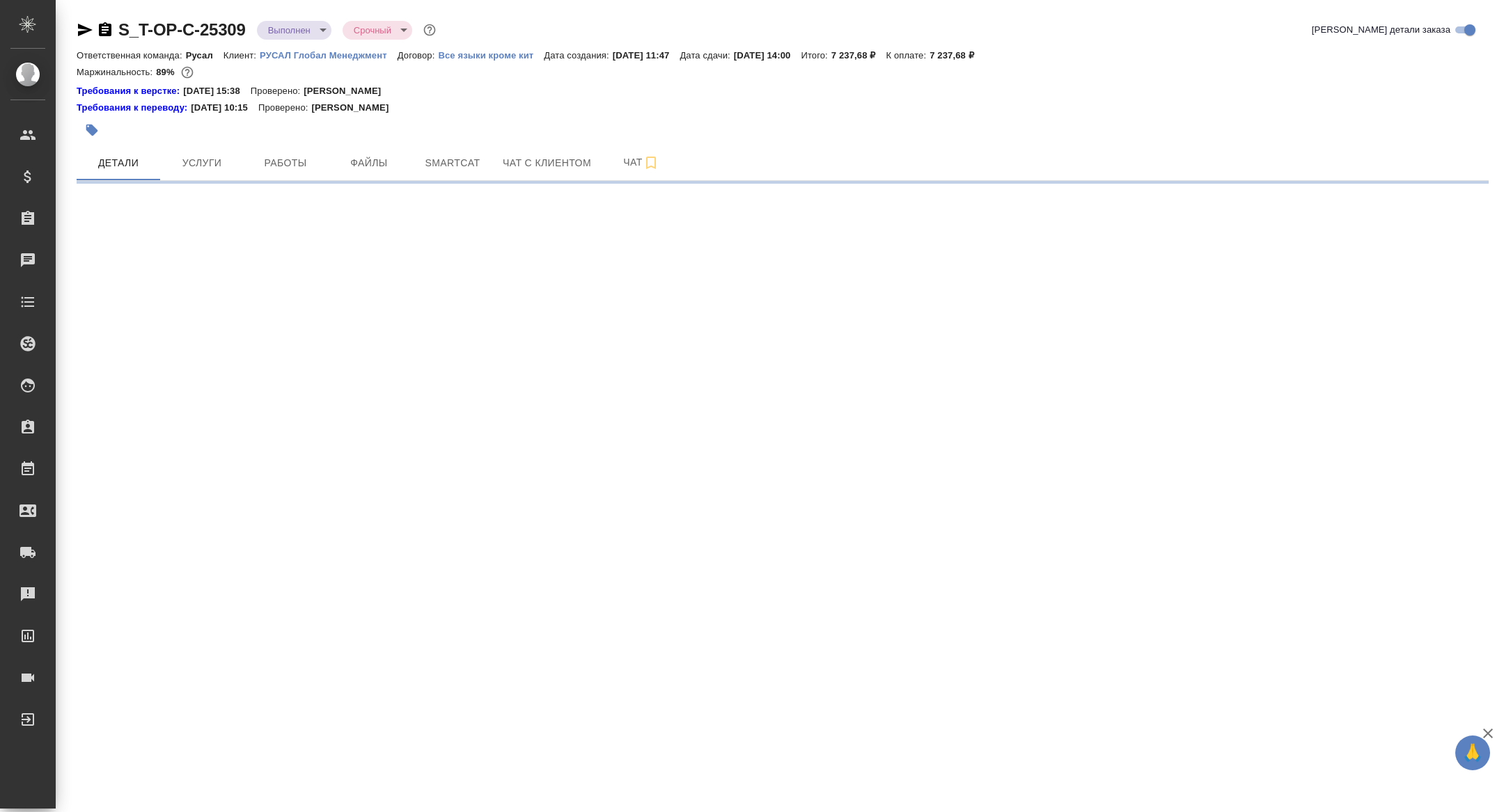
select select "RU"
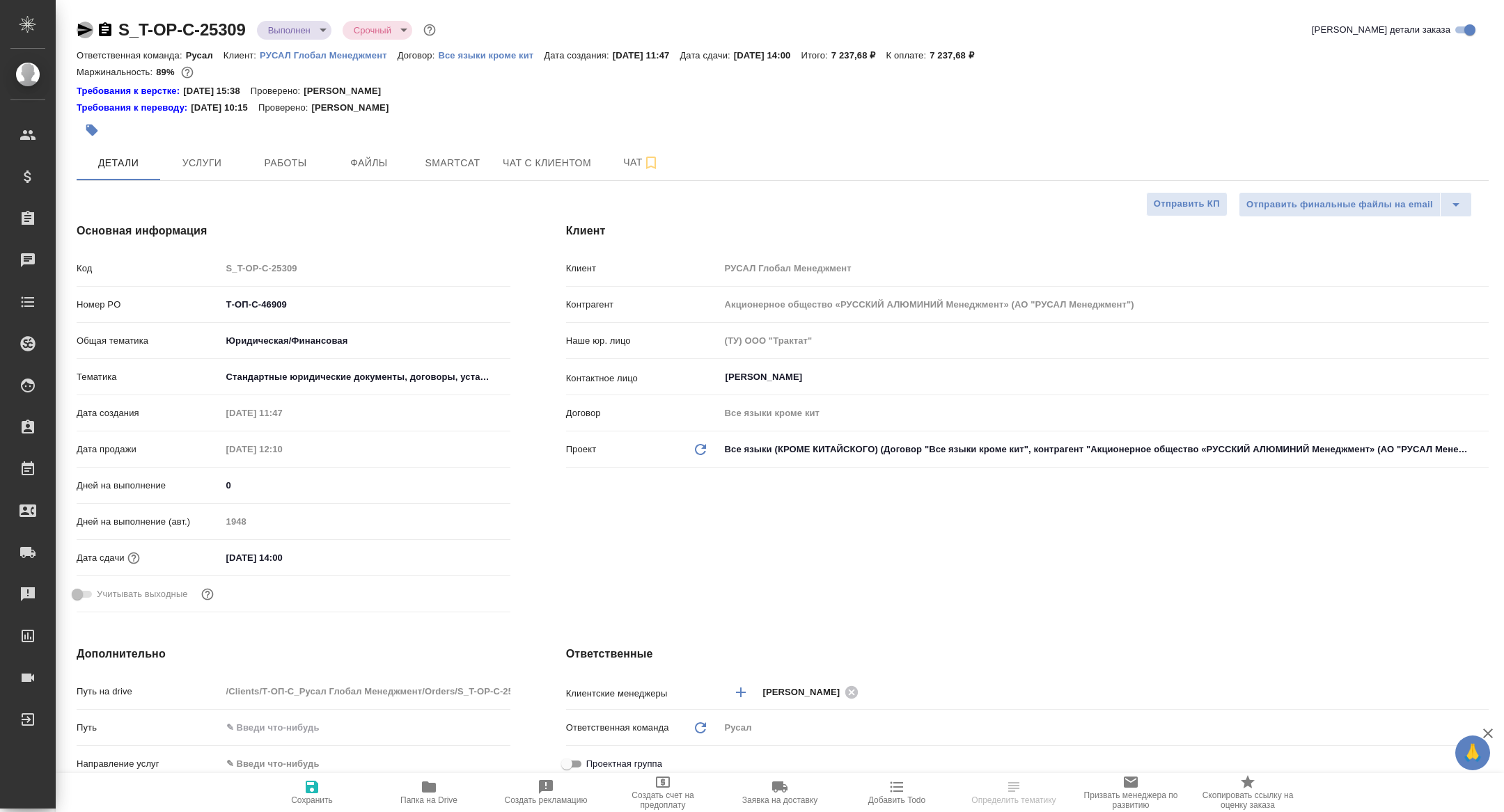
click at [83, 28] on icon "button" at bounding box center [85, 29] width 14 height 13
type textarea "x"
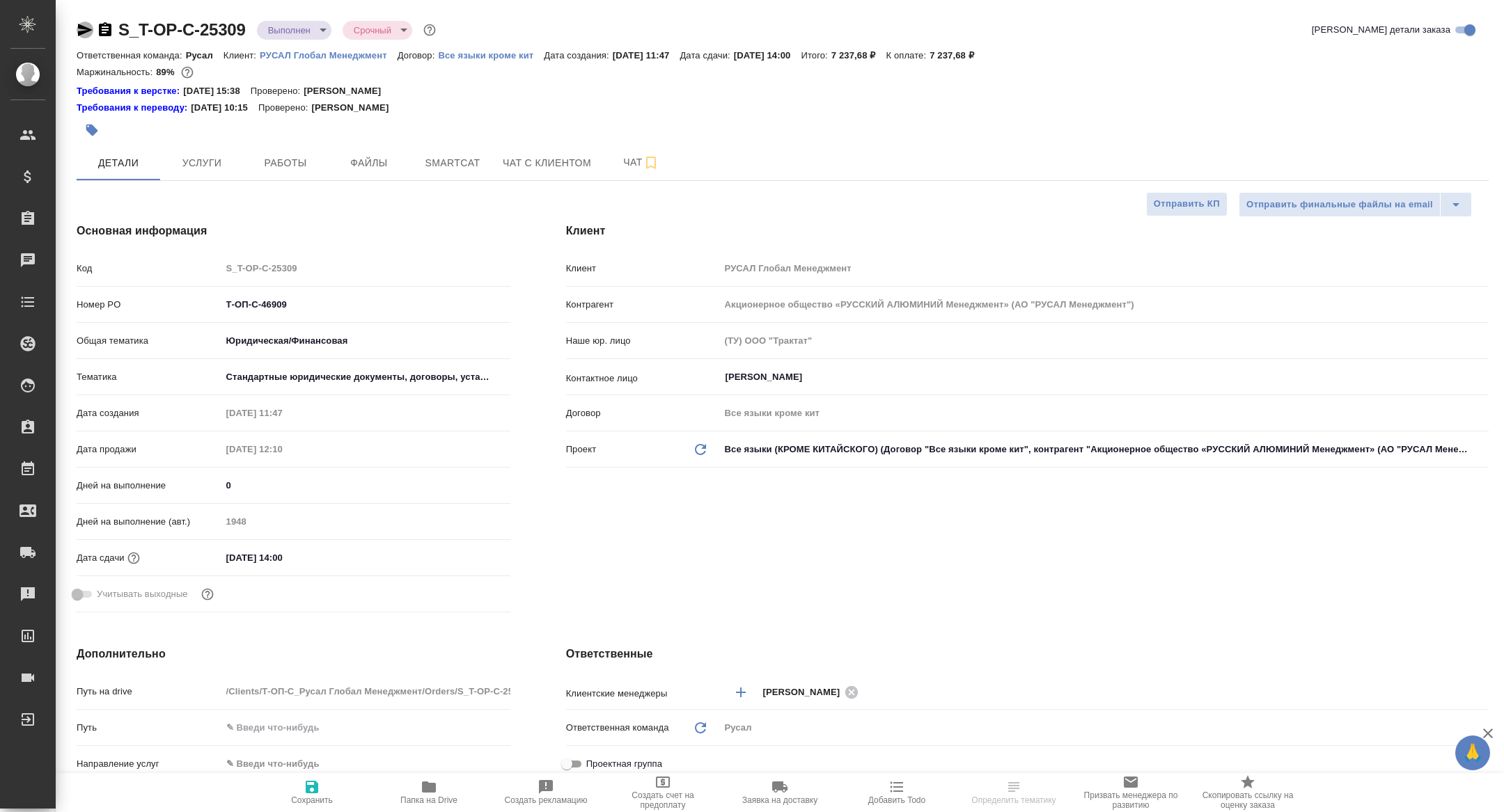
type textarea "x"
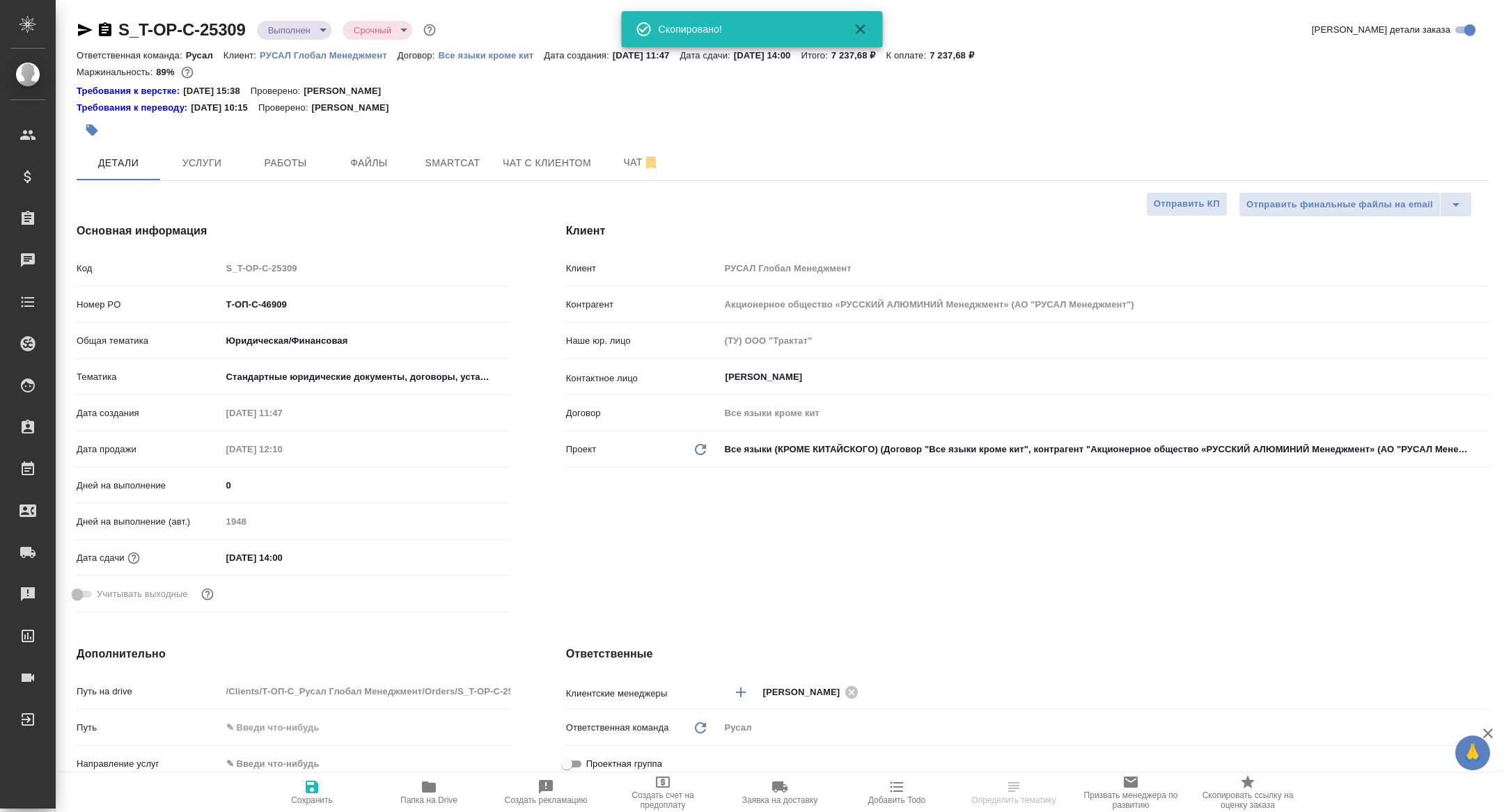
type textarea "x"
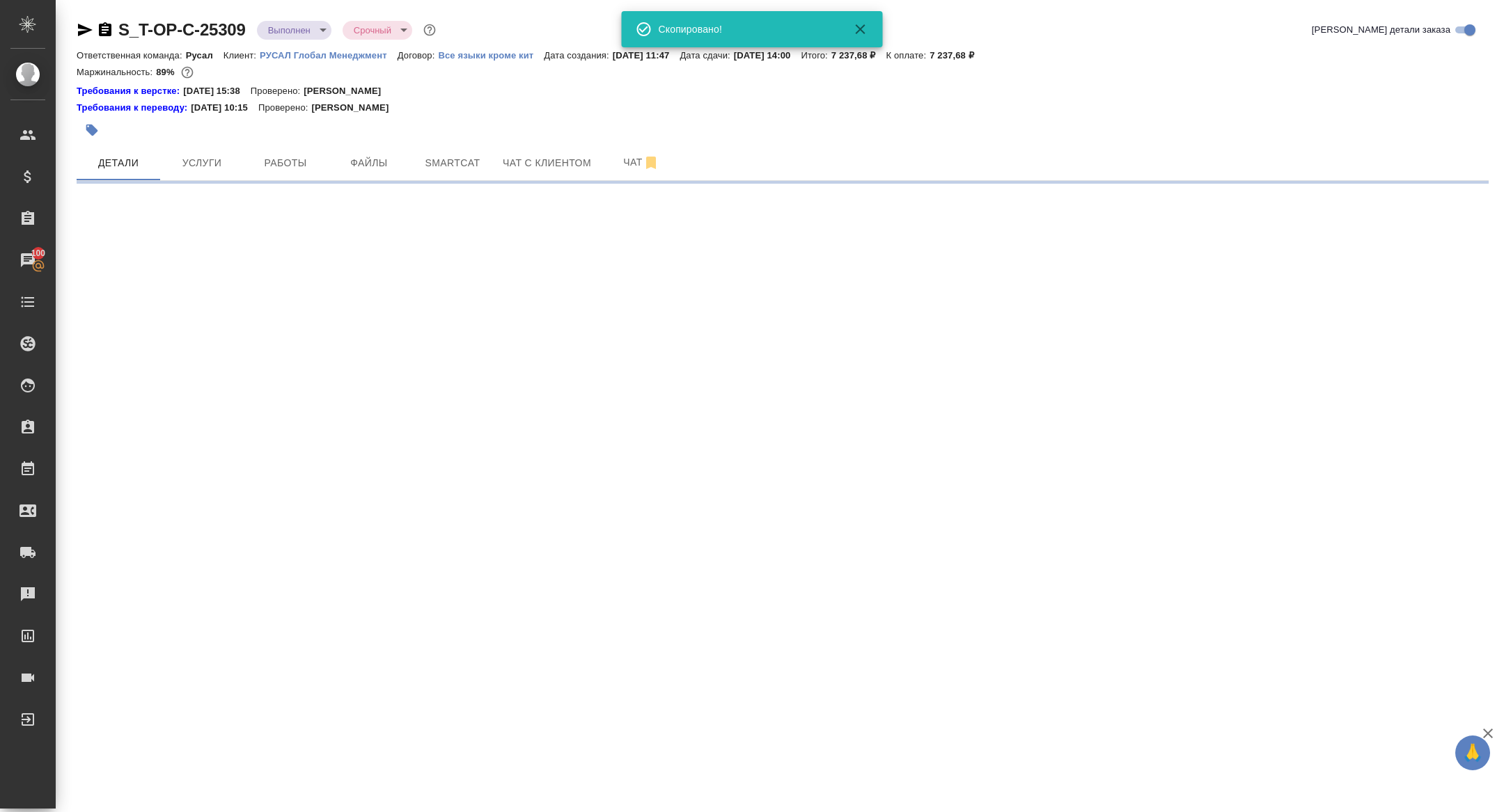
select select "RU"
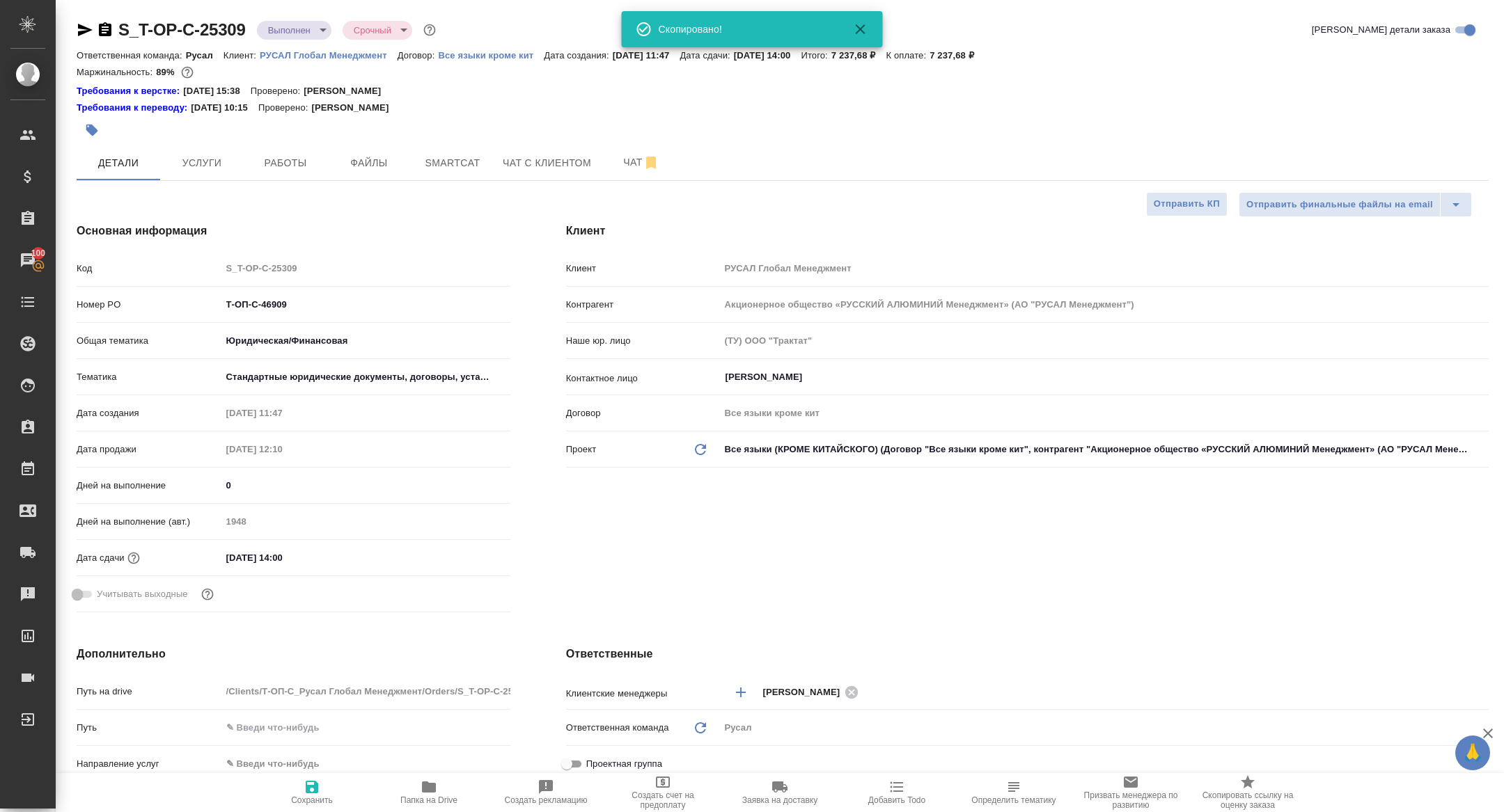
type textarea "x"
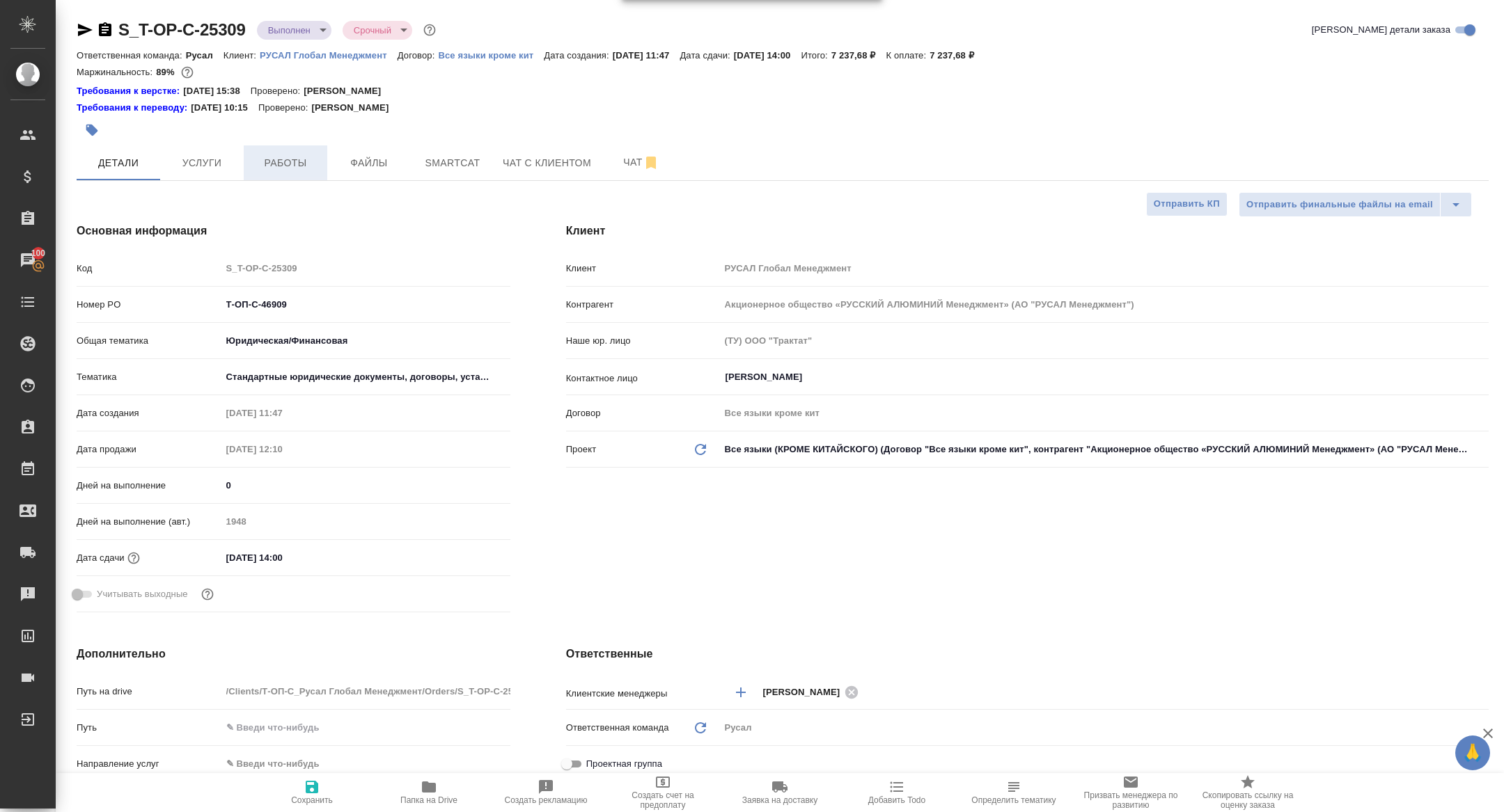
click at [302, 170] on span "Работы" at bounding box center [286, 163] width 67 height 18
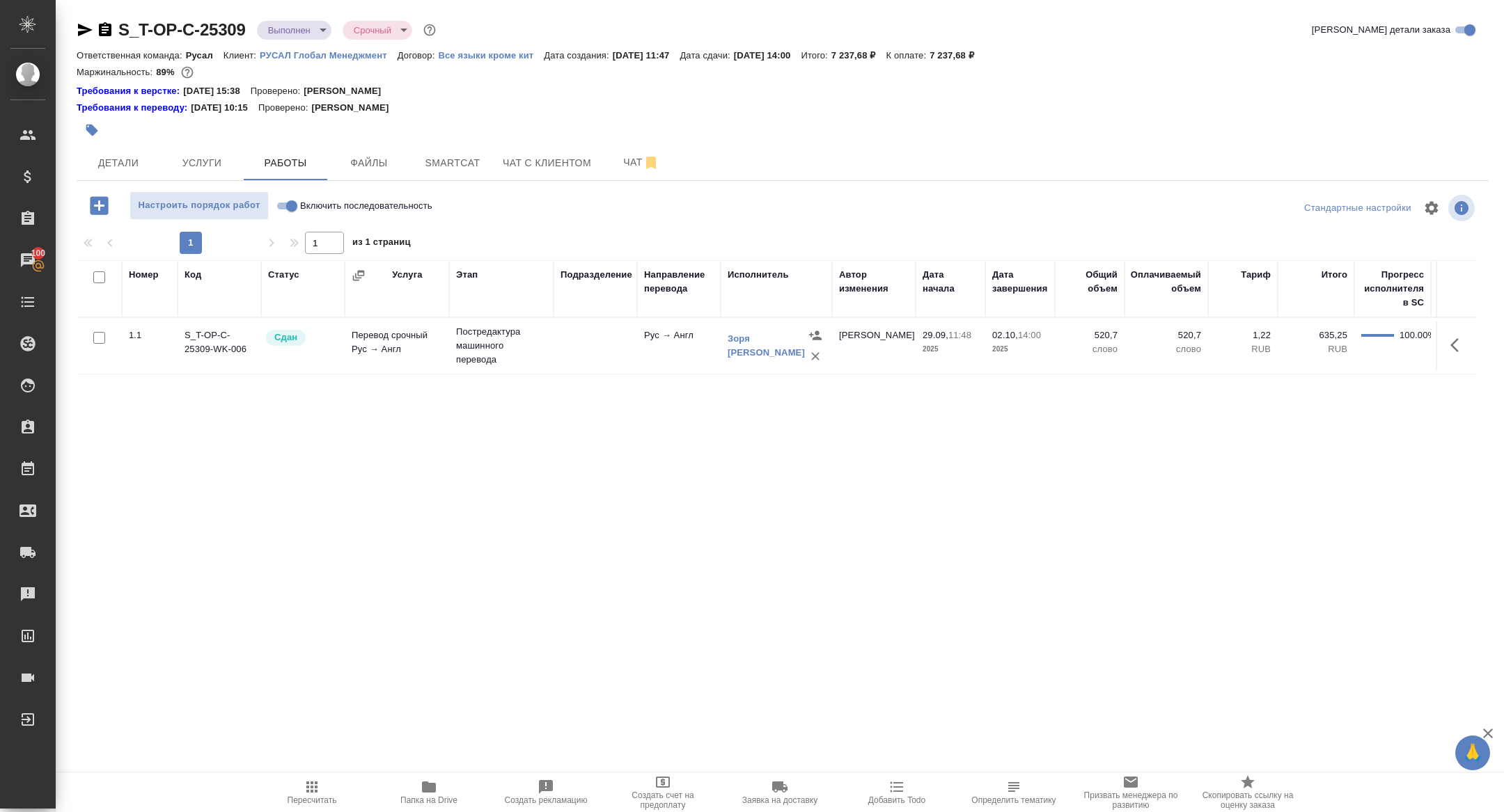
click at [99, 203] on icon "button" at bounding box center [99, 205] width 24 height 24
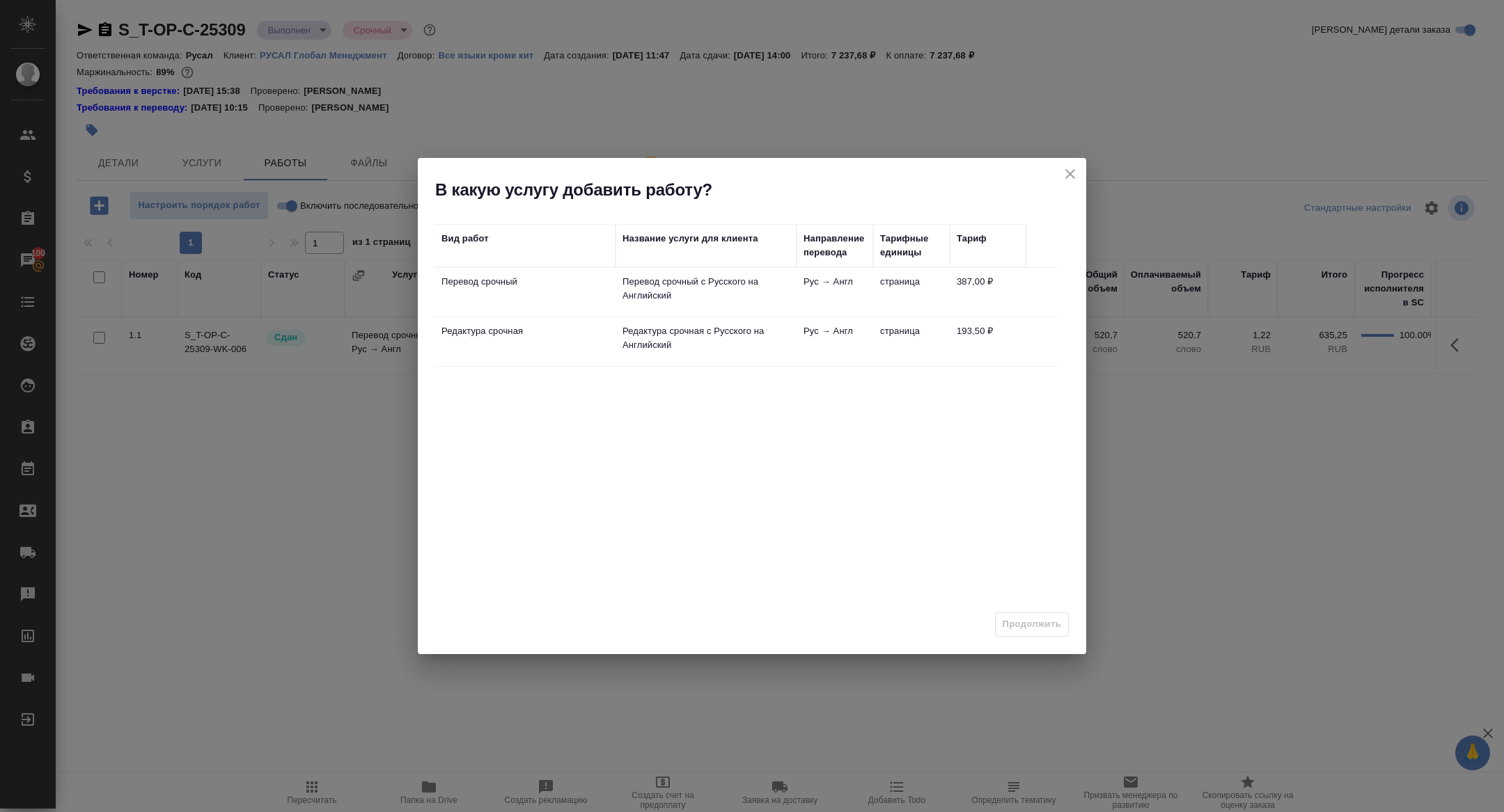
click at [1071, 175] on icon "close" at bounding box center [1071, 174] width 17 height 17
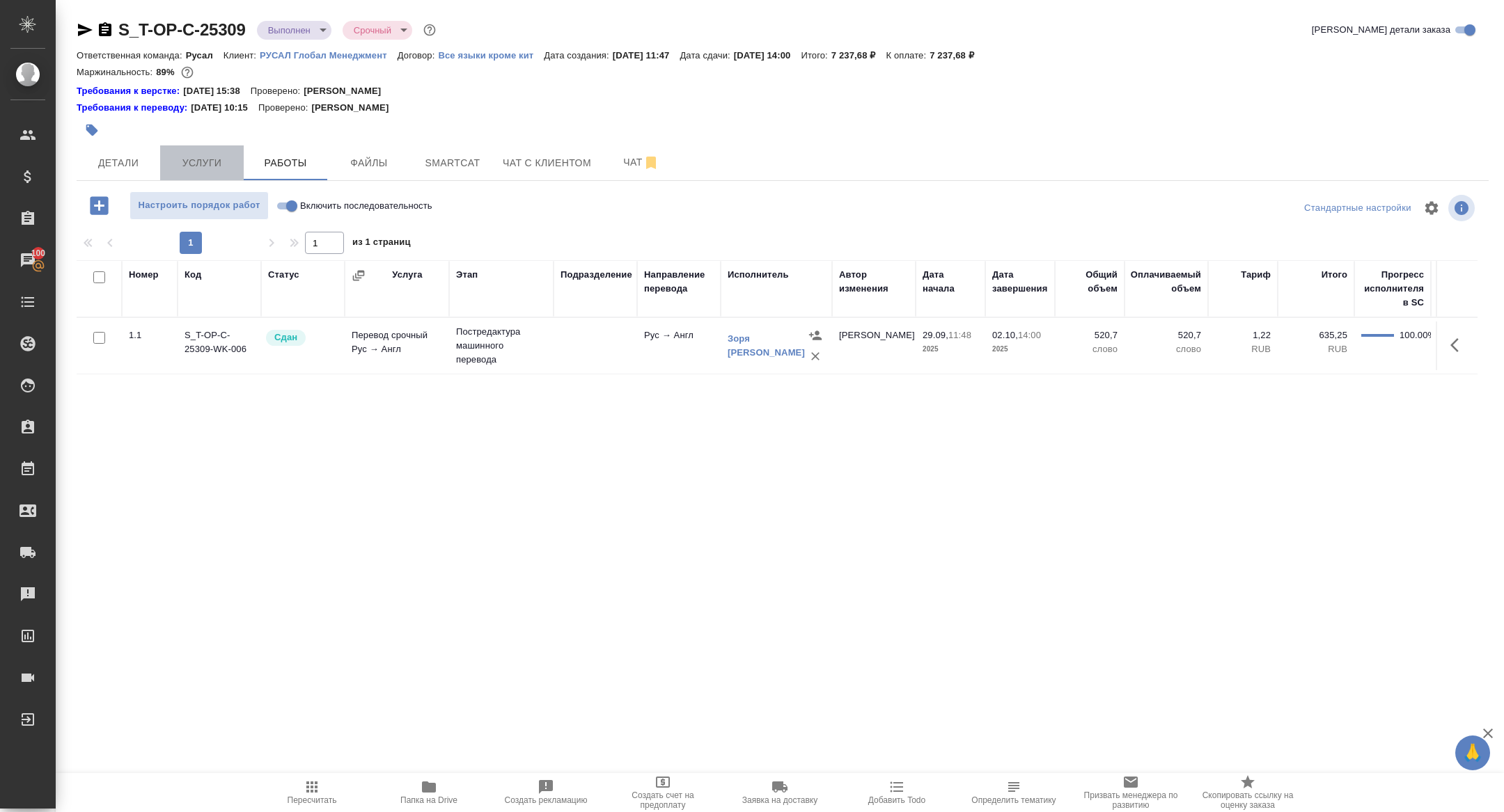
click at [206, 154] on span "Услуги" at bounding box center [202, 163] width 67 height 18
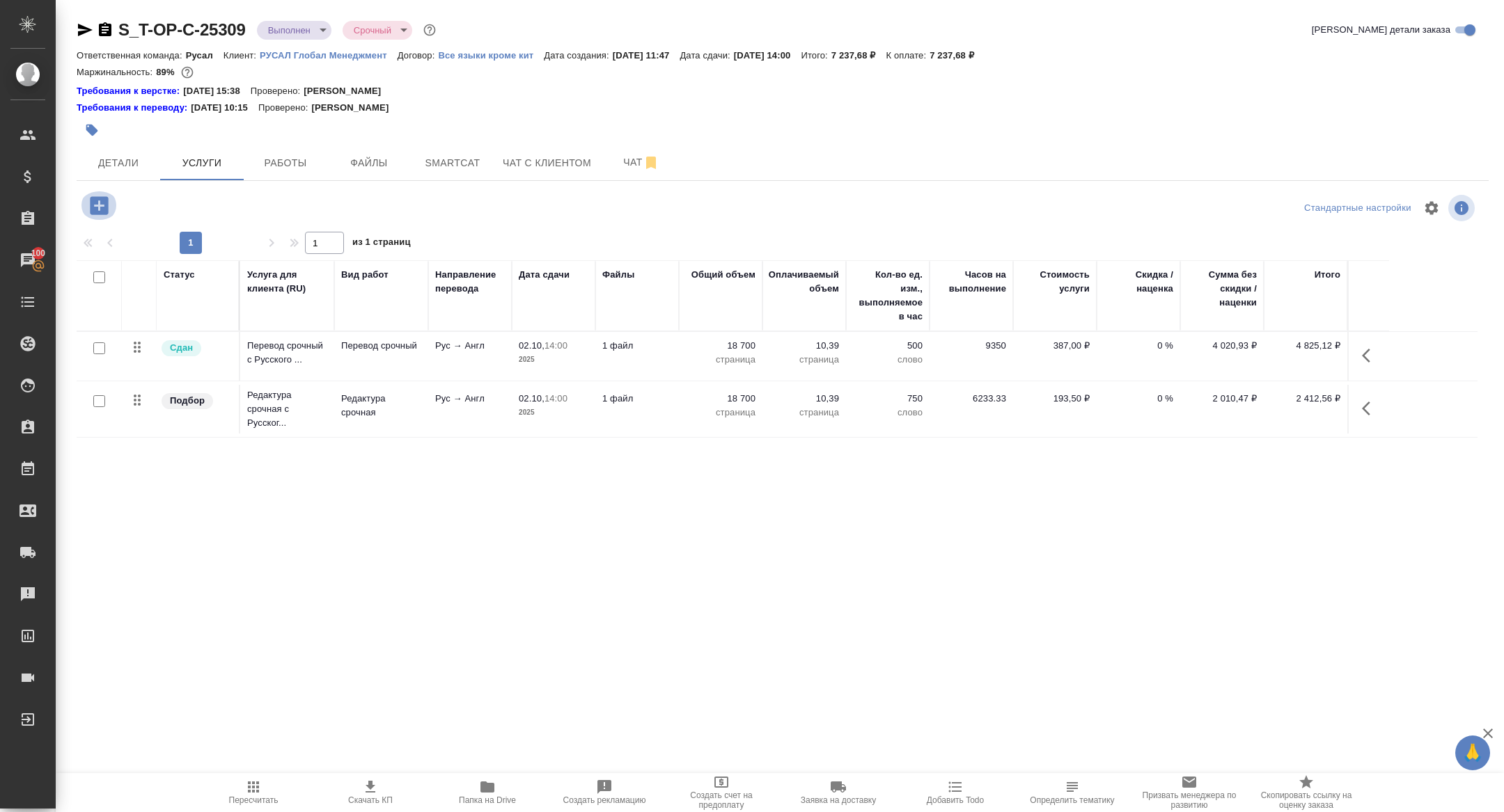
click at [97, 208] on icon "button" at bounding box center [99, 205] width 18 height 18
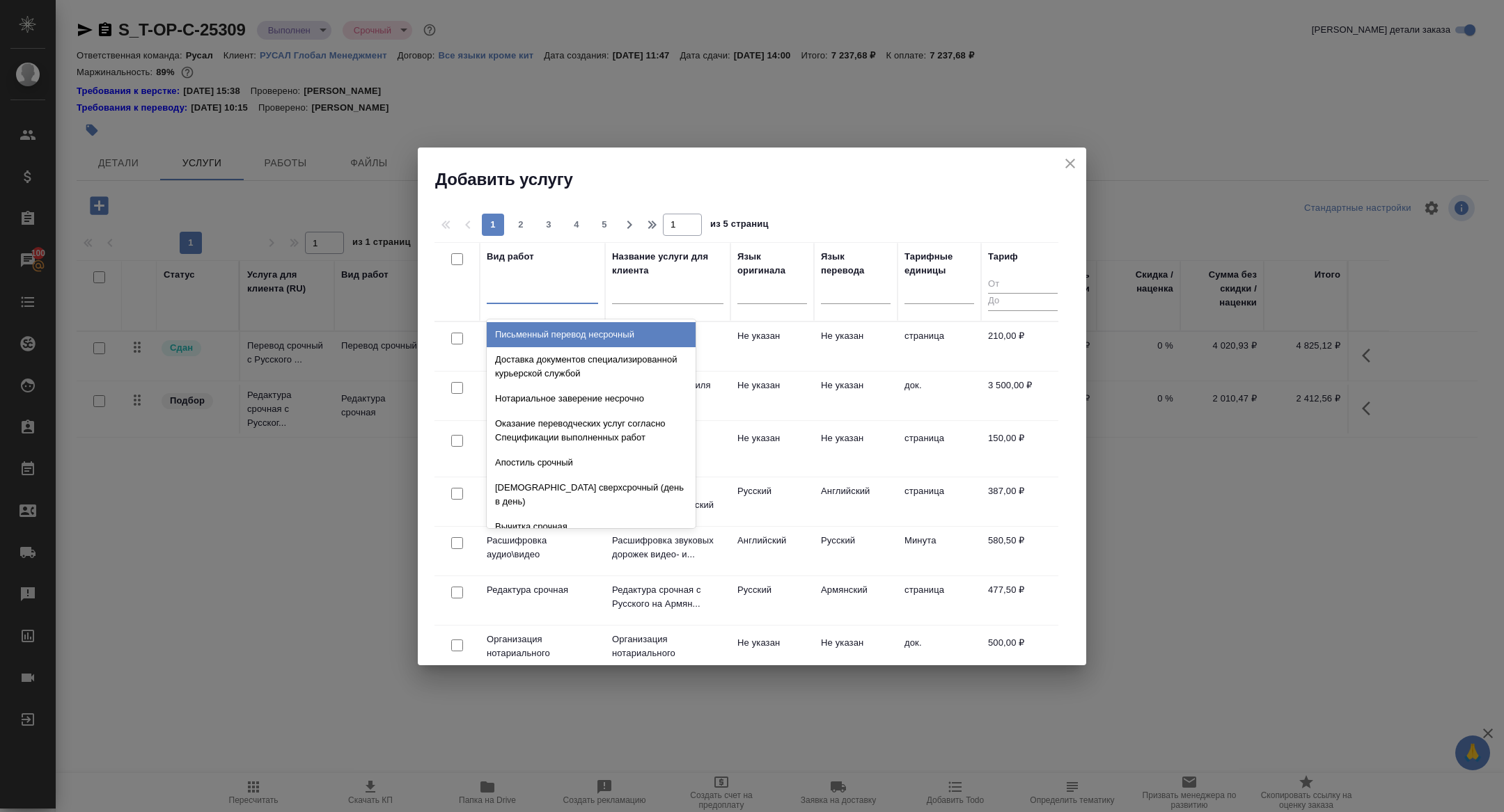
click at [524, 297] on div at bounding box center [542, 290] width 112 height 20
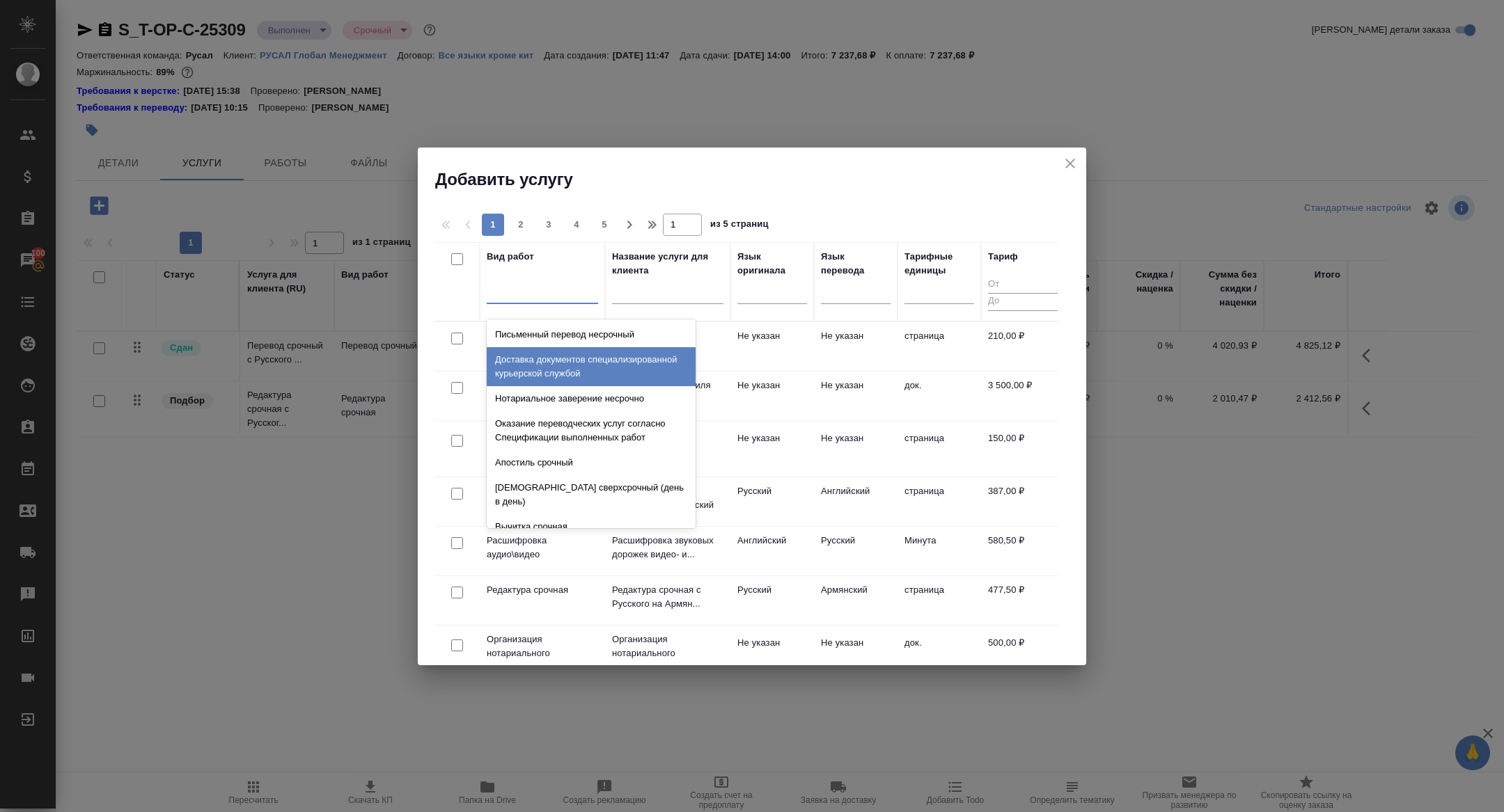
click at [744, 341] on td "Не указан" at bounding box center [772, 347] width 84 height 49
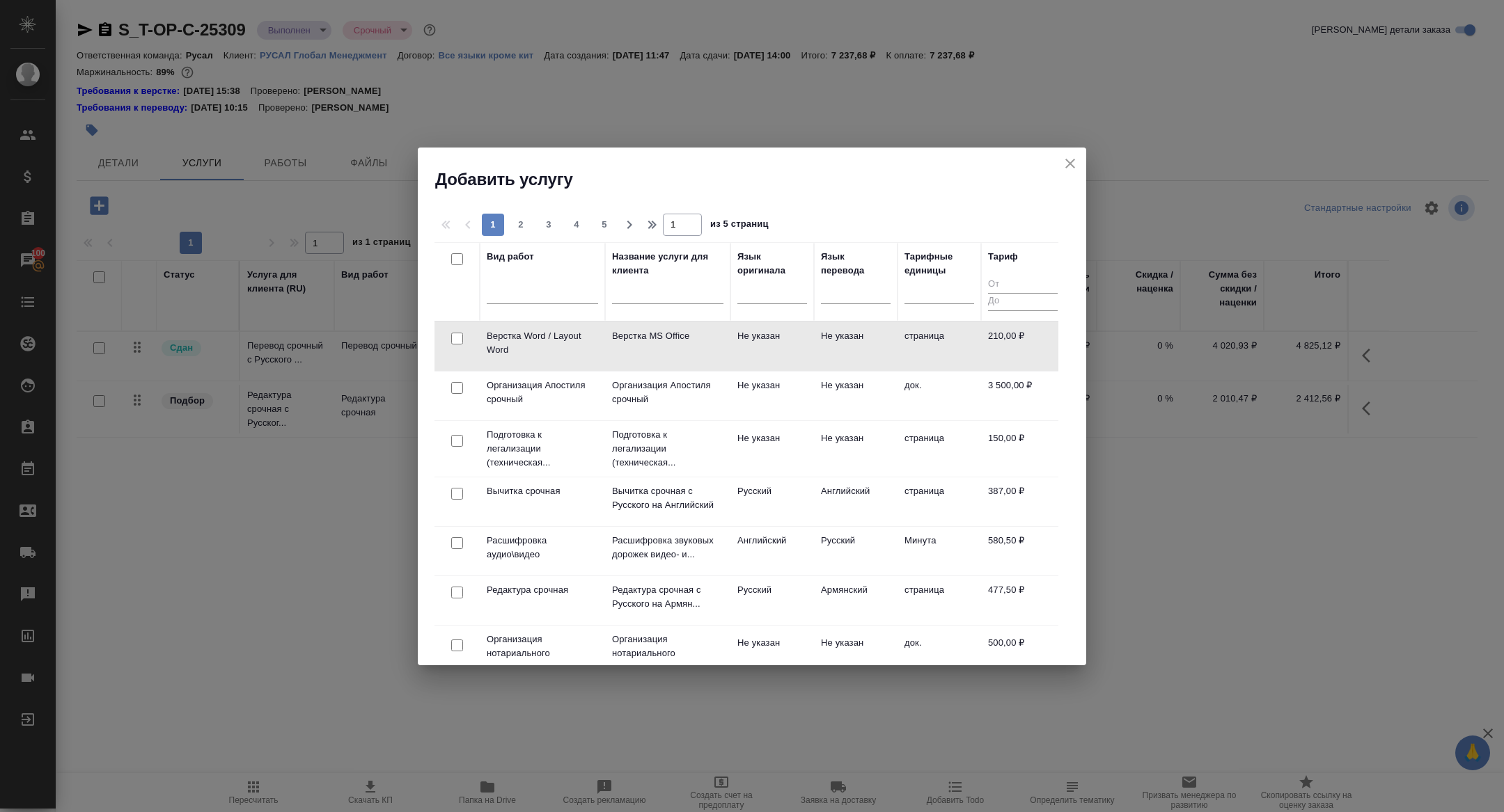
click at [744, 341] on td "Не указан" at bounding box center [772, 347] width 84 height 49
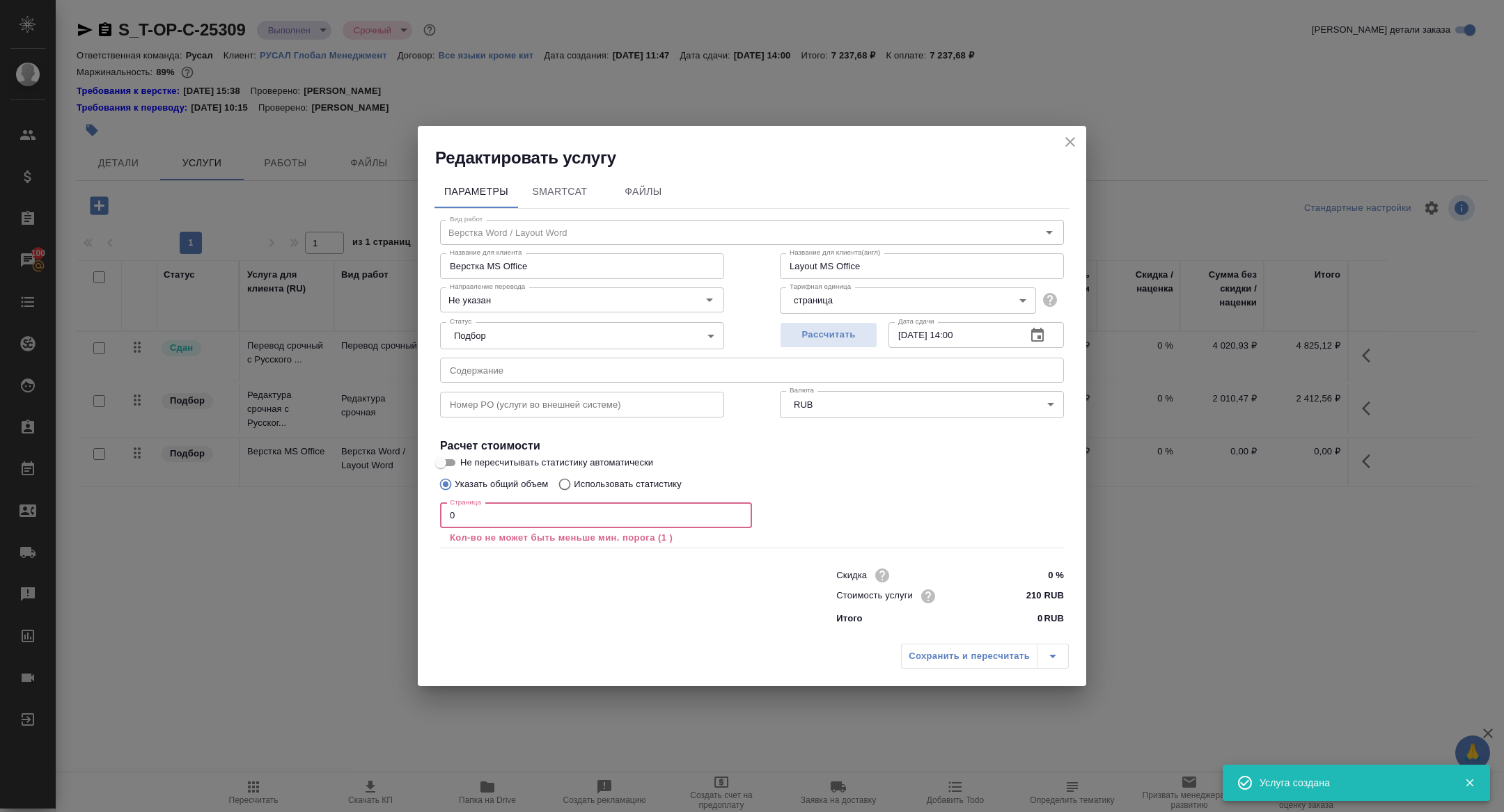
drag, startPoint x: 454, startPoint y: 524, endPoint x: 382, endPoint y: 489, distance: 80.1
click at [385, 490] on div "Редактировать услугу Параметры SmartCat Файлы Вид работ Верстка Word / Layout W…" at bounding box center [752, 406] width 1504 height 812
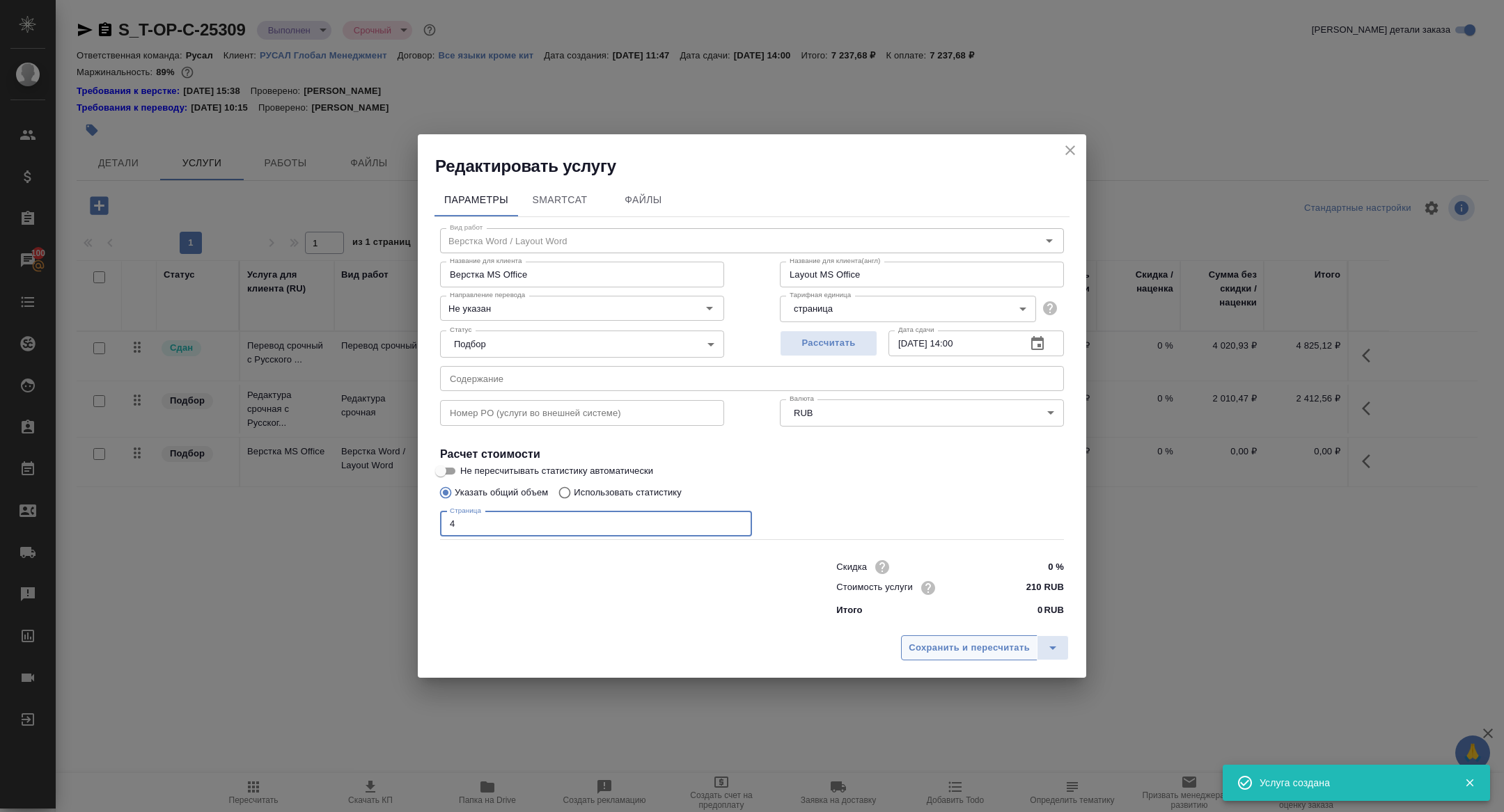
type input "4"
click at [937, 636] on button "Сохранить и пересчитать" at bounding box center [969, 648] width 137 height 25
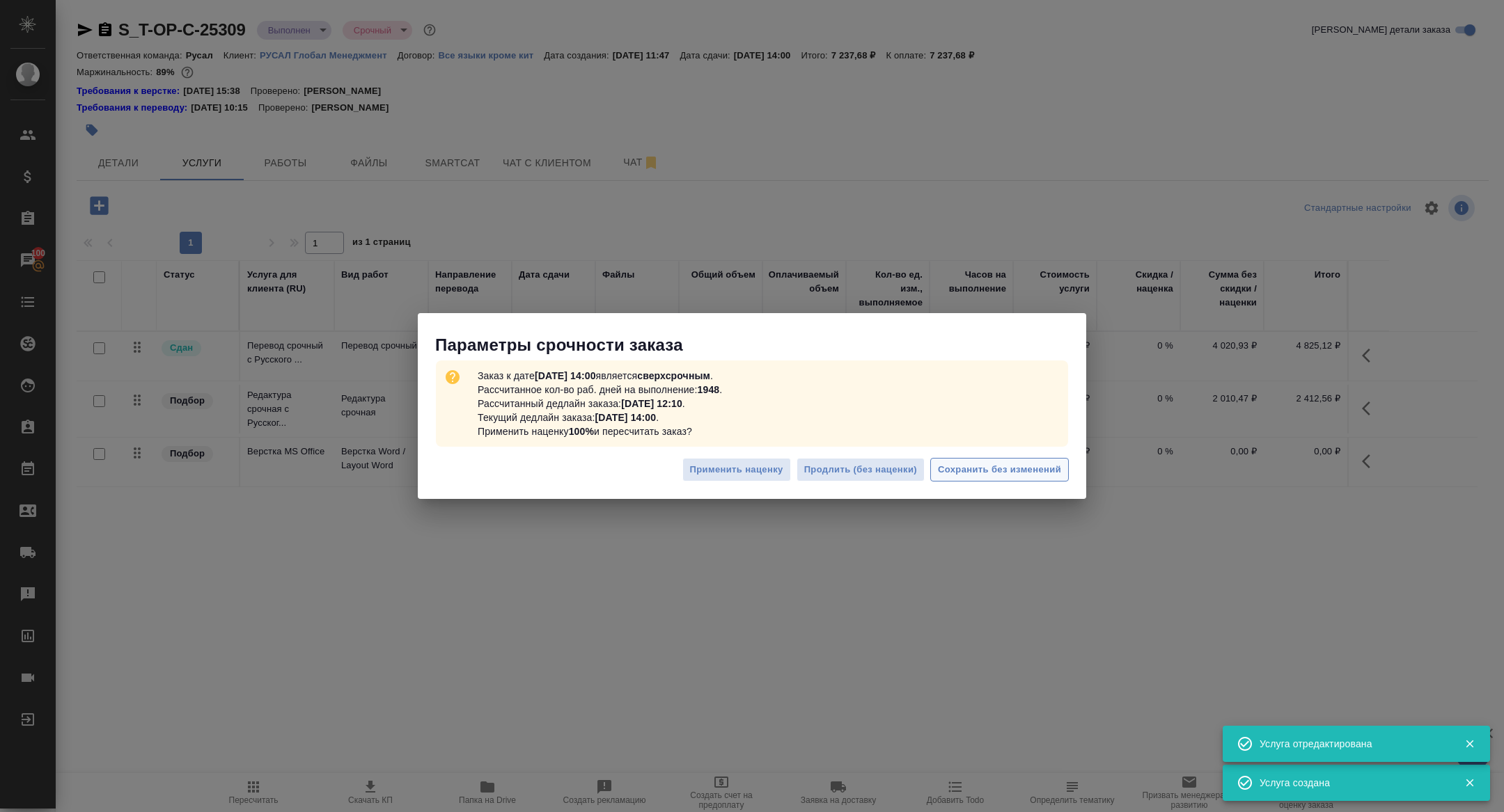
click at [998, 458] on button "Сохранить без изменений" at bounding box center [999, 470] width 138 height 24
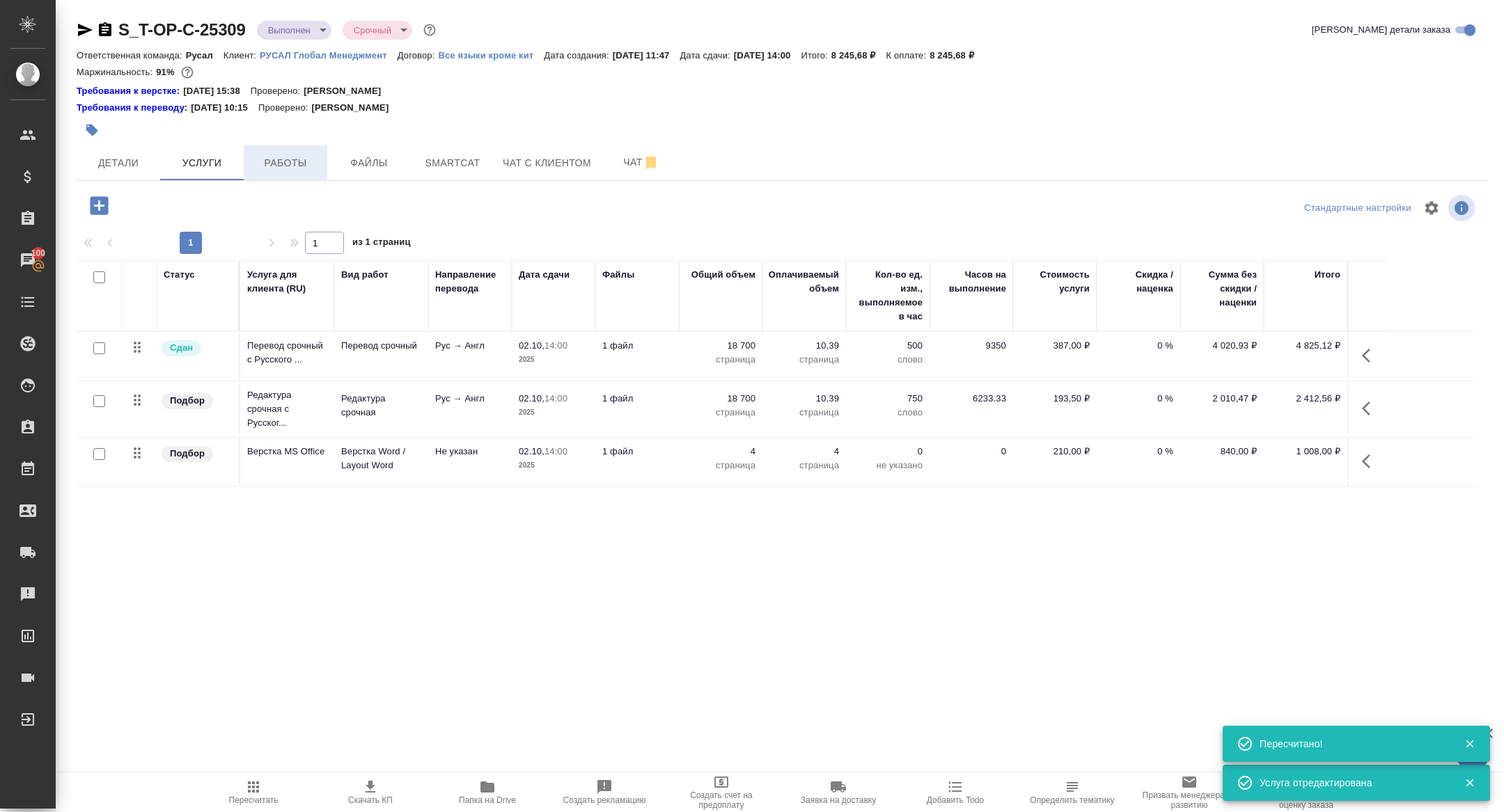
click at [290, 169] on span "Работы" at bounding box center [286, 163] width 67 height 18
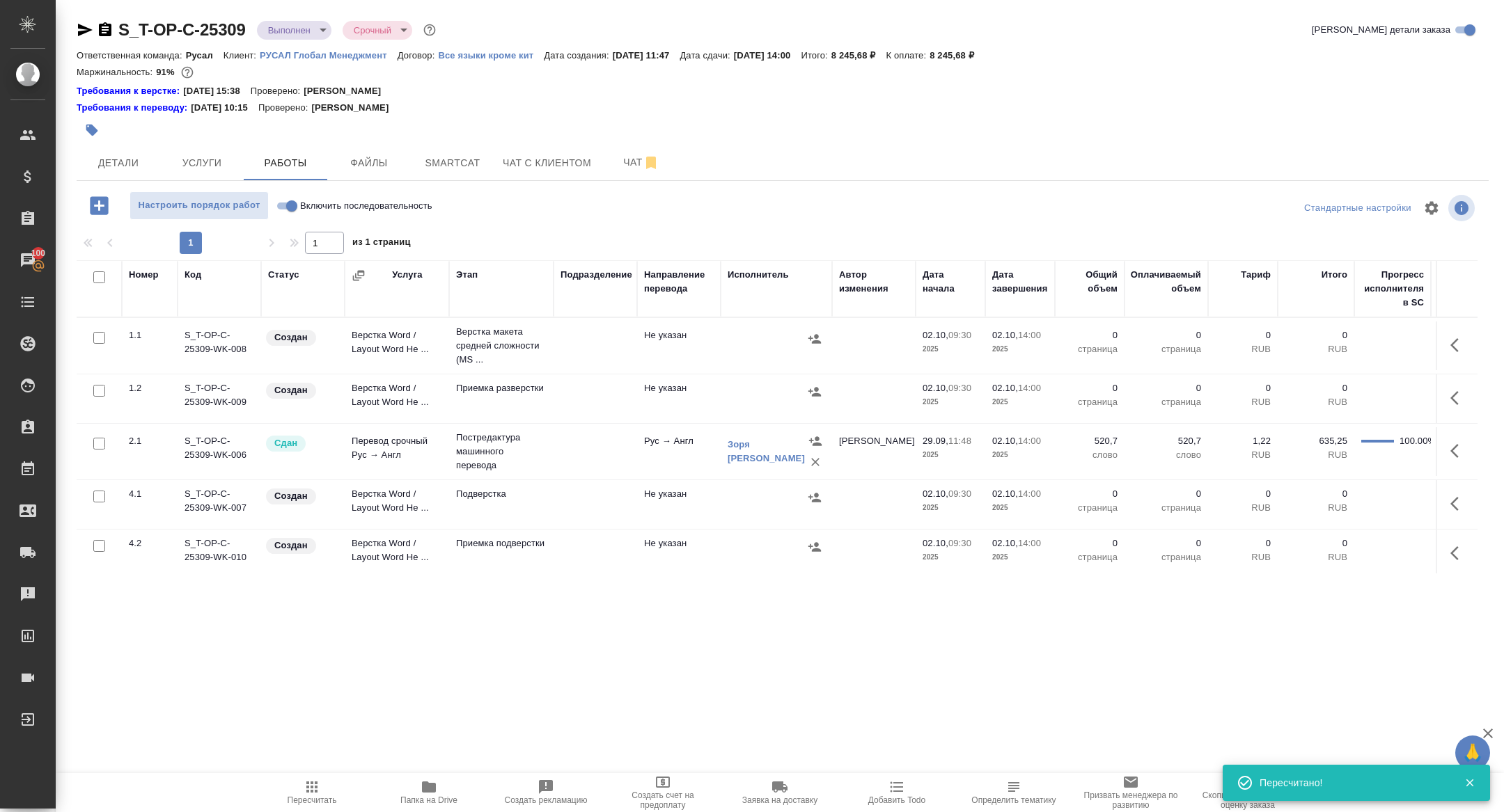
click at [101, 280] on input "checkbox" at bounding box center [99, 277] width 12 height 12
checkbox input "true"
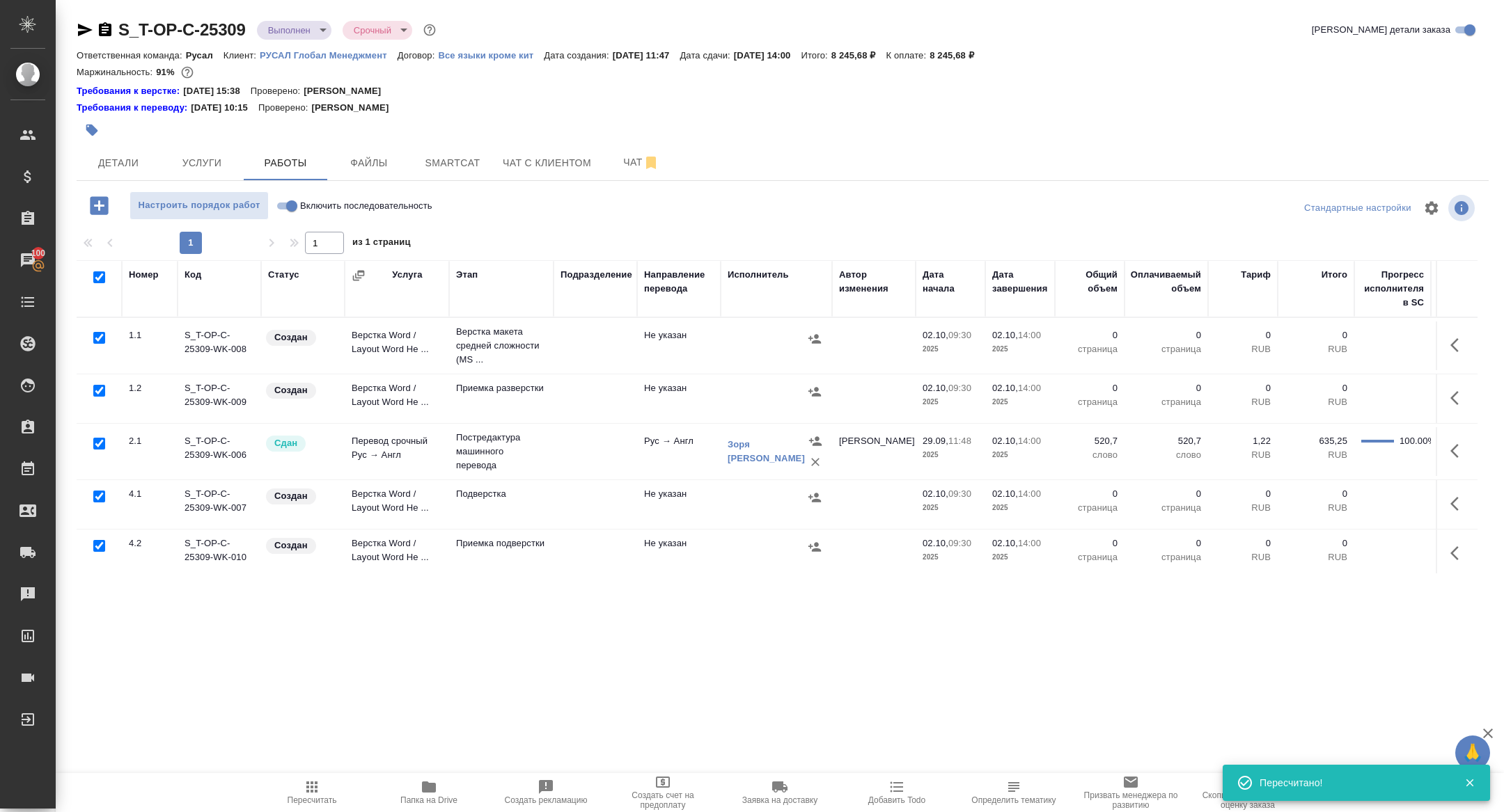
checkbox input "true"
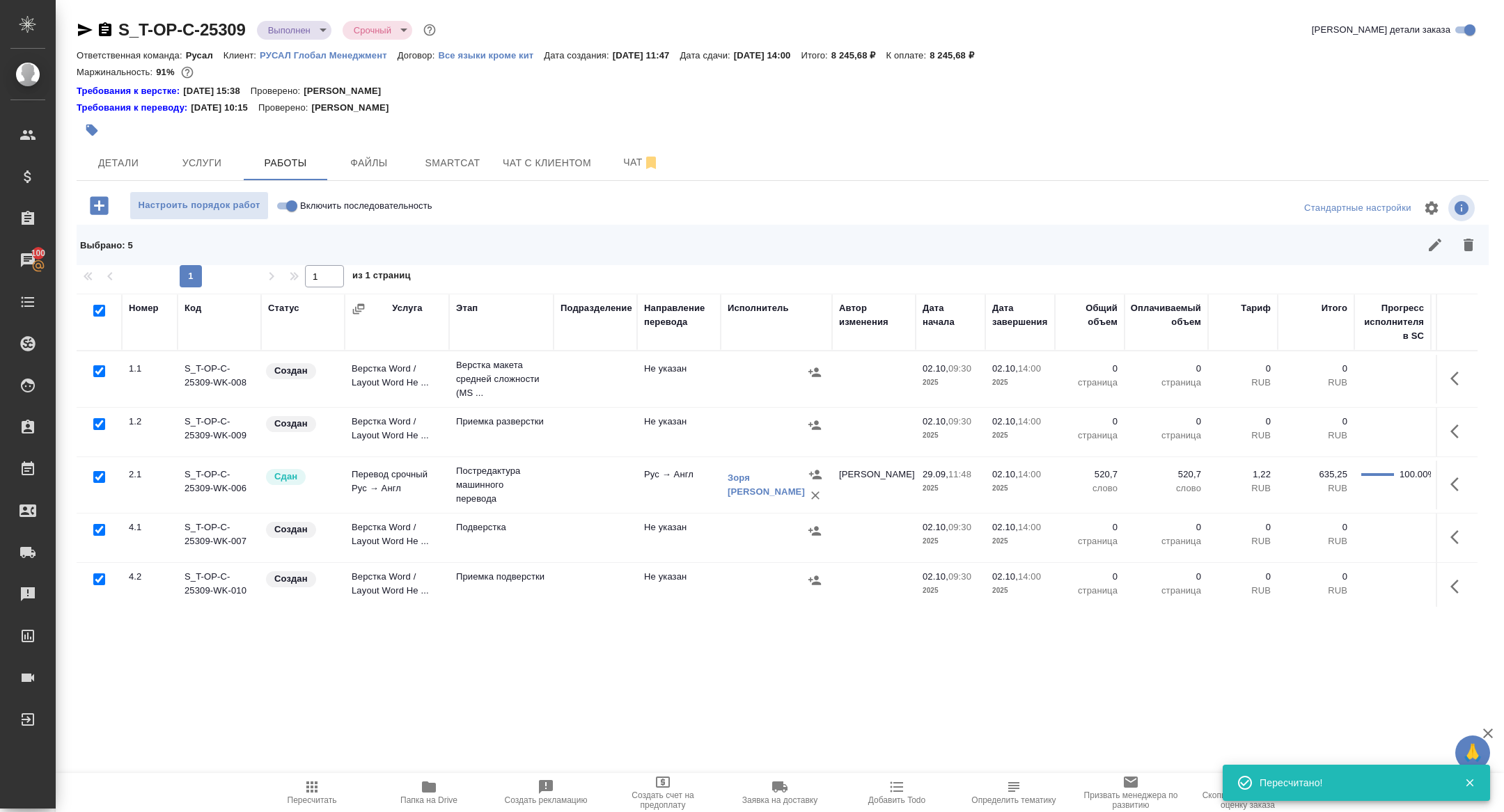
click at [97, 475] on input "checkbox" at bounding box center [99, 477] width 12 height 12
checkbox input "false"
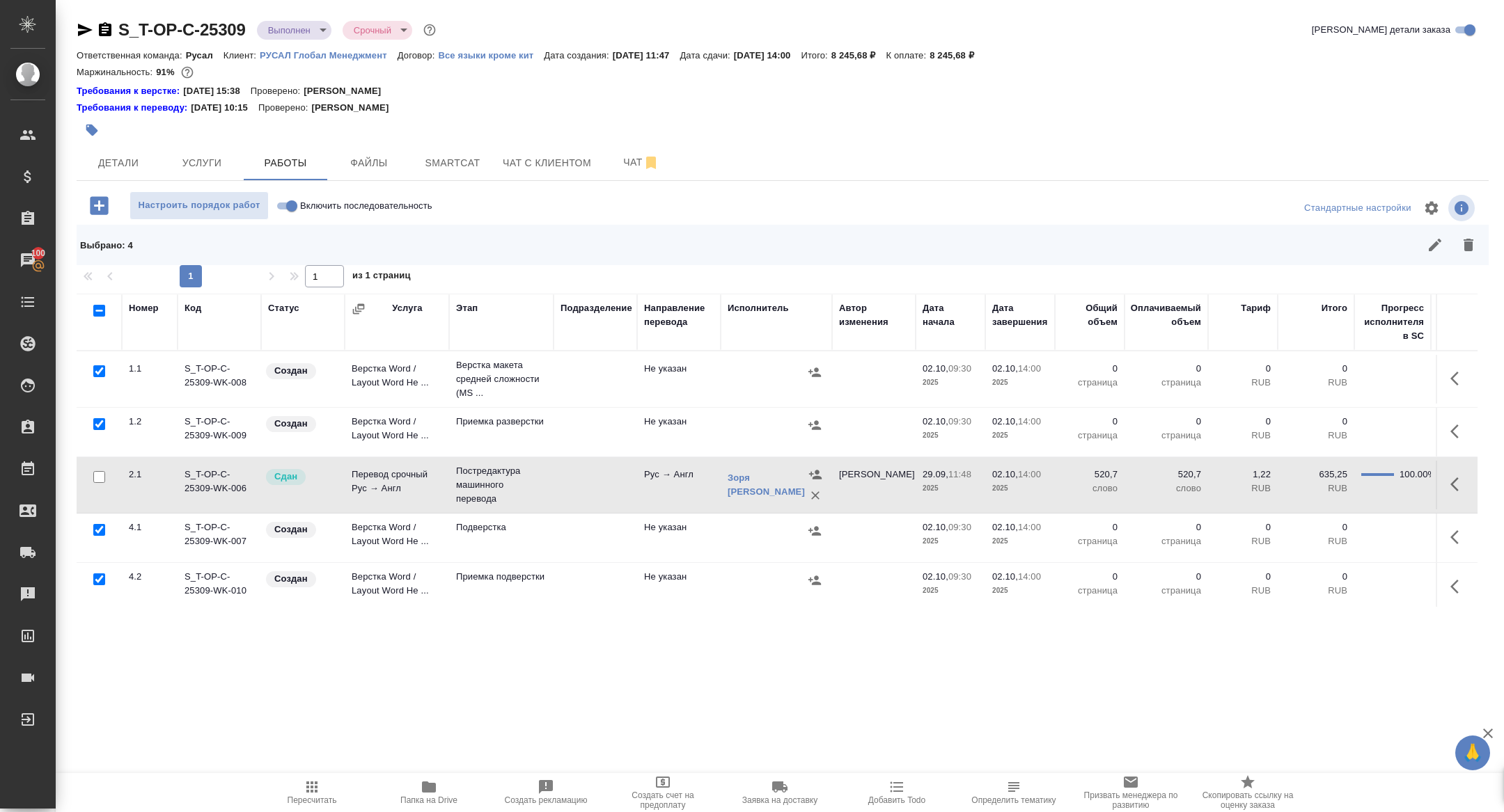
scroll to position [4, 0]
click at [101, 532] on div at bounding box center [99, 525] width 31 height 19
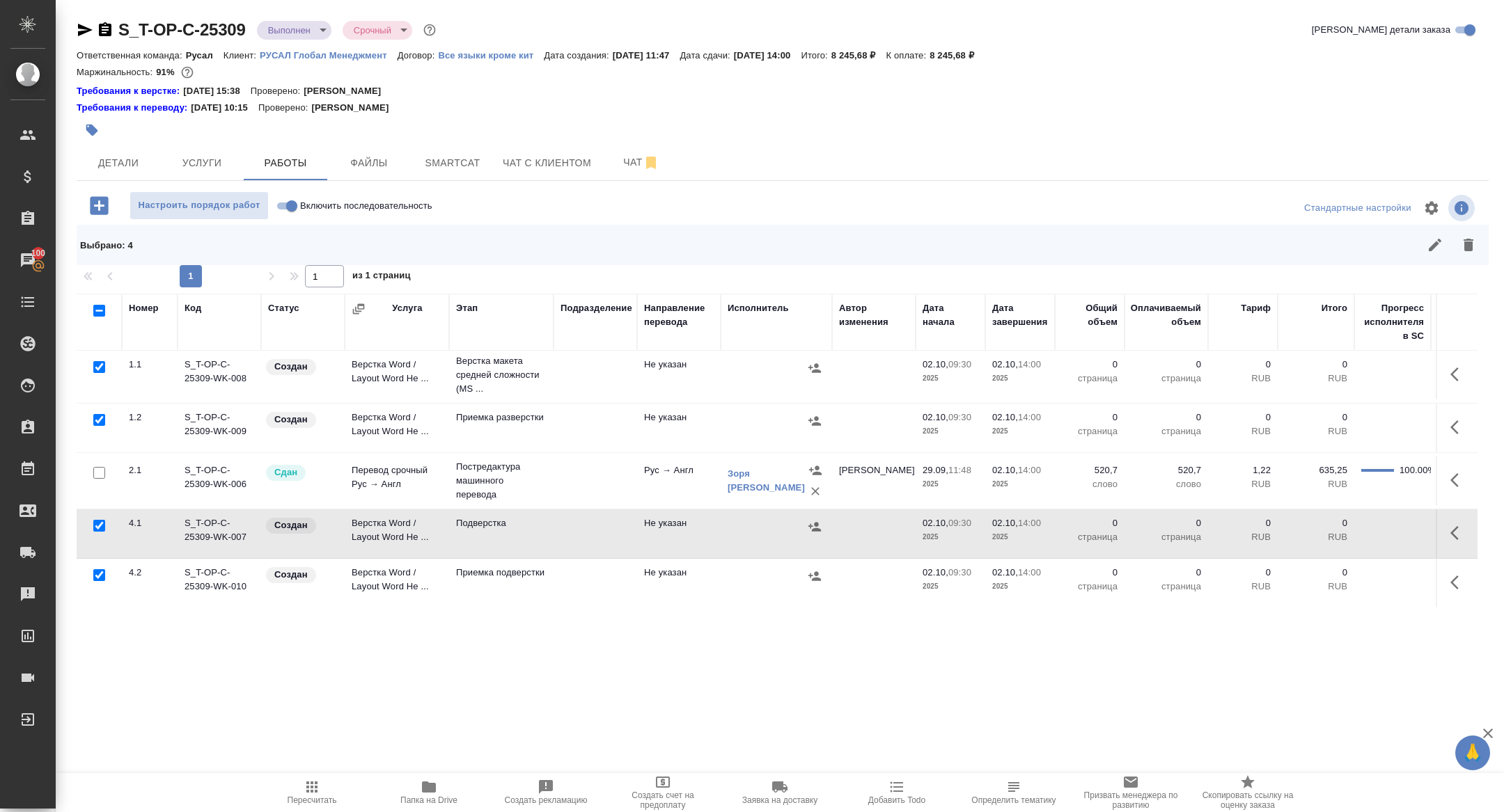
click at [99, 516] on div at bounding box center [99, 525] width 31 height 19
click at [99, 540] on td at bounding box center [99, 534] width 45 height 49
click at [99, 524] on input "checkbox" at bounding box center [99, 526] width 12 height 12
checkbox input "false"
click at [1475, 238] on icon "button" at bounding box center [1469, 245] width 17 height 17
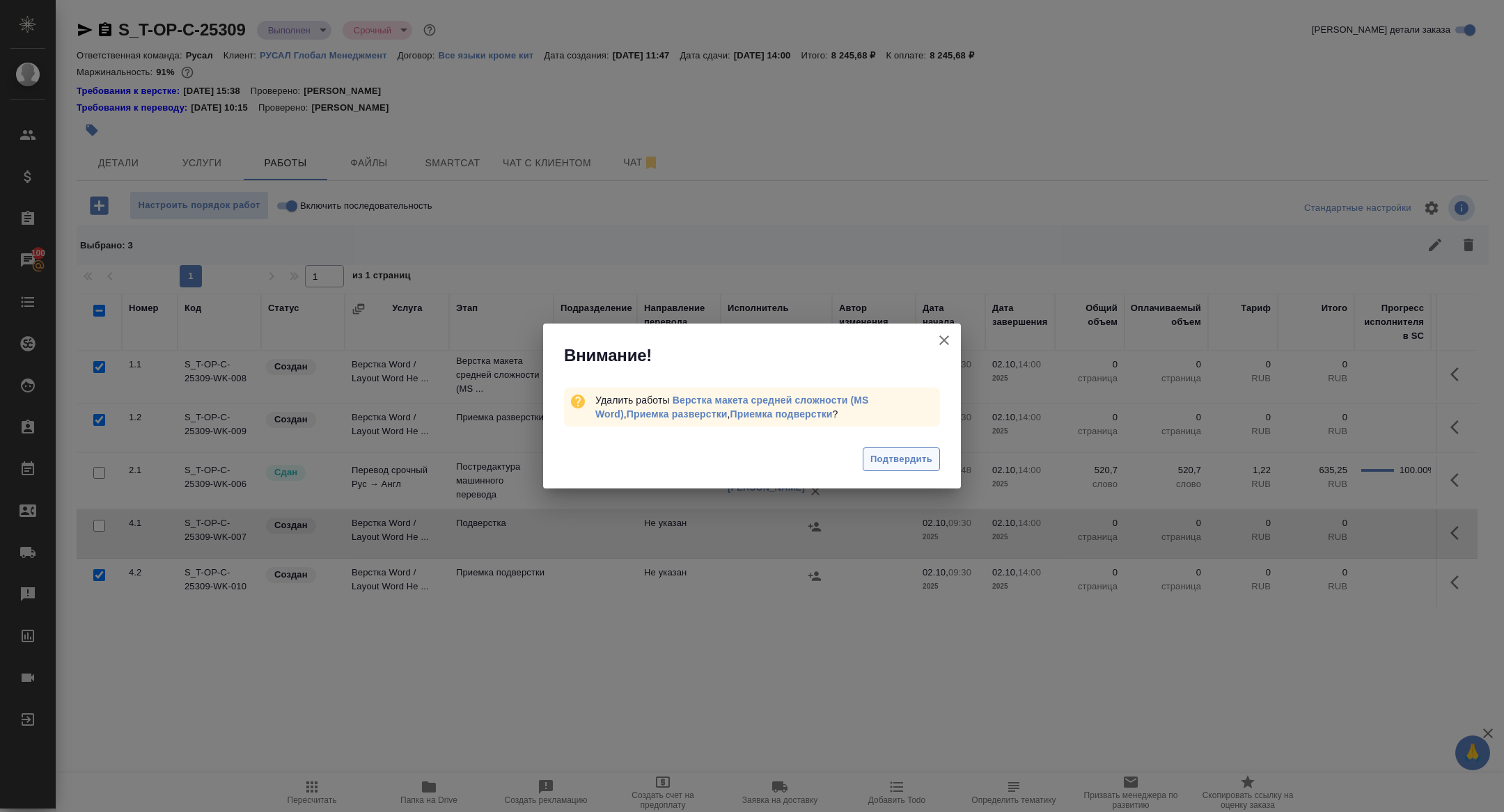
click at [890, 458] on span "Подтвердить" at bounding box center [901, 459] width 62 height 16
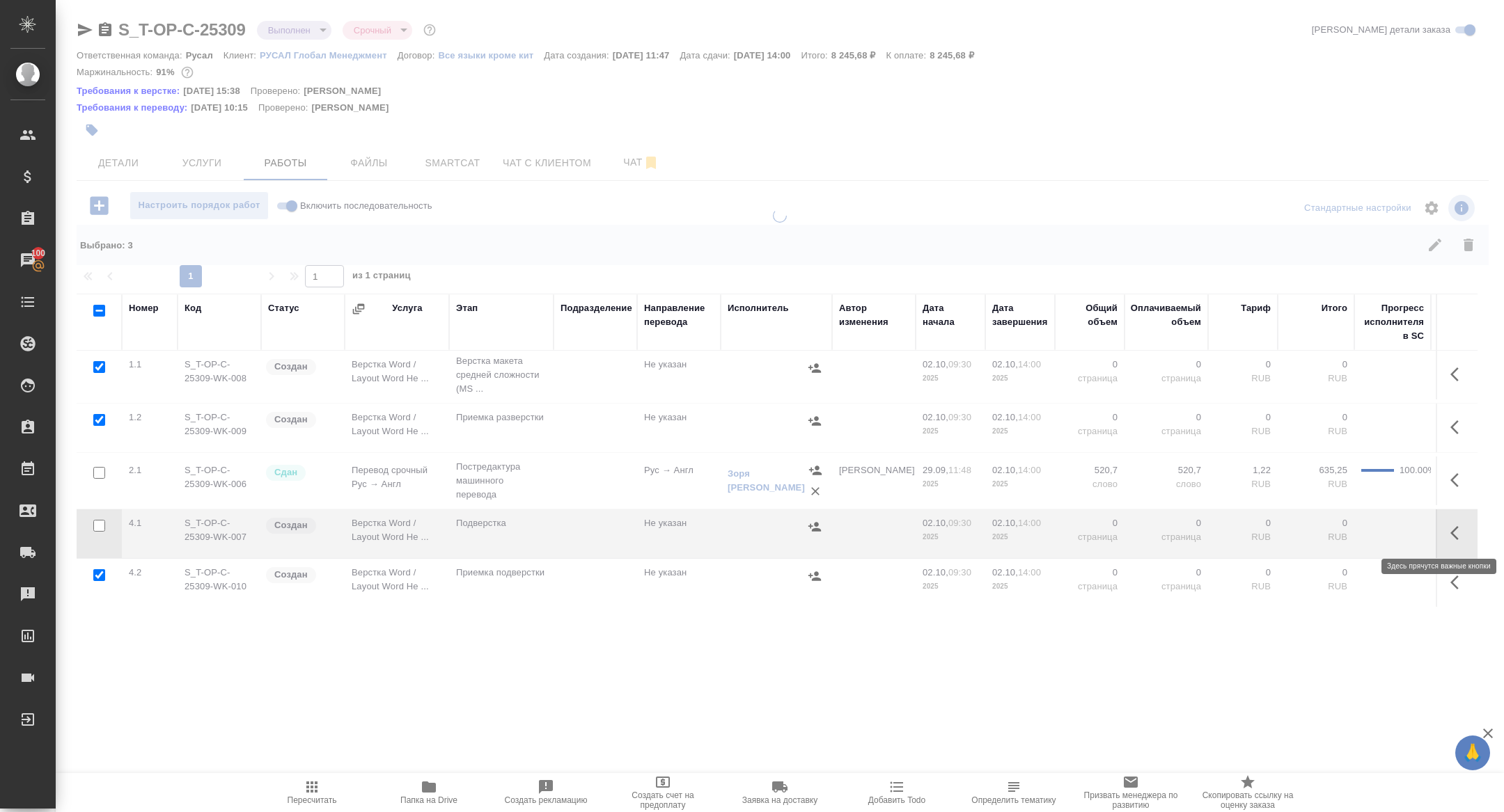
click at [1453, 540] on icon "button" at bounding box center [1459, 533] width 17 height 17
click at [1357, 525] on icon "button" at bounding box center [1356, 533] width 17 height 17
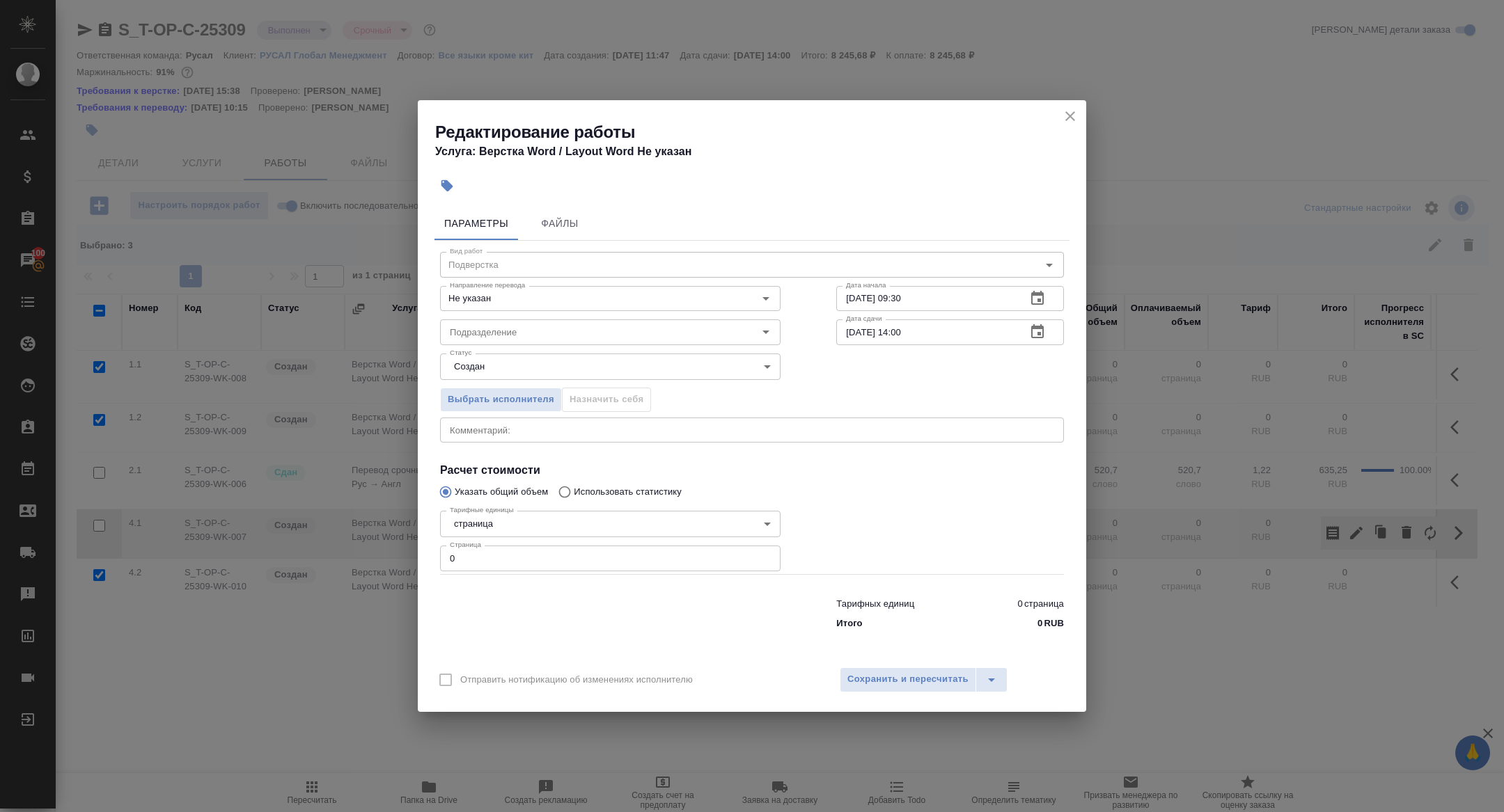
drag, startPoint x: 490, startPoint y: 561, endPoint x: 334, endPoint y: 540, distance: 157.4
click at [335, 540] on div "Редактирование работы Услуга: Верстка Word / Layout Word Не указан Параметры Фа…" at bounding box center [752, 406] width 1504 height 812
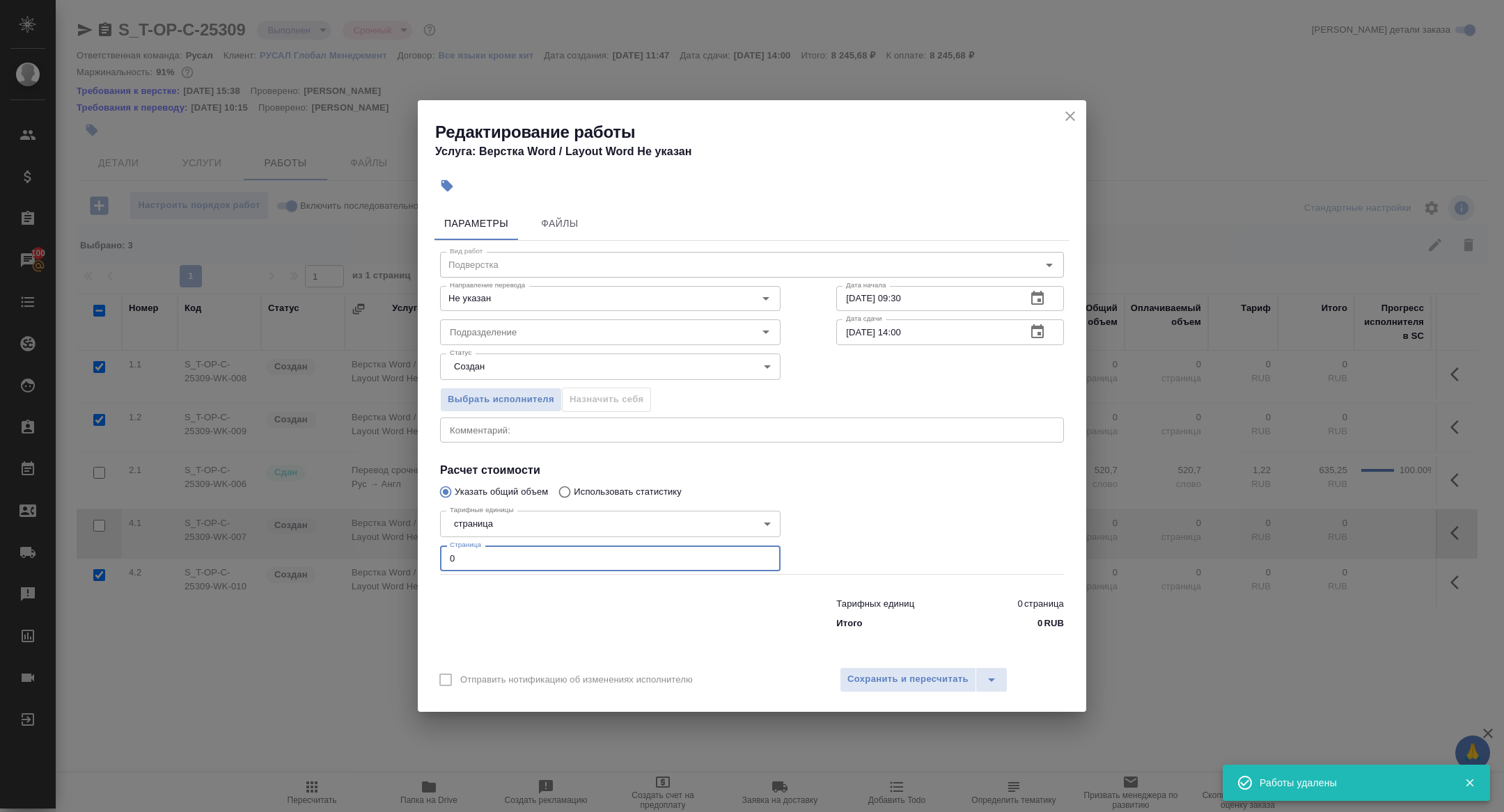
scroll to position [0, 0]
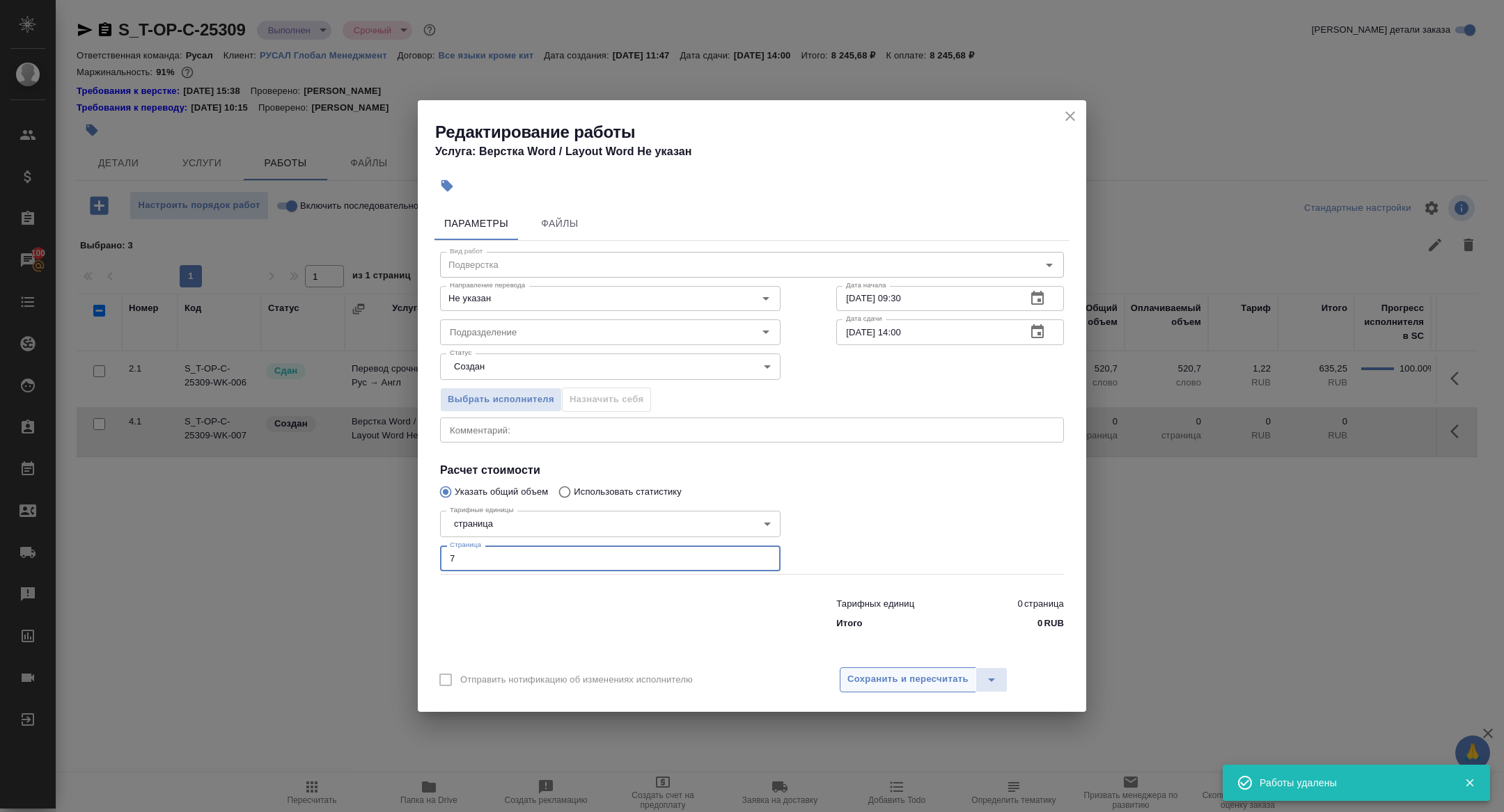
type input "7"
click at [867, 672] on span "Сохранить и пересчитать" at bounding box center [908, 680] width 122 height 16
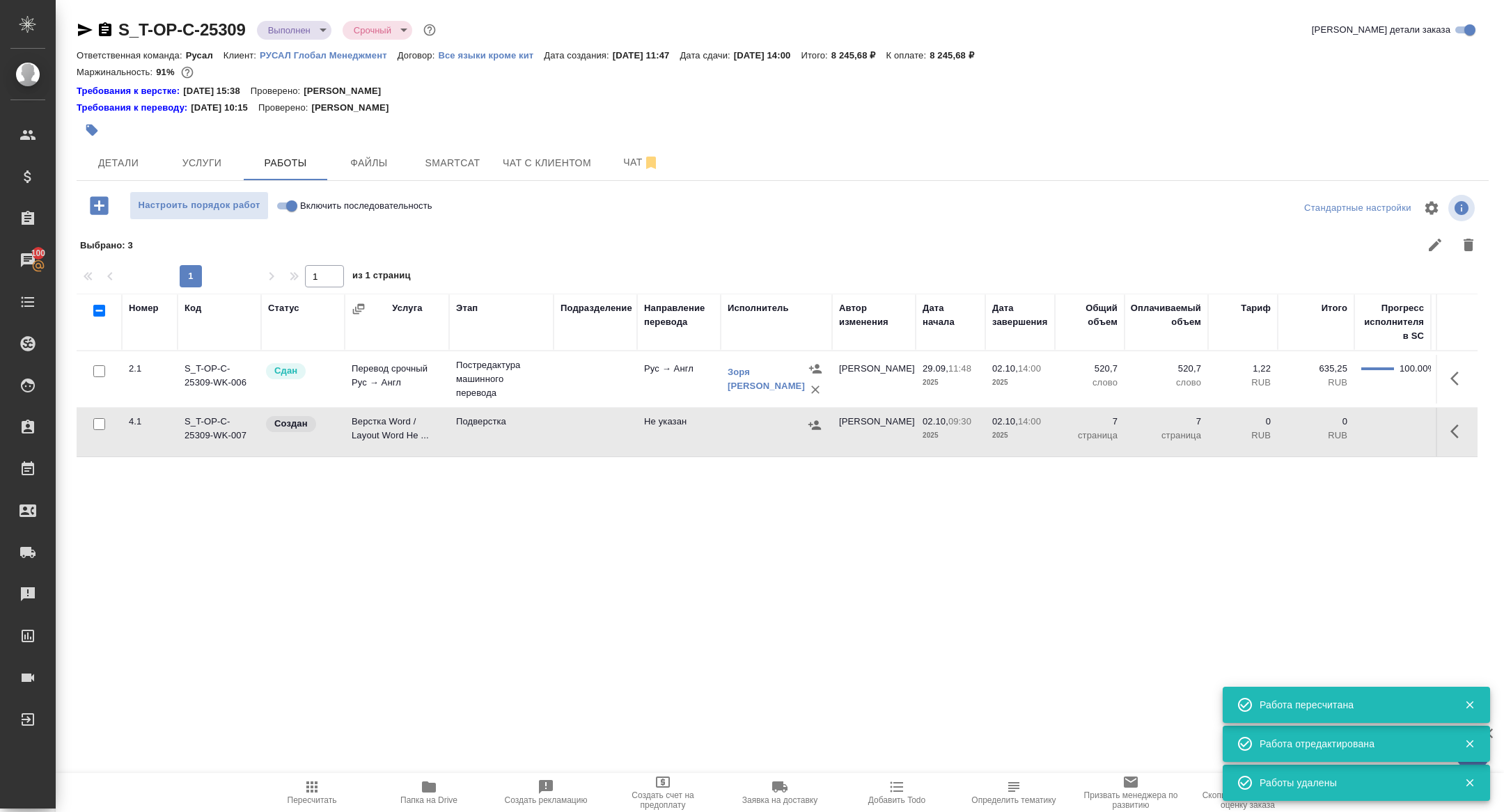
click at [369, 413] on td "Верстка Word / Layout Word Не ..." at bounding box center [397, 432] width 105 height 49
click at [287, 212] on input "Включить последовательность" at bounding box center [292, 206] width 50 height 17
checkbox input "true"
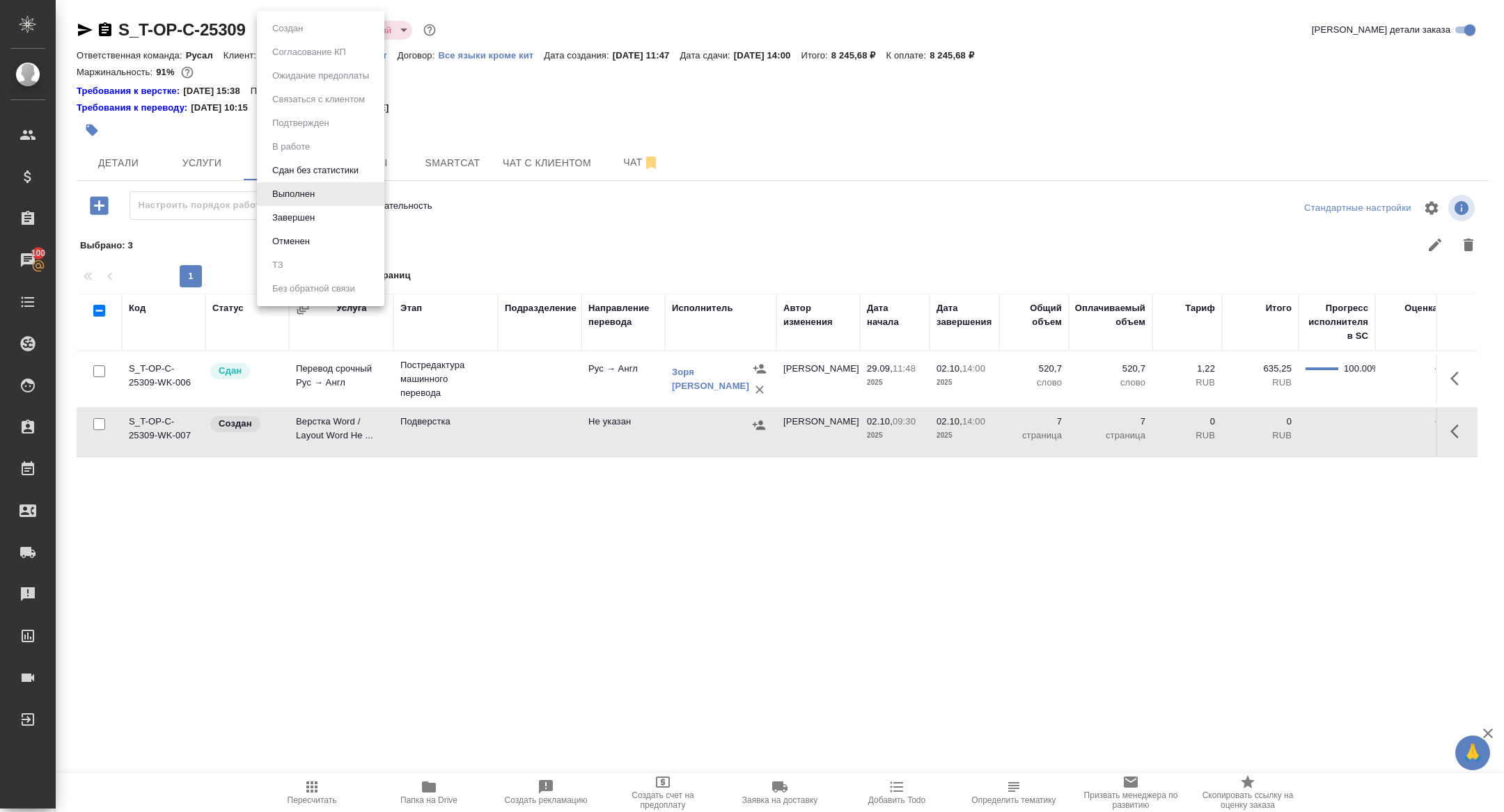
click at [297, 27] on body "🙏 .cls-1 fill:#fff; AWATERA Zhuravleva Alexandra Клиенты Спецификации Заказы 10…" at bounding box center [752, 406] width 1504 height 812
click at [309, 173] on button "Сдан без статистики" at bounding box center [315, 170] width 95 height 15
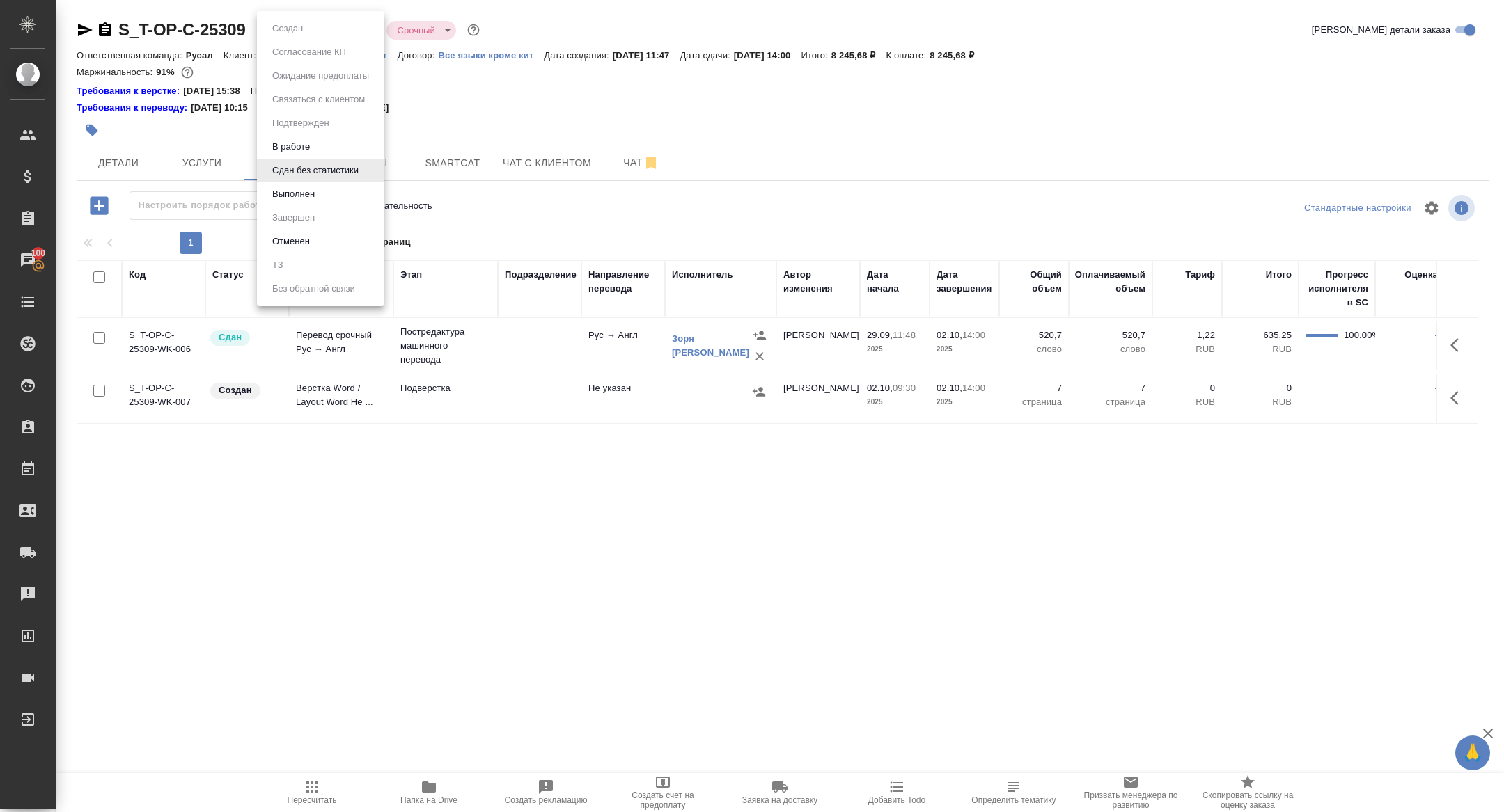
click at [294, 23] on body "🙏 .cls-1 fill:#fff; AWATERA Zhuravleva Alexandra Клиенты Спецификации Заказы 10…" at bounding box center [752, 406] width 1504 height 812
click at [305, 161] on li "Сдан без статистики" at bounding box center [321, 170] width 127 height 23
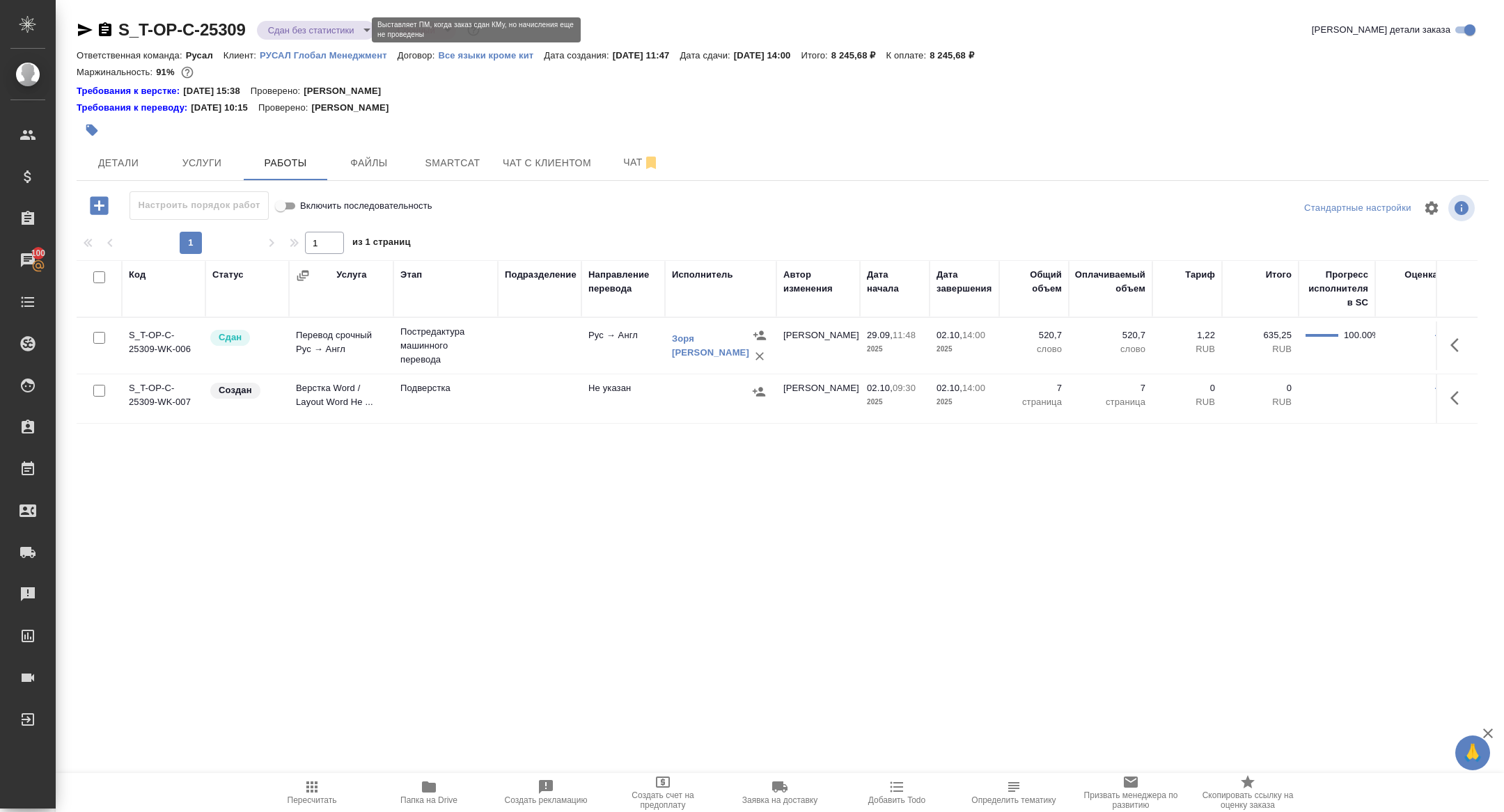
click at [317, 26] on body "🙏 .cls-1 fill:#fff; AWATERA Zhuravleva Alexandra Клиенты Спецификации Заказы 10…" at bounding box center [752, 406] width 1504 height 812
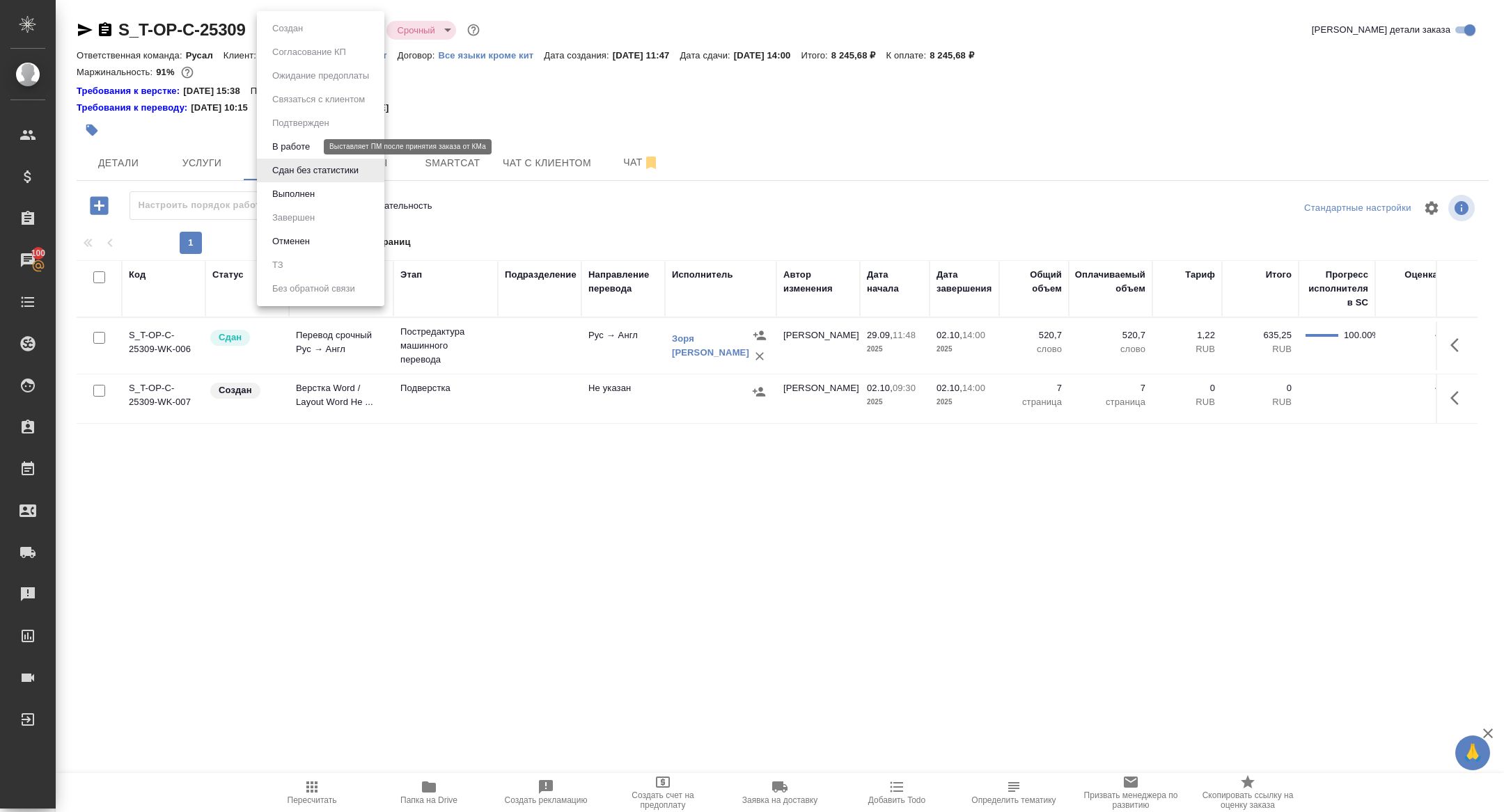
click at [287, 147] on button "В работе" at bounding box center [291, 147] width 46 height 15
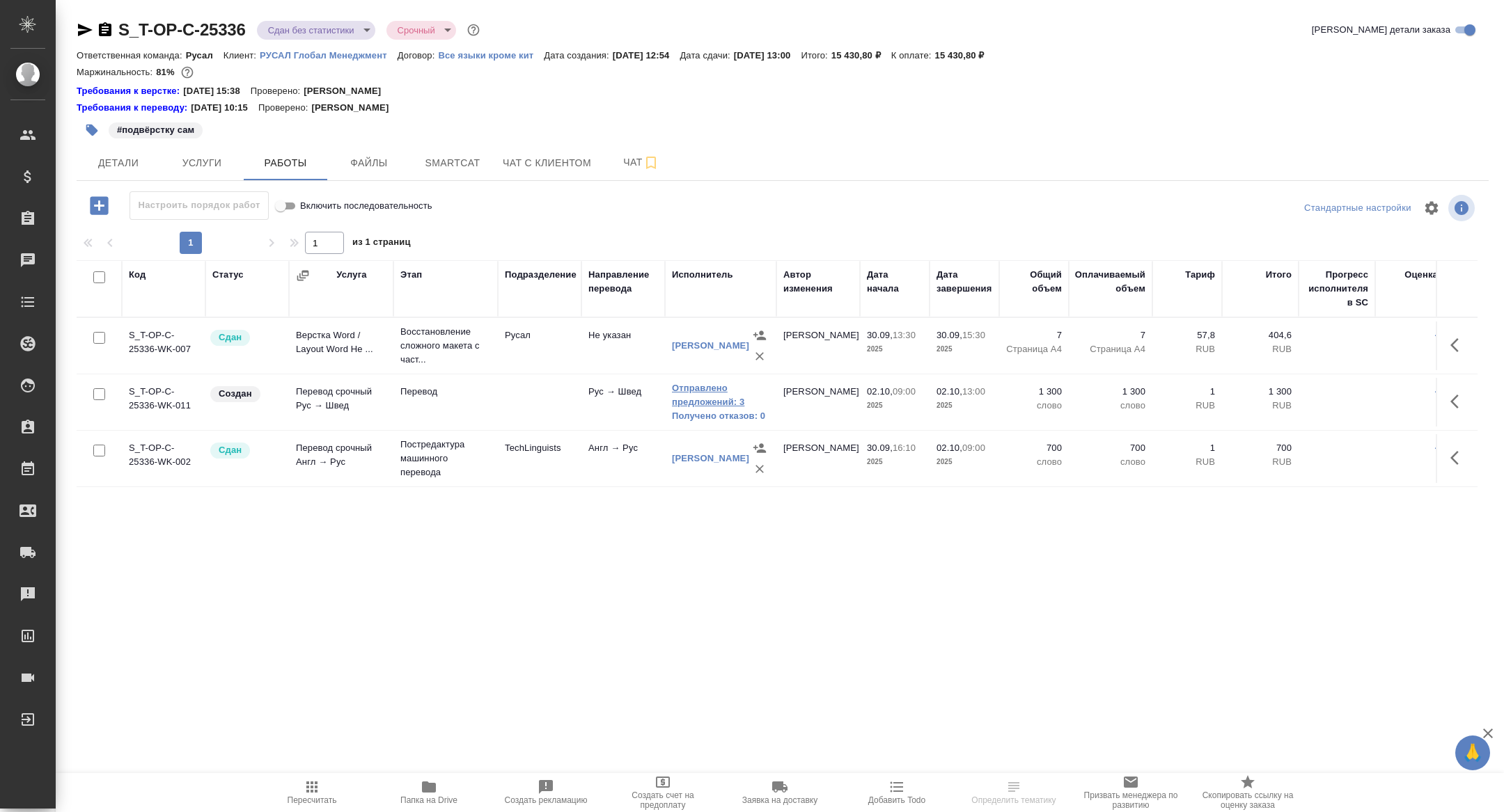
click at [689, 406] on link "Отправлено предложений: 3" at bounding box center [721, 395] width 97 height 28
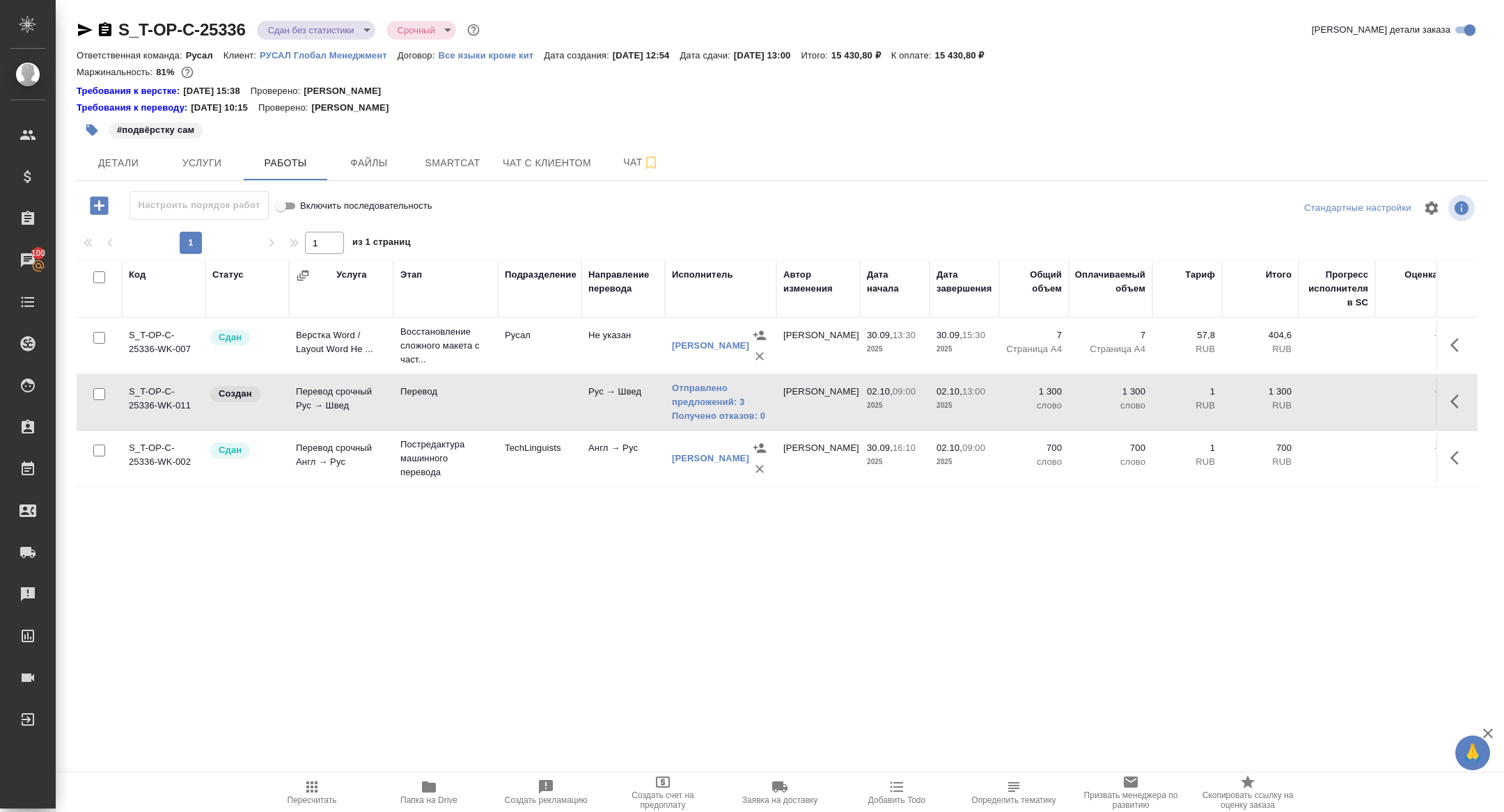
click at [1459, 400] on icon "button" at bounding box center [1459, 401] width 17 height 17
click at [1377, 400] on icon "button" at bounding box center [1381, 401] width 19 height 19
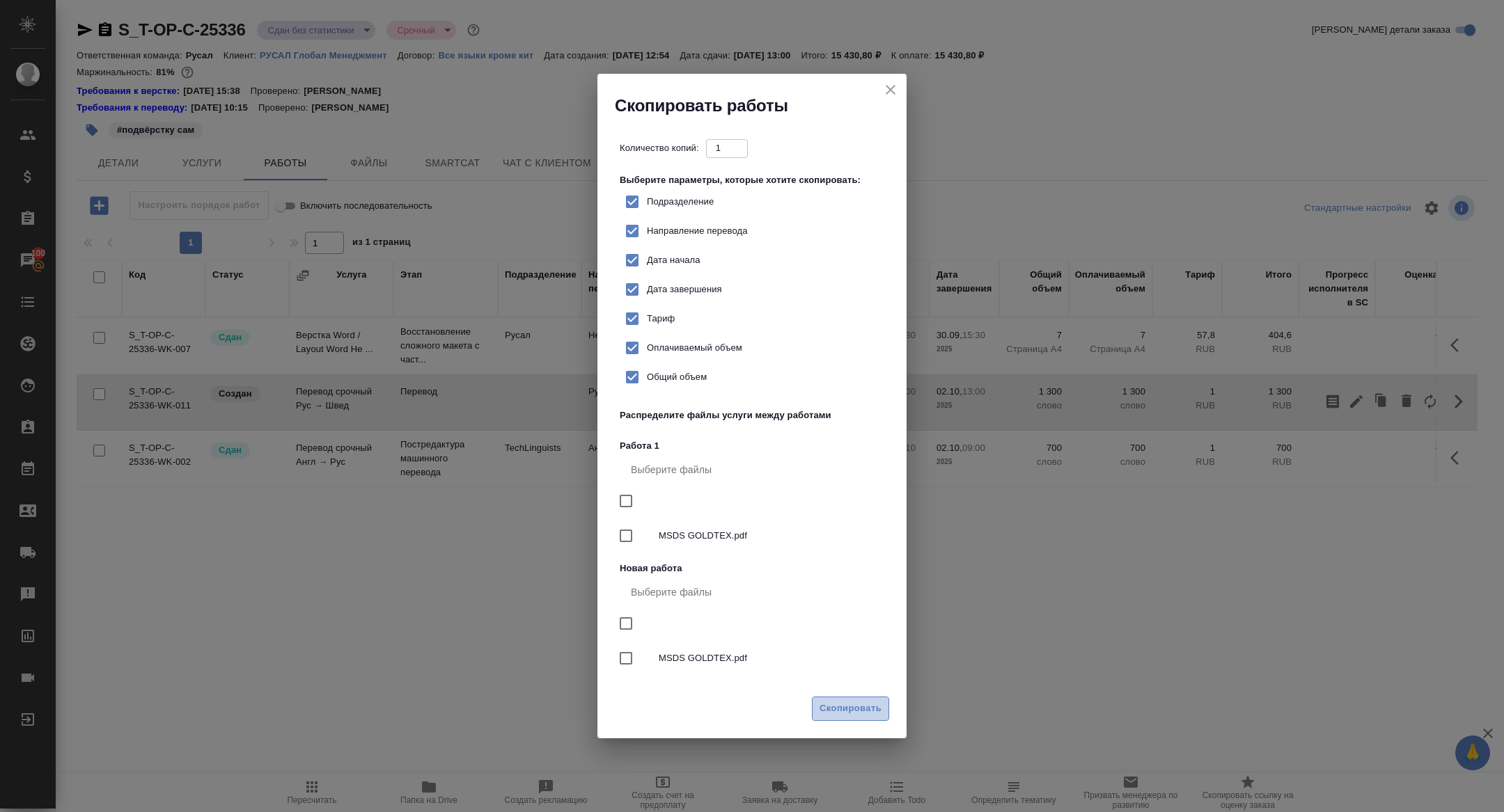
click at [844, 707] on span "Скопировать" at bounding box center [851, 709] width 62 height 16
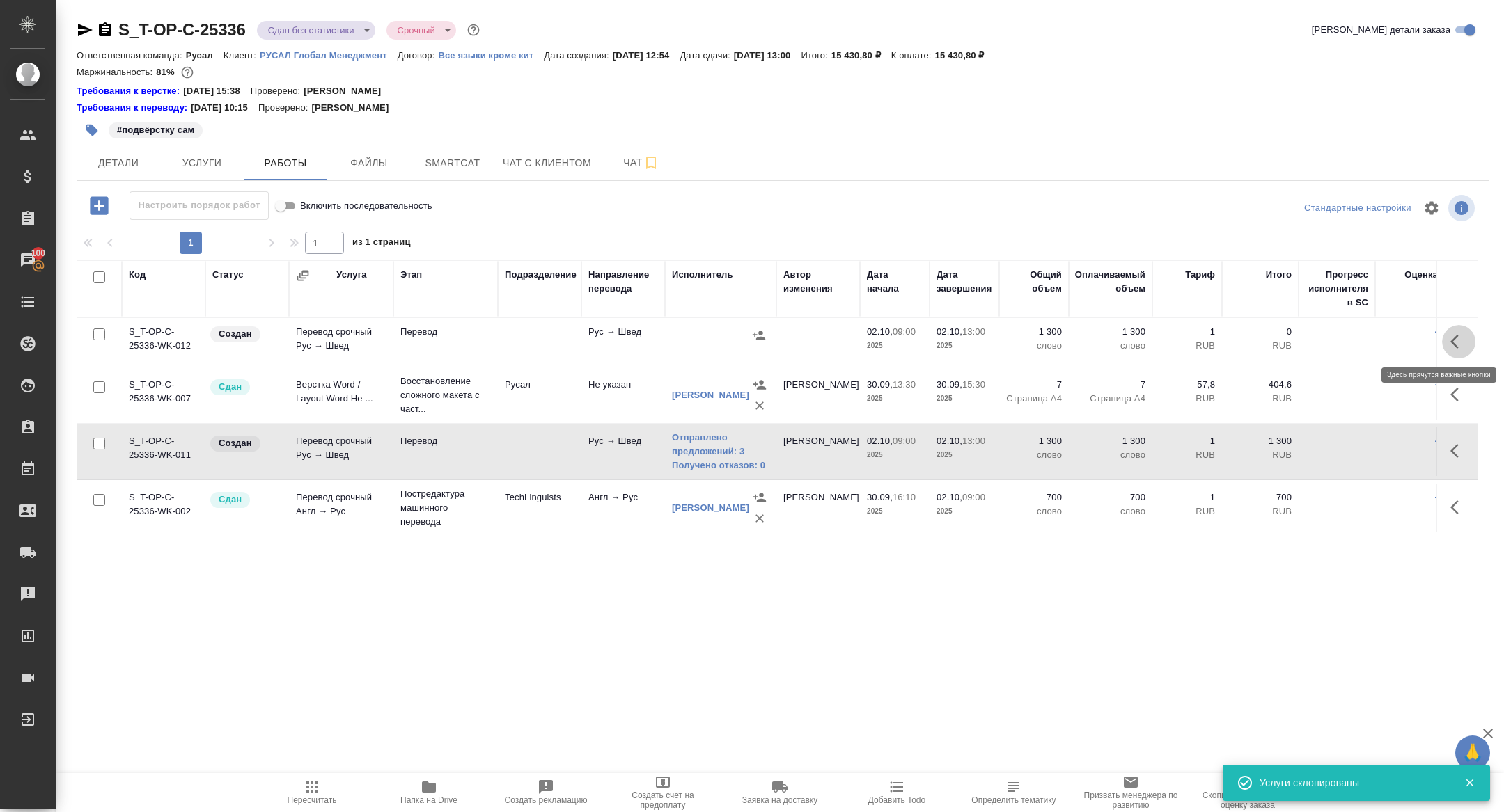
click at [1469, 328] on button "button" at bounding box center [1459, 342] width 34 height 34
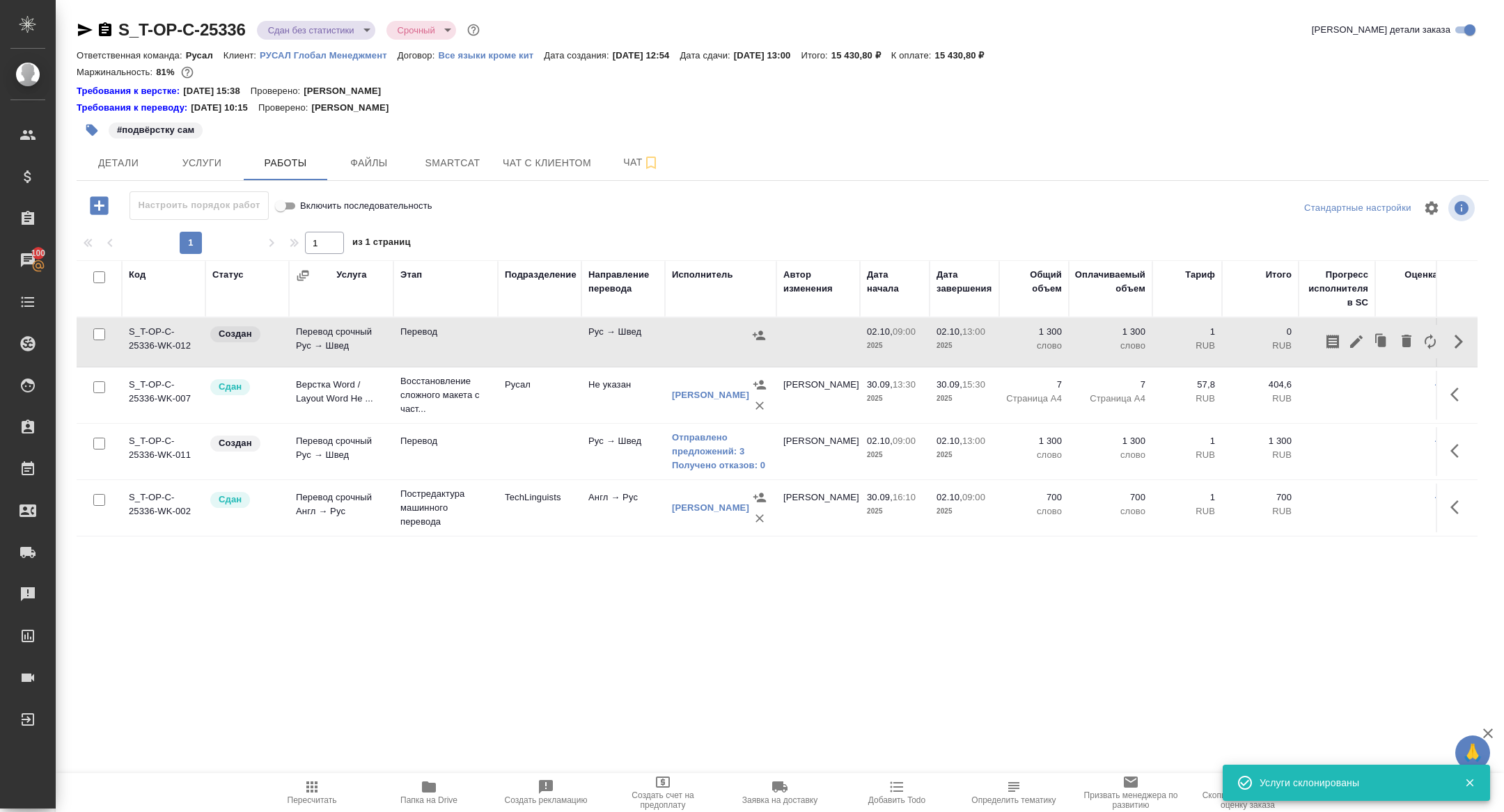
click at [1352, 342] on icon "button" at bounding box center [1356, 342] width 17 height 17
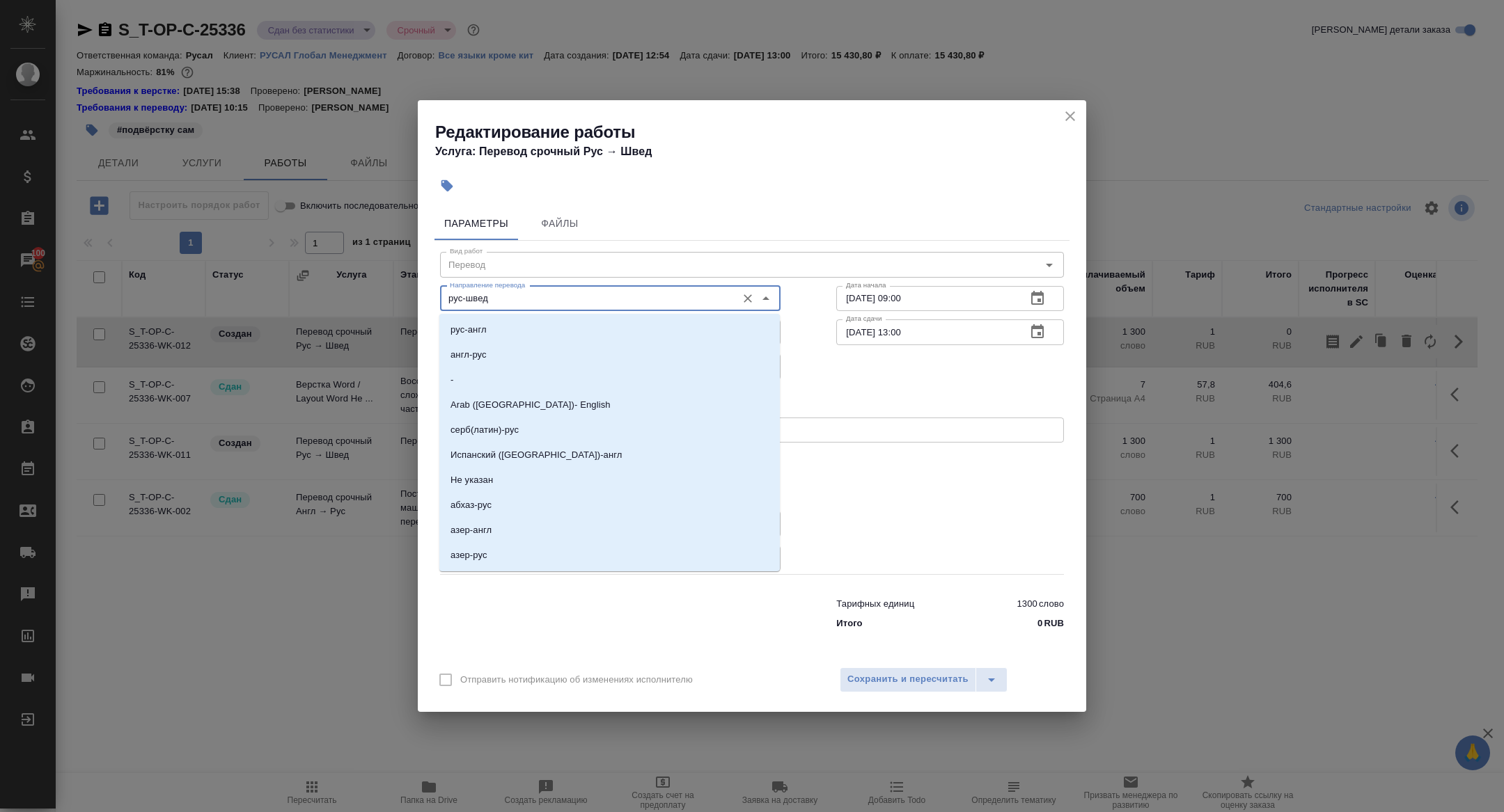
click at [459, 299] on input "рус-швед" at bounding box center [587, 298] width 286 height 17
click at [462, 299] on input "рус-швед" at bounding box center [587, 298] width 286 height 17
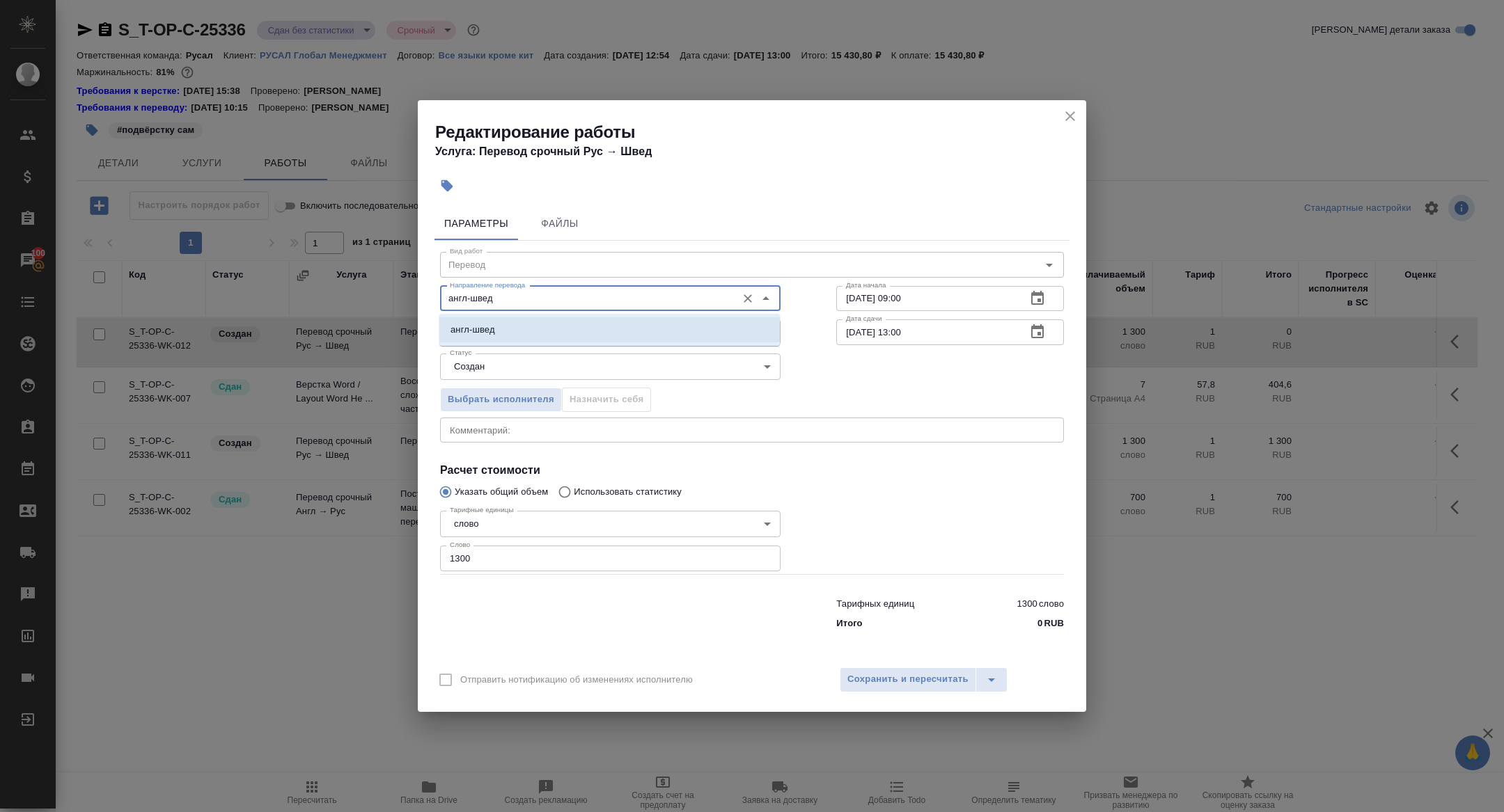
click at [485, 314] on div "англ-швед" at bounding box center [609, 330] width 340 height 32
click at [496, 331] on li "англ-швед" at bounding box center [609, 330] width 340 height 25
type input "англ-швед"
click at [867, 670] on button "Сохранить и пересчитать" at bounding box center [908, 680] width 137 height 25
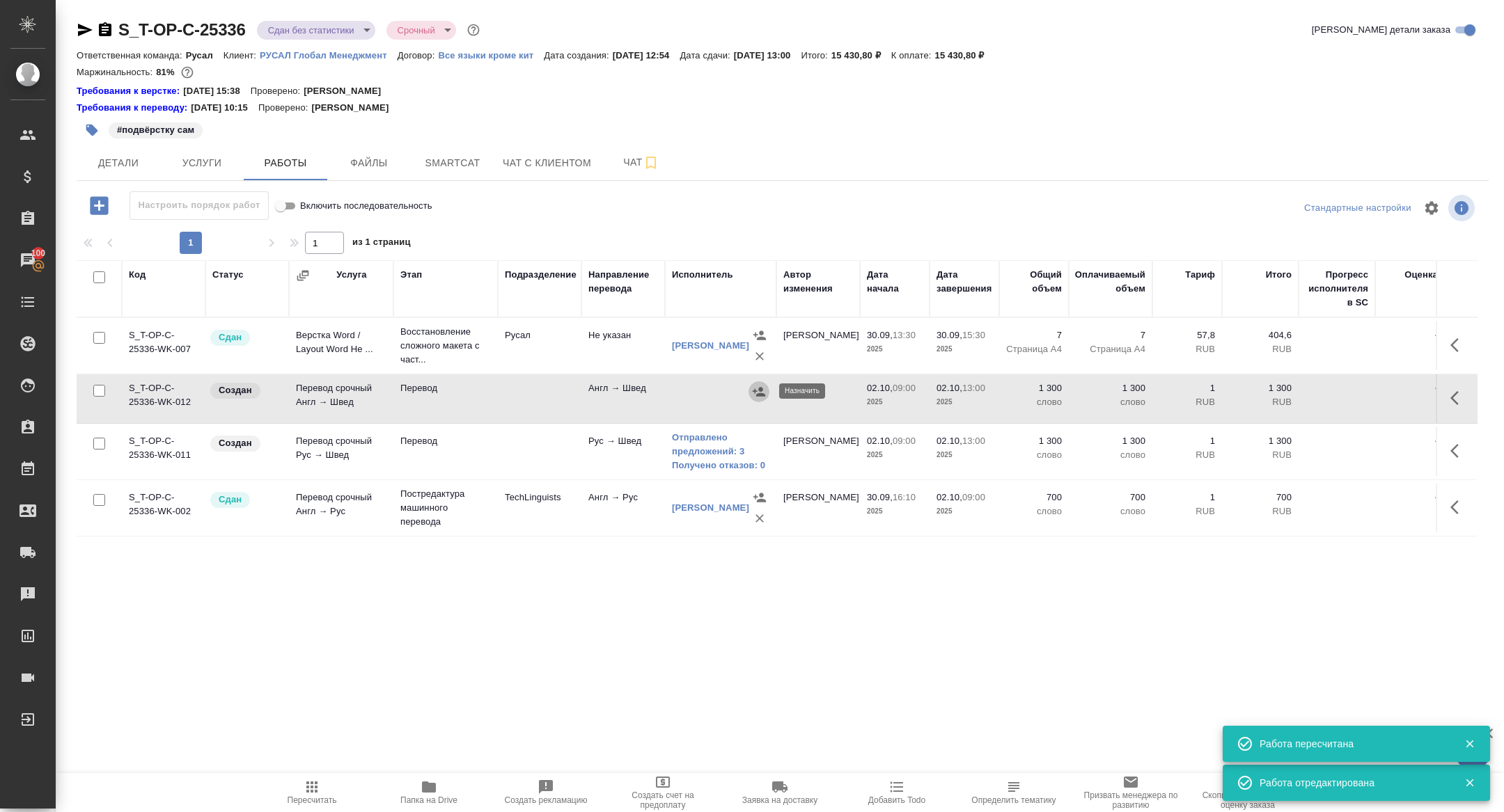
click at [759, 388] on icon "button" at bounding box center [759, 391] width 13 height 9
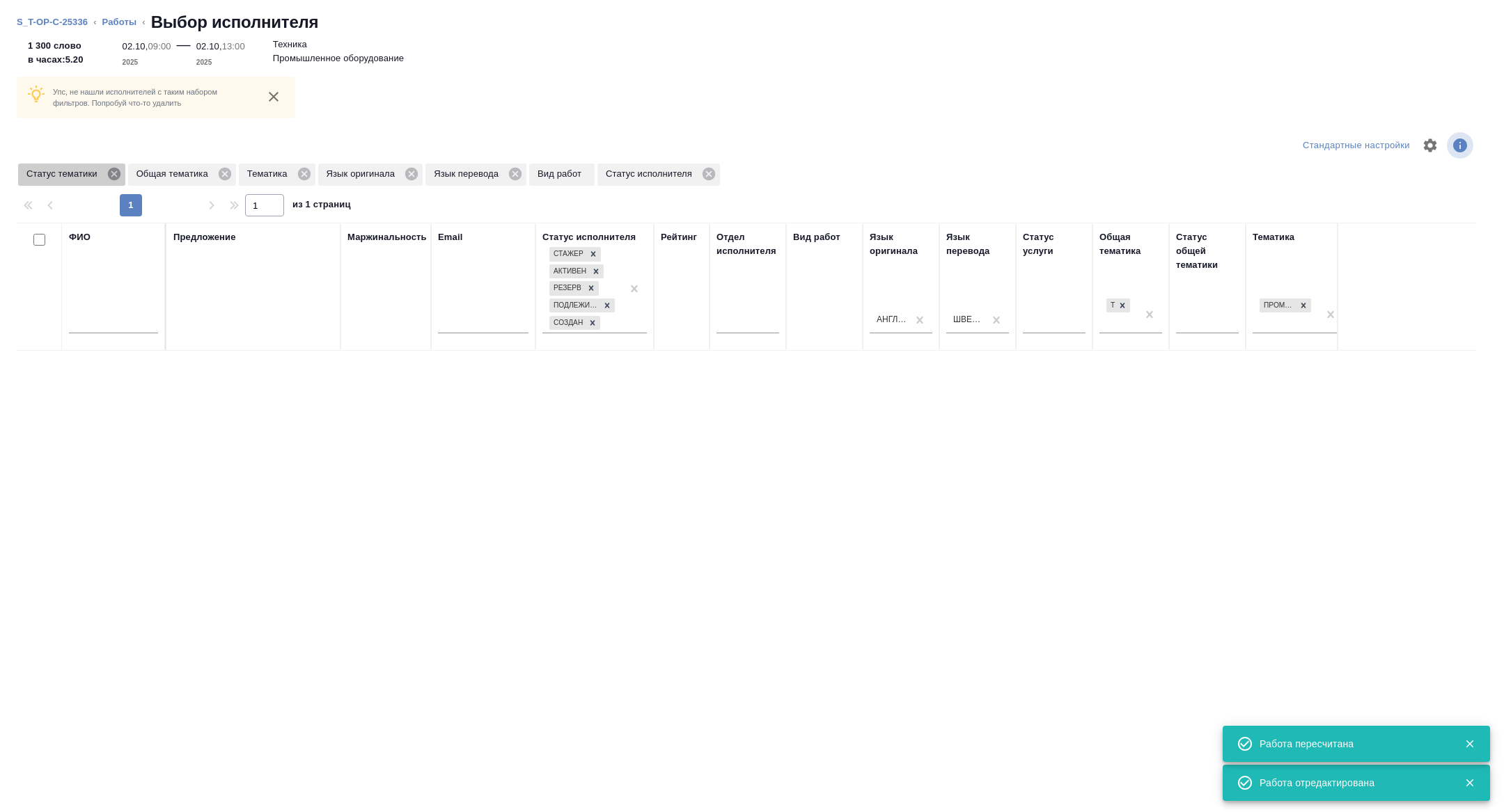
click at [120, 170] on icon at bounding box center [113, 173] width 13 height 13
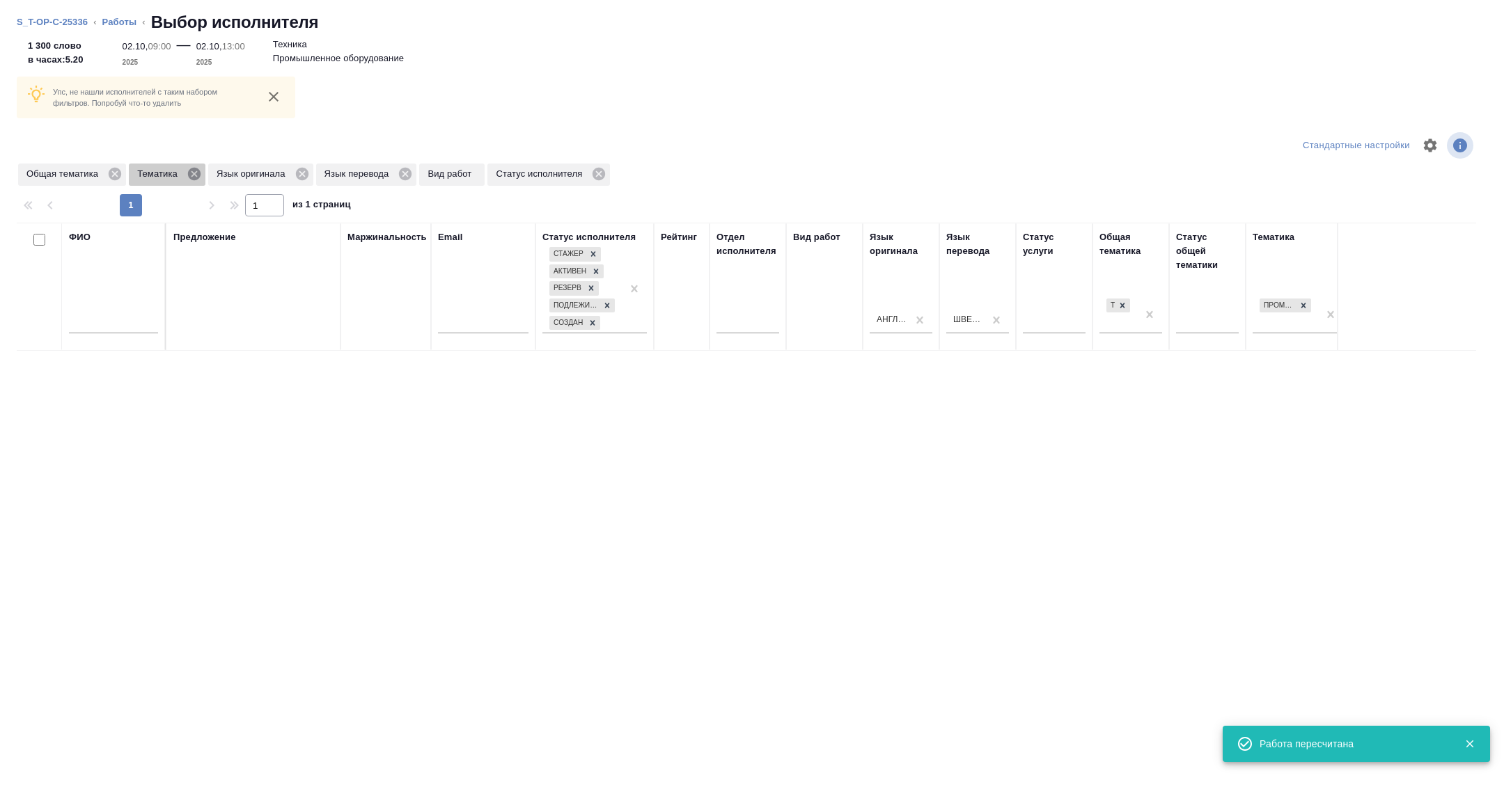
click at [195, 174] on icon at bounding box center [194, 173] width 13 height 13
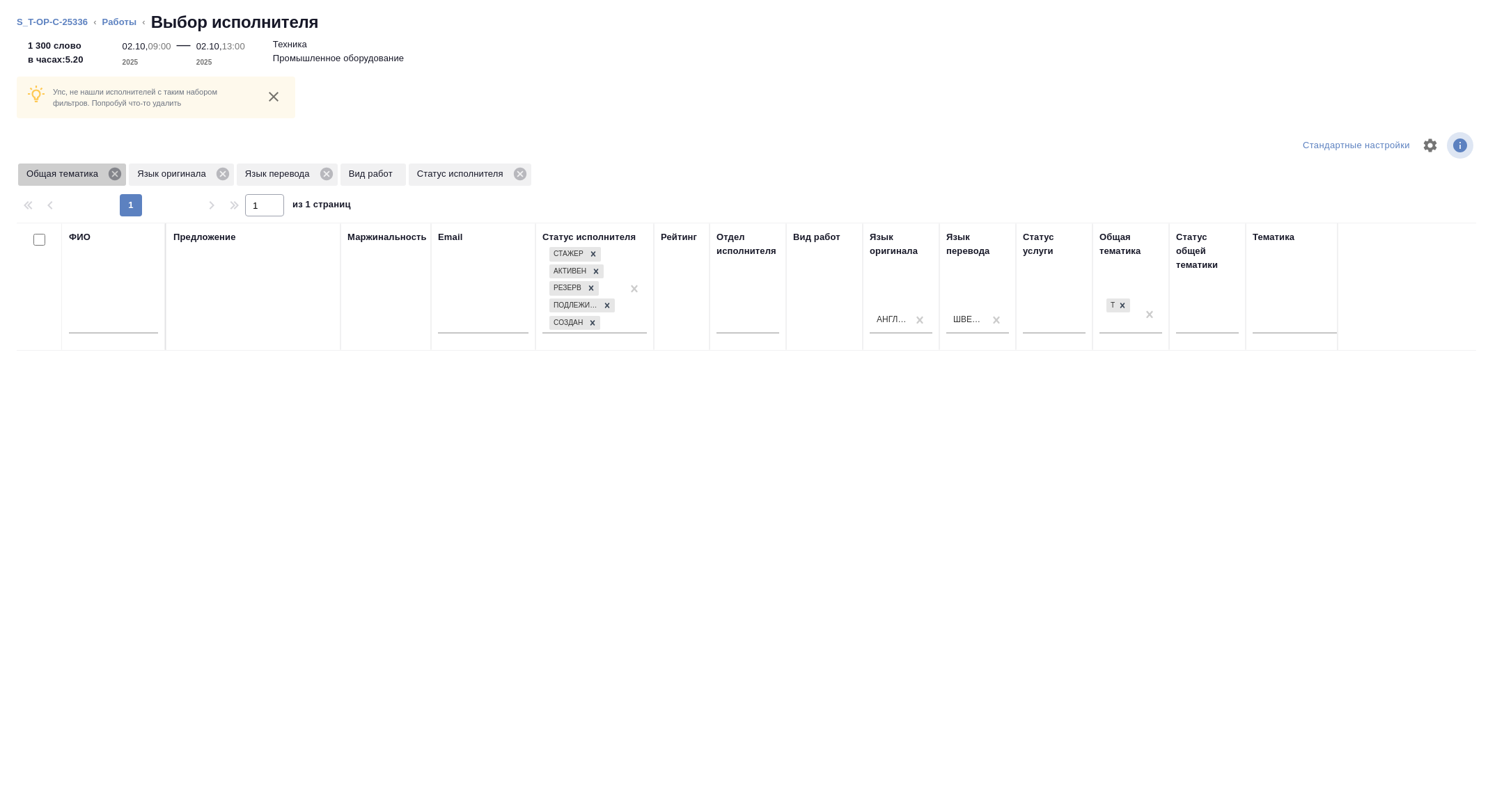
click at [117, 171] on icon at bounding box center [115, 173] width 13 height 13
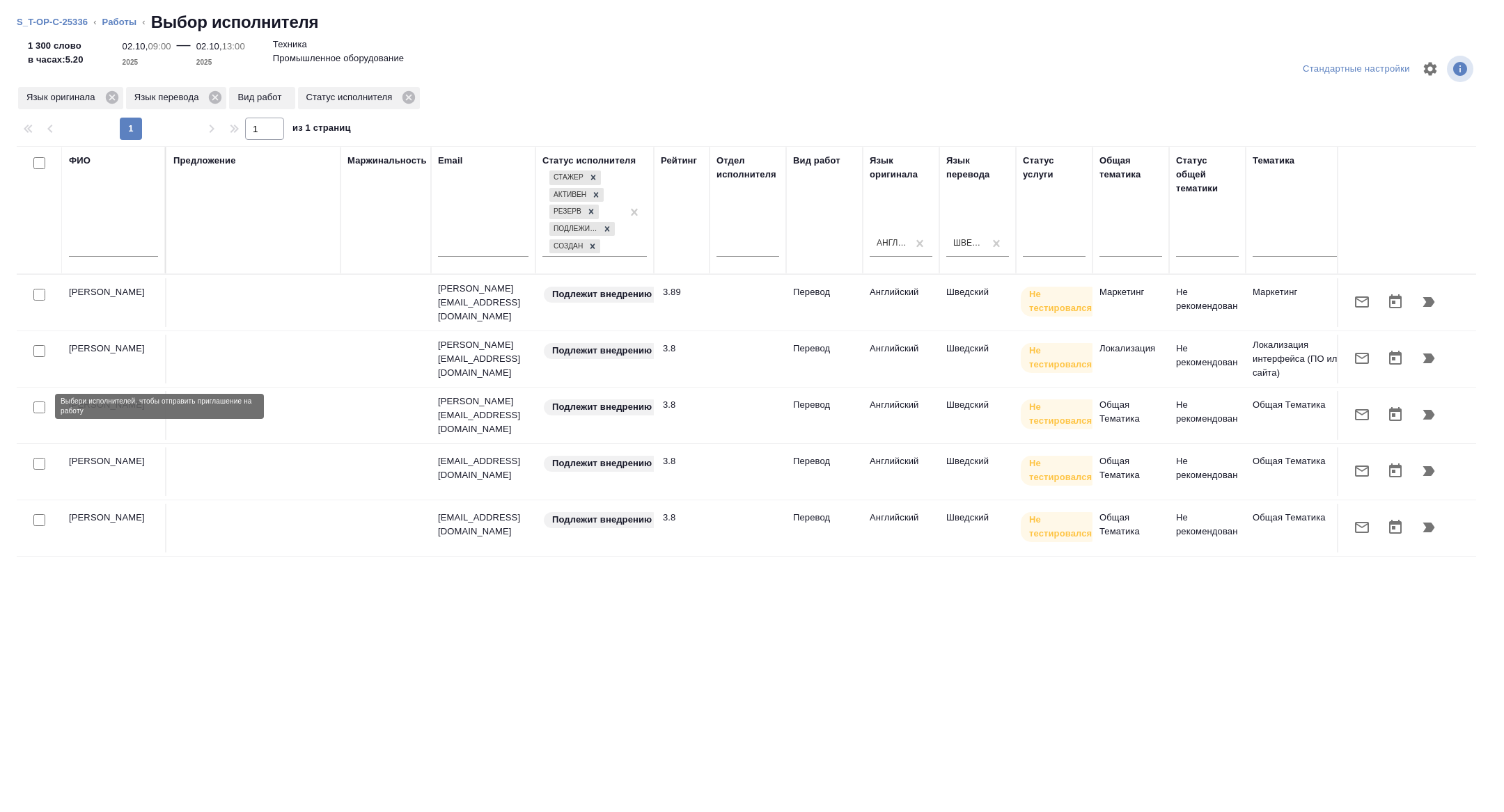
click at [42, 409] on input "checkbox" at bounding box center [39, 407] width 12 height 12
checkbox input "true"
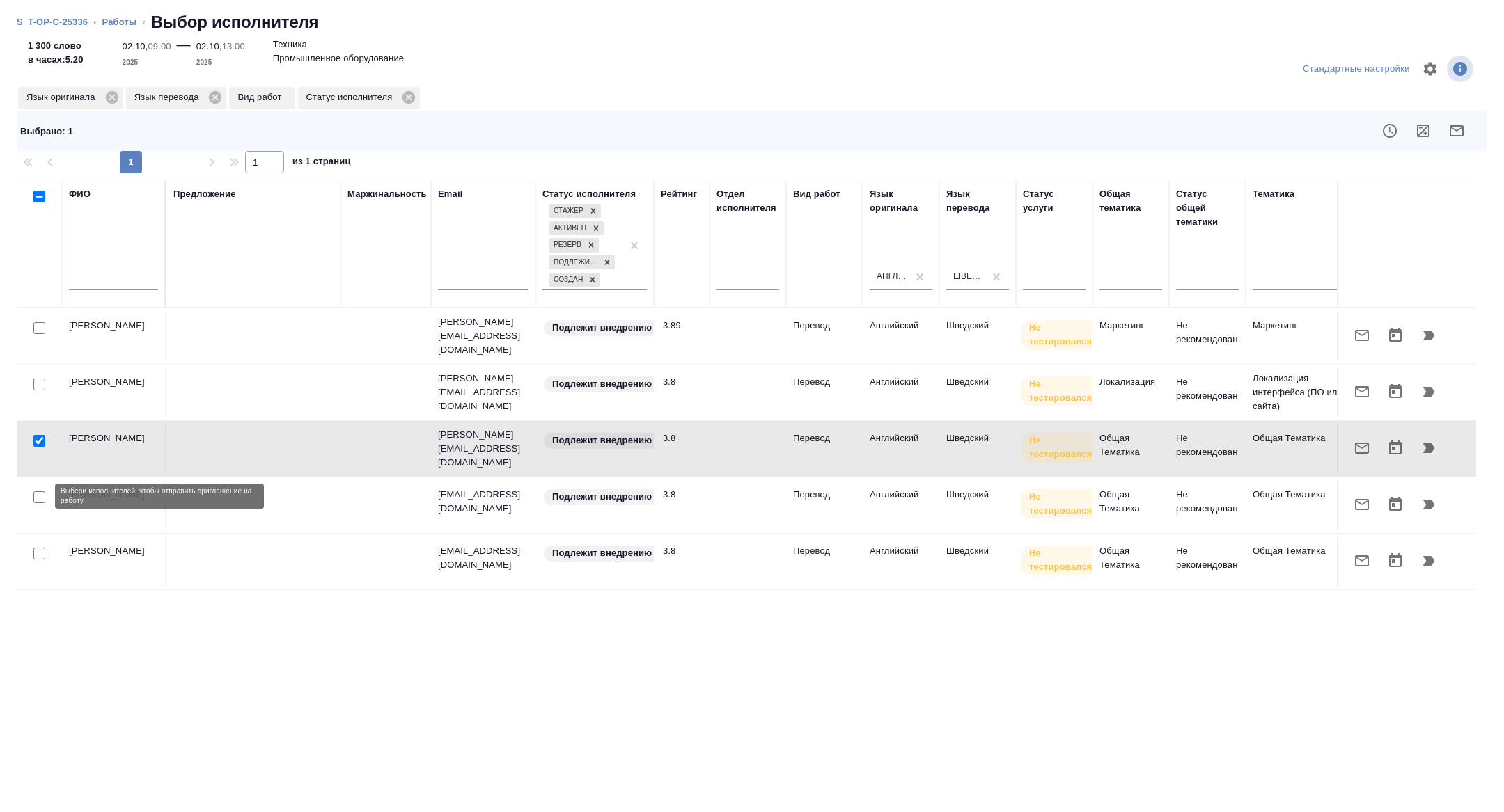
click at [41, 493] on input "checkbox" at bounding box center [39, 497] width 12 height 12
checkbox input "true"
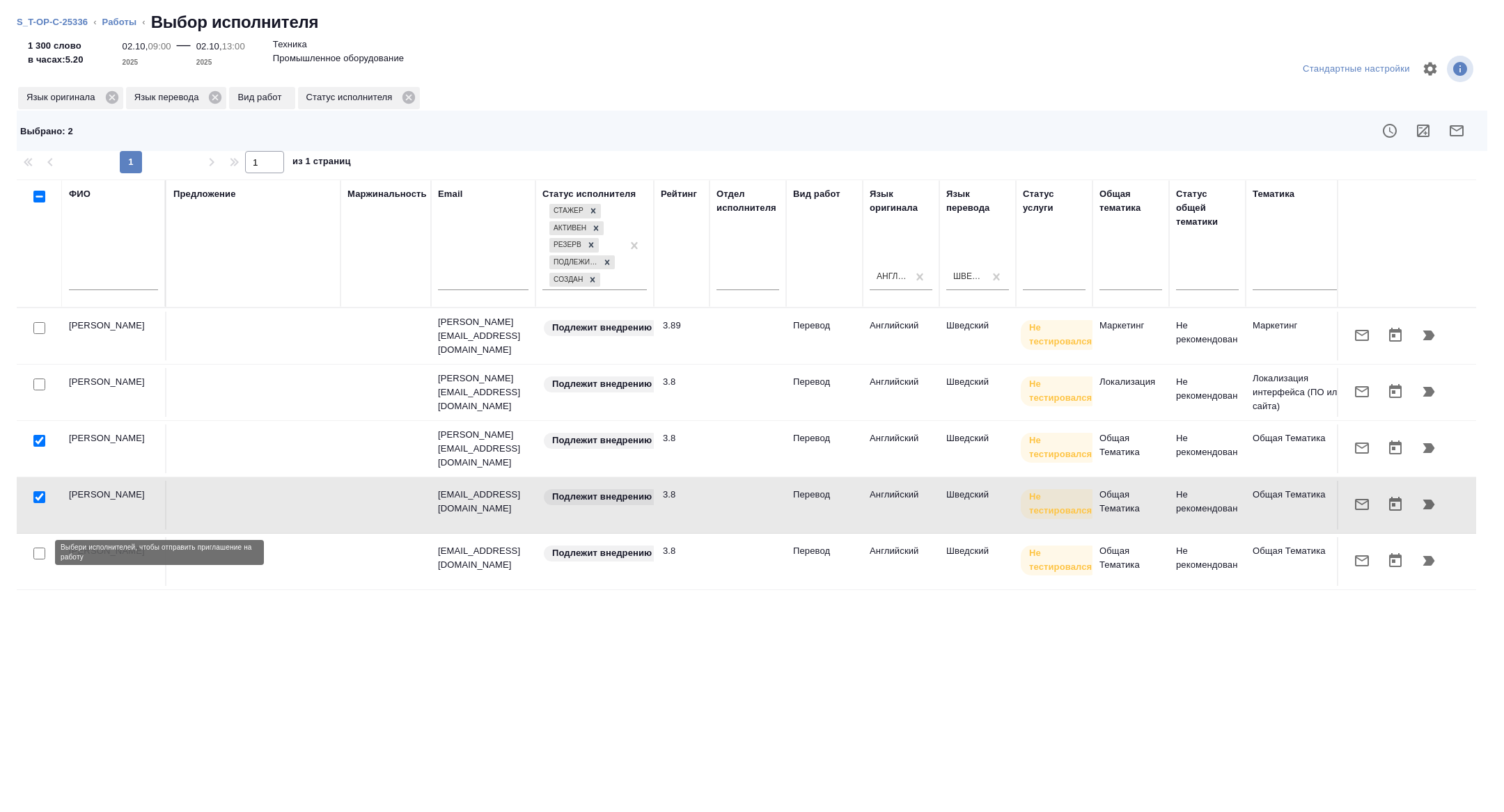
click at [39, 556] on input "checkbox" at bounding box center [39, 554] width 12 height 12
checkbox input "true"
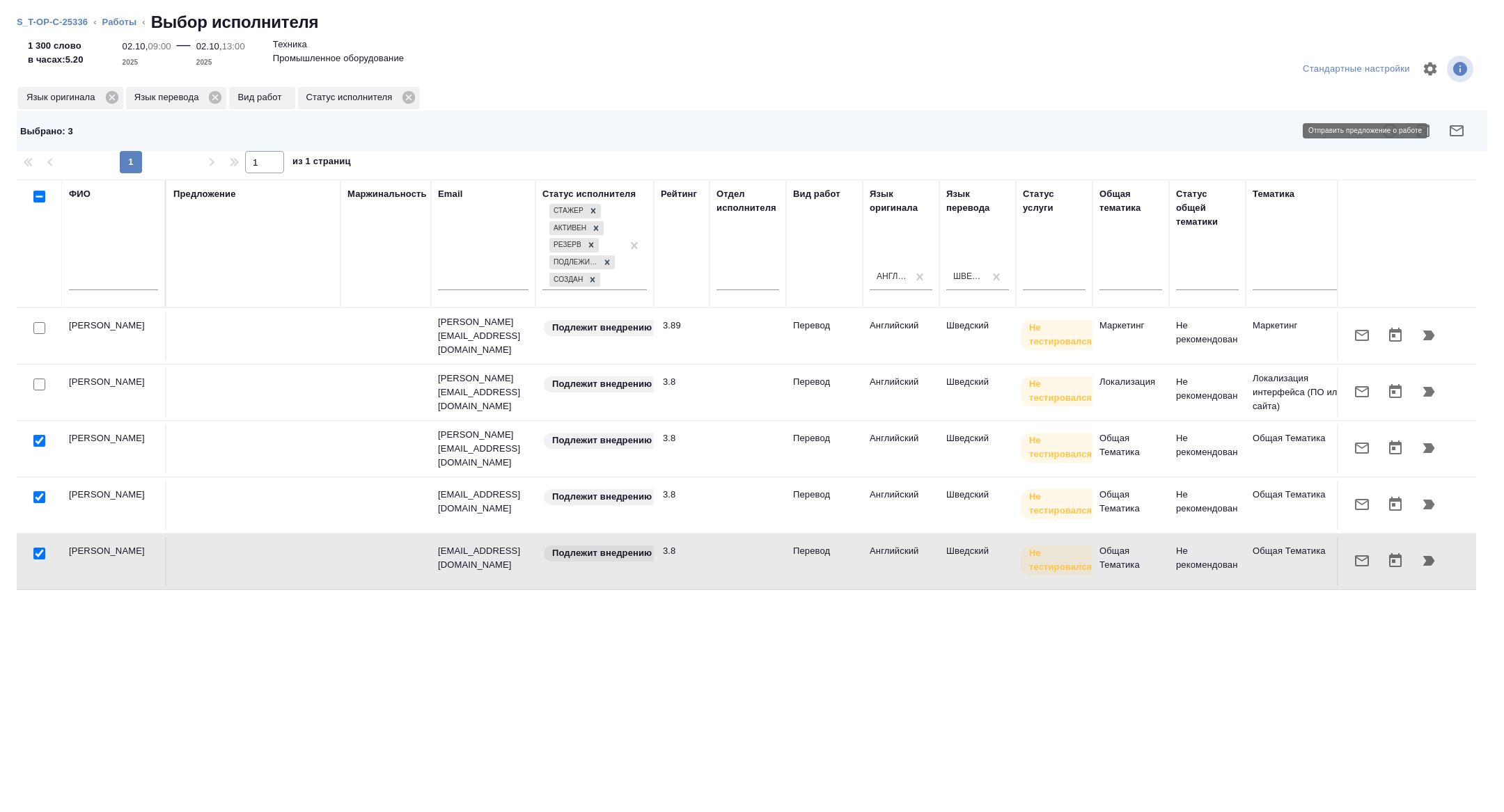
click at [1450, 122] on icon "button" at bounding box center [1457, 131] width 17 height 17
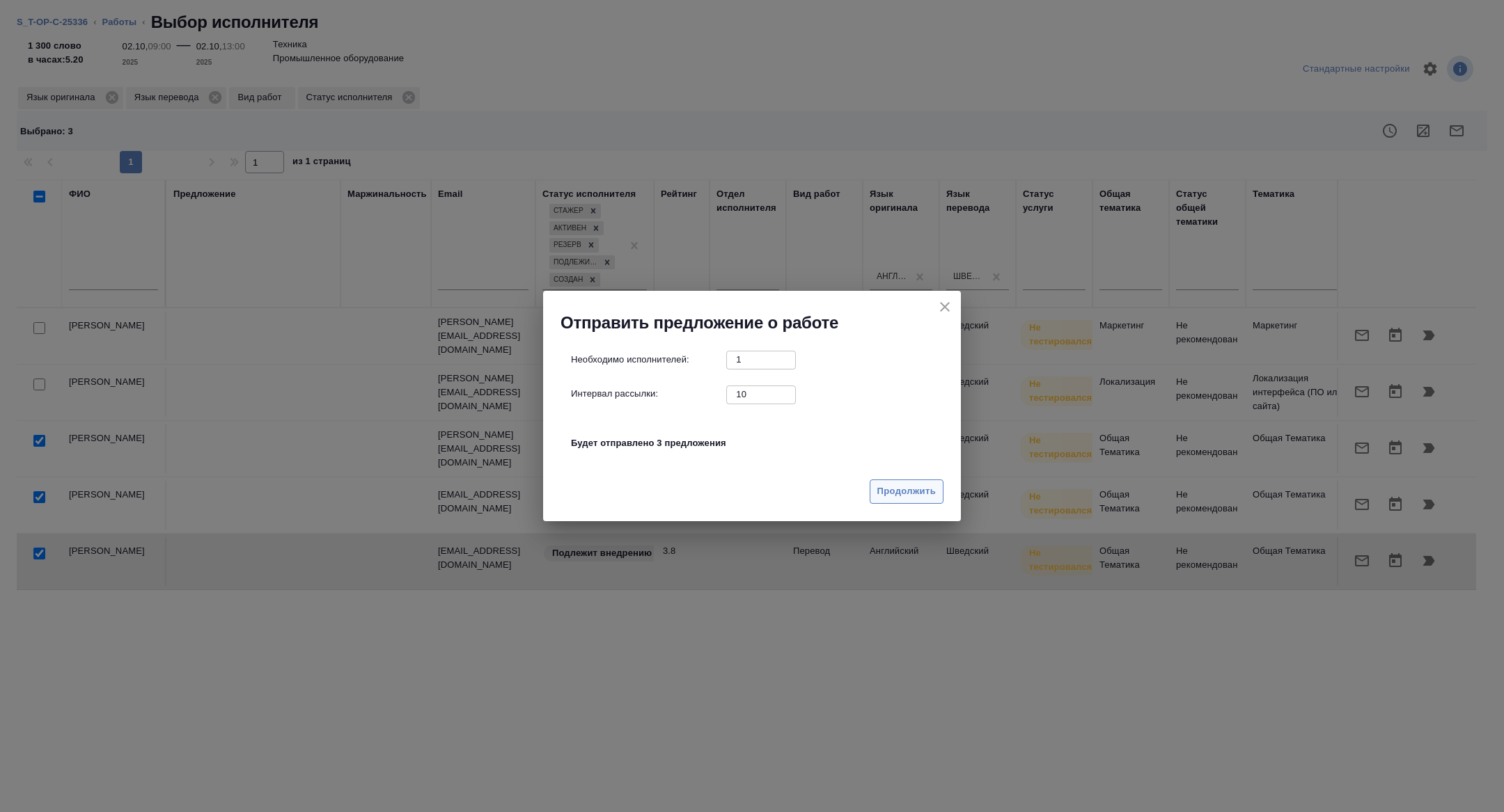
click at [922, 494] on span "Продолжить" at bounding box center [907, 491] width 59 height 16
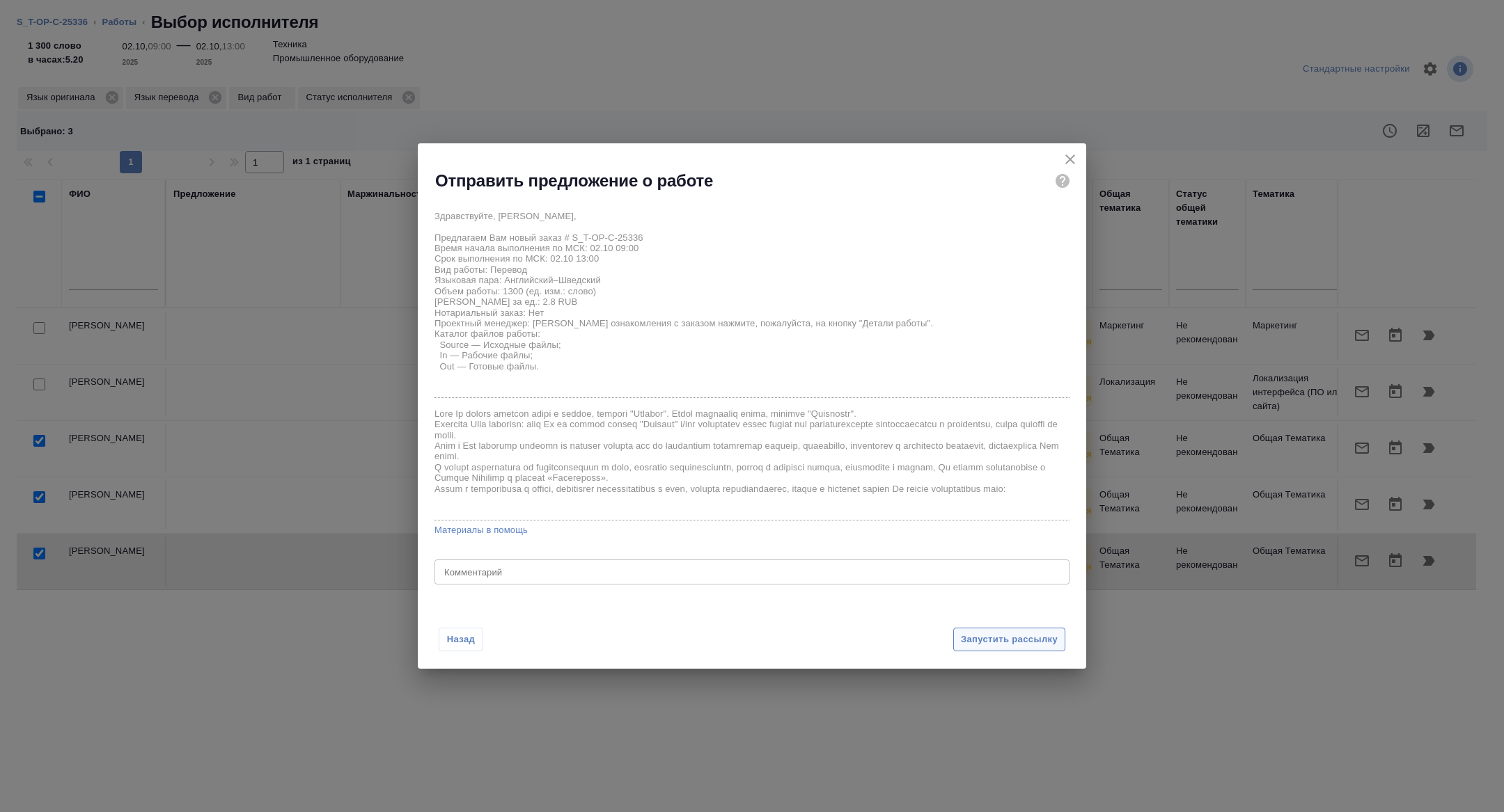
click at [969, 635] on span "Запустить рассылку" at bounding box center [1009, 639] width 96 height 16
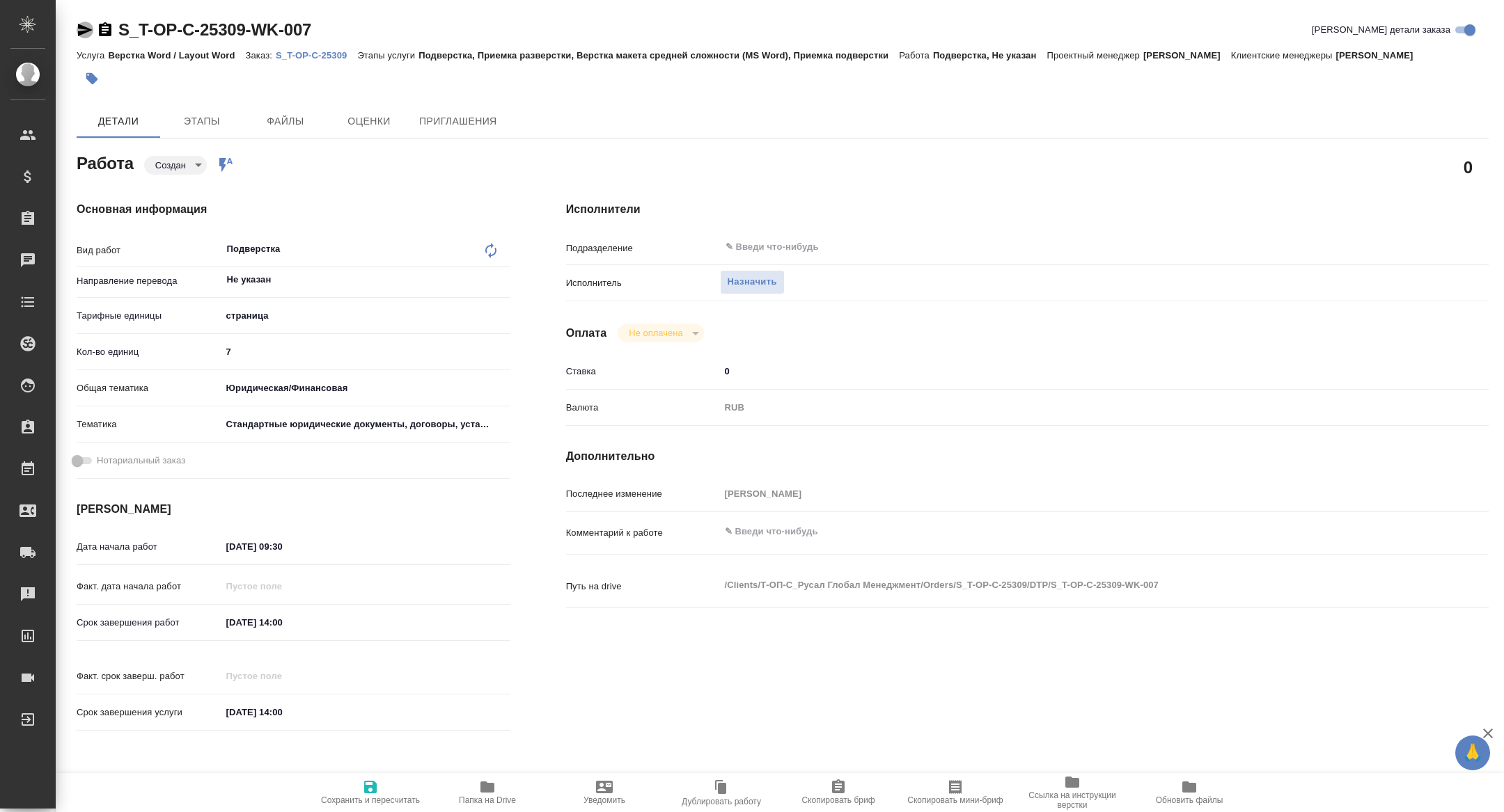
type textarea "x"
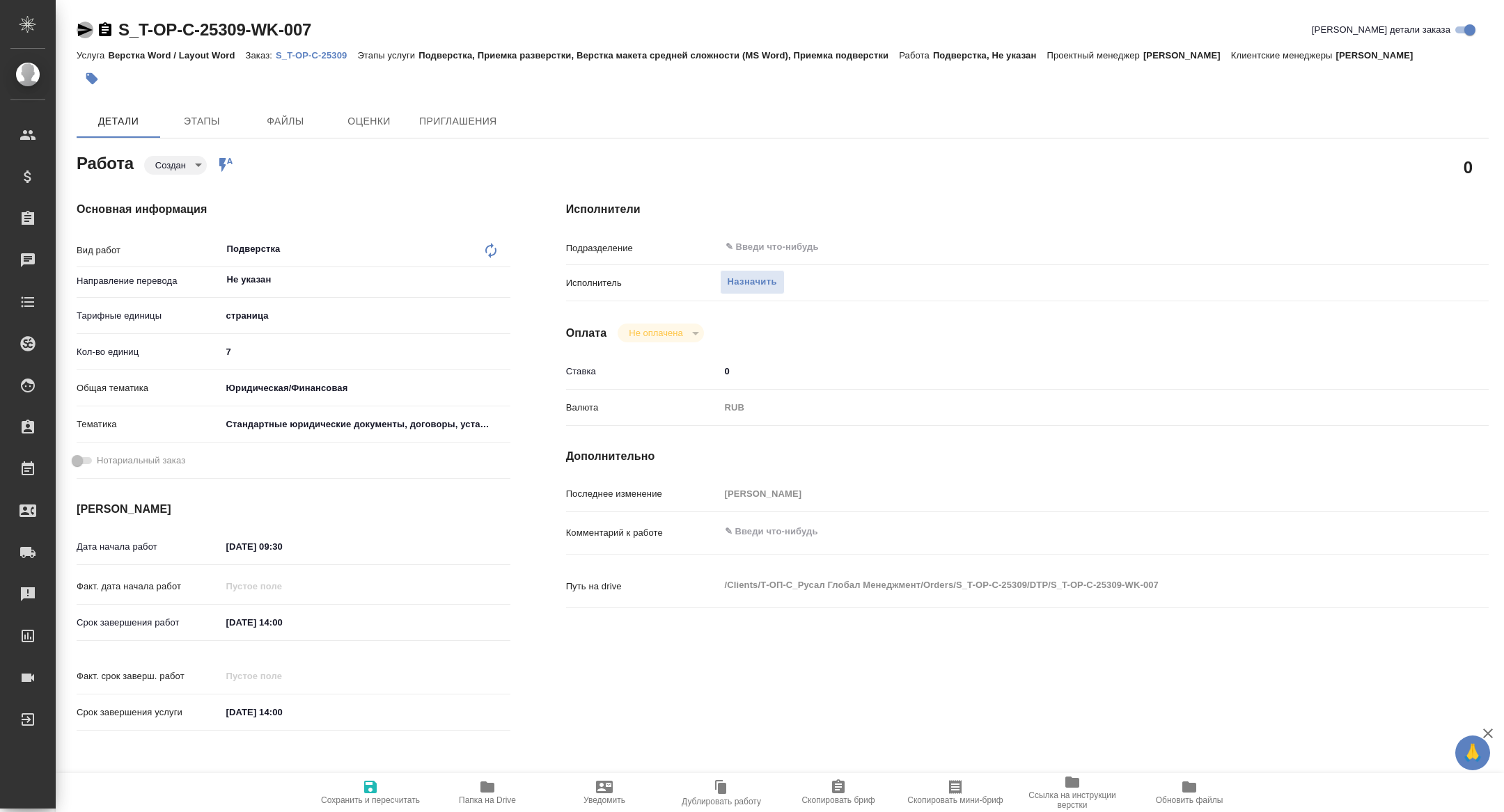
click at [80, 38] on icon "button" at bounding box center [85, 30] width 17 height 17
type textarea "x"
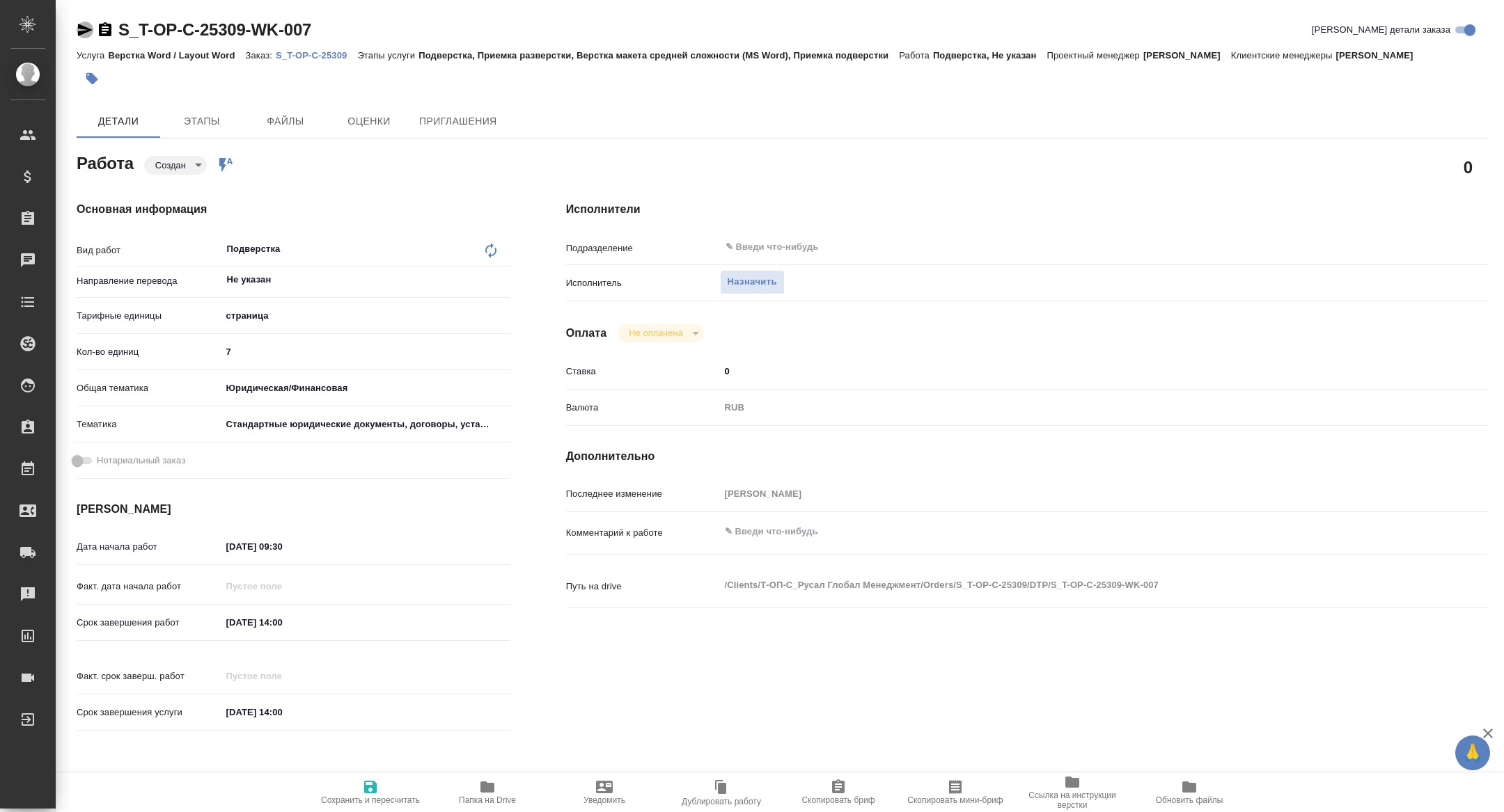
type textarea "x"
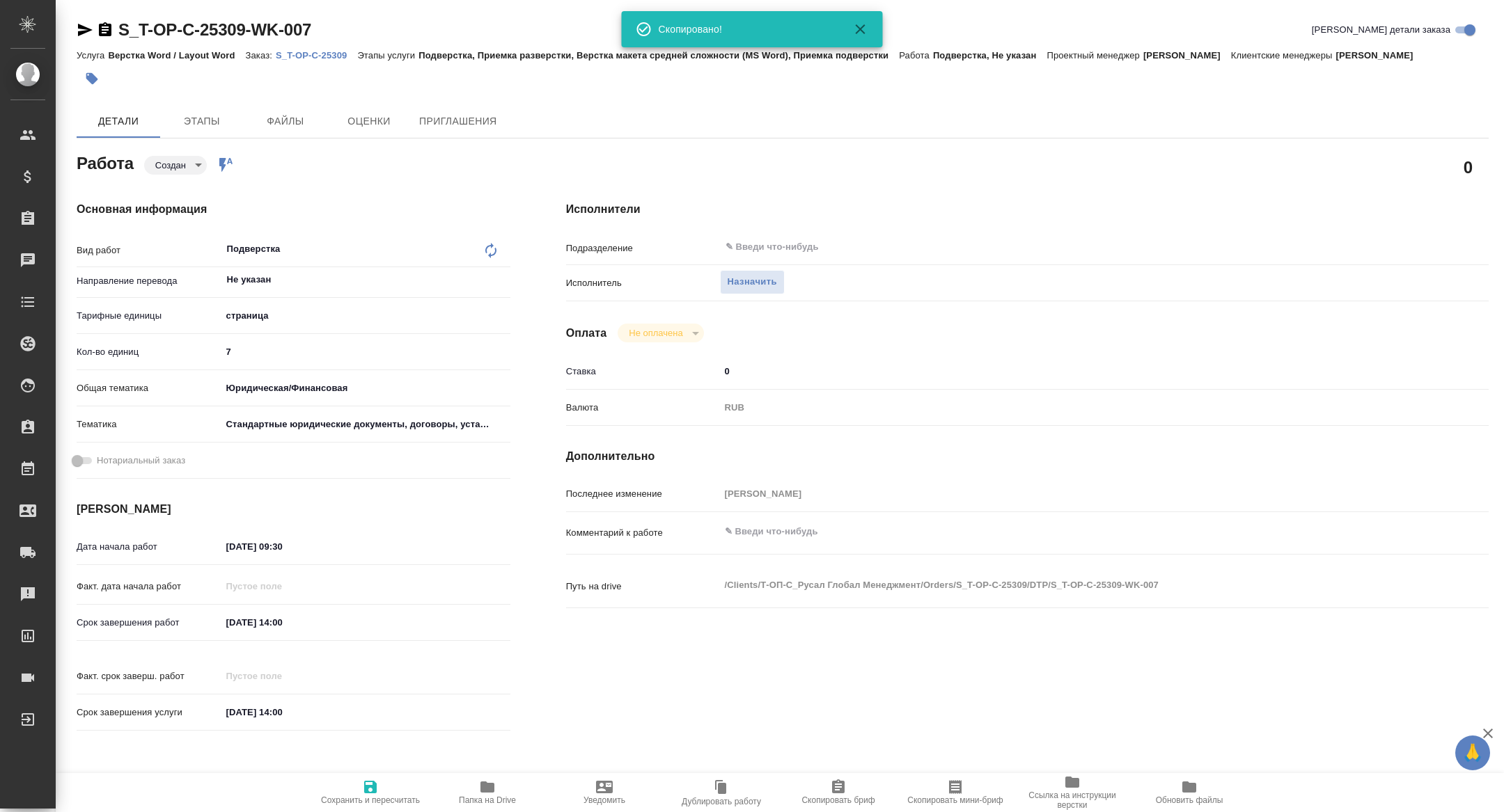
type textarea "x"
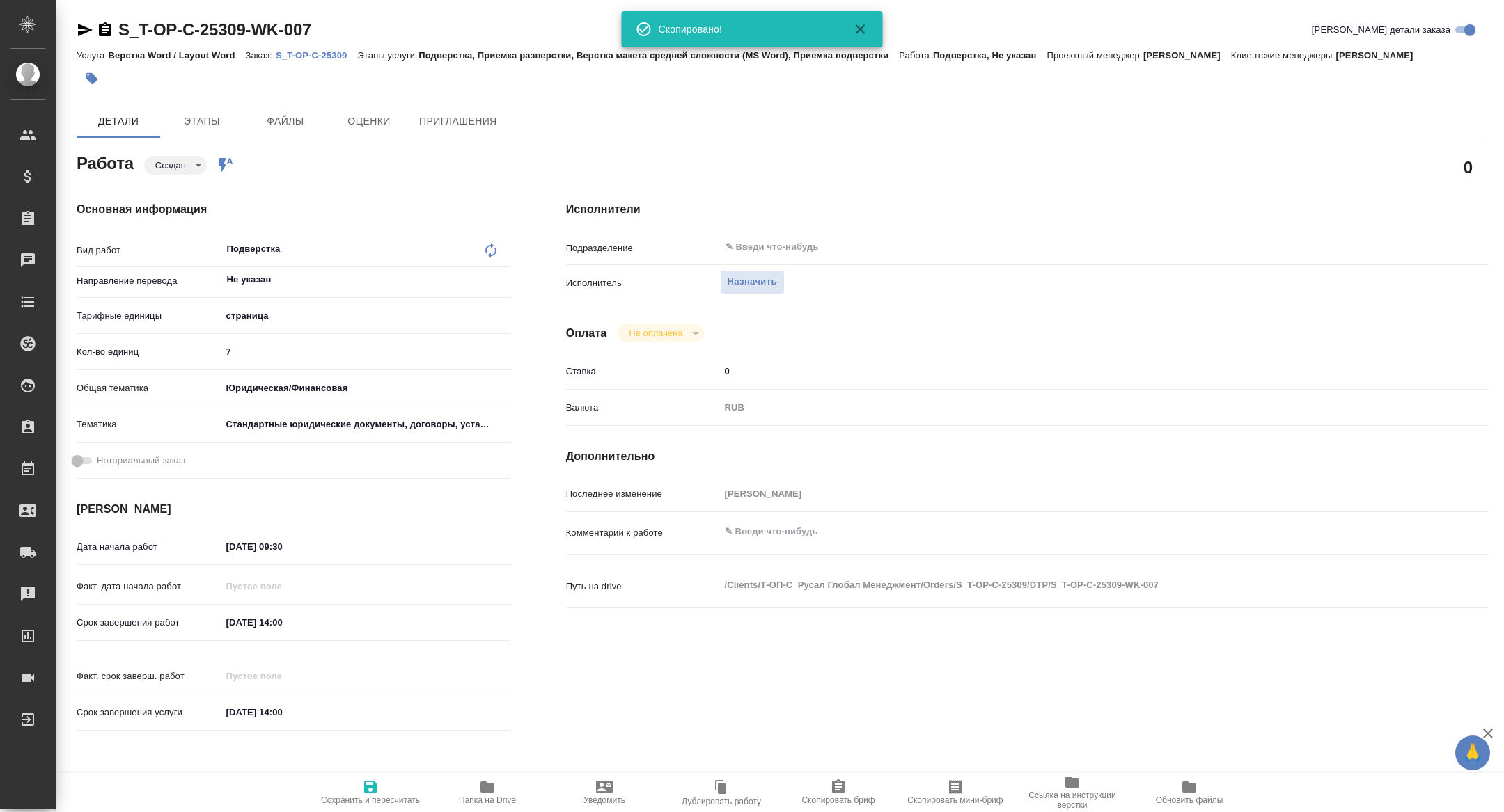
type textarea "x"
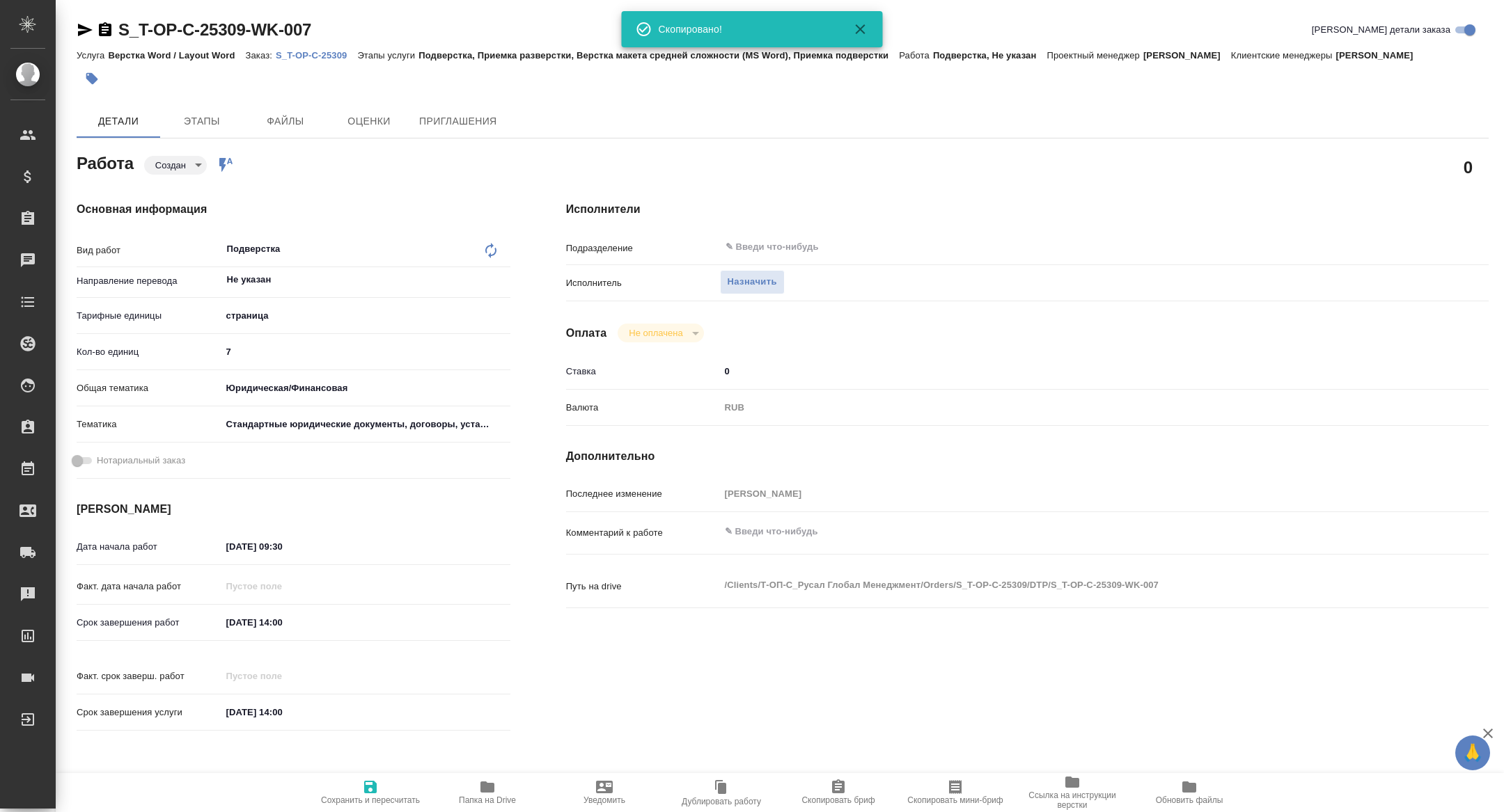
type textarea "x"
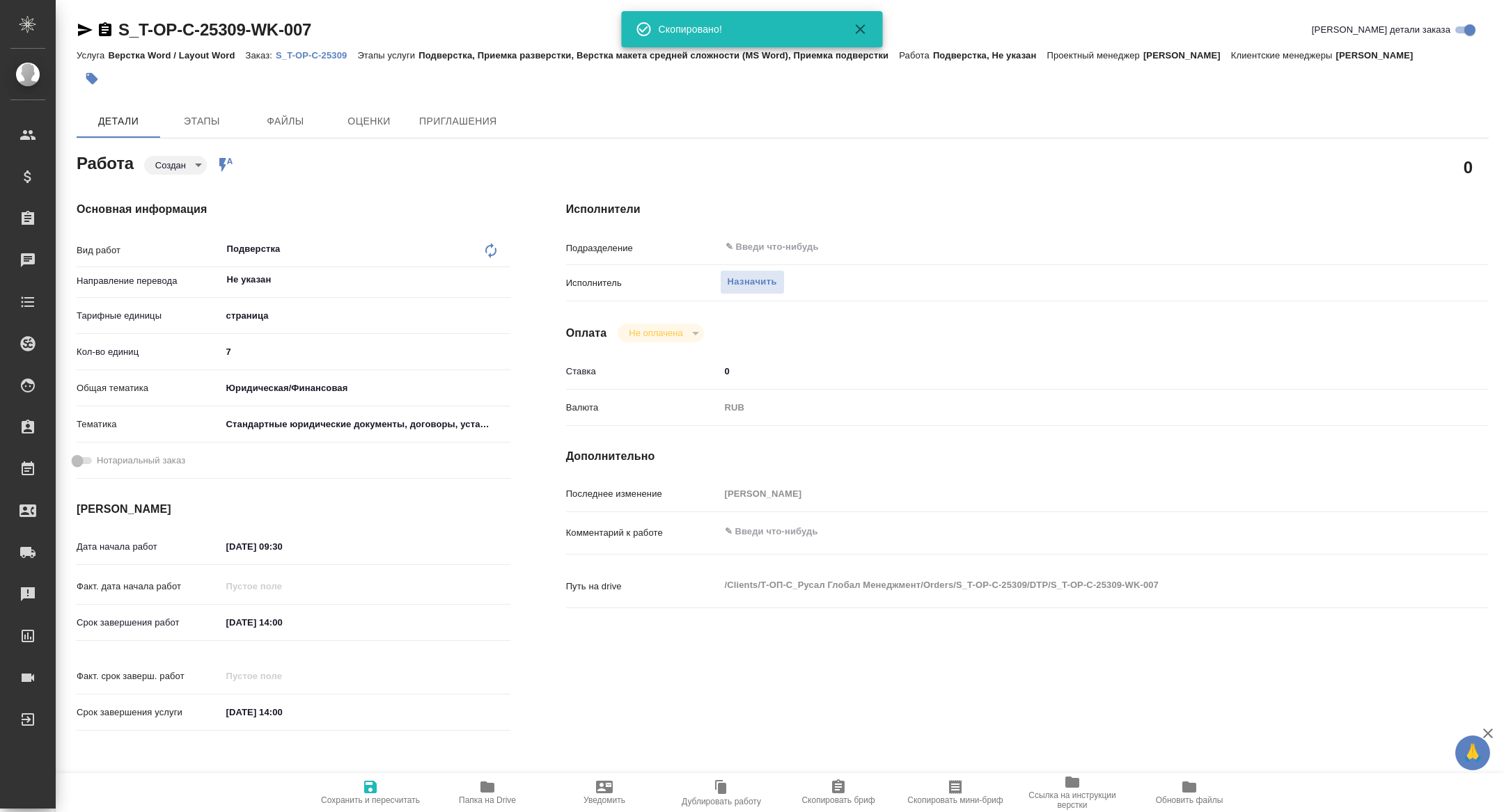
type textarea "x"
